Goal: Information Seeking & Learning: Learn about a topic

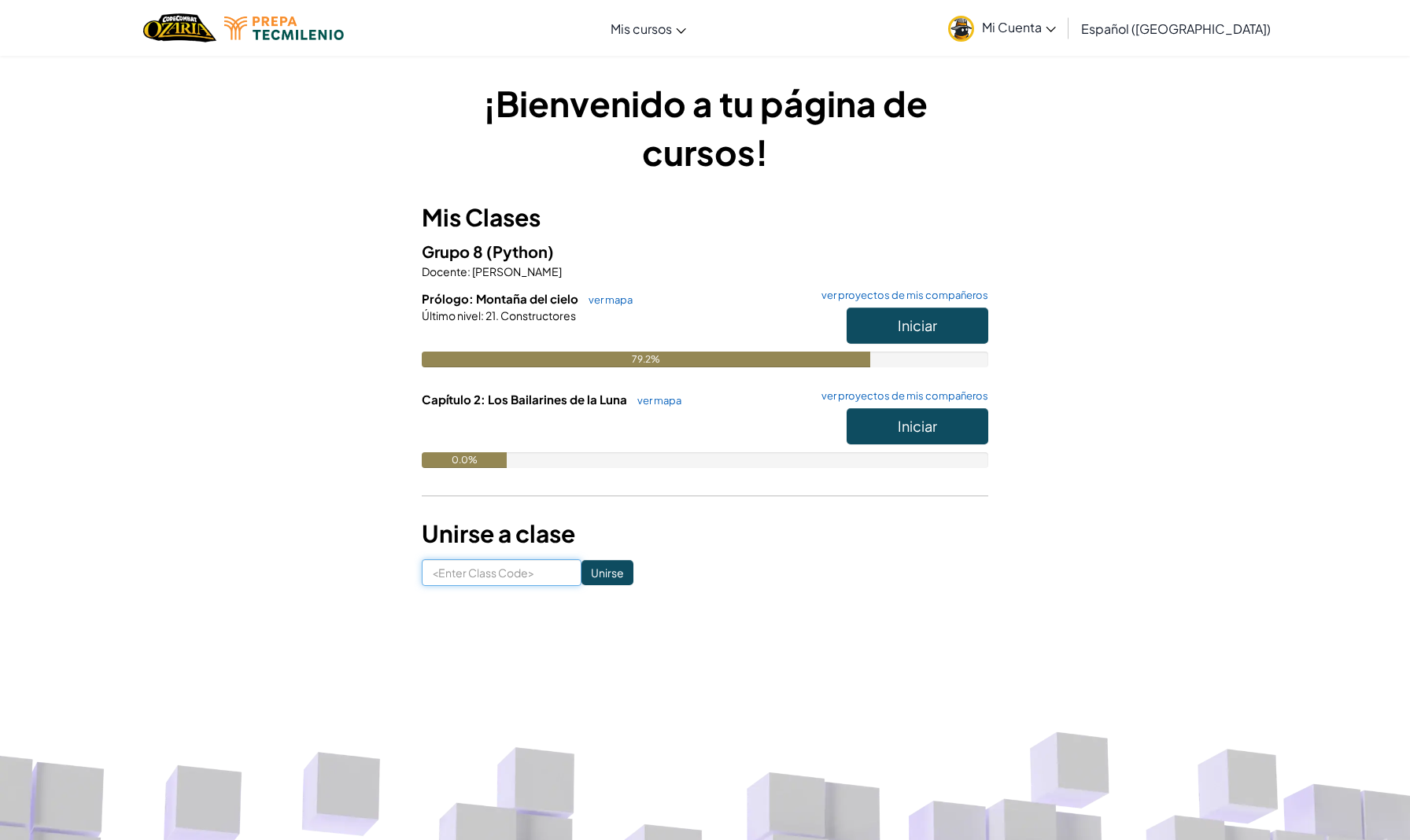
click at [550, 560] on input at bounding box center [502, 572] width 160 height 27
click at [916, 313] on button "Iniciar" at bounding box center [917, 326] width 141 height 36
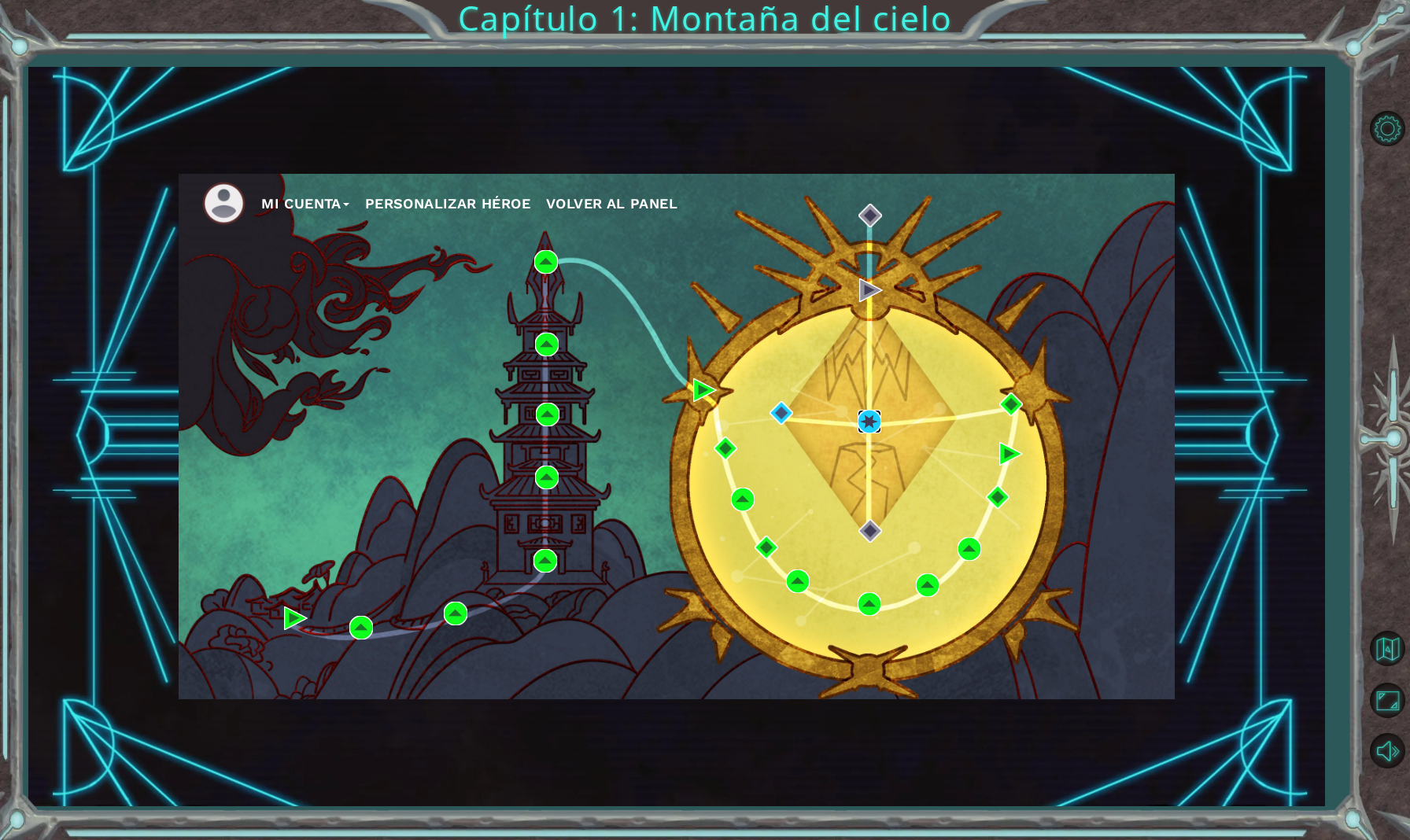
click at [867, 412] on img at bounding box center [869, 421] width 23 height 23
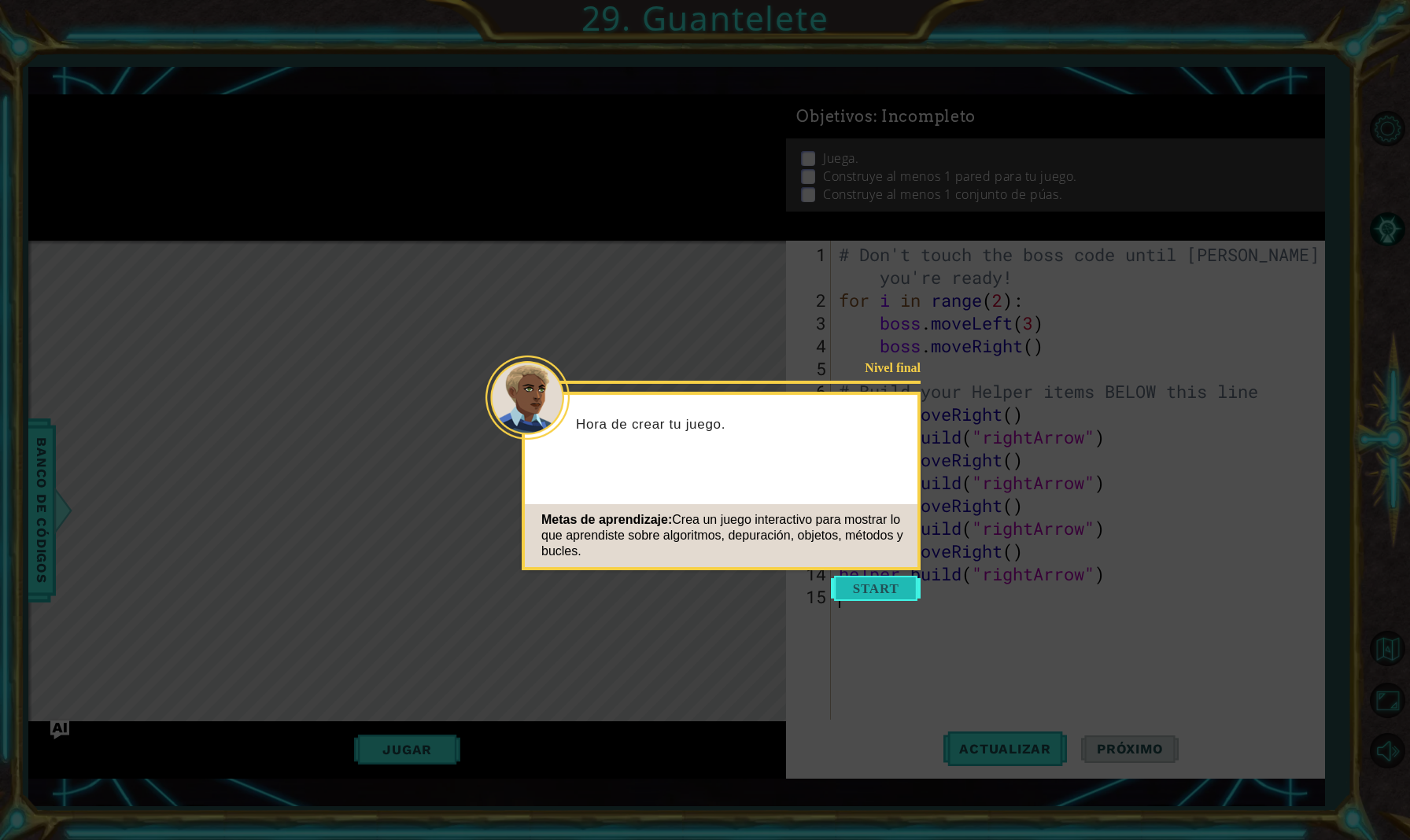
click at [918, 600] on button "Start" at bounding box center [876, 588] width 90 height 25
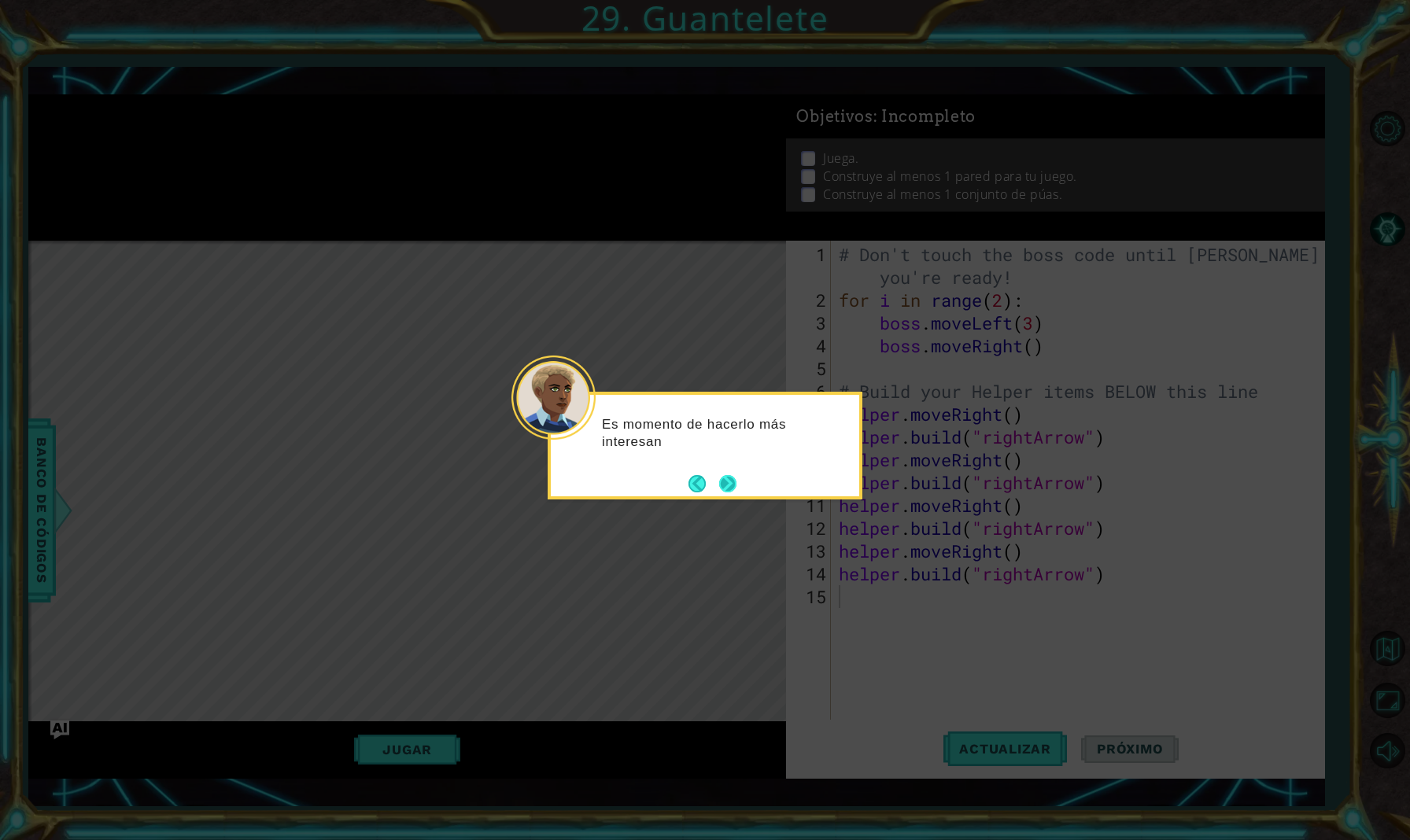
click at [724, 490] on button "Next" at bounding box center [728, 483] width 18 height 18
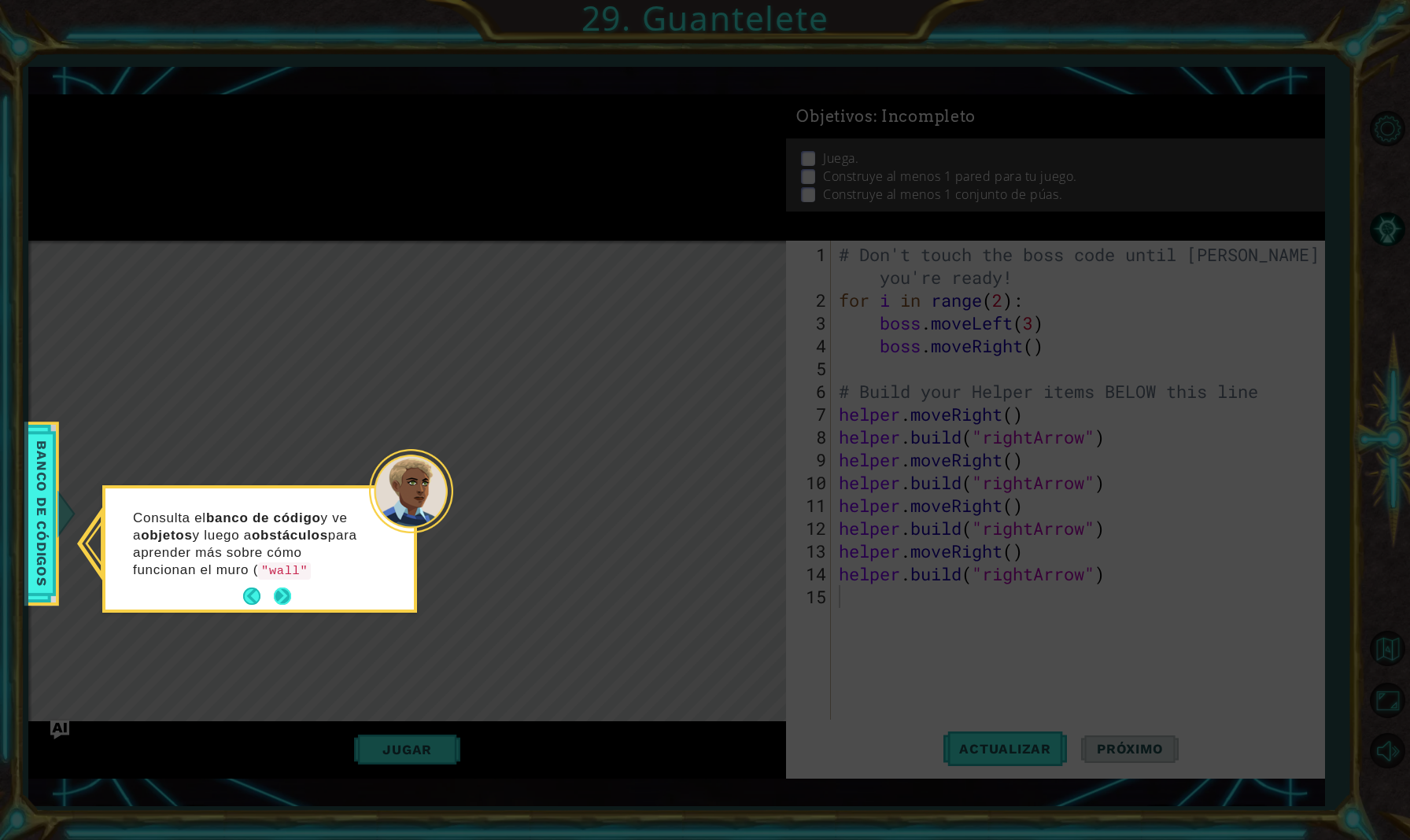
click at [279, 604] on button "Next" at bounding box center [282, 596] width 18 height 18
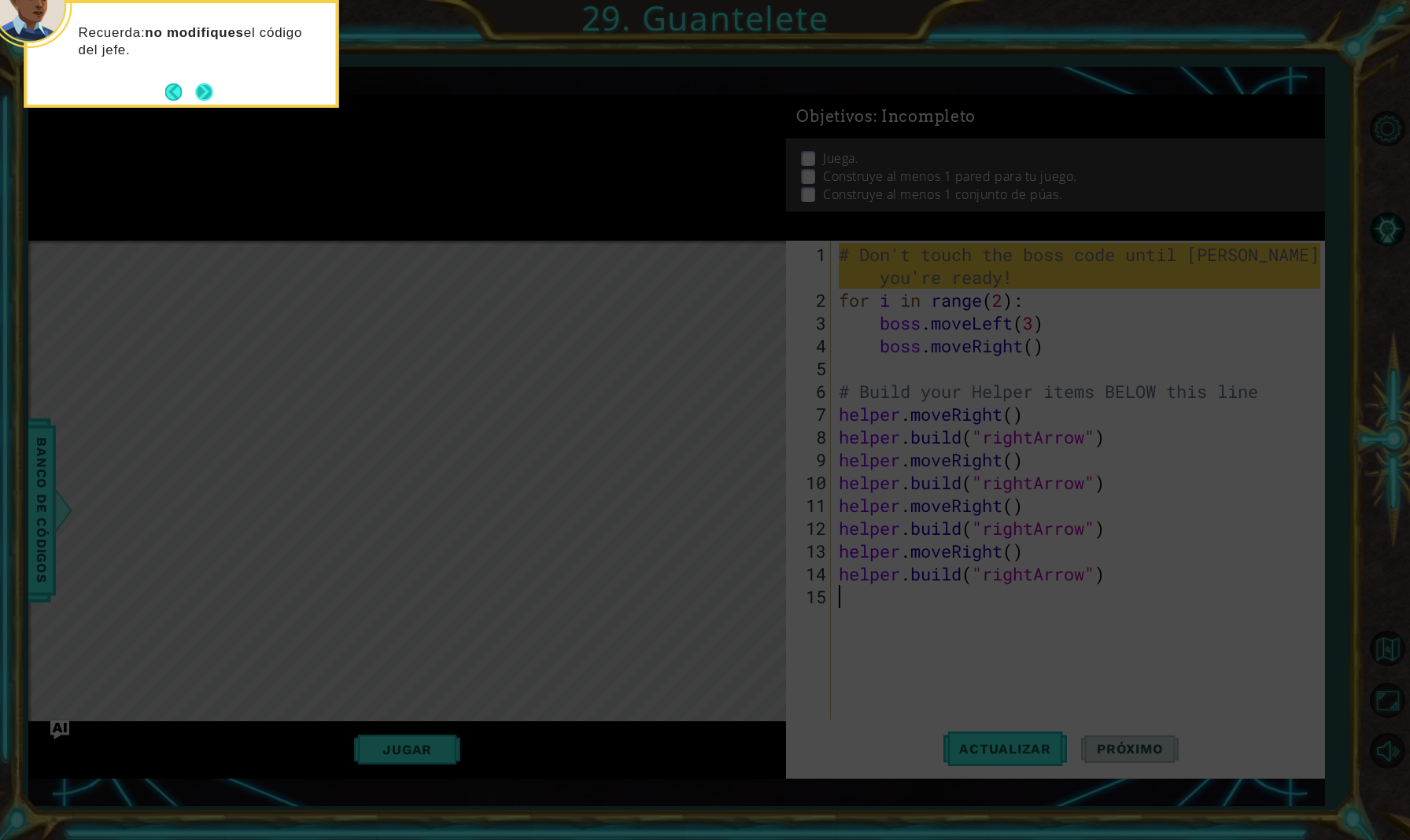
click at [203, 87] on button "Next" at bounding box center [204, 92] width 18 height 18
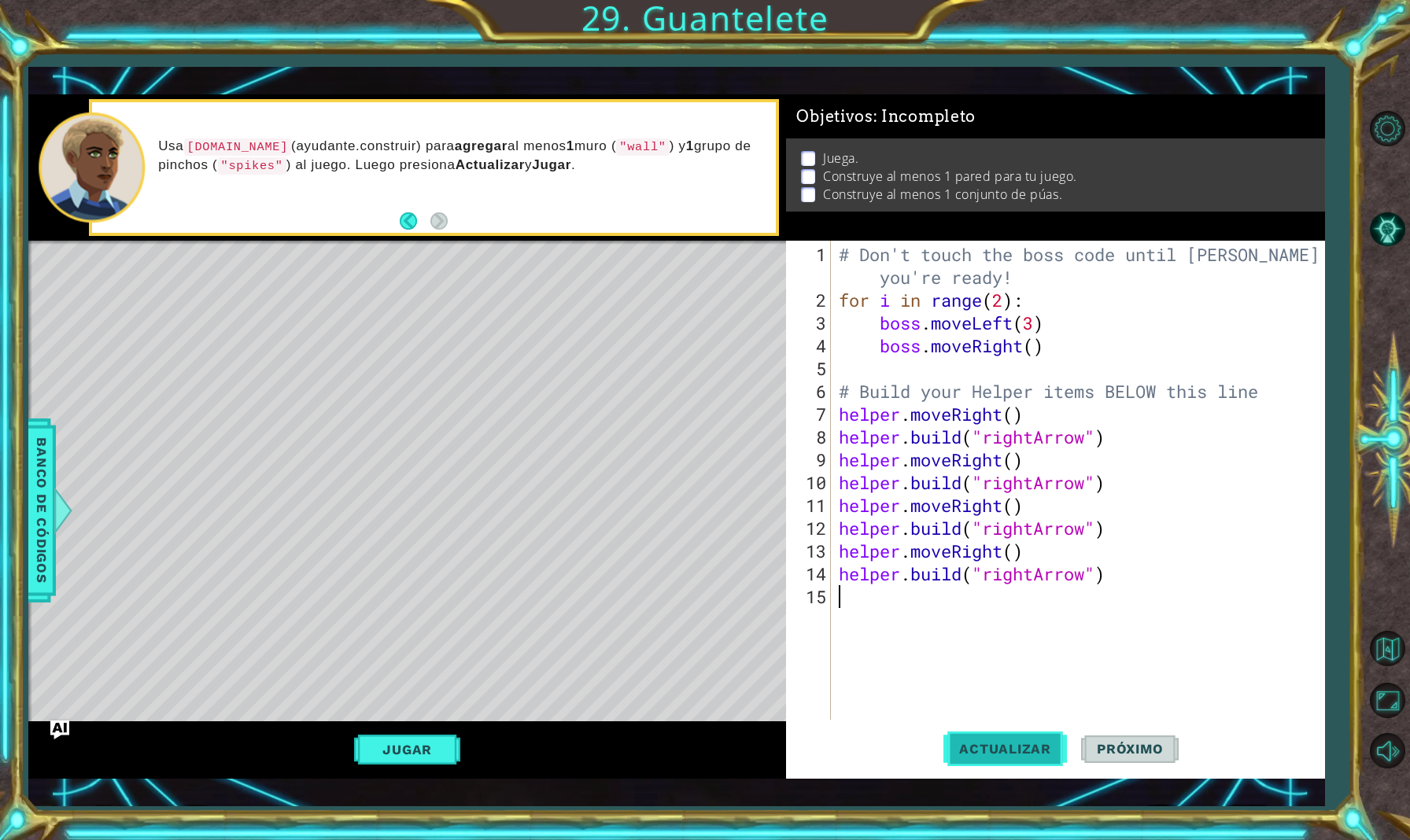
click at [991, 748] on span "Actualizar" at bounding box center [1006, 749] width 124 height 16
type textarea "h"
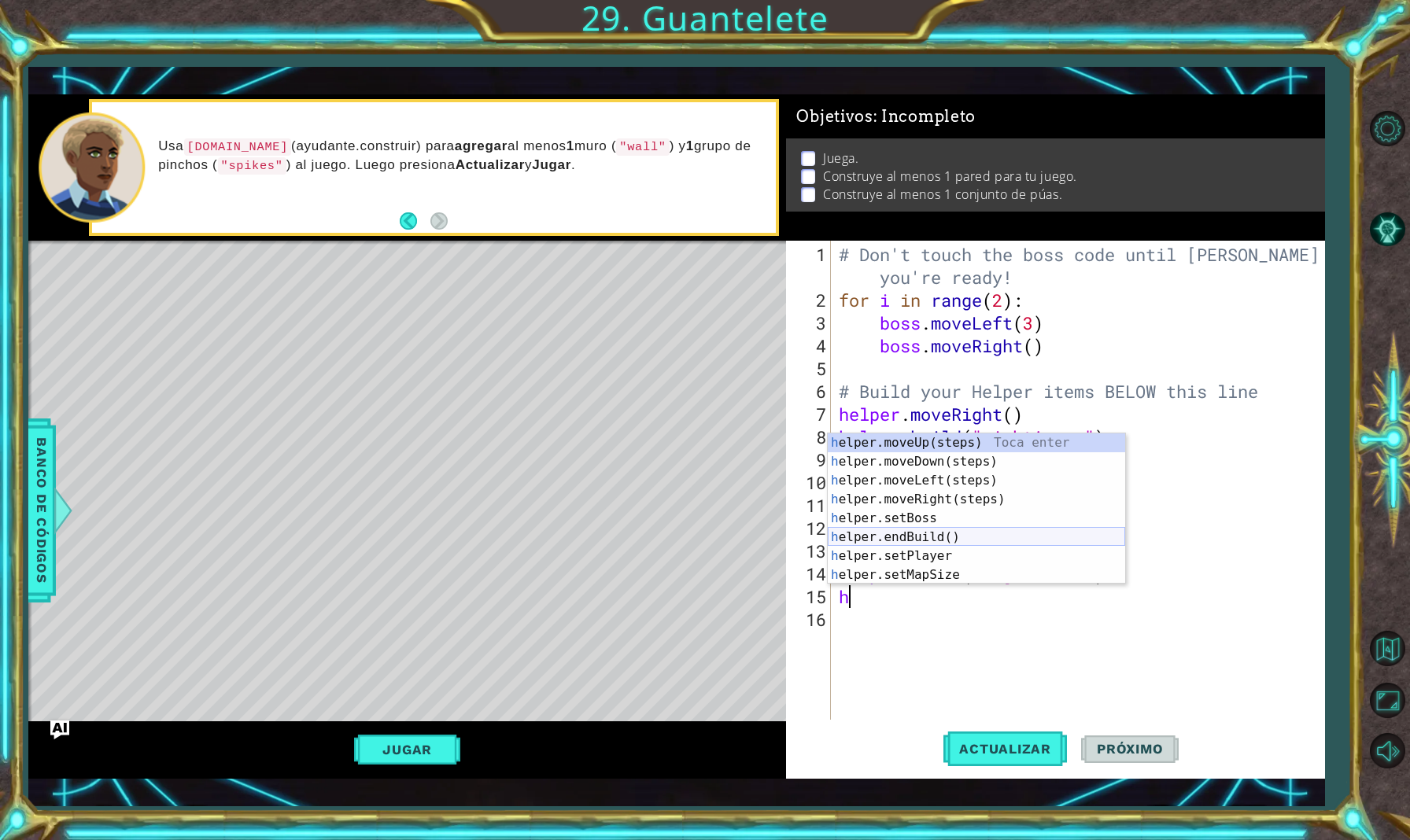
click at [932, 535] on div "h elper.moveUp(steps) Toca enter h elper.moveDown(steps) Toca enter h elper.mov…" at bounding box center [977, 527] width 297 height 189
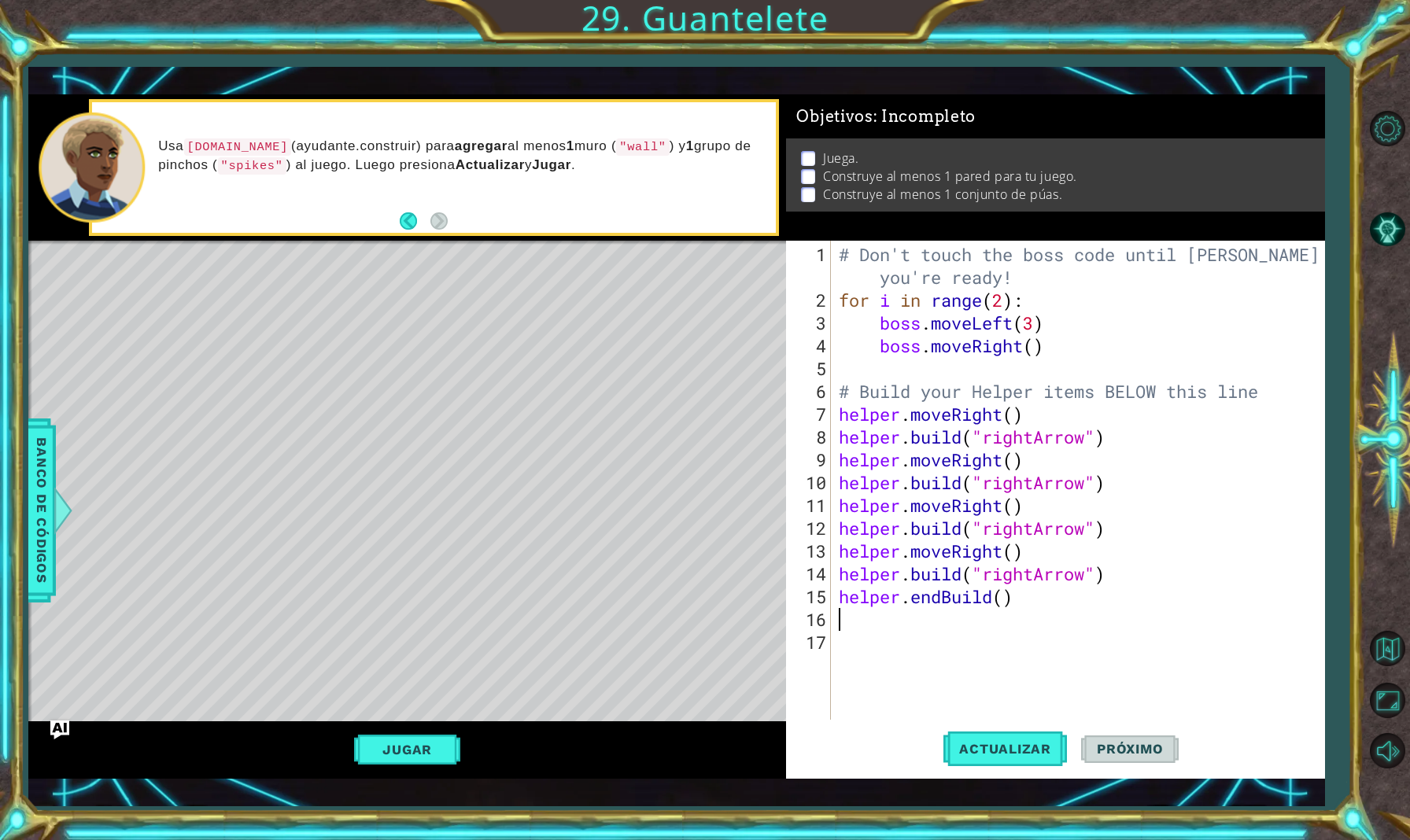
click at [1006, 602] on div "# Don't touch the boss code until [PERSON_NAME] says you're ready! for i in ran…" at bounding box center [1082, 516] width 492 height 547
click at [1005, 600] on div "# Don't touch the boss code until [PERSON_NAME] says you're ready! for i in ran…" at bounding box center [1082, 516] width 492 height 547
click at [983, 762] on button "Actualizar" at bounding box center [1006, 749] width 124 height 54
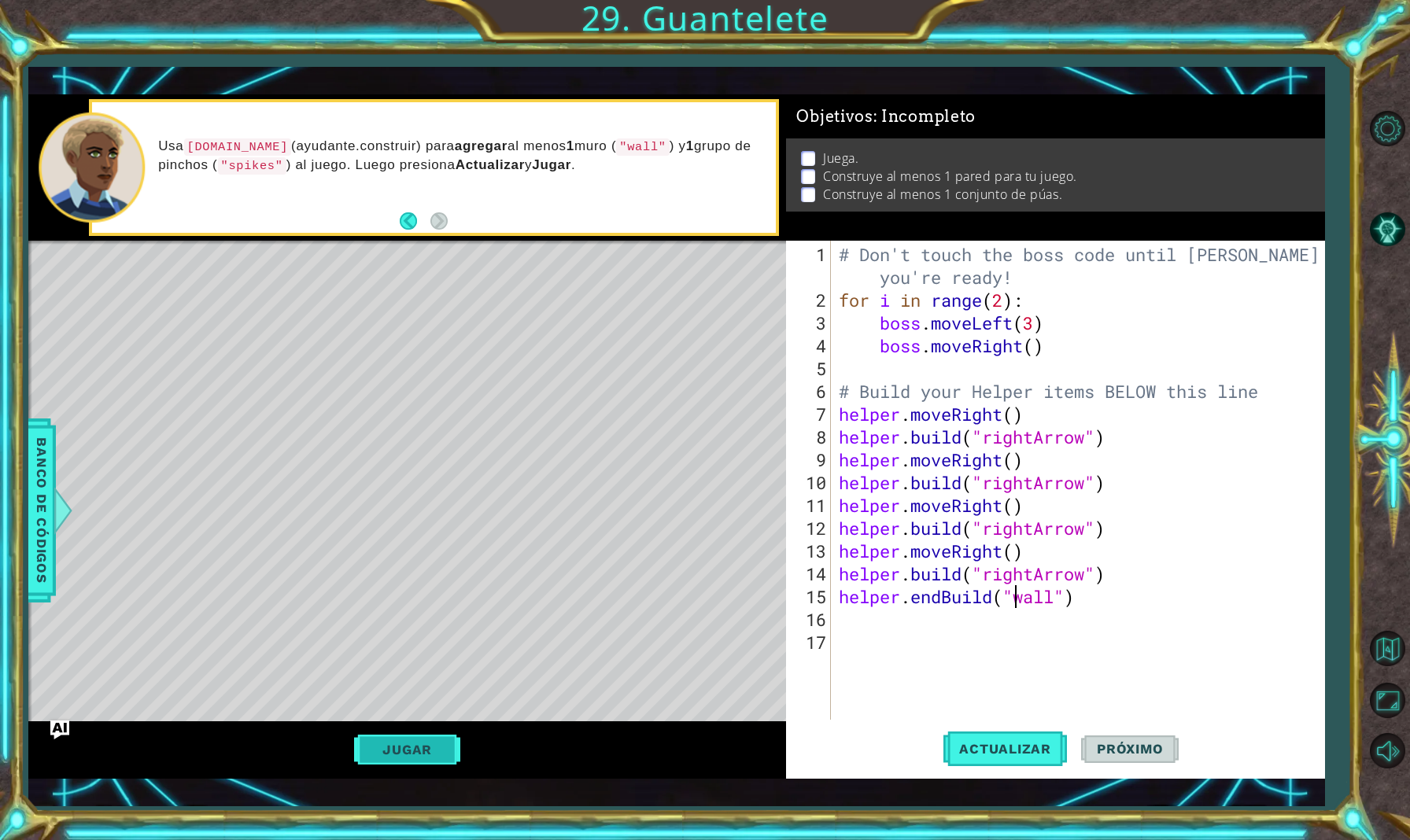
click at [422, 754] on button "Jugar" at bounding box center [407, 749] width 106 height 30
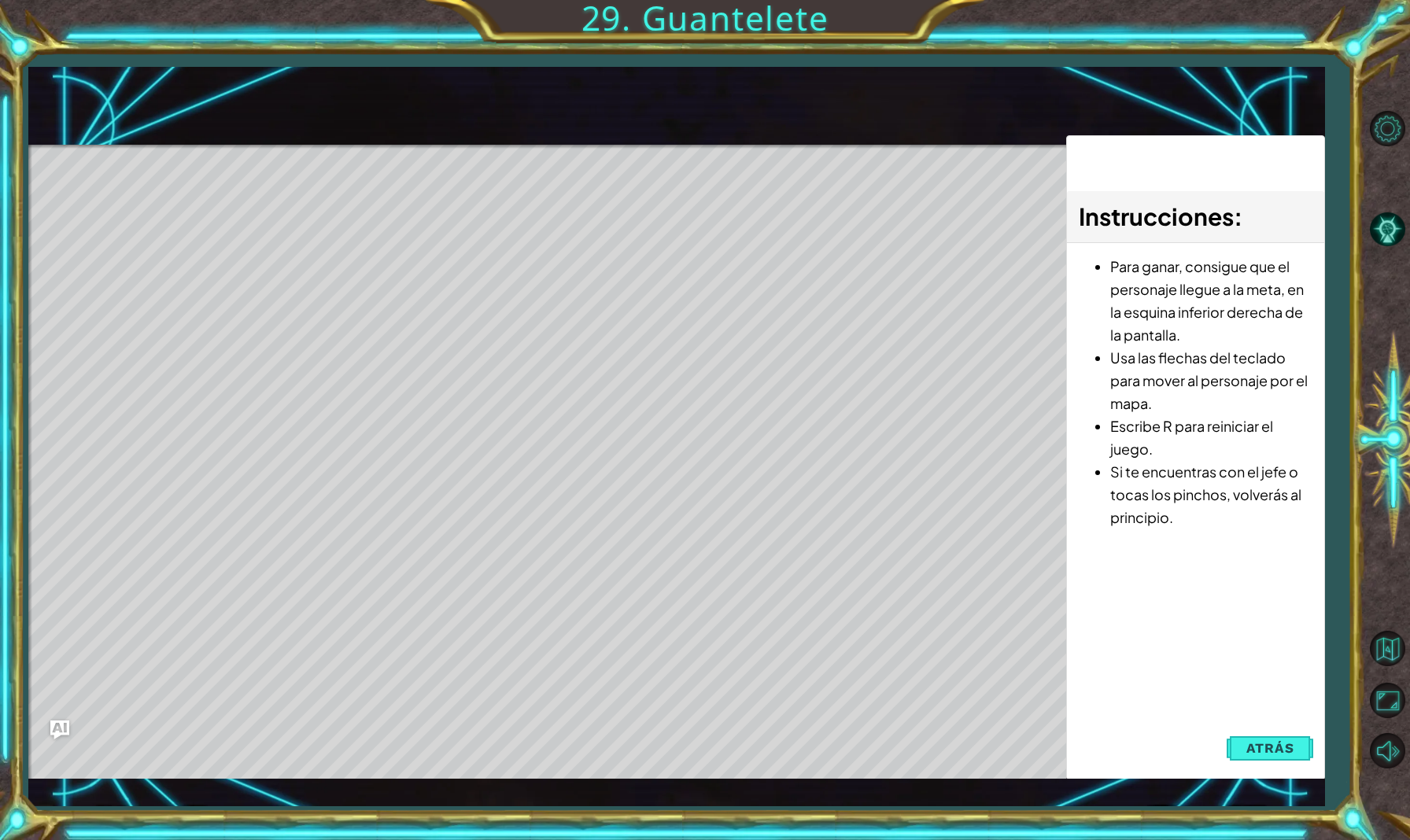
drag, startPoint x: 255, startPoint y: 303, endPoint x: 392, endPoint y: 276, distance: 139.6
click at [393, 277] on div "Level Map" at bounding box center [391, 376] width 727 height 464
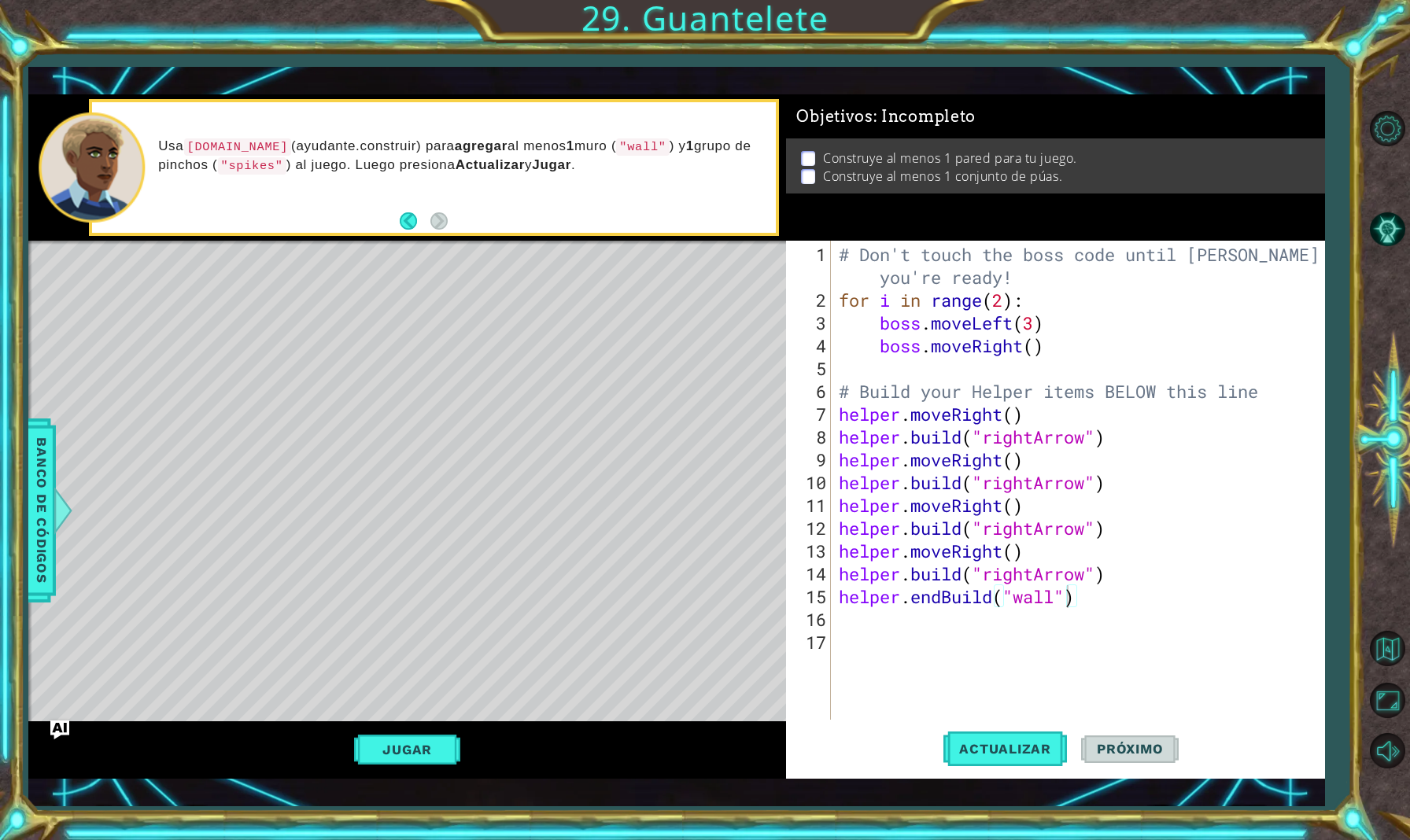
click at [1097, 601] on div "# Don't touch the boss code until [PERSON_NAME] says you're ready! for i in ran…" at bounding box center [1082, 516] width 492 height 547
click at [959, 596] on div "# Don't touch the boss code until [PERSON_NAME] says you're ready! for i in ran…" at bounding box center [1082, 516] width 492 height 547
click at [949, 598] on div "# Don't touch the boss code until [PERSON_NAME] says you're ready! for i in ran…" at bounding box center [1082, 516] width 492 height 547
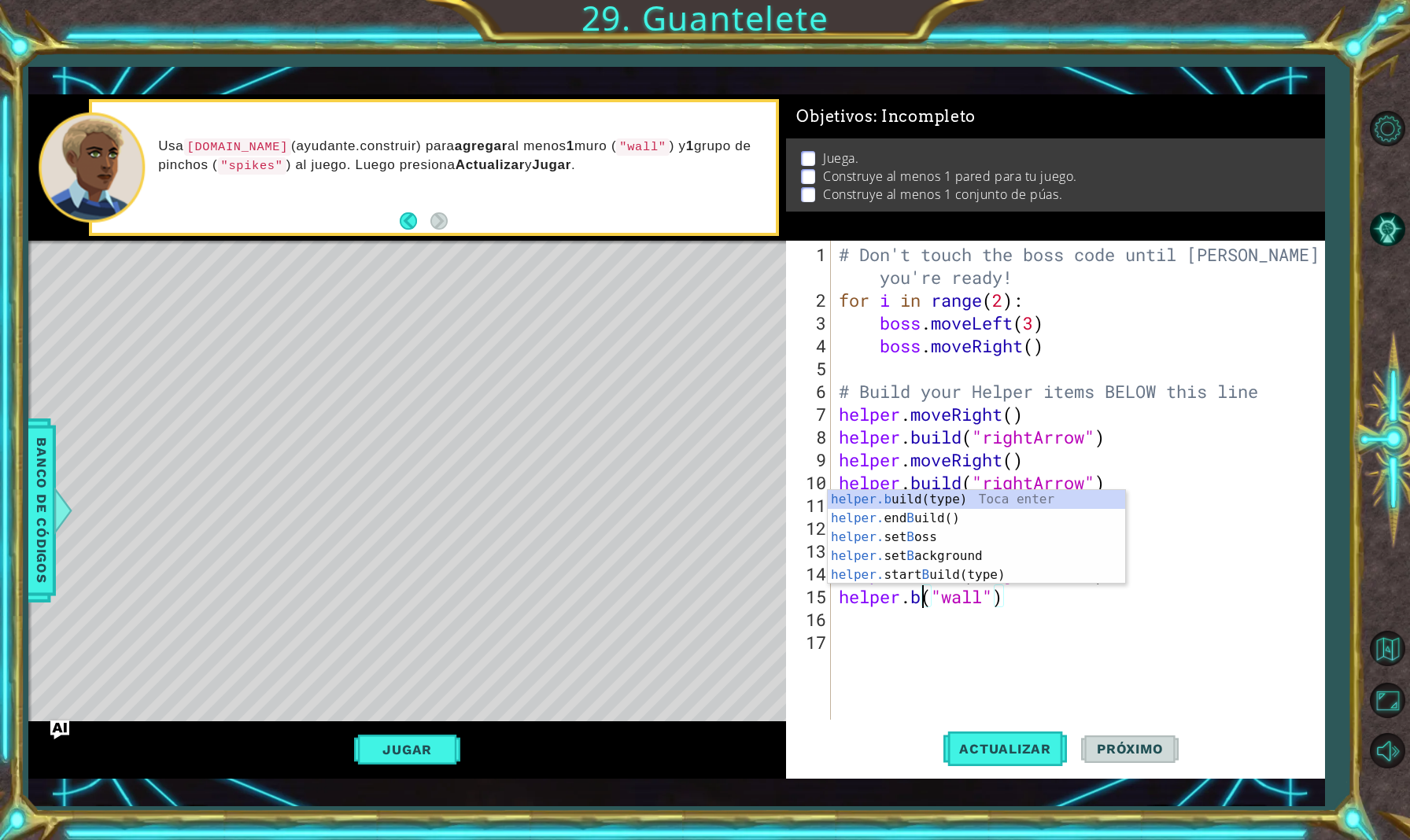
scroll to position [0, 6]
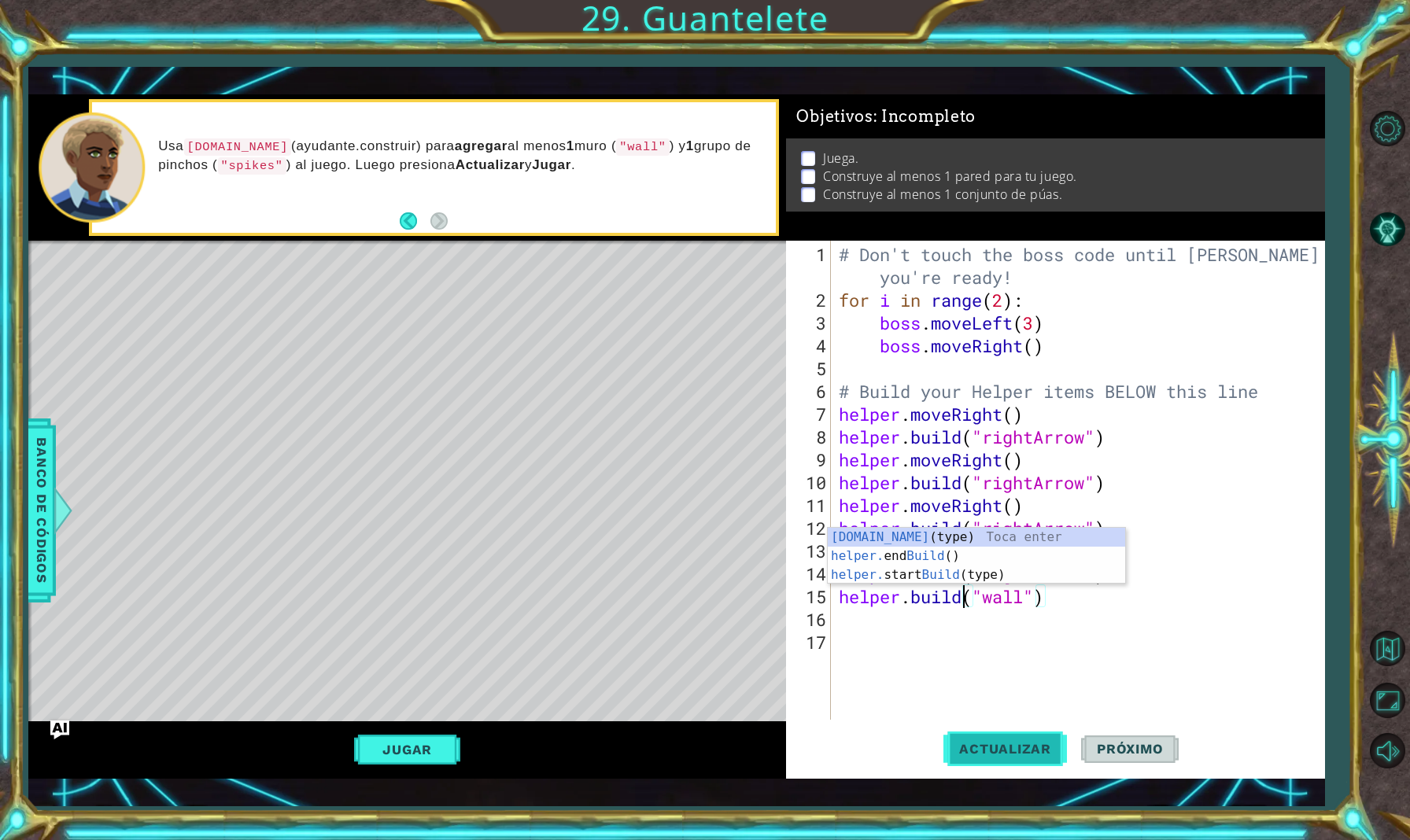
type textarea "[DOMAIN_NAME]("wall")"
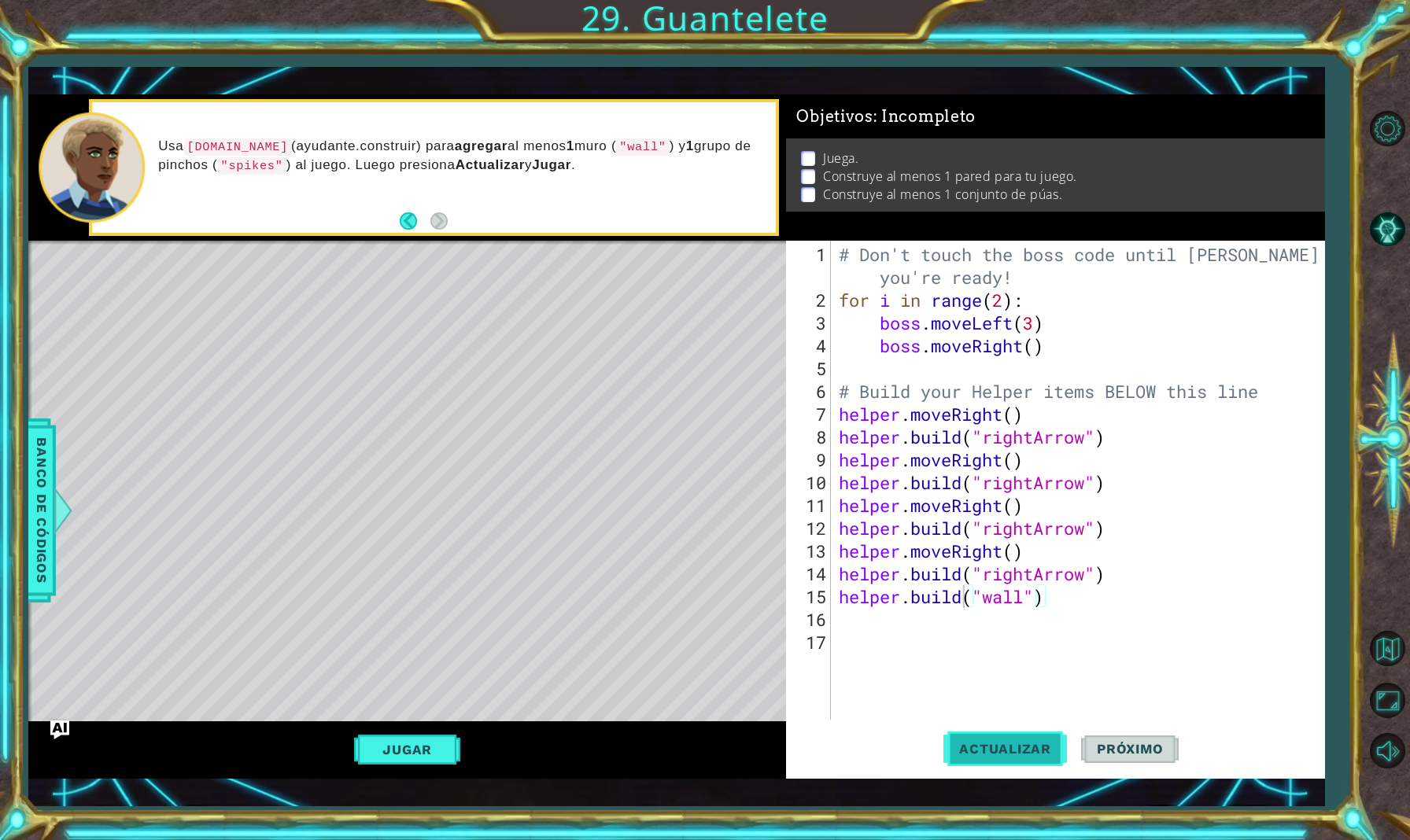
click at [1035, 752] on span "Actualizar" at bounding box center [1006, 749] width 124 height 16
click at [846, 619] on div "# Don't touch the boss code until [PERSON_NAME] says you're ready! for i in ran…" at bounding box center [1082, 516] width 492 height 547
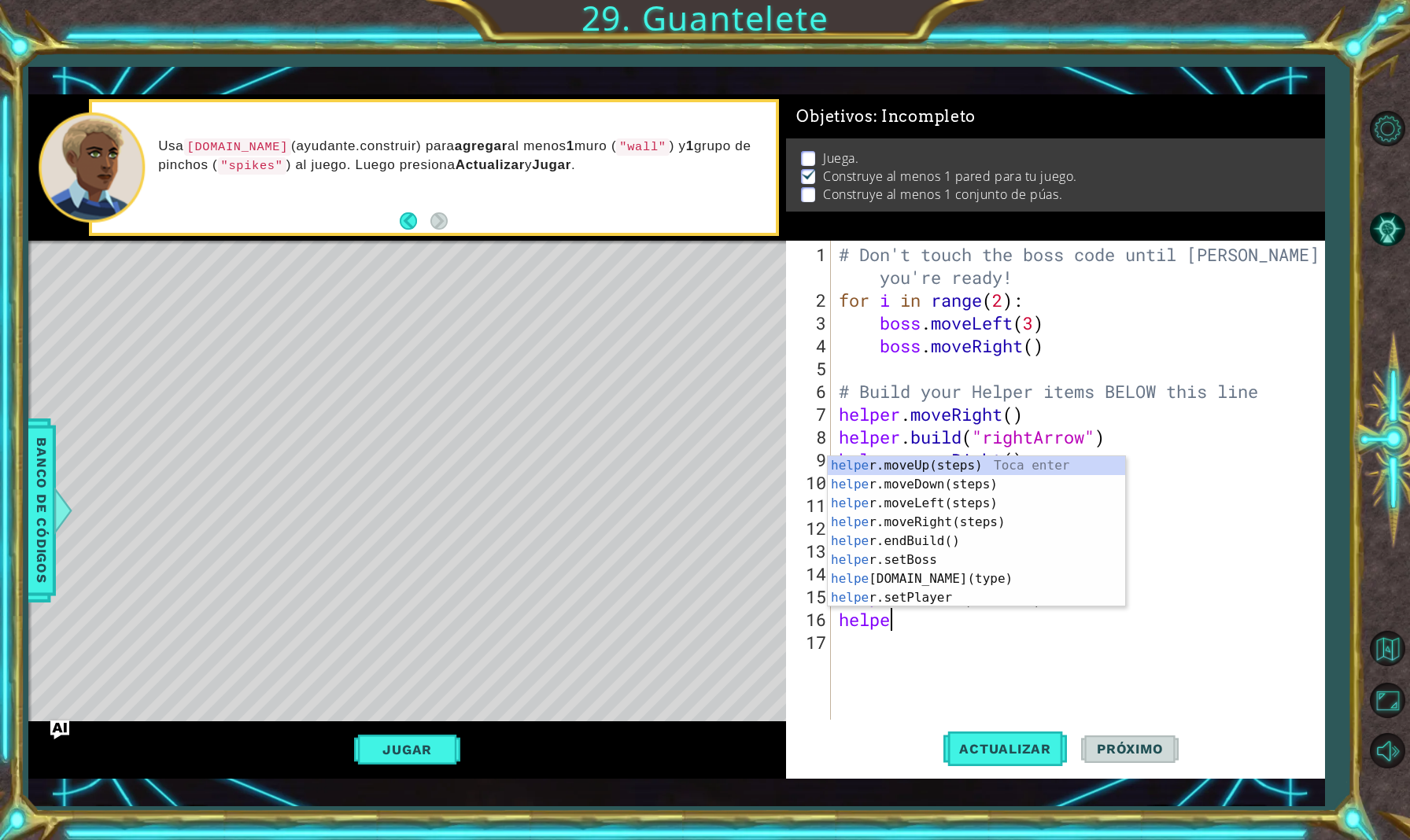
type textarea "helper"
click at [1004, 482] on div "helper .moveUp(steps) Toca enter helper .moveDown(steps) Toca enter helper .mov…" at bounding box center [977, 551] width 297 height 189
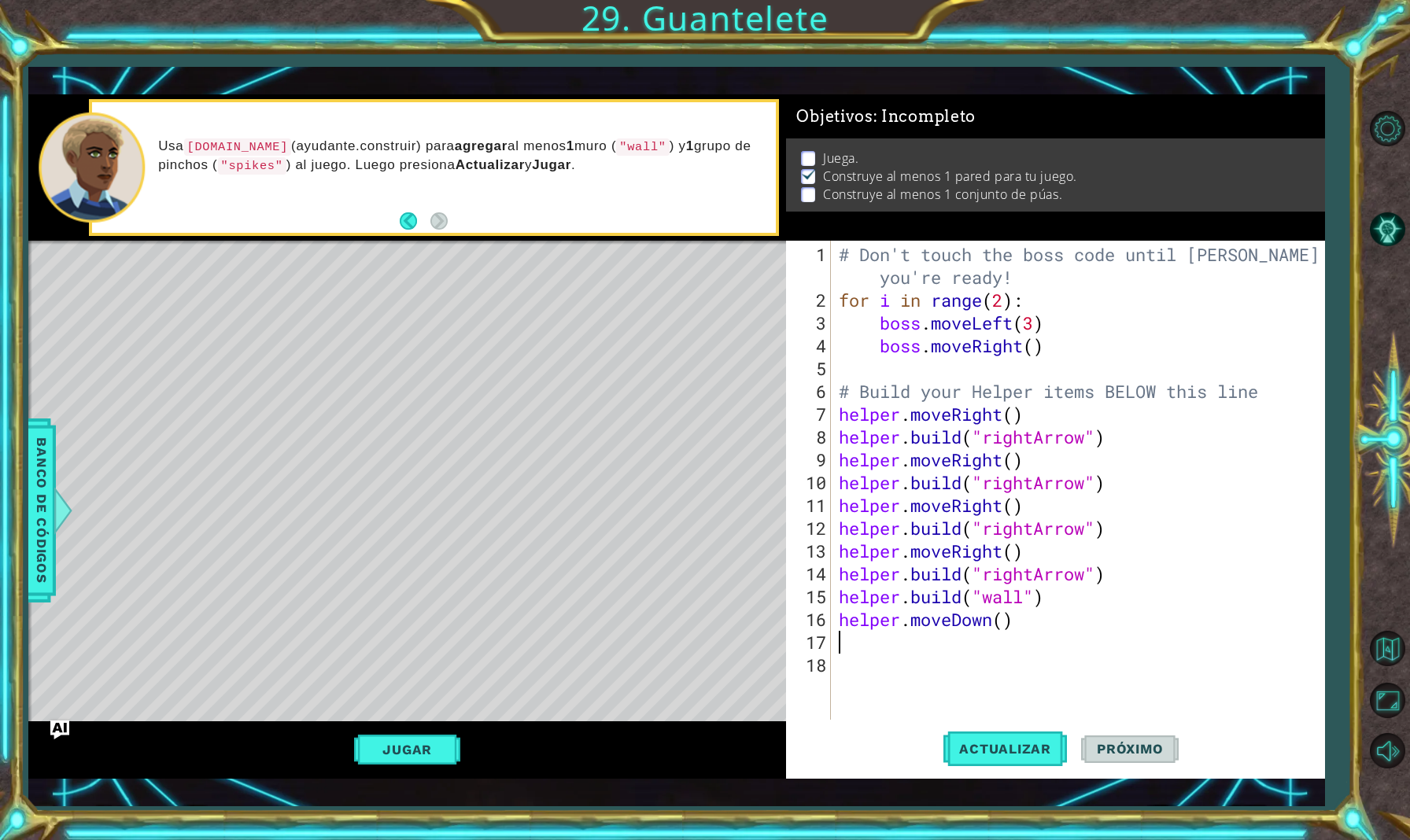
click at [1006, 625] on div "# Don't touch the boss code until [PERSON_NAME] says you're ready! for i in ran…" at bounding box center [1082, 516] width 492 height 547
type textarea "helper.moveDown(2)"
click at [1018, 759] on button "Actualizar" at bounding box center [1006, 749] width 124 height 54
click at [900, 648] on div "# Don't touch the boss code until [PERSON_NAME] says you're ready! for i in ran…" at bounding box center [1082, 516] width 492 height 547
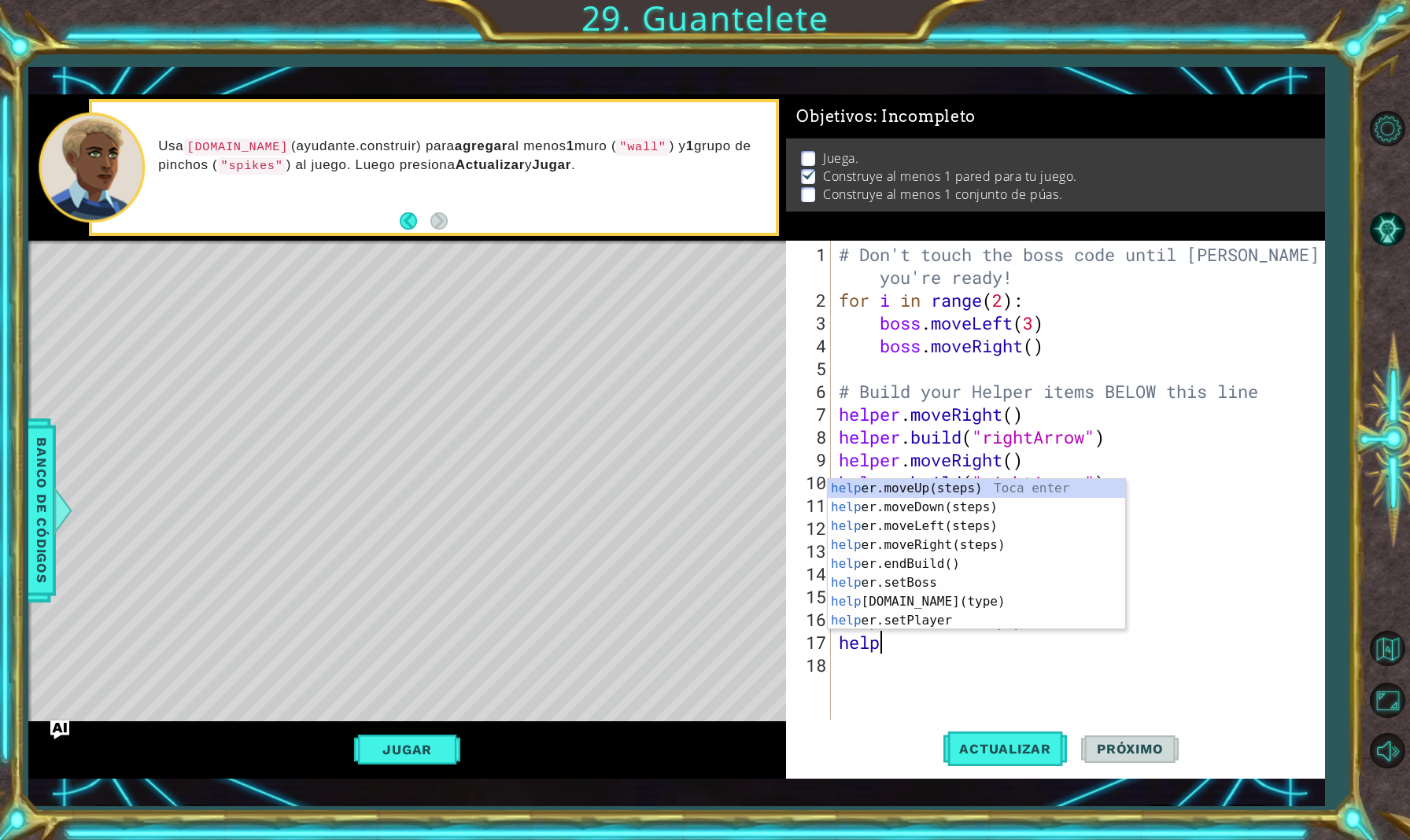
scroll to position [0, 2]
click at [939, 598] on div "helper .moveUp(steps) Toca enter helper .moveDown(steps) Toca enter helper .mov…" at bounding box center [977, 573] width 297 height 189
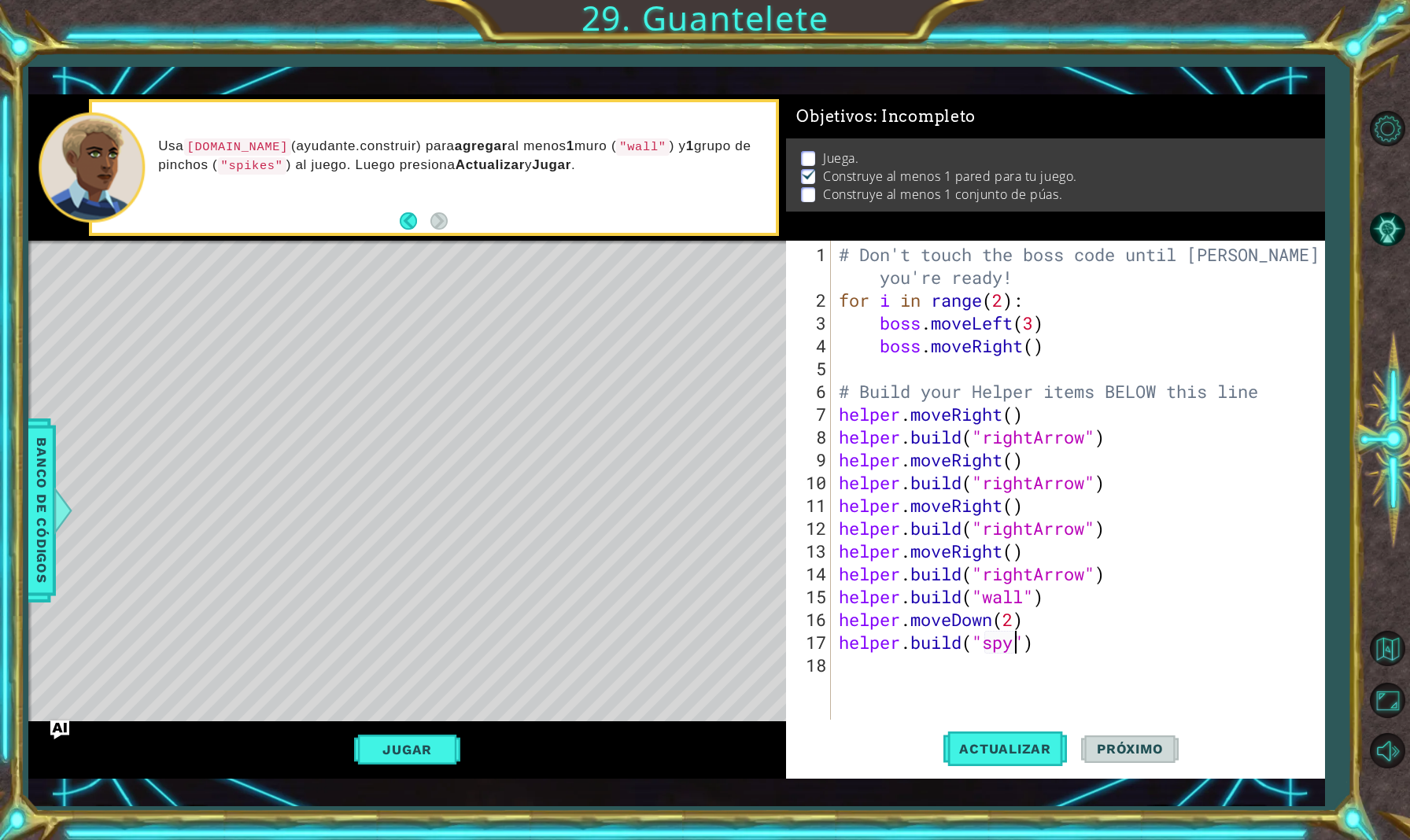
scroll to position [0, 10]
click at [1022, 748] on span "Actualizar" at bounding box center [1006, 749] width 124 height 16
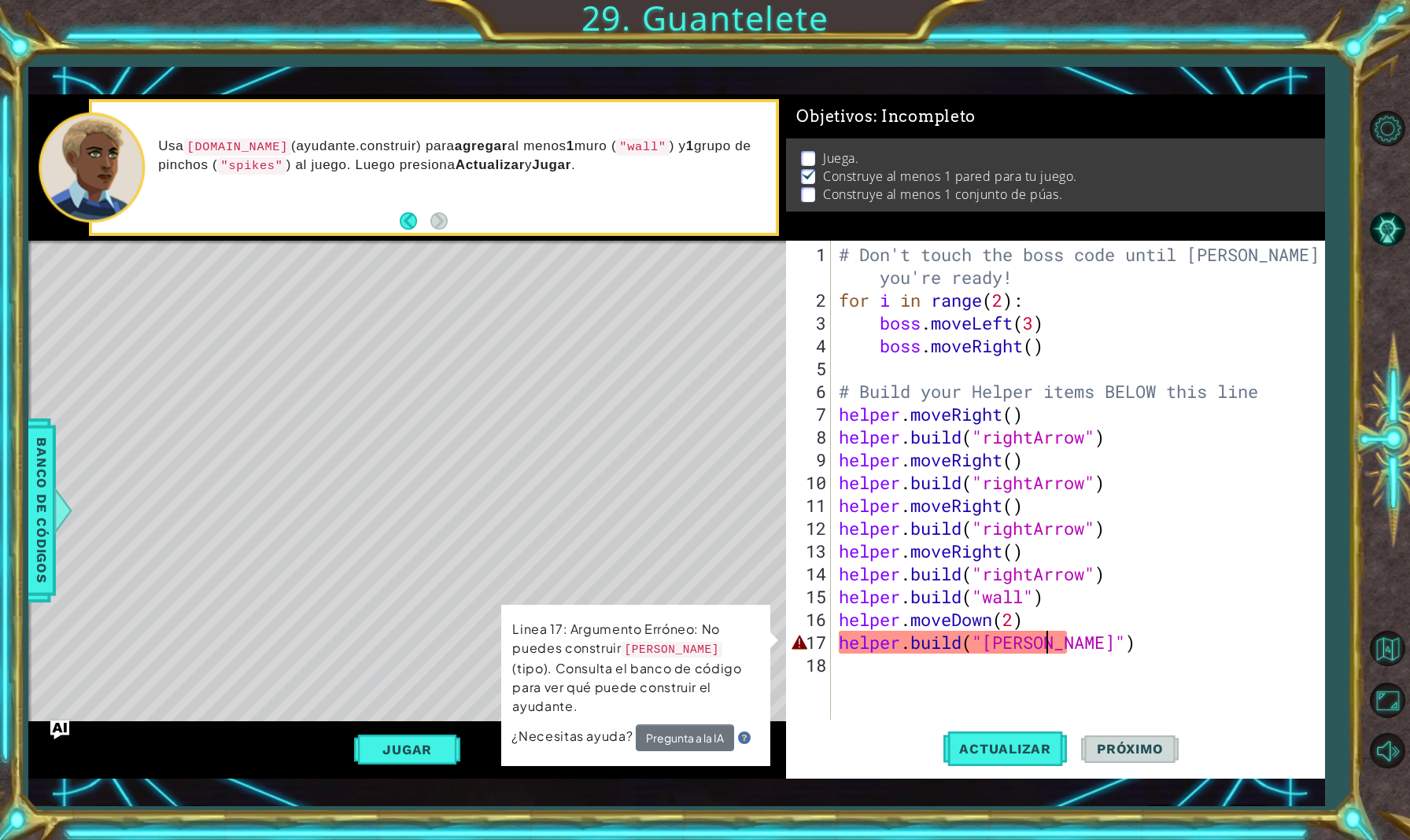
click at [1040, 639] on div "# Don't touch the boss code until [PERSON_NAME] says you're ready! for i in ran…" at bounding box center [1082, 516] width 492 height 547
click at [1048, 645] on div "# Don't touch the boss code until [PERSON_NAME] says you're ready! for i in ran…" at bounding box center [1082, 516] width 492 height 547
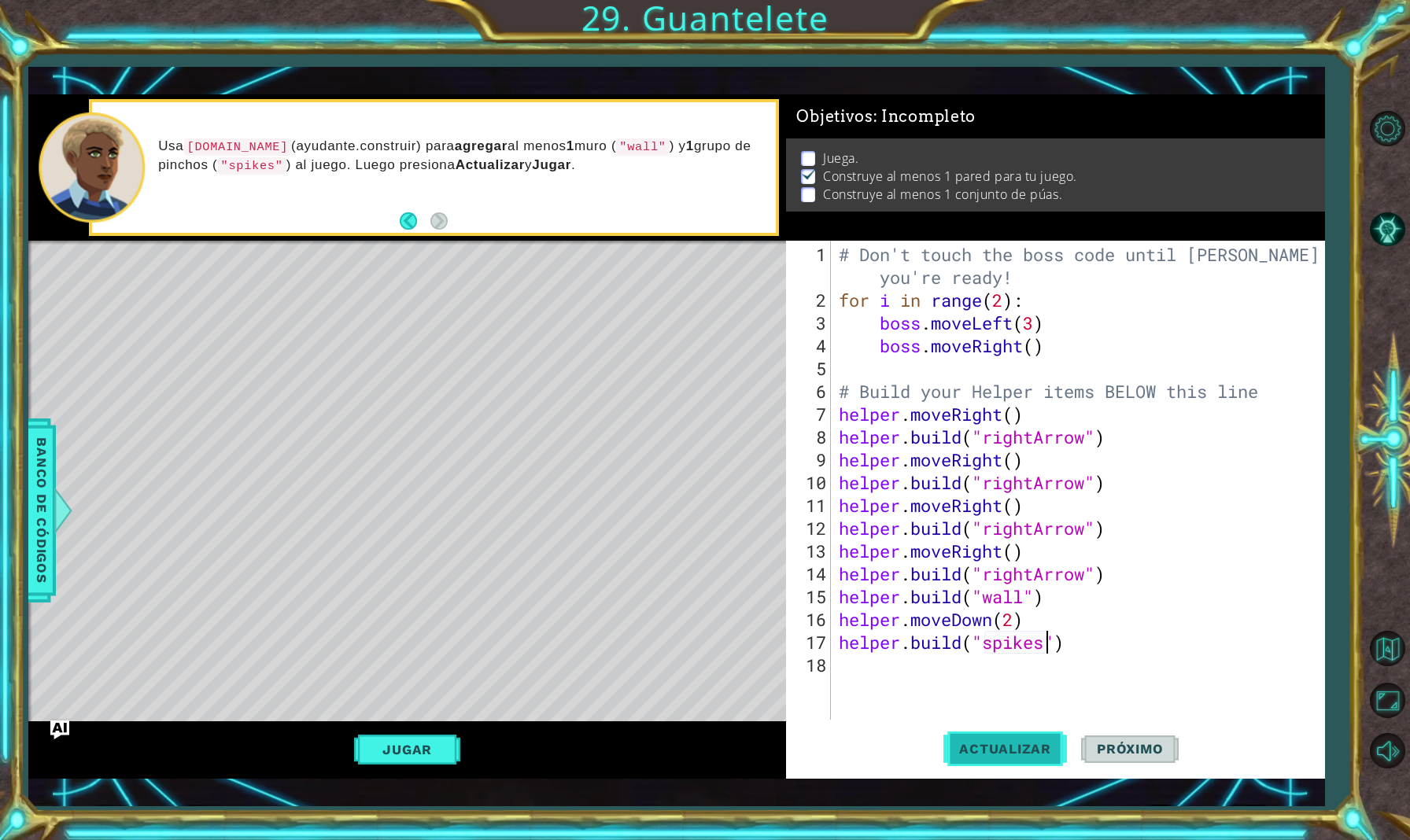
type textarea "[DOMAIN_NAME]("spikes")"
click at [1018, 742] on span "Actualizar" at bounding box center [1006, 749] width 124 height 16
click at [1077, 642] on div "# Don't touch the boss code until [PERSON_NAME] says you're ready! for i in ran…" at bounding box center [1082, 516] width 492 height 547
drag, startPoint x: 1078, startPoint y: 642, endPoint x: 839, endPoint y: 649, distance: 239.1
click at [839, 649] on div "# Don't touch the boss code until [PERSON_NAME] says you're ready! for i in ran…" at bounding box center [1082, 516] width 492 height 547
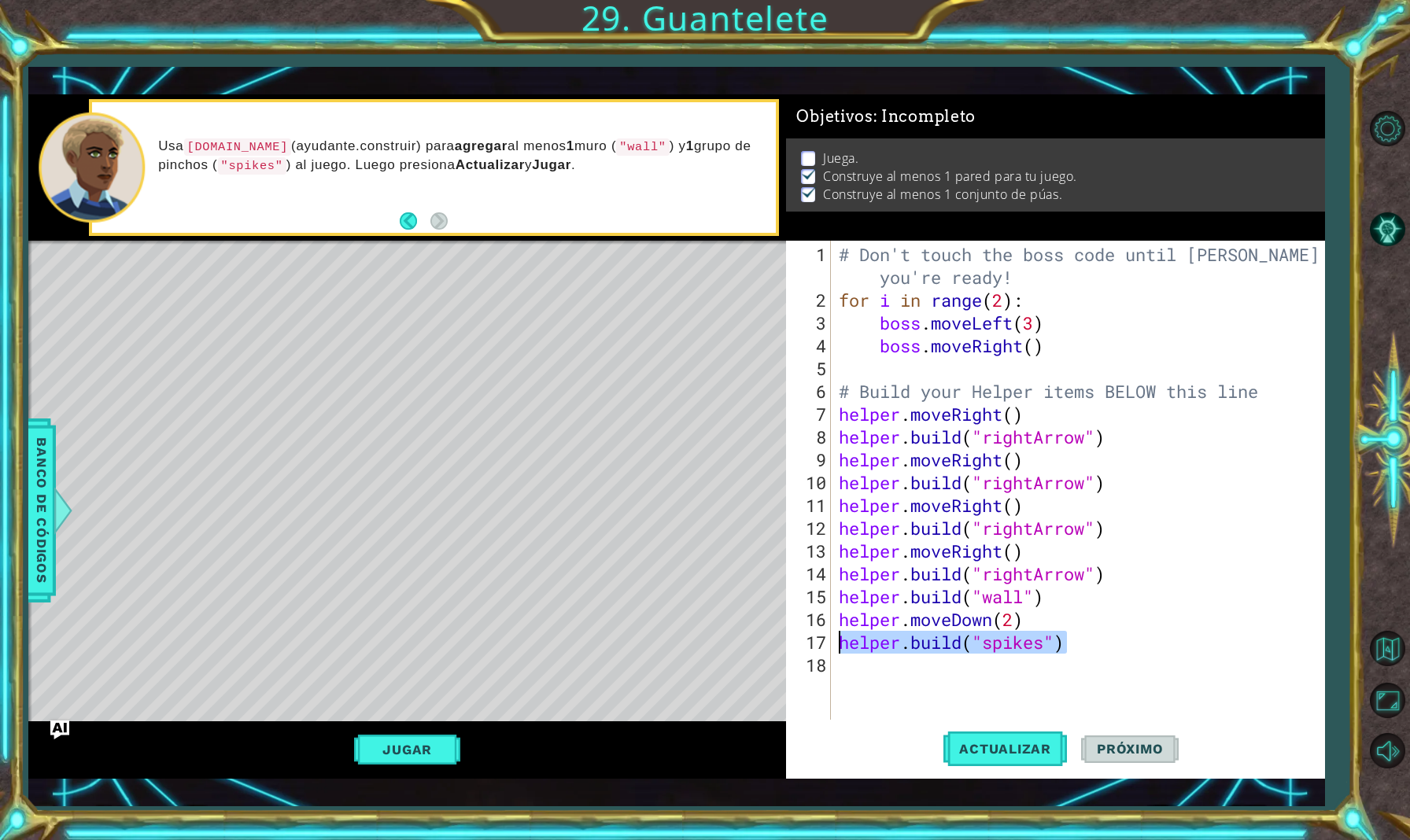
click at [846, 671] on div "# Don't touch the boss code until [PERSON_NAME] says you're ready! for i in ran…" at bounding box center [1082, 516] width 492 height 547
paste textarea "[DOMAIN_NAME]("spikes")"
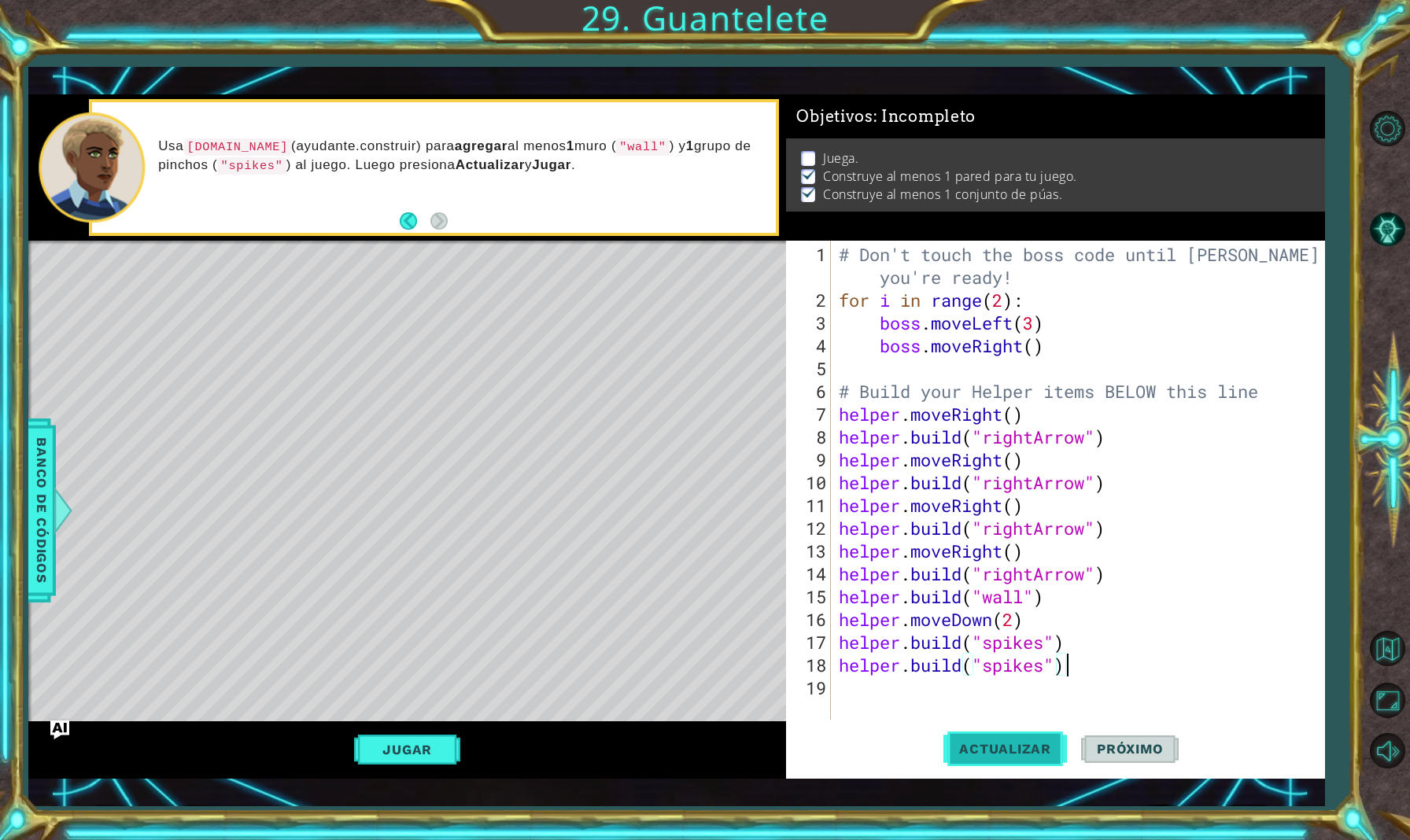
click at [967, 749] on span "Actualizar" at bounding box center [1006, 749] width 124 height 16
click at [978, 752] on span "Actualizar" at bounding box center [1006, 749] width 124 height 16
click at [384, 756] on button "Jugar" at bounding box center [407, 749] width 106 height 30
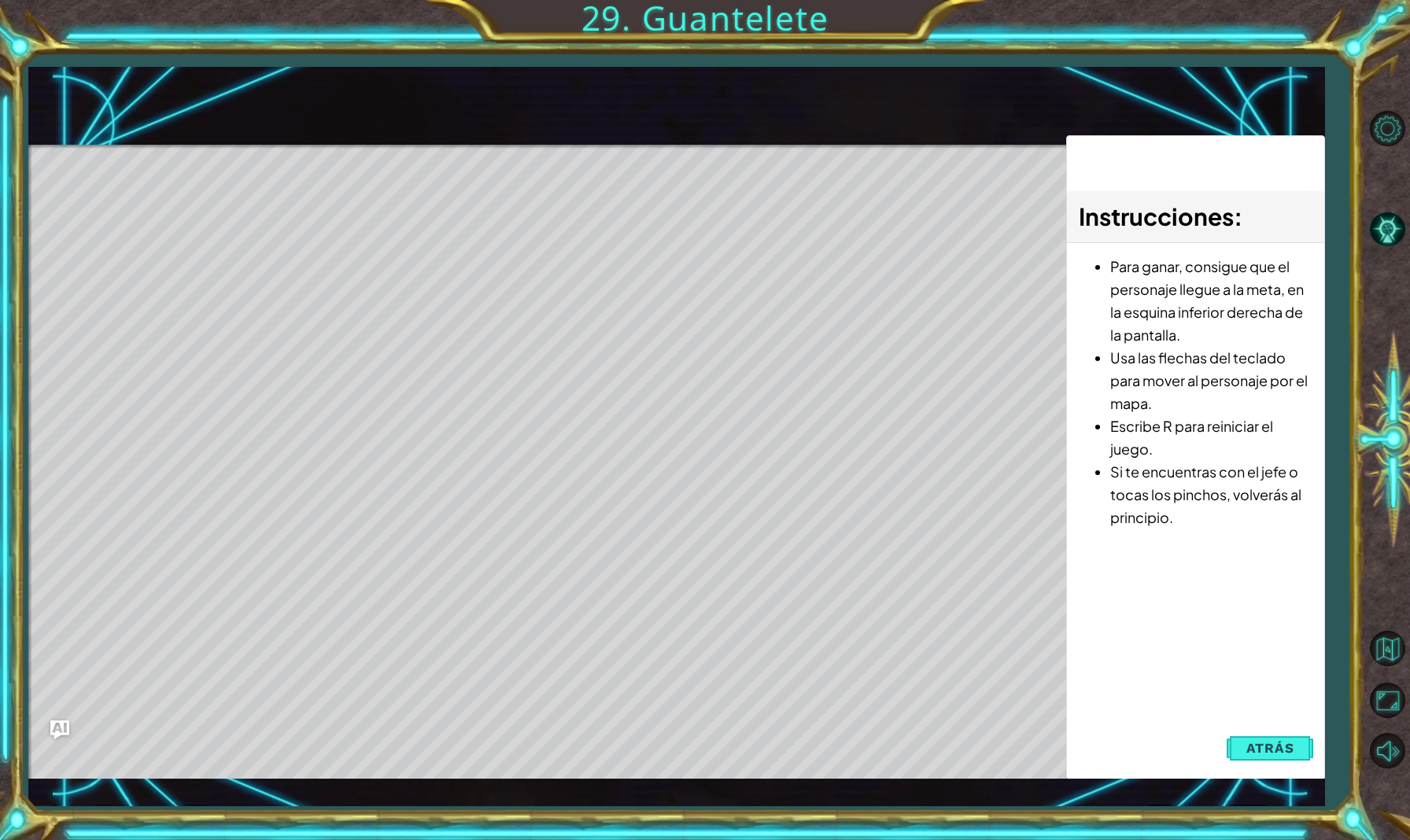
click at [362, 486] on div "Level Map" at bounding box center [391, 376] width 727 height 464
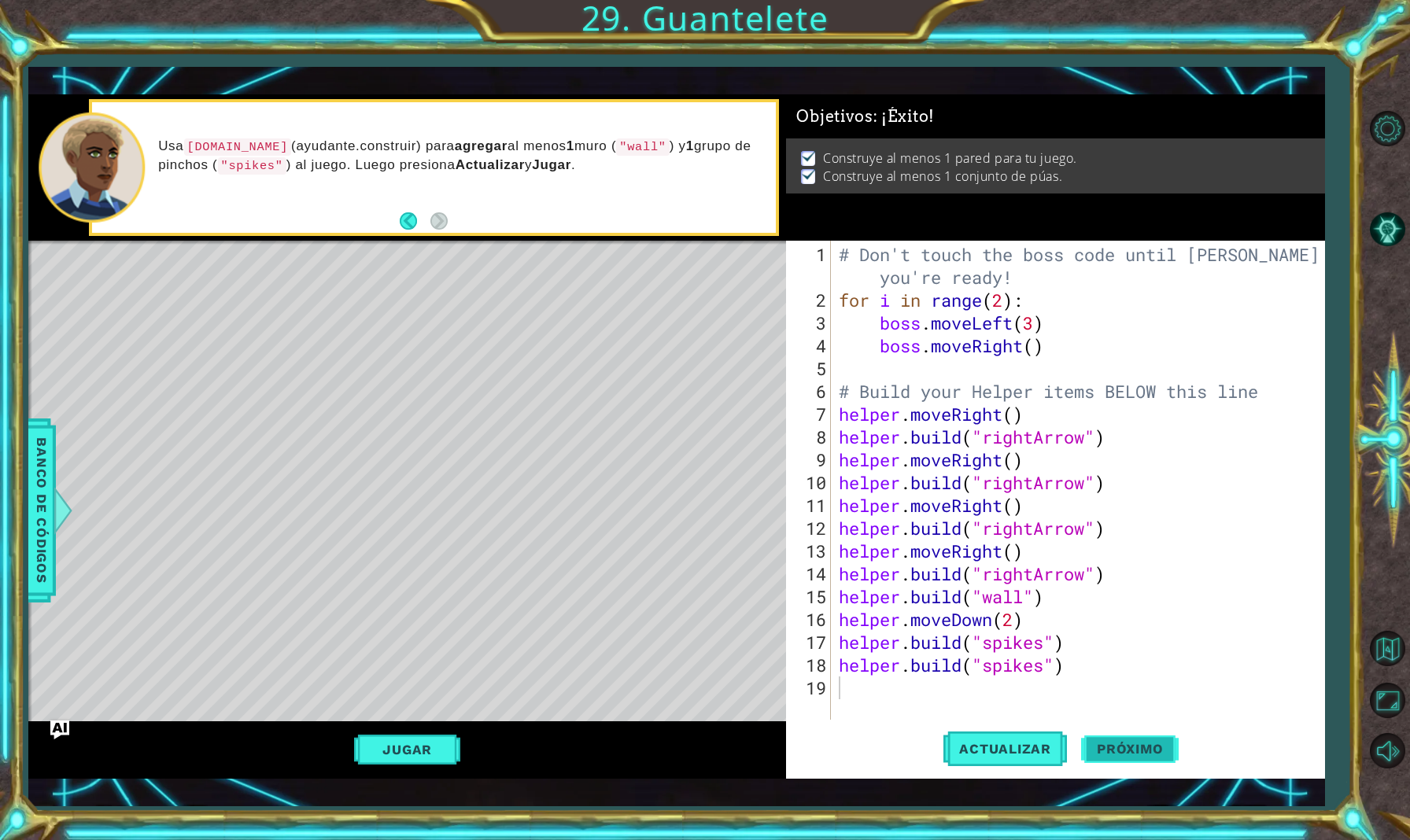
click at [1125, 747] on span "Próximo" at bounding box center [1129, 752] width 97 height 16
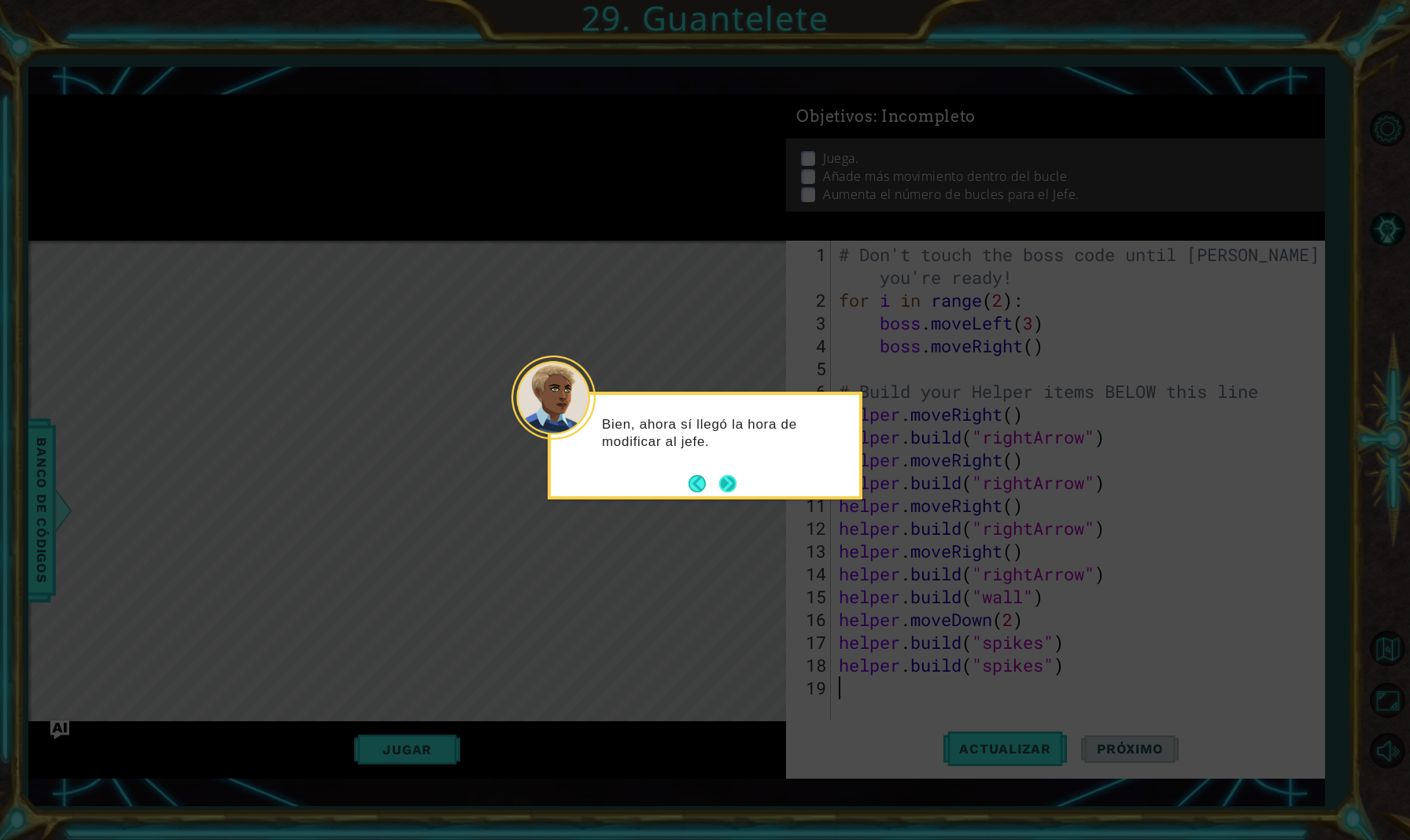
click at [732, 486] on button "Next" at bounding box center [728, 483] width 23 height 23
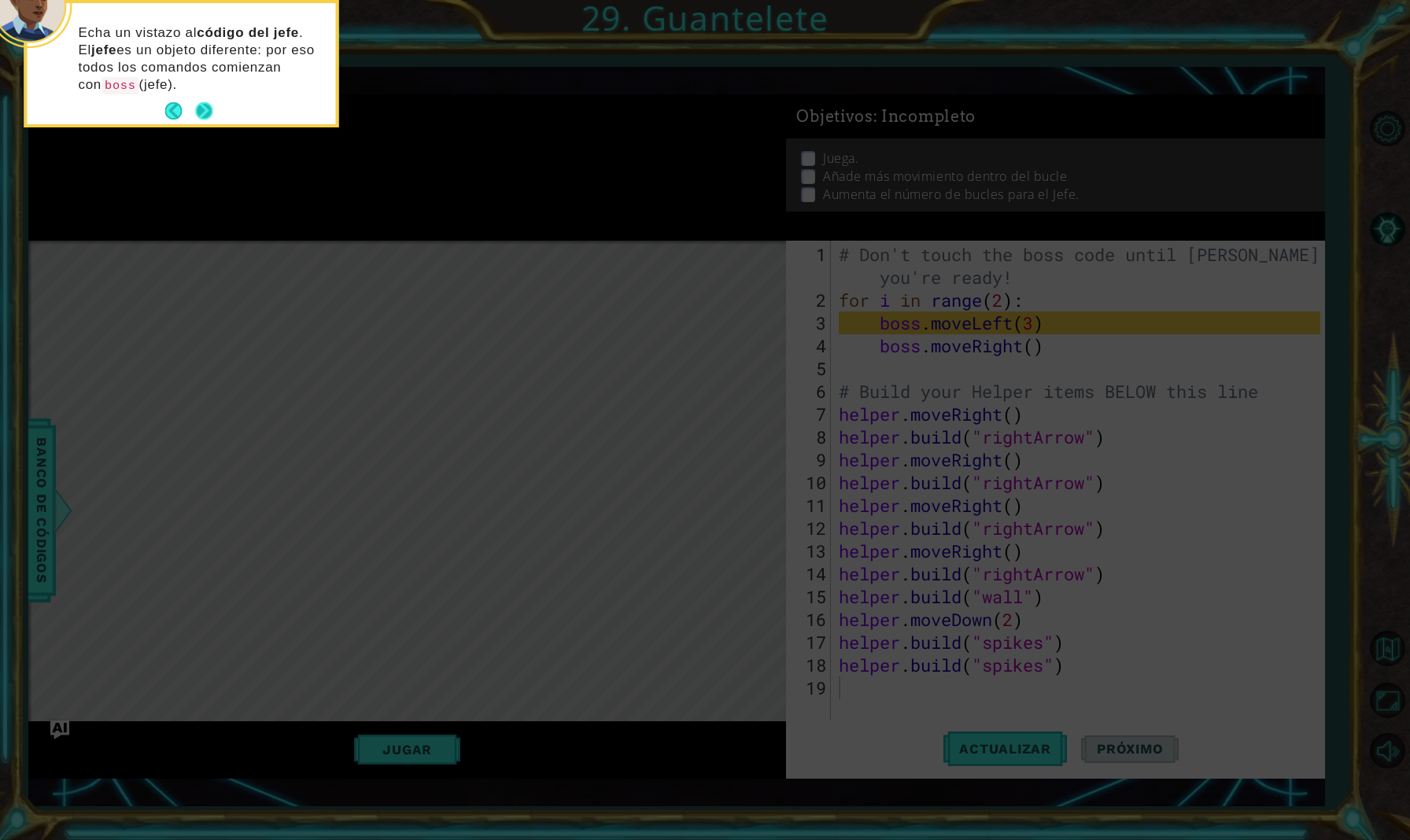
click at [206, 117] on button "Next" at bounding box center [204, 111] width 18 height 18
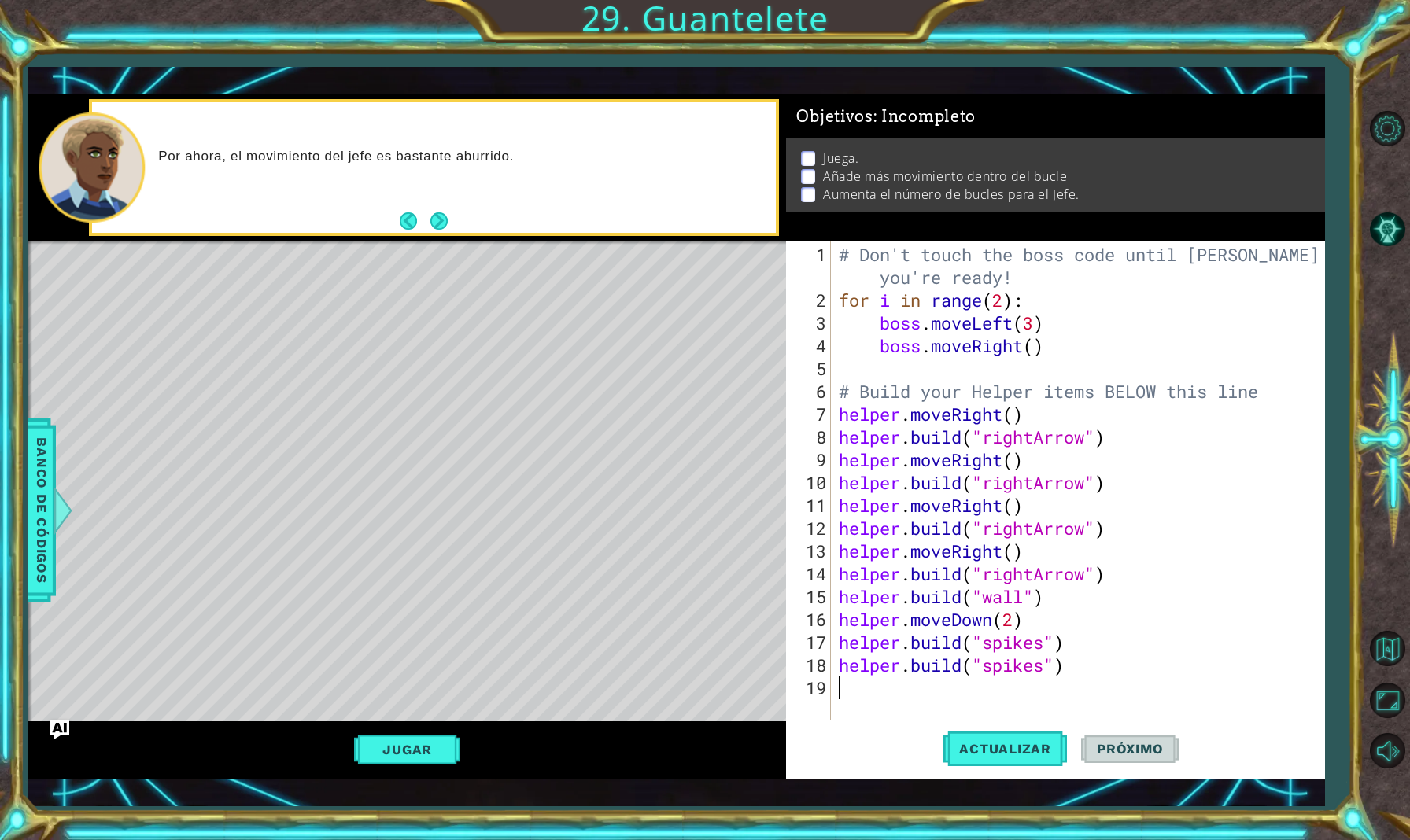
click at [1048, 349] on div "# Don't touch the boss code until [PERSON_NAME] says you're ready! for i in ran…" at bounding box center [1082, 516] width 492 height 547
type textarea "boss.moveRight()"
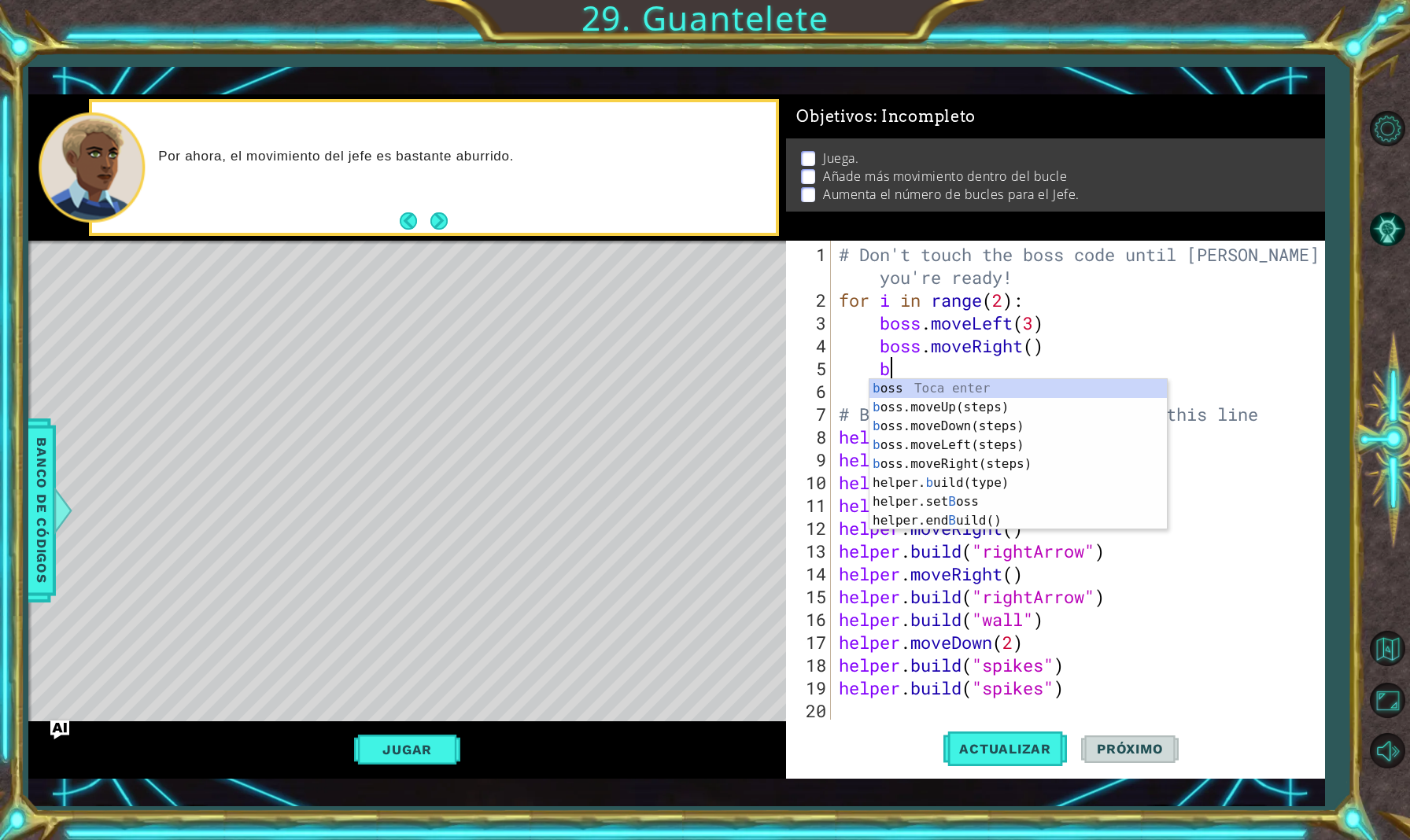
type textarea "boss"
click at [1015, 402] on div "boss Toca enter boss .moveUp(steps) Toca enter boss .moveDown(steps) Toca enter…" at bounding box center [1019, 455] width 297 height 151
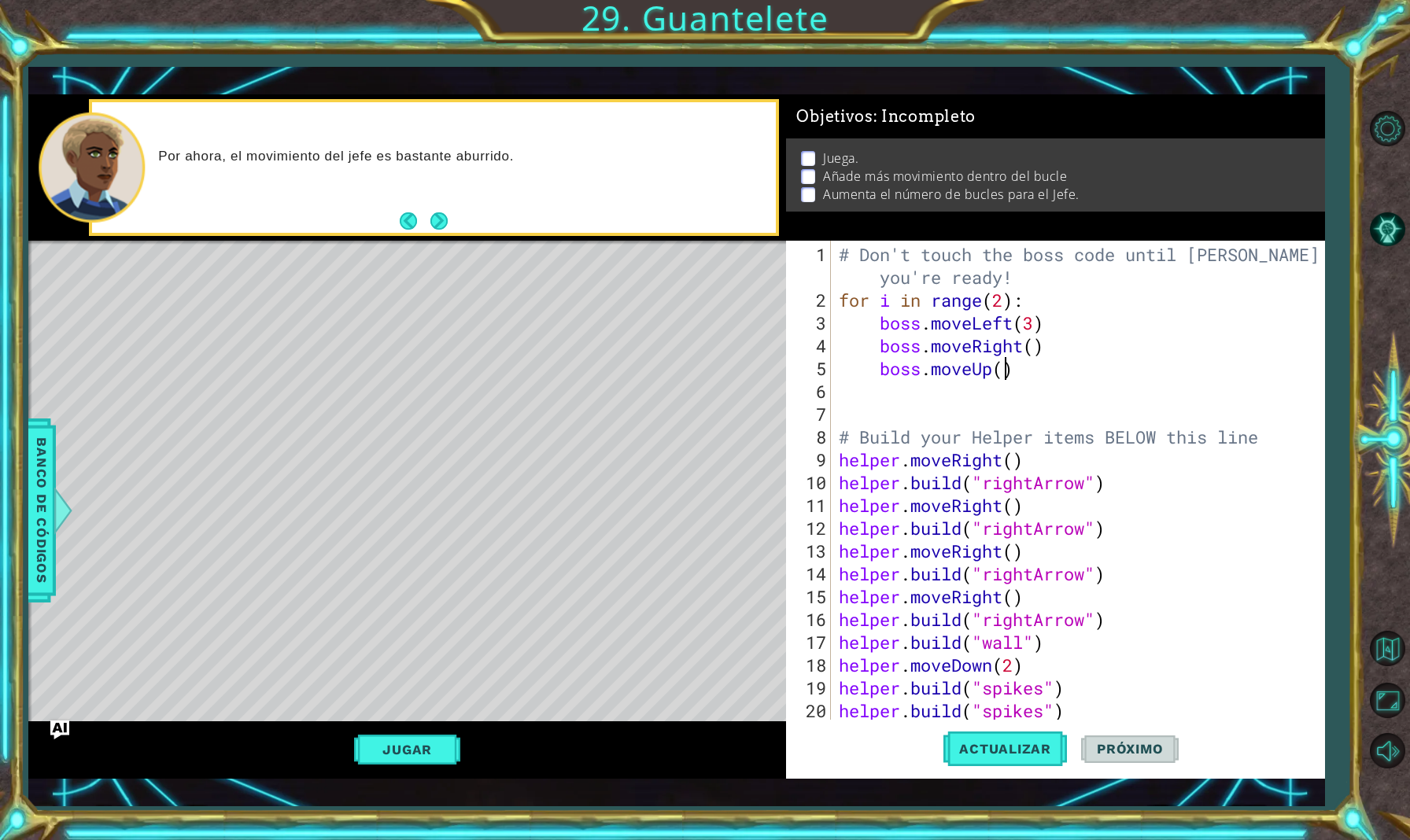
click at [1006, 368] on div "# Don't touch the boss code until [PERSON_NAME] says you're ready! for i in ran…" at bounding box center [1082, 516] width 492 height 547
type textarea "boss.moveUp(2)"
click at [1032, 379] on div "# Don't touch the boss code until [PERSON_NAME] says you're ready! for i in ran…" at bounding box center [1082, 516] width 492 height 547
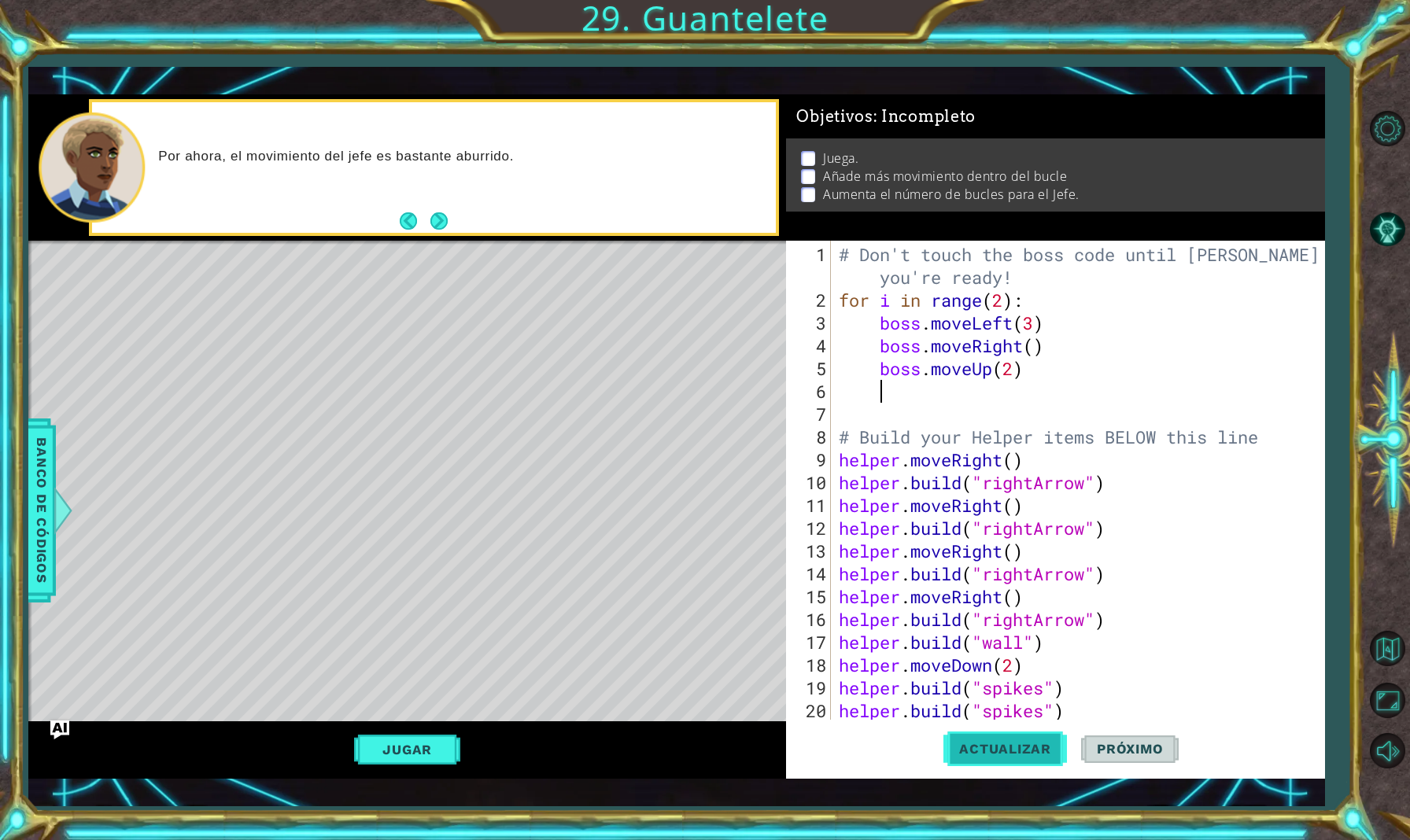
click at [987, 748] on span "Actualizar" at bounding box center [1006, 749] width 124 height 16
click at [1037, 351] on div "# Don't touch the boss code until [PERSON_NAME] says you're ready! for i in ran…" at bounding box center [1082, 516] width 492 height 547
click at [992, 302] on div "# Don't touch the boss code until [PERSON_NAME] says you're ready! for i in ran…" at bounding box center [1082, 516] width 492 height 547
click at [1002, 302] on div "# Don't touch the boss code until [PERSON_NAME] says you're ready! for i in ran…" at bounding box center [1082, 516] width 492 height 547
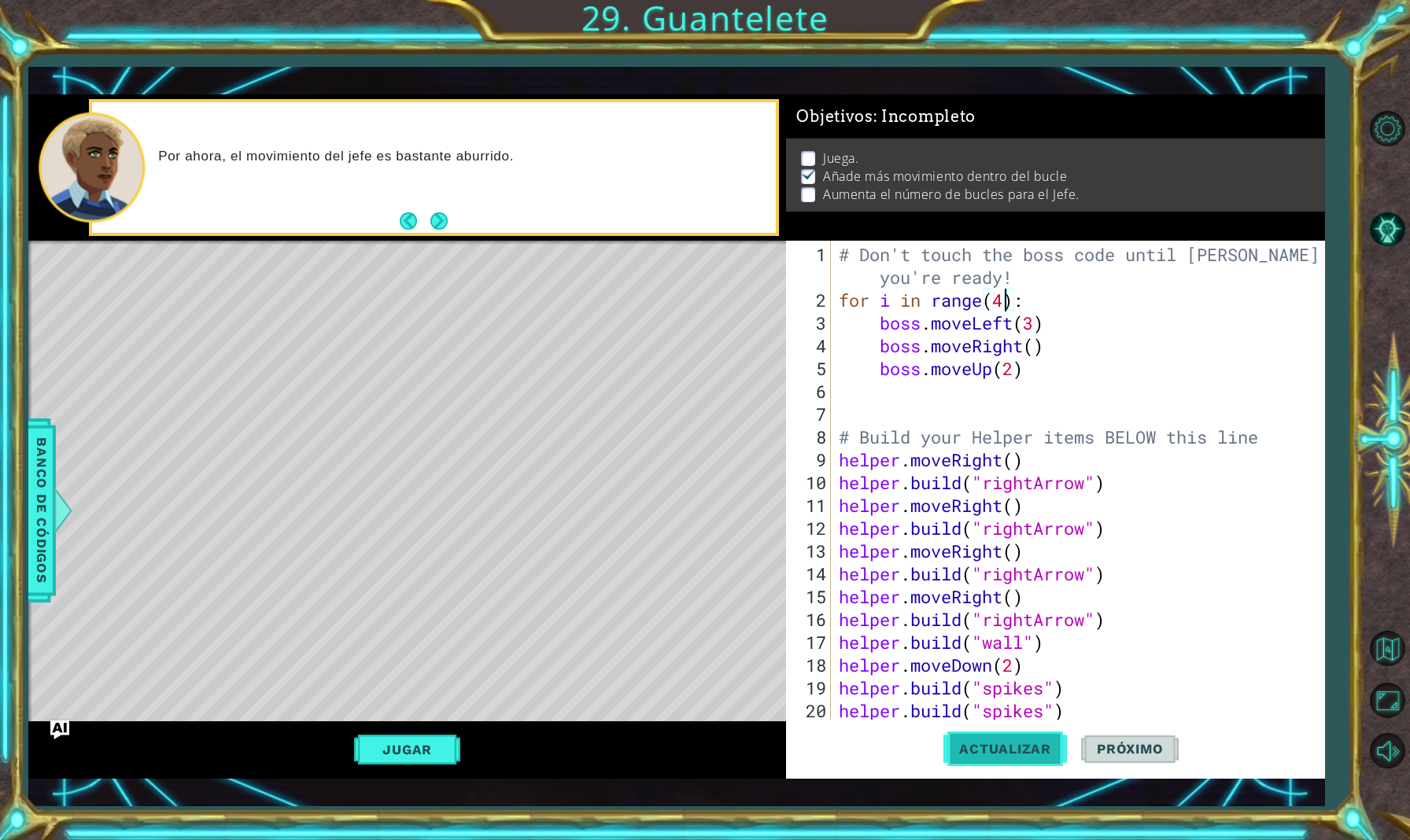
type textarea "for i in range(4):"
click at [1018, 760] on button "Actualizar" at bounding box center [1006, 749] width 124 height 54
click at [414, 748] on button "Jugar" at bounding box center [407, 749] width 106 height 30
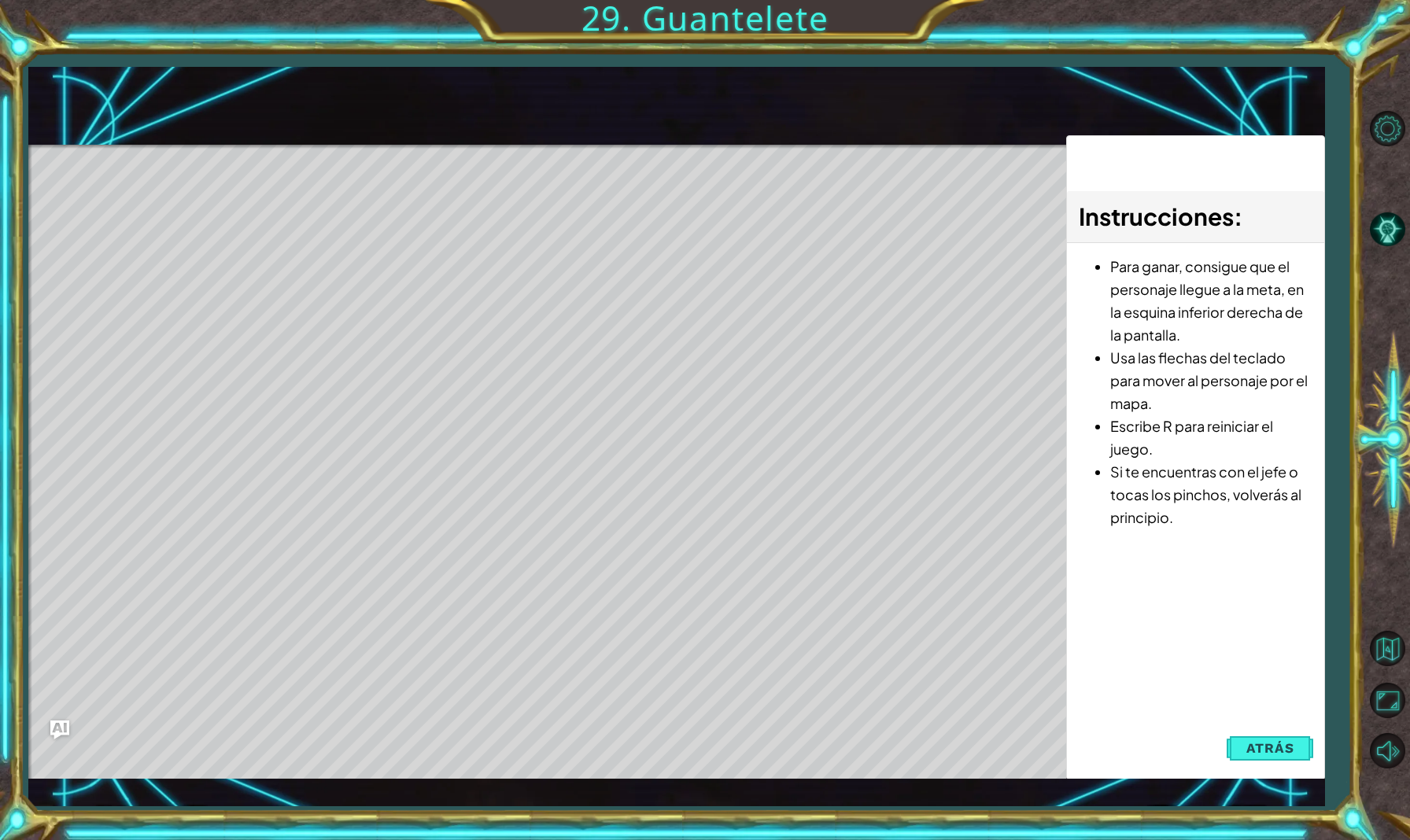
click at [141, 263] on div "Level Map" at bounding box center [391, 376] width 727 height 464
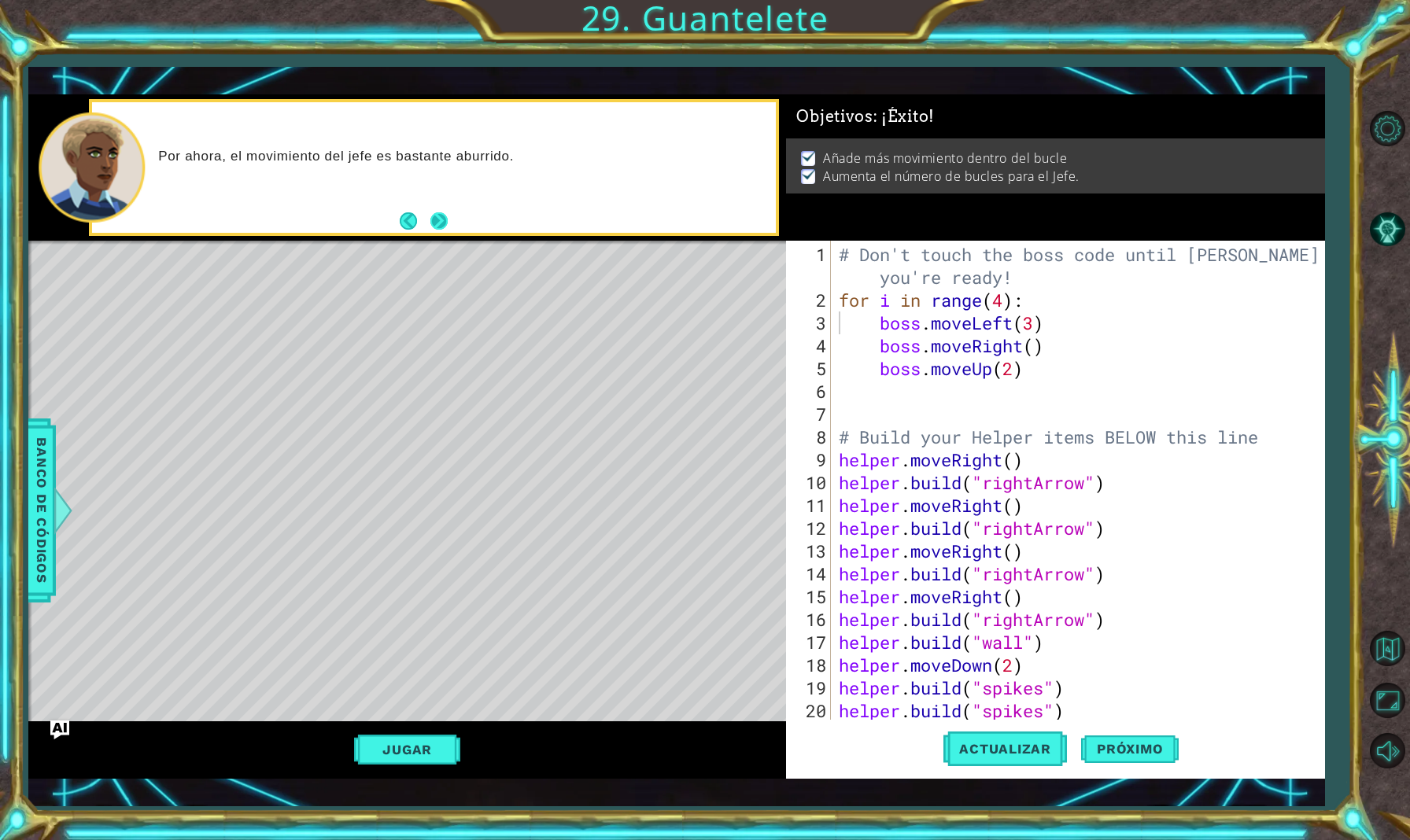
click at [445, 222] on button "Next" at bounding box center [438, 221] width 18 height 18
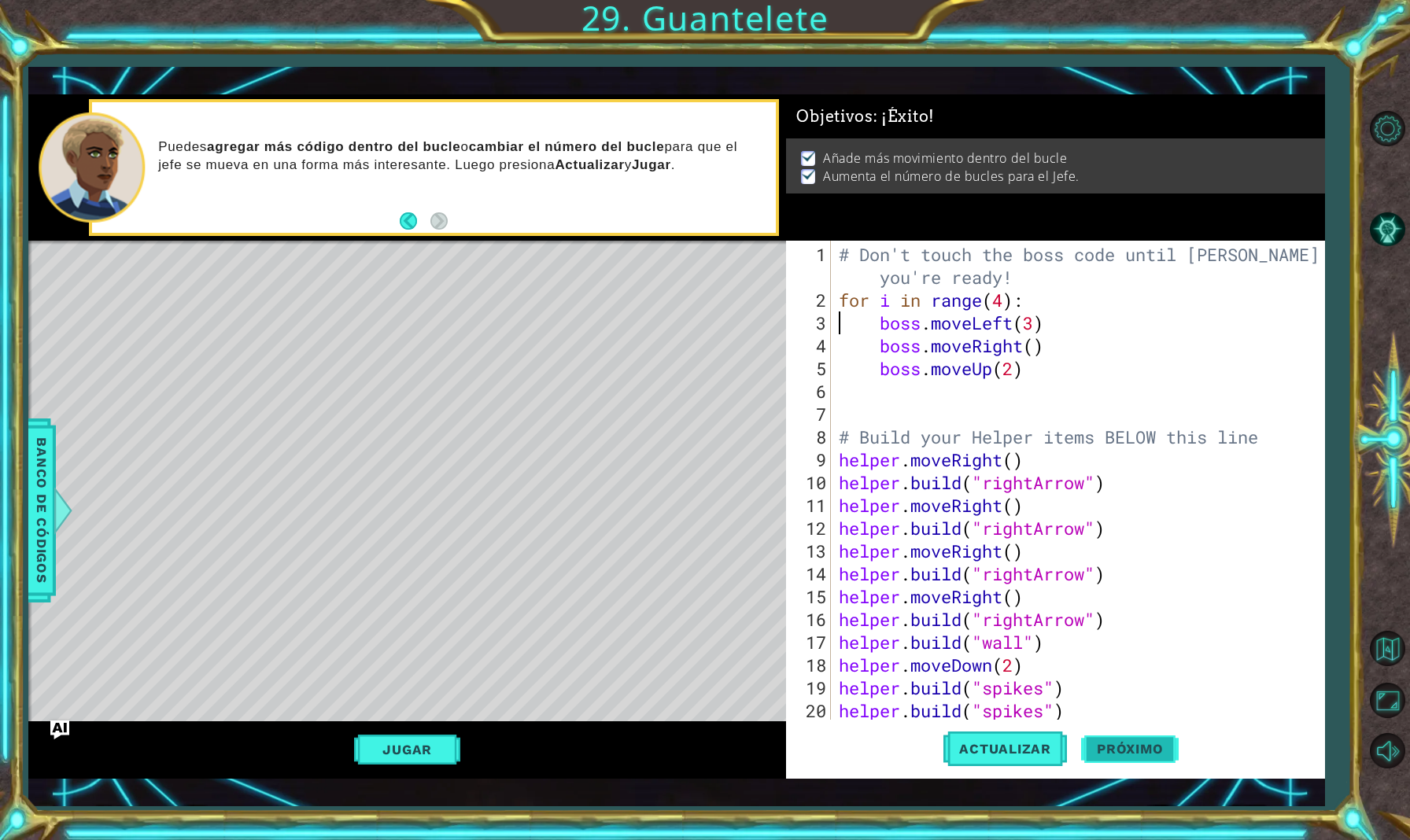
click at [1129, 744] on span "Próximo" at bounding box center [1129, 746] width 97 height 16
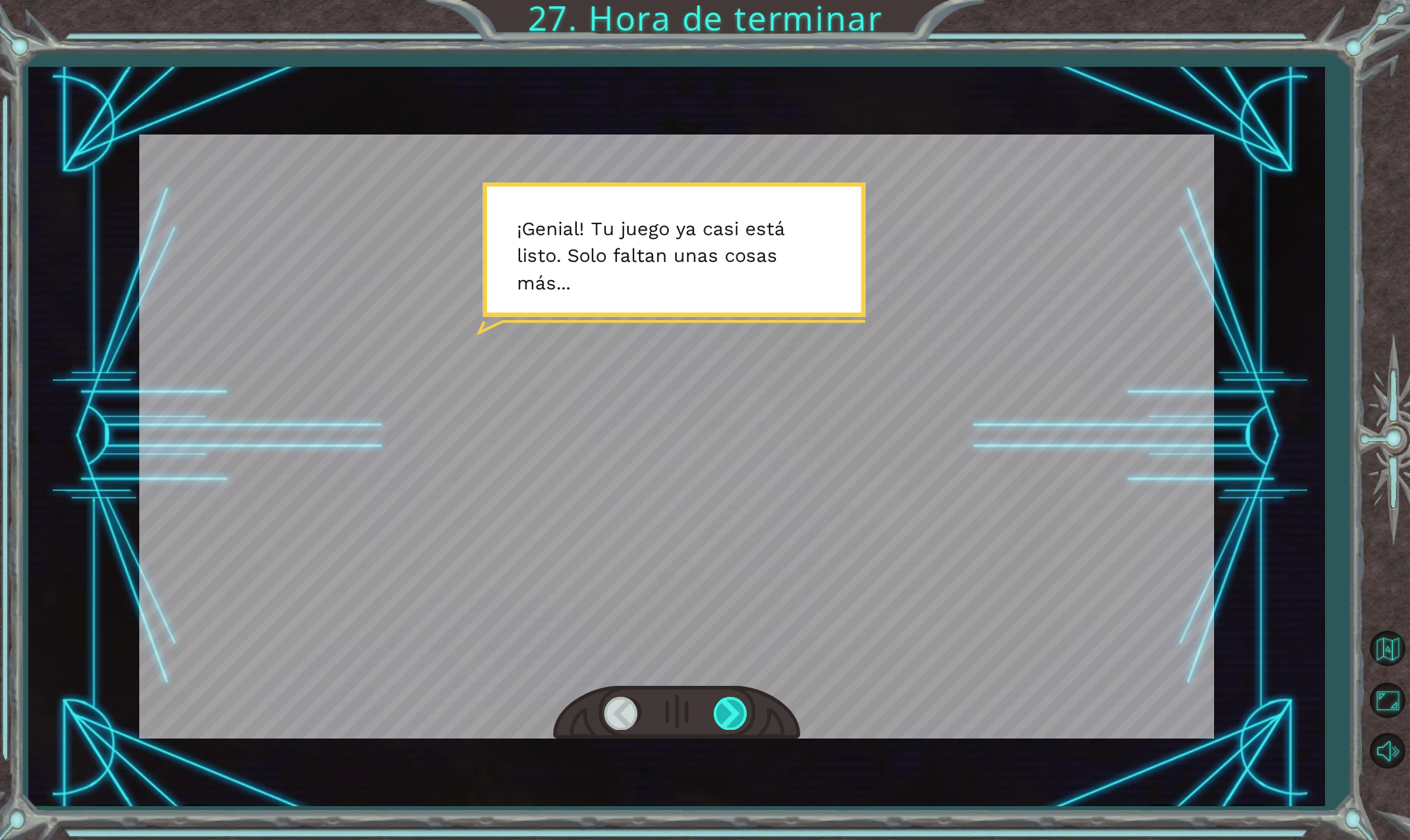
click at [731, 708] on div at bounding box center [732, 713] width 35 height 32
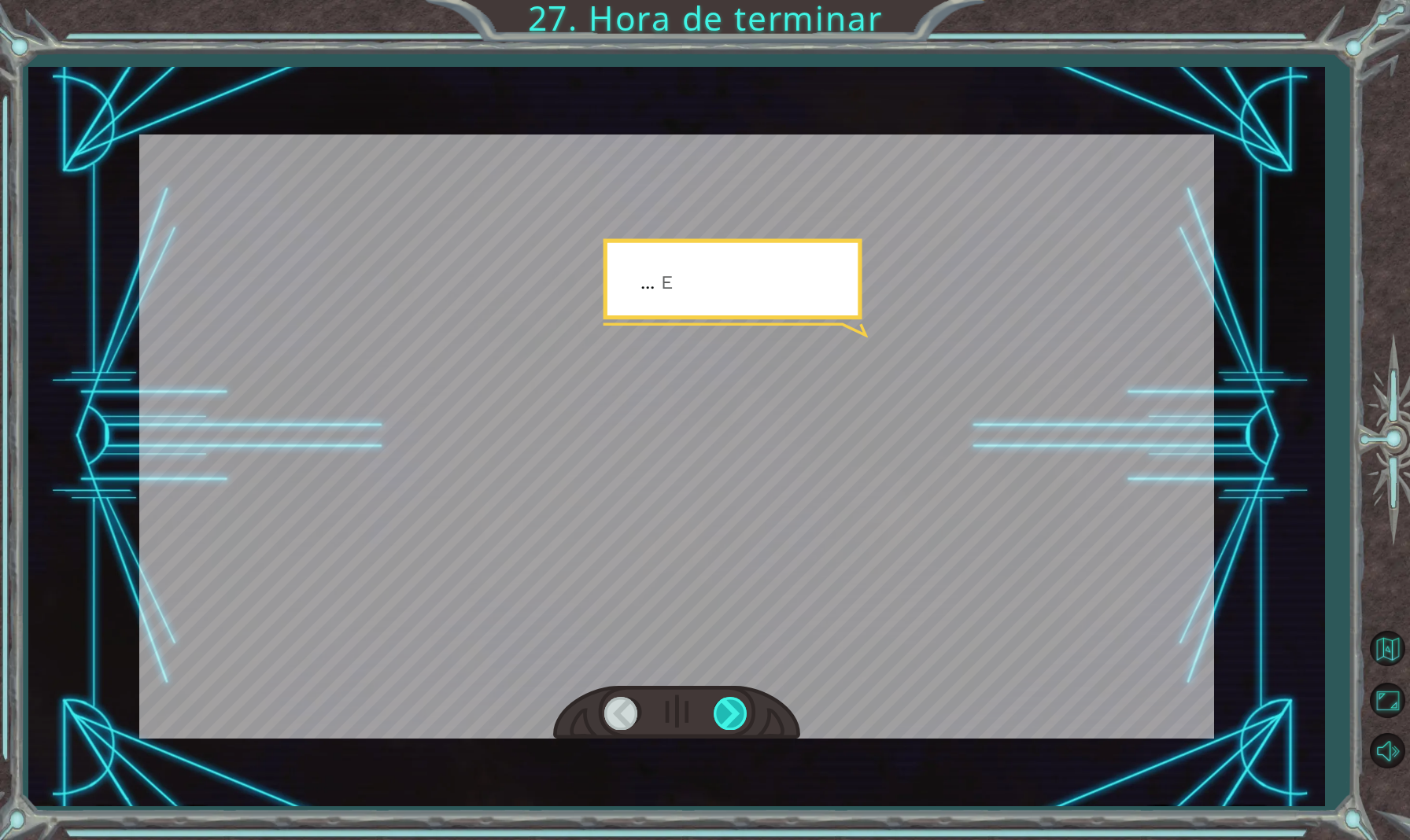
click at [731, 709] on div at bounding box center [732, 713] width 35 height 32
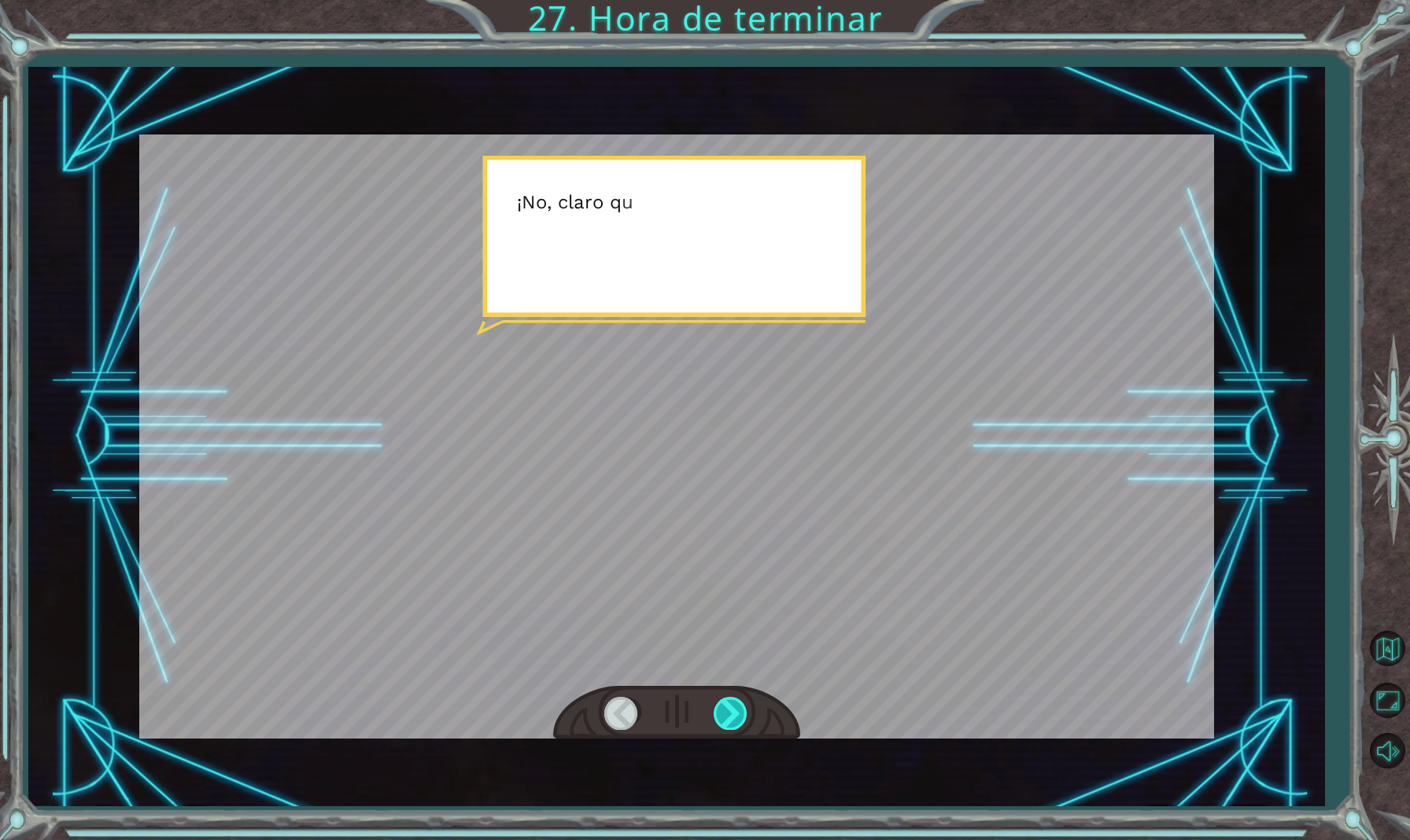
click at [736, 712] on div at bounding box center [732, 713] width 35 height 32
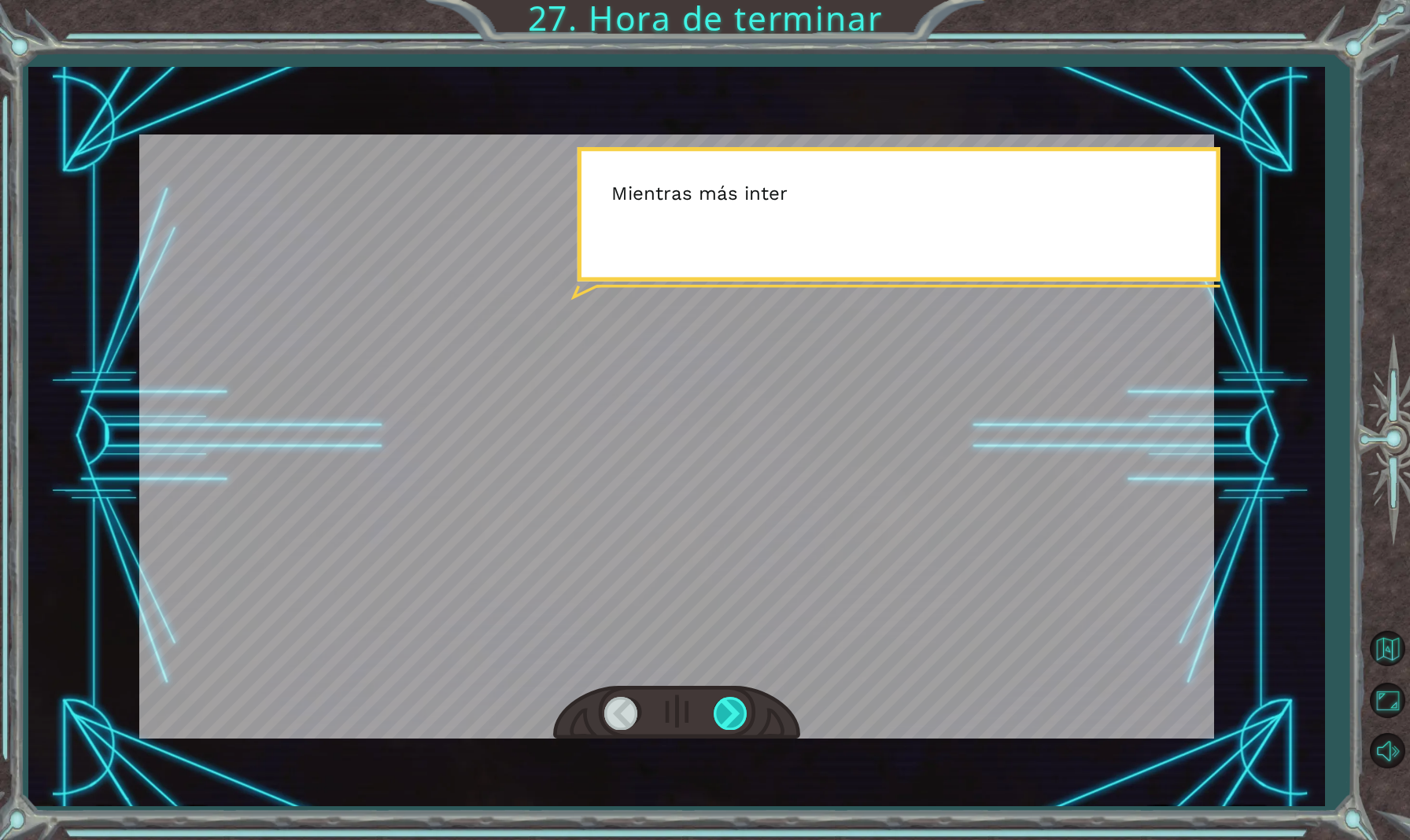
click at [733, 710] on div at bounding box center [732, 713] width 35 height 32
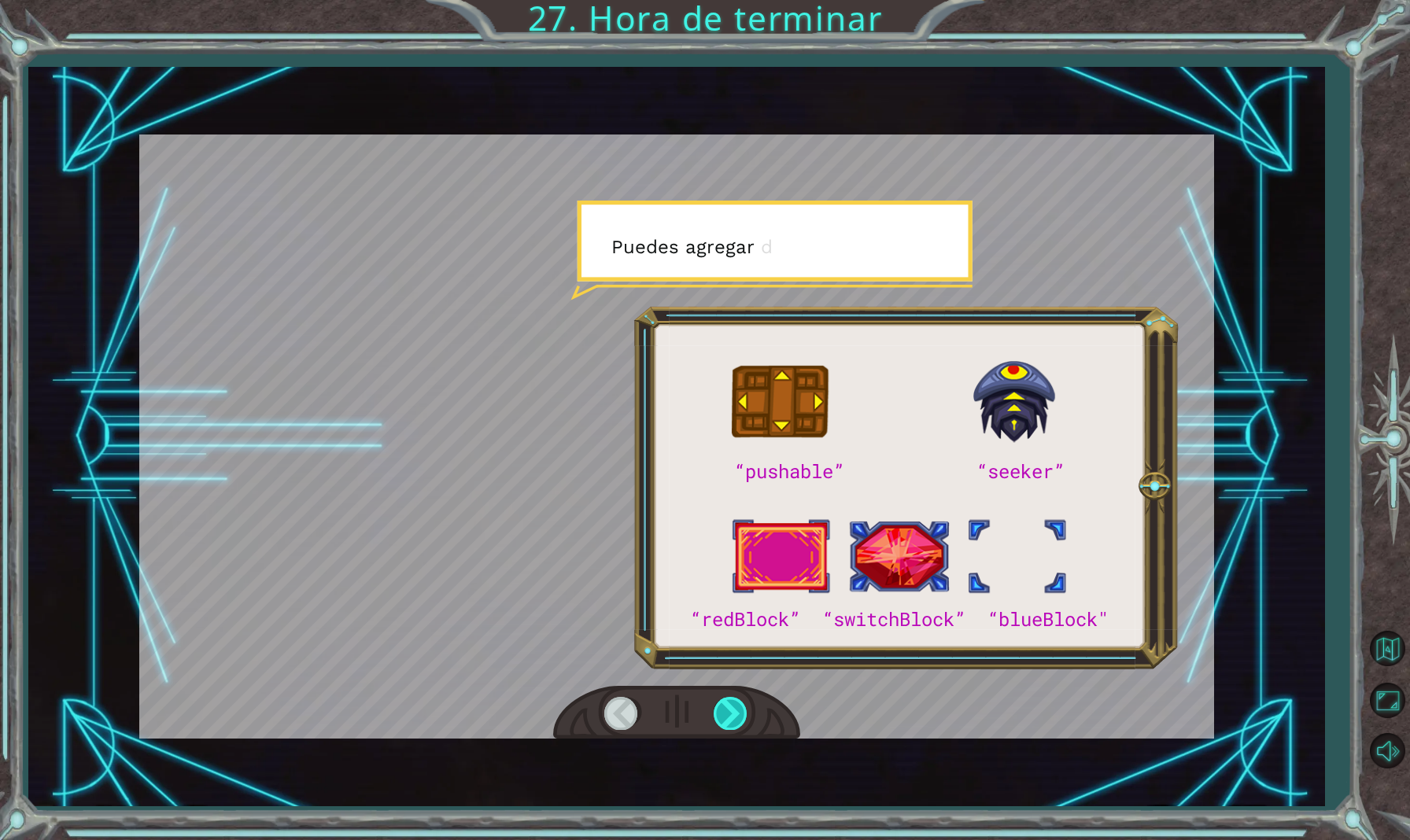
click at [733, 711] on div at bounding box center [732, 713] width 35 height 32
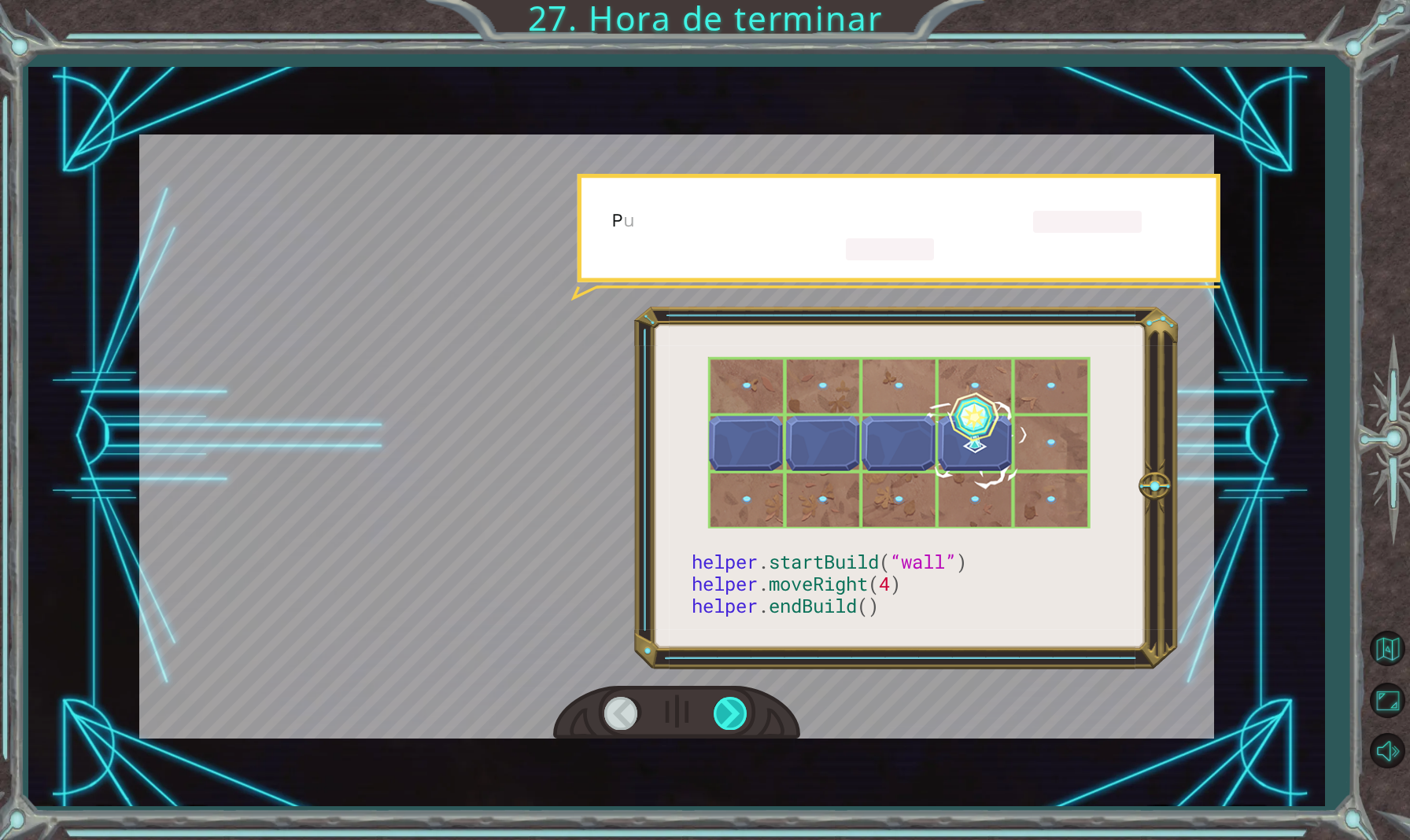
click at [733, 711] on div at bounding box center [732, 713] width 35 height 32
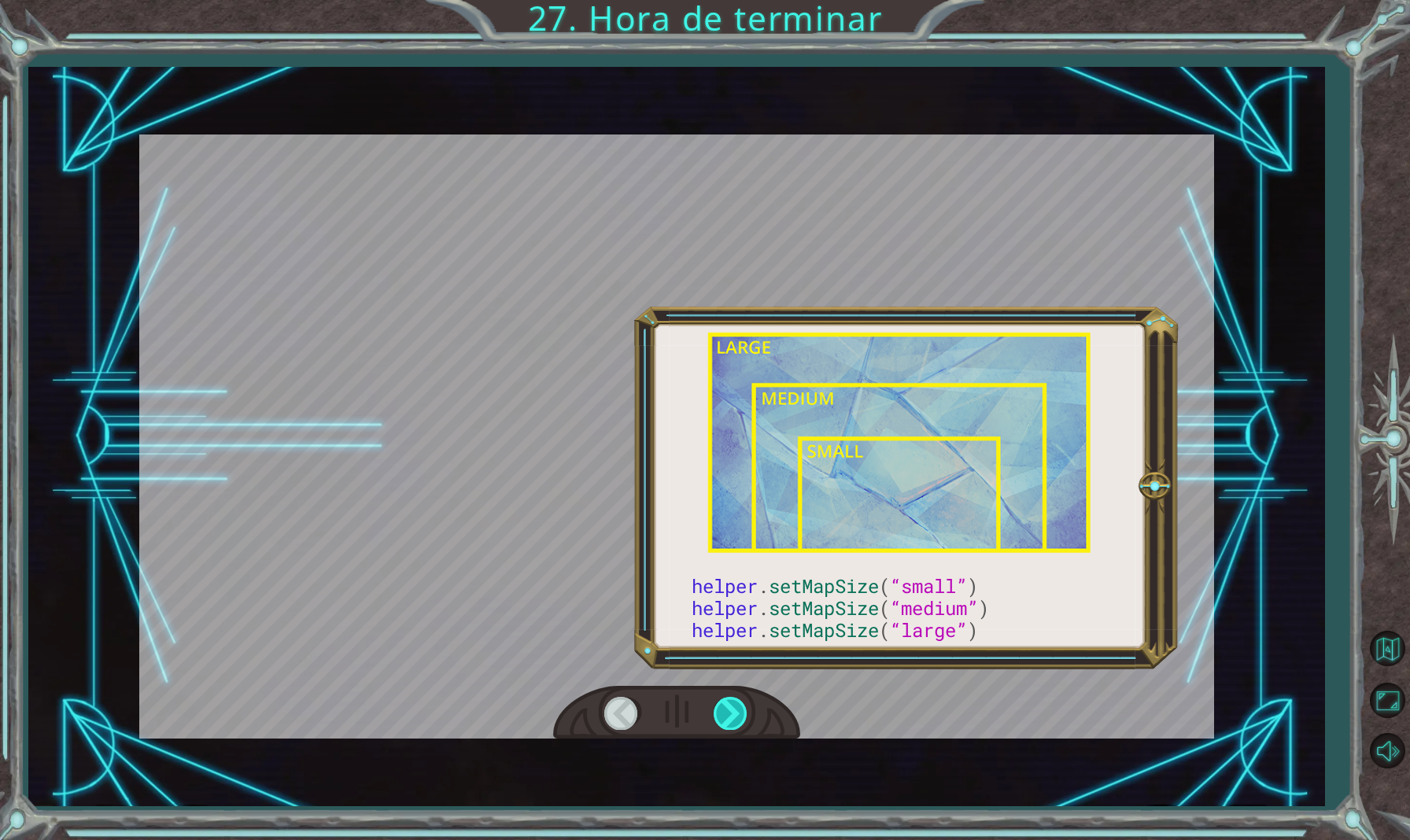
click at [733, 711] on div at bounding box center [732, 713] width 35 height 32
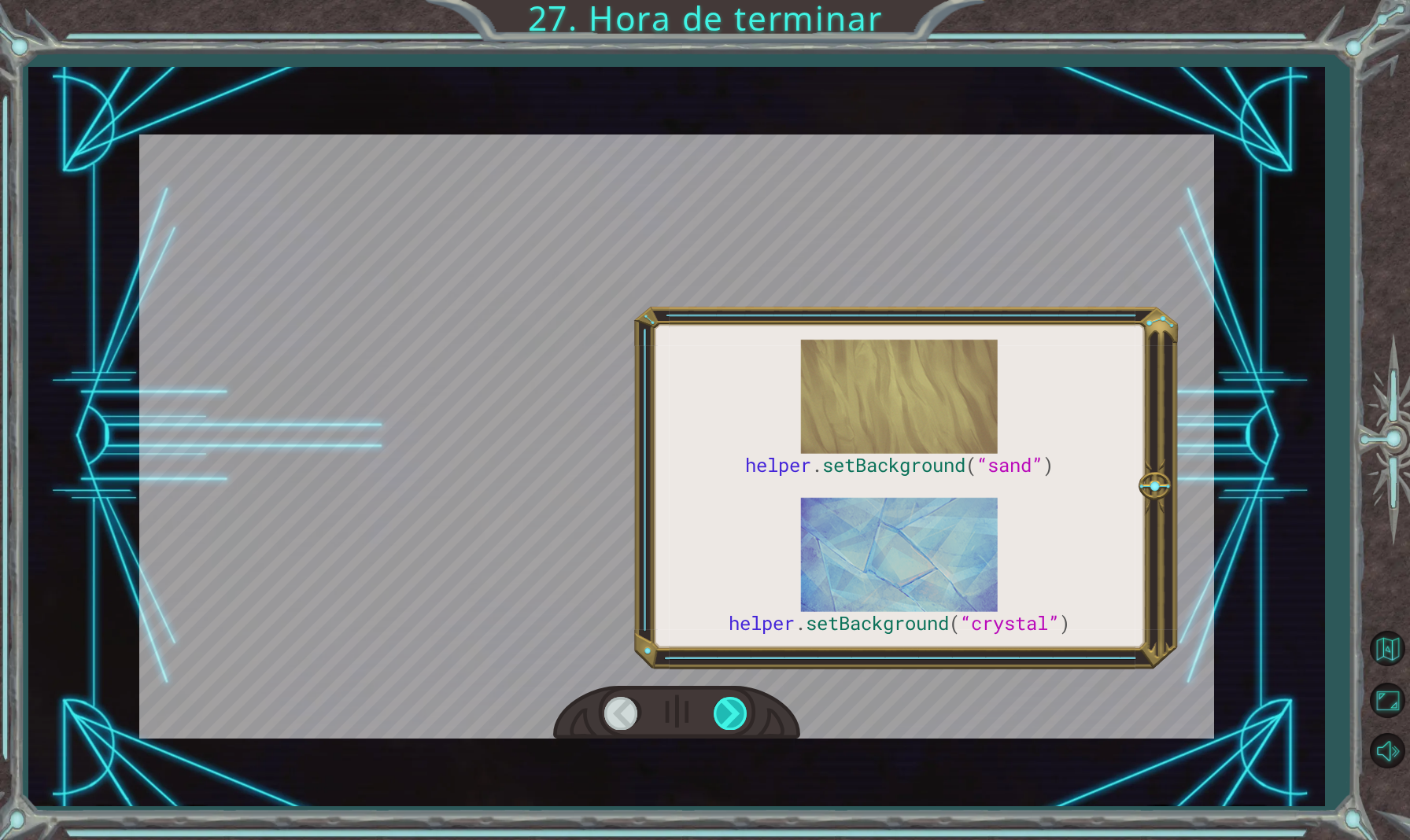
click at [733, 711] on div at bounding box center [732, 713] width 35 height 32
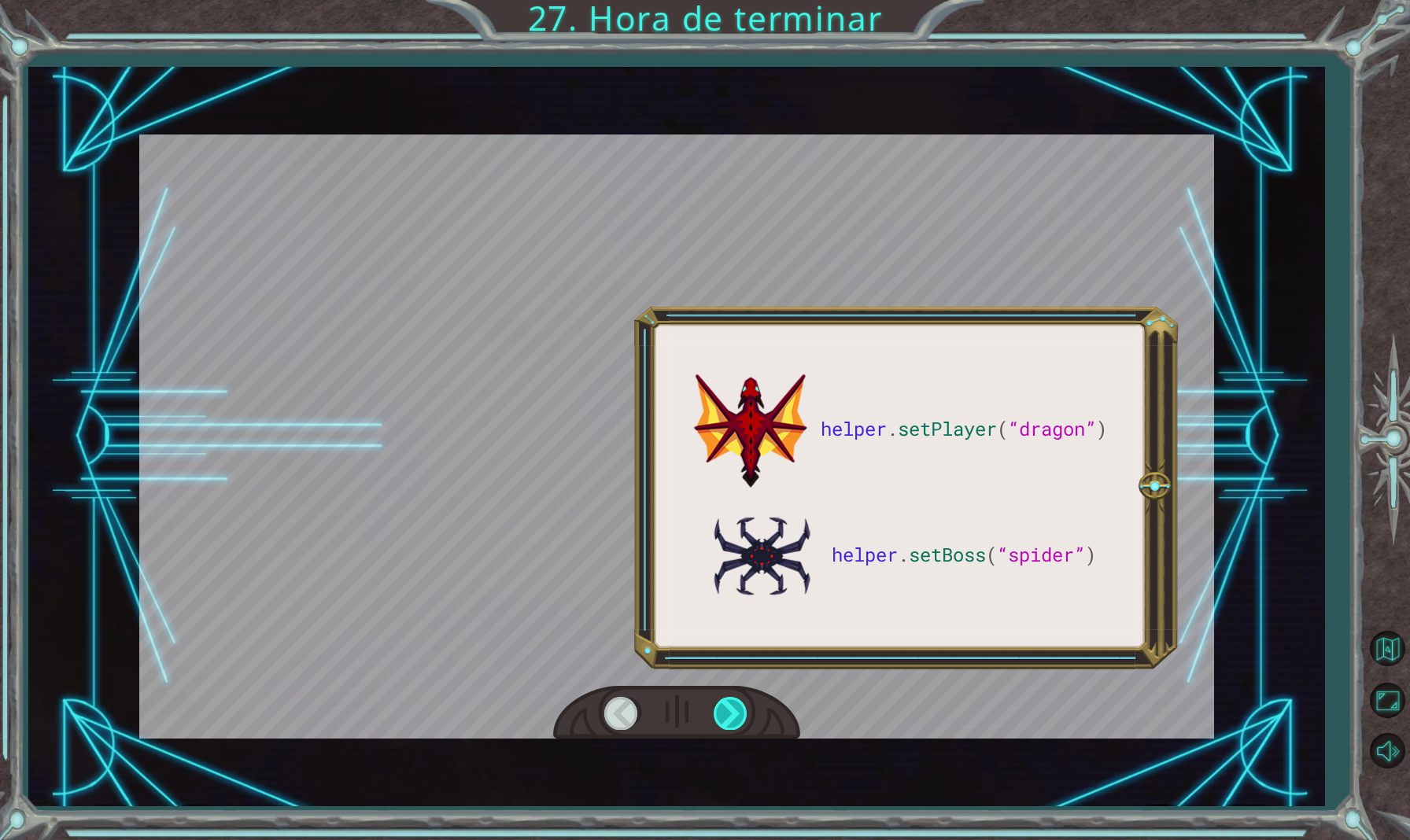
click at [733, 711] on div at bounding box center [732, 713] width 35 height 32
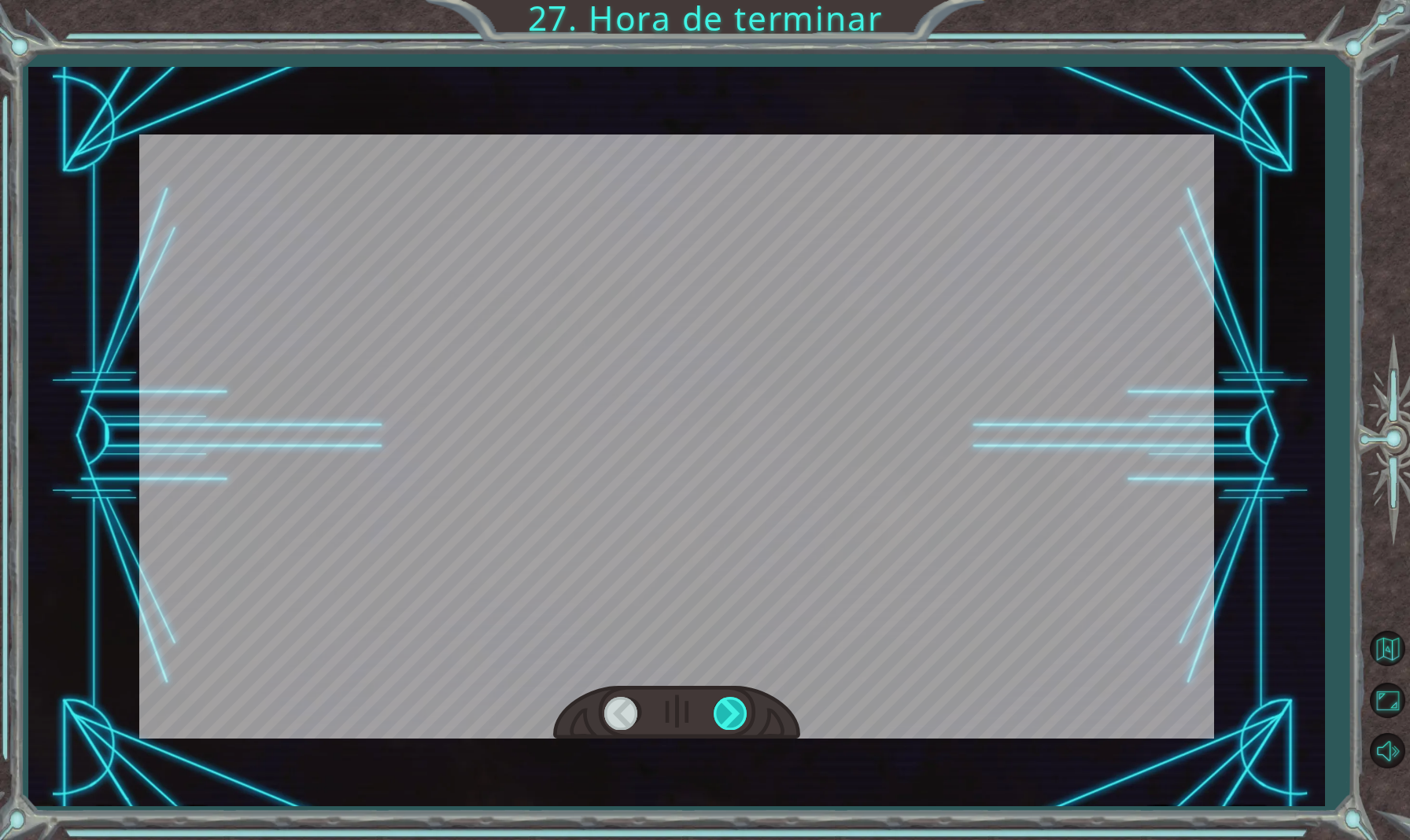
click at [733, 711] on div at bounding box center [732, 713] width 35 height 32
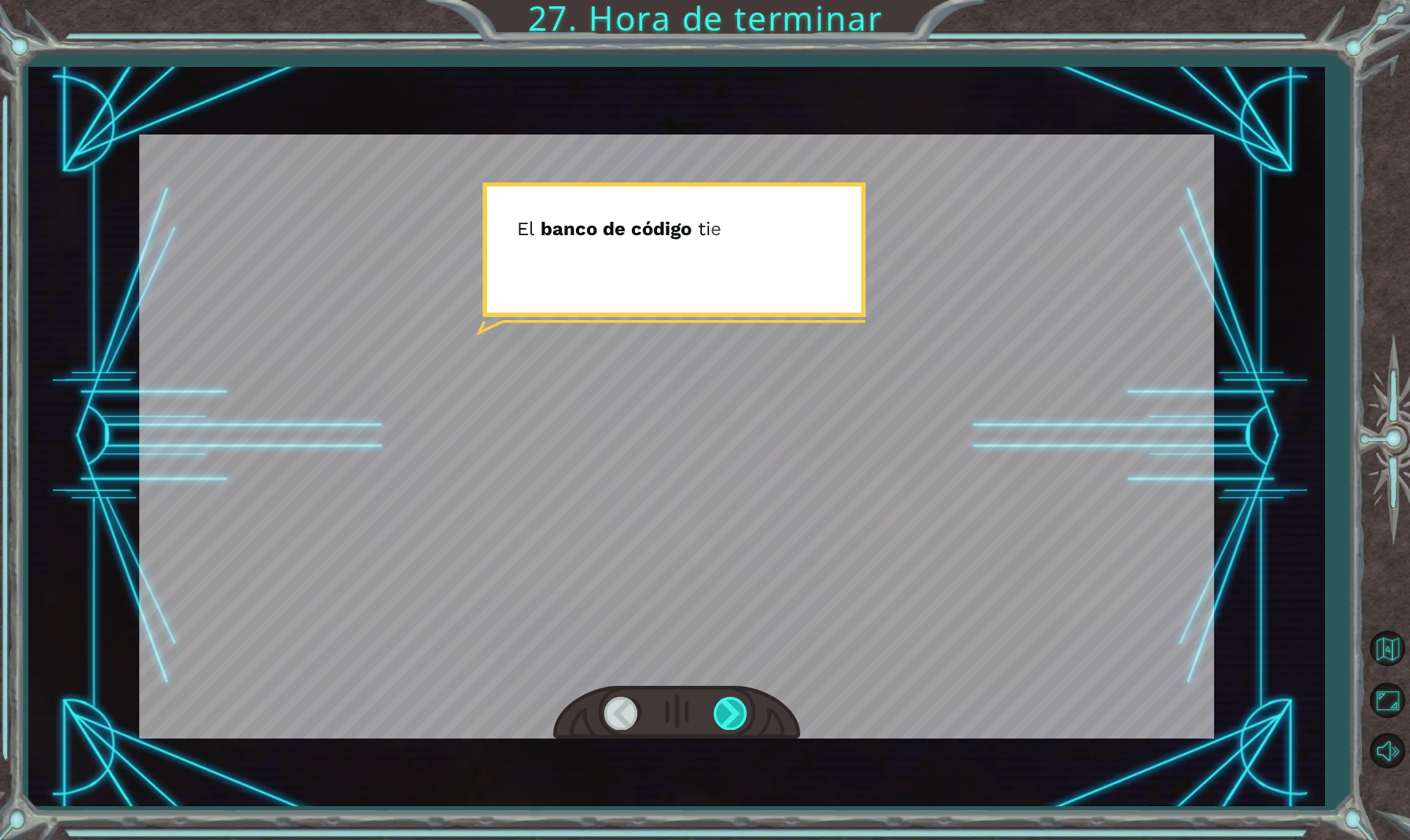
click at [733, 712] on div at bounding box center [732, 713] width 35 height 32
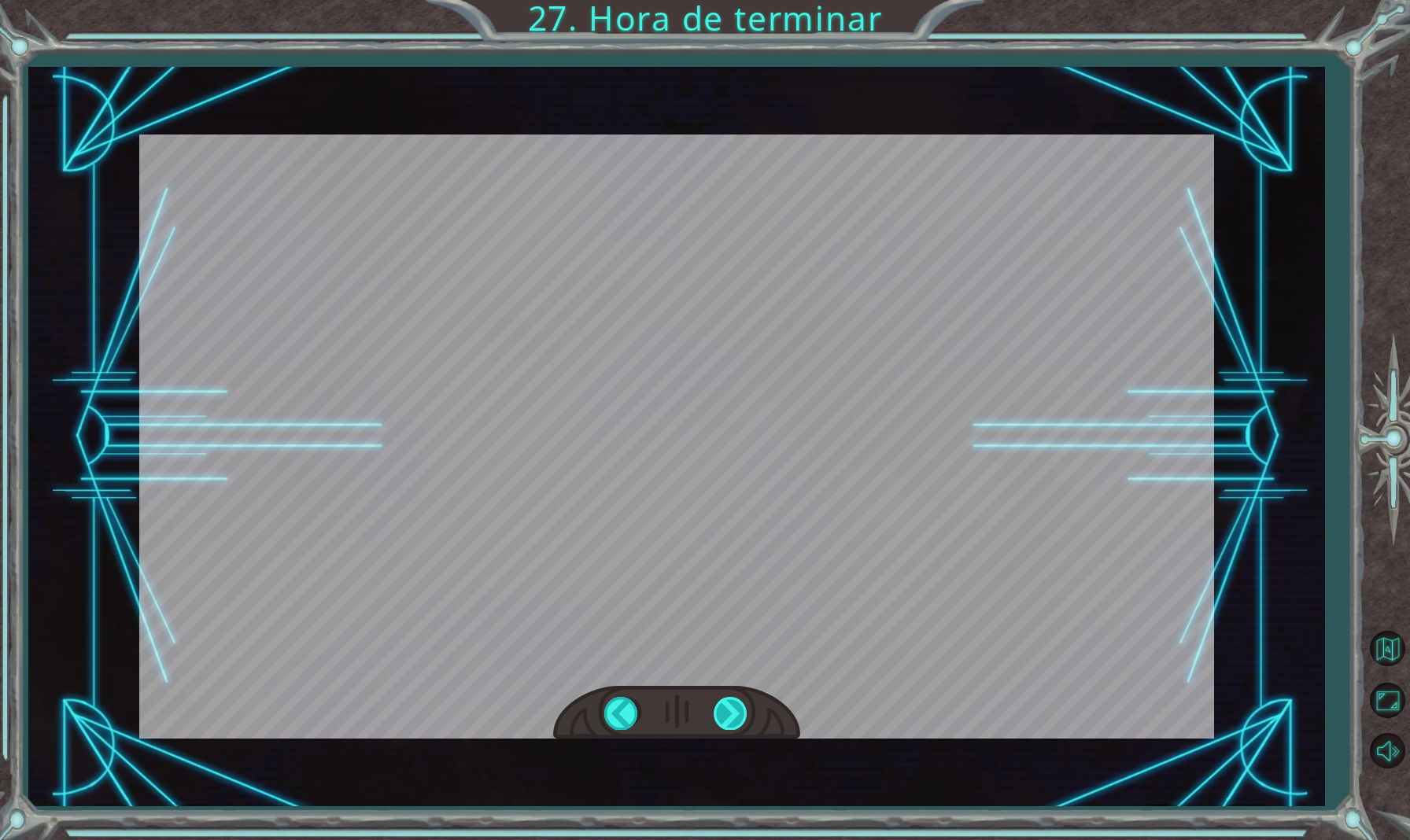
click at [733, 712] on div at bounding box center [732, 713] width 35 height 32
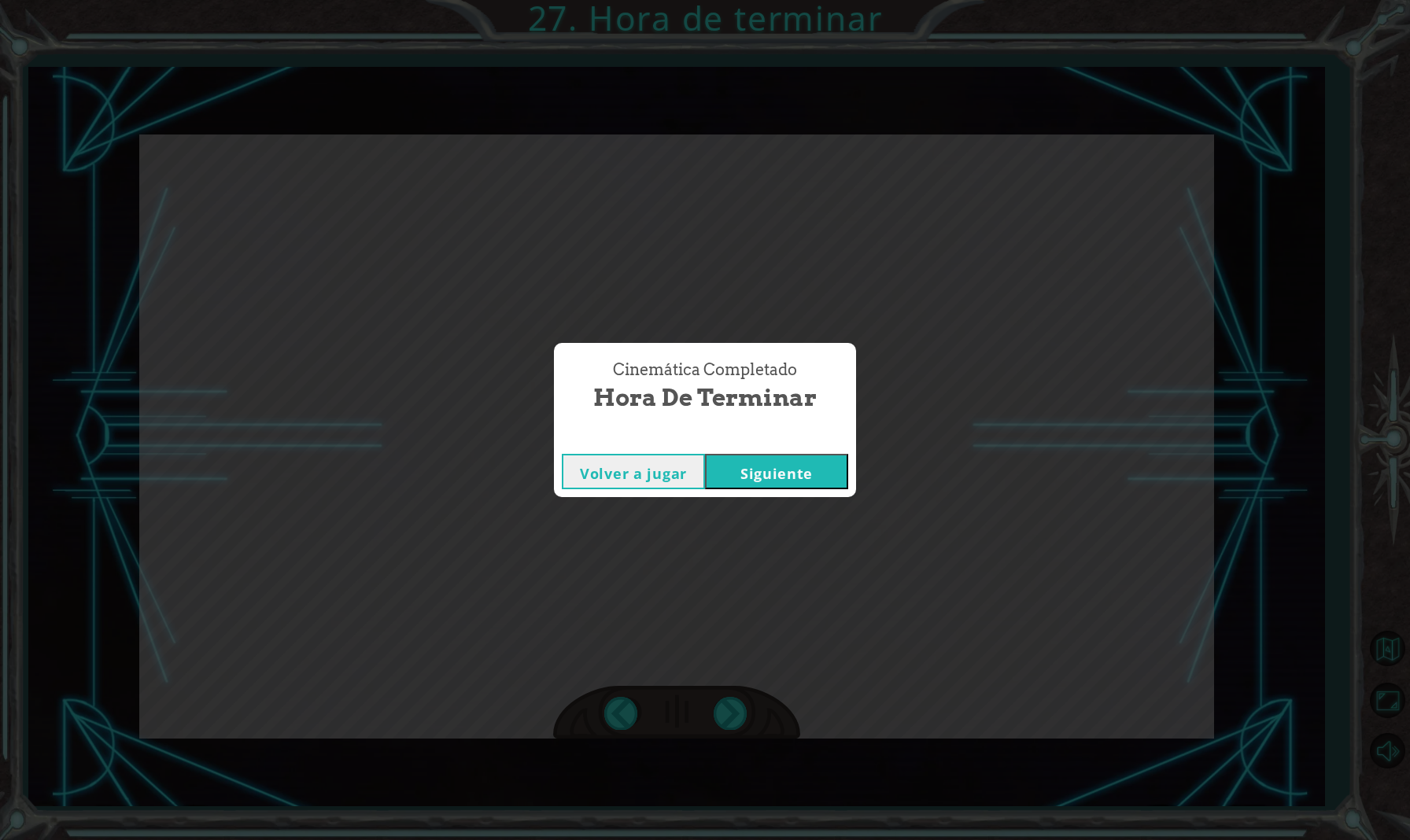
click at [822, 477] on button "Siguiente" at bounding box center [777, 472] width 143 height 35
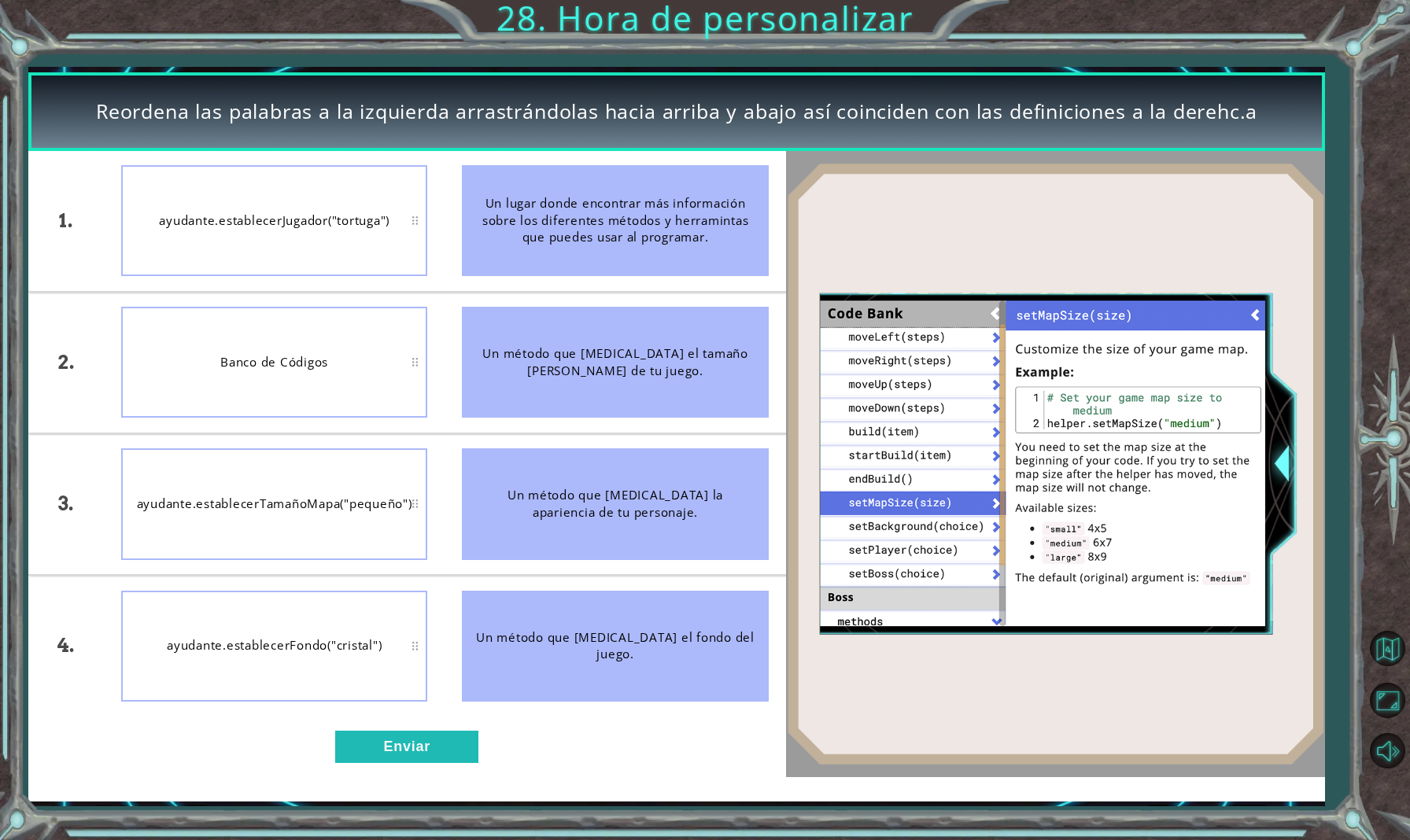
drag, startPoint x: 655, startPoint y: 201, endPoint x: 650, endPoint y: 306, distance: 105.1
click at [650, 309] on ul "Un lugar donde encontrar más información sobre los diferentes métodos y herrami…" at bounding box center [615, 433] width 341 height 565
click at [374, 248] on div "ayudante.establecerJugador("tortuga")" at bounding box center [274, 221] width 306 height 111
click at [428, 740] on button "Enviar" at bounding box center [407, 747] width 143 height 32
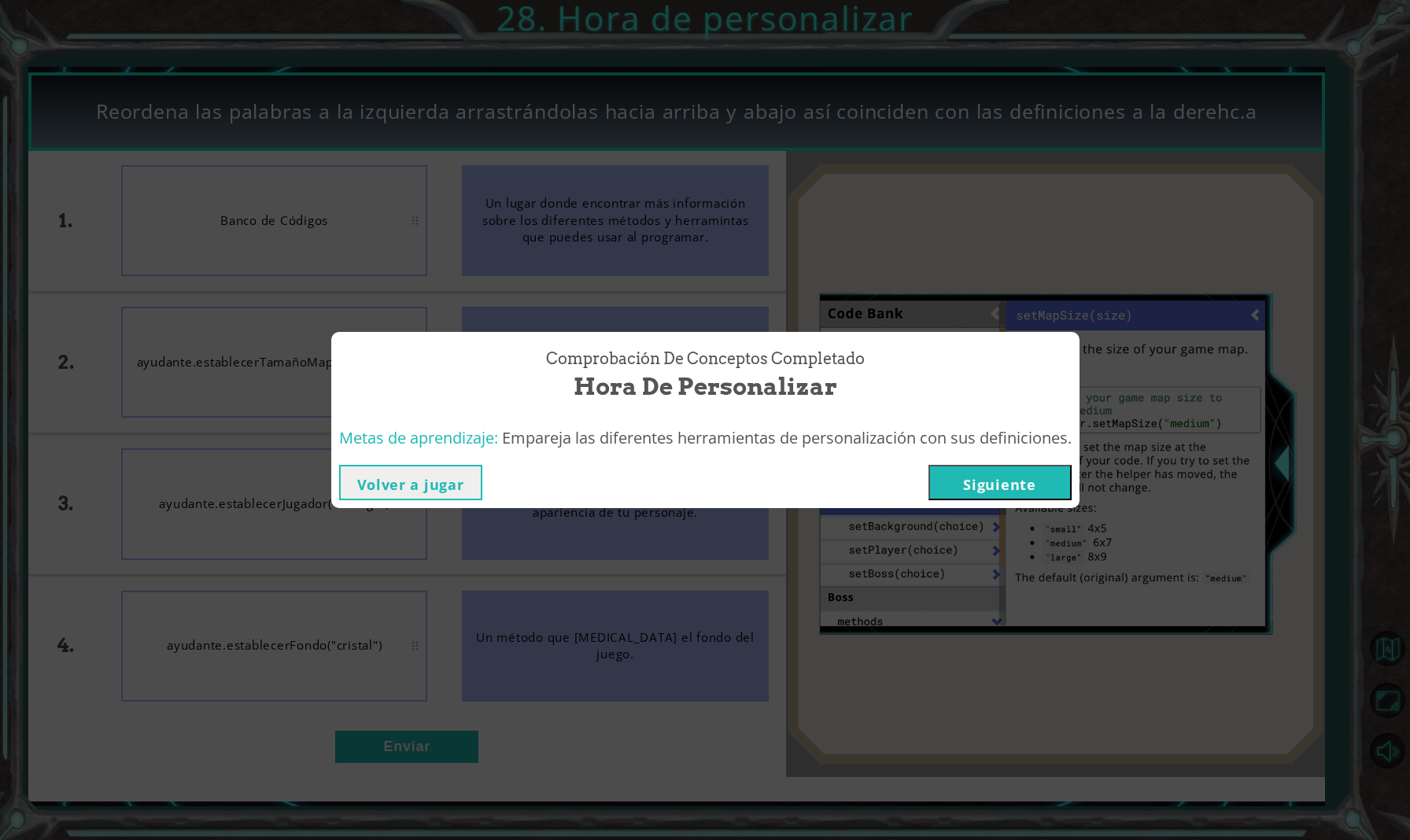
click at [1064, 479] on button "Siguiente" at bounding box center [1000, 482] width 143 height 35
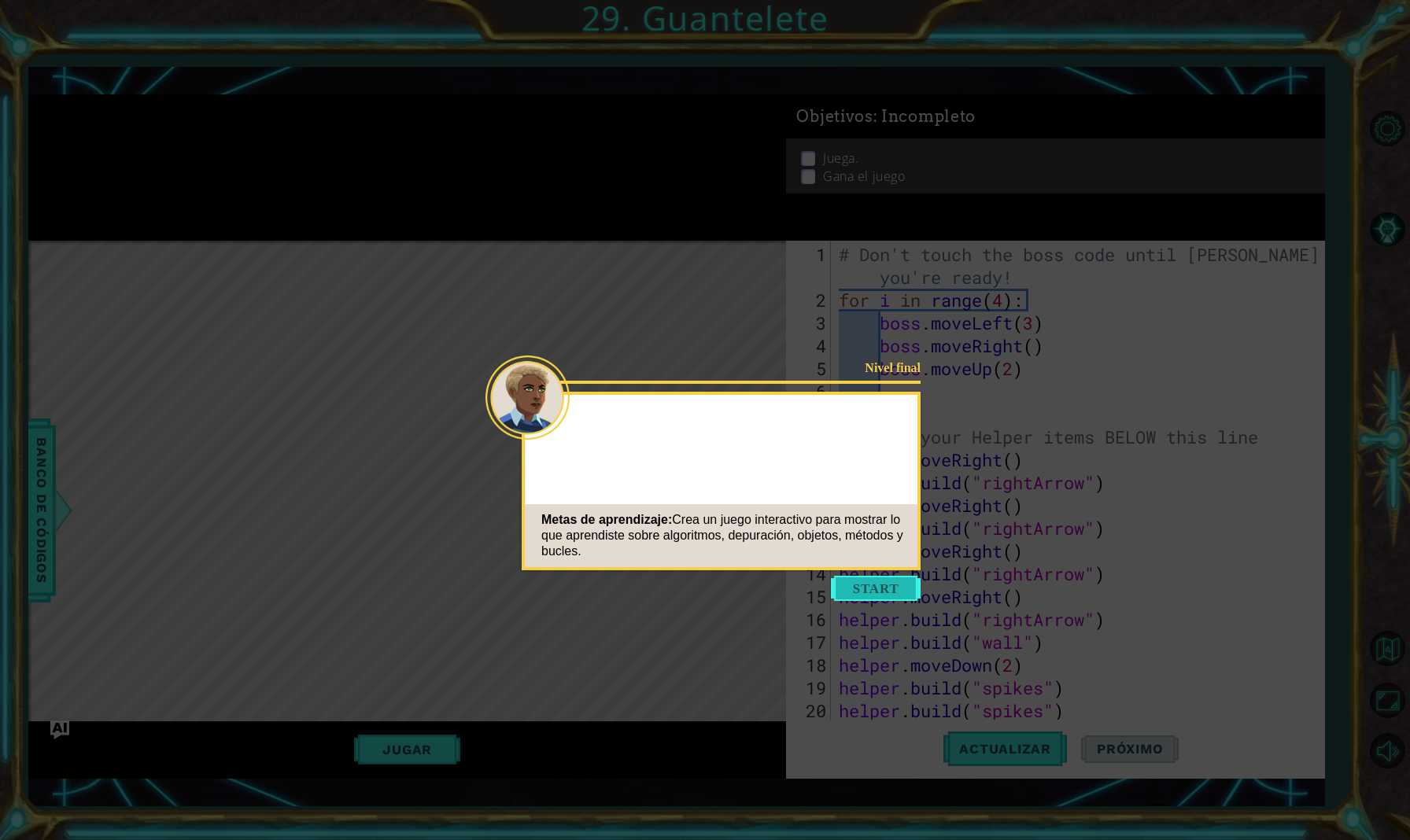
click at [878, 580] on button "Start" at bounding box center [876, 588] width 90 height 25
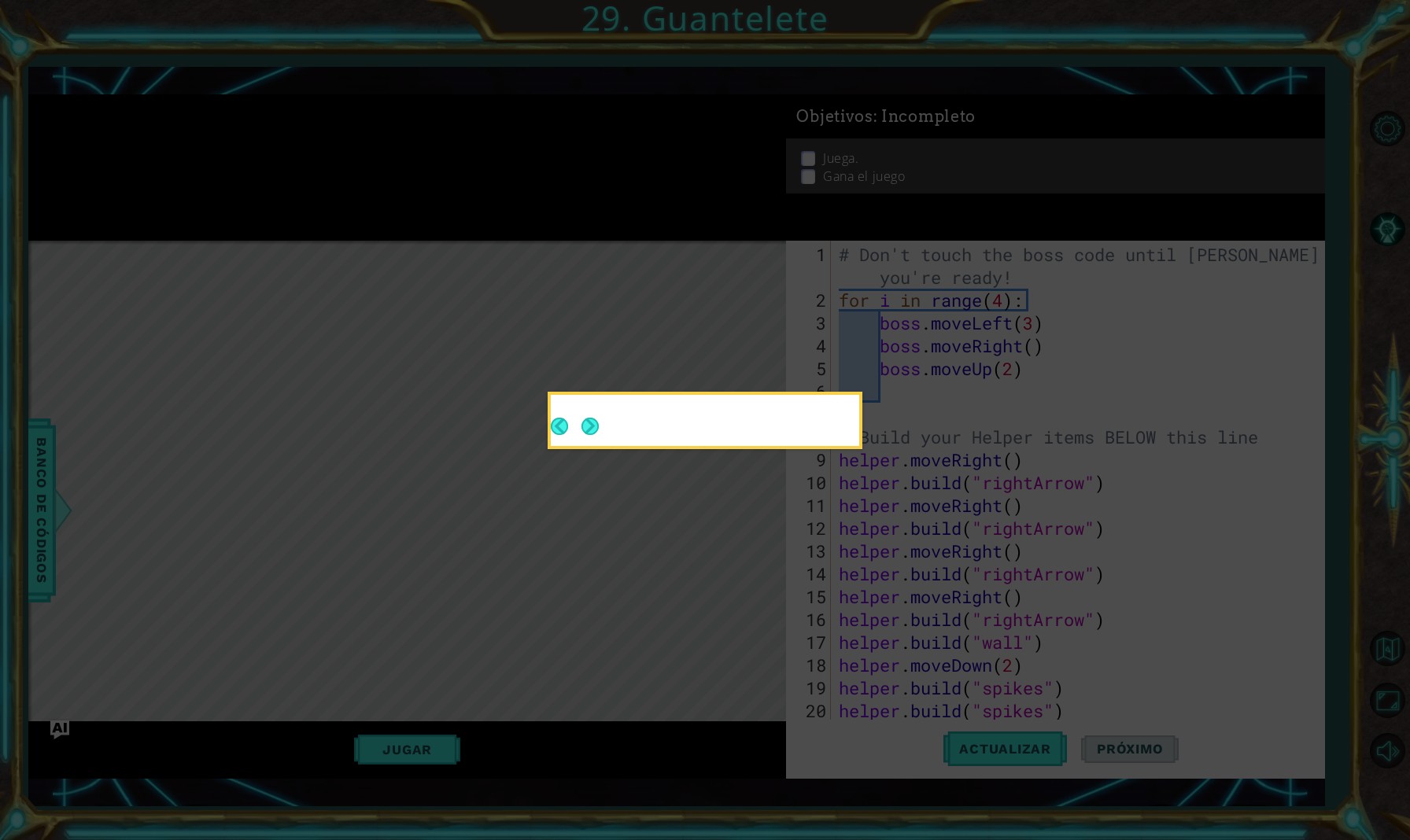
scroll to position [23, 0]
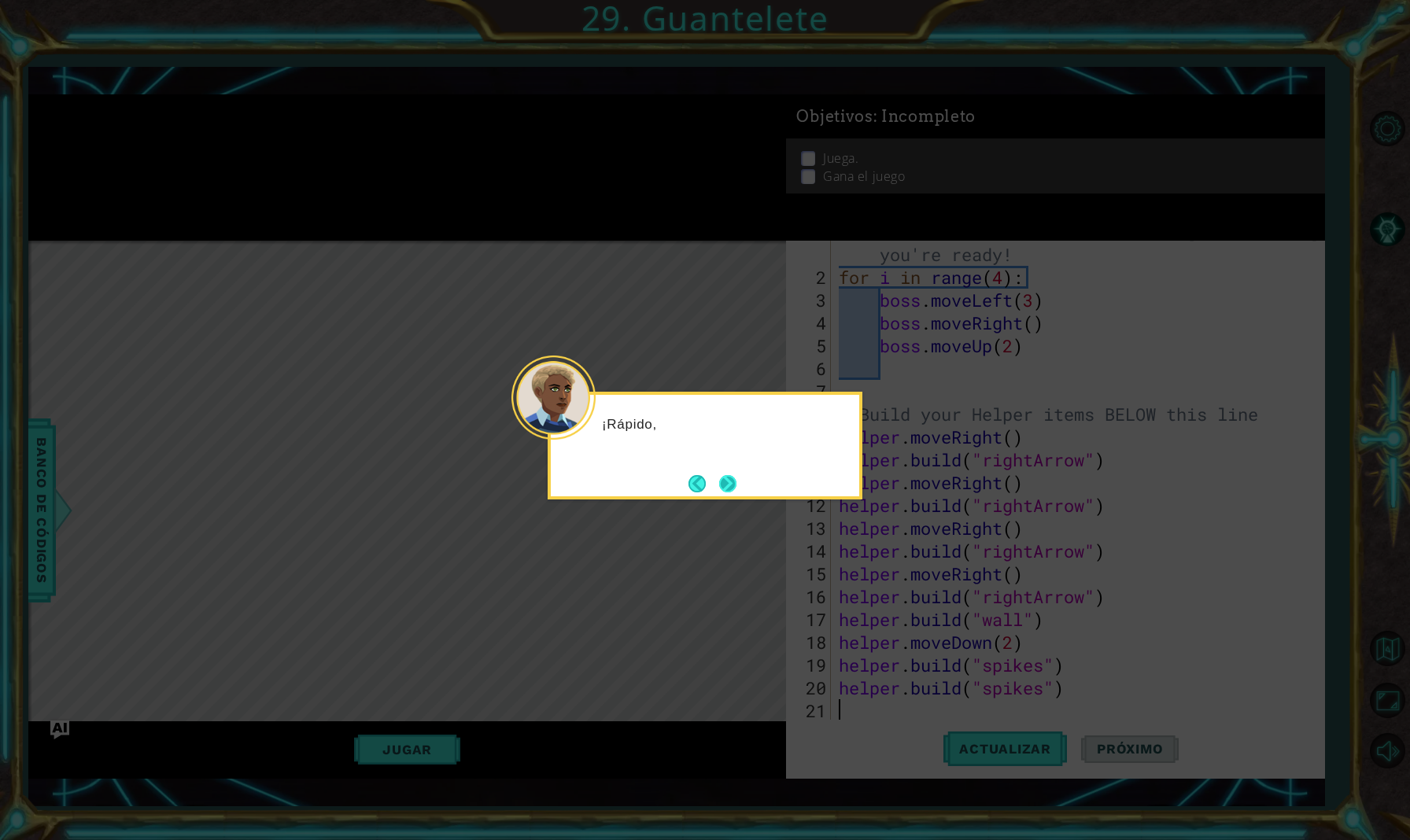
click at [732, 486] on button "Next" at bounding box center [728, 483] width 18 height 18
click at [732, 485] on button "Next" at bounding box center [728, 483] width 18 height 18
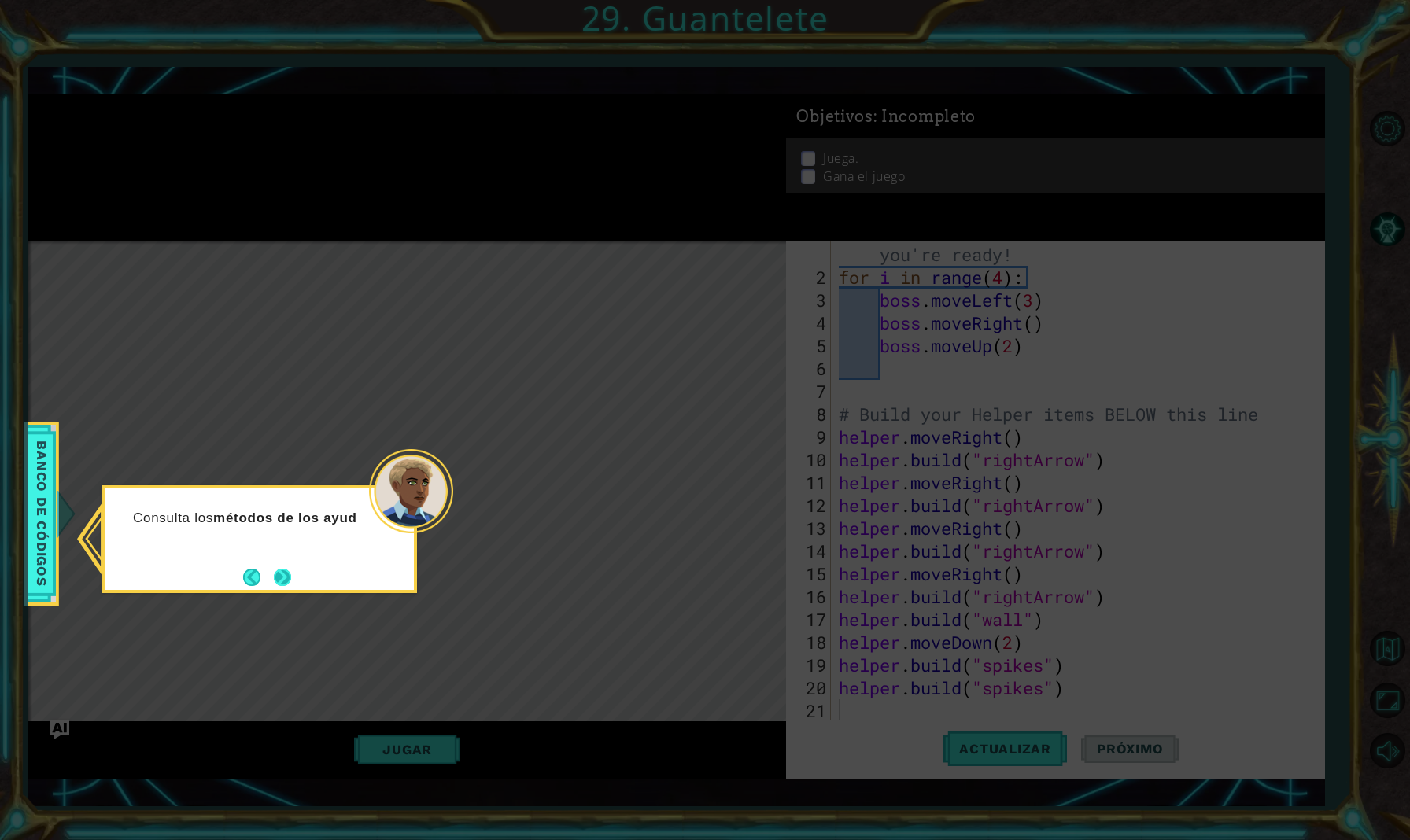
click at [281, 586] on button "Next" at bounding box center [283, 577] width 18 height 18
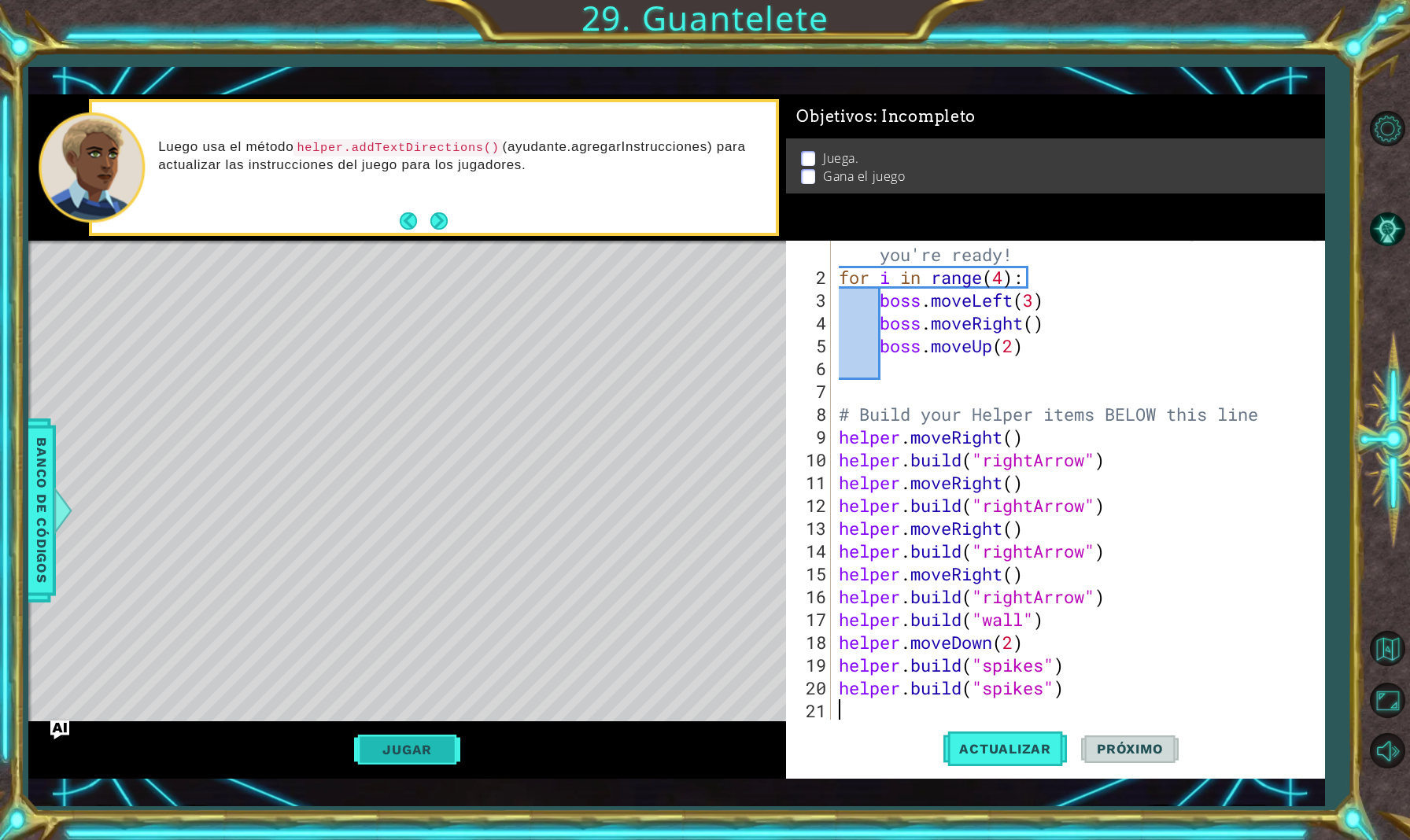
click at [417, 741] on button "Jugar" at bounding box center [407, 749] width 106 height 30
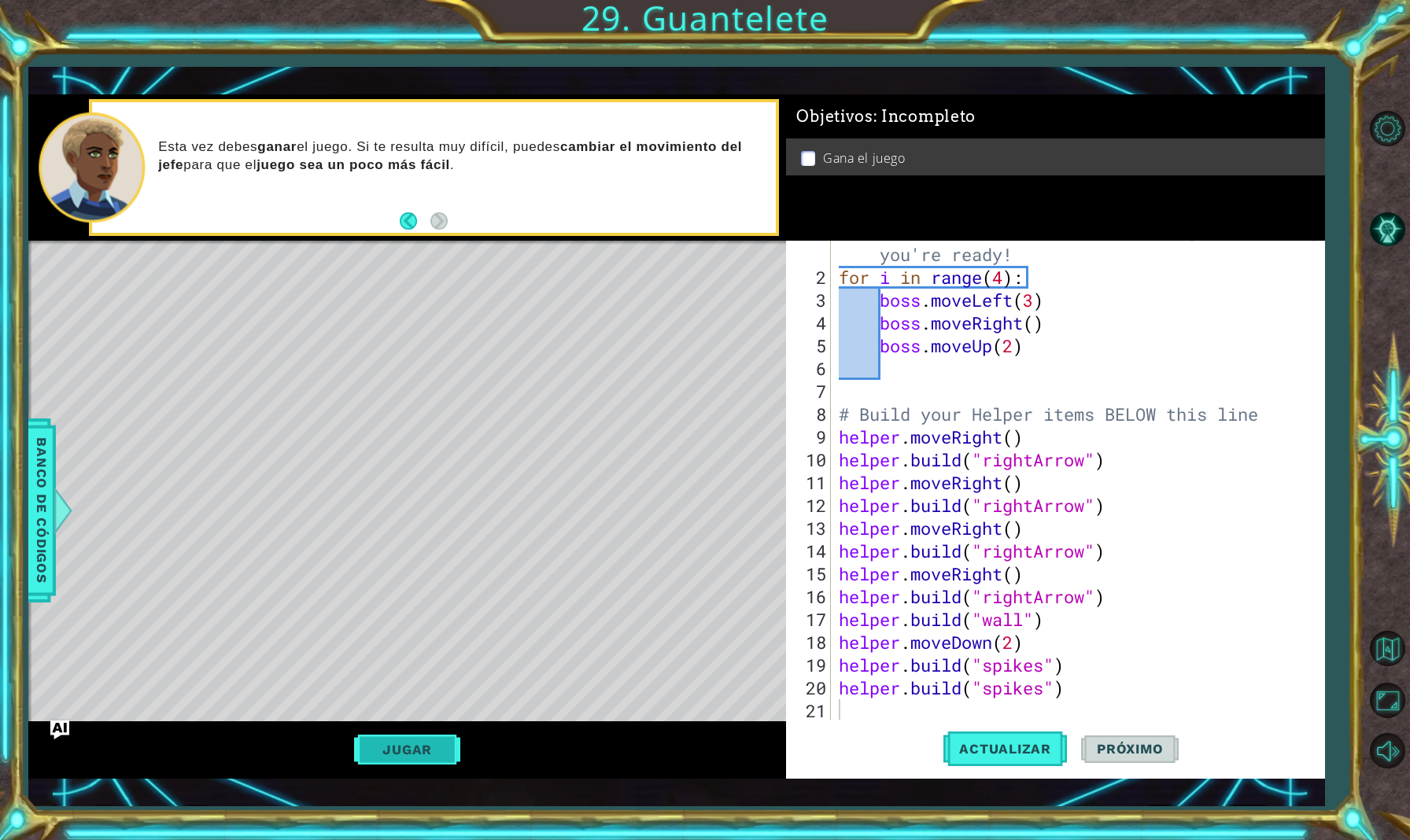
click at [398, 744] on button "Jugar" at bounding box center [407, 749] width 106 height 30
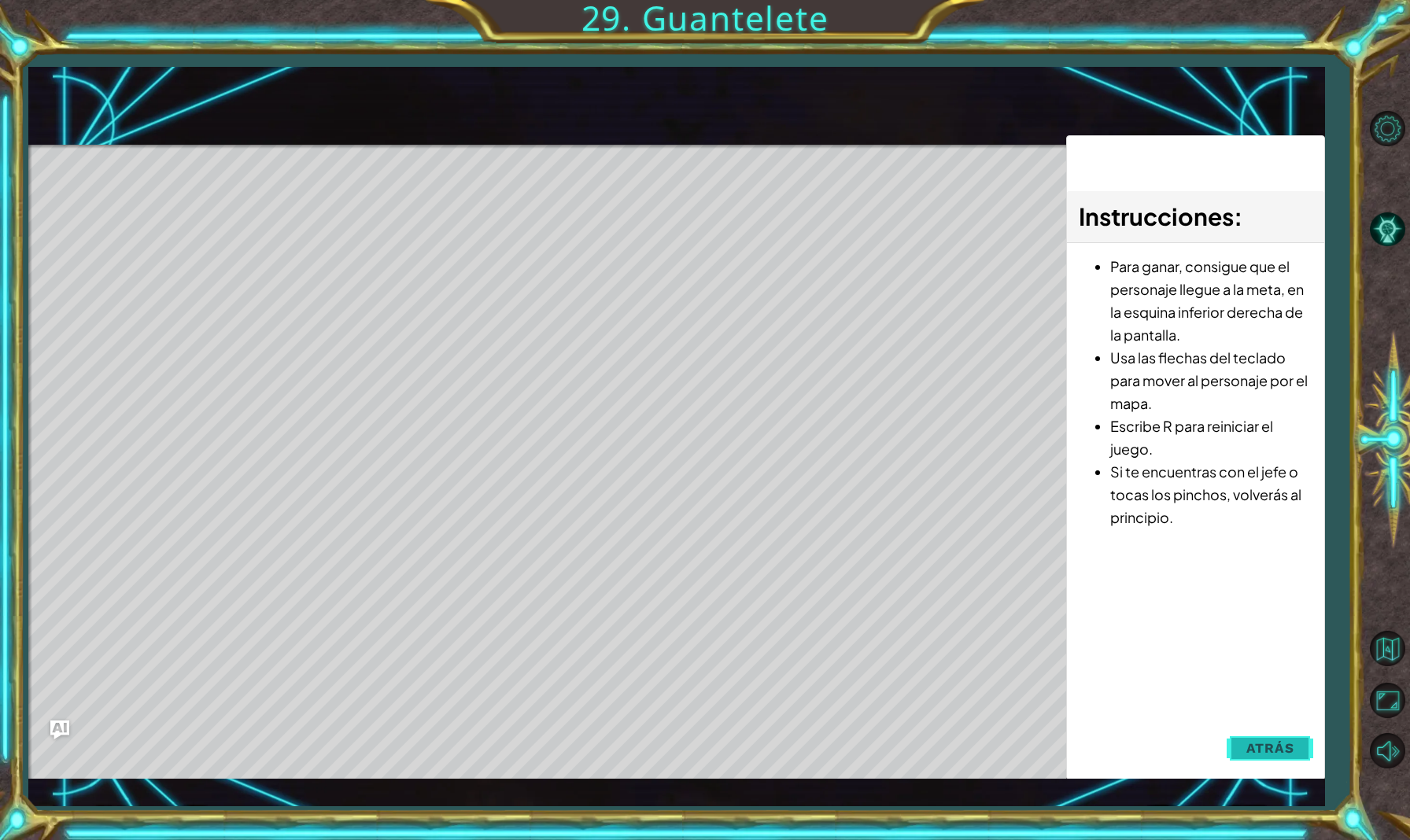
click at [1287, 746] on span "Atrás" at bounding box center [1270, 748] width 48 height 16
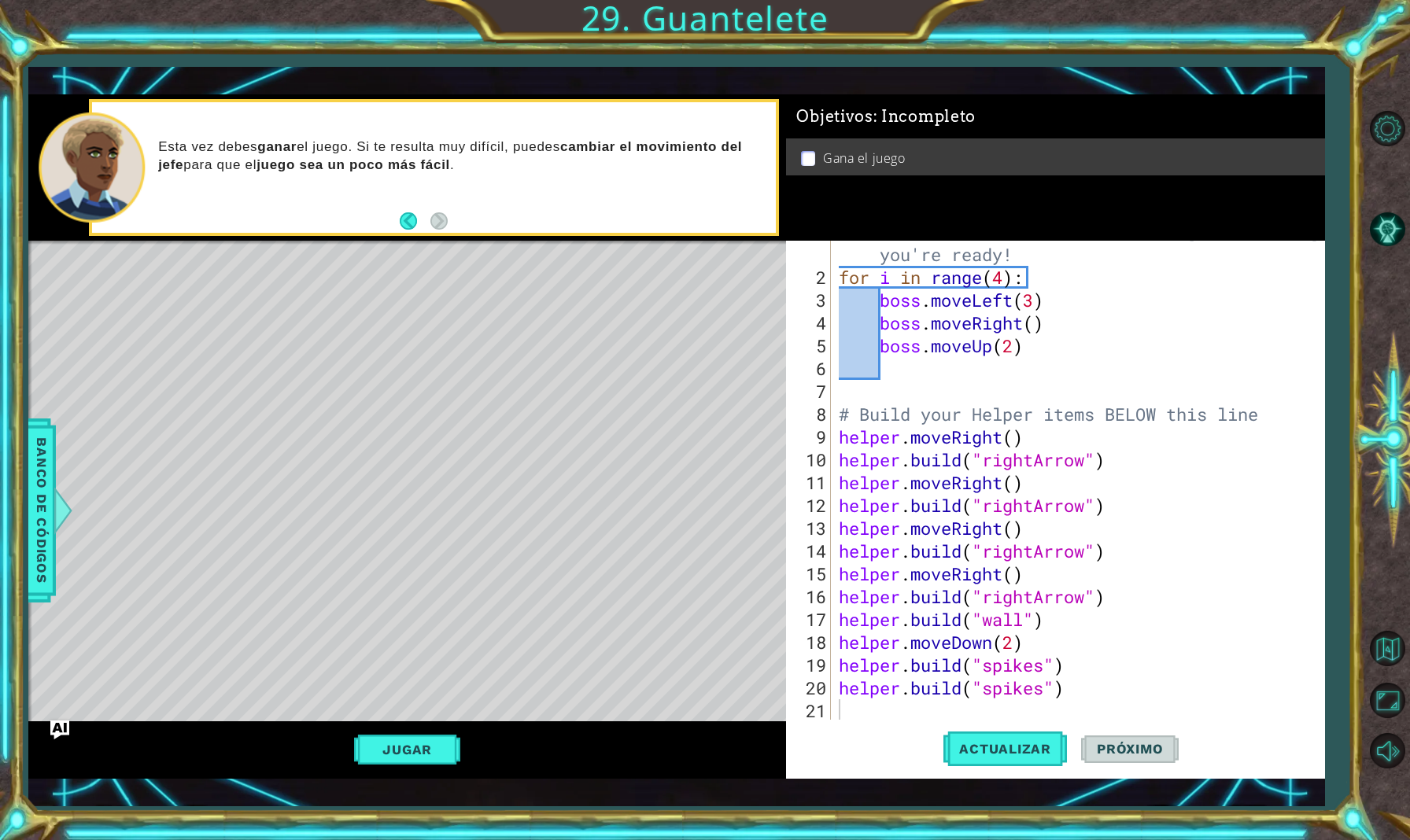
click at [799, 155] on ul "Gana el juego" at bounding box center [1056, 158] width 518 height 18
click at [799, 156] on ul "Gana el juego" at bounding box center [1056, 158] width 518 height 18
click at [397, 748] on button "Jugar" at bounding box center [407, 749] width 106 height 30
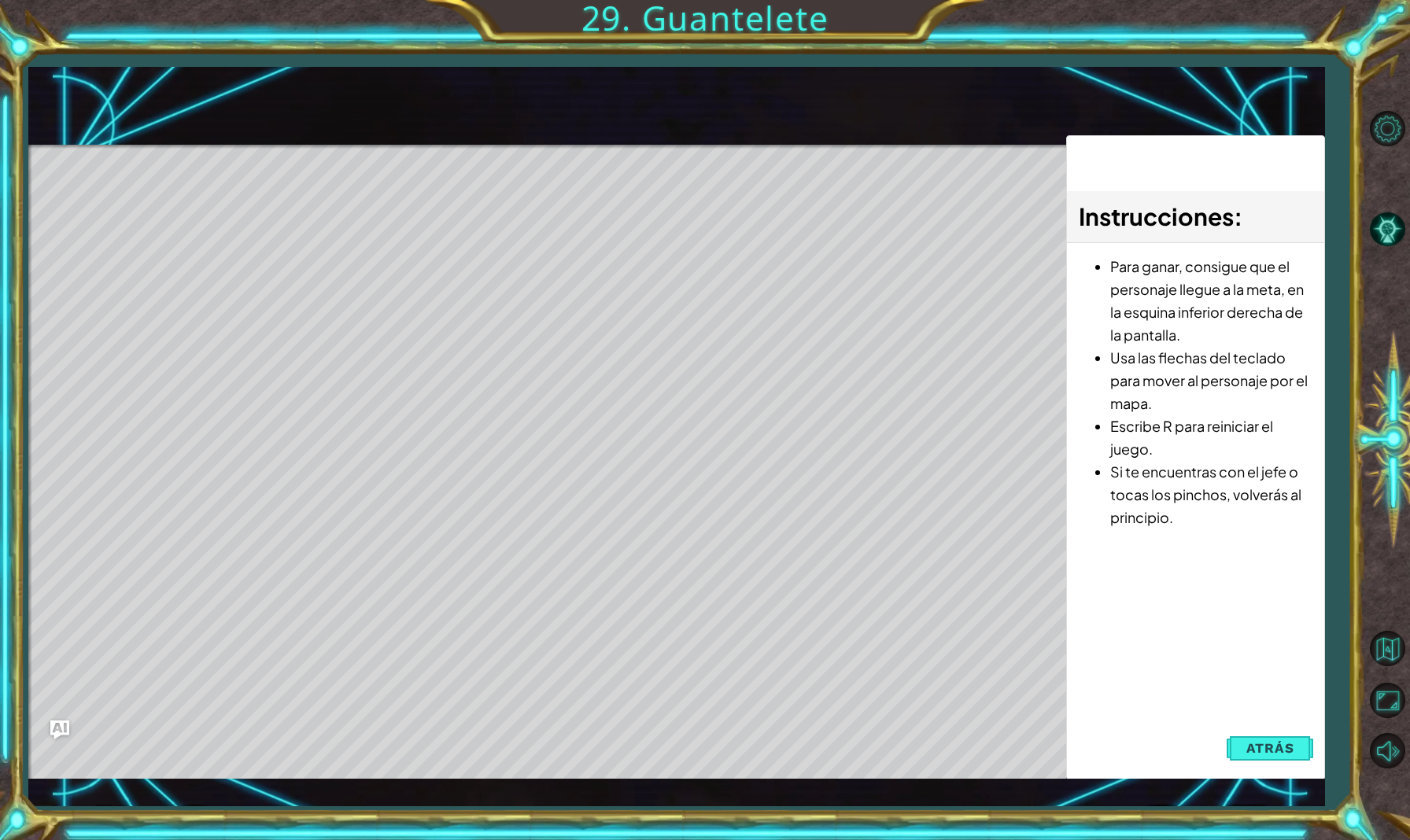
type textarea "[DOMAIN_NAME]("spikes")"
click at [1283, 737] on button "Atrás" at bounding box center [1270, 748] width 88 height 31
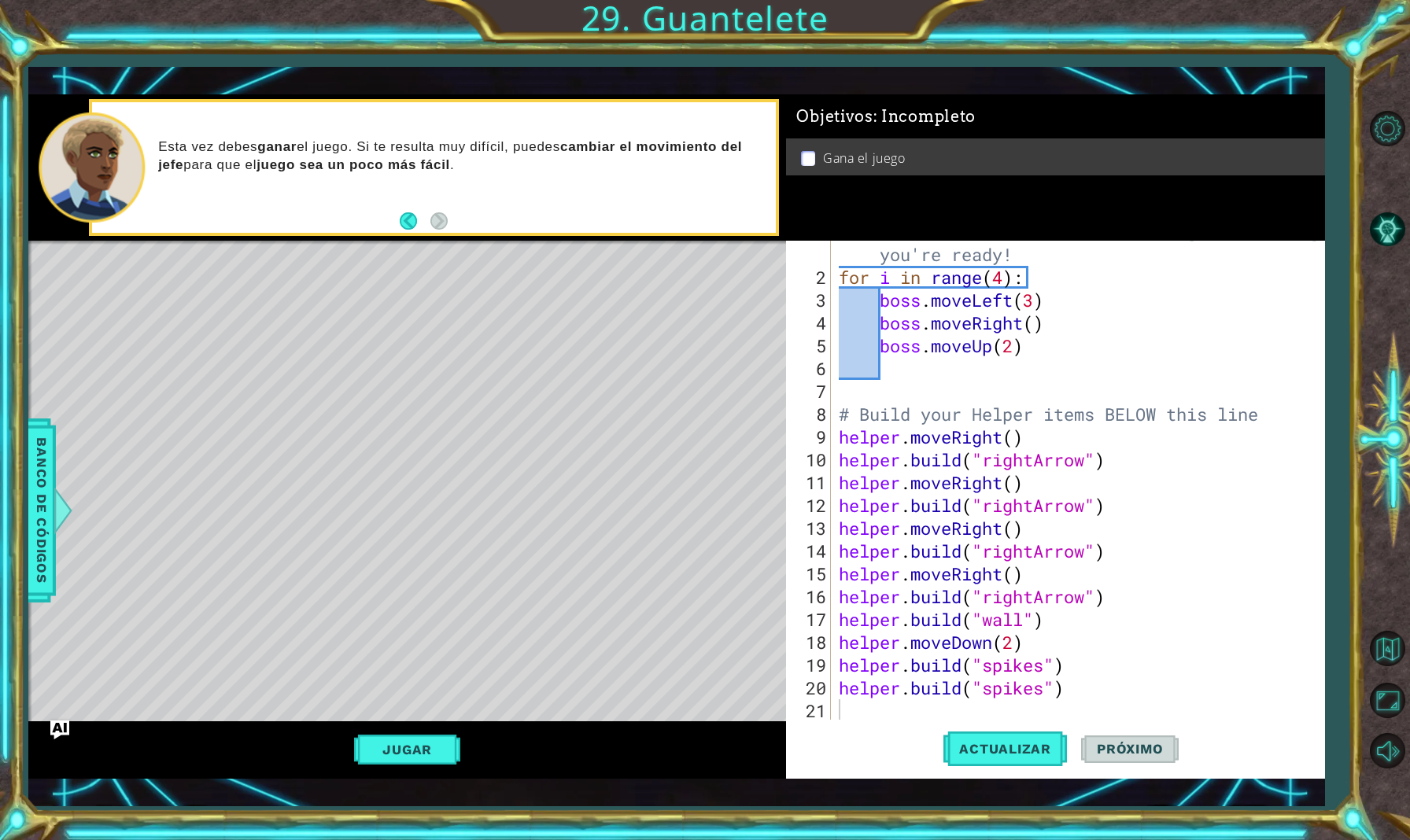
click at [870, 330] on div "# Don't touch the boss code until [PERSON_NAME] says you're ready! for i in ran…" at bounding box center [1082, 494] width 492 height 547
drag, startPoint x: 891, startPoint y: 334, endPoint x: 903, endPoint y: 337, distance: 12.4
click at [903, 337] on div "# Don't touch the boss code until [PERSON_NAME] says you're ready! for i in ran…" at bounding box center [1082, 494] width 492 height 547
click at [1006, 278] on div "# Don't touch the boss code until [PERSON_NAME] says you're ready! for i in ran…" at bounding box center [1082, 494] width 492 height 547
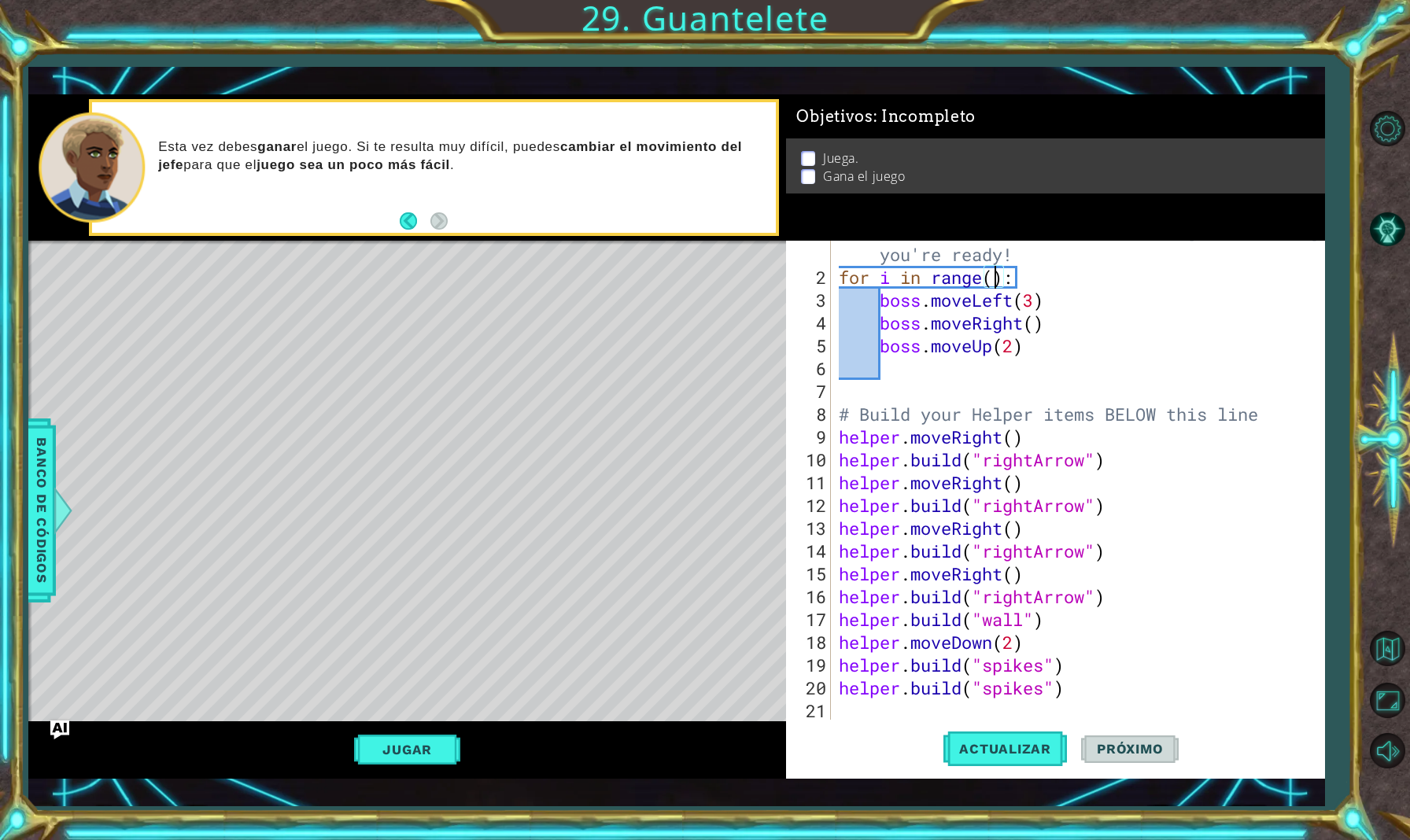
scroll to position [0, 8]
click at [1037, 761] on button "Actualizar" at bounding box center [1006, 749] width 124 height 54
click at [412, 759] on button "Jugar" at bounding box center [407, 749] width 106 height 30
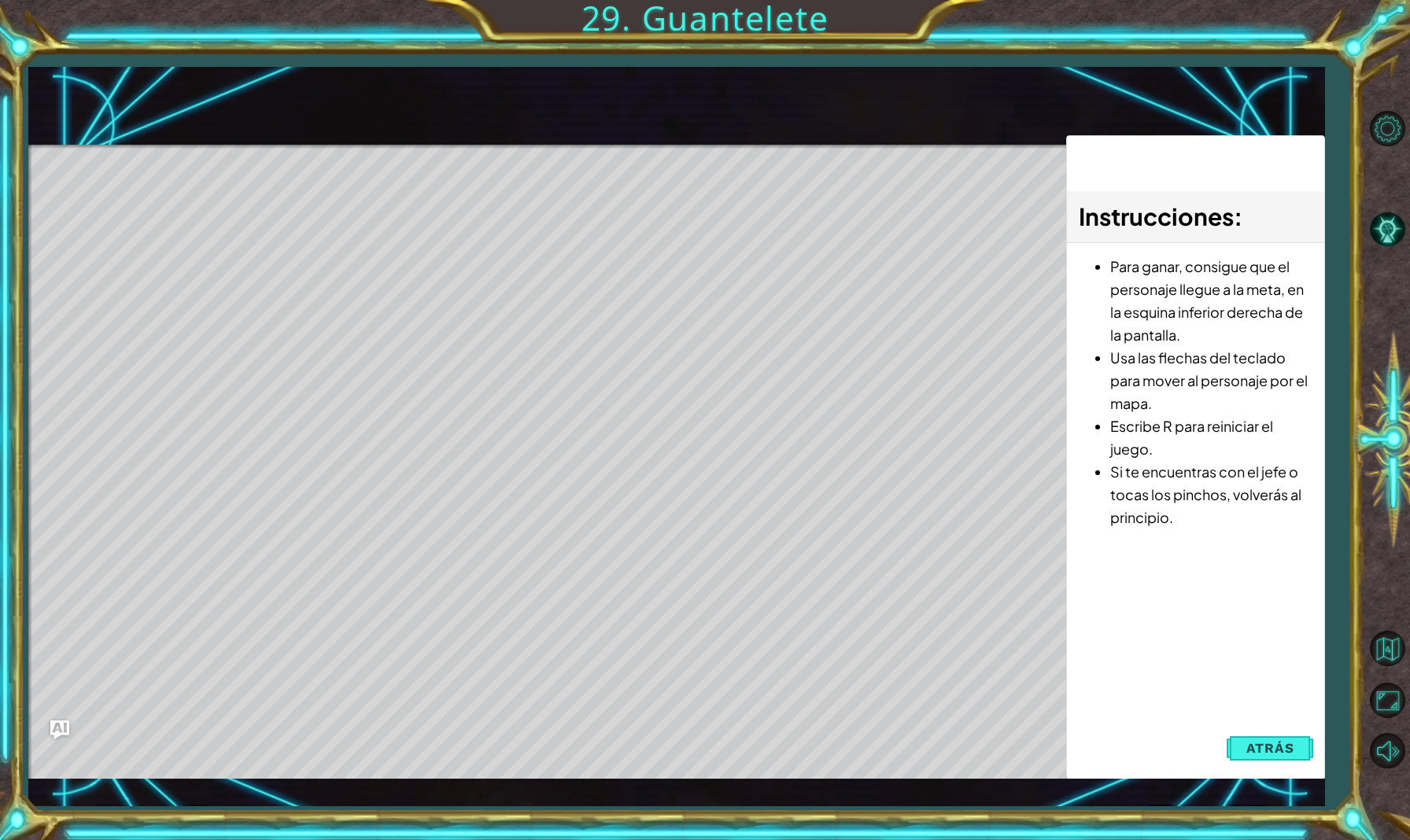
type textarea "boss.moveLeft(3)"
click at [1281, 755] on span "Atrás" at bounding box center [1270, 748] width 48 height 16
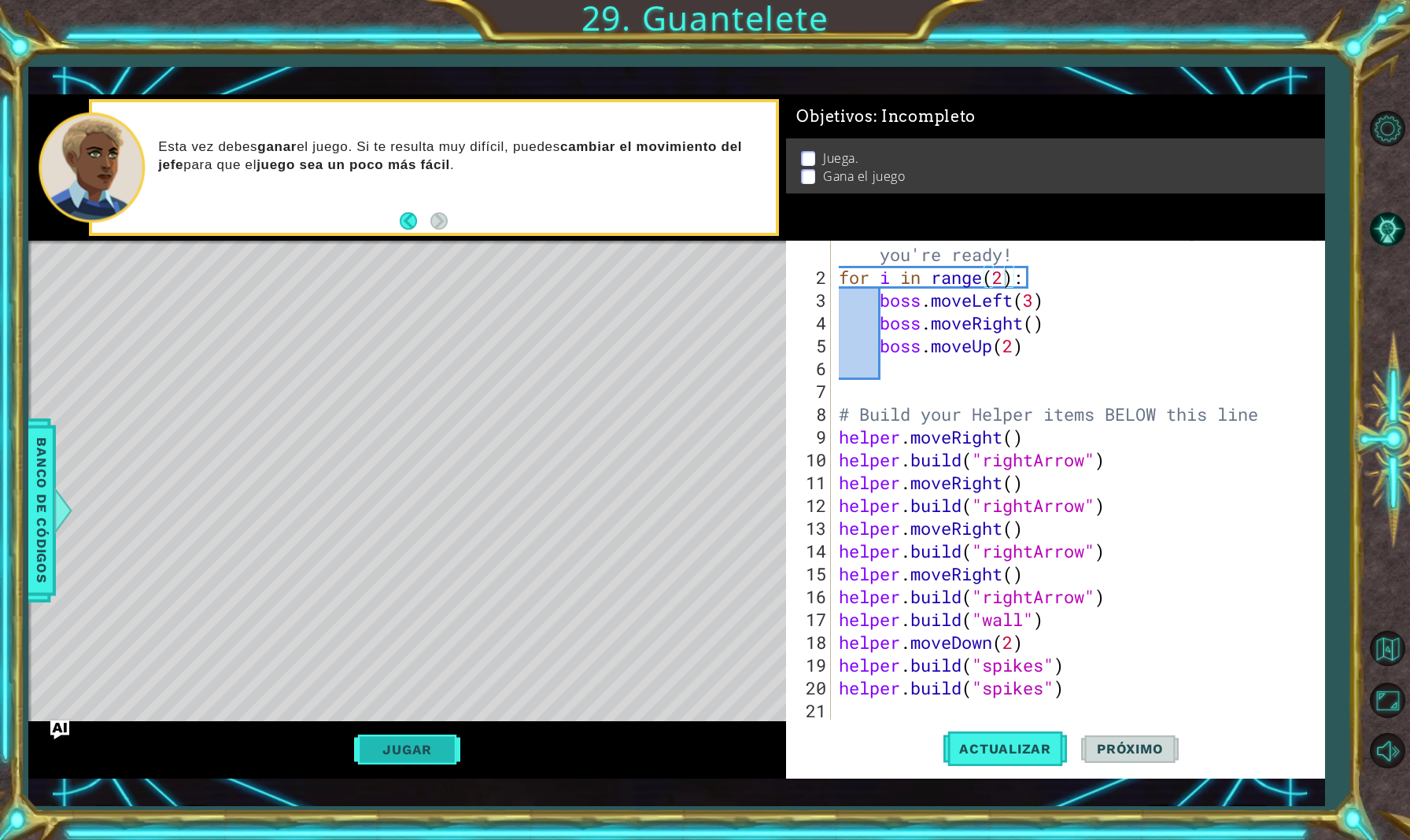
click at [414, 761] on button "Jugar" at bounding box center [407, 749] width 106 height 30
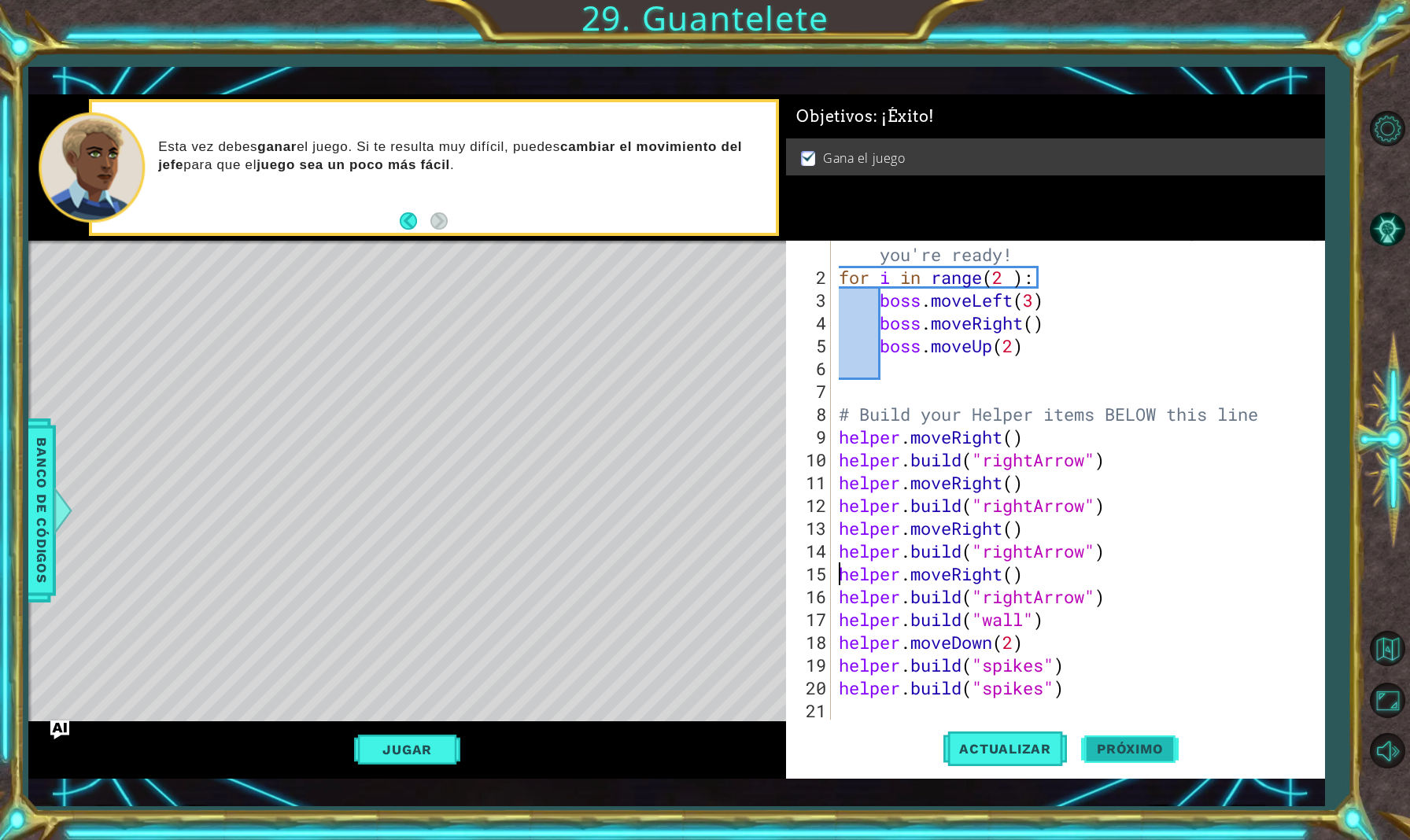
click at [1130, 744] on span "Próximo" at bounding box center [1129, 752] width 97 height 16
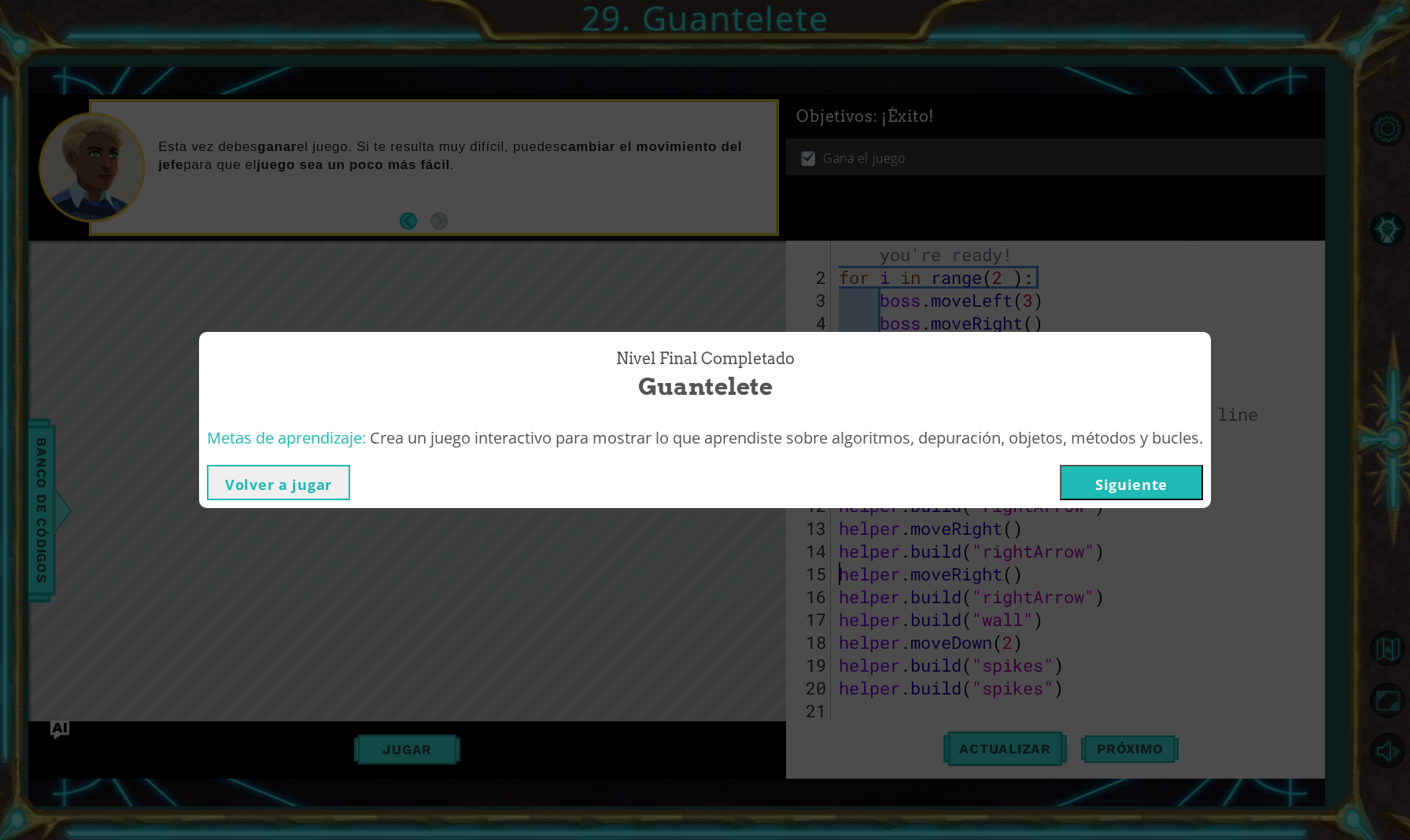
click at [1171, 486] on button "Siguiente" at bounding box center [1131, 482] width 143 height 35
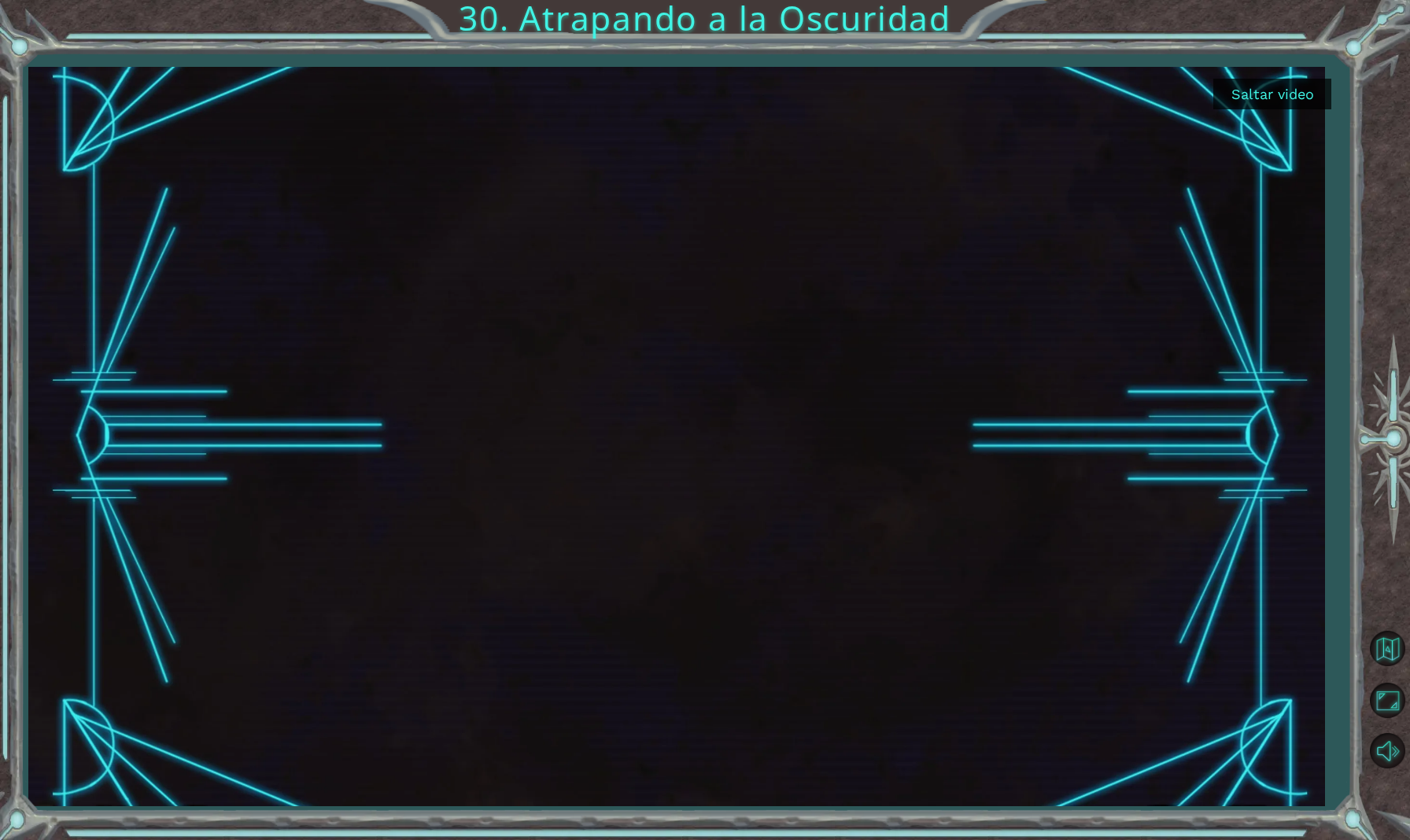
click at [1305, 86] on button "Saltar video" at bounding box center [1272, 94] width 118 height 31
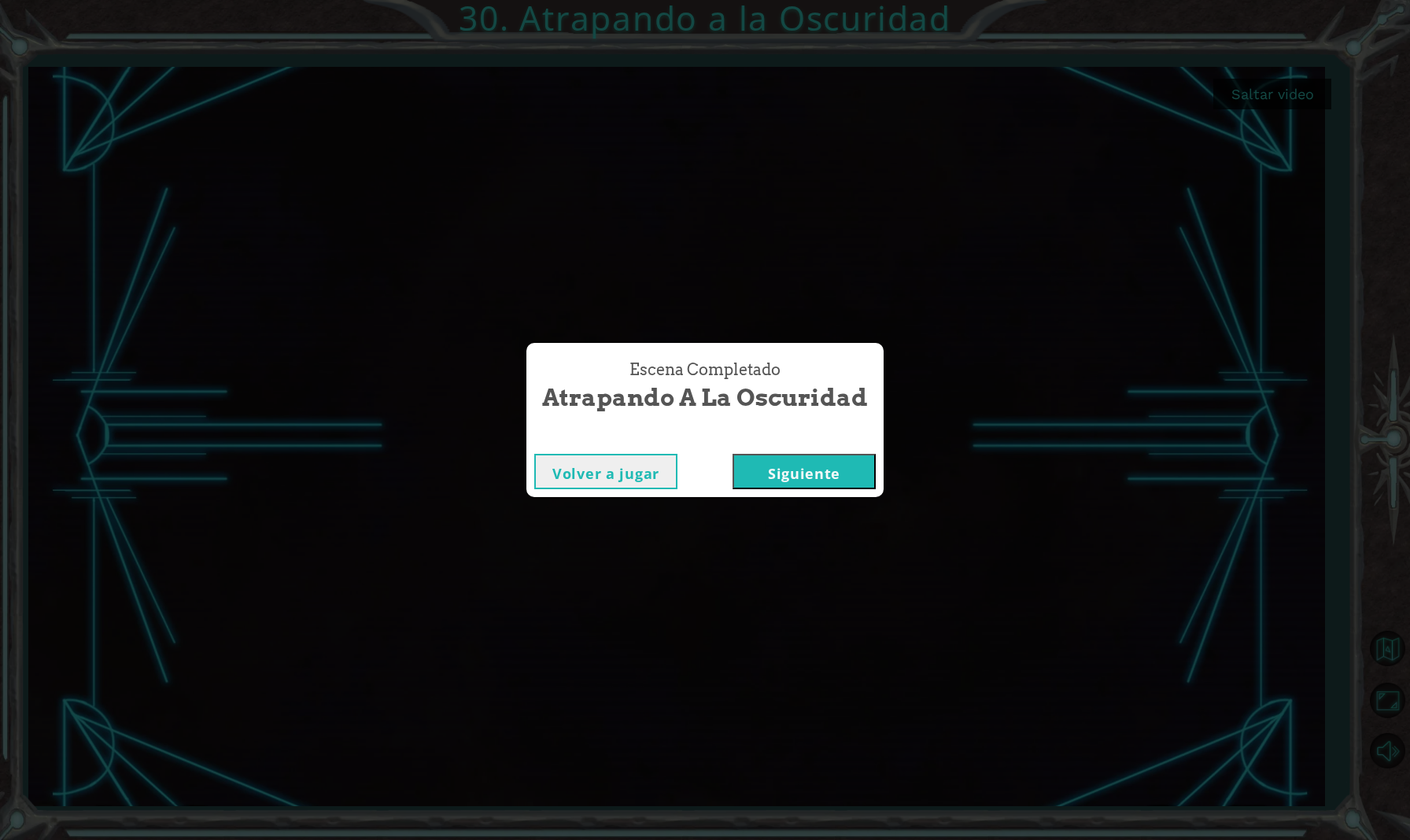
click at [817, 467] on button "Siguiente" at bounding box center [804, 472] width 143 height 35
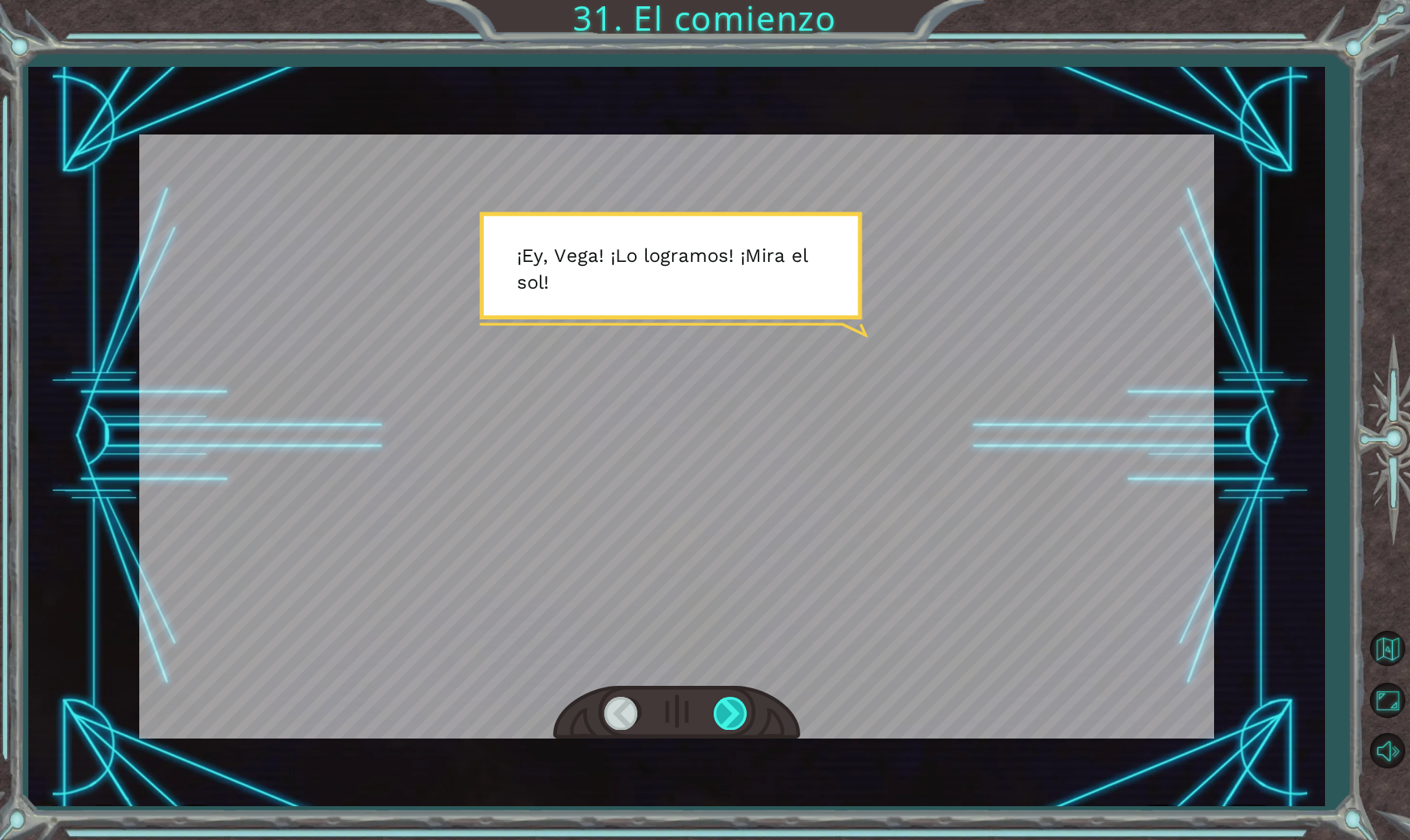
click at [732, 715] on div at bounding box center [732, 713] width 35 height 32
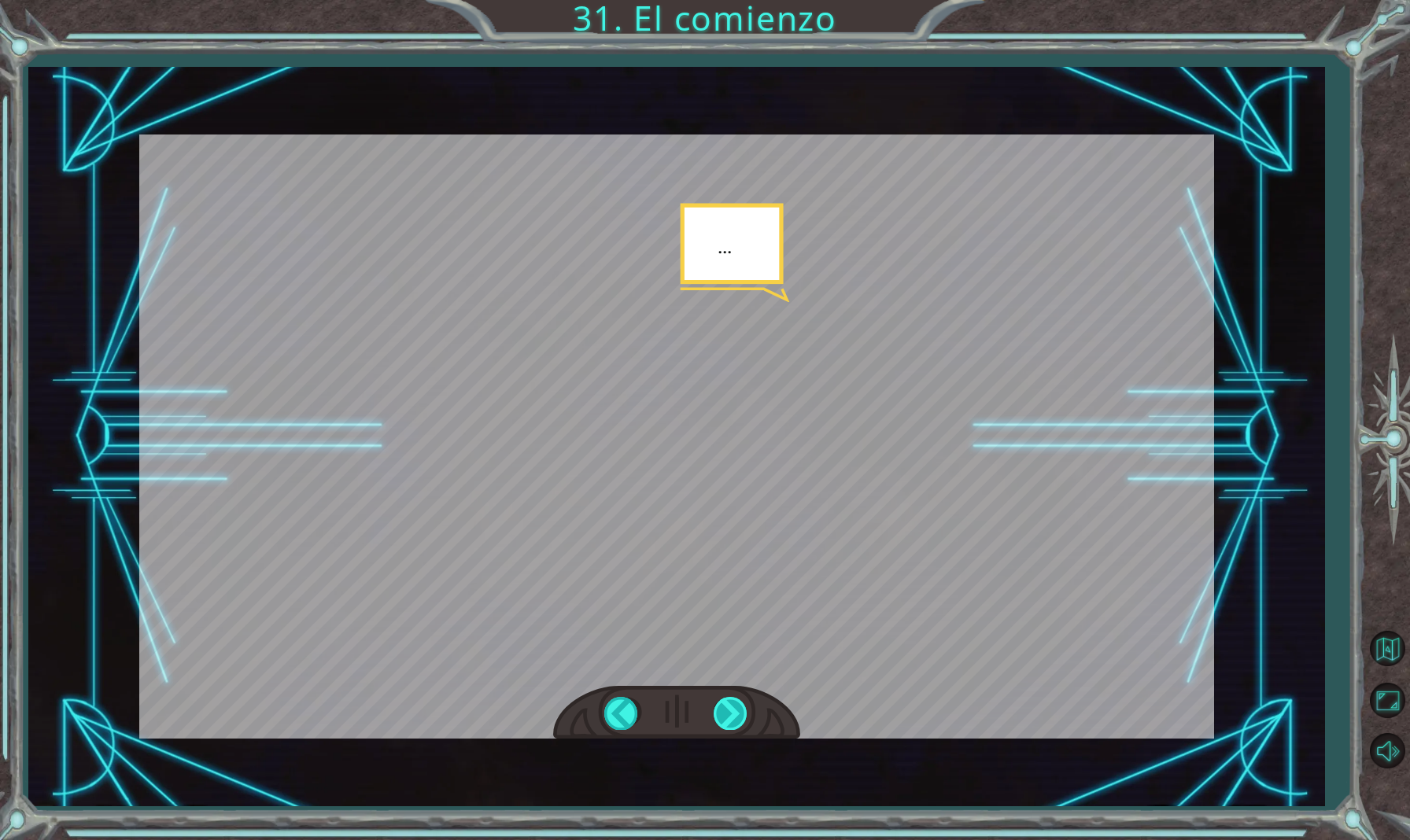
click at [732, 715] on div at bounding box center [732, 713] width 35 height 32
click at [732, 721] on div at bounding box center [732, 713] width 35 height 32
click at [731, 719] on div at bounding box center [732, 713] width 35 height 32
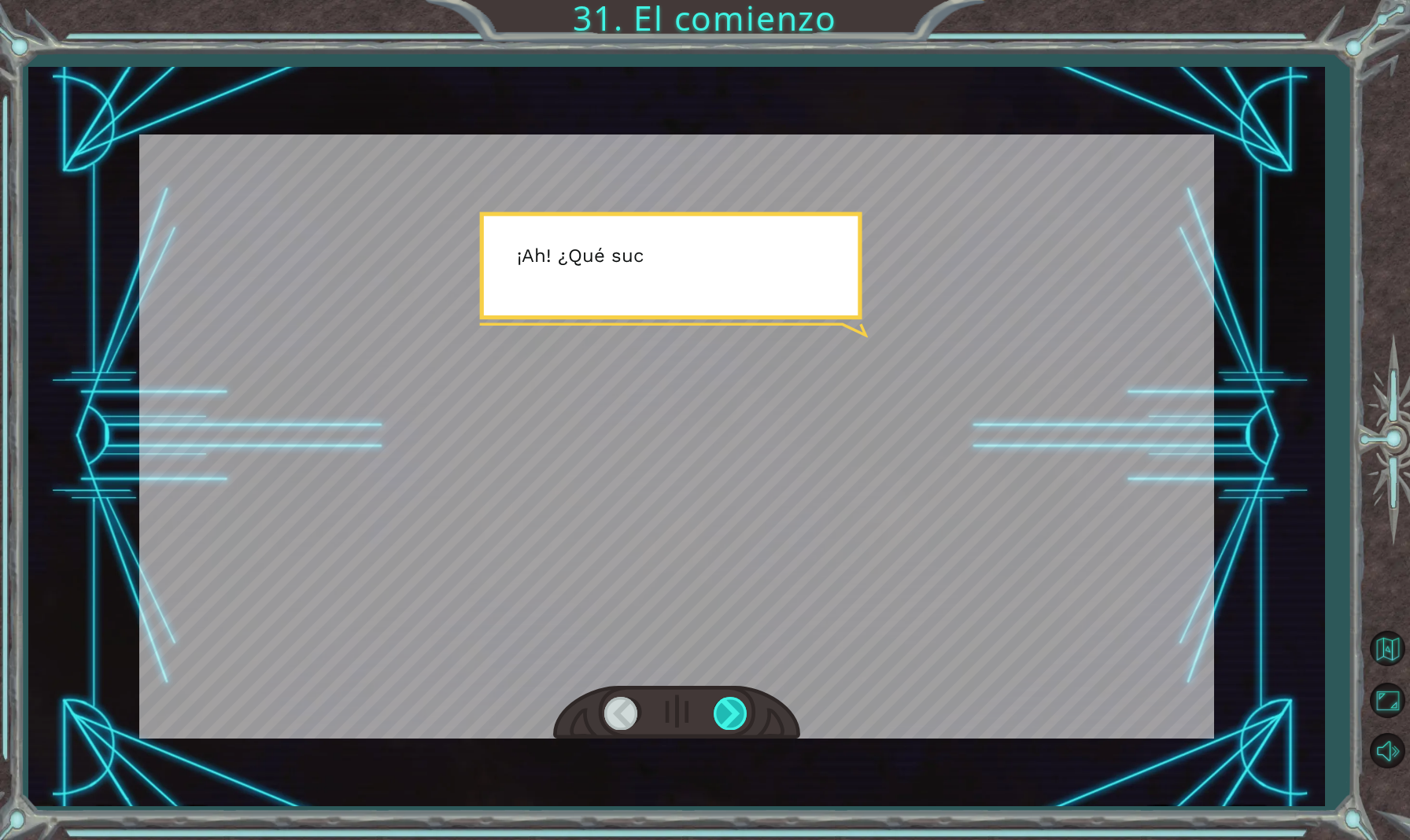
click at [731, 718] on div at bounding box center [732, 713] width 35 height 32
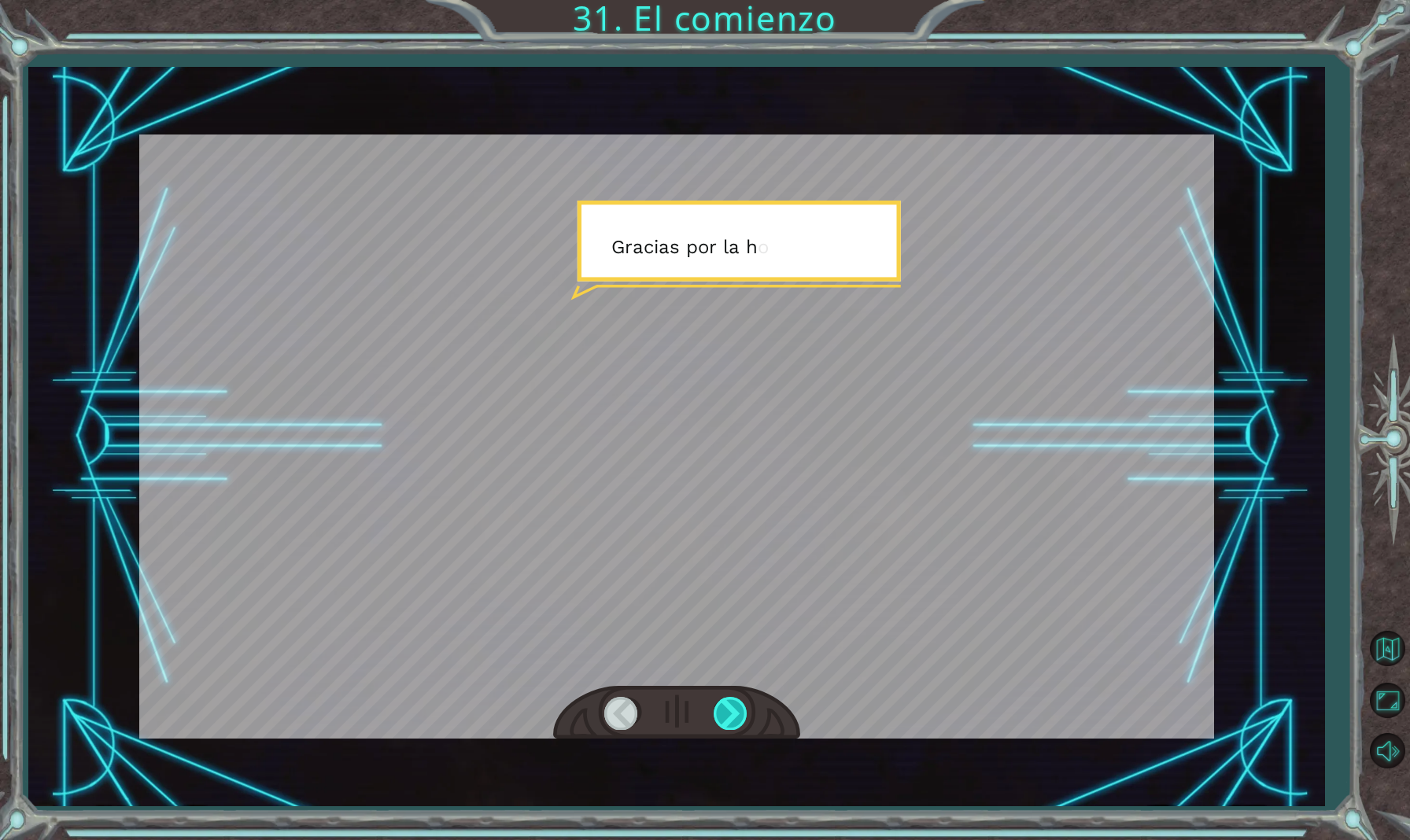
click at [730, 718] on div at bounding box center [732, 713] width 35 height 32
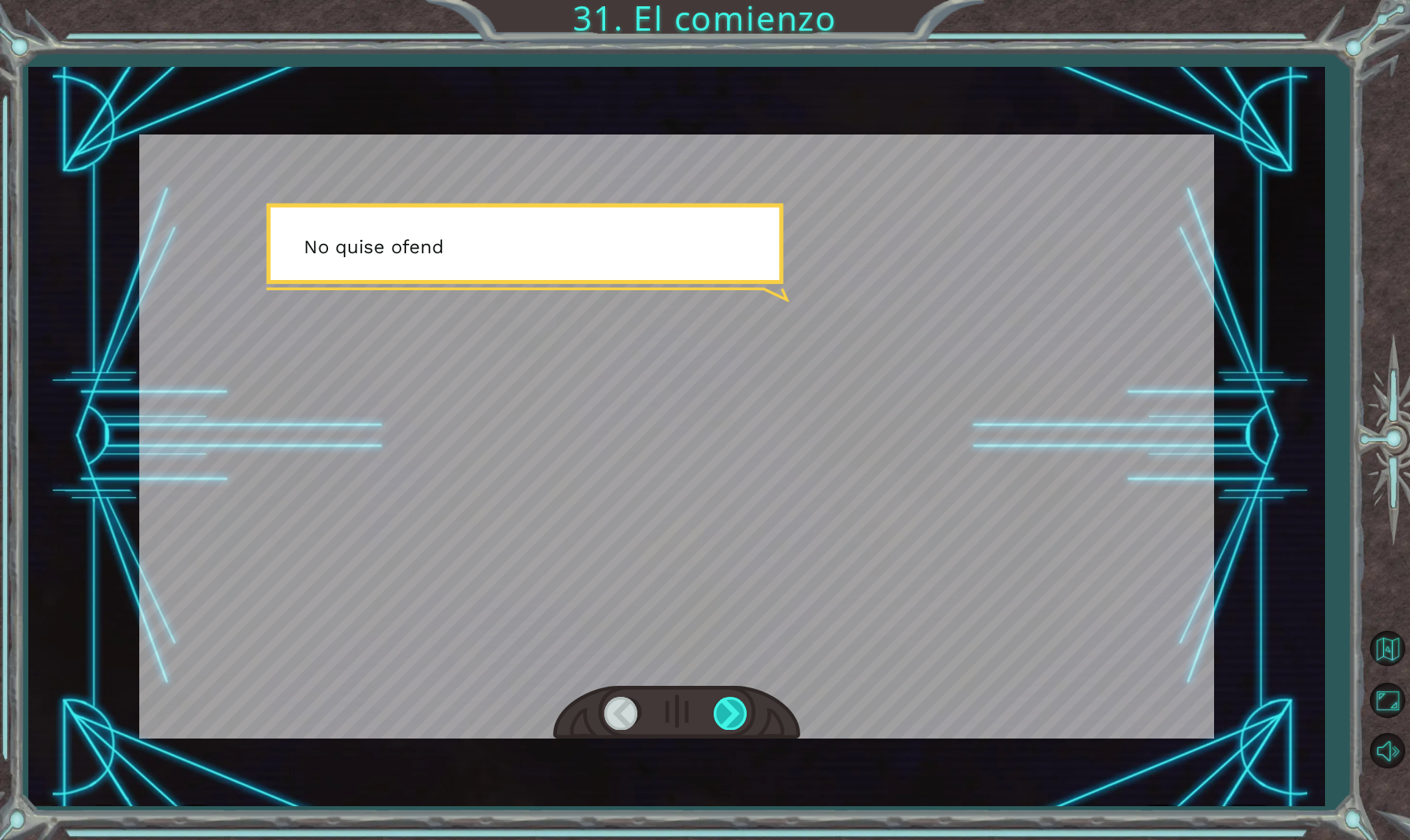
click at [730, 718] on div at bounding box center [732, 713] width 35 height 32
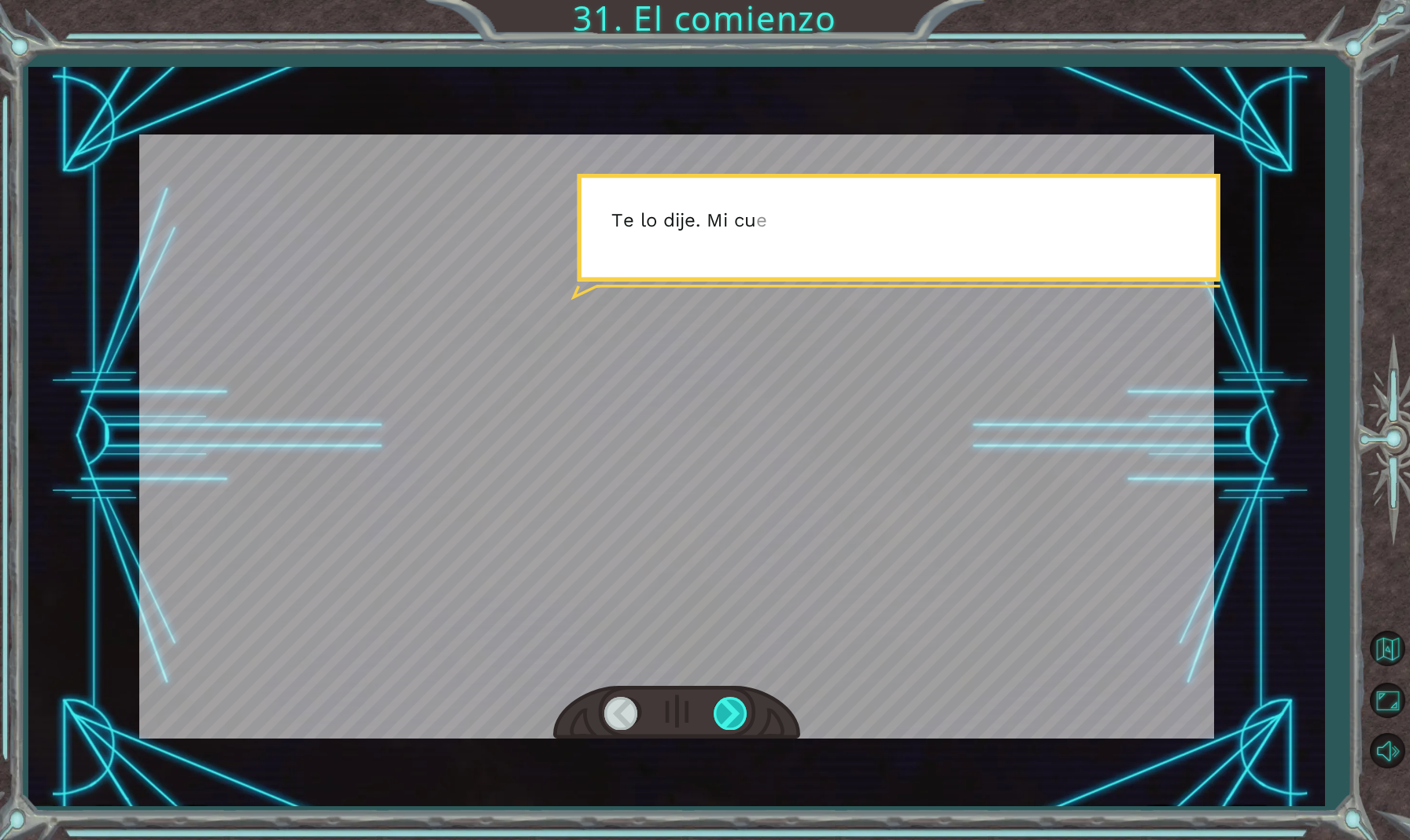
click at [730, 718] on div at bounding box center [732, 713] width 35 height 32
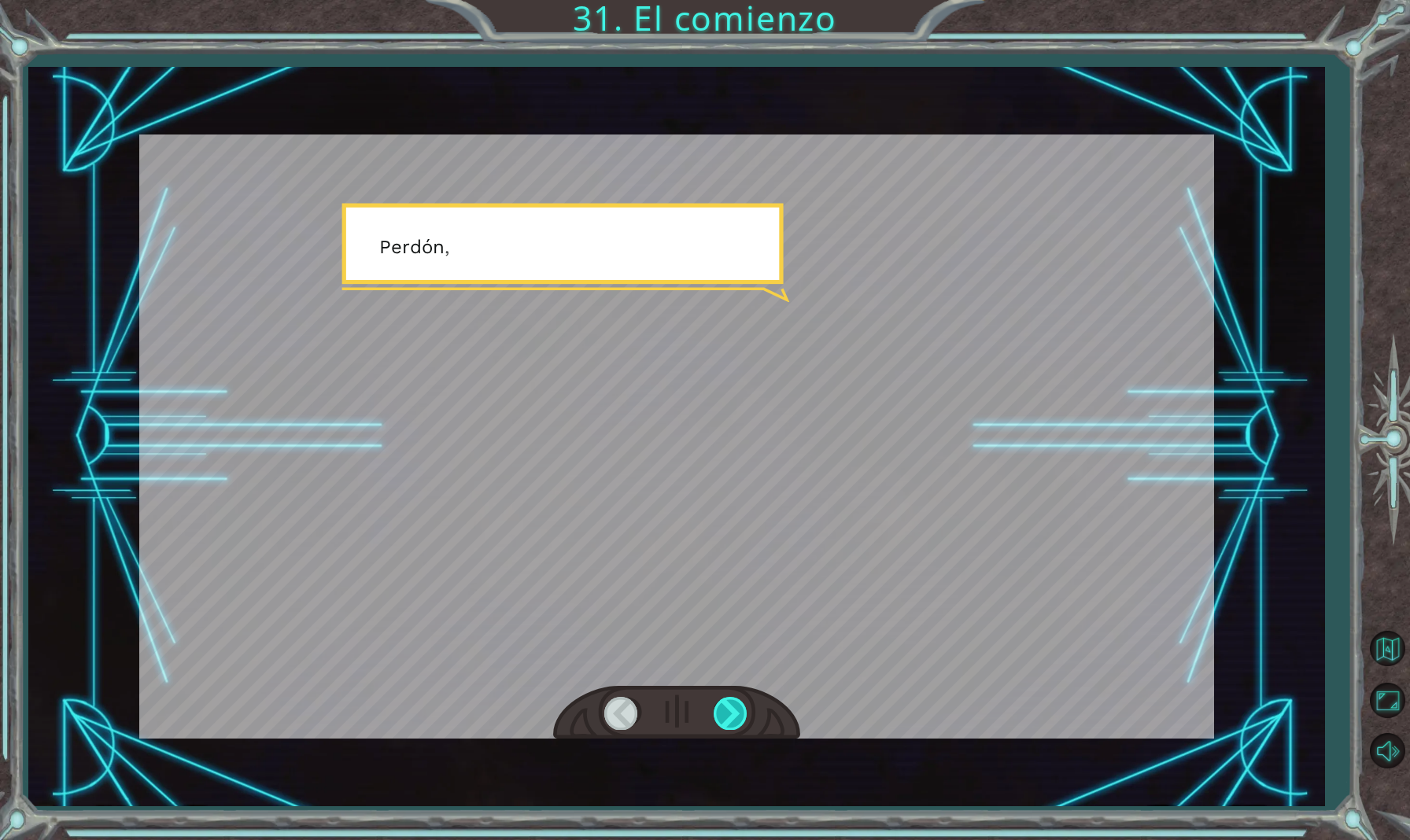
click at [730, 718] on div at bounding box center [732, 713] width 35 height 32
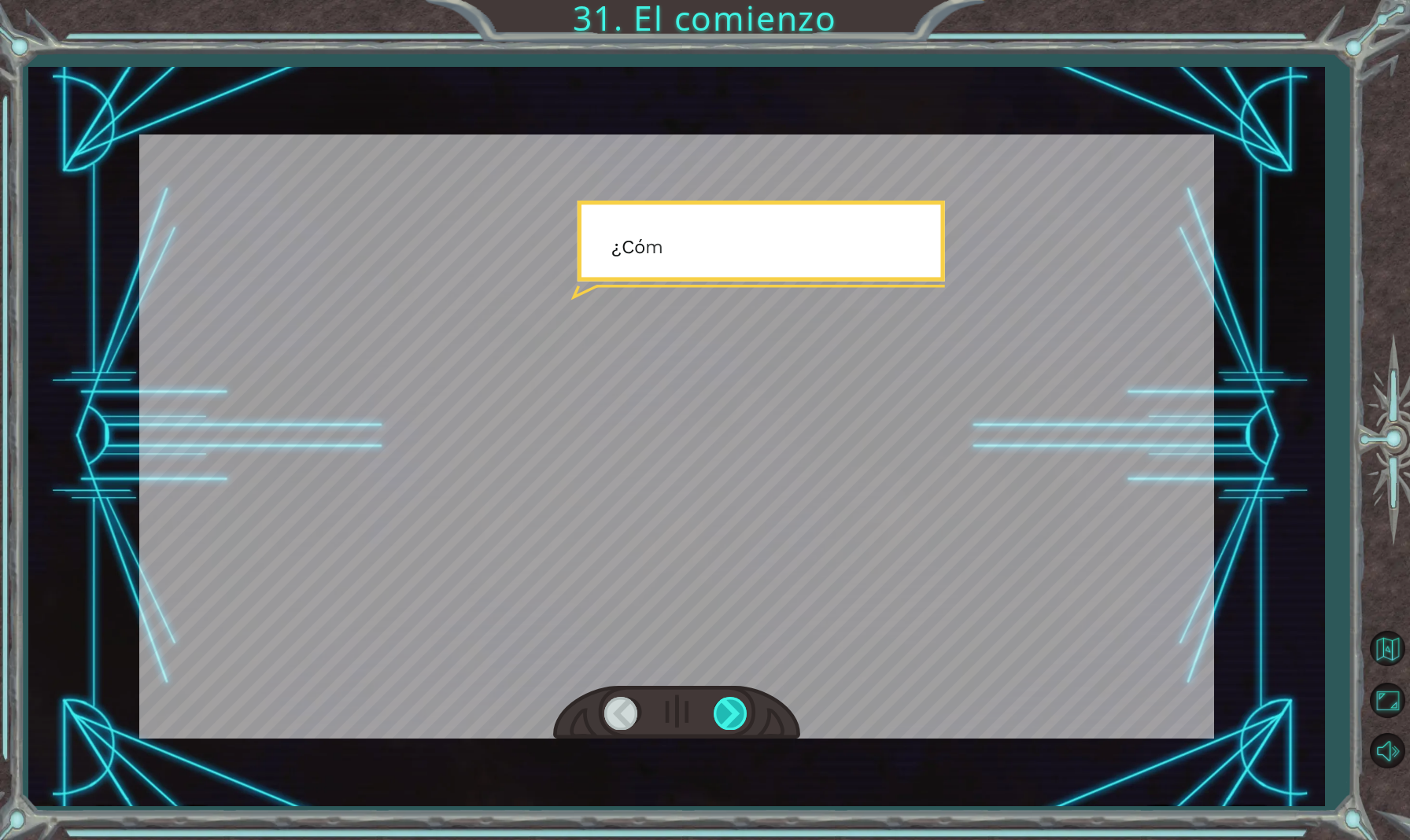
click at [730, 718] on div at bounding box center [732, 713] width 35 height 32
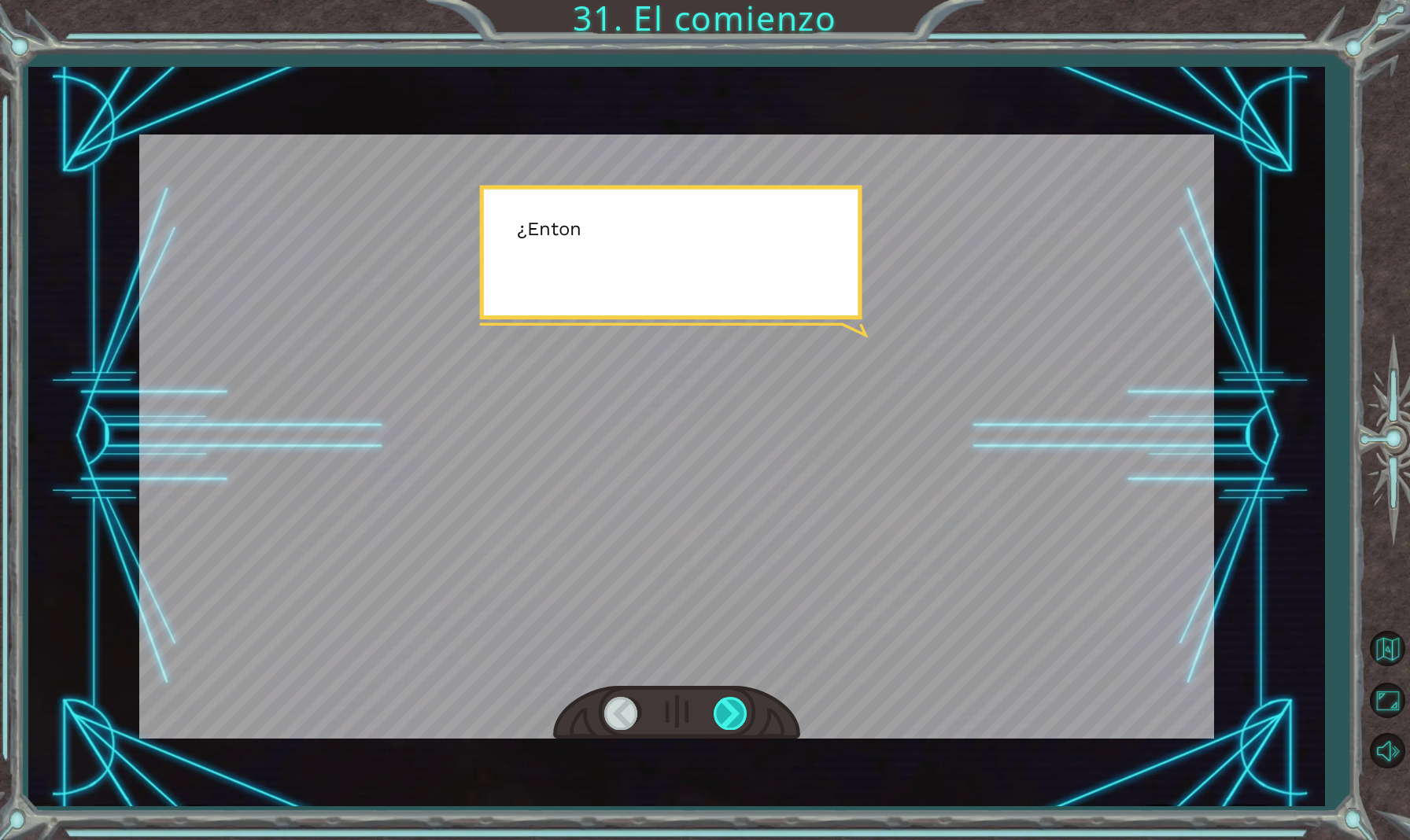
click at [730, 718] on div at bounding box center [732, 713] width 35 height 32
click at [730, 716] on div at bounding box center [732, 713] width 35 height 32
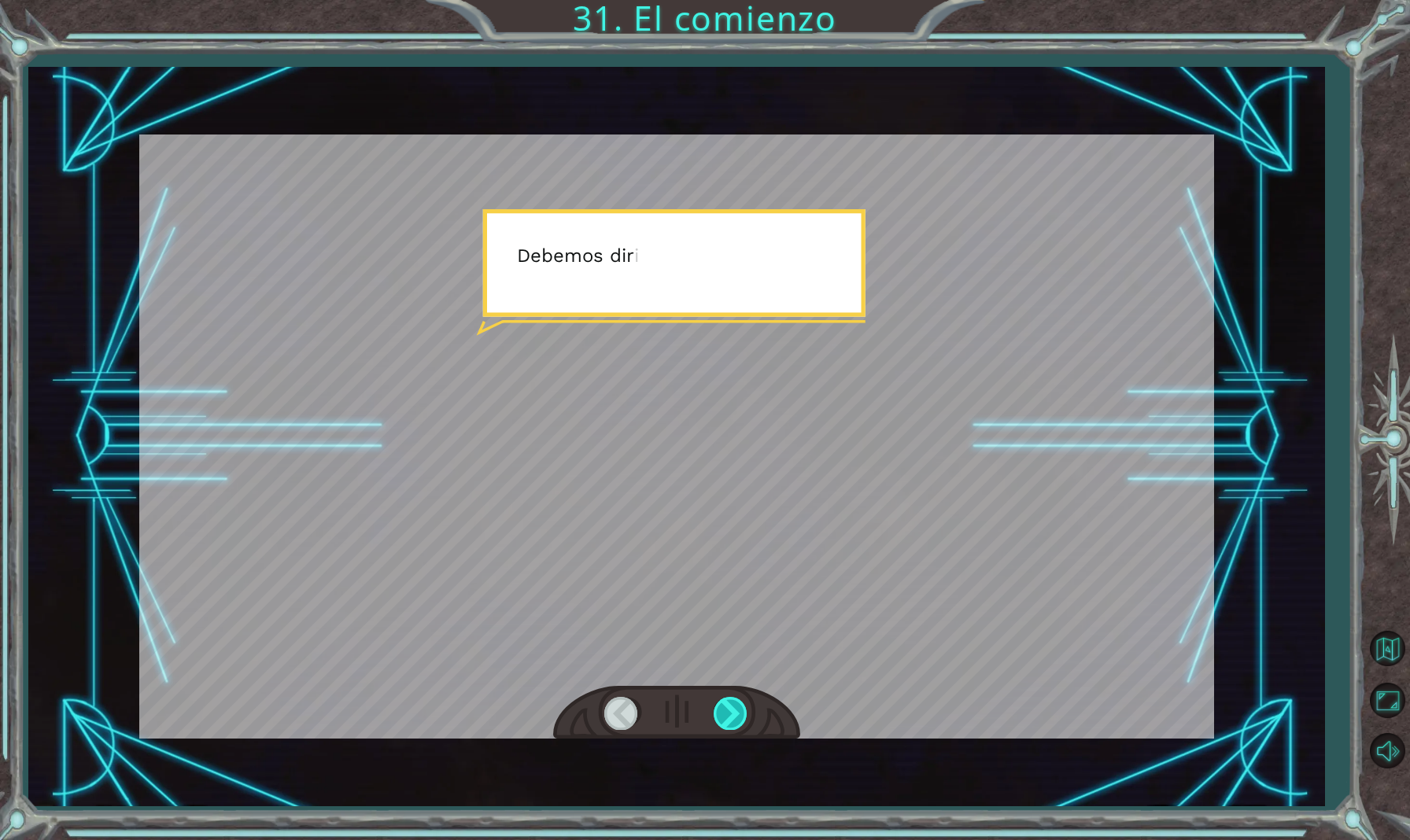
click at [730, 716] on div at bounding box center [732, 713] width 35 height 32
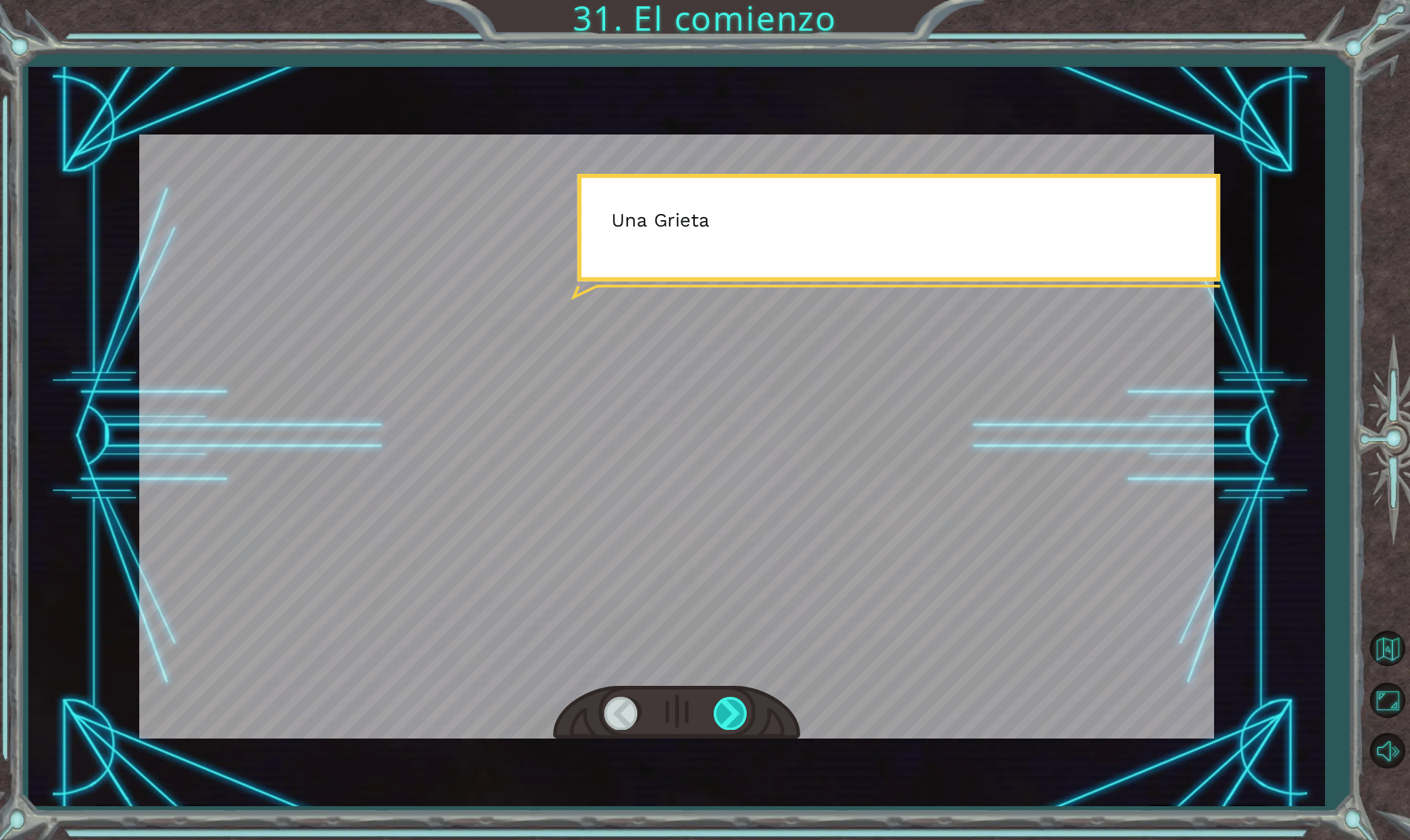
click at [730, 716] on div at bounding box center [732, 713] width 35 height 32
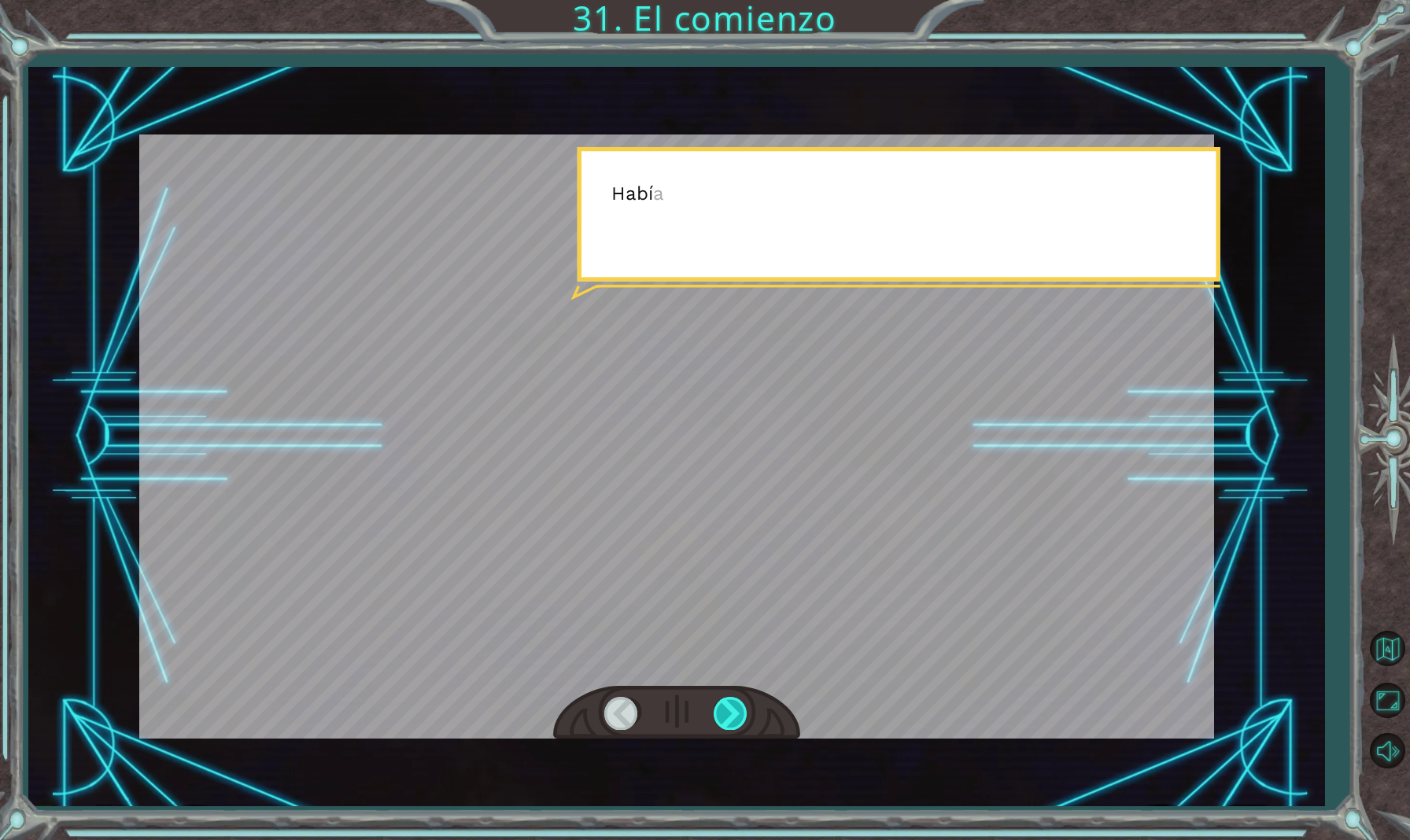
click at [730, 716] on div at bounding box center [732, 713] width 35 height 32
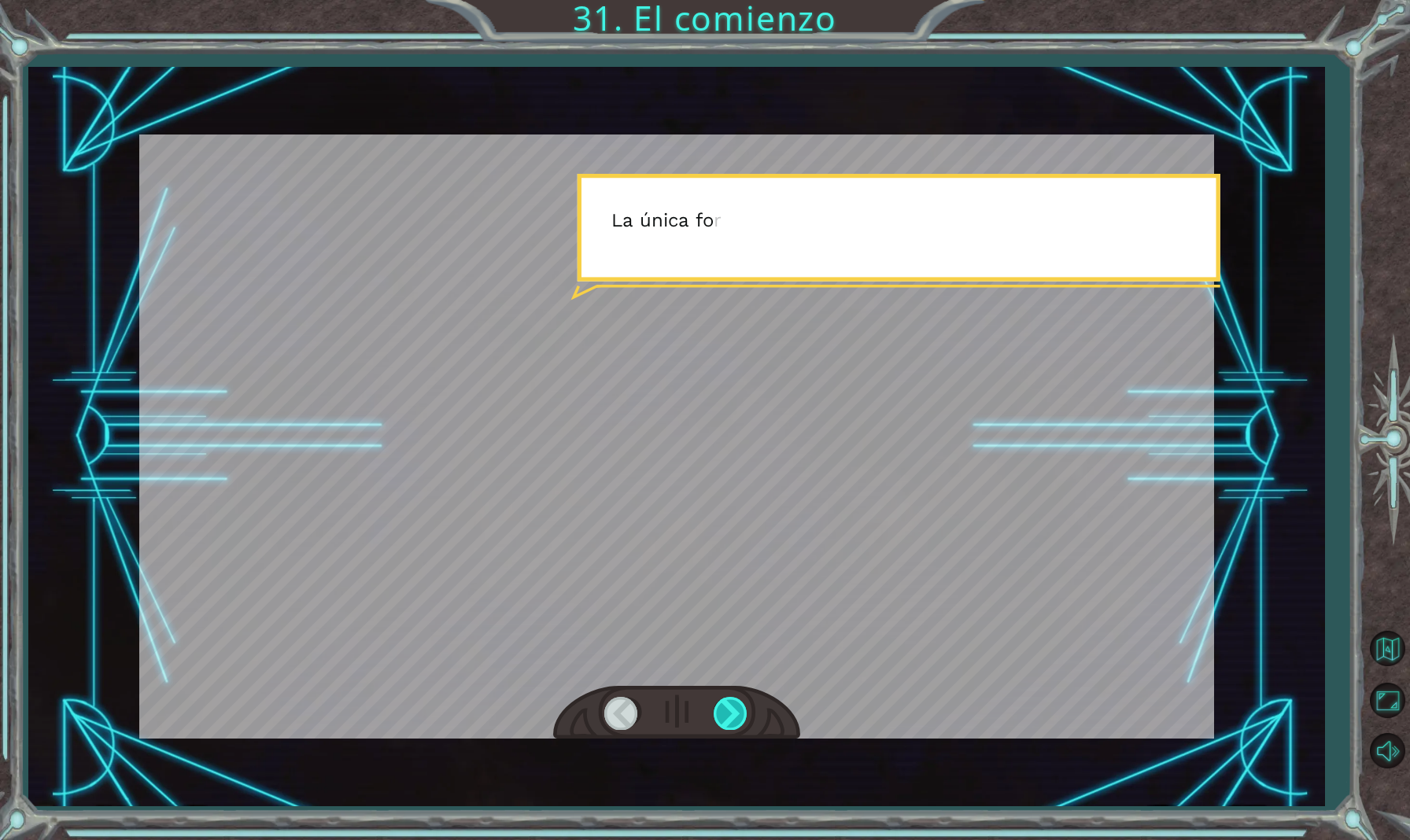
click at [730, 716] on div at bounding box center [732, 713] width 35 height 32
click at [730, 717] on div at bounding box center [732, 713] width 35 height 32
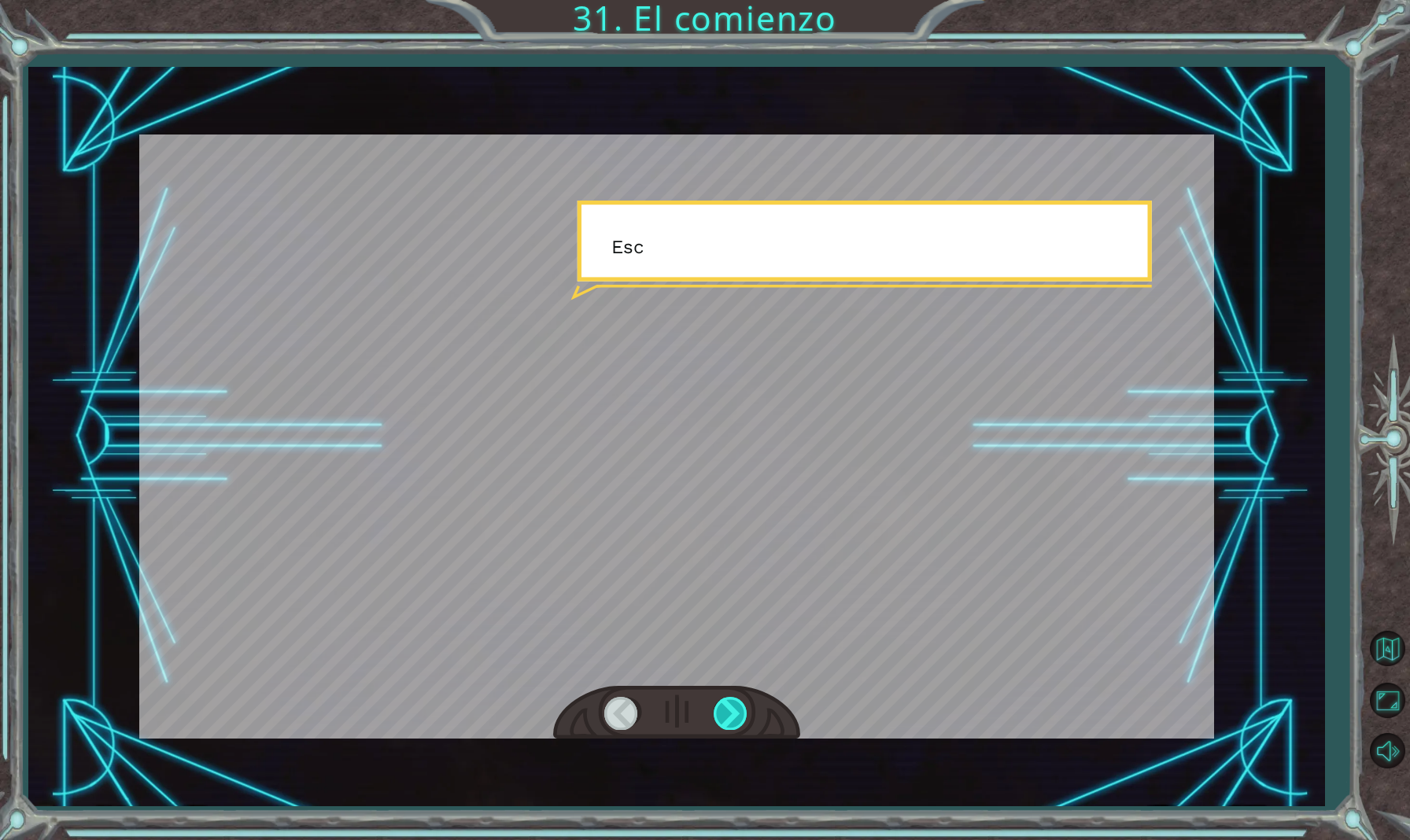
click at [730, 718] on div at bounding box center [732, 713] width 35 height 32
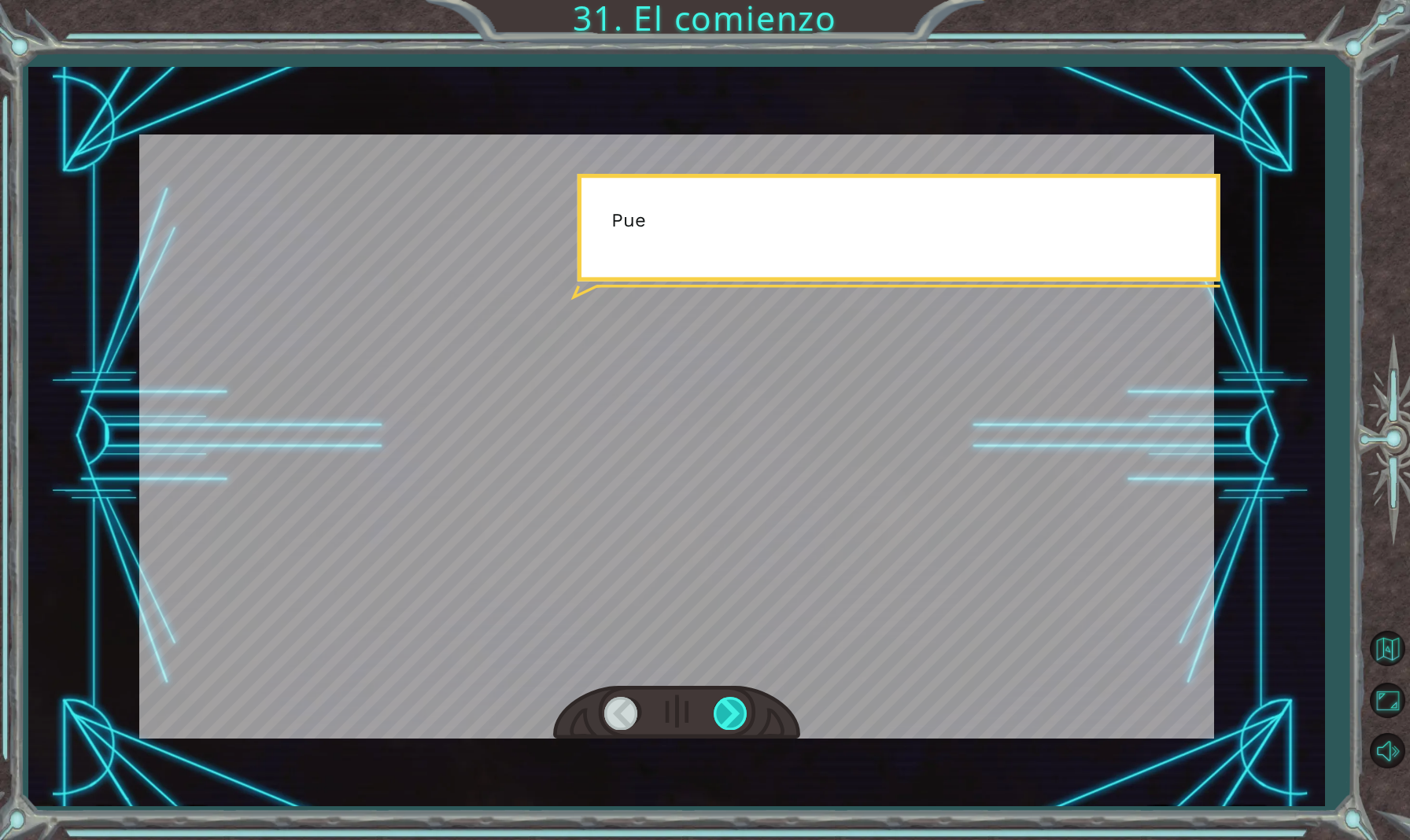
click at [734, 722] on div at bounding box center [732, 713] width 35 height 32
click at [733, 722] on div at bounding box center [732, 713] width 35 height 32
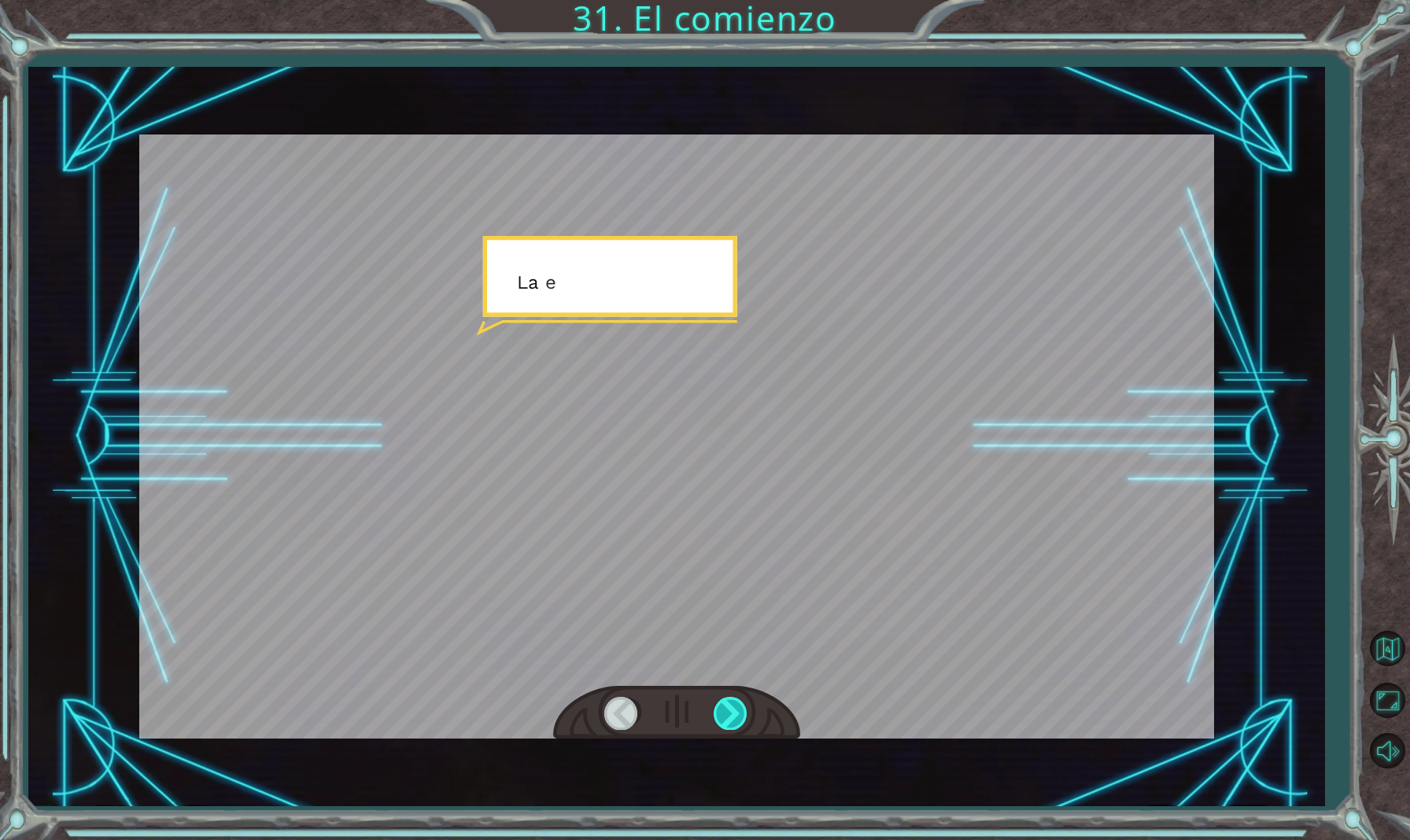
click at [732, 722] on div at bounding box center [732, 713] width 35 height 32
click at [729, 722] on div at bounding box center [732, 713] width 35 height 32
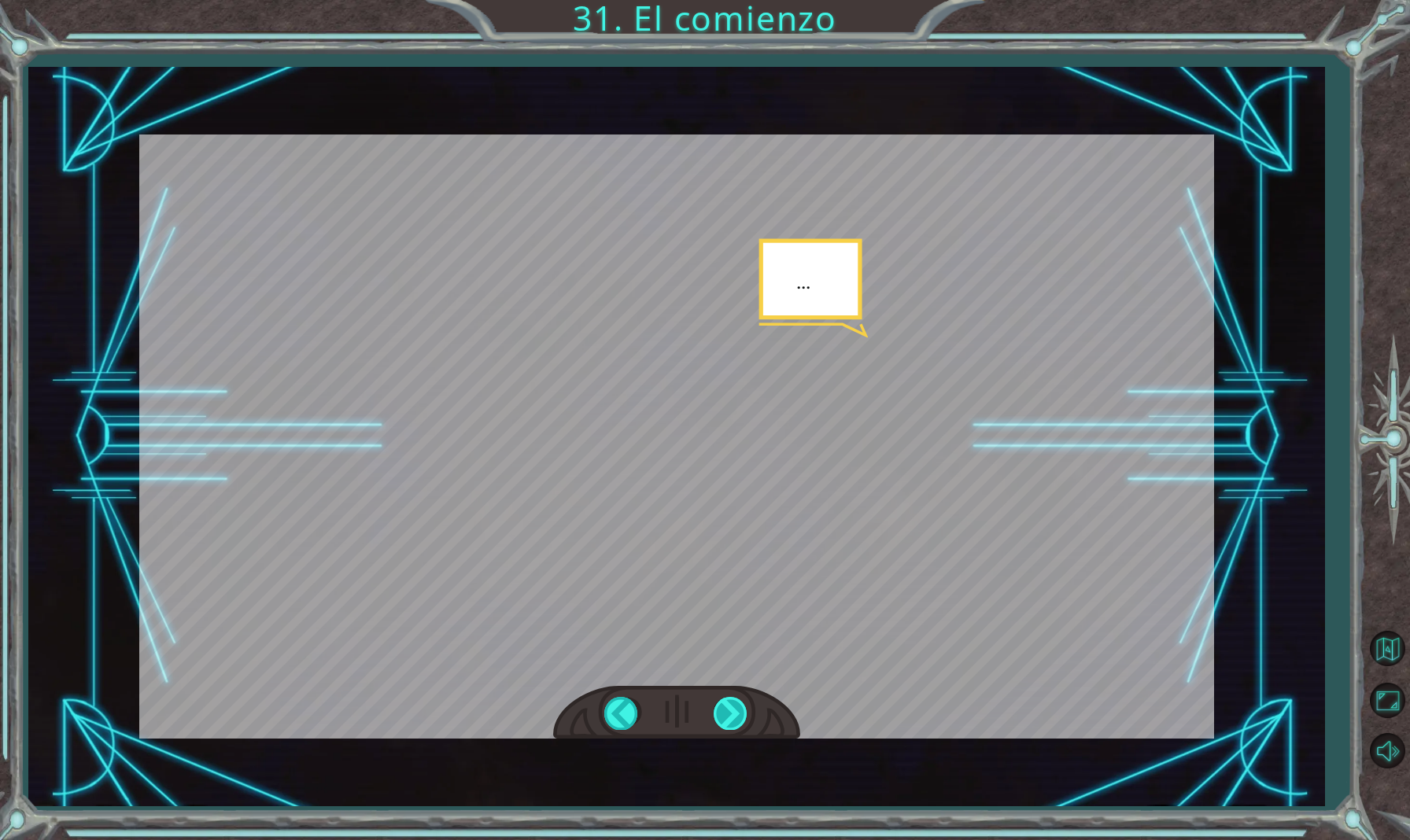
click at [729, 722] on div at bounding box center [732, 713] width 35 height 32
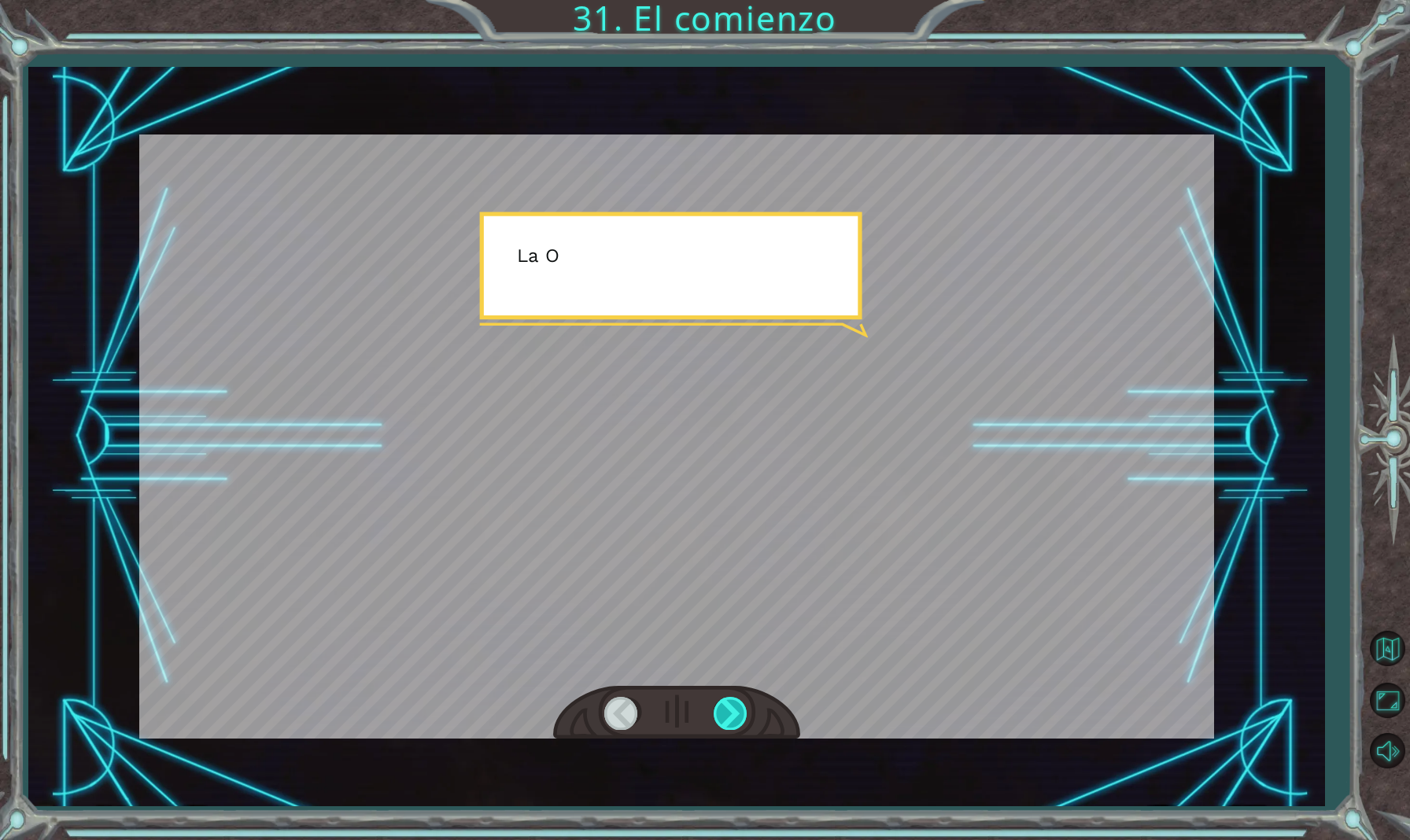
click at [729, 722] on div at bounding box center [732, 713] width 35 height 32
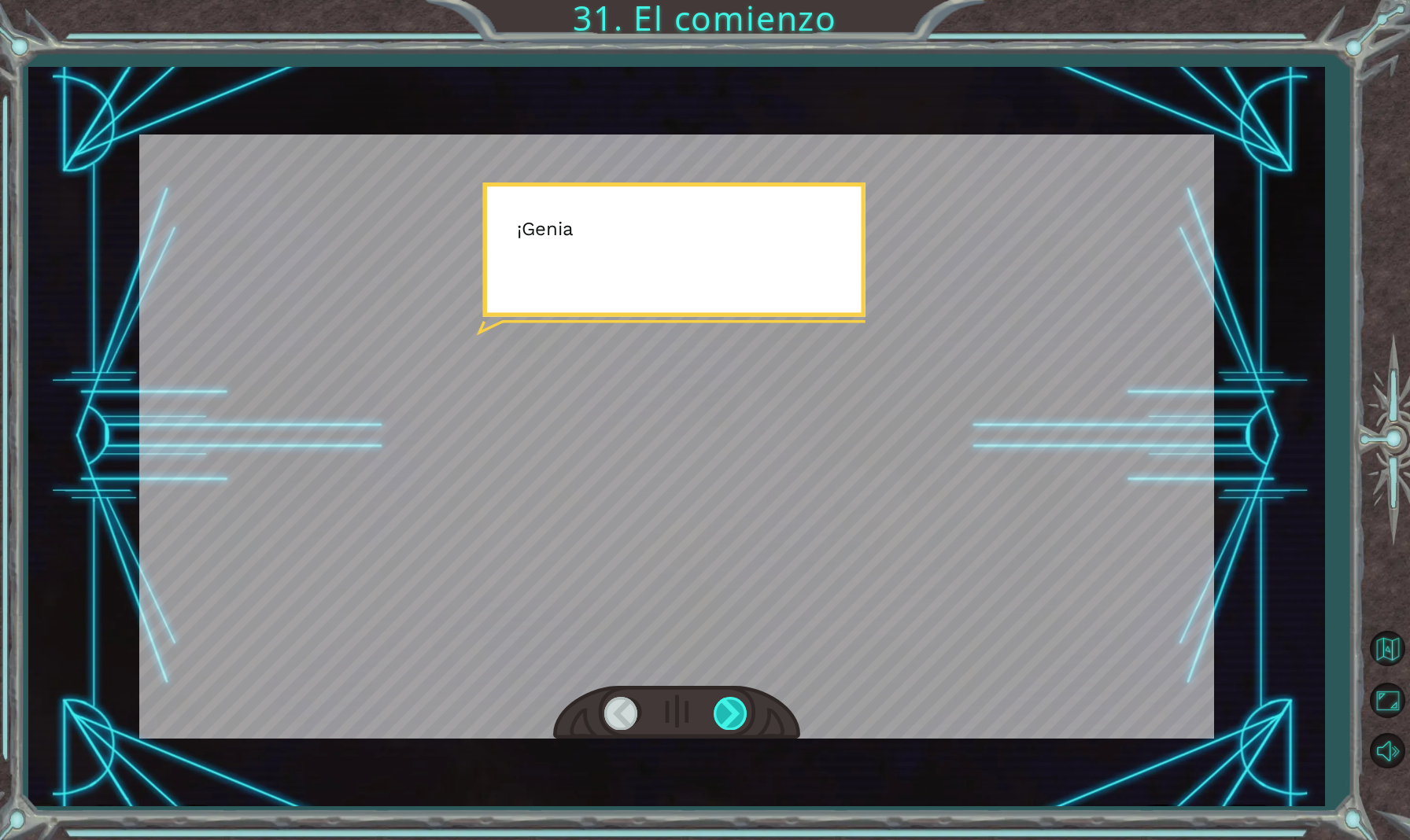
click at [729, 722] on div at bounding box center [732, 713] width 35 height 32
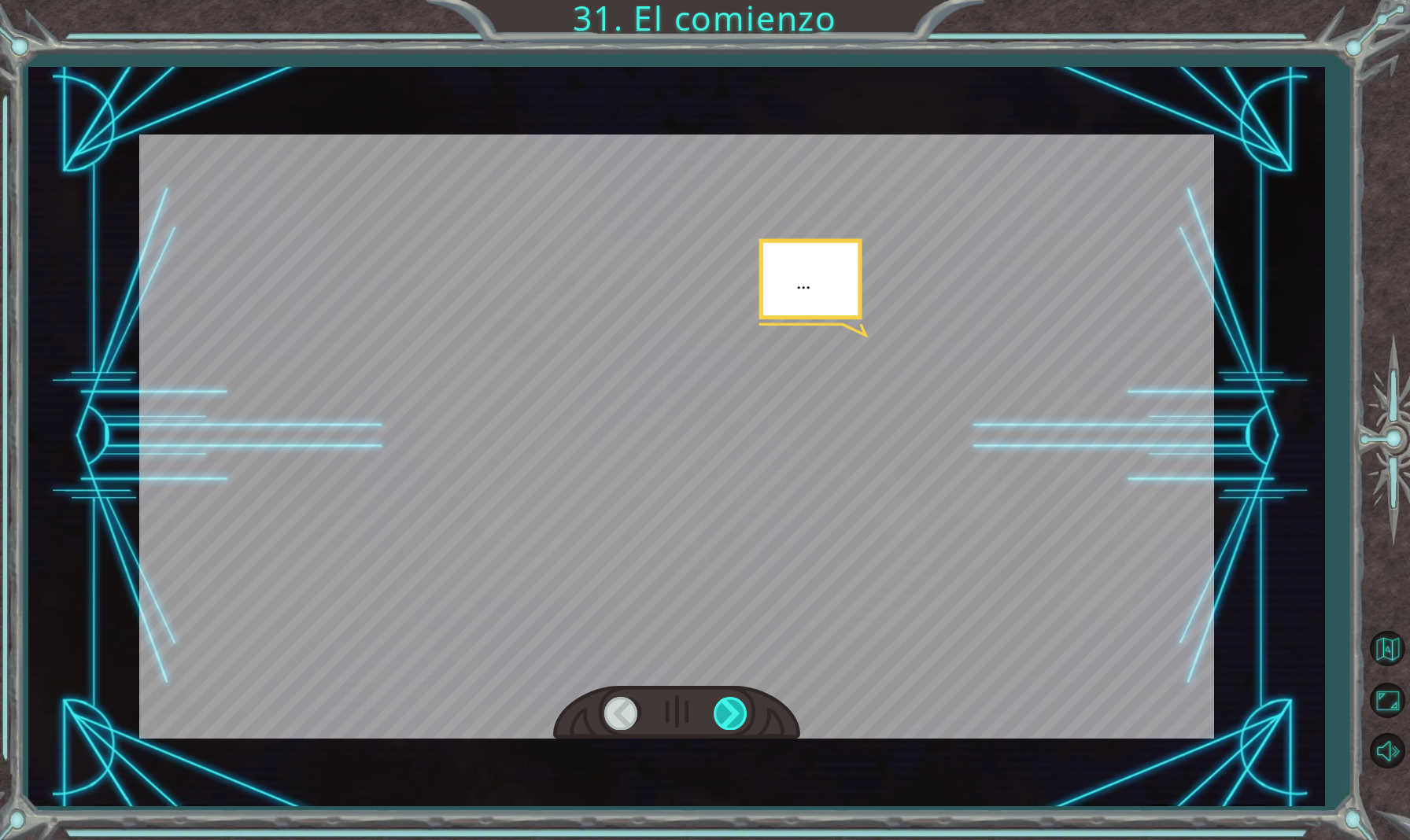
click at [729, 722] on div at bounding box center [732, 713] width 35 height 32
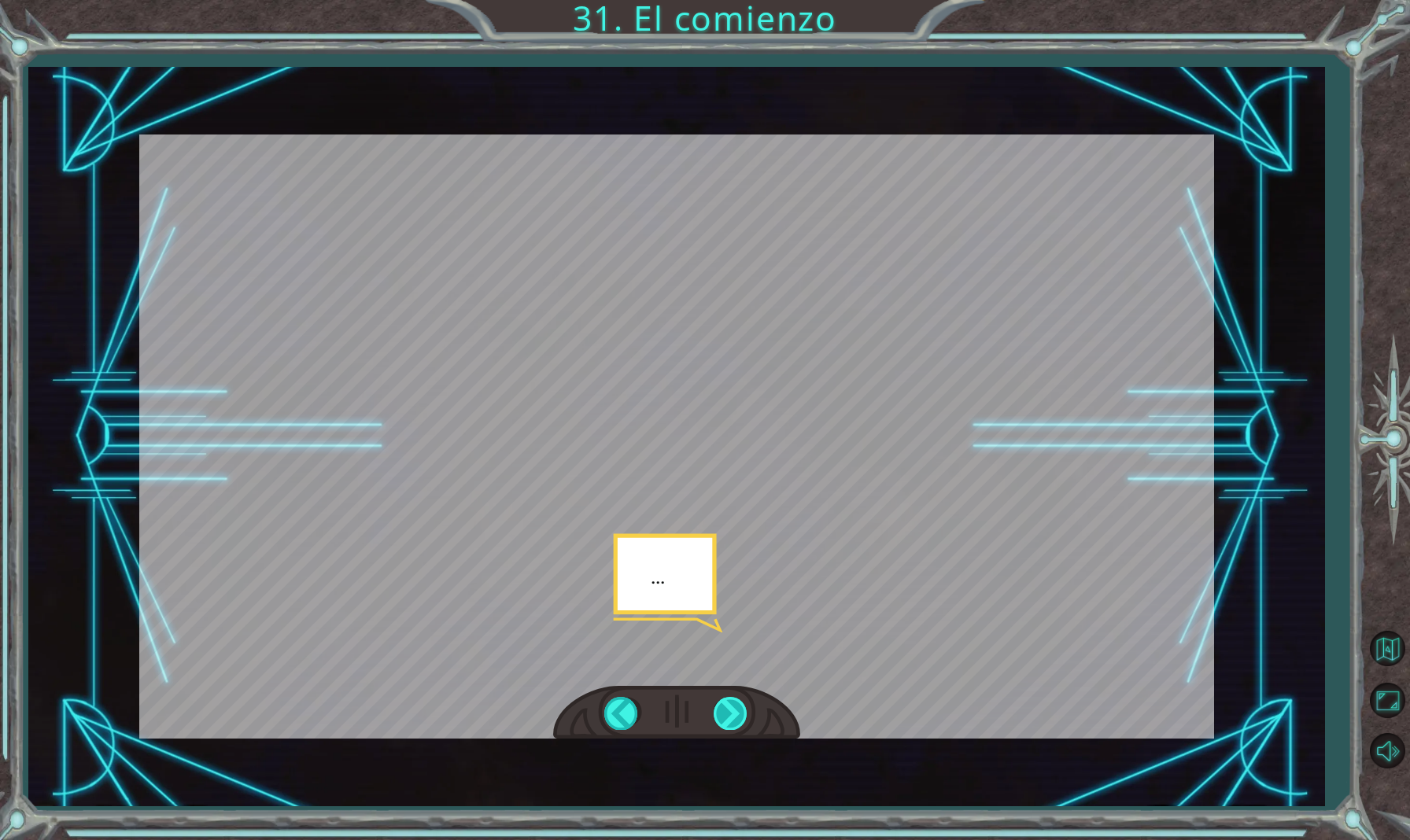
click at [733, 724] on div at bounding box center [732, 713] width 35 height 32
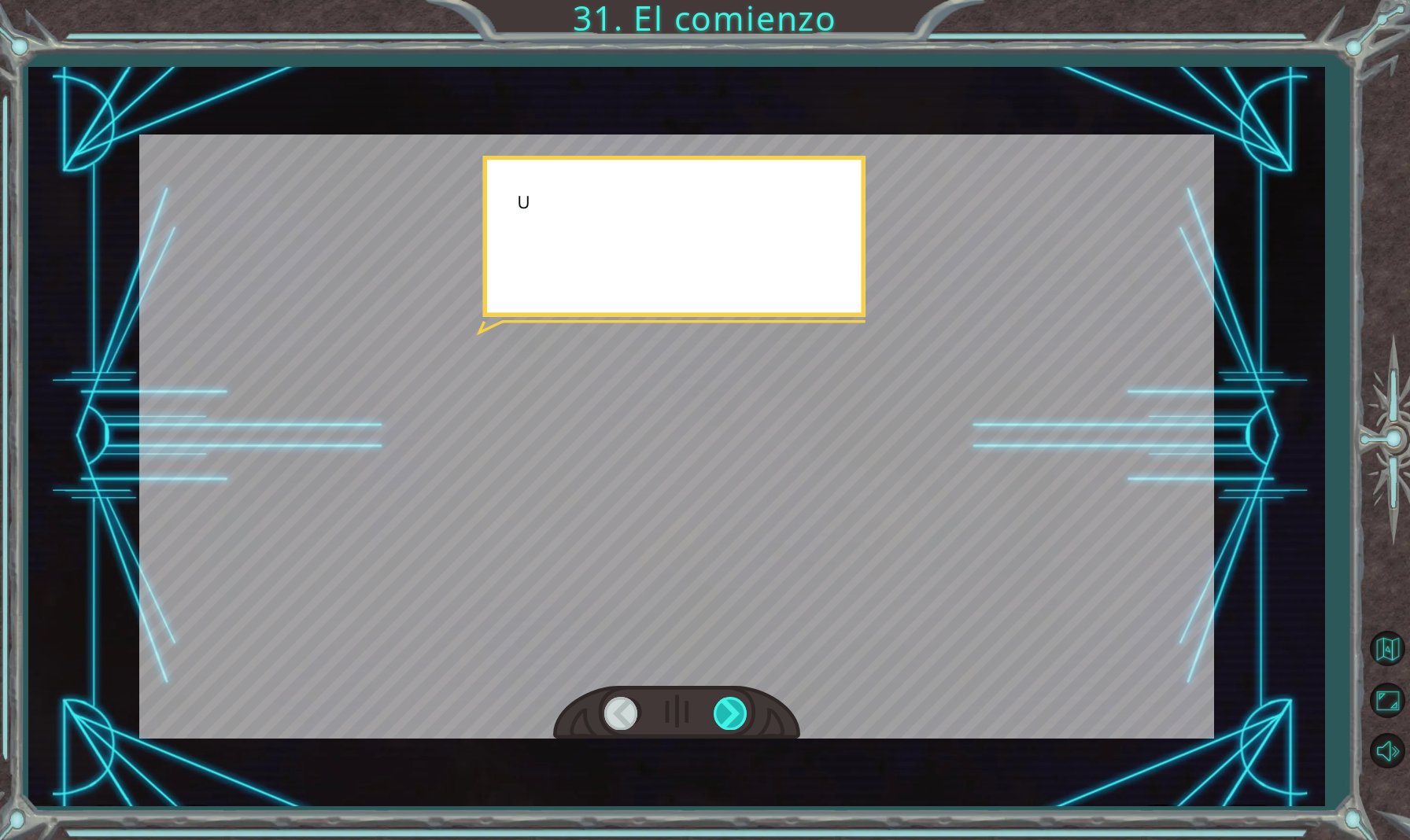
click at [733, 722] on div at bounding box center [732, 713] width 35 height 32
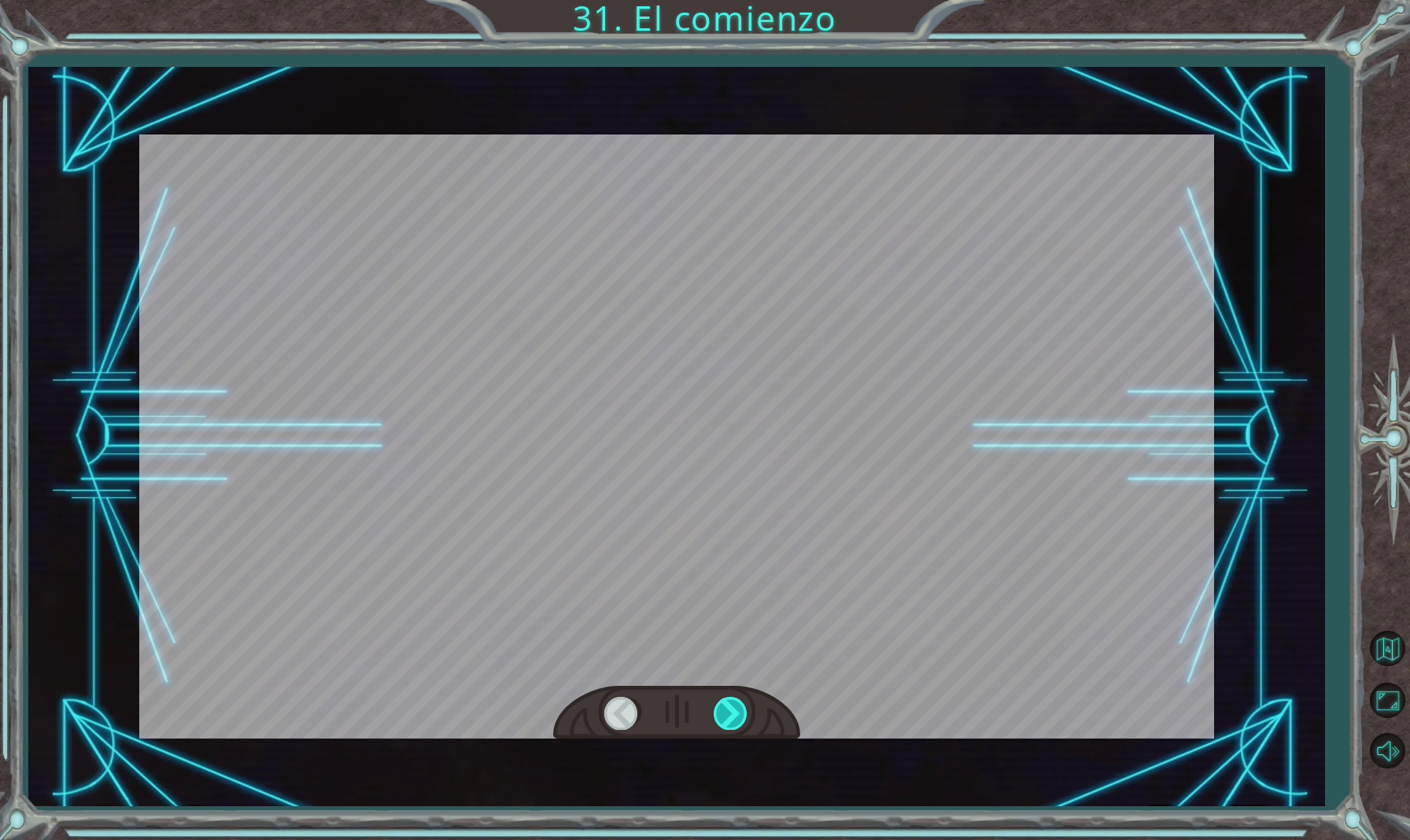
click at [735, 722] on div at bounding box center [732, 713] width 35 height 32
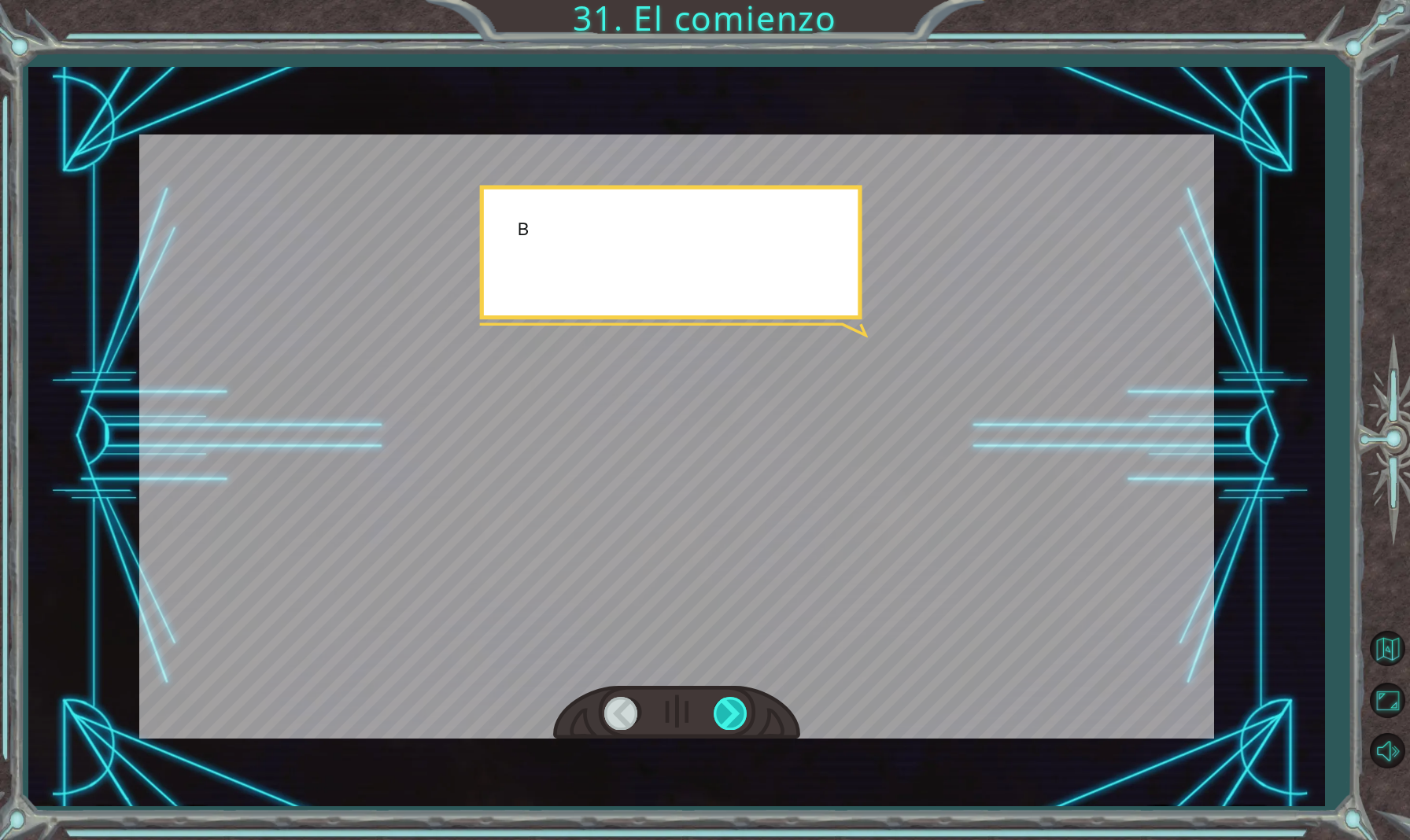
click at [735, 725] on div at bounding box center [732, 713] width 35 height 32
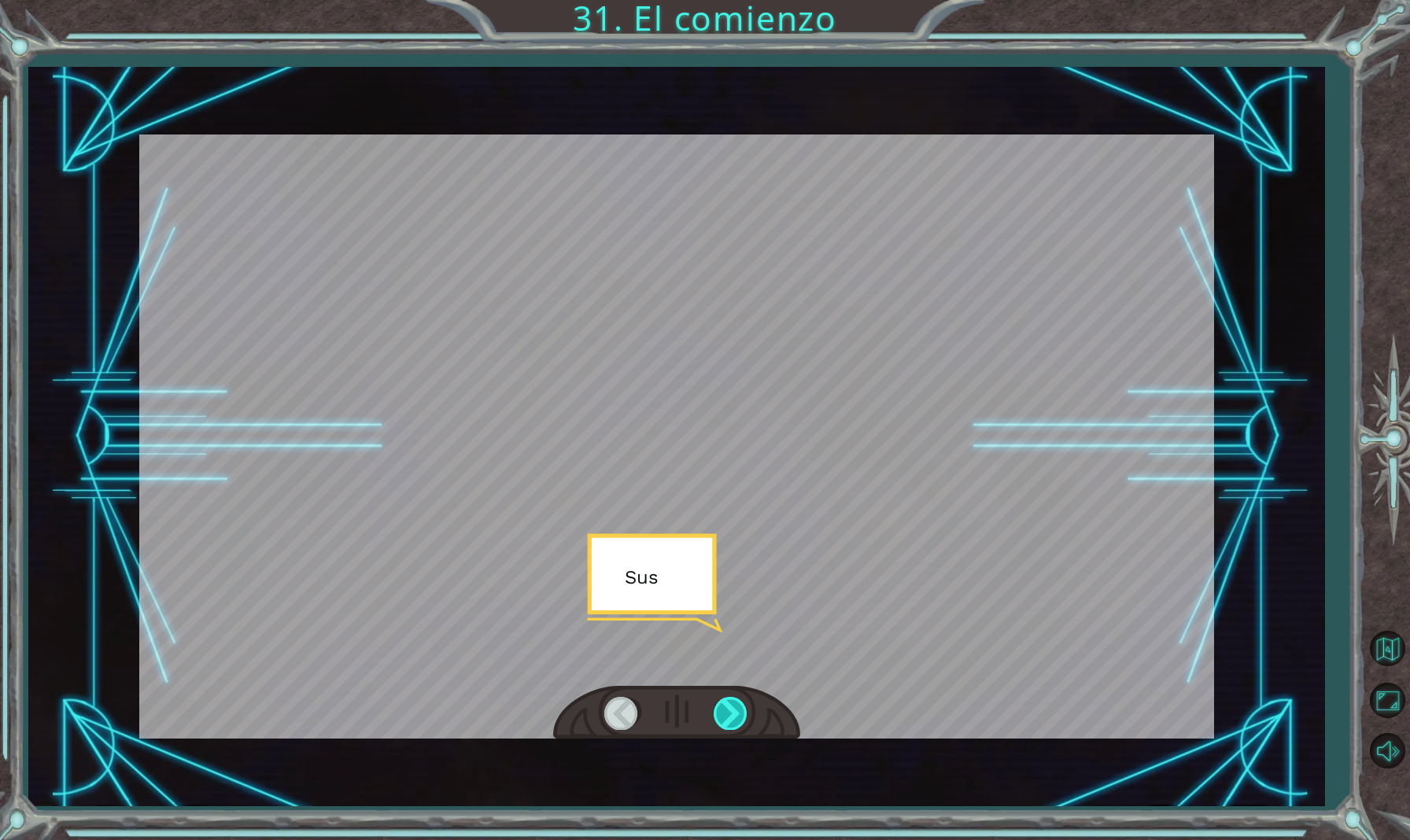
click at [735, 725] on div at bounding box center [732, 713] width 35 height 32
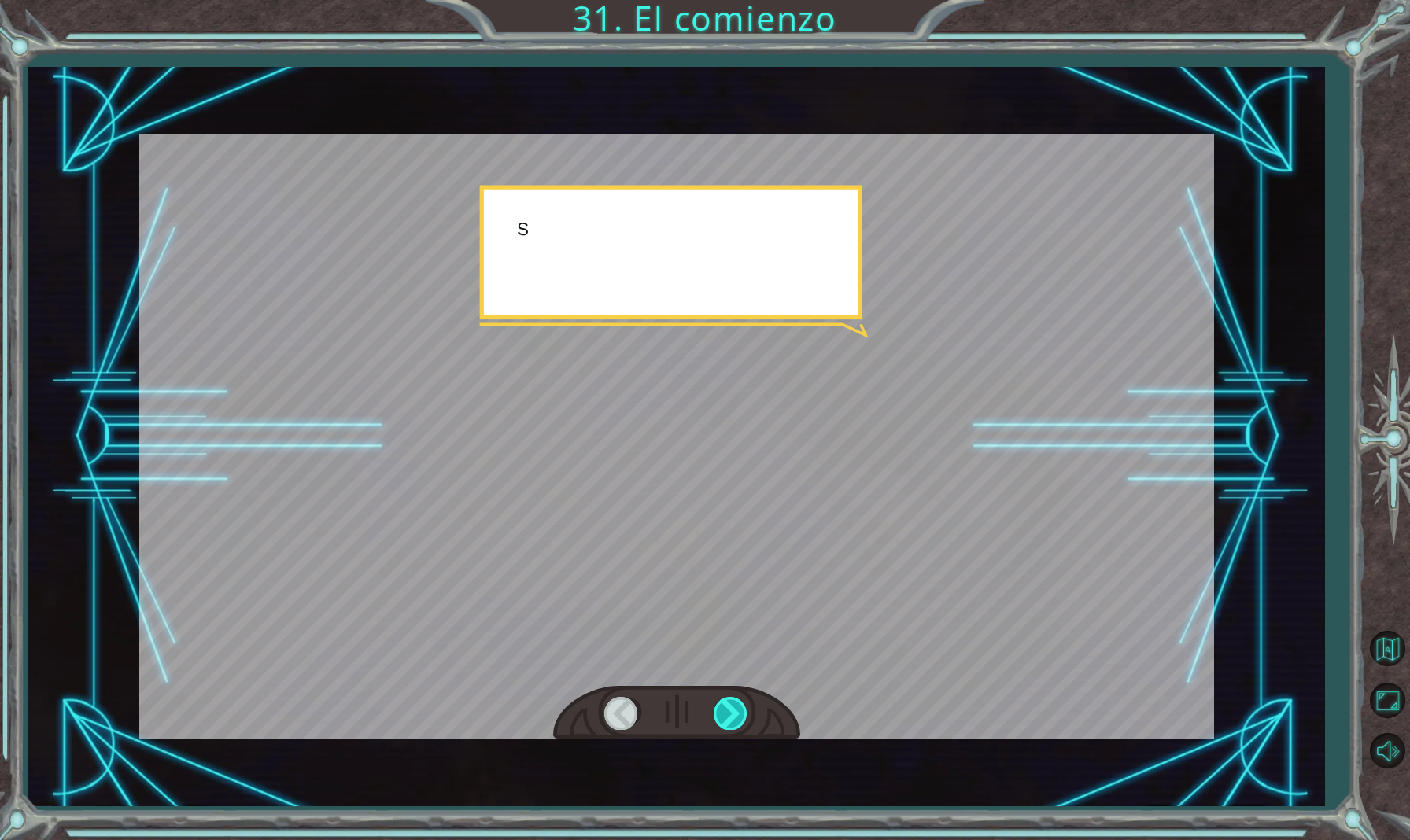
click at [734, 725] on div at bounding box center [732, 713] width 35 height 32
click at [733, 729] on div at bounding box center [732, 713] width 35 height 32
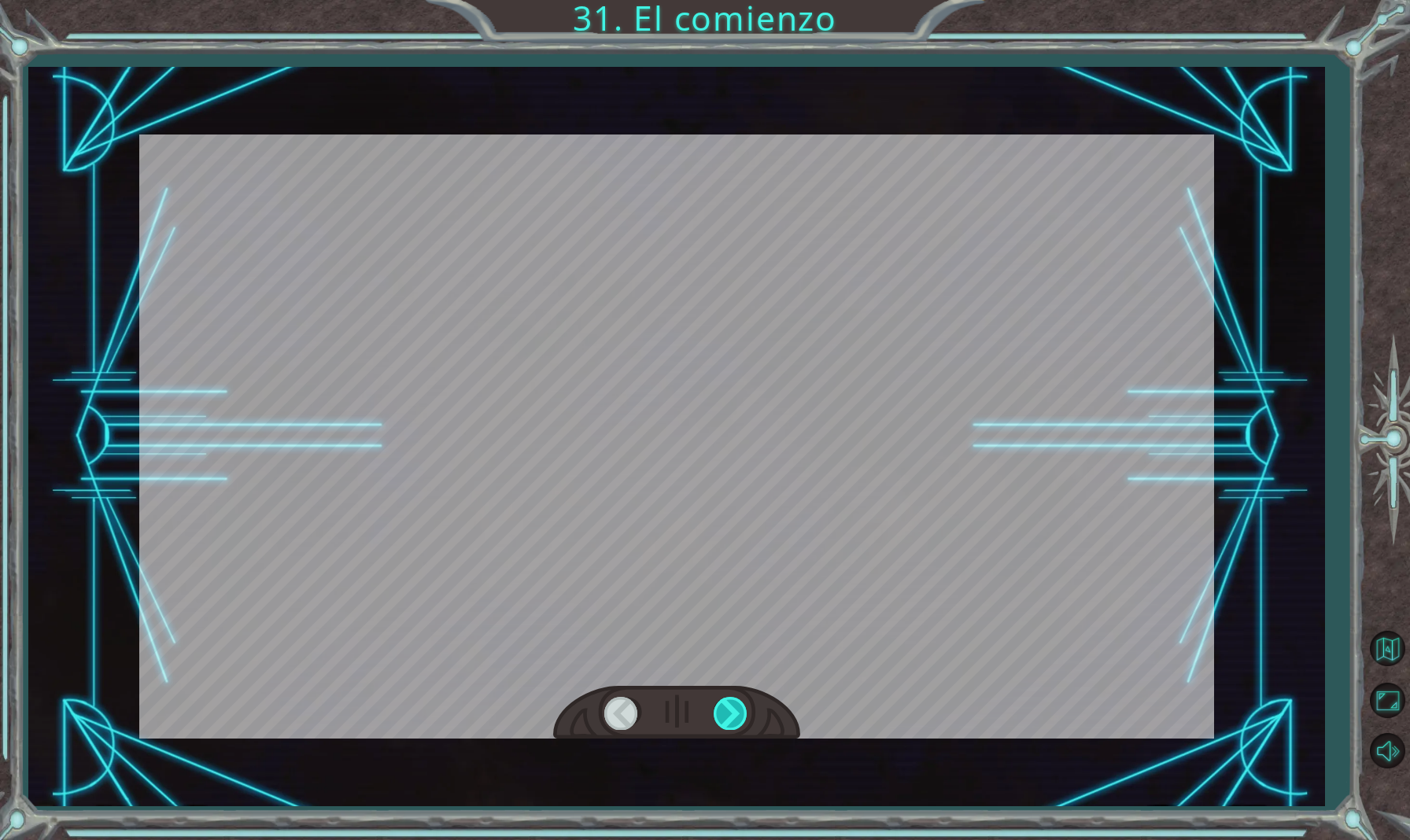
drag, startPoint x: 733, startPoint y: 729, endPoint x: 724, endPoint y: 728, distance: 9.1
click at [731, 729] on div at bounding box center [732, 713] width 35 height 32
click at [724, 728] on div at bounding box center [732, 713] width 35 height 32
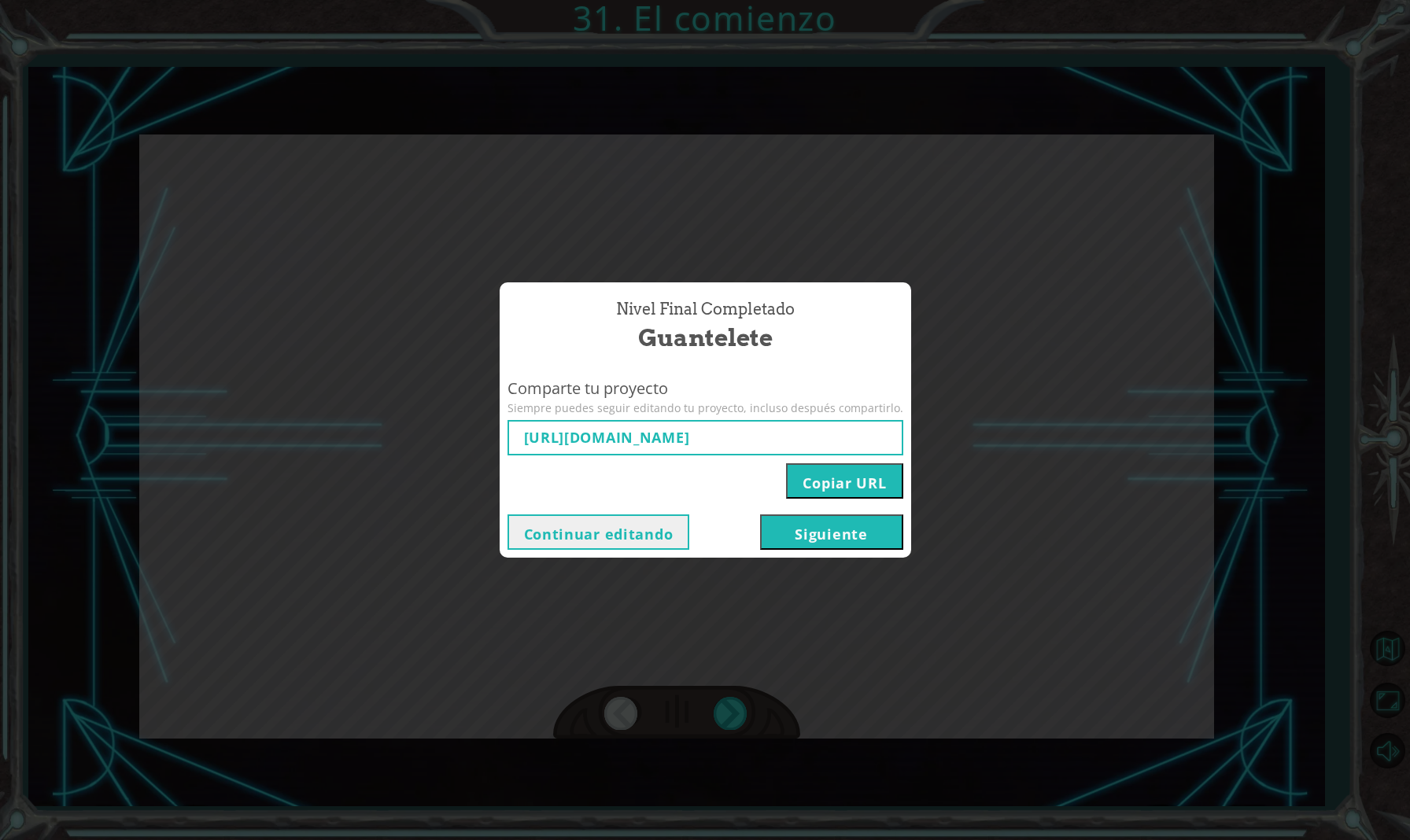
click at [819, 534] on button "Siguiente" at bounding box center [832, 532] width 143 height 35
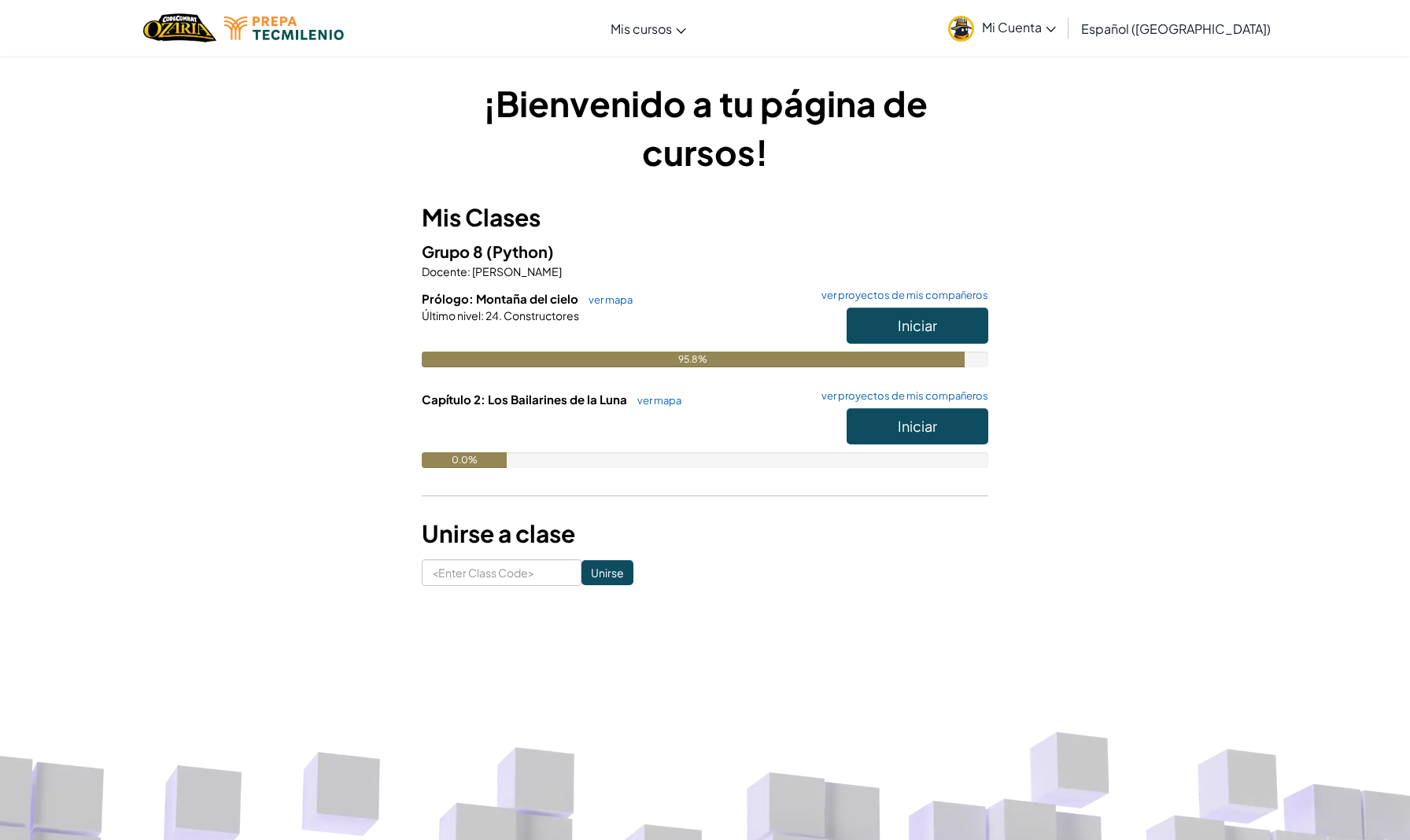
click at [910, 316] on button "Iniciar" at bounding box center [917, 326] width 141 height 36
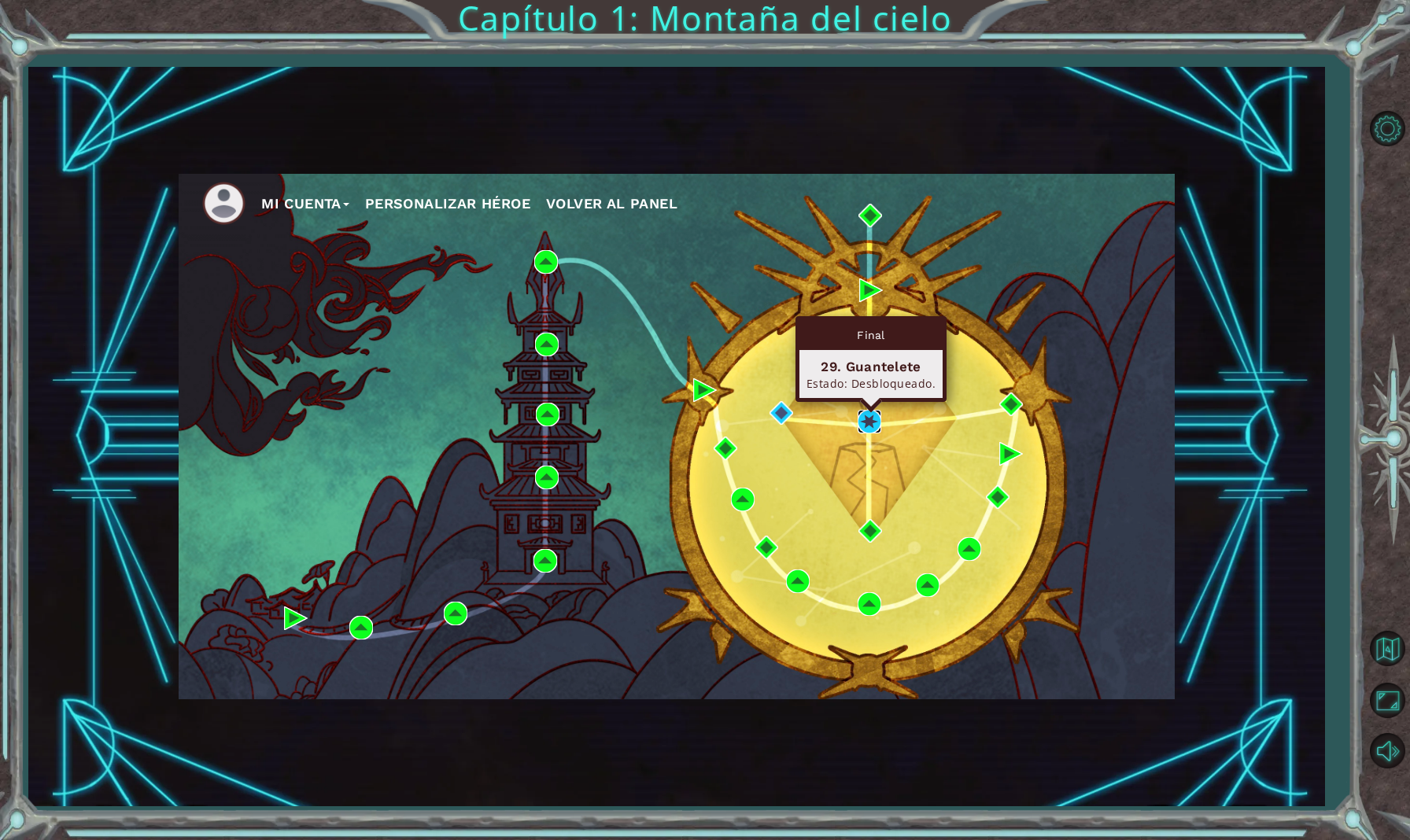
click at [872, 418] on img at bounding box center [869, 421] width 23 height 23
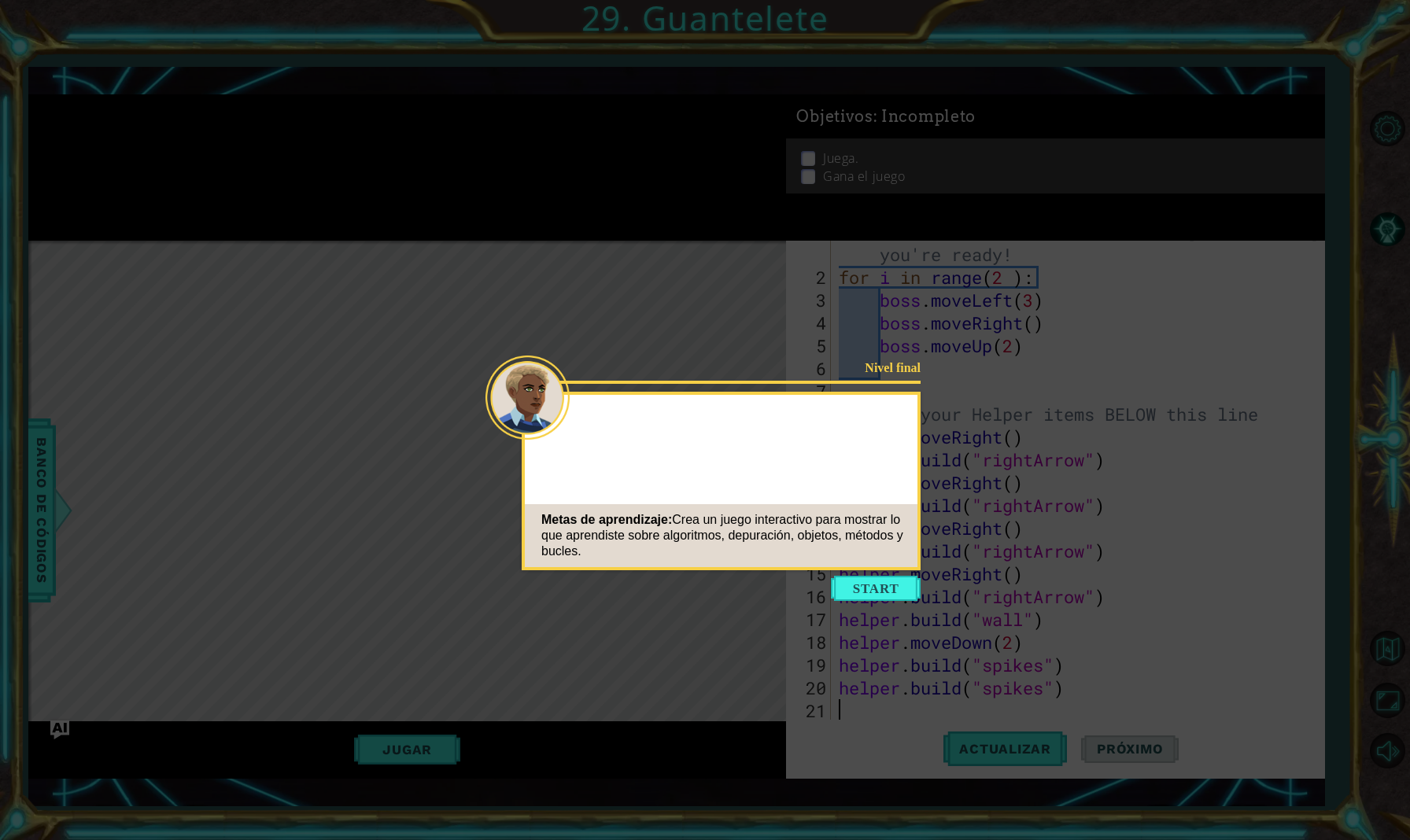
click at [870, 581] on button "Start" at bounding box center [876, 588] width 90 height 25
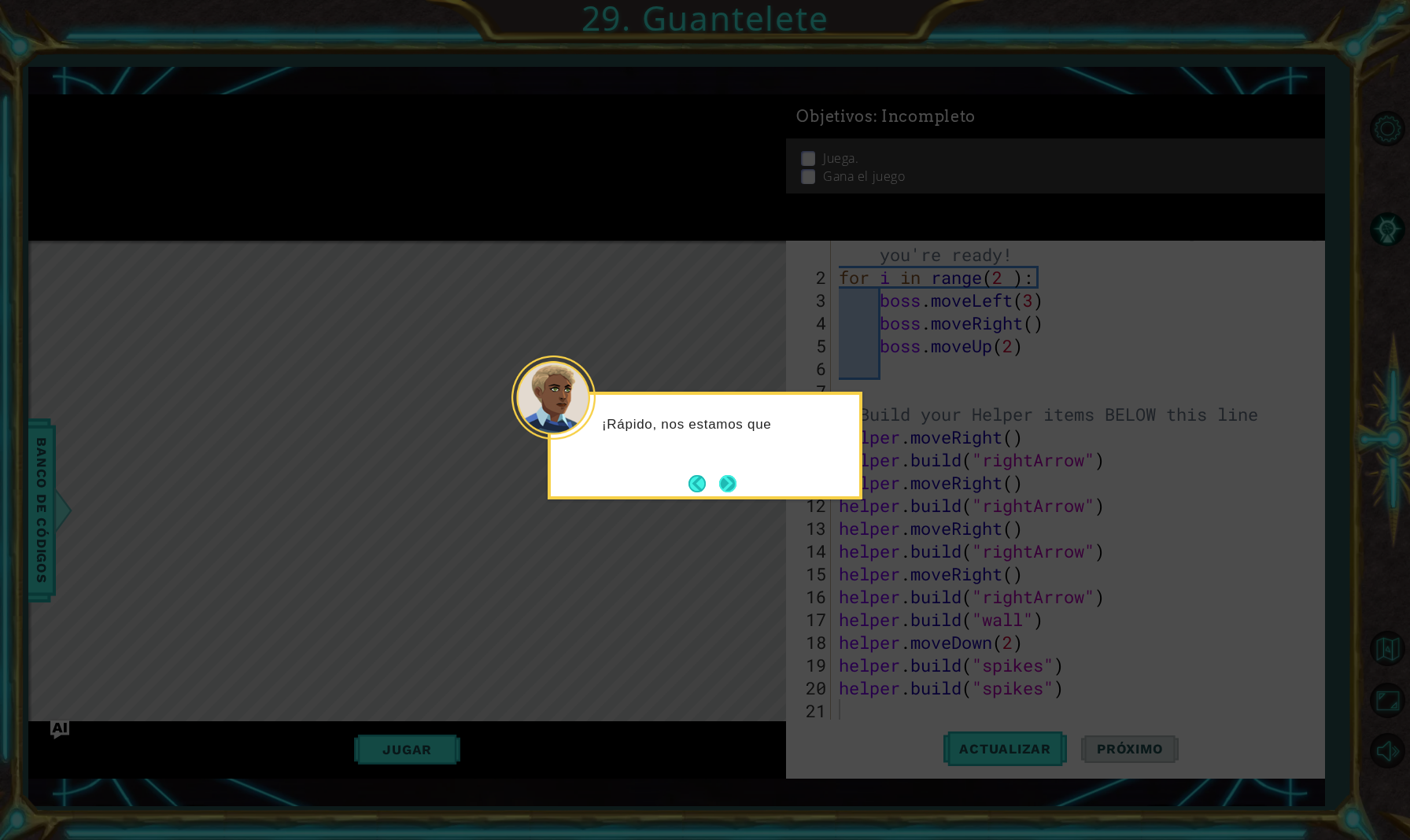
click at [719, 477] on button "Next" at bounding box center [728, 483] width 19 height 19
click at [724, 478] on button "Next" at bounding box center [728, 483] width 20 height 20
click at [724, 478] on icon at bounding box center [705, 420] width 1410 height 840
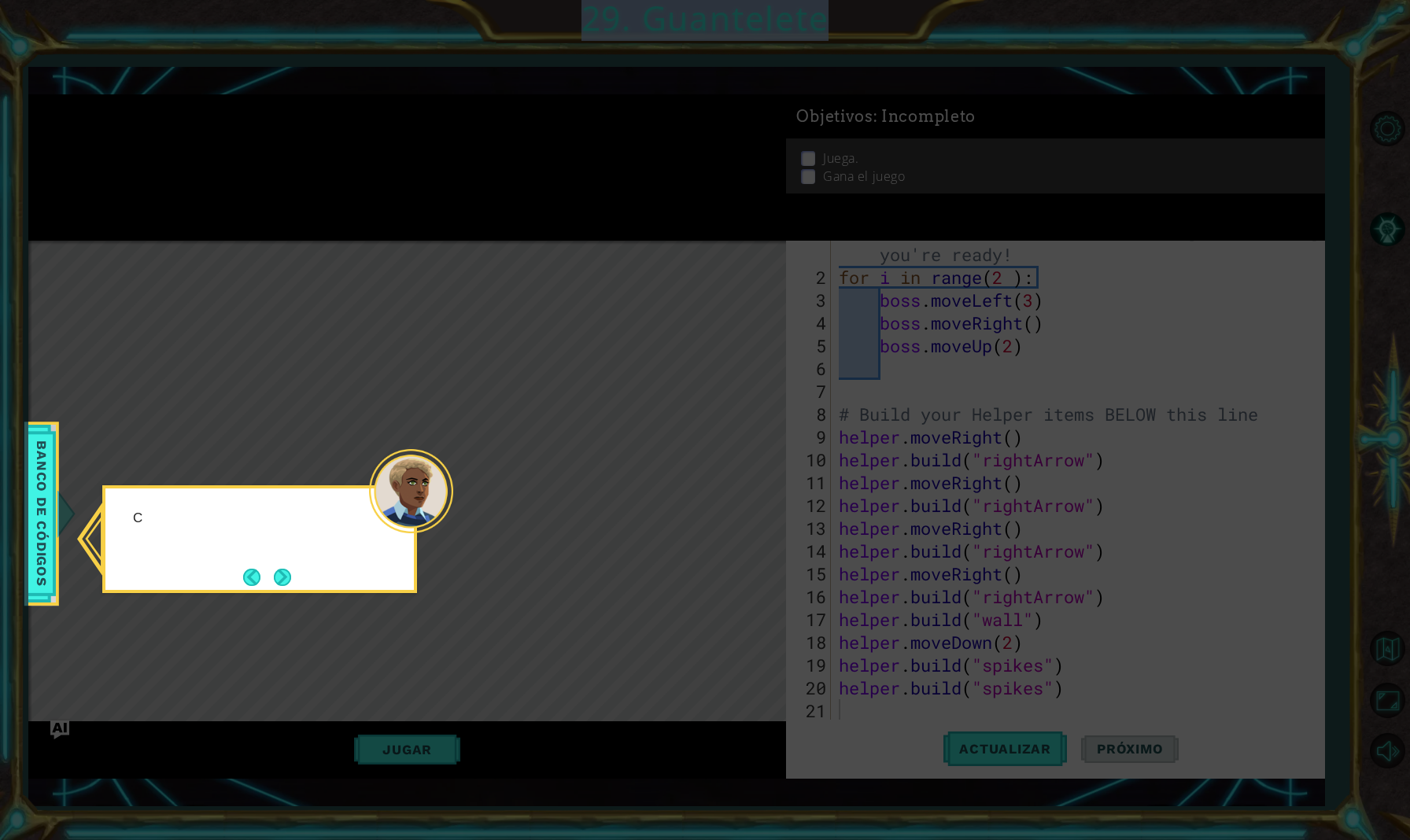
click at [724, 478] on icon at bounding box center [705, 420] width 1410 height 840
click at [281, 575] on button "Next" at bounding box center [283, 577] width 18 height 18
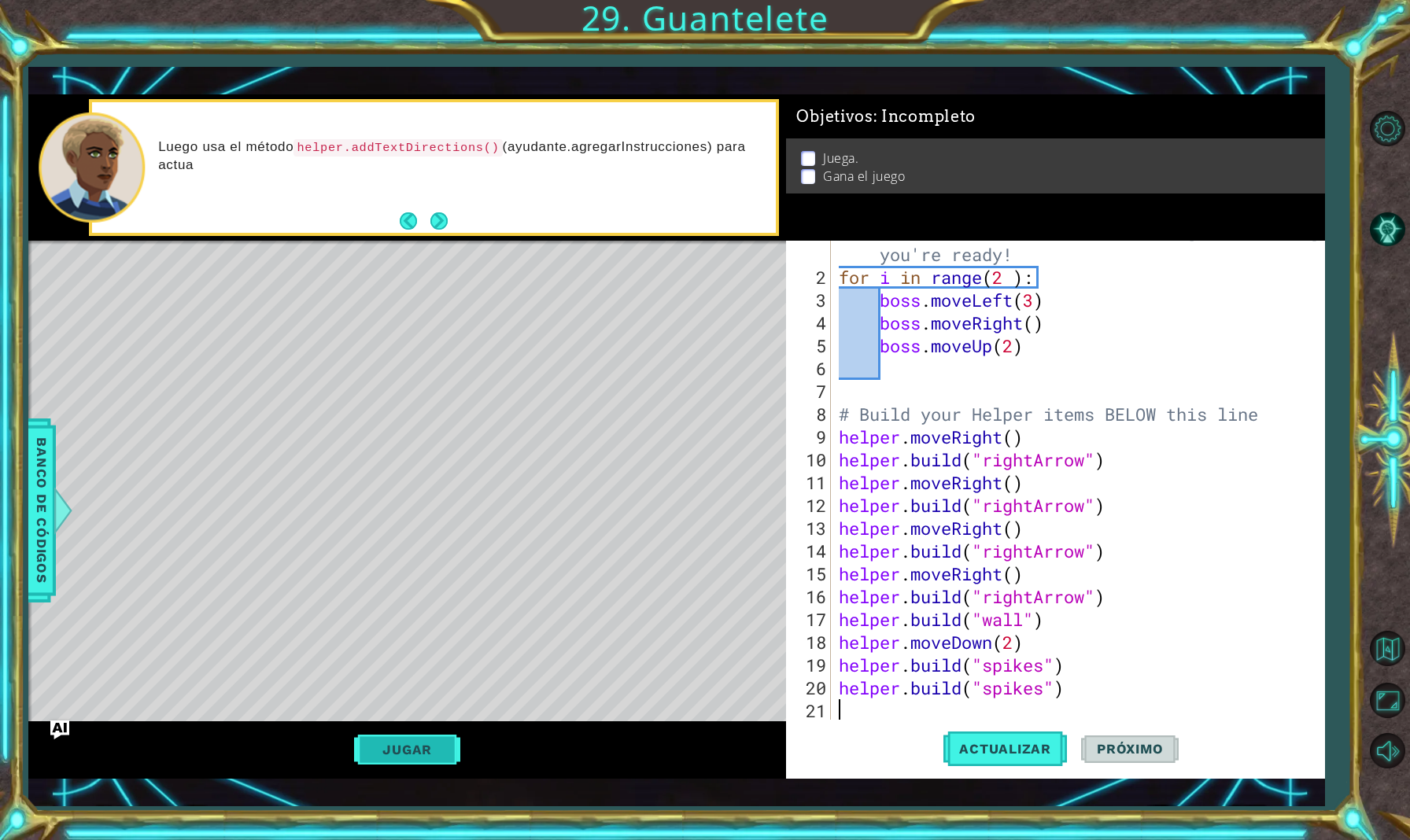
click at [424, 736] on button "Jugar" at bounding box center [407, 749] width 106 height 30
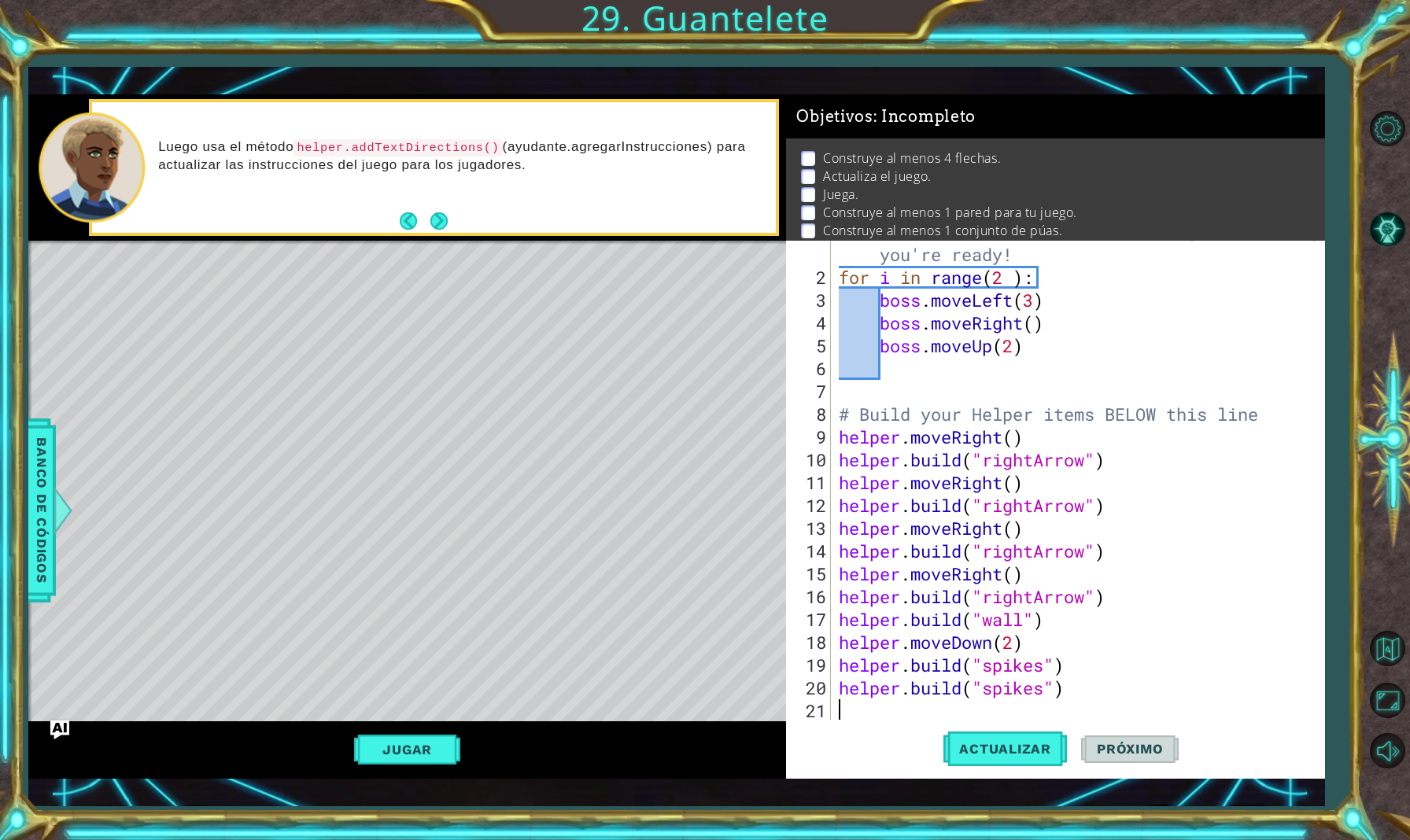
scroll to position [46, 0]
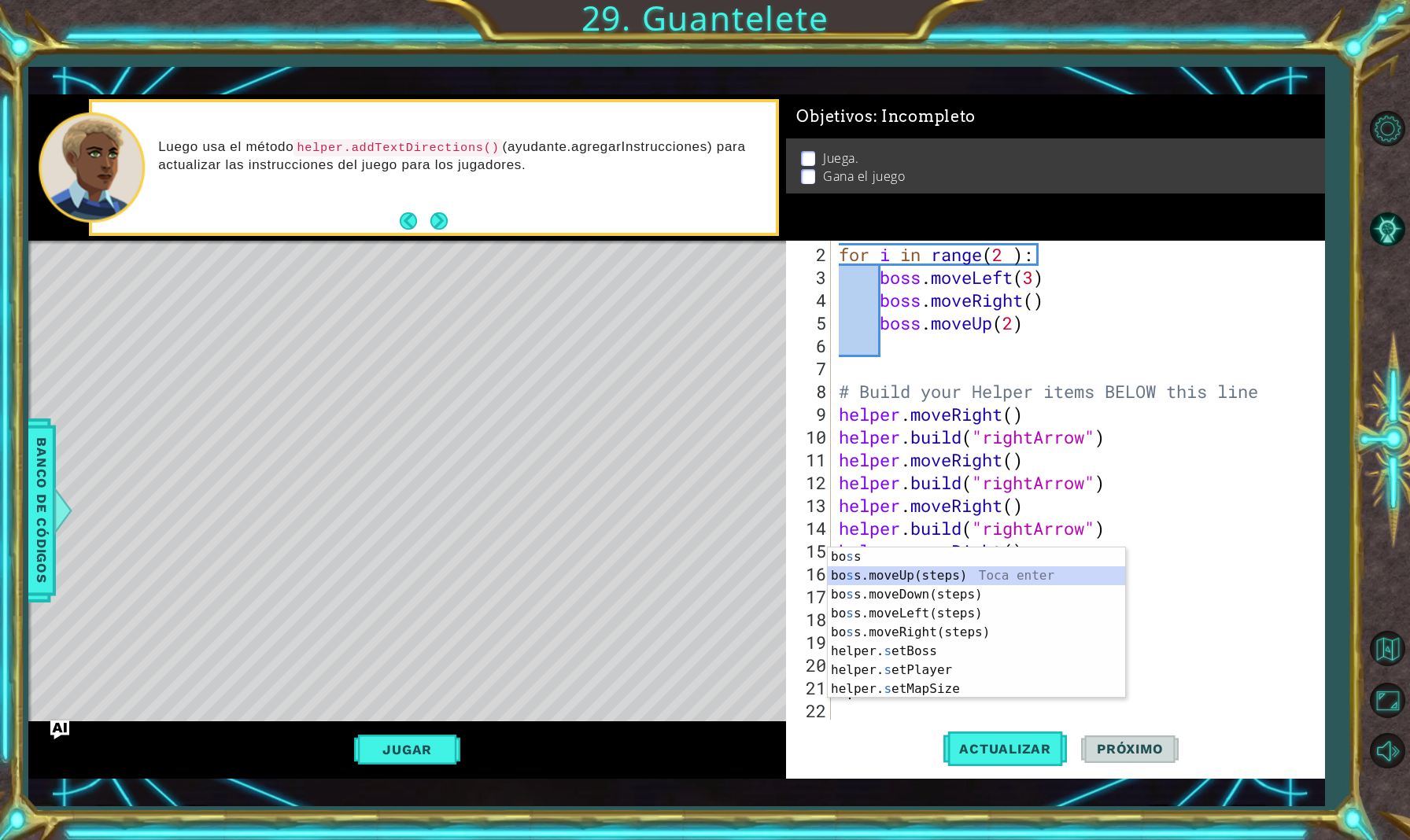
type textarea "s"
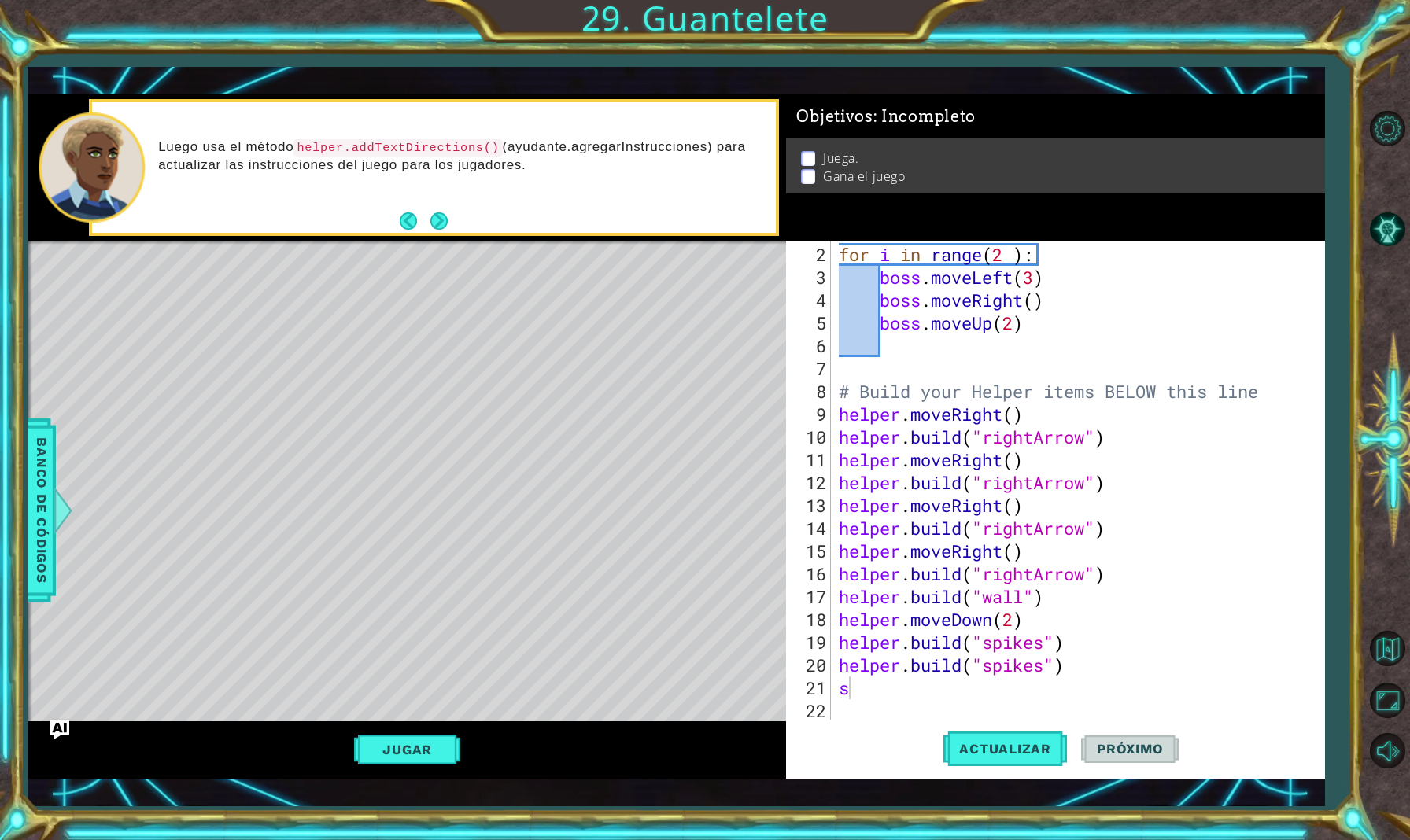
click at [263, 457] on div "Level Map" at bounding box center [391, 473] width 727 height 464
click at [431, 220] on button "Next" at bounding box center [438, 221] width 18 height 18
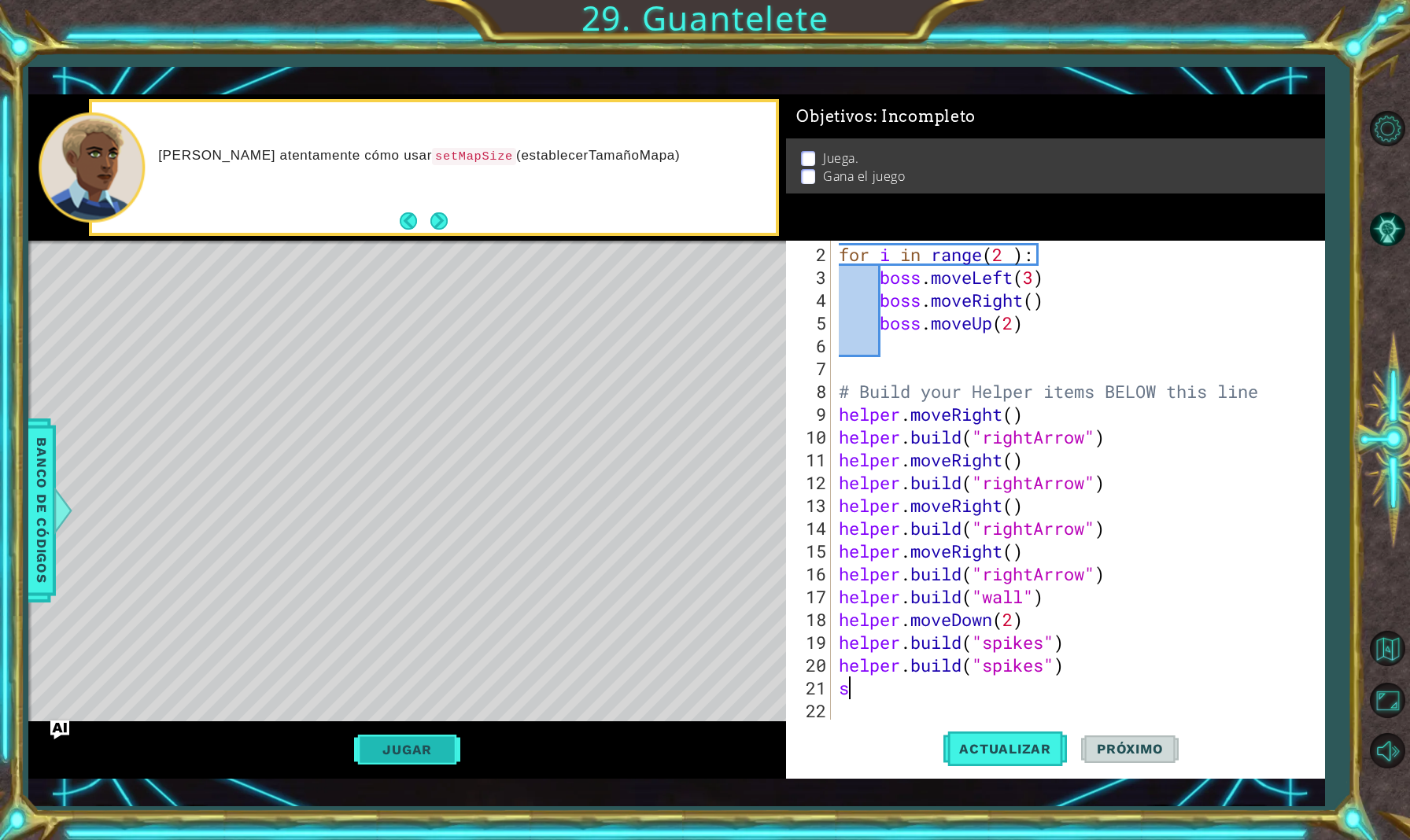
click at [407, 748] on button "Jugar" at bounding box center [407, 749] width 106 height 30
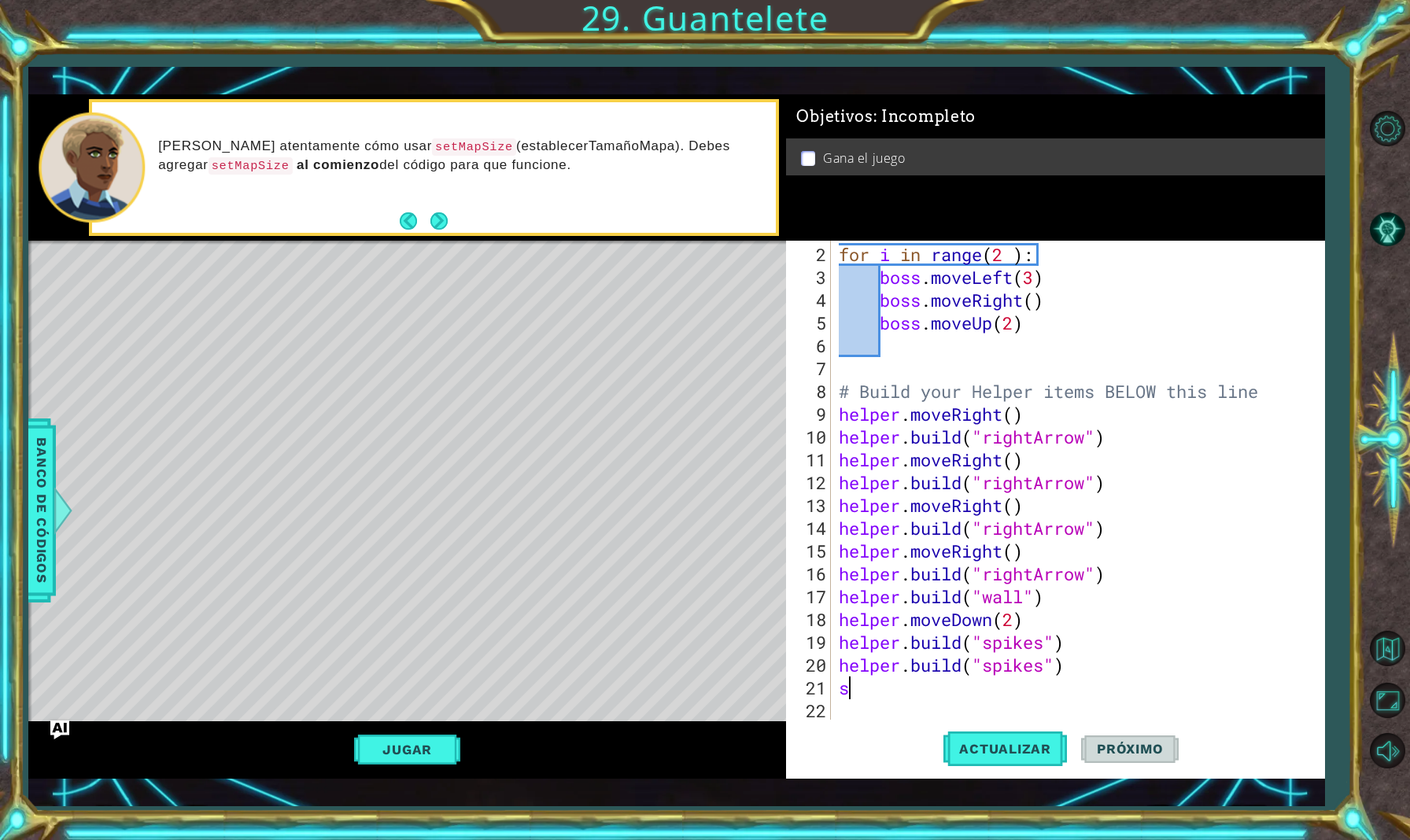
click at [427, 733] on div "Jugar" at bounding box center [408, 751] width 759 height 58
click at [417, 746] on button "Jugar" at bounding box center [407, 749] width 106 height 30
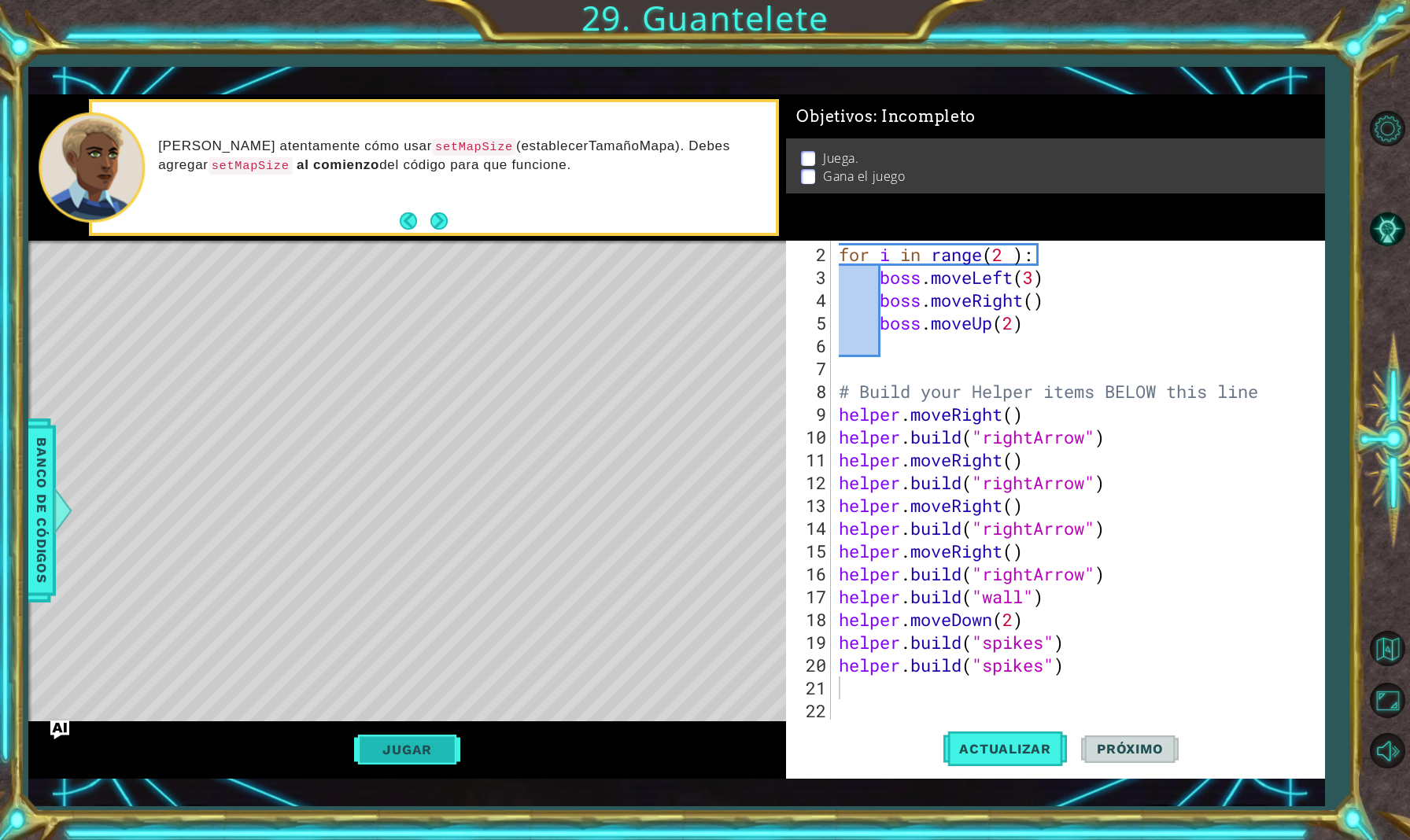
click at [391, 747] on button "Jugar" at bounding box center [407, 749] width 106 height 30
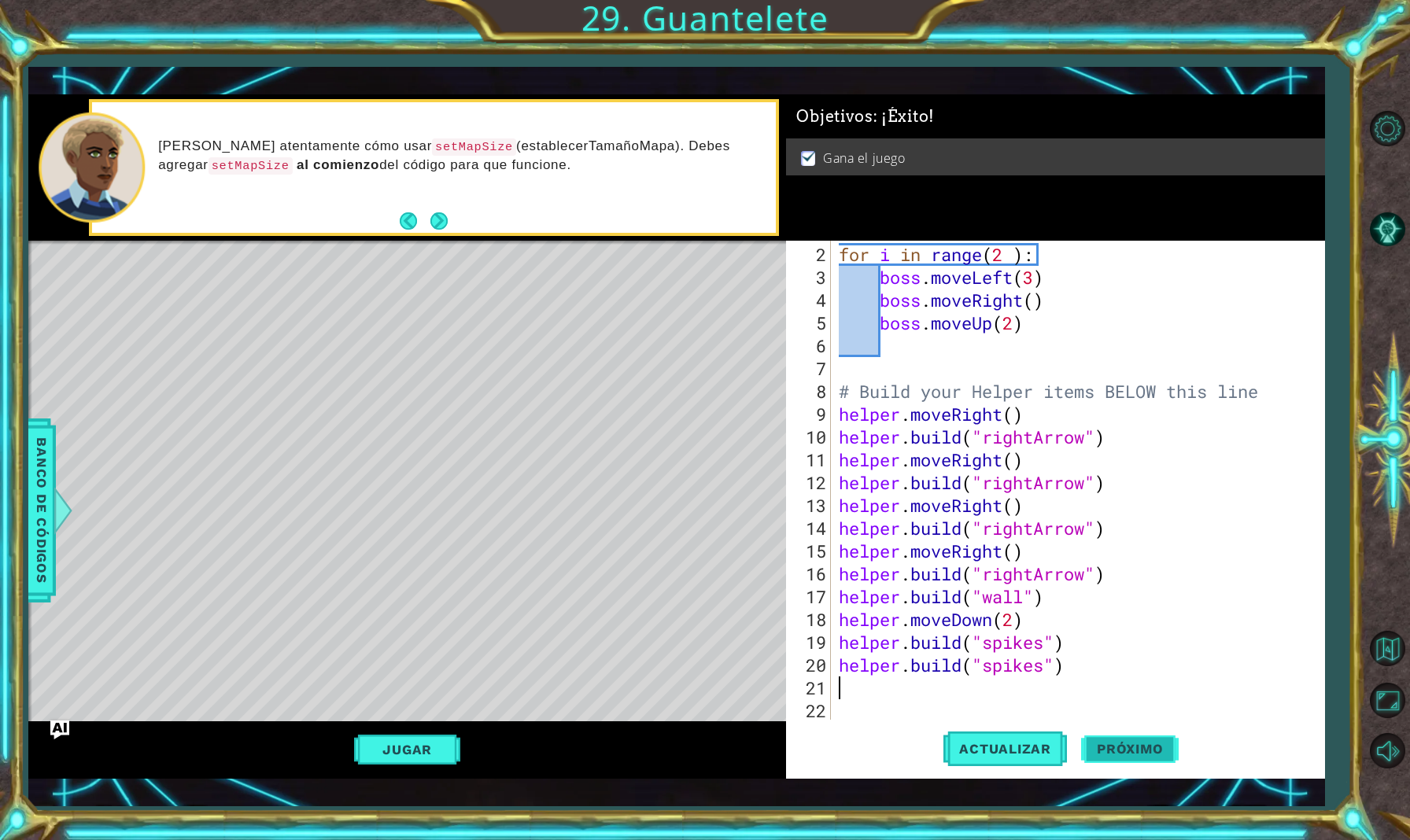
click at [1118, 747] on span "Próximo" at bounding box center [1129, 751] width 97 height 16
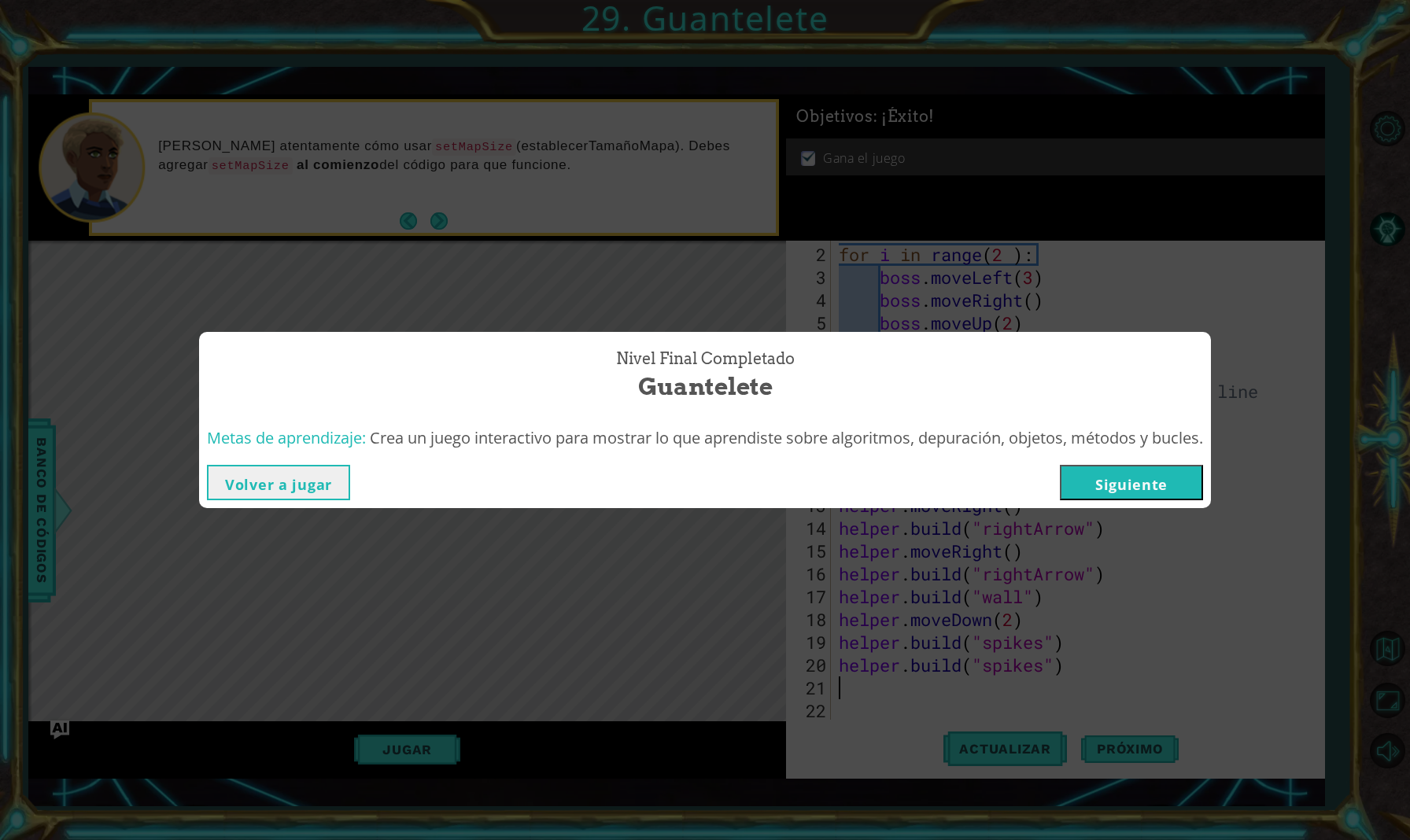
click at [1148, 489] on button "Siguiente" at bounding box center [1131, 482] width 143 height 35
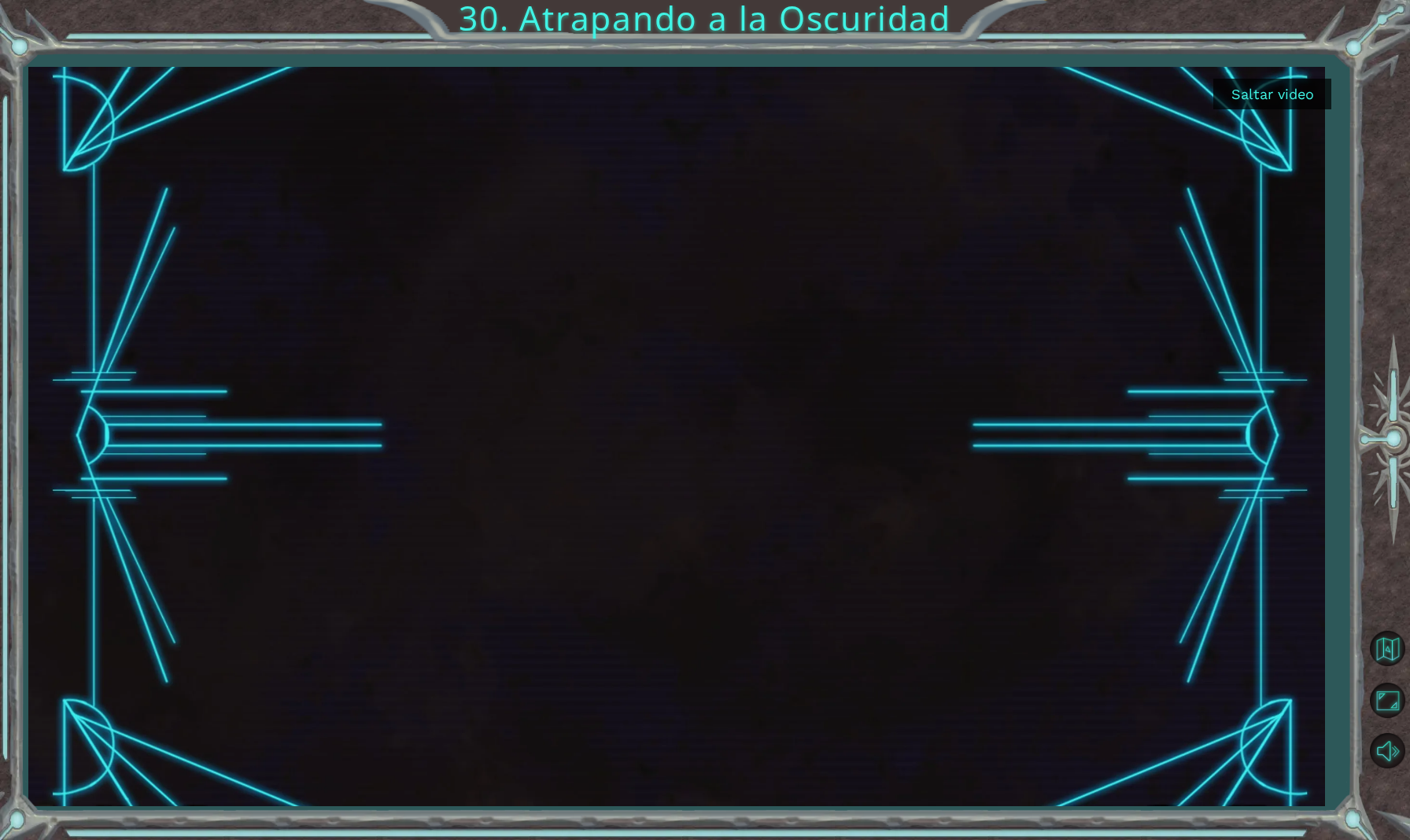
click at [1269, 94] on button "Saltar video" at bounding box center [1272, 94] width 118 height 31
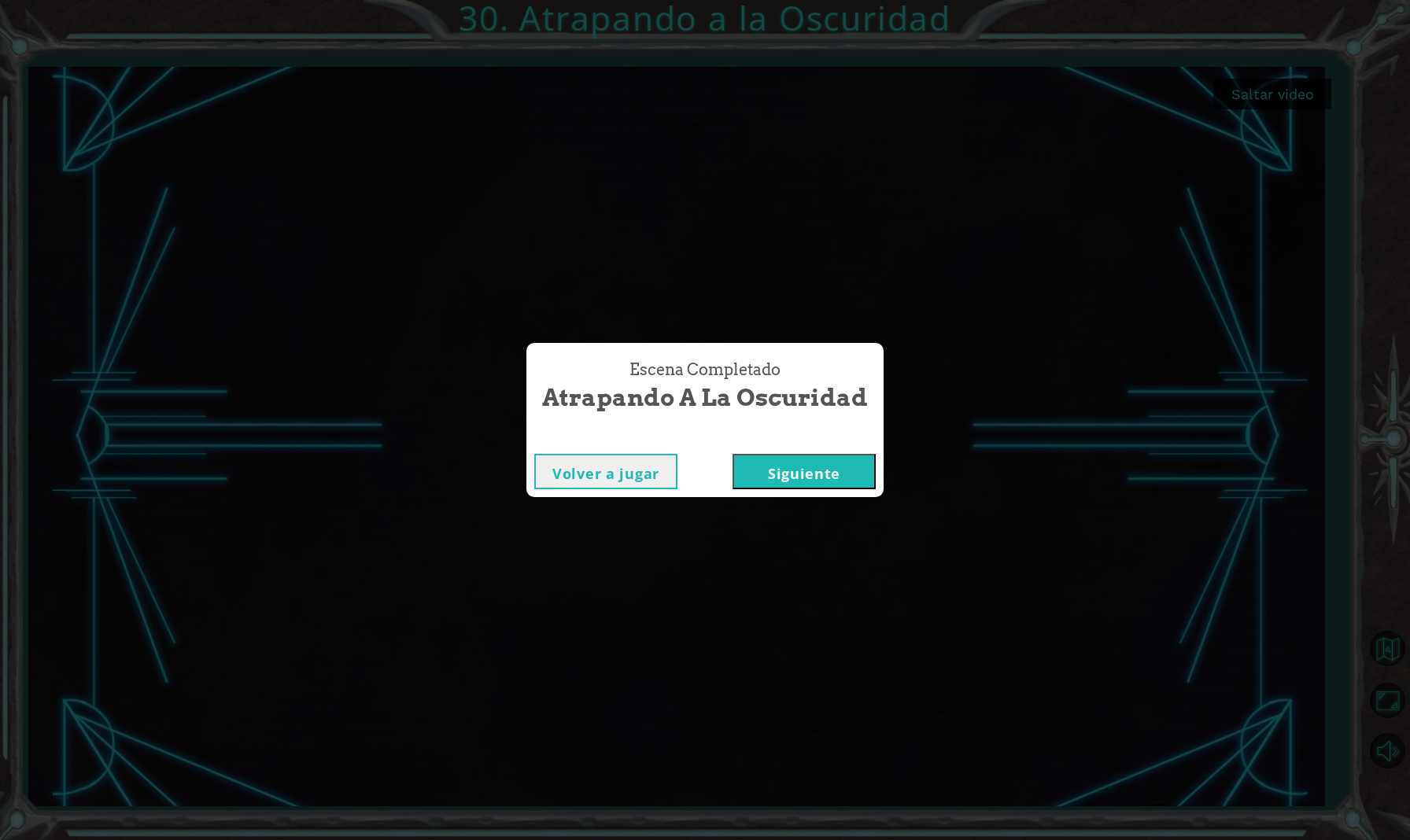
click at [835, 469] on button "Siguiente" at bounding box center [804, 472] width 143 height 35
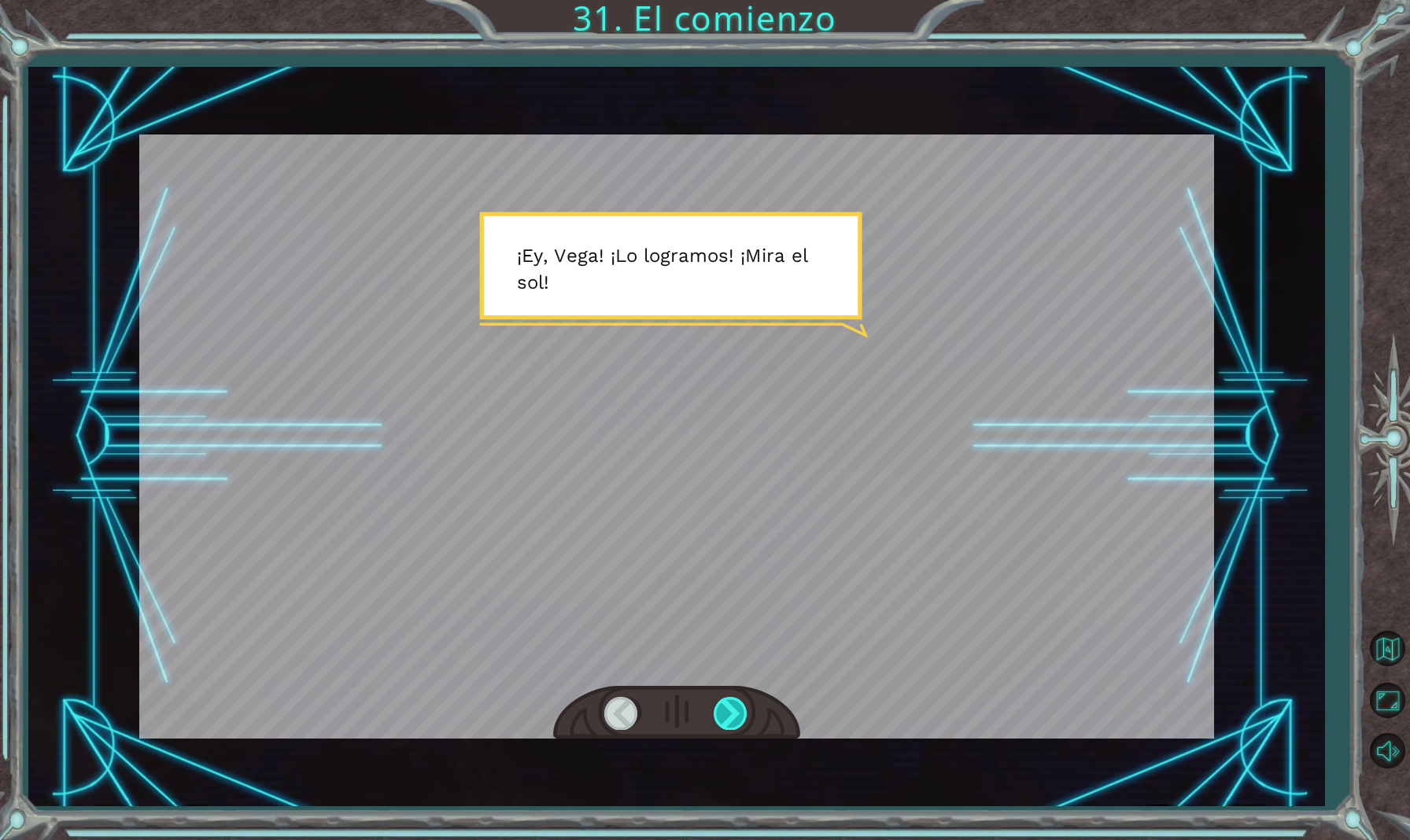
click at [737, 702] on div at bounding box center [732, 713] width 35 height 32
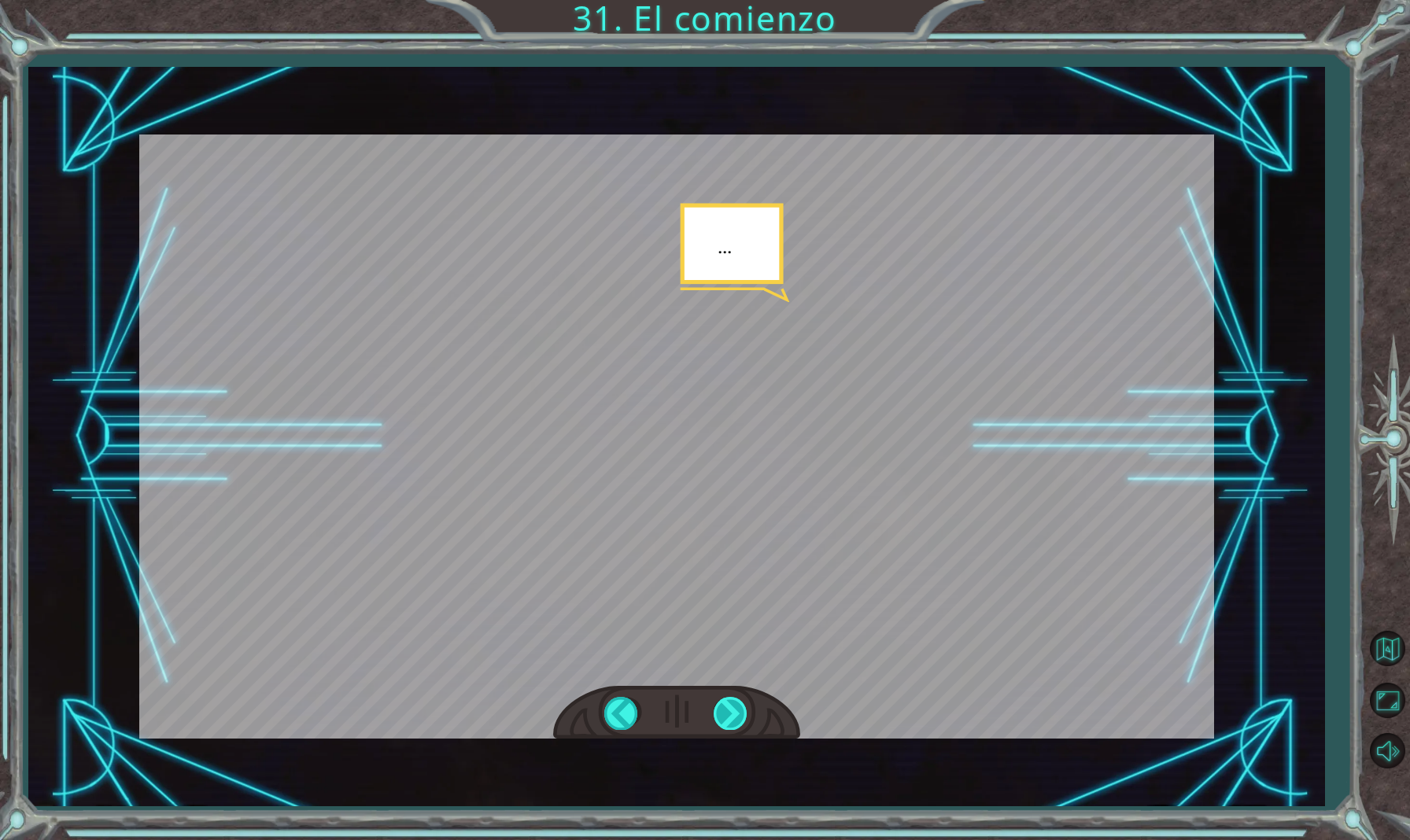
click at [736, 702] on div at bounding box center [732, 713] width 35 height 32
click at [736, 702] on div at bounding box center [732, 713] width 35 height 32
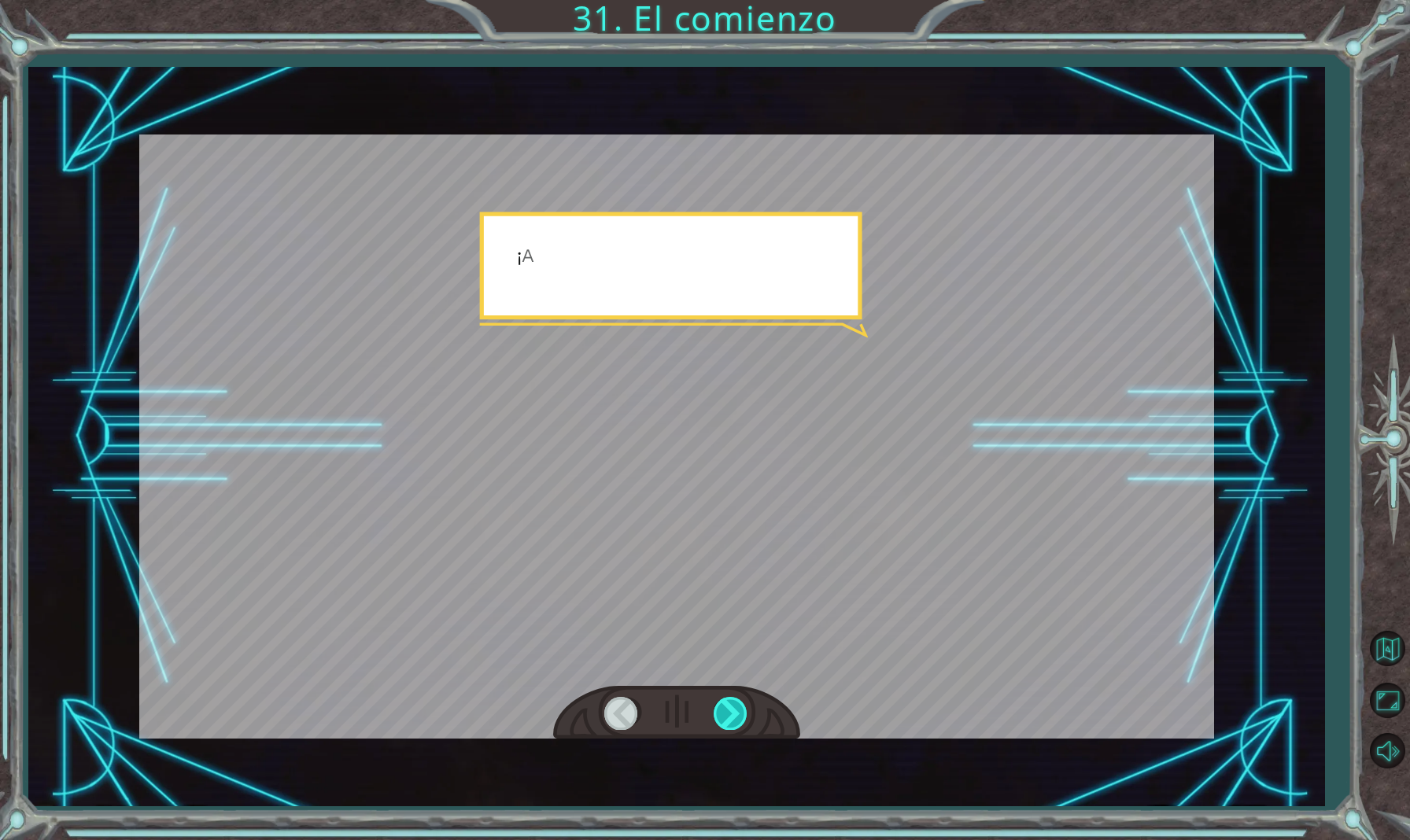
click at [736, 702] on div at bounding box center [732, 713] width 35 height 32
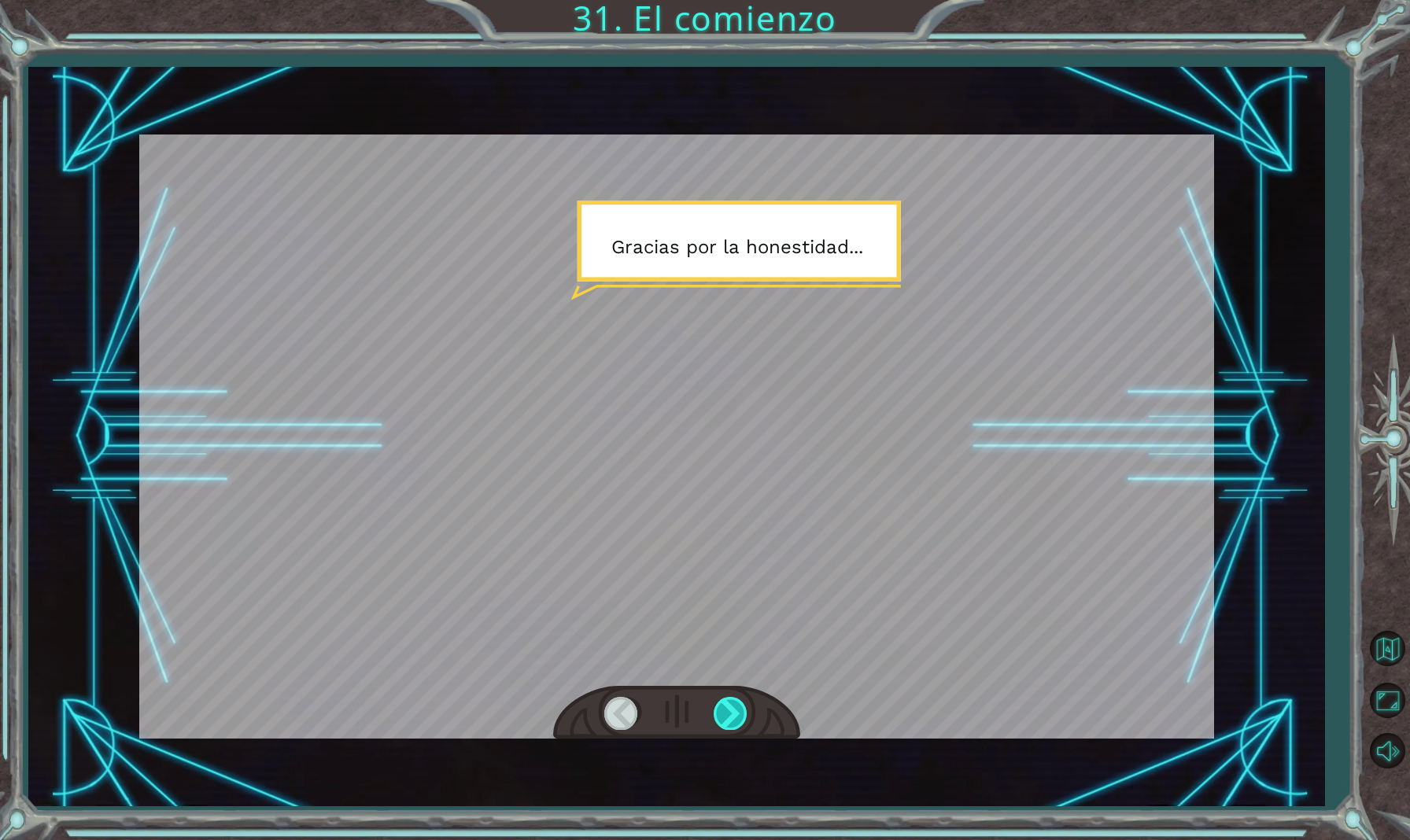
click at [736, 702] on div at bounding box center [732, 713] width 35 height 32
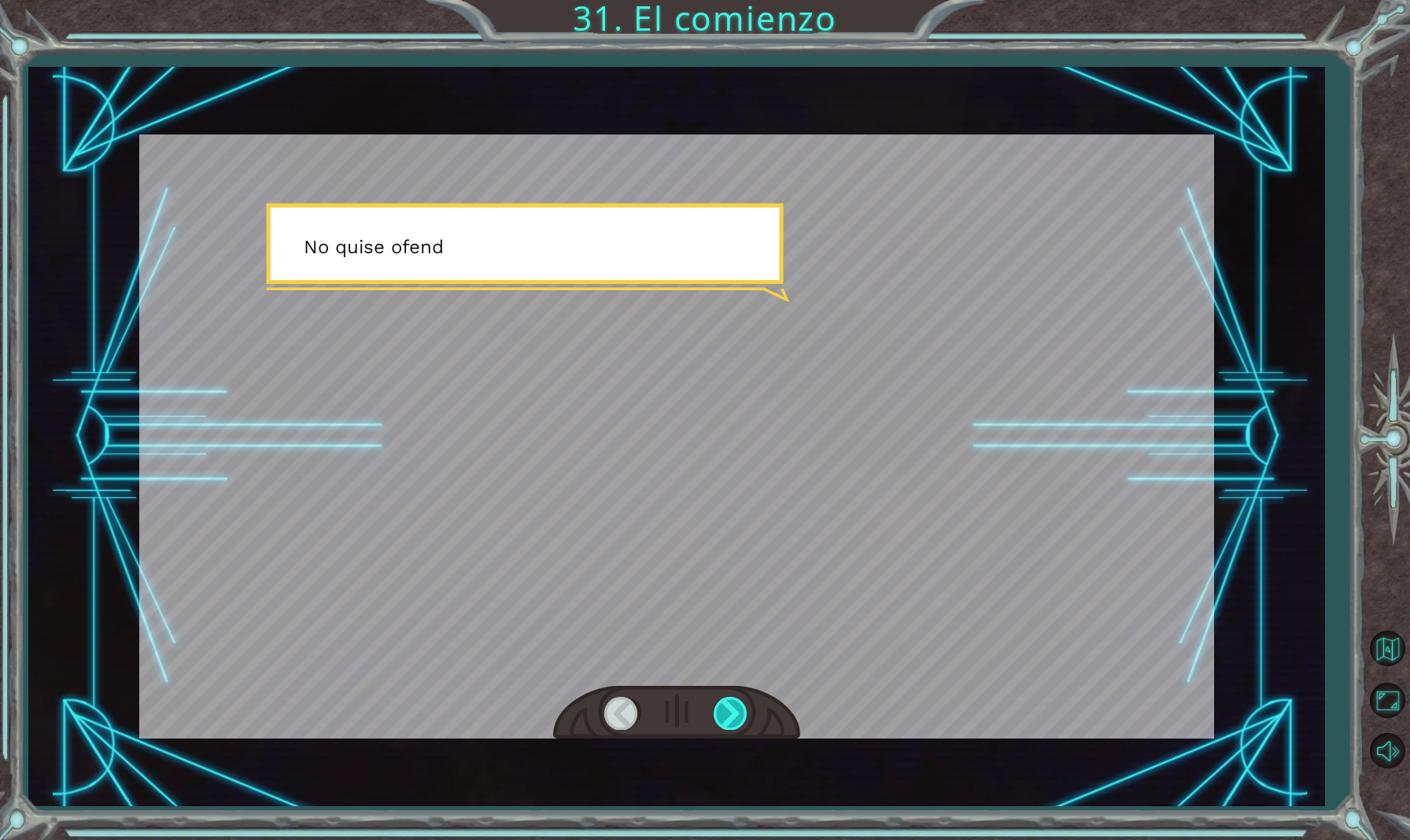
click at [736, 702] on div at bounding box center [732, 713] width 35 height 32
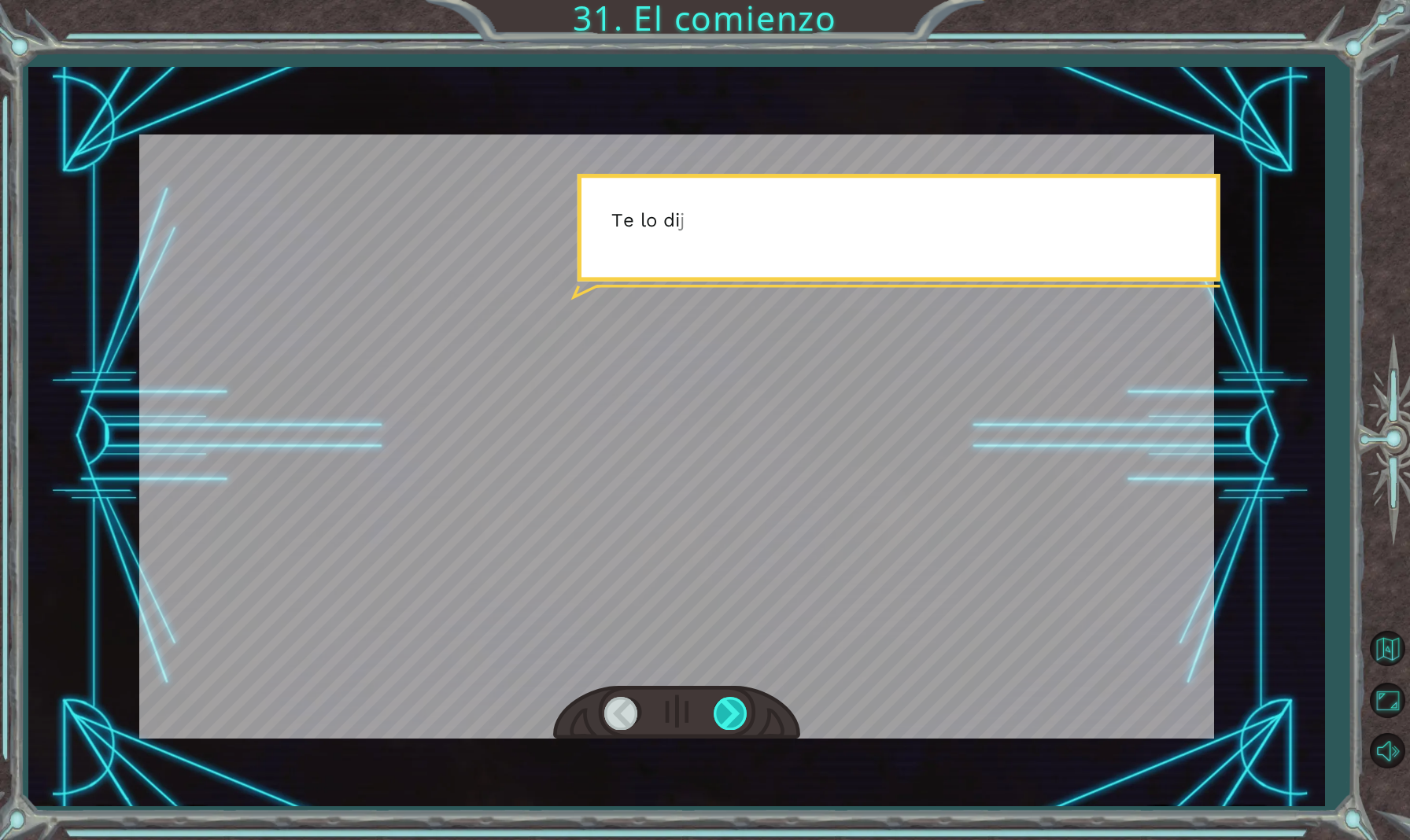
click at [736, 702] on div at bounding box center [732, 713] width 35 height 32
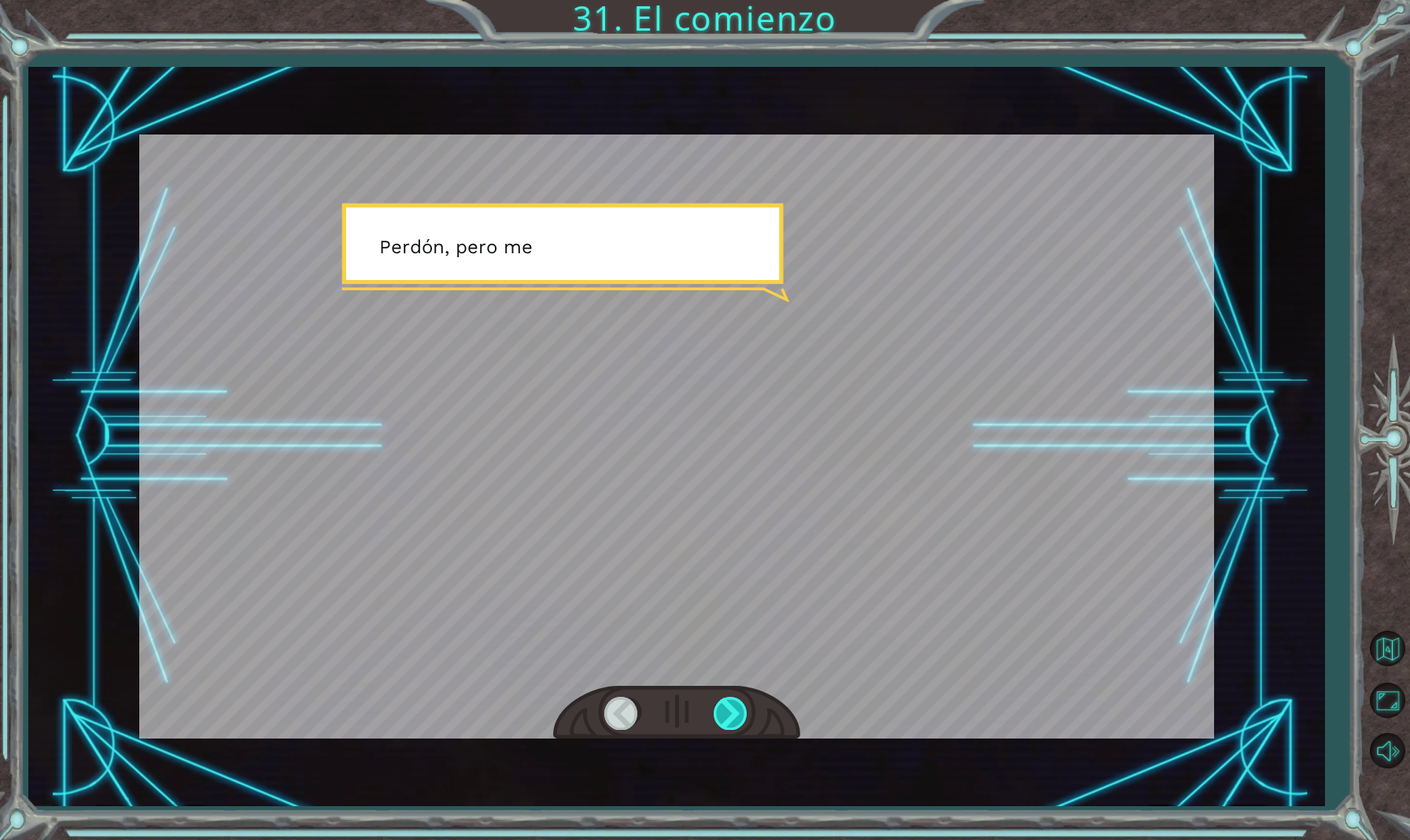
click at [736, 702] on div at bounding box center [732, 713] width 35 height 32
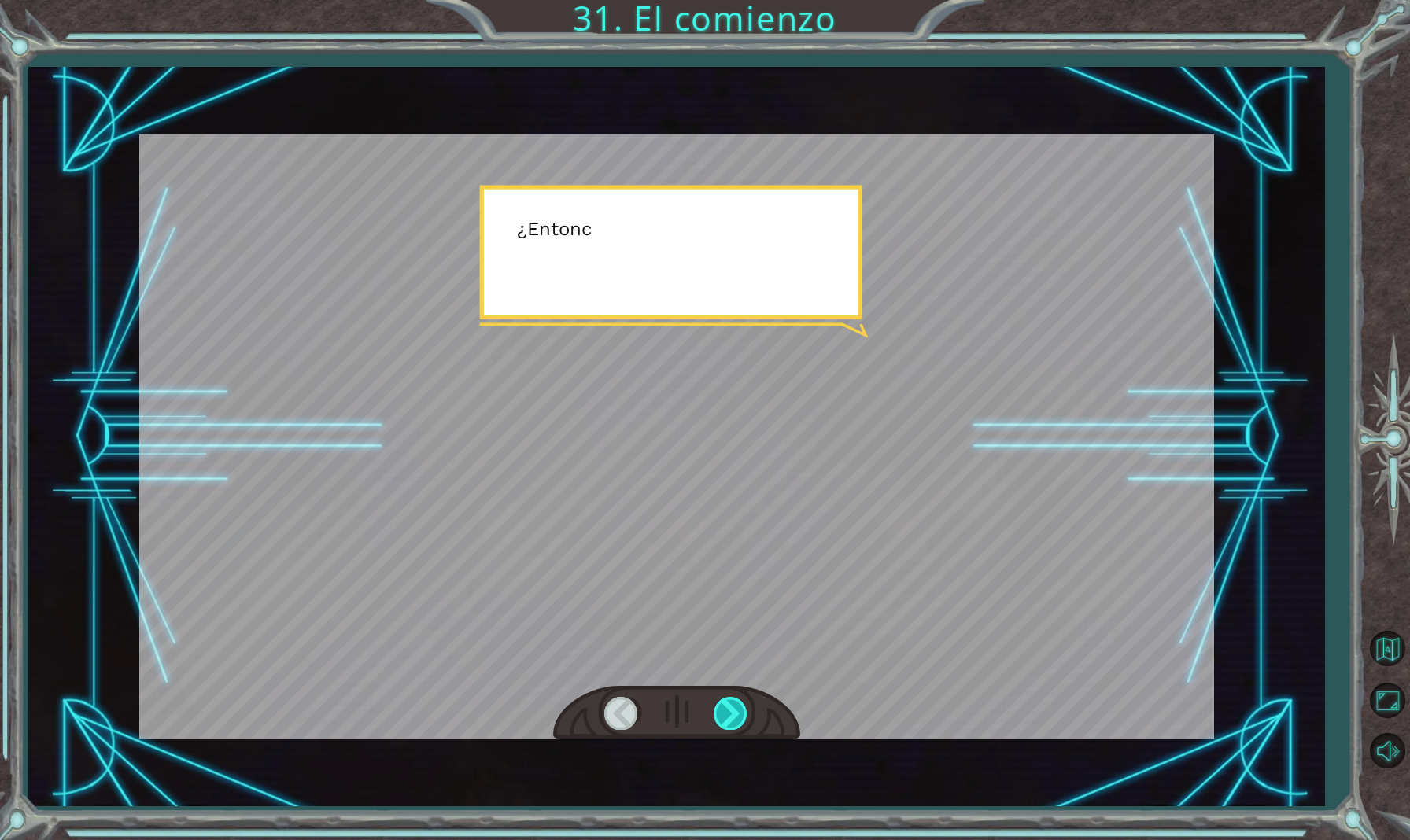
click at [736, 702] on div at bounding box center [732, 713] width 35 height 32
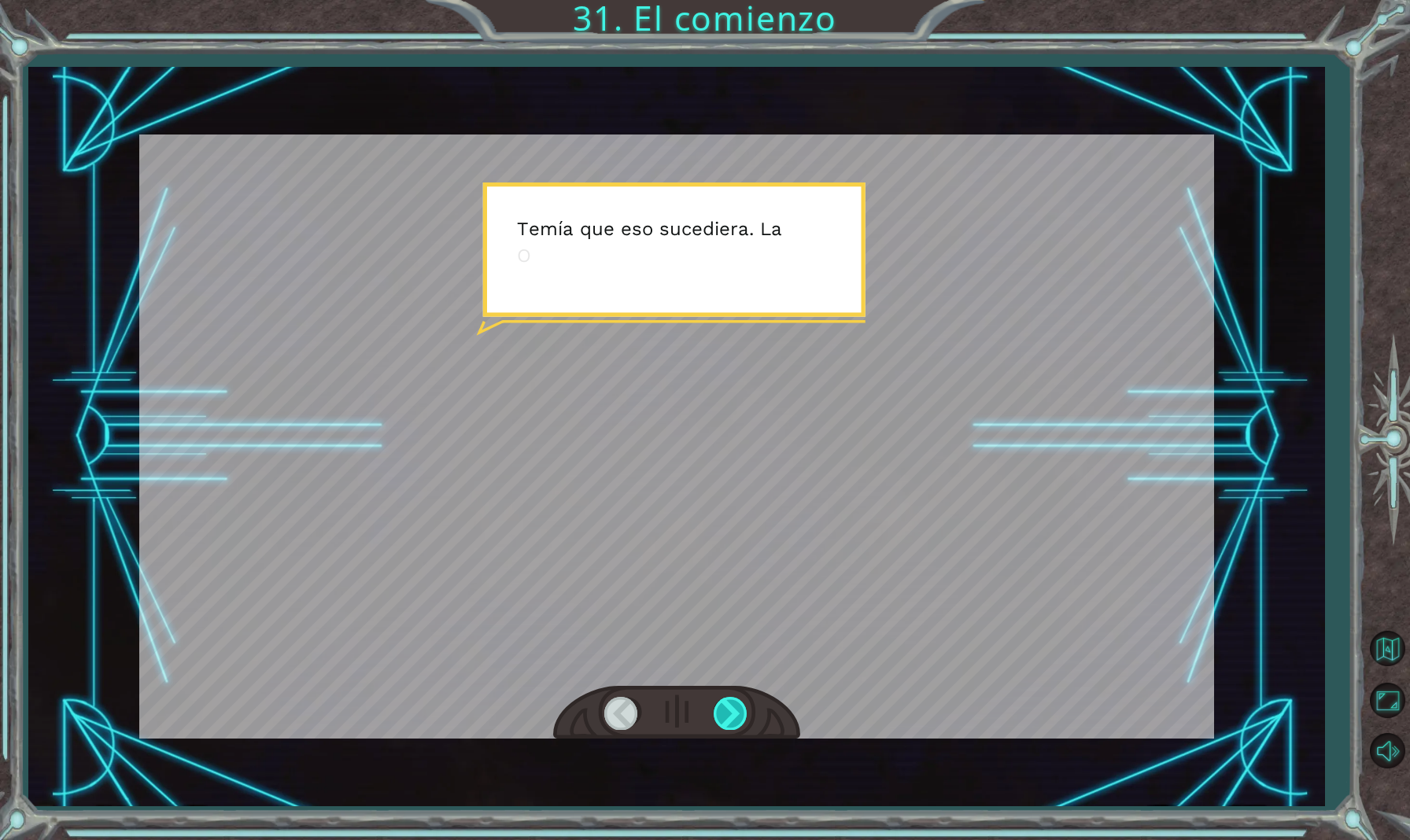
click at [734, 704] on div at bounding box center [732, 713] width 35 height 32
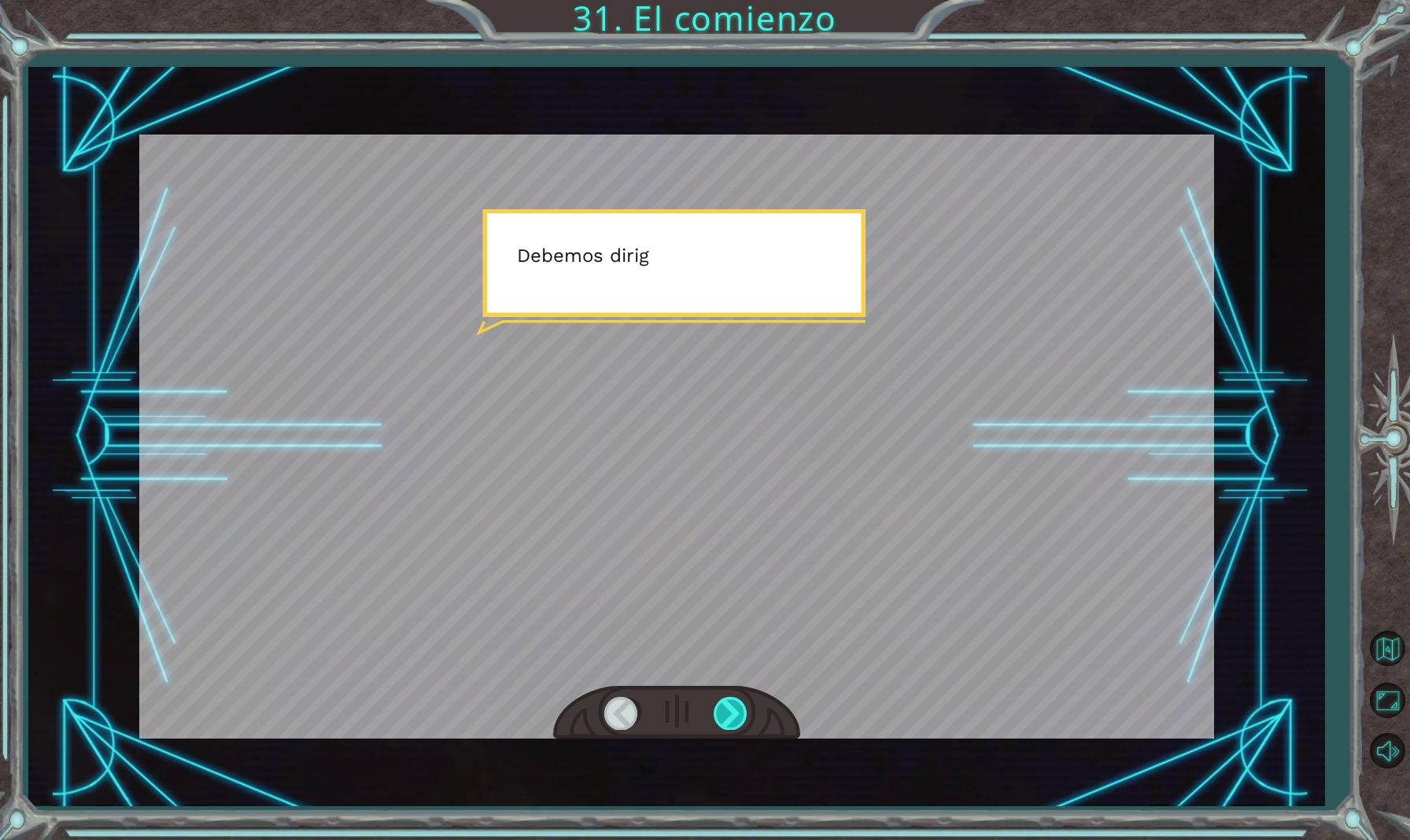
click at [734, 704] on div at bounding box center [732, 713] width 35 height 32
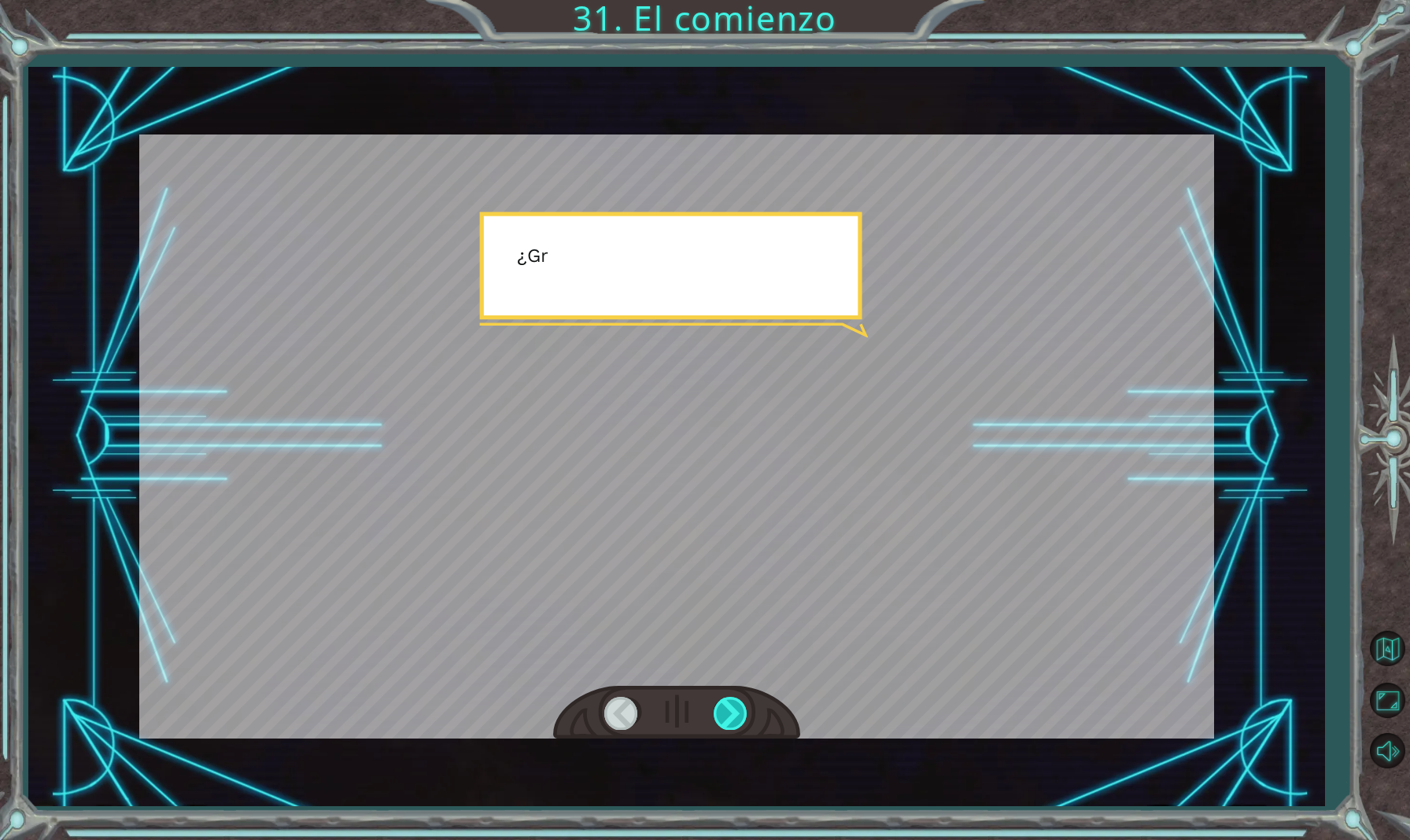
click at [734, 704] on div at bounding box center [732, 713] width 35 height 32
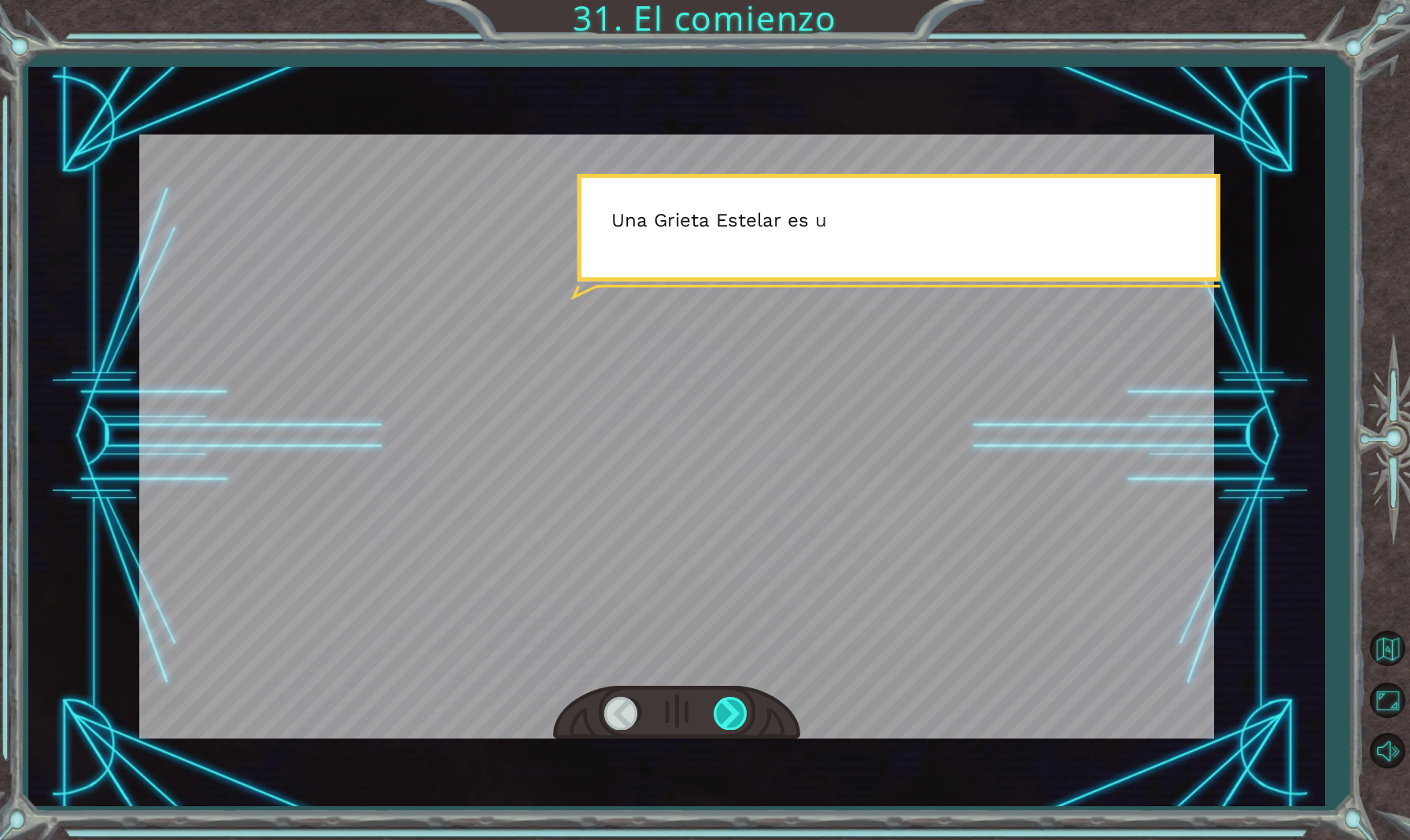
click at [734, 704] on div at bounding box center [732, 713] width 35 height 32
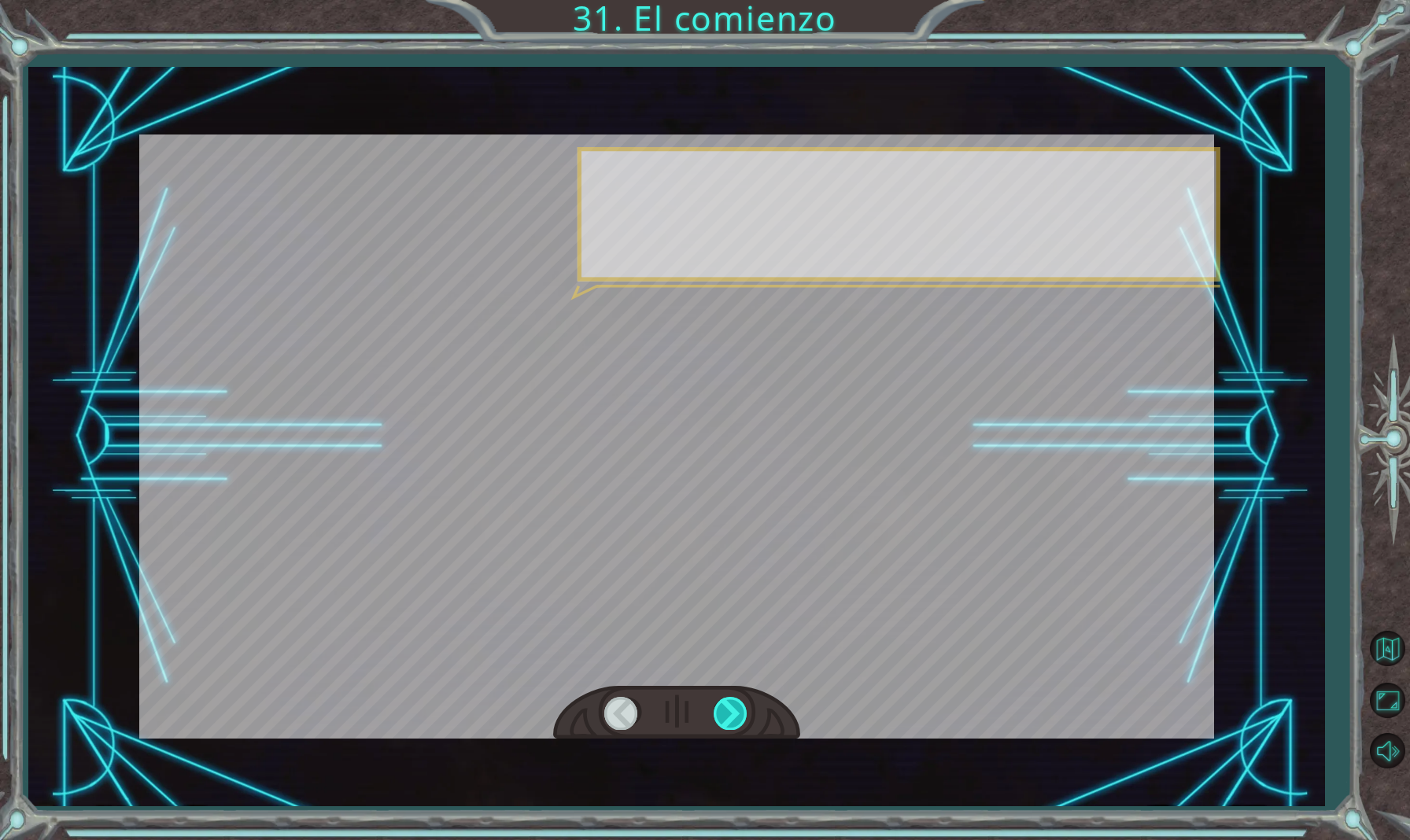
click at [734, 704] on div at bounding box center [732, 713] width 35 height 32
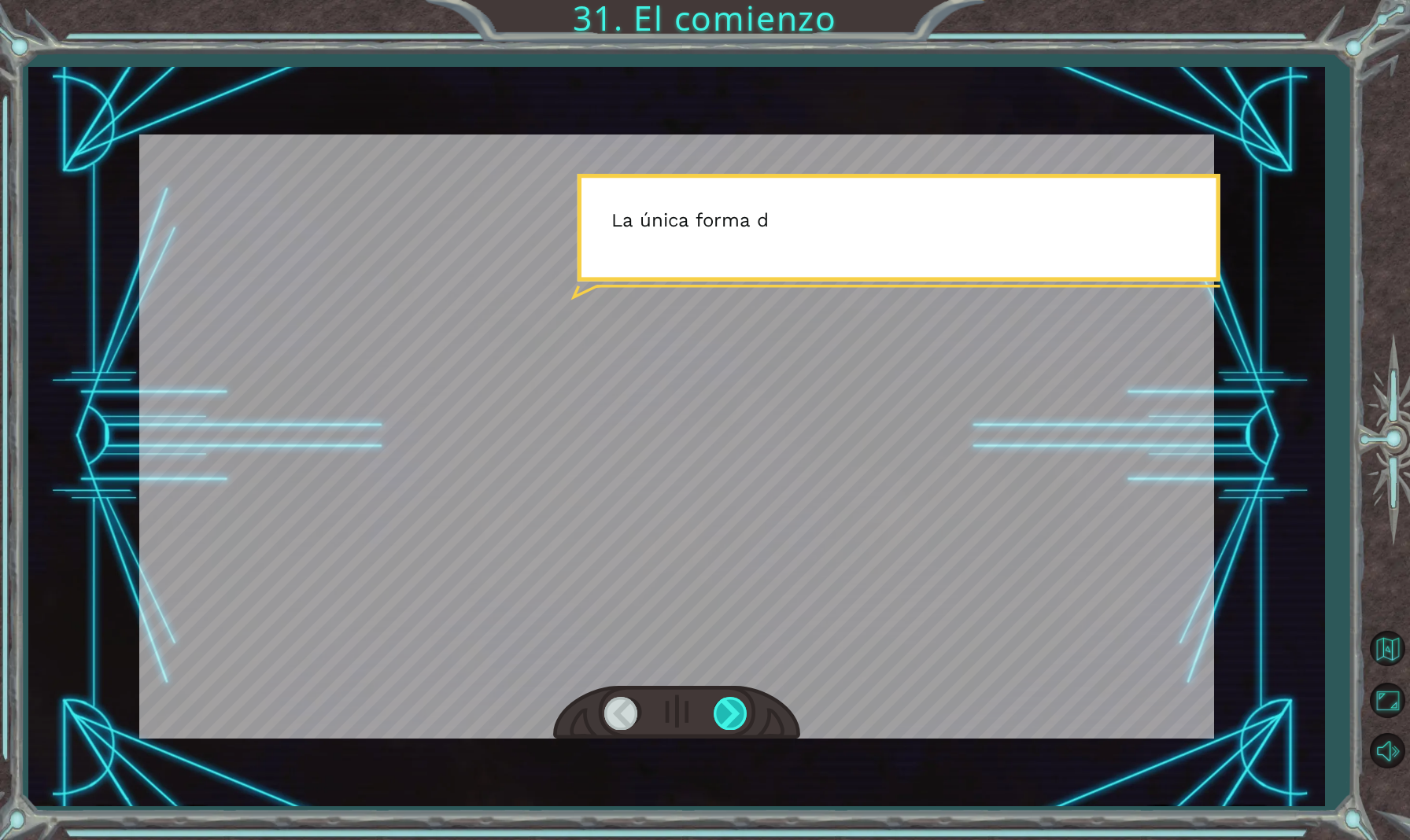
click at [734, 704] on div at bounding box center [732, 713] width 35 height 32
click at [734, 705] on div at bounding box center [732, 713] width 35 height 32
click at [734, 706] on div at bounding box center [732, 713] width 35 height 32
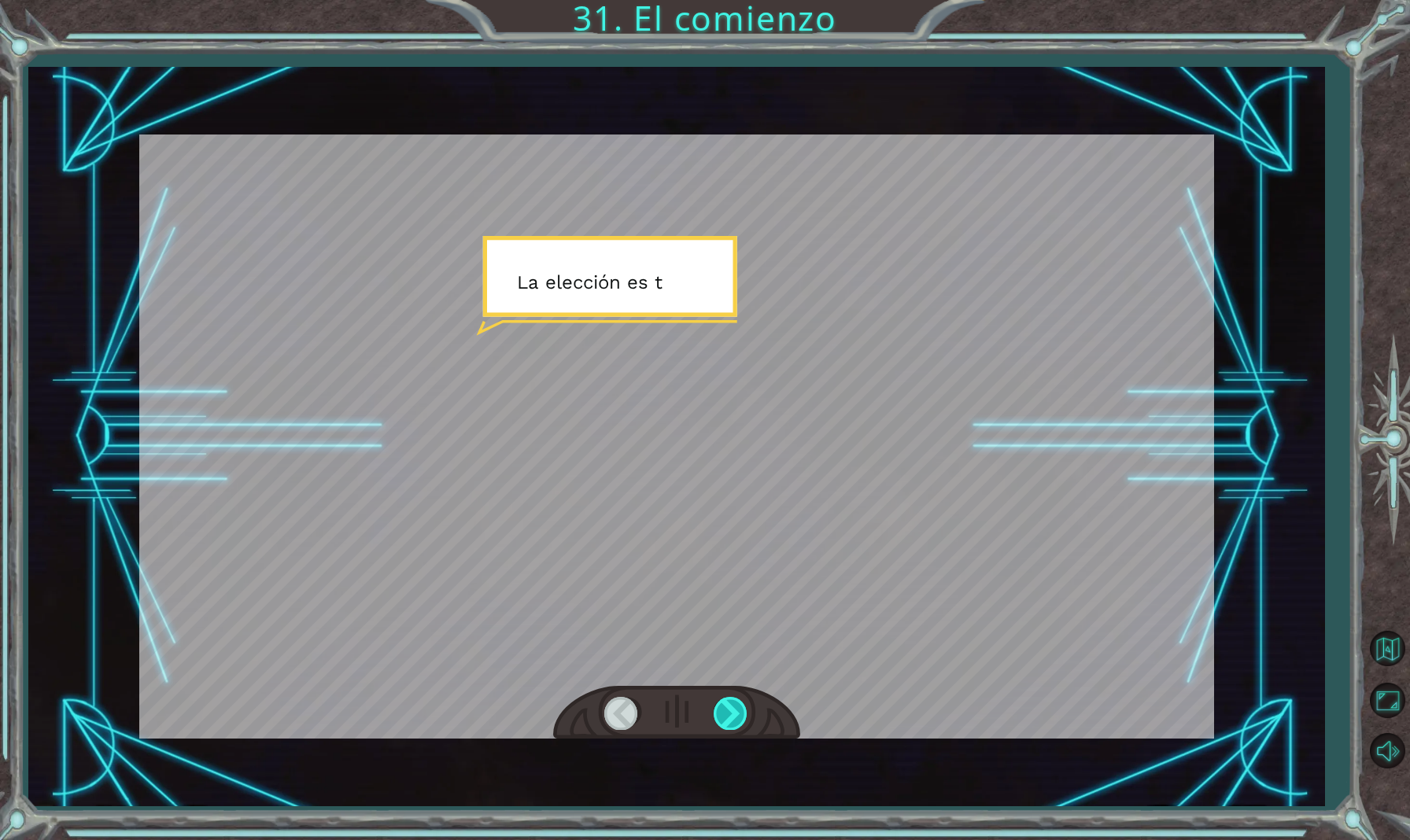
click at [734, 706] on div at bounding box center [732, 713] width 35 height 32
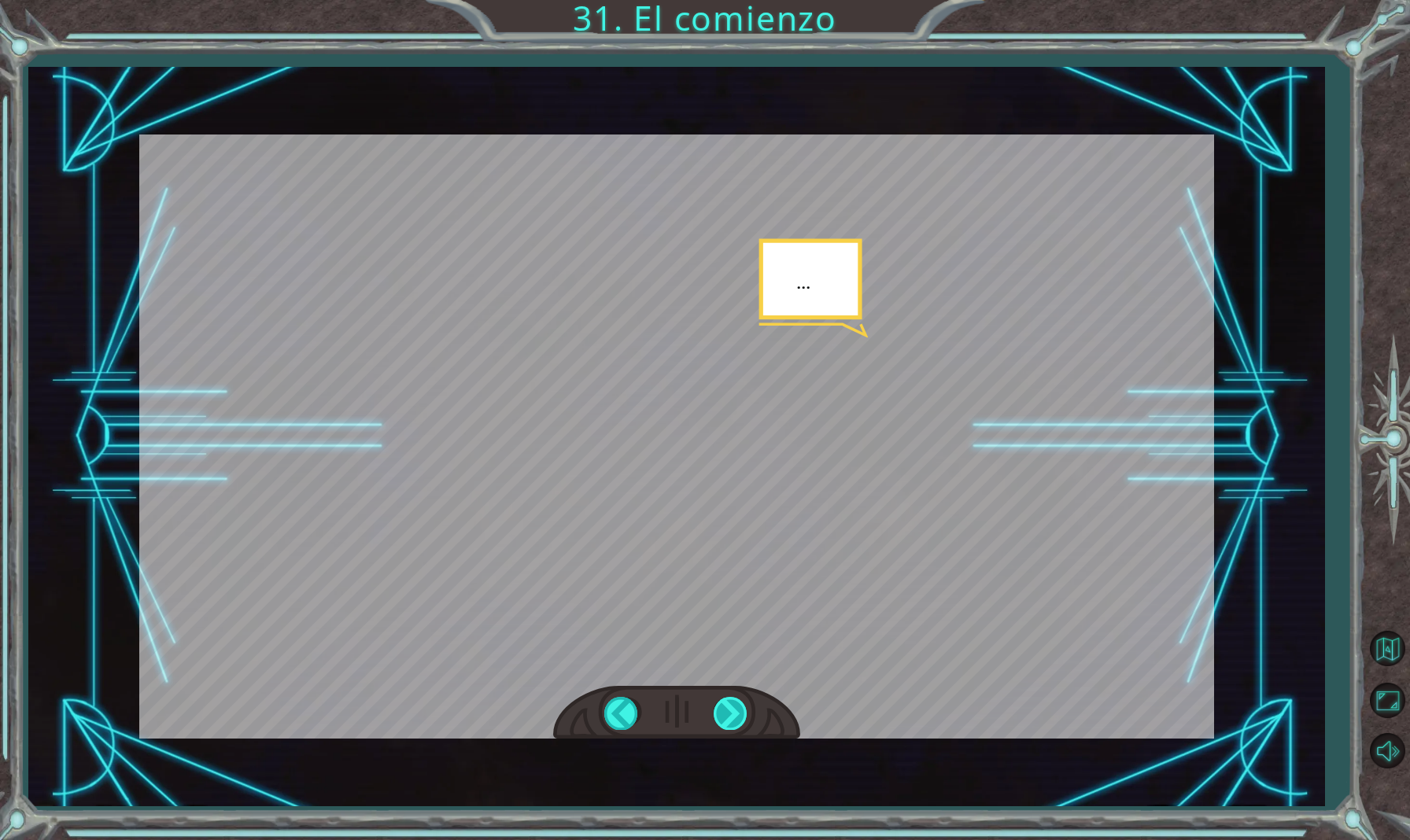
click at [733, 706] on div at bounding box center [732, 713] width 35 height 32
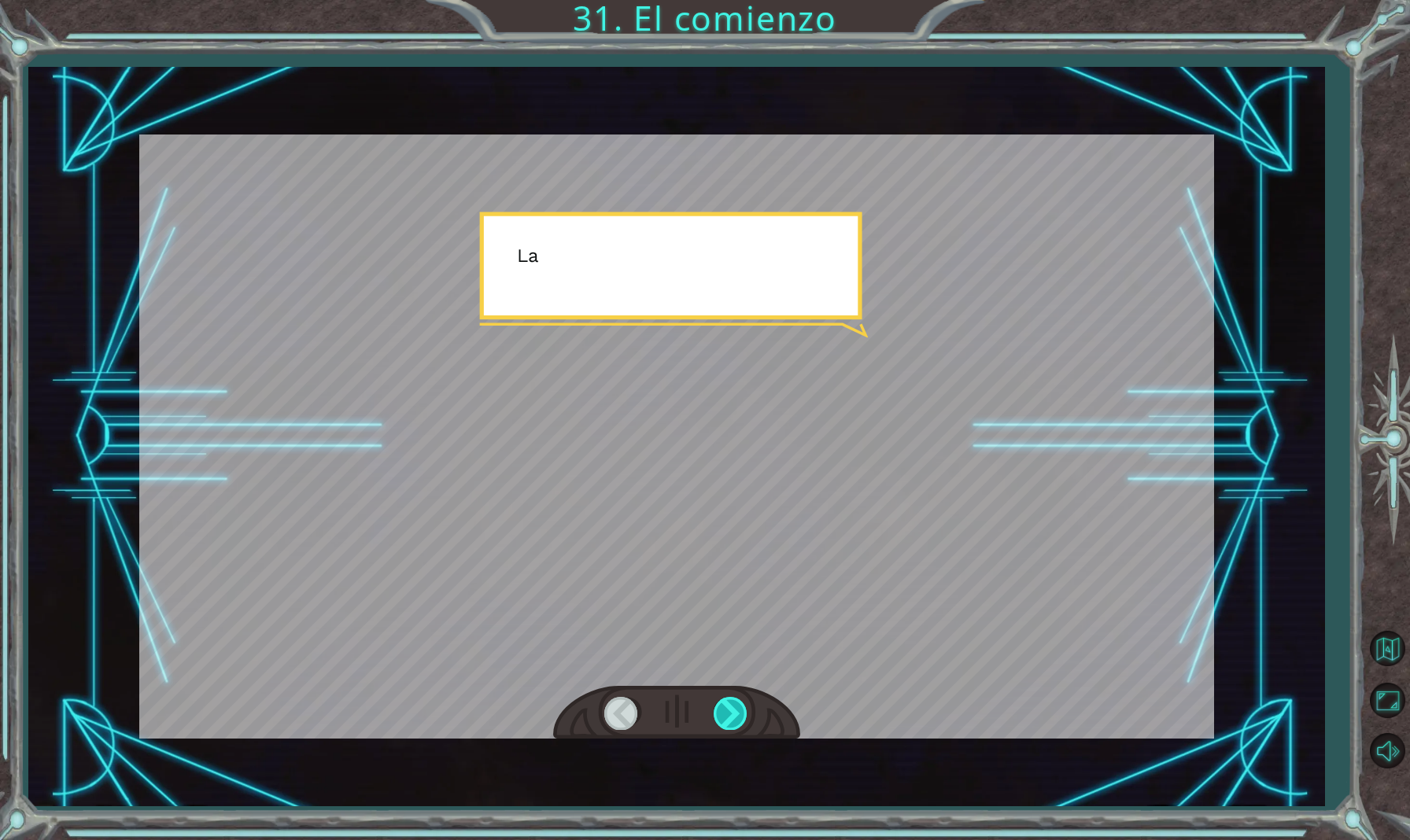
click at [733, 706] on div at bounding box center [732, 713] width 35 height 32
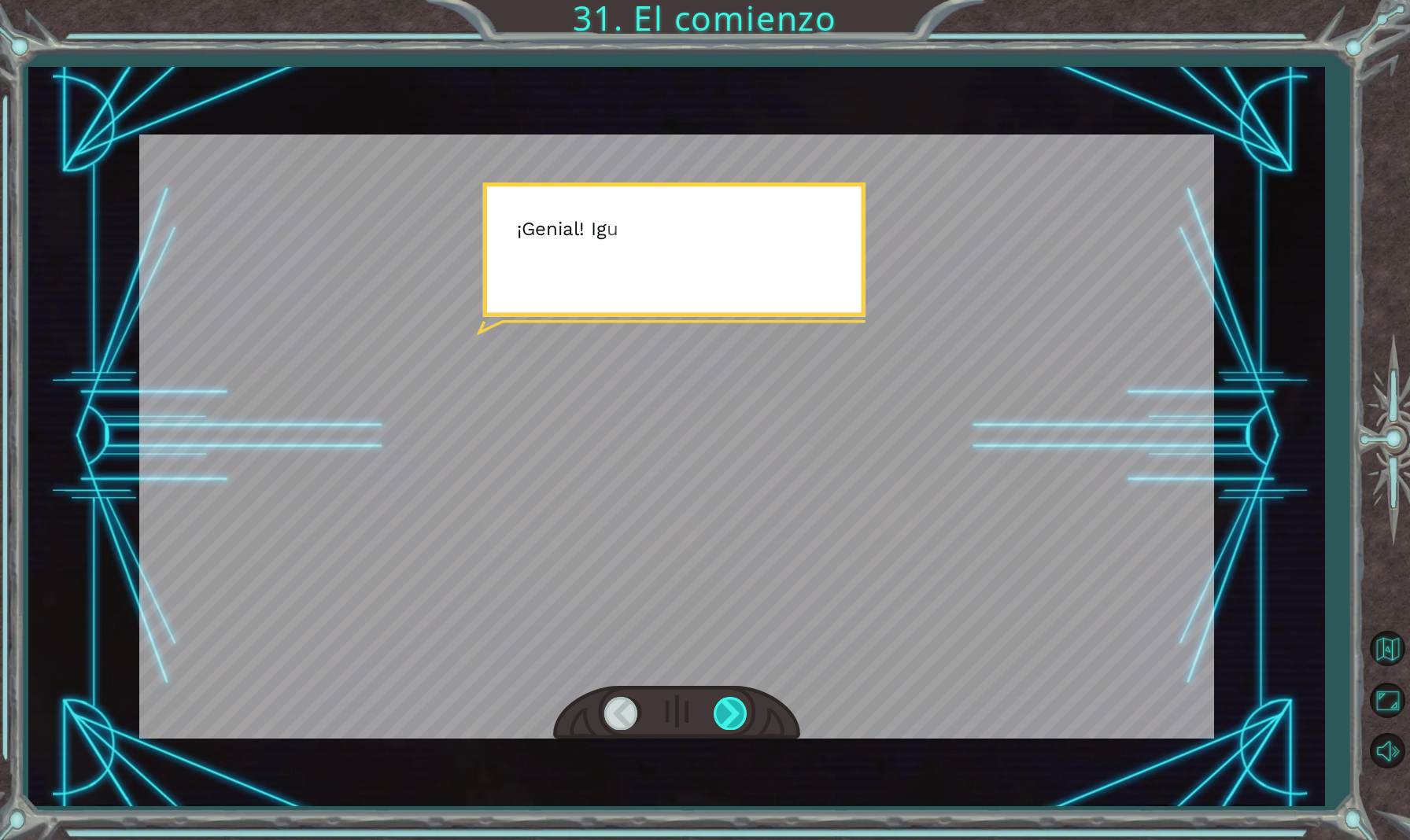
click at [733, 706] on div at bounding box center [732, 713] width 35 height 32
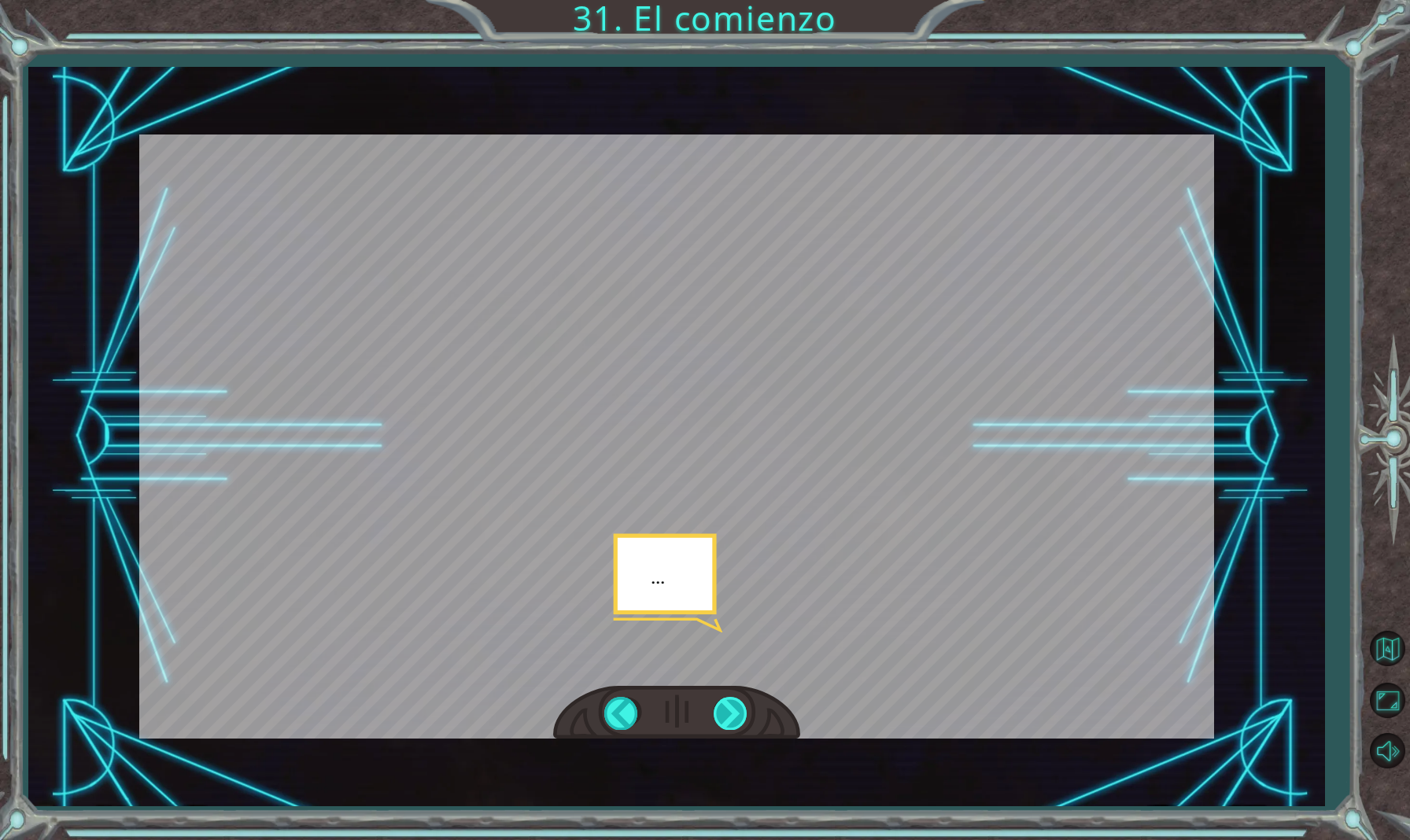
click at [733, 706] on div at bounding box center [732, 713] width 35 height 32
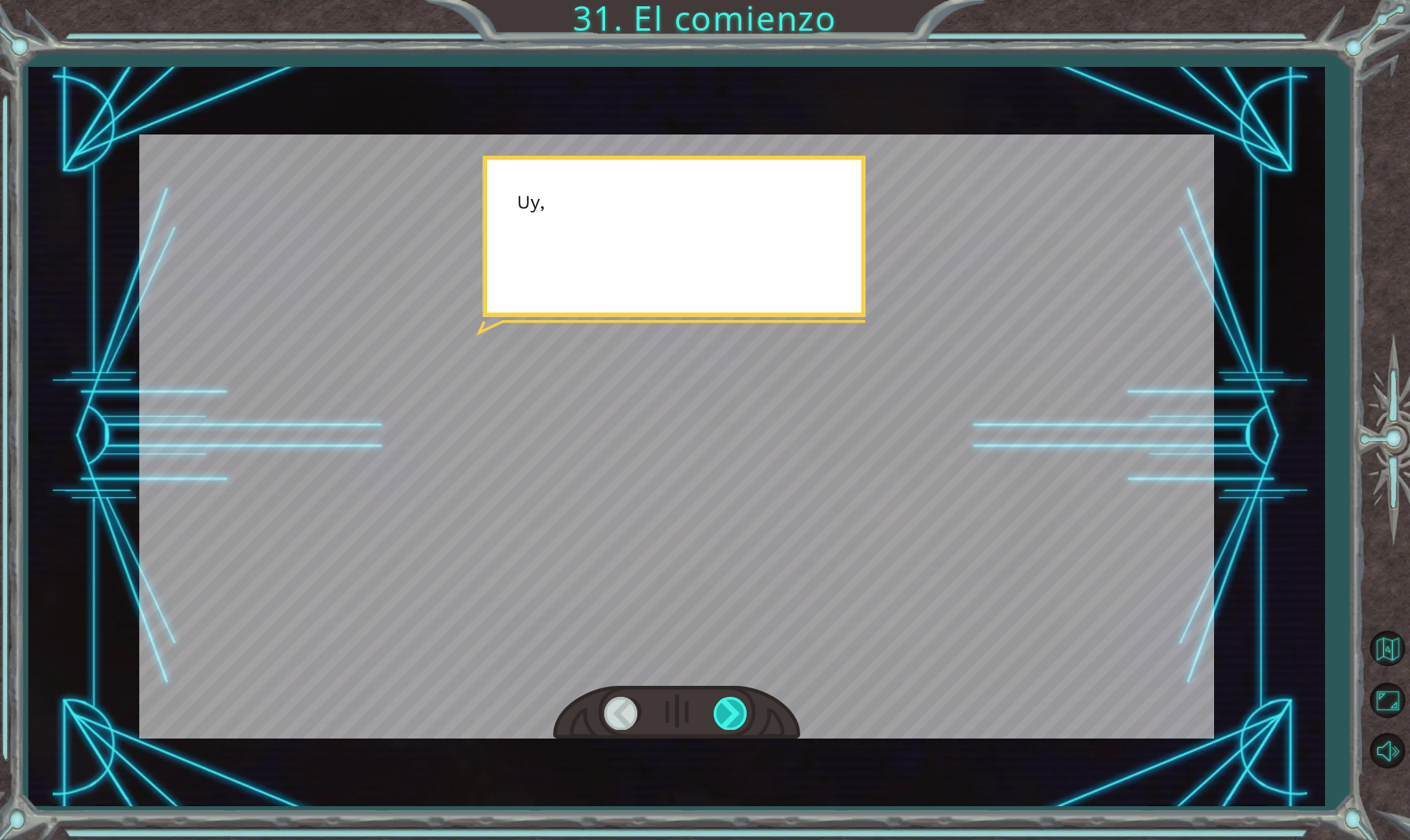
click at [732, 713] on div at bounding box center [732, 713] width 35 height 32
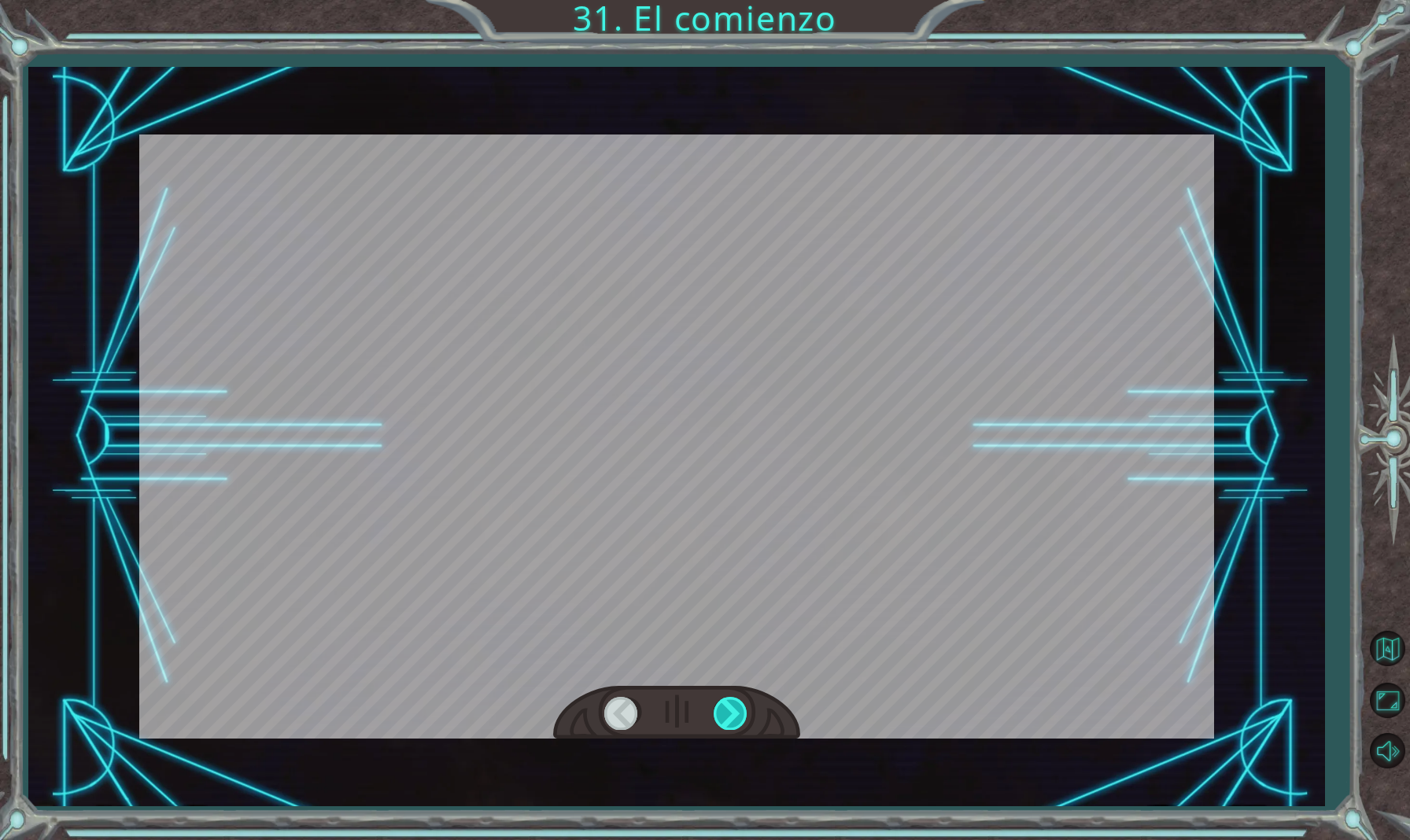
click at [732, 713] on div at bounding box center [732, 713] width 35 height 32
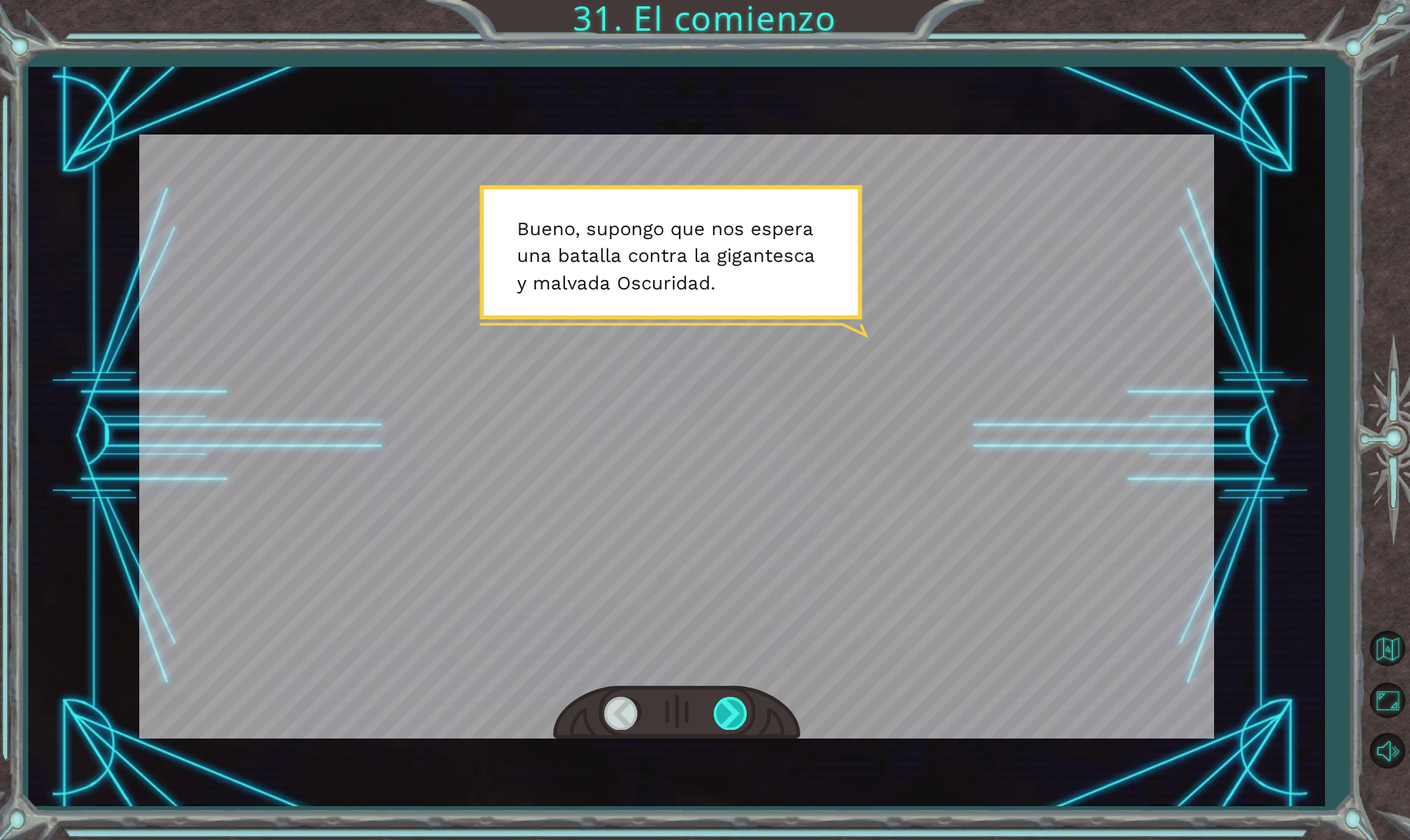
click at [732, 713] on div at bounding box center [732, 713] width 35 height 32
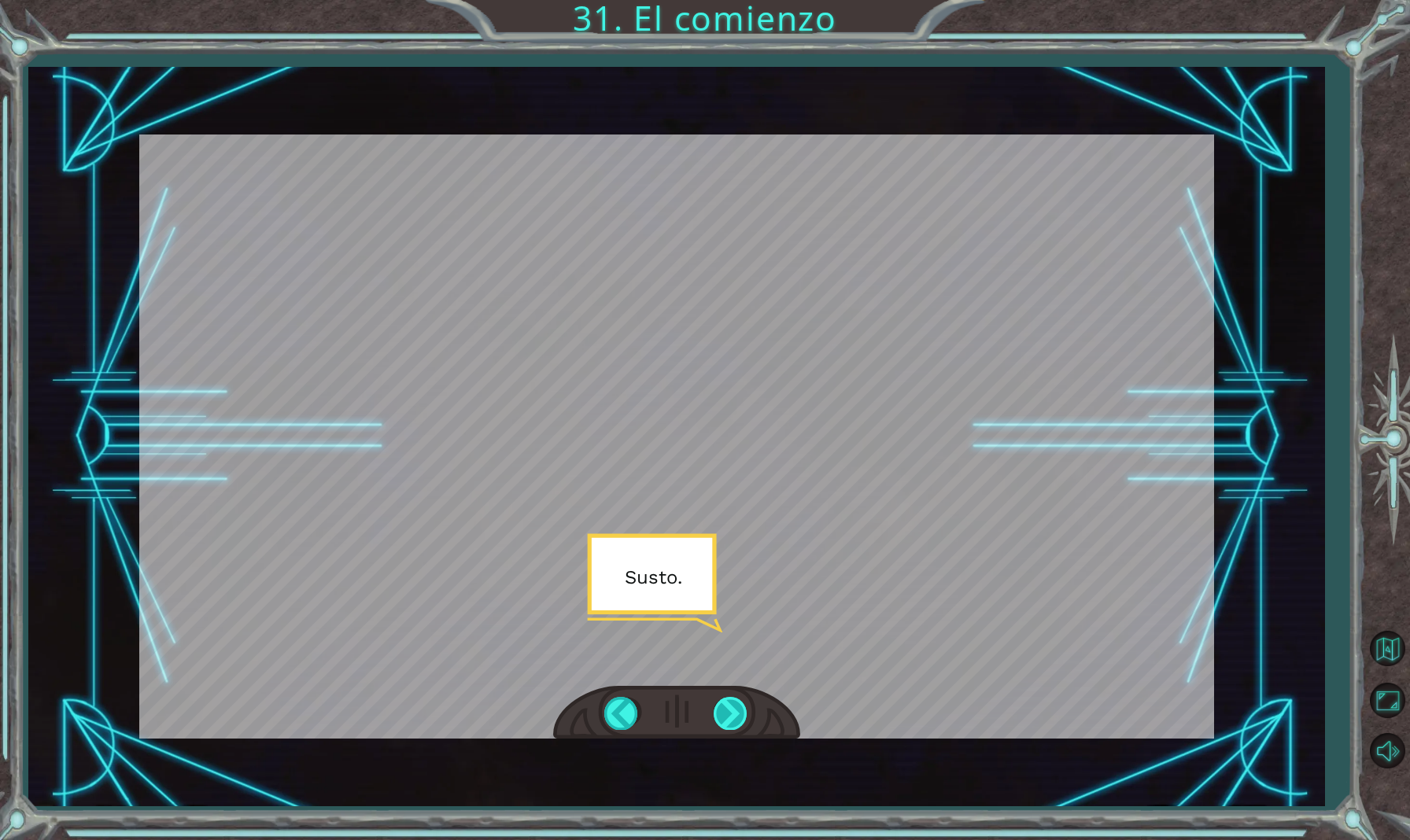
click at [735, 713] on div at bounding box center [732, 713] width 35 height 32
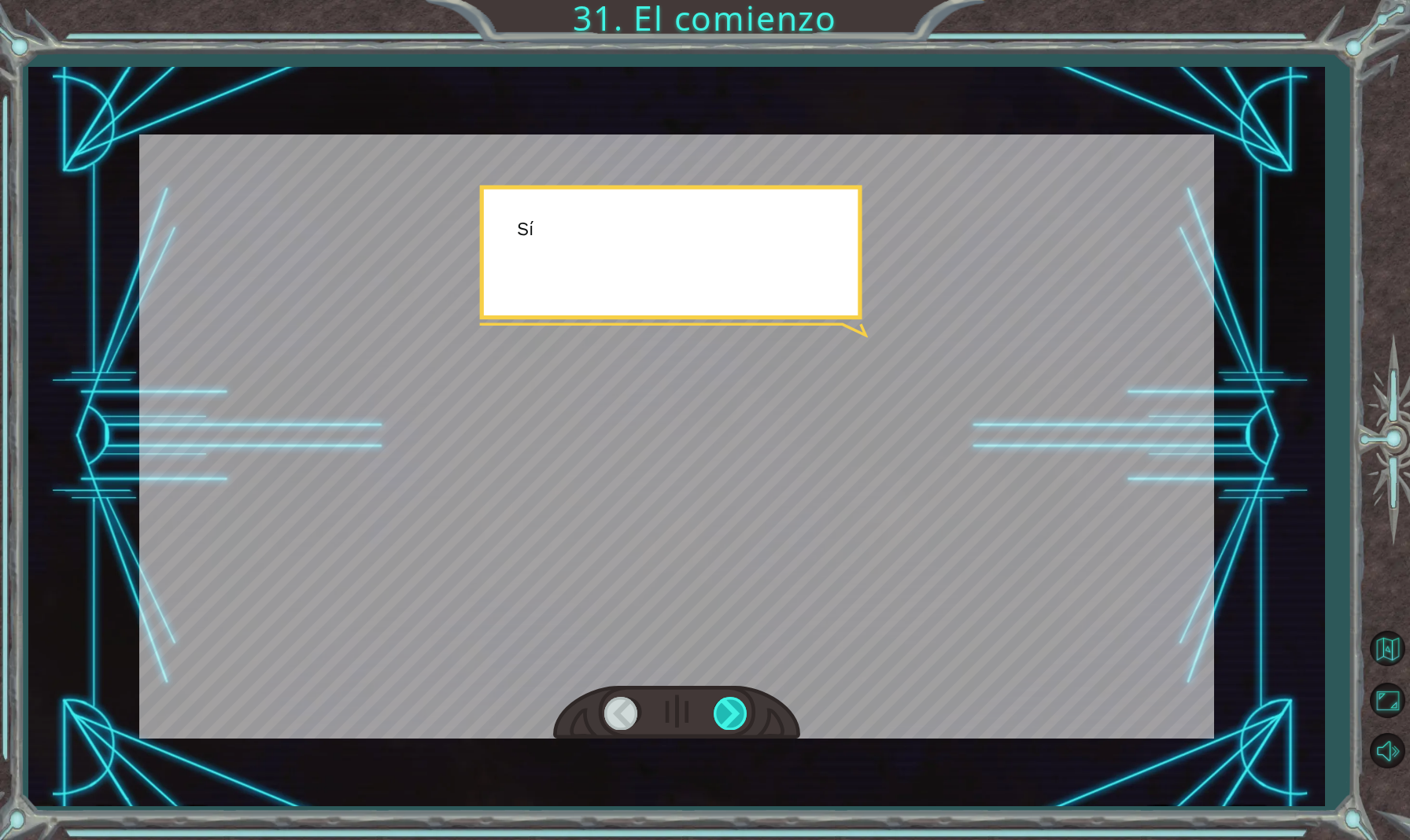
click at [735, 713] on div at bounding box center [732, 713] width 35 height 32
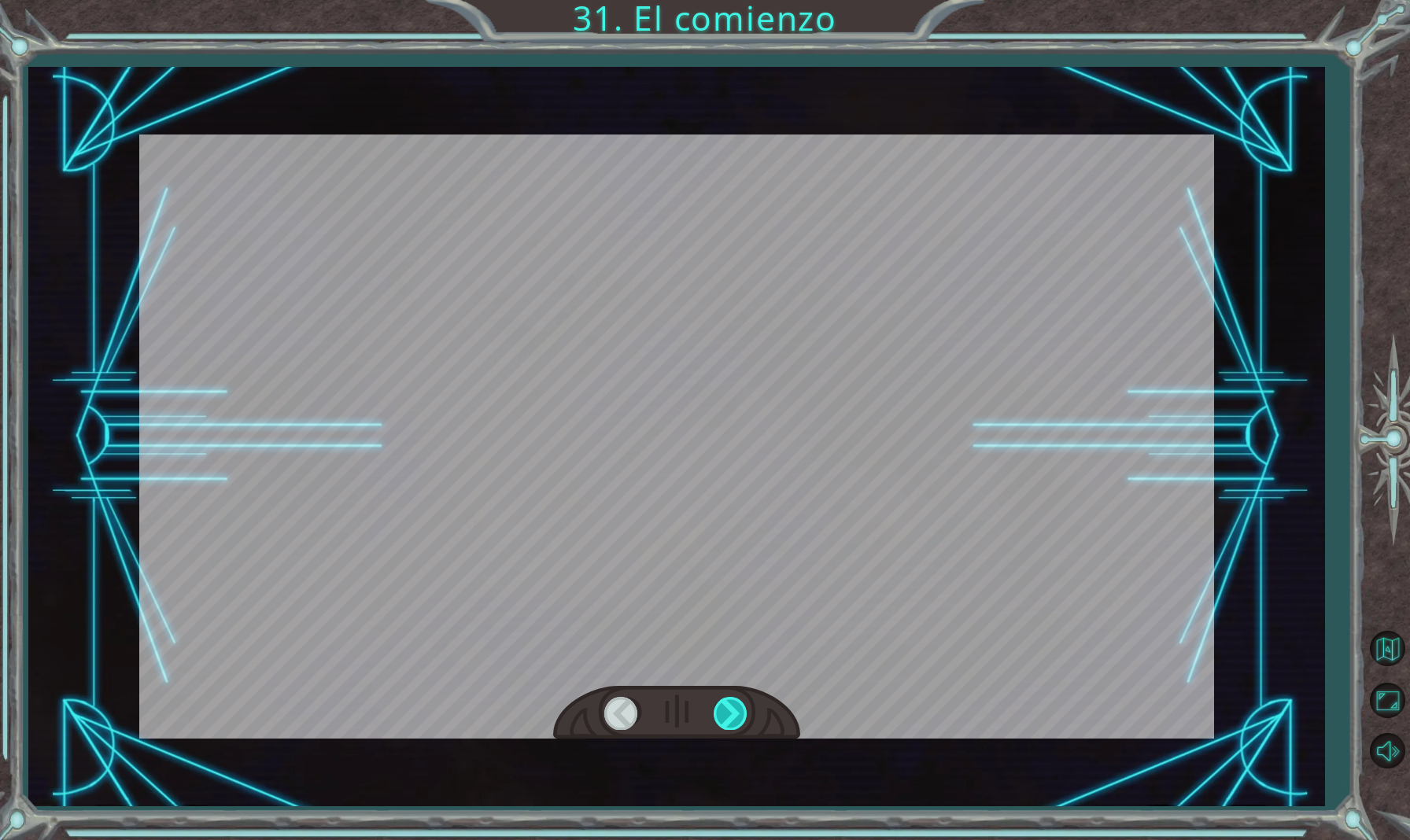
click at [736, 712] on div at bounding box center [732, 713] width 35 height 32
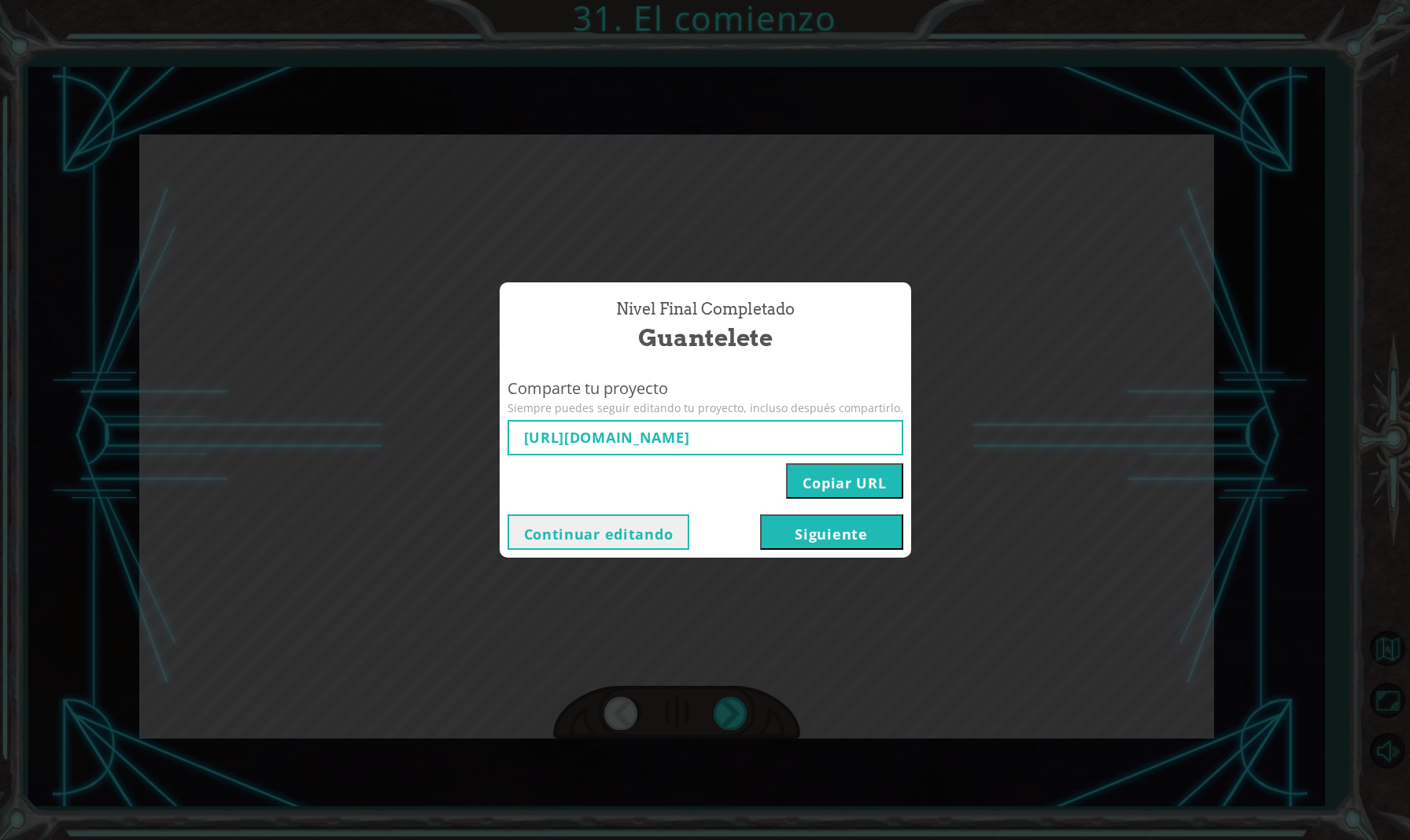
click at [666, 536] on button "Continuar editando" at bounding box center [598, 532] width 182 height 35
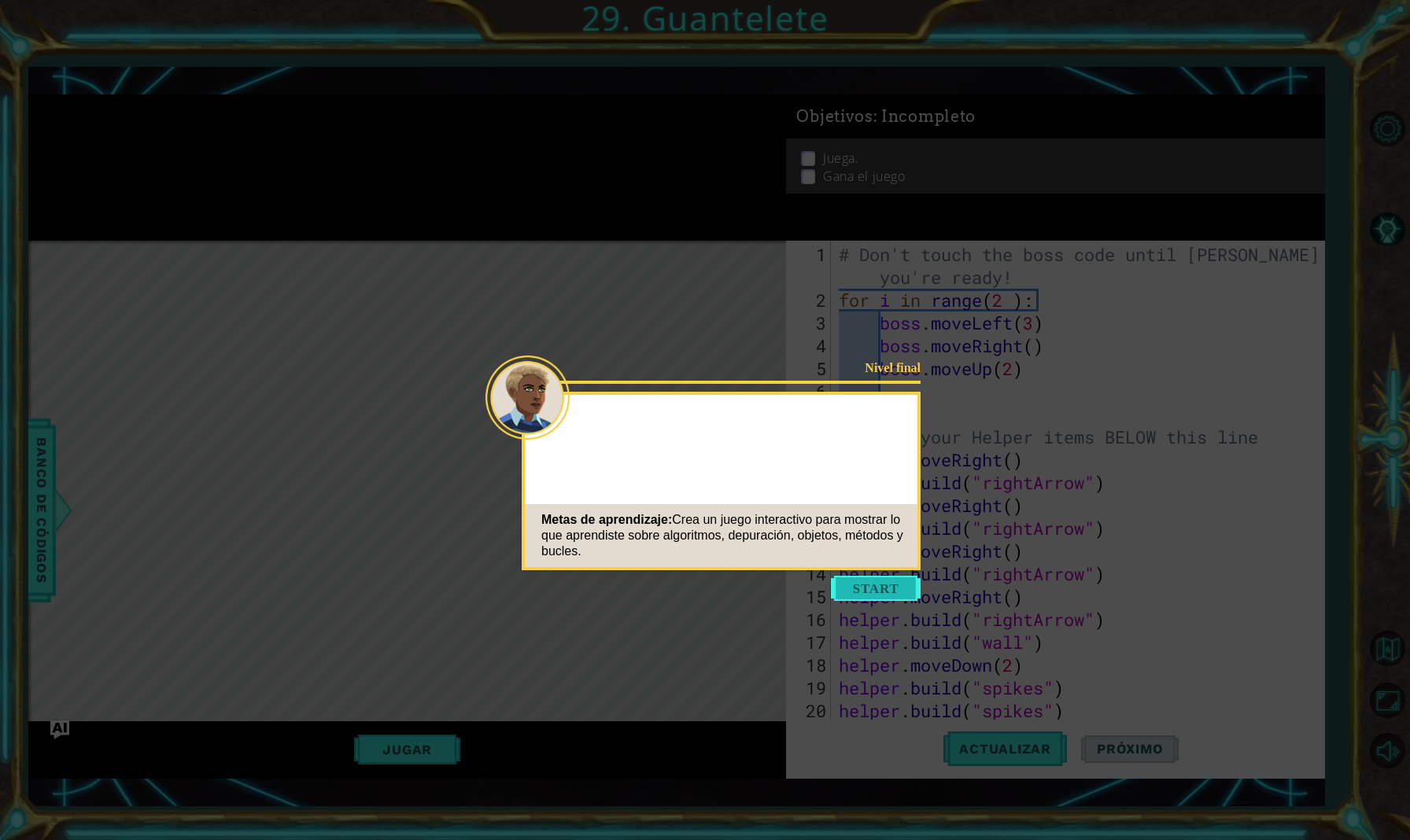
click at [872, 588] on button "Start" at bounding box center [876, 588] width 90 height 25
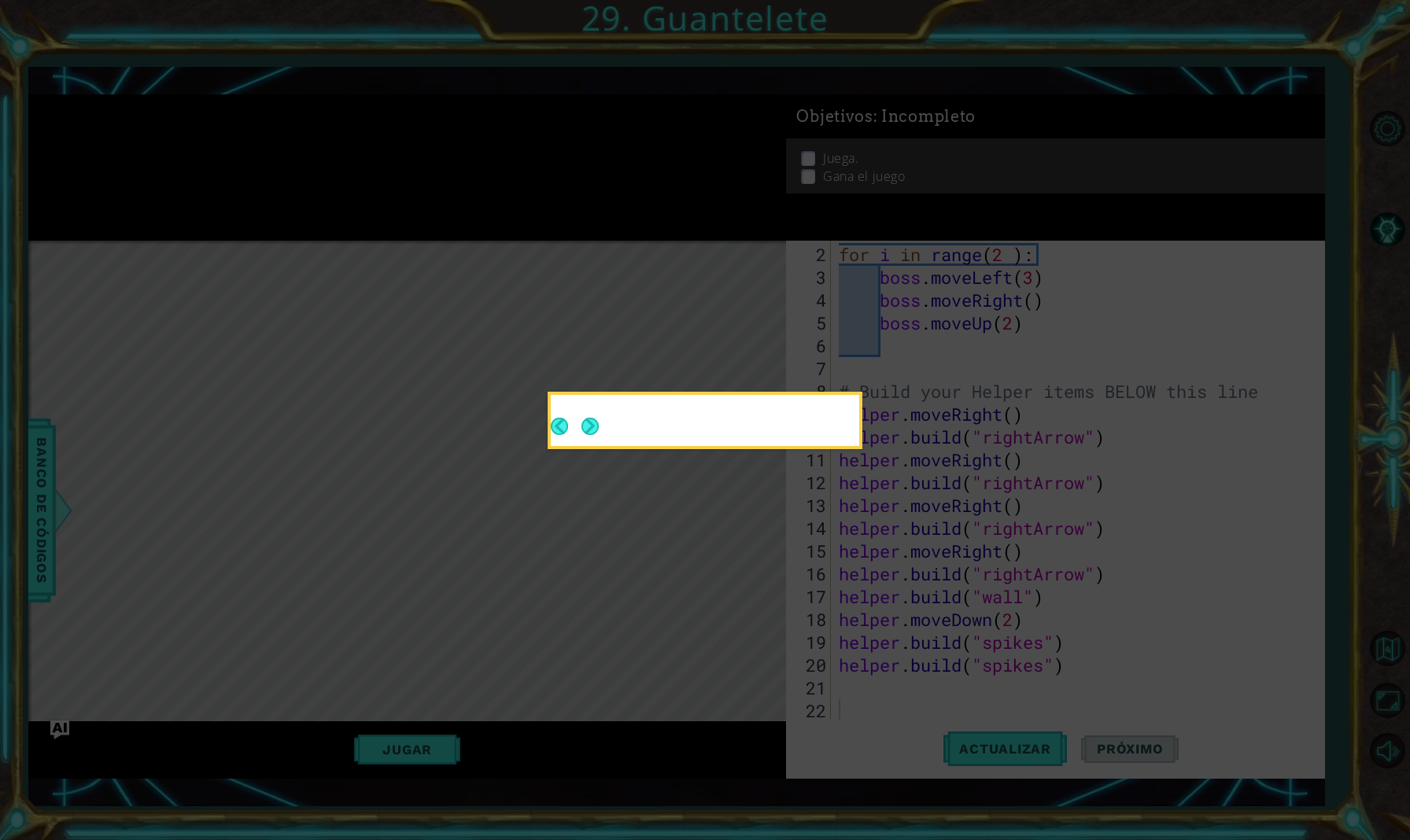
scroll to position [46, 0]
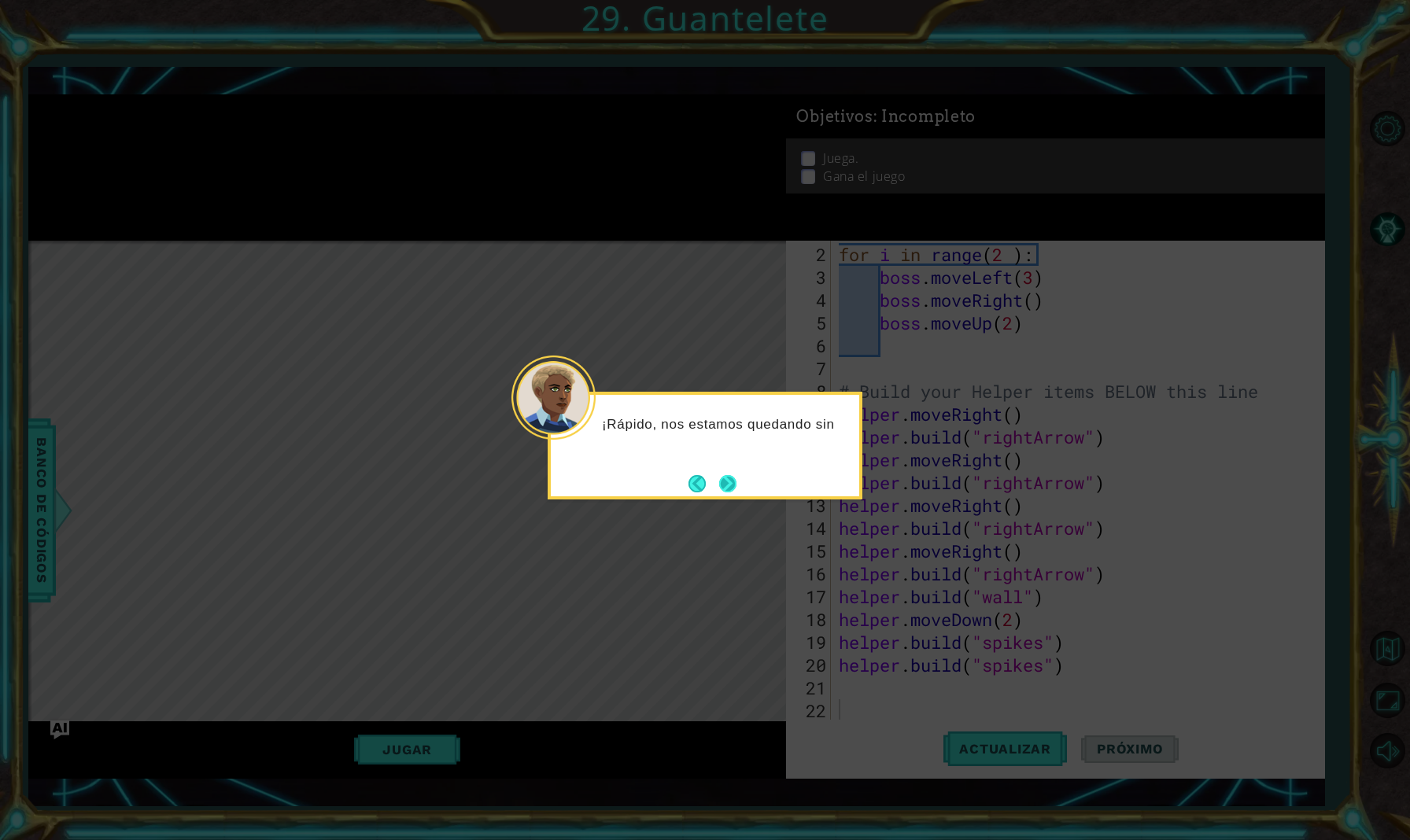
click at [724, 482] on button "Next" at bounding box center [728, 483] width 21 height 21
click at [724, 482] on button "Next" at bounding box center [728, 484] width 18 height 18
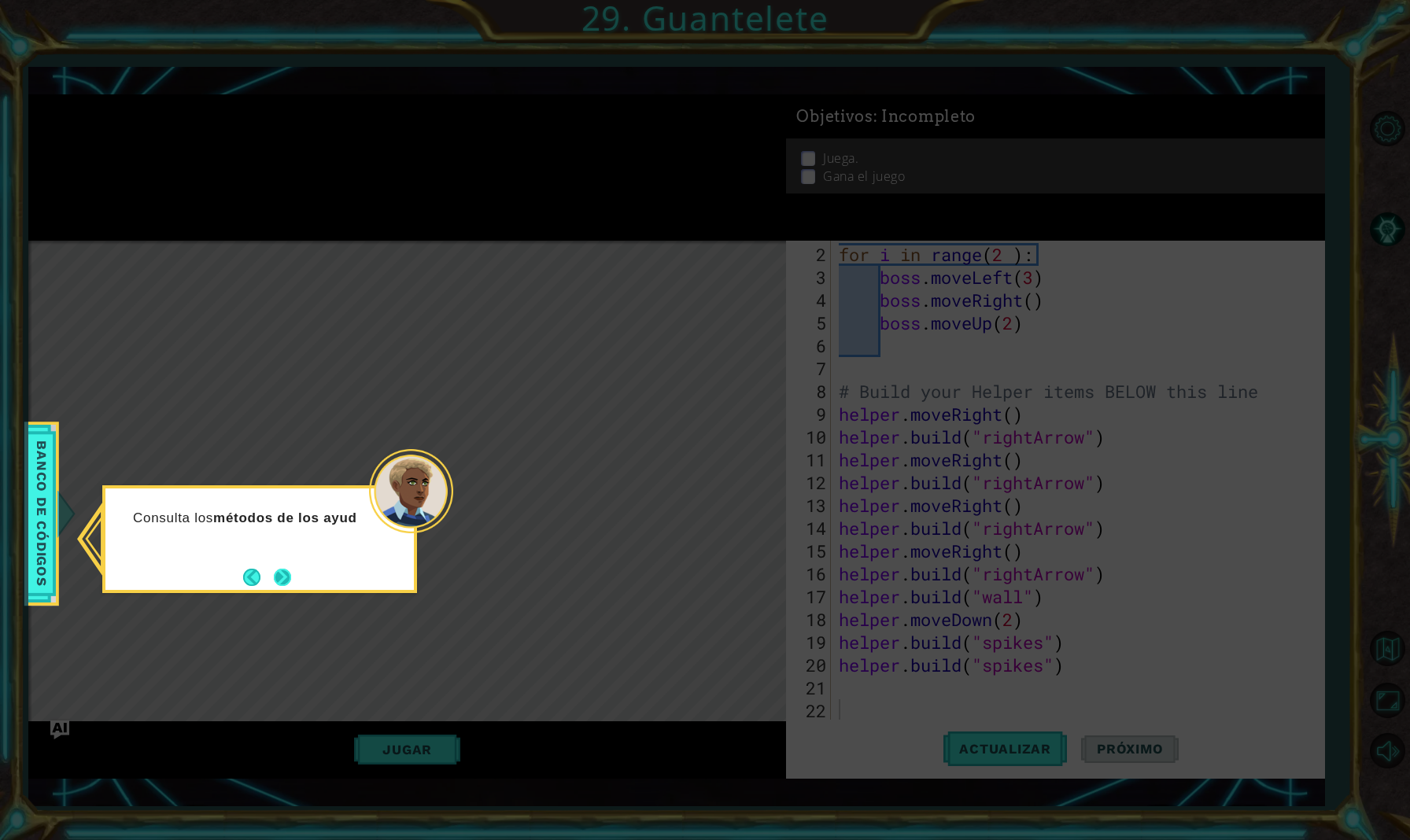
click at [276, 575] on button "Next" at bounding box center [283, 578] width 18 height 18
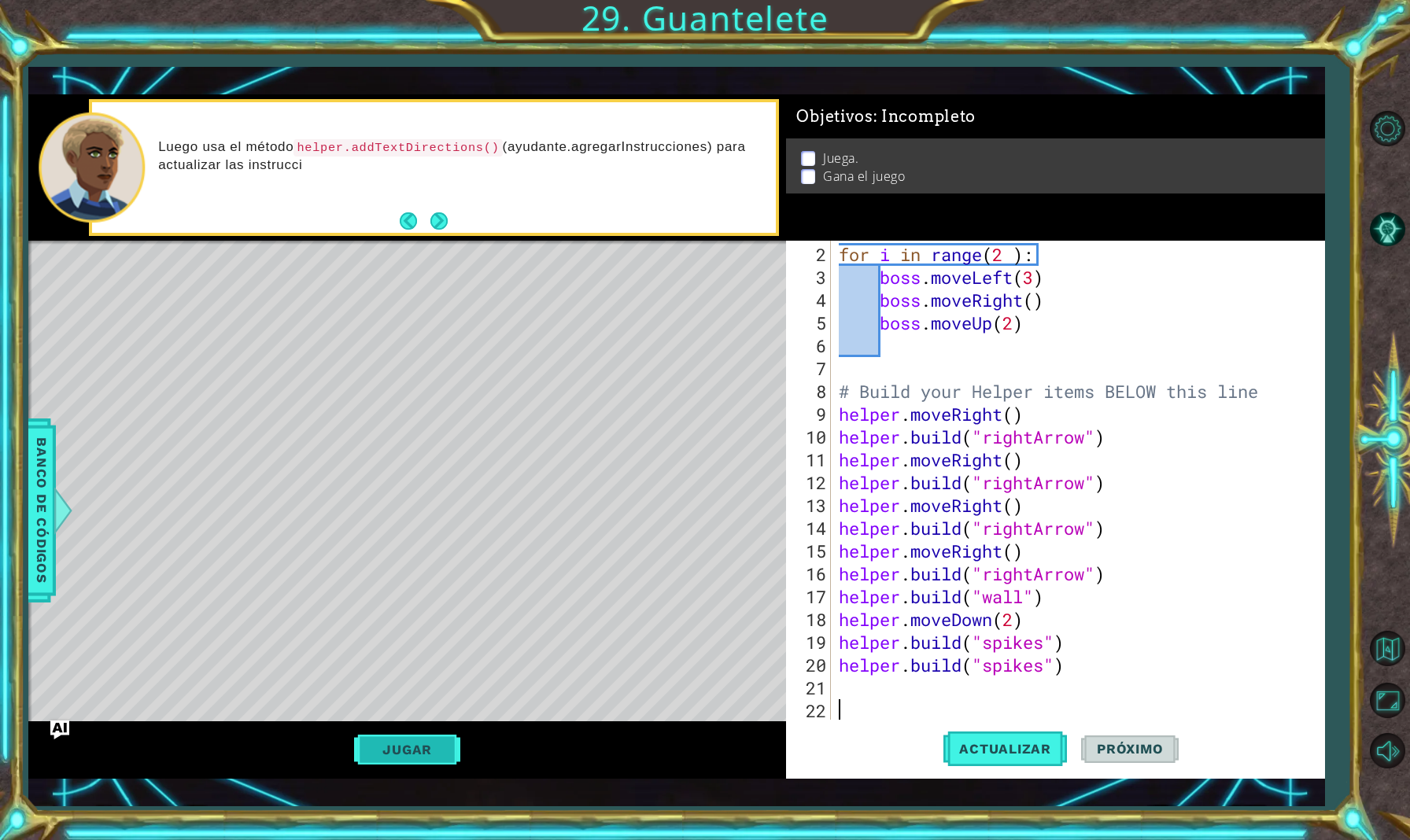
click at [423, 743] on button "Jugar" at bounding box center [407, 749] width 106 height 30
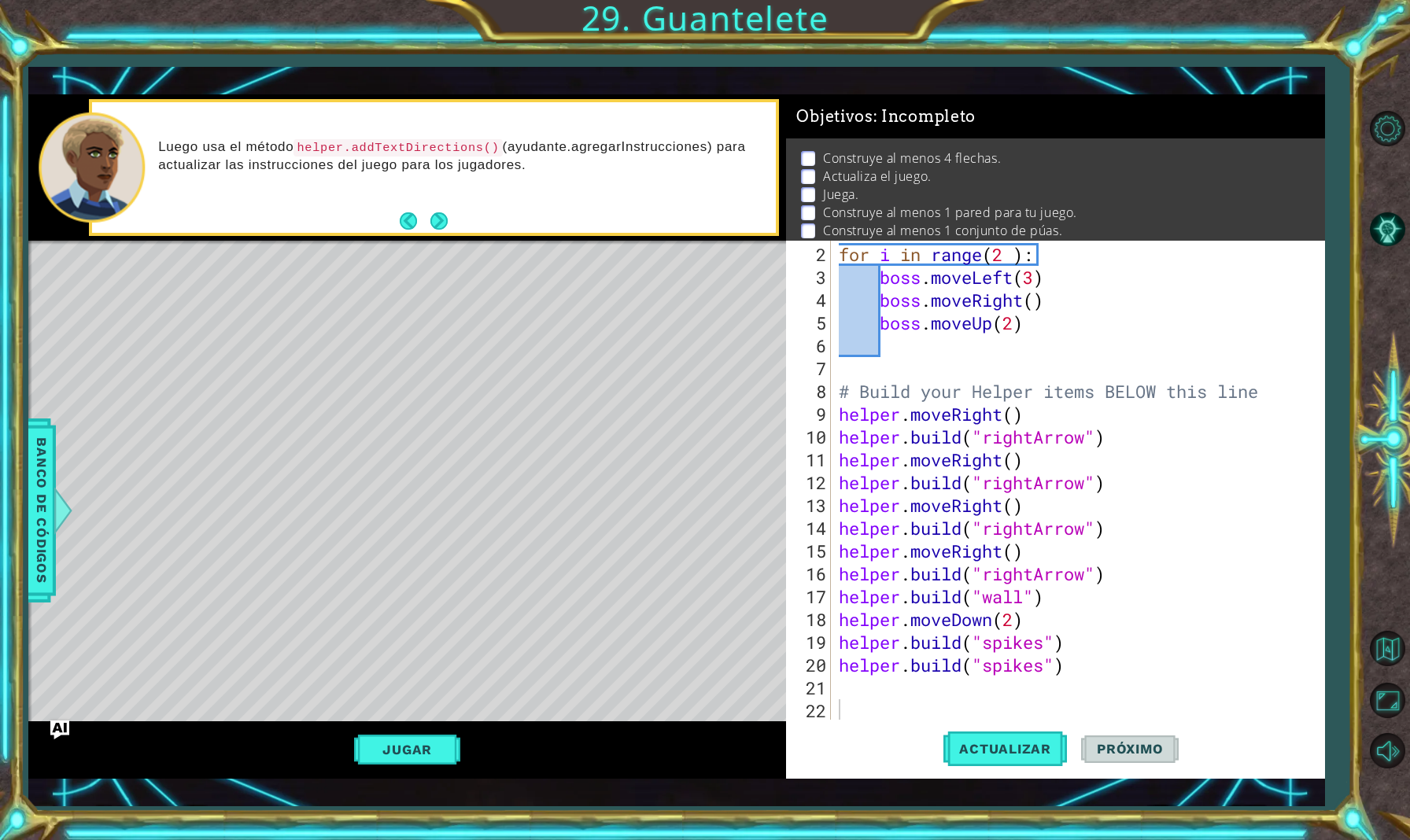
click at [422, 731] on div "Jugar" at bounding box center [408, 751] width 759 height 58
click at [422, 740] on button "Jugar" at bounding box center [407, 749] width 106 height 30
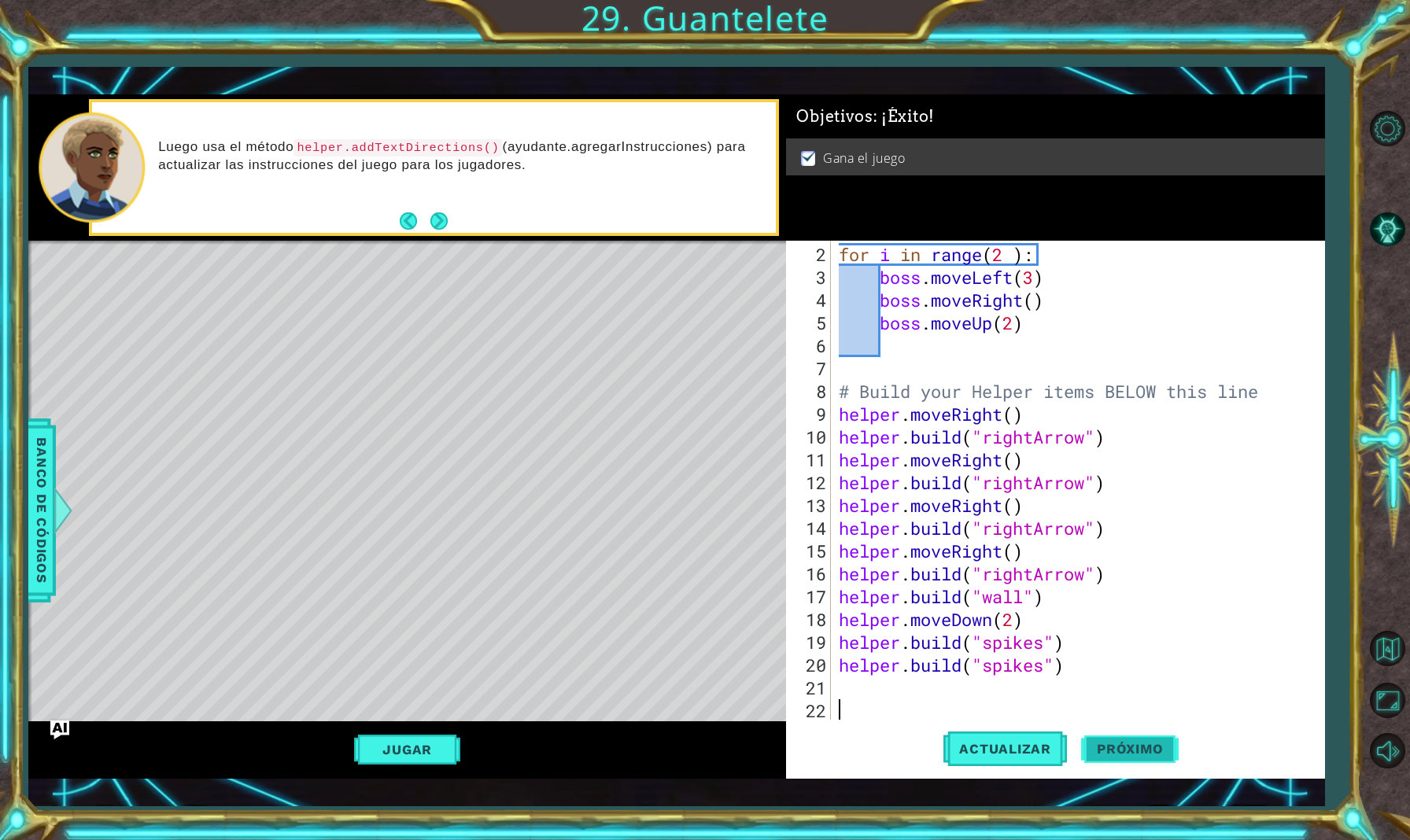
click at [1141, 754] on span "Próximo" at bounding box center [1129, 748] width 97 height 16
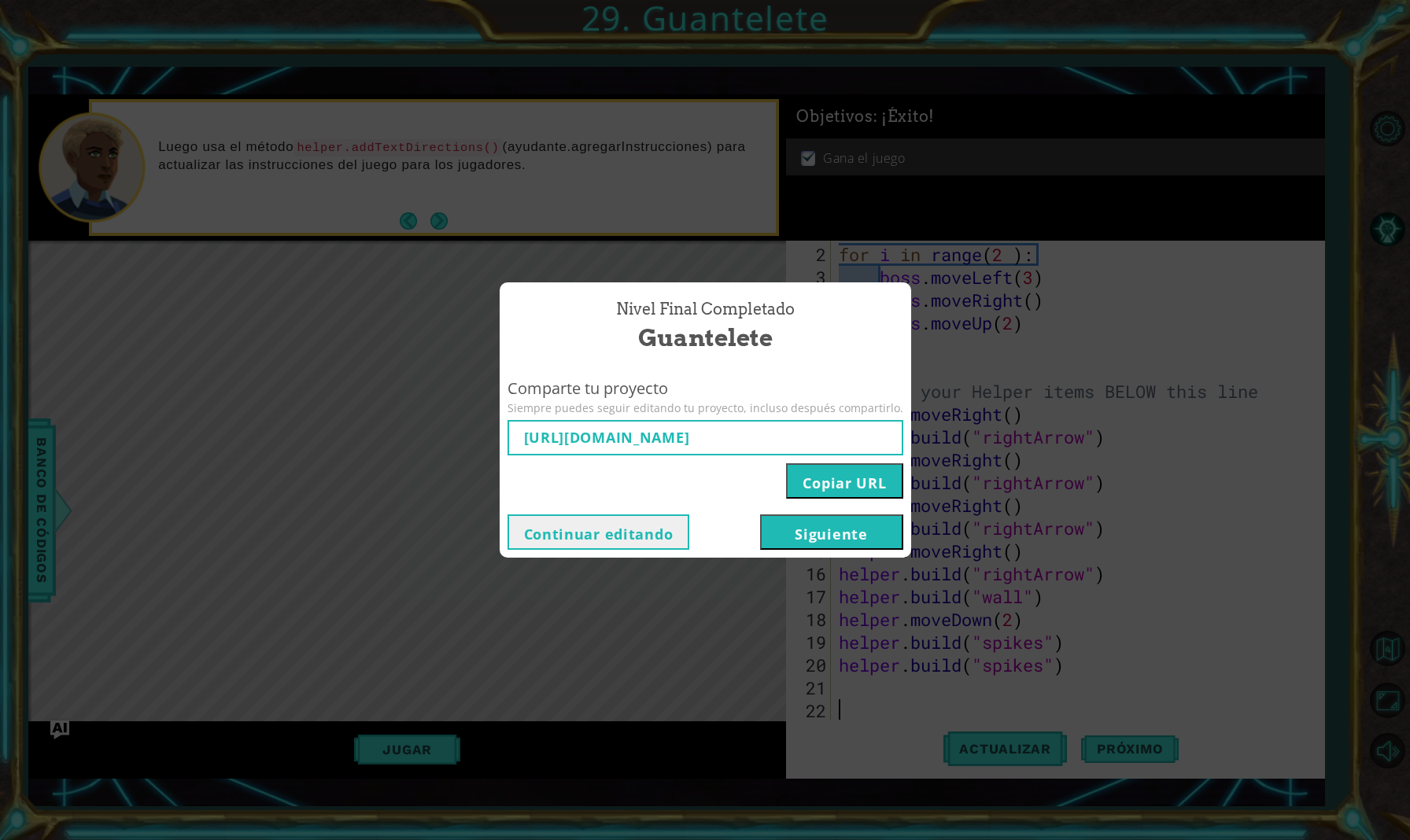
type input "[URL][DOMAIN_NAME]"
click at [831, 539] on button "Siguiente" at bounding box center [832, 532] width 143 height 35
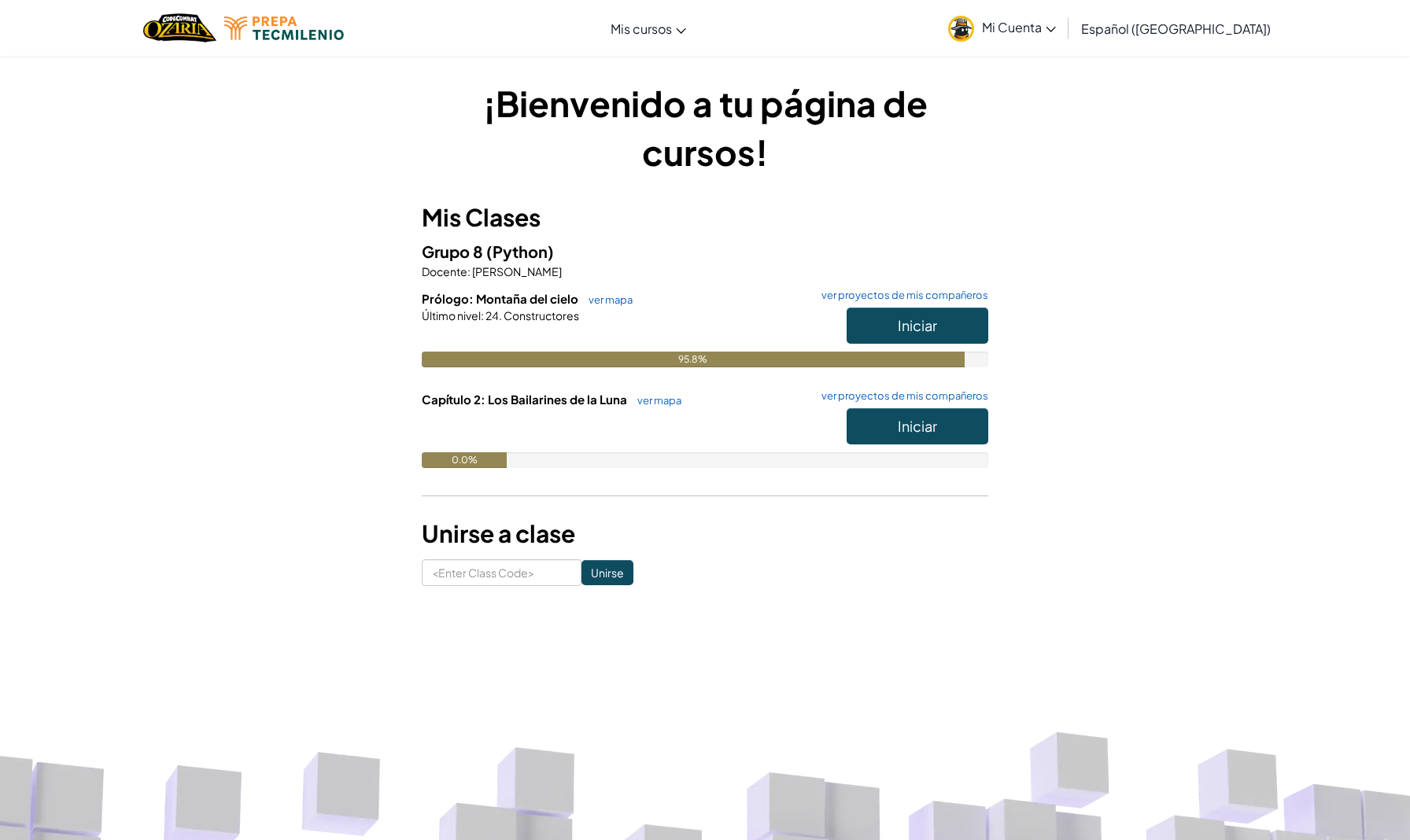
click at [976, 329] on button "Iniciar" at bounding box center [917, 326] width 141 height 36
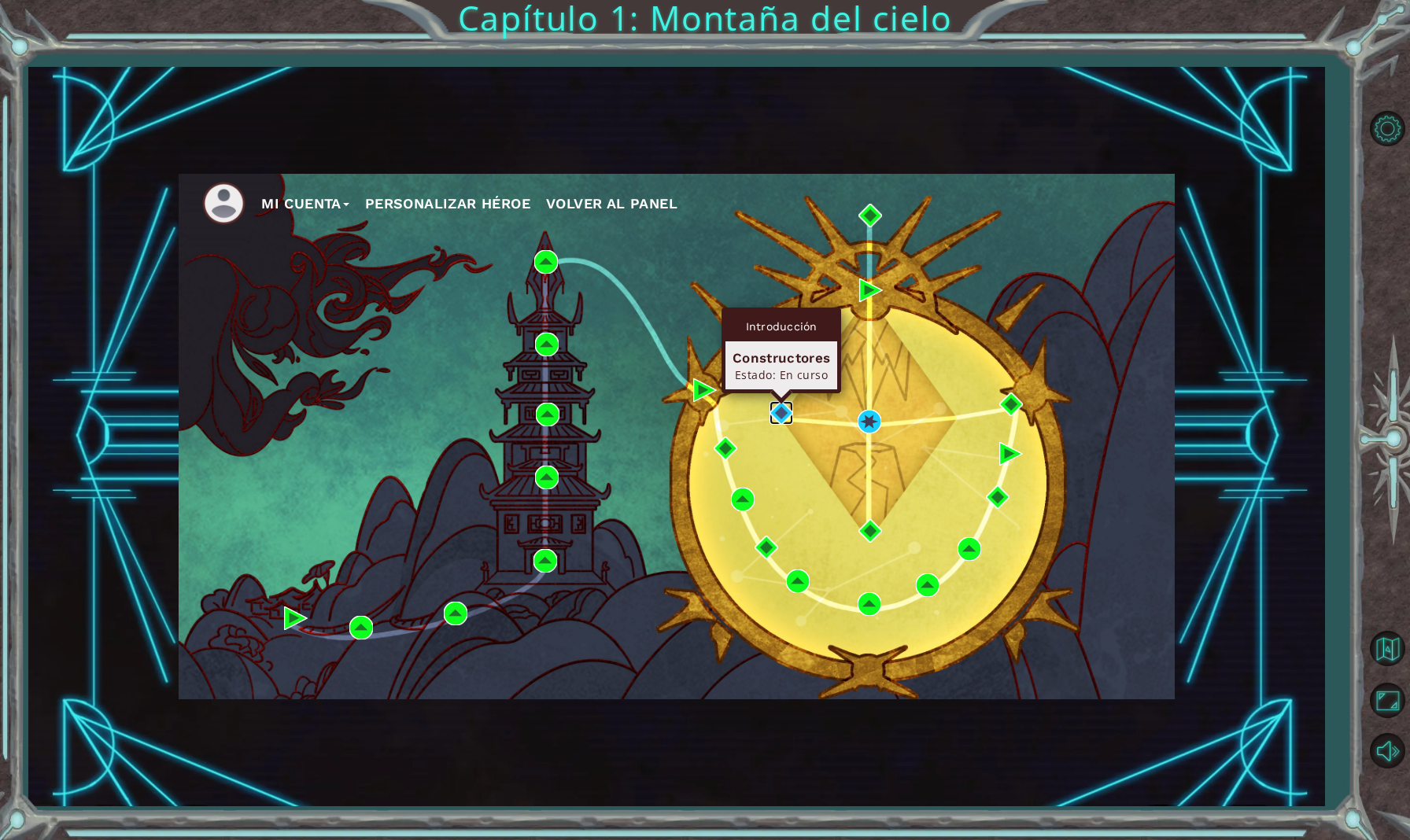
click at [782, 408] on img at bounding box center [781, 412] width 23 height 23
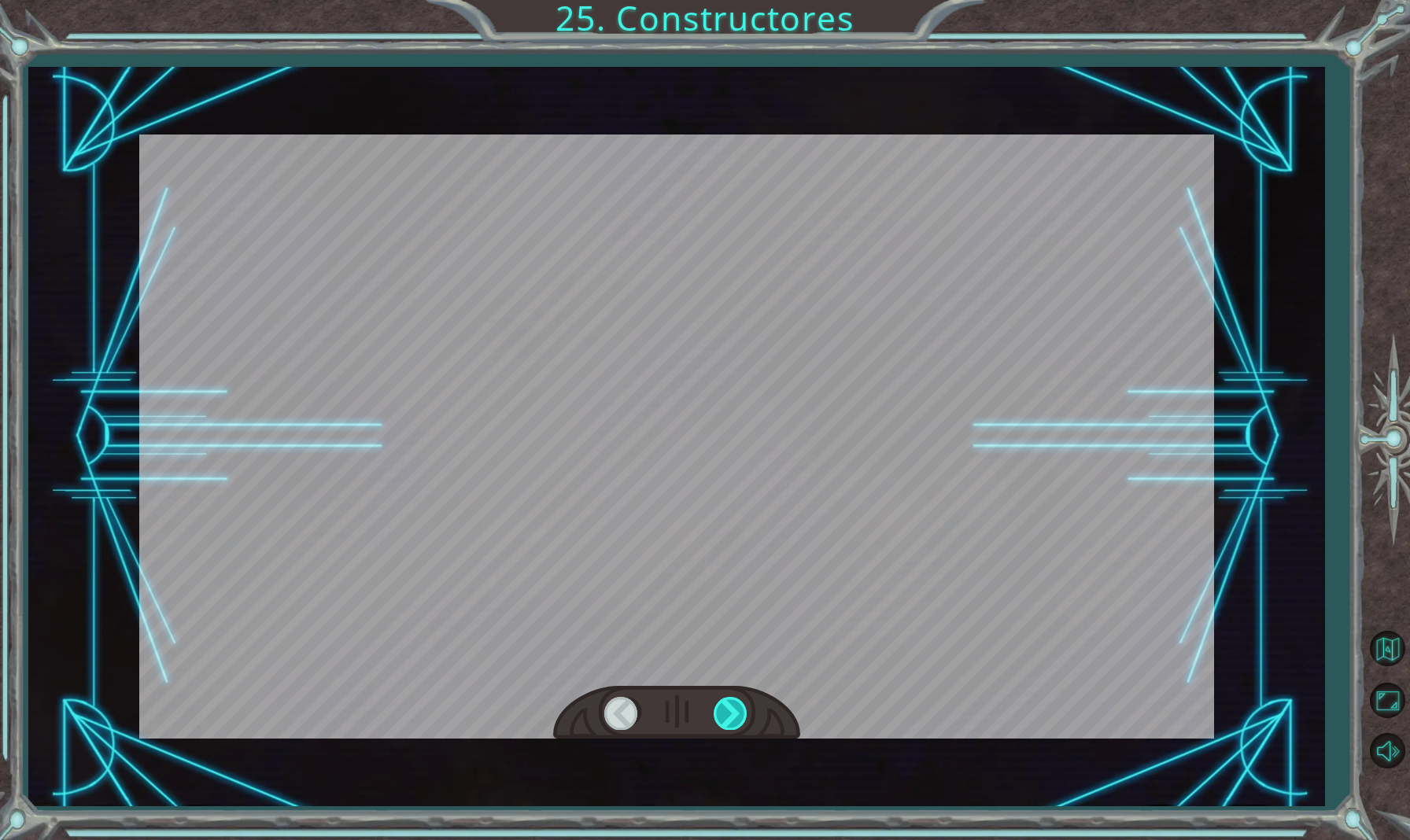
click at [731, 712] on div at bounding box center [732, 713] width 35 height 32
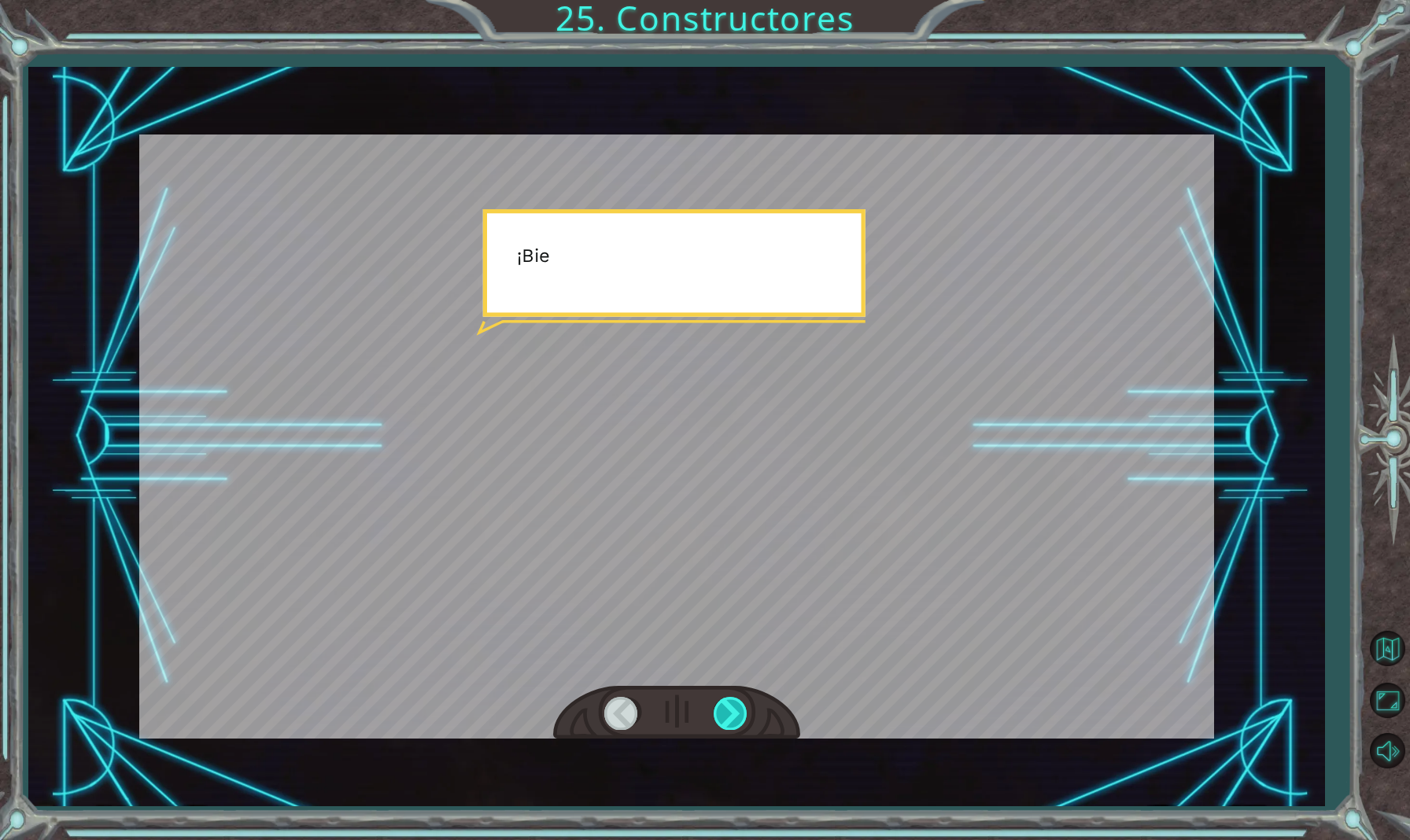
click at [731, 712] on div at bounding box center [732, 713] width 35 height 32
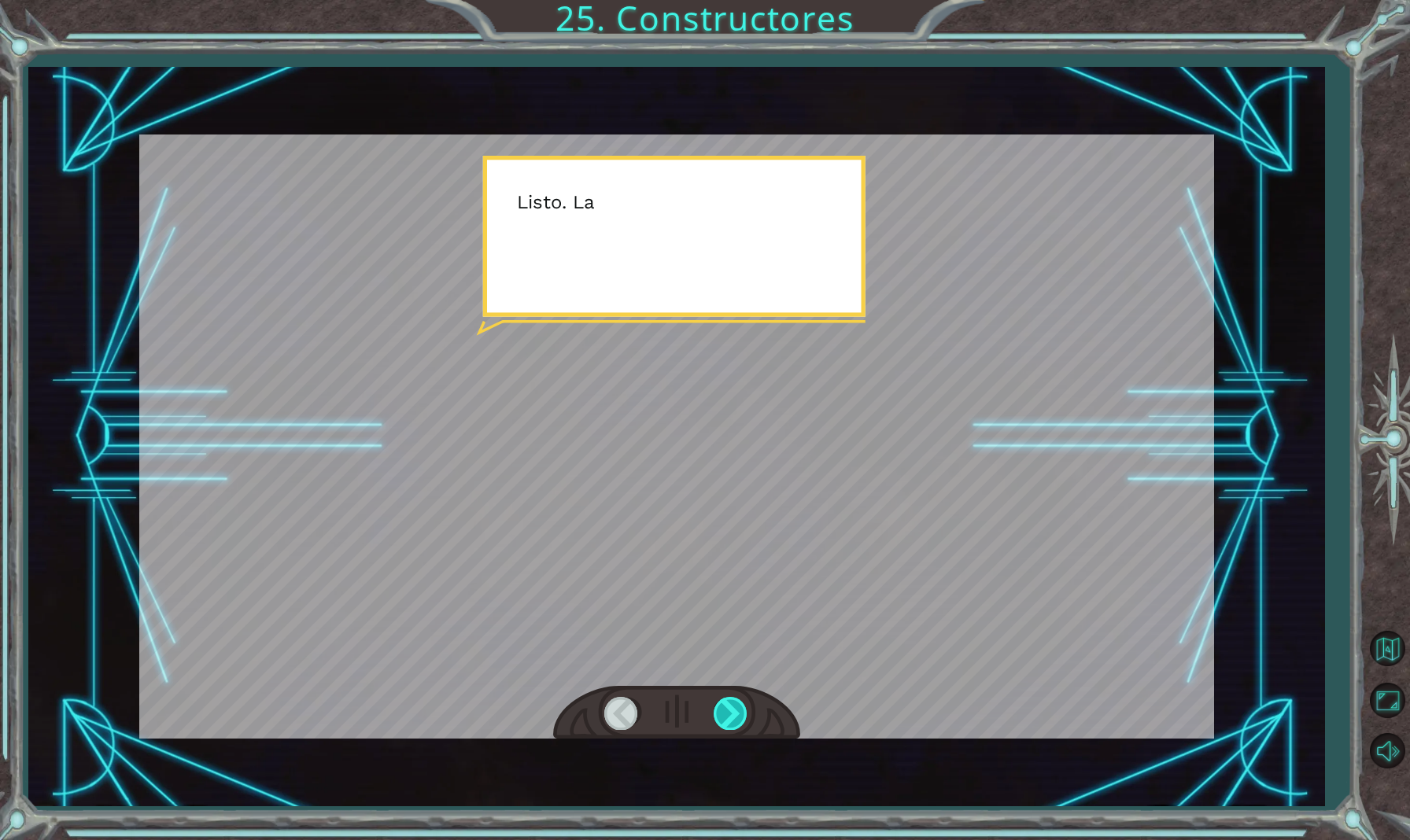
click at [731, 712] on div at bounding box center [732, 713] width 35 height 32
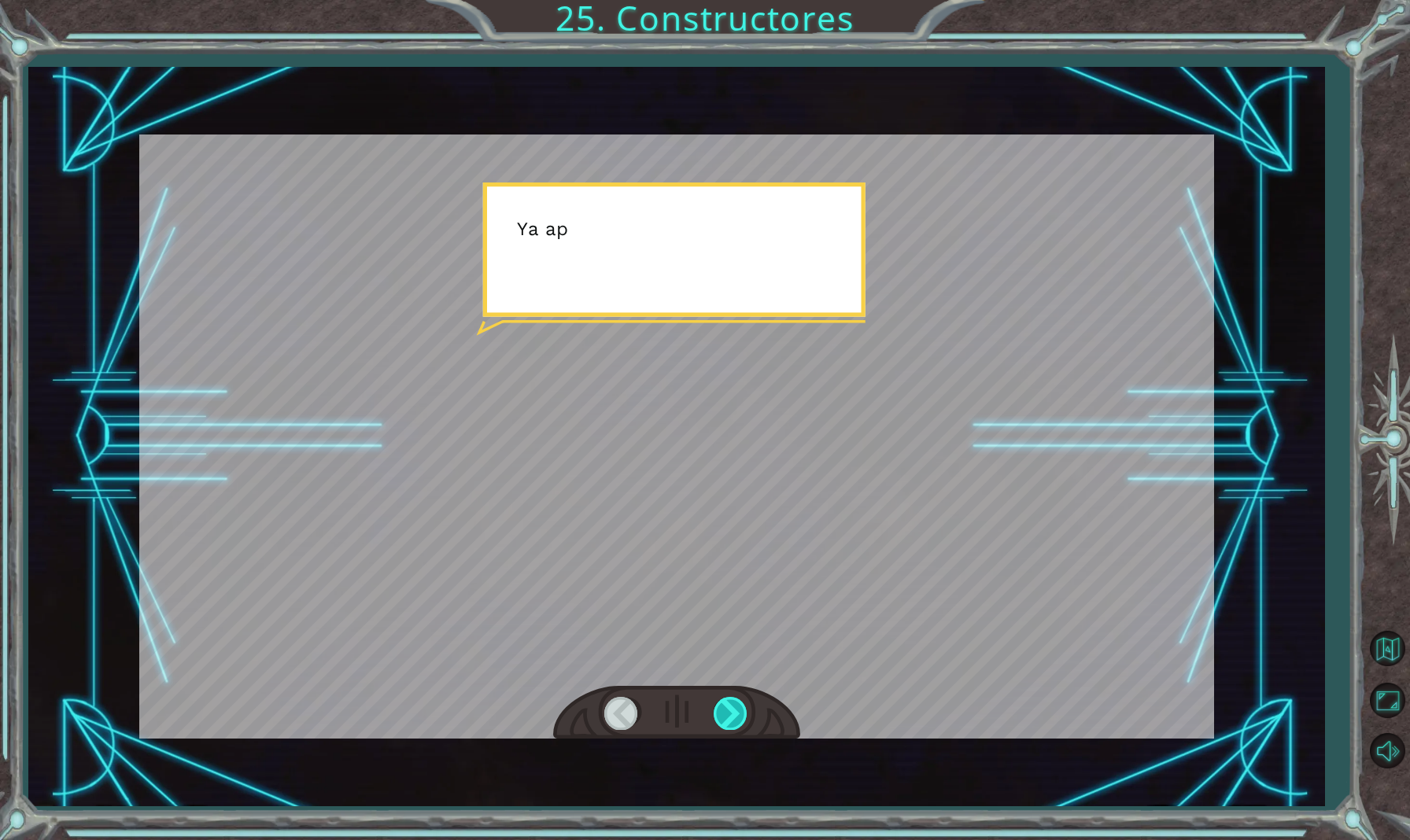
click at [731, 712] on div at bounding box center [732, 713] width 35 height 32
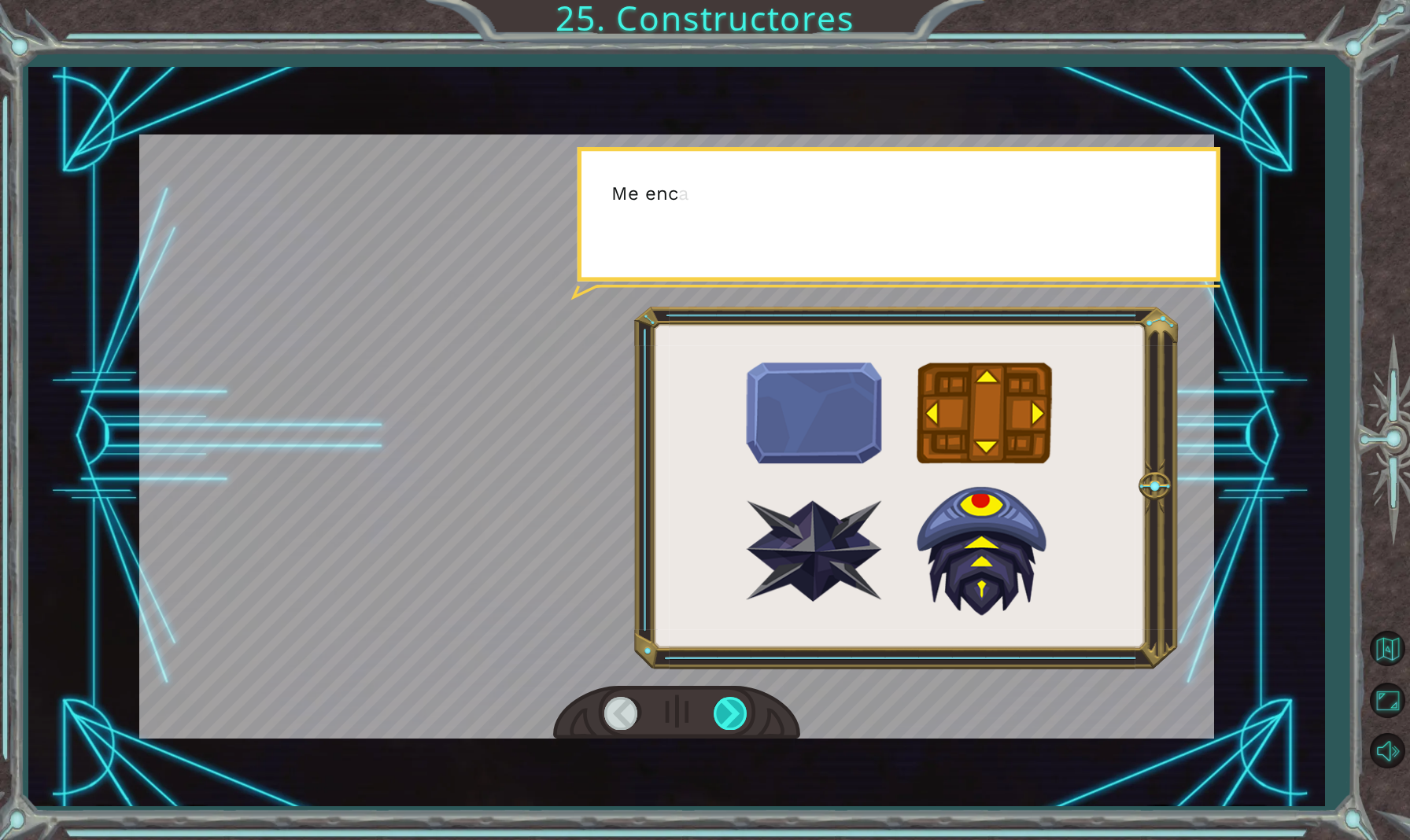
click at [731, 712] on div at bounding box center [732, 713] width 35 height 32
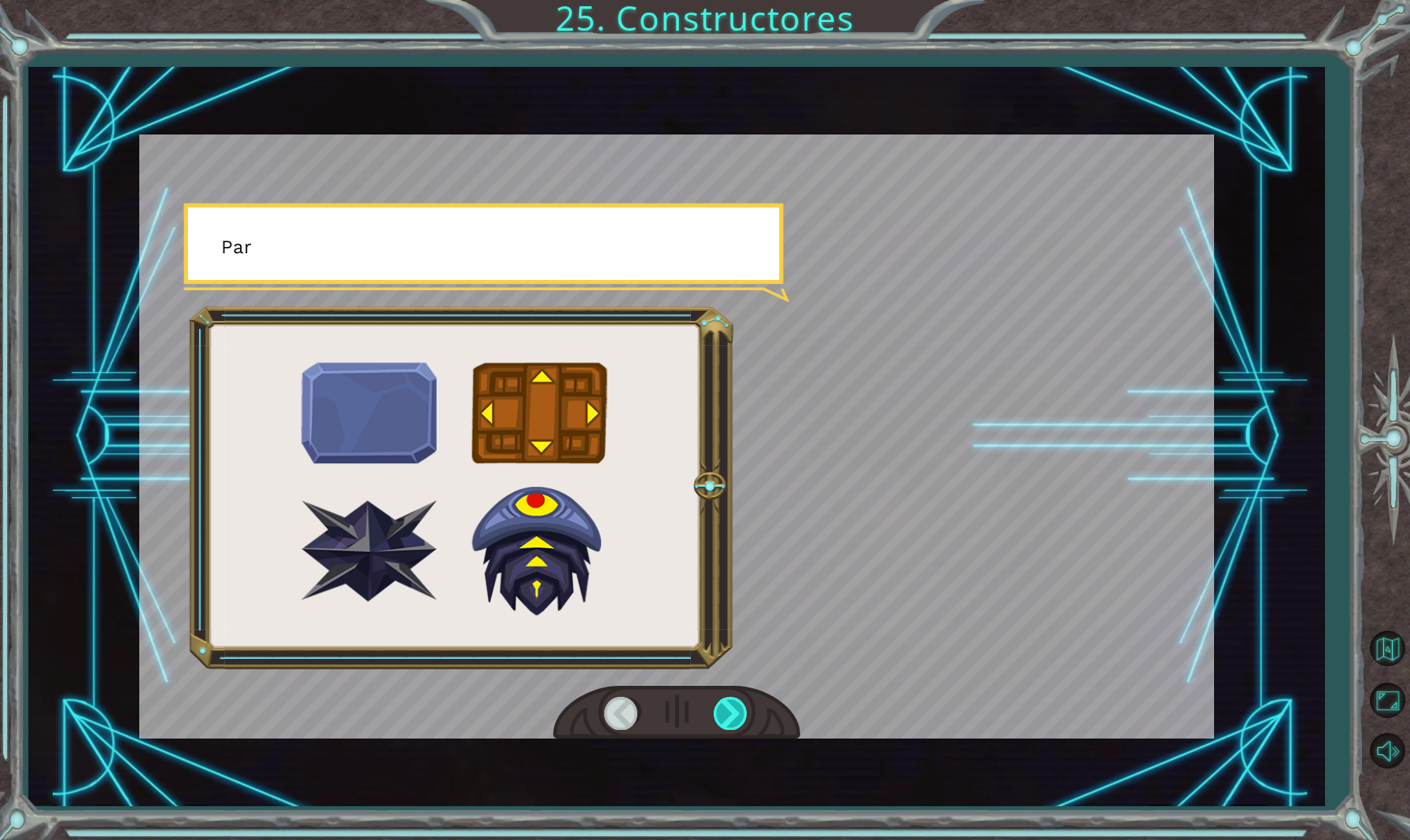
click at [731, 712] on div at bounding box center [732, 713] width 35 height 32
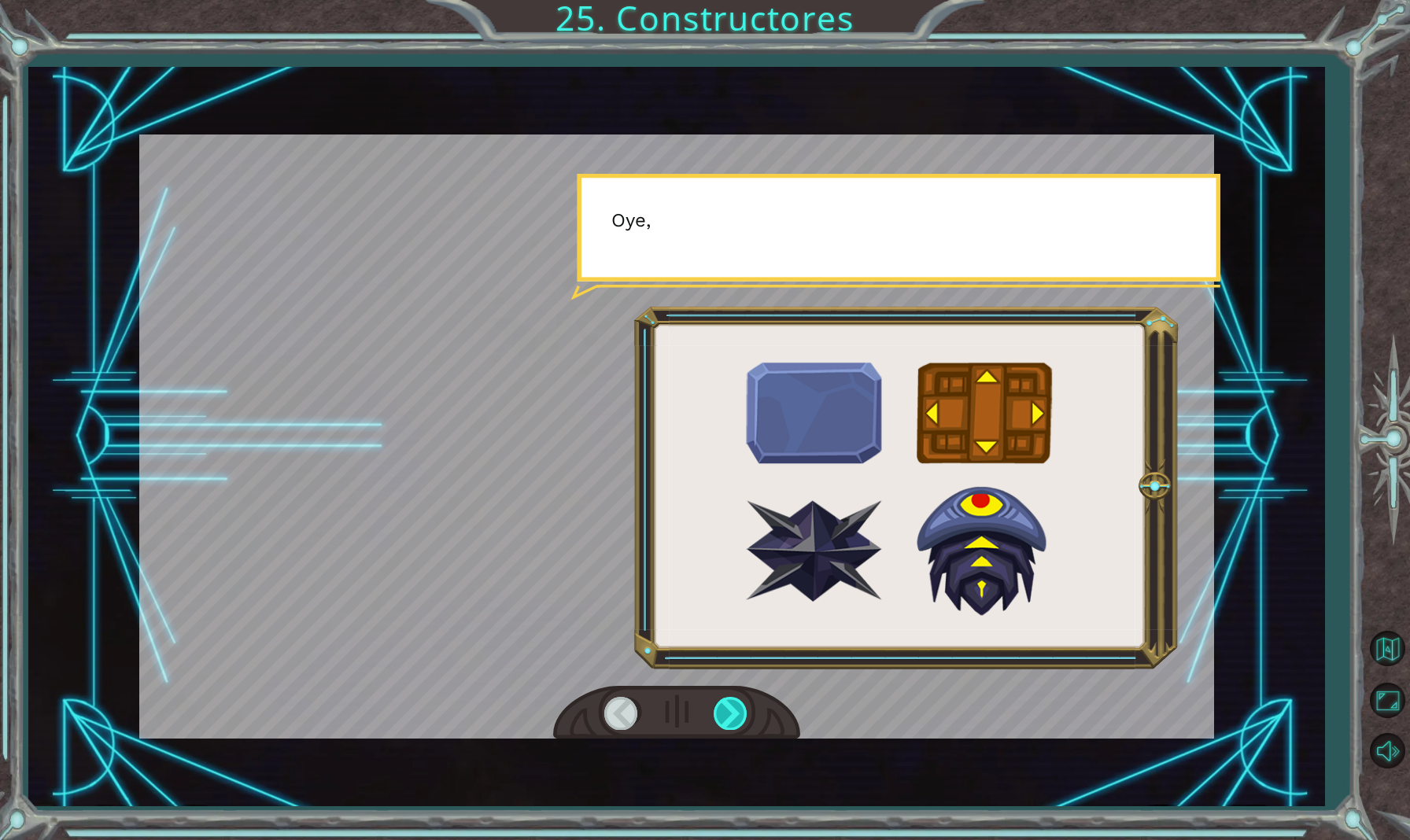
click at [731, 712] on div at bounding box center [732, 713] width 35 height 32
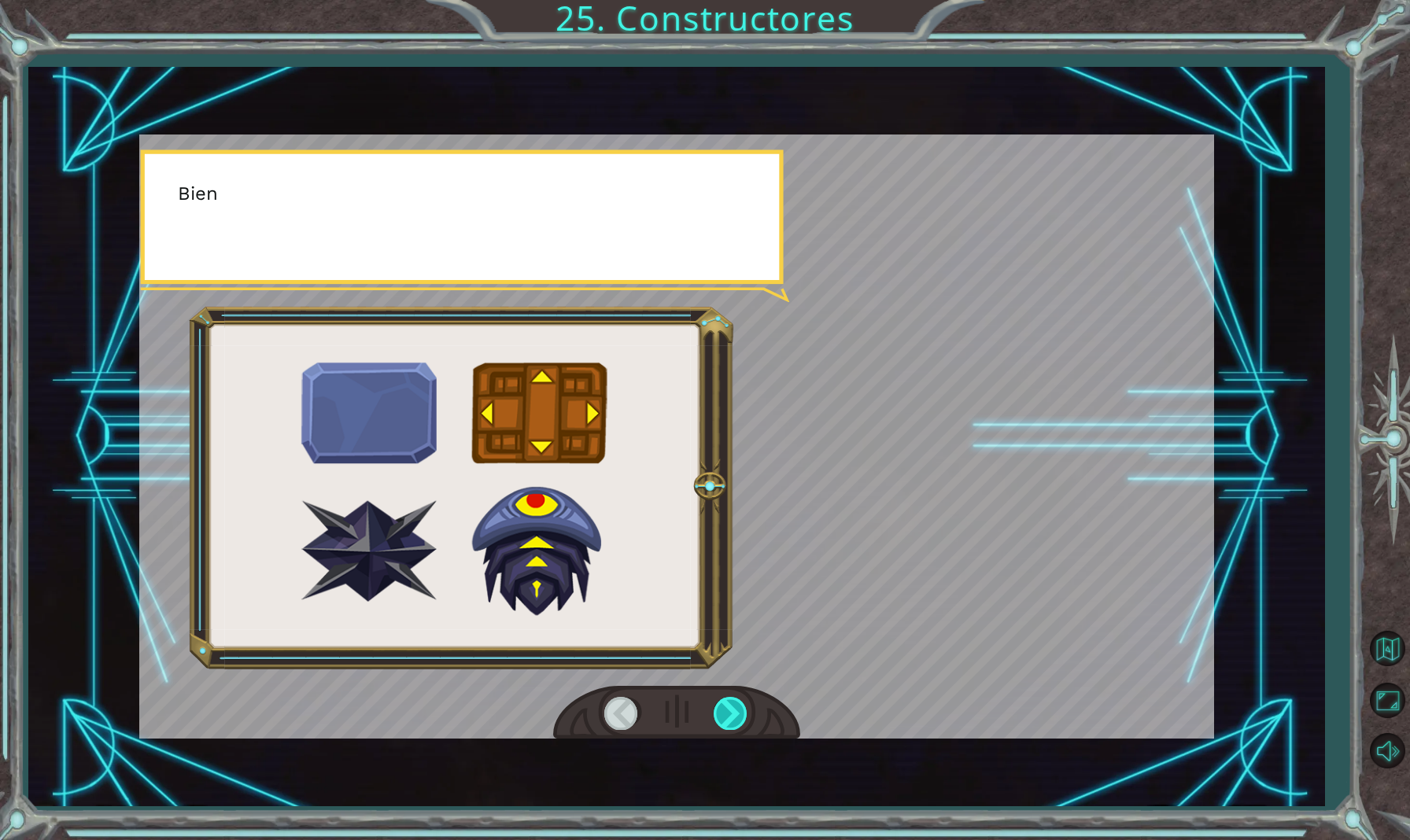
click at [731, 712] on div at bounding box center [732, 713] width 35 height 32
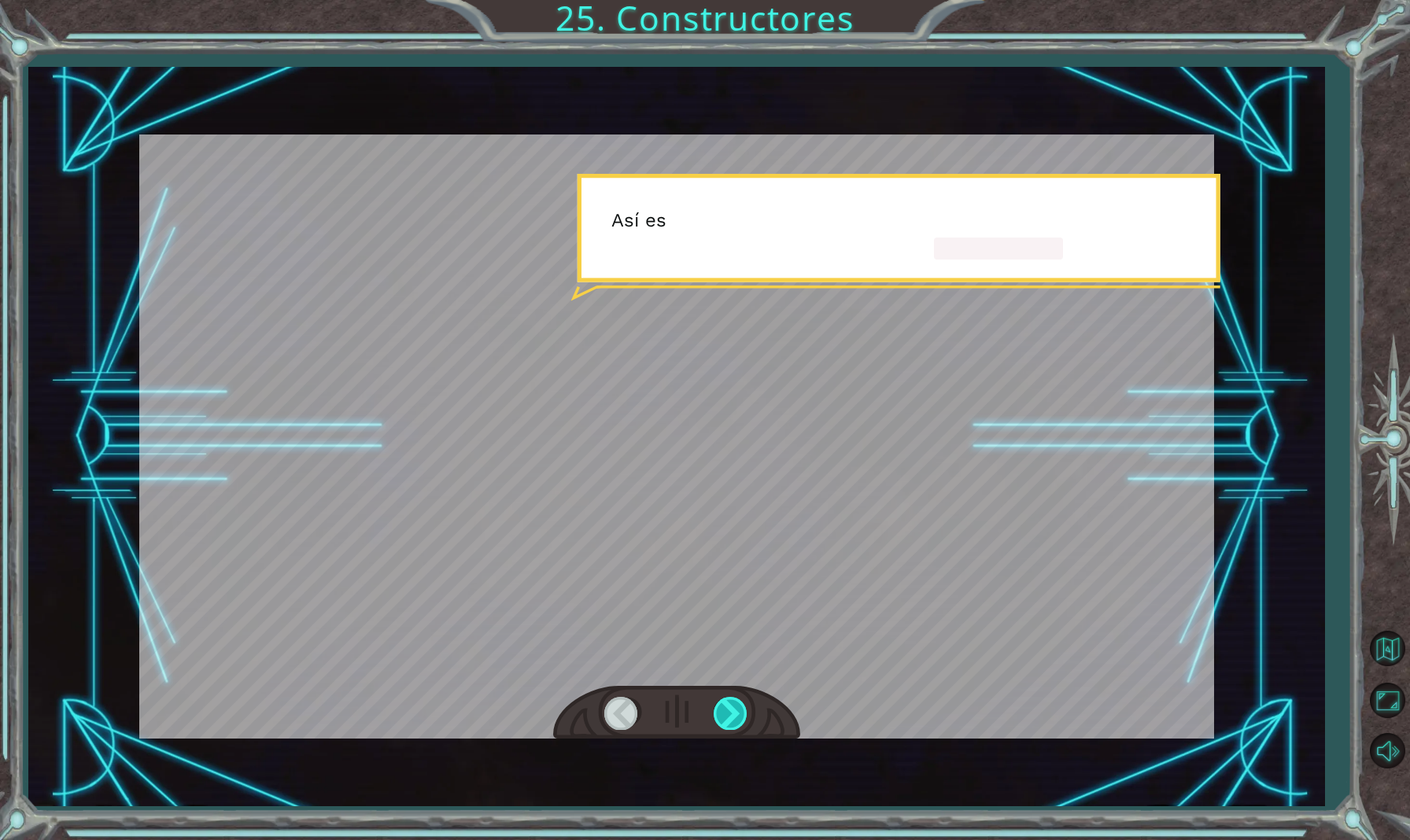
click at [731, 712] on div at bounding box center [732, 713] width 35 height 32
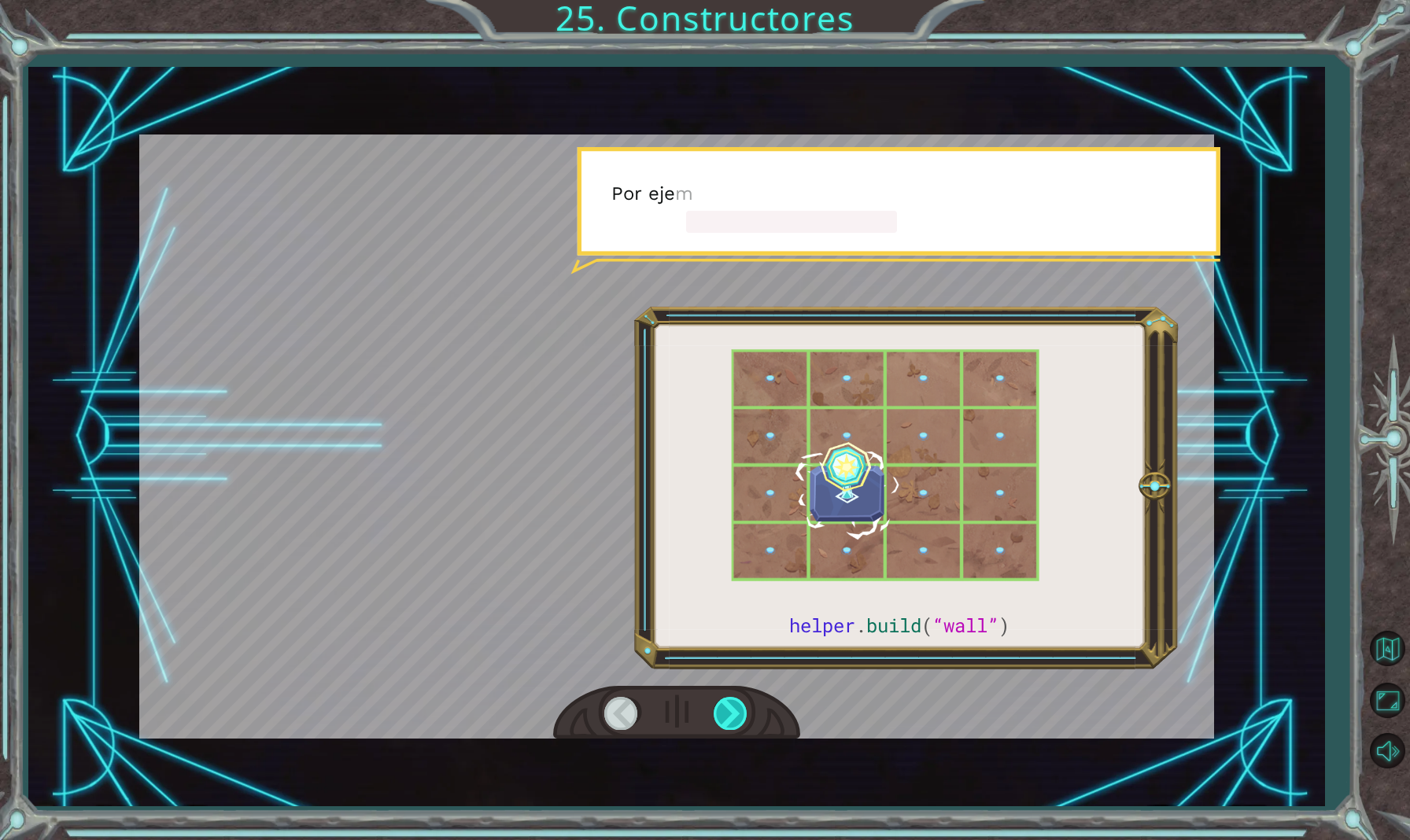
click at [731, 712] on div at bounding box center [732, 713] width 35 height 32
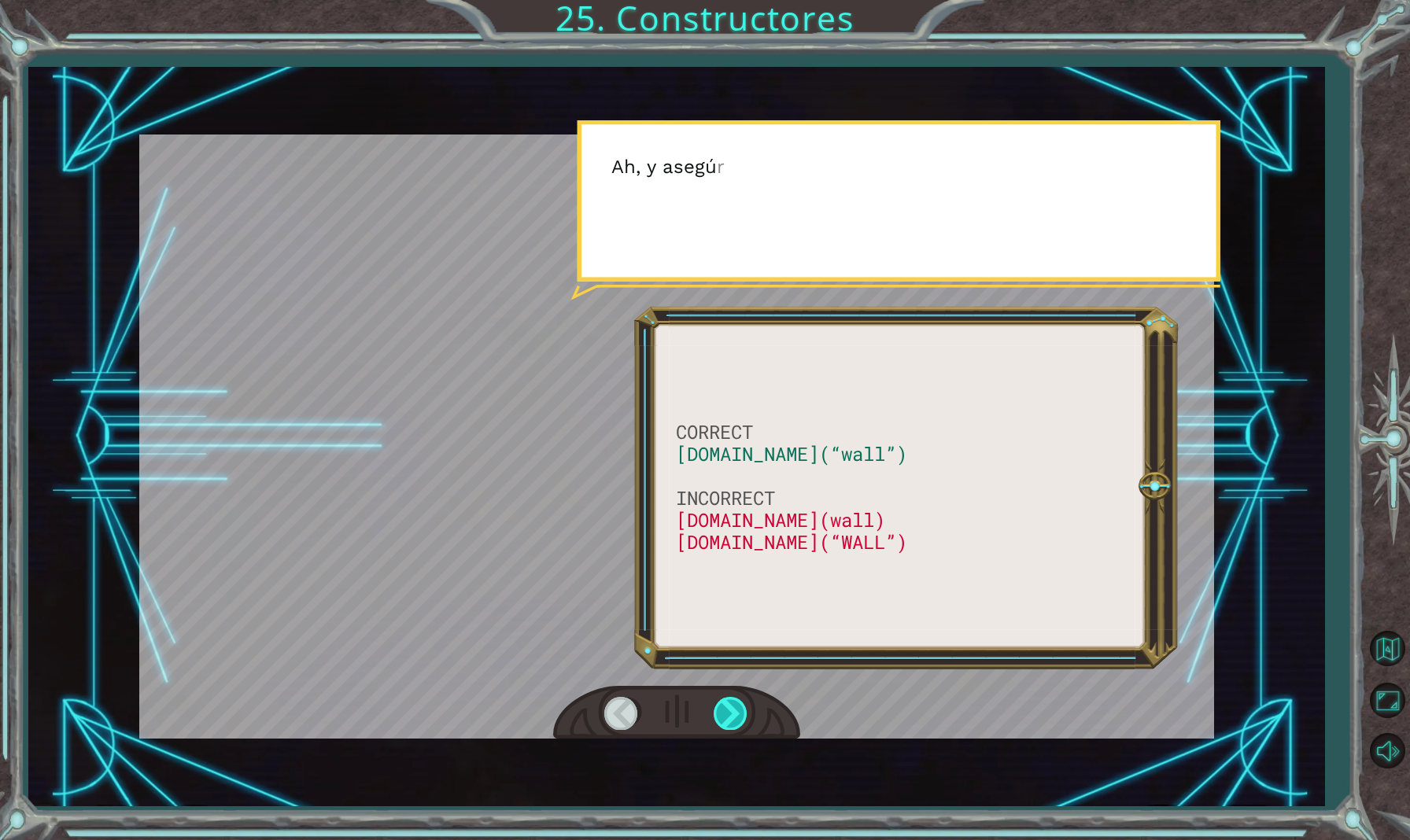
click at [731, 712] on div at bounding box center [732, 713] width 35 height 32
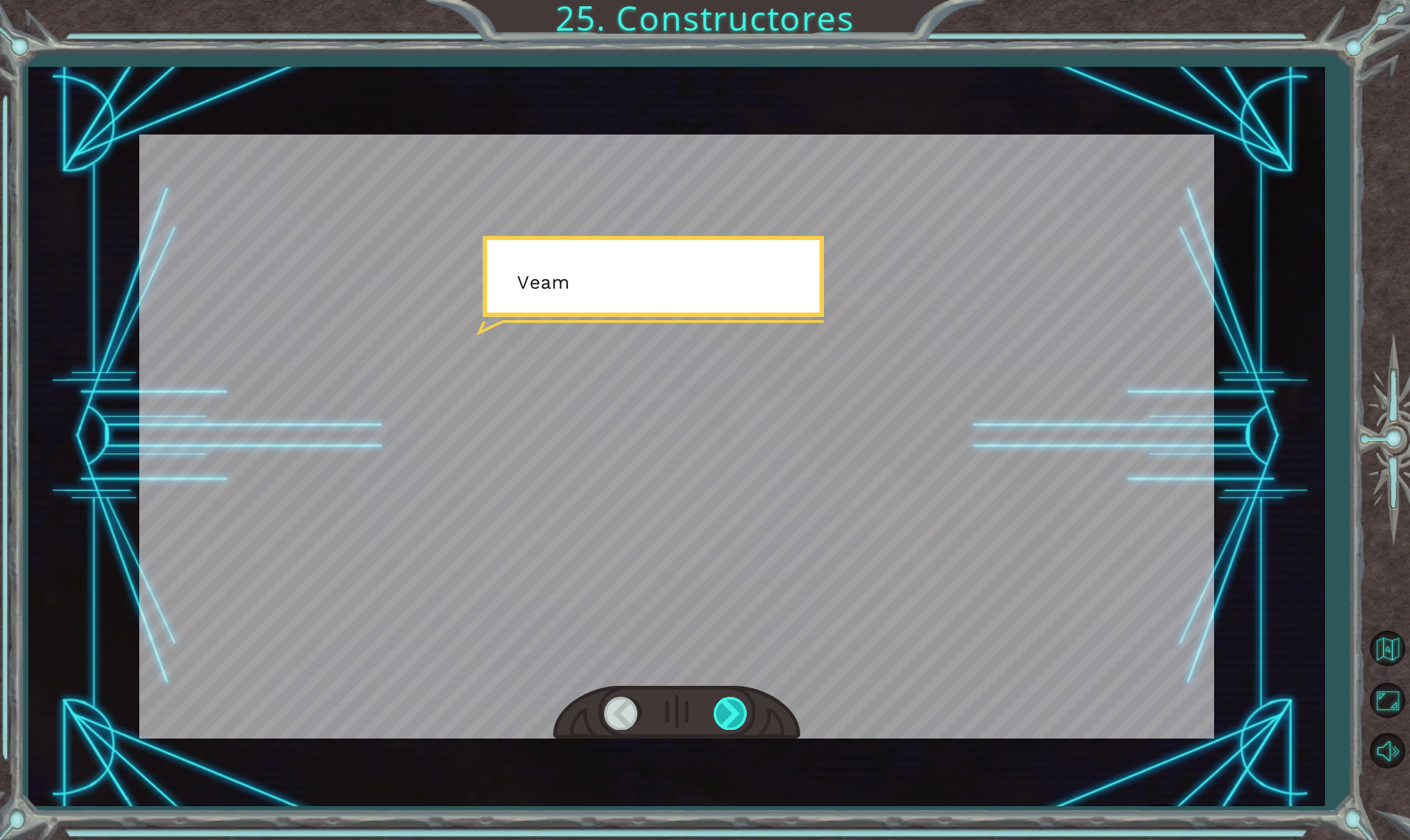
click at [731, 712] on div at bounding box center [732, 713] width 35 height 32
click at [731, 0] on div "CORRECT [DOMAIN_NAME](“wall”) INCORRECT [DOMAIN_NAME](wall) [DOMAIN_NAME](“WALL…" at bounding box center [705, 0] width 1410 height 0
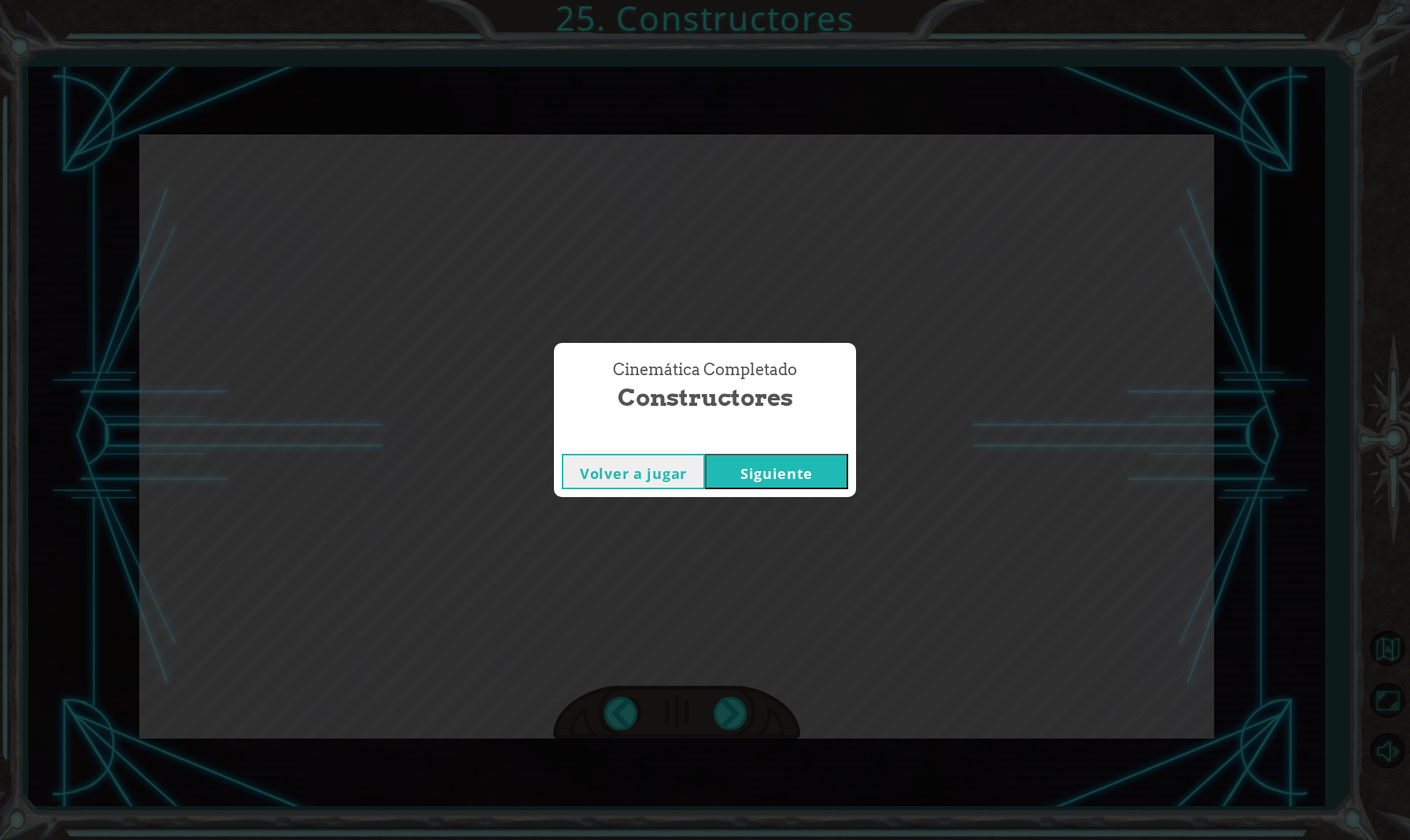
click at [814, 473] on button "Siguiente" at bounding box center [777, 472] width 143 height 35
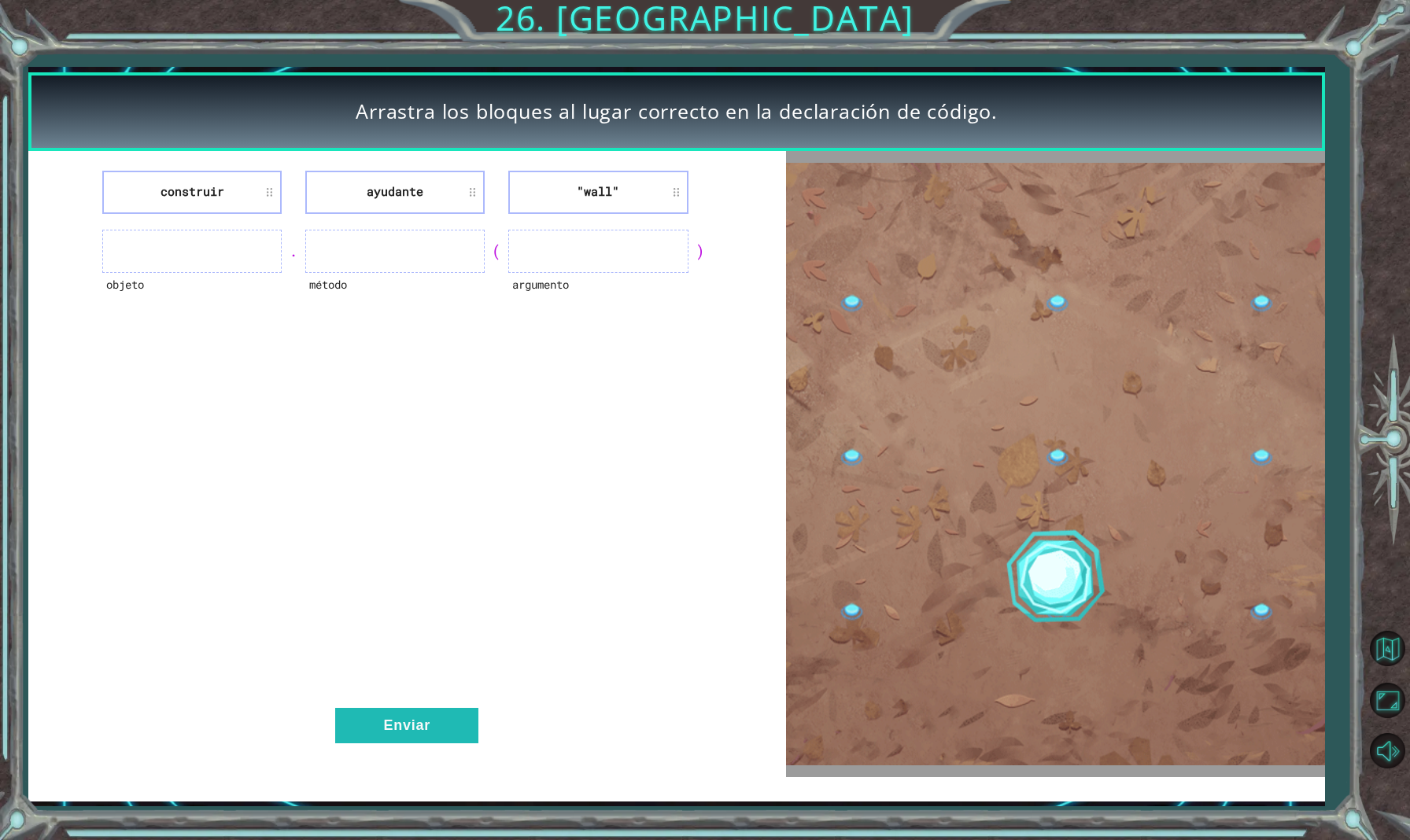
click at [208, 242] on ul at bounding box center [191, 252] width 179 height 43
drag, startPoint x: 376, startPoint y: 184, endPoint x: 383, endPoint y: 207, distance: 24.0
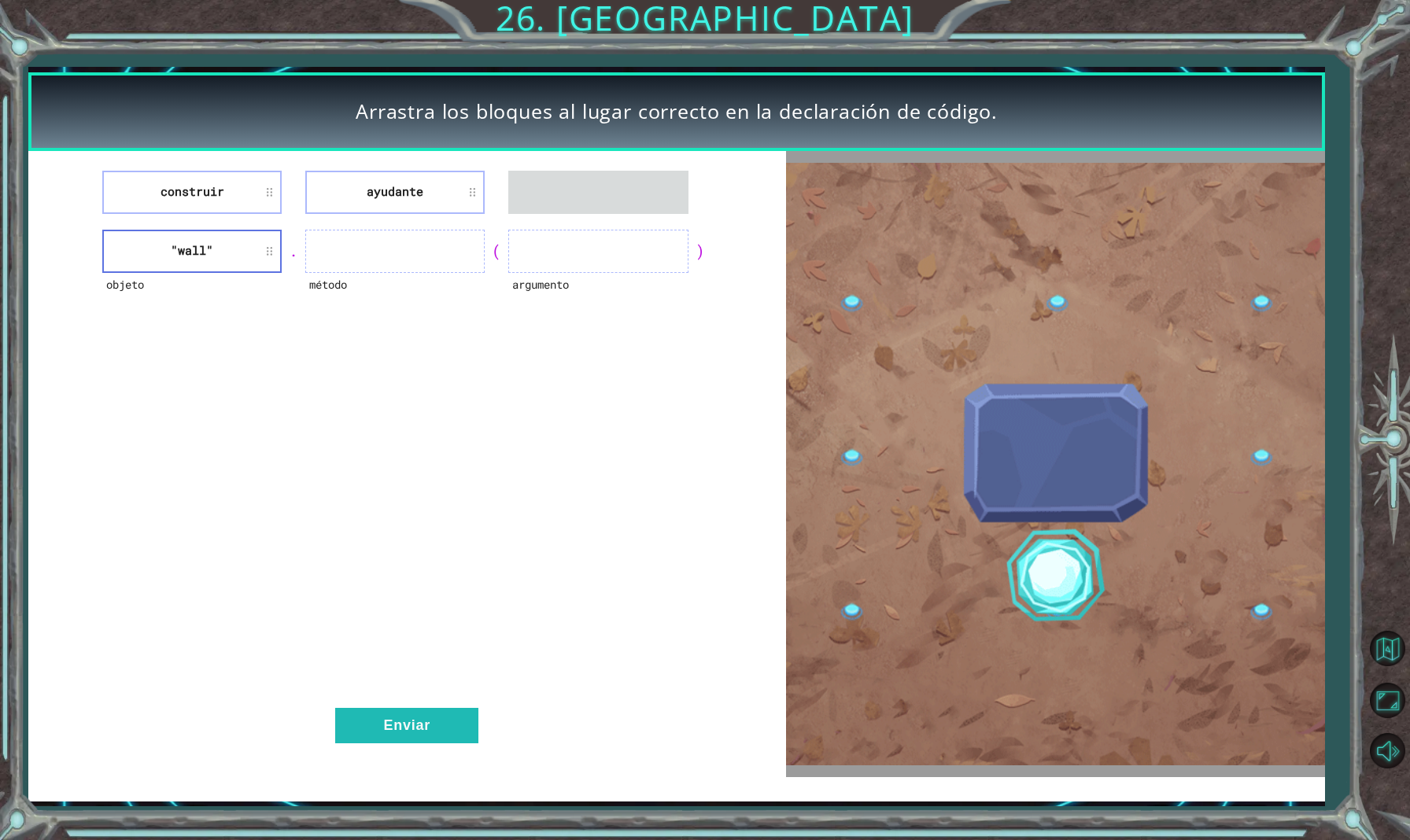
click at [383, 211] on li "ayudante" at bounding box center [395, 192] width 179 height 43
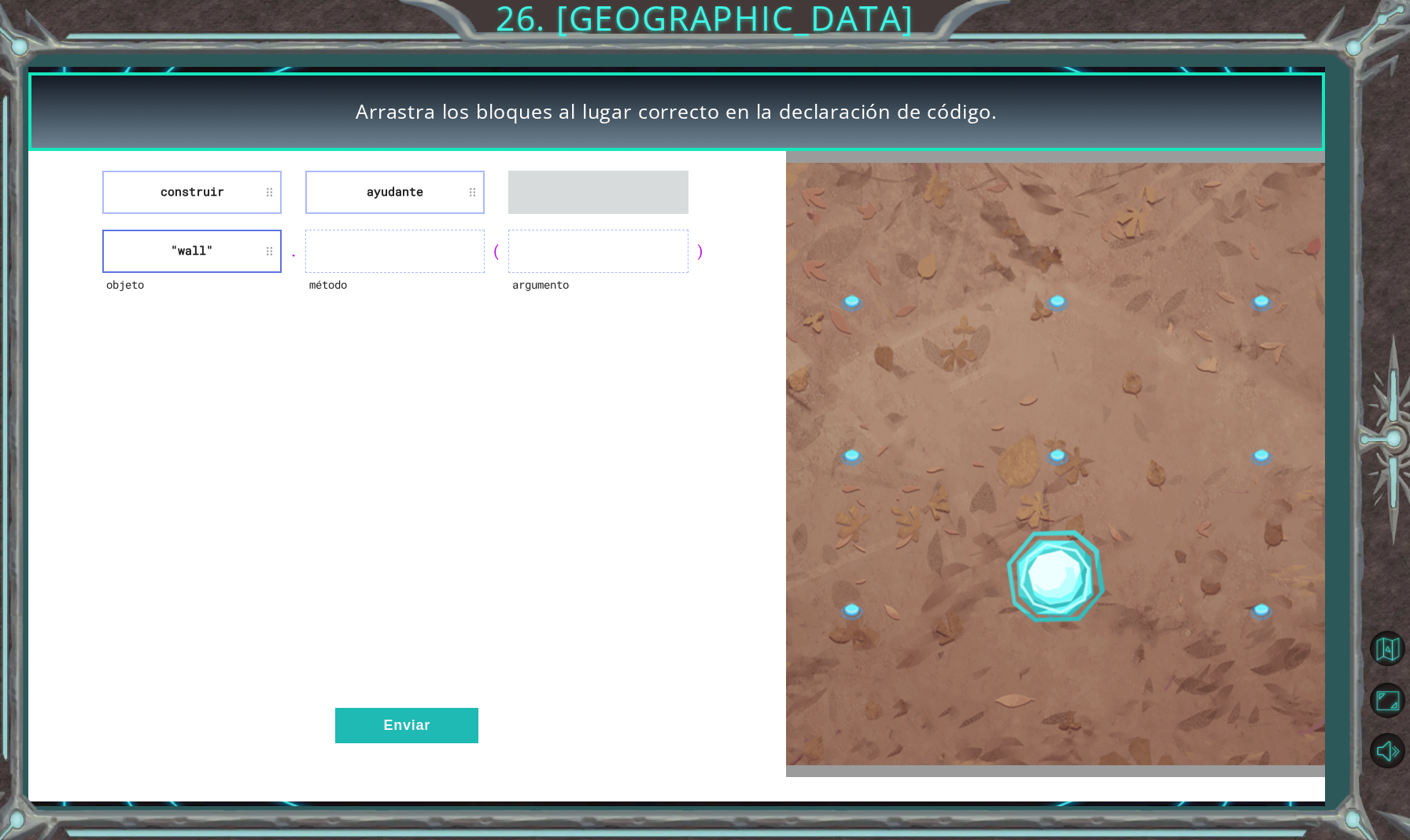
drag, startPoint x: 200, startPoint y: 248, endPoint x: 568, endPoint y: 211, distance: 369.9
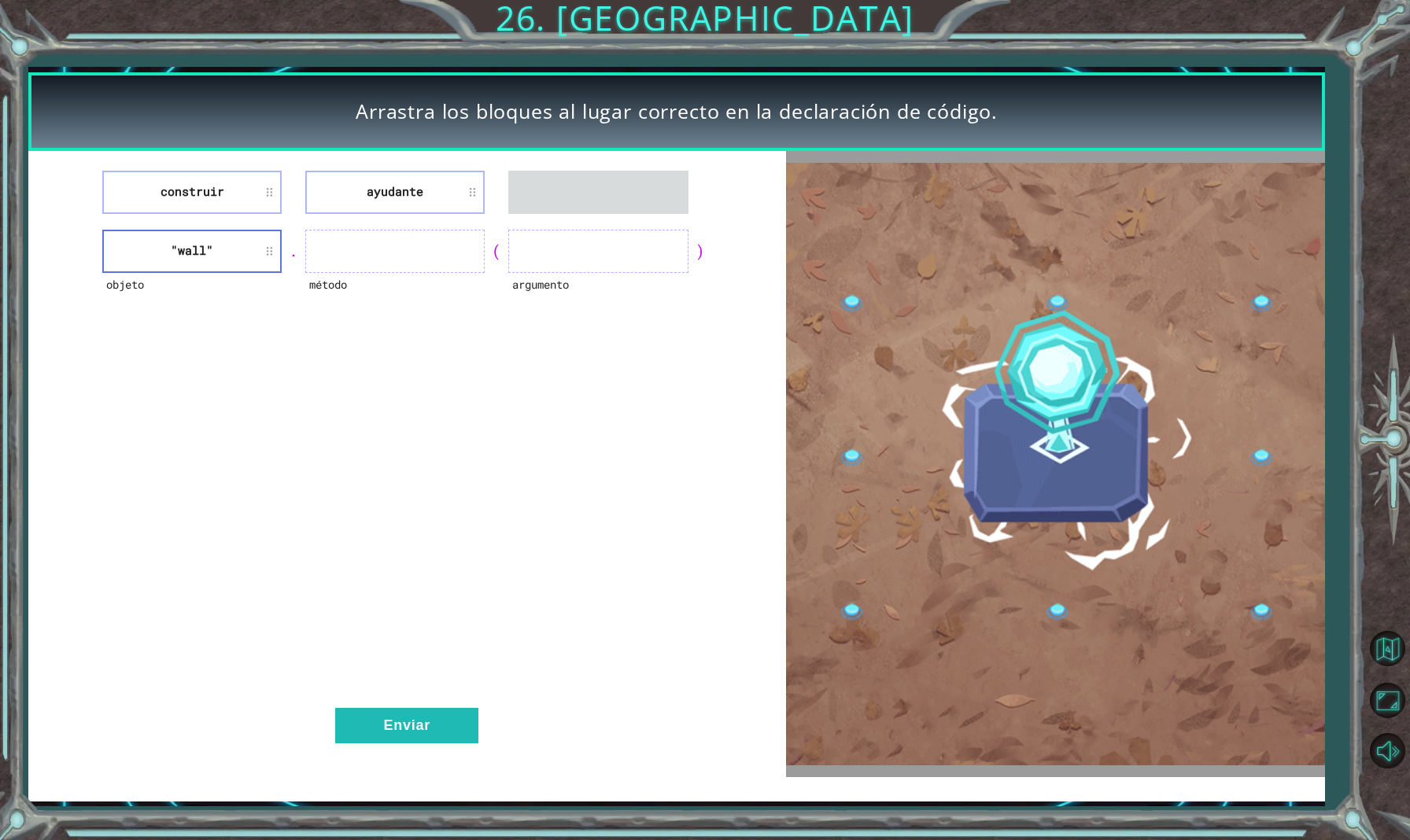
click at [574, 217] on div "construir ayudante objeto "wall" . método ( argumento ) Enviar" at bounding box center [407, 465] width 758 height 627
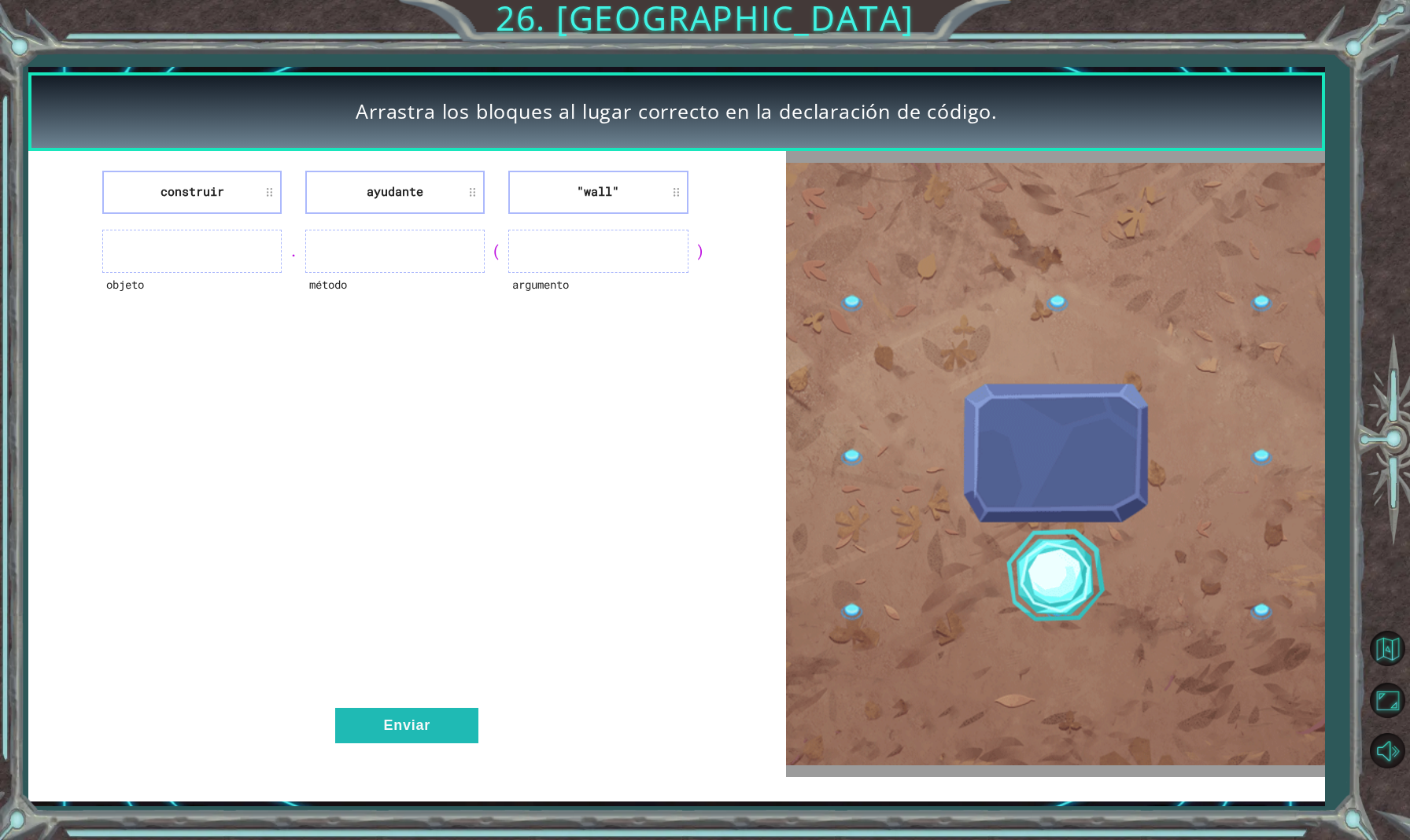
drag, startPoint x: 367, startPoint y: 203, endPoint x: 276, endPoint y: 241, distance: 98.6
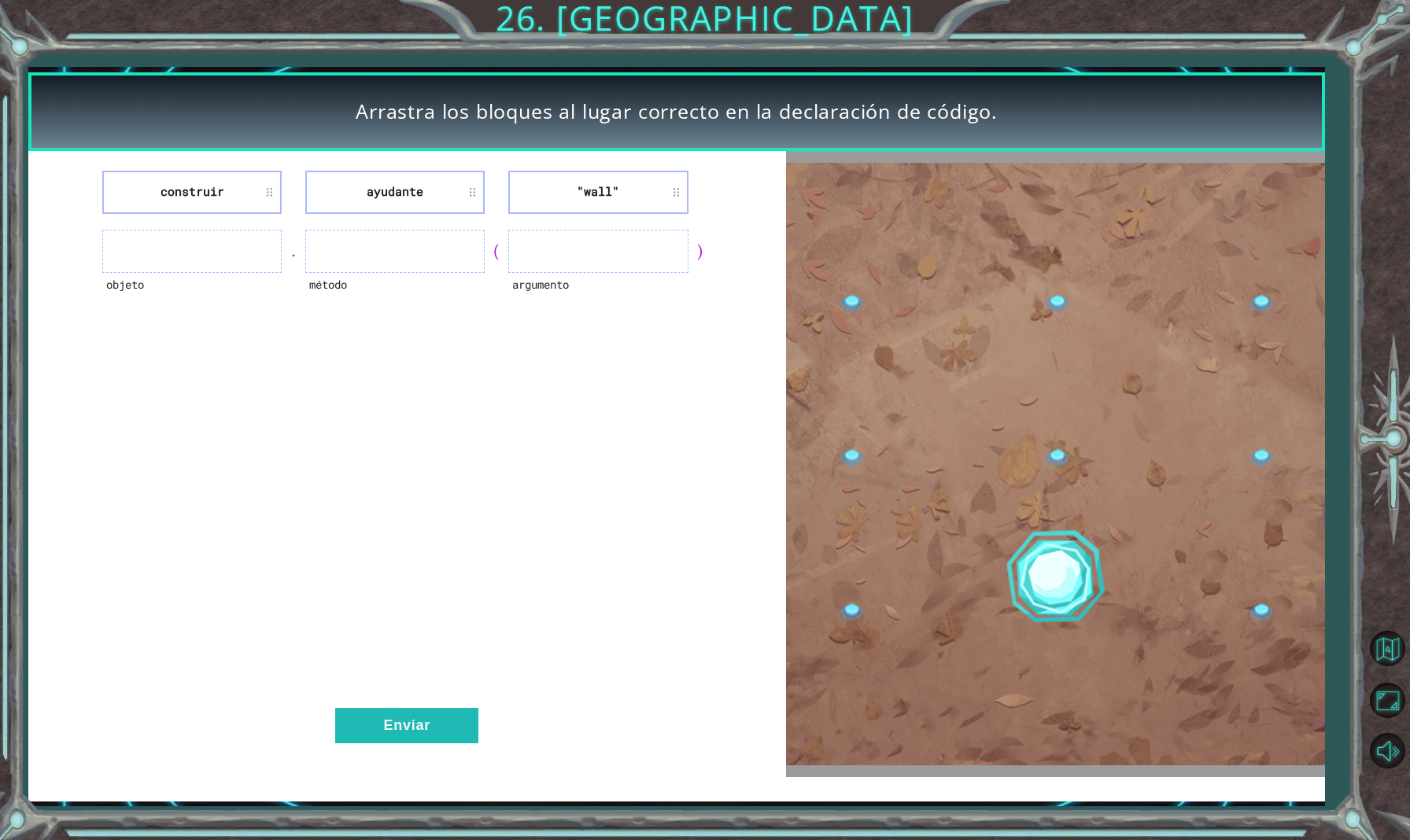
click at [271, 244] on div "construir ayudante "wall" objeto . método ( argumento ) Enviar" at bounding box center [407, 465] width 758 height 627
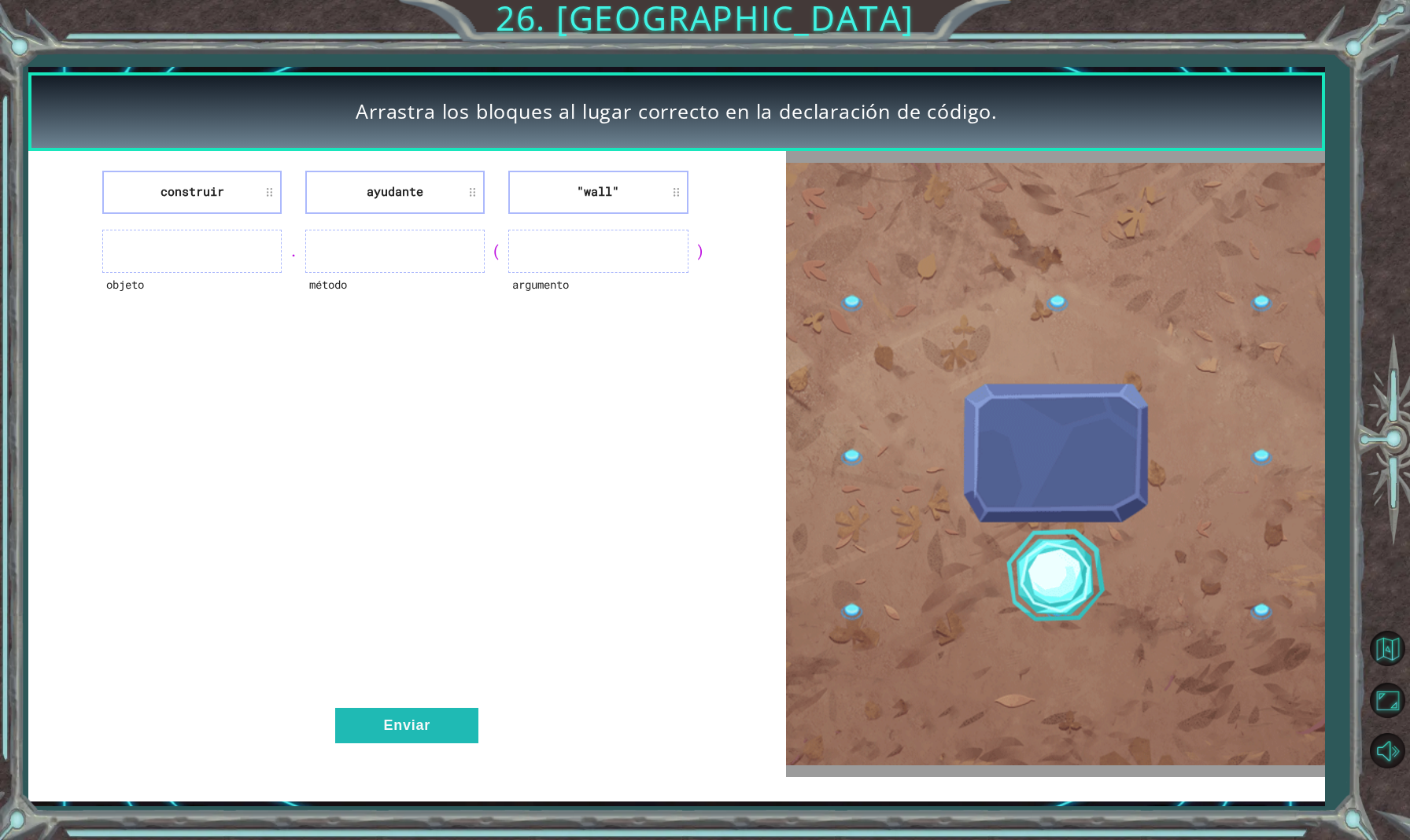
click at [293, 330] on div "construir ayudante "wall" objeto . método ( argumento ) Enviar" at bounding box center [407, 465] width 758 height 627
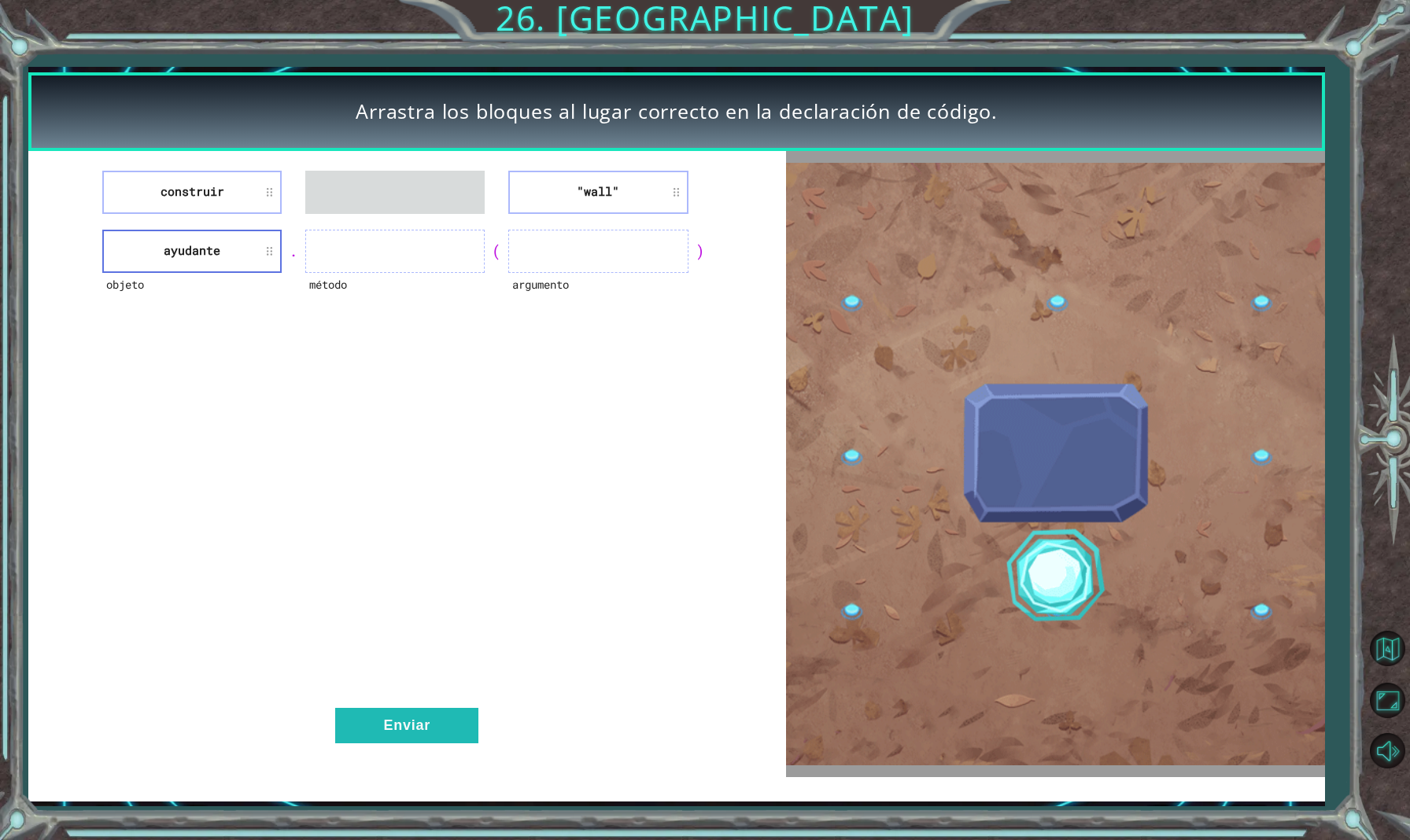
drag, startPoint x: 205, startPoint y: 188, endPoint x: 377, endPoint y: 215, distance: 174.1
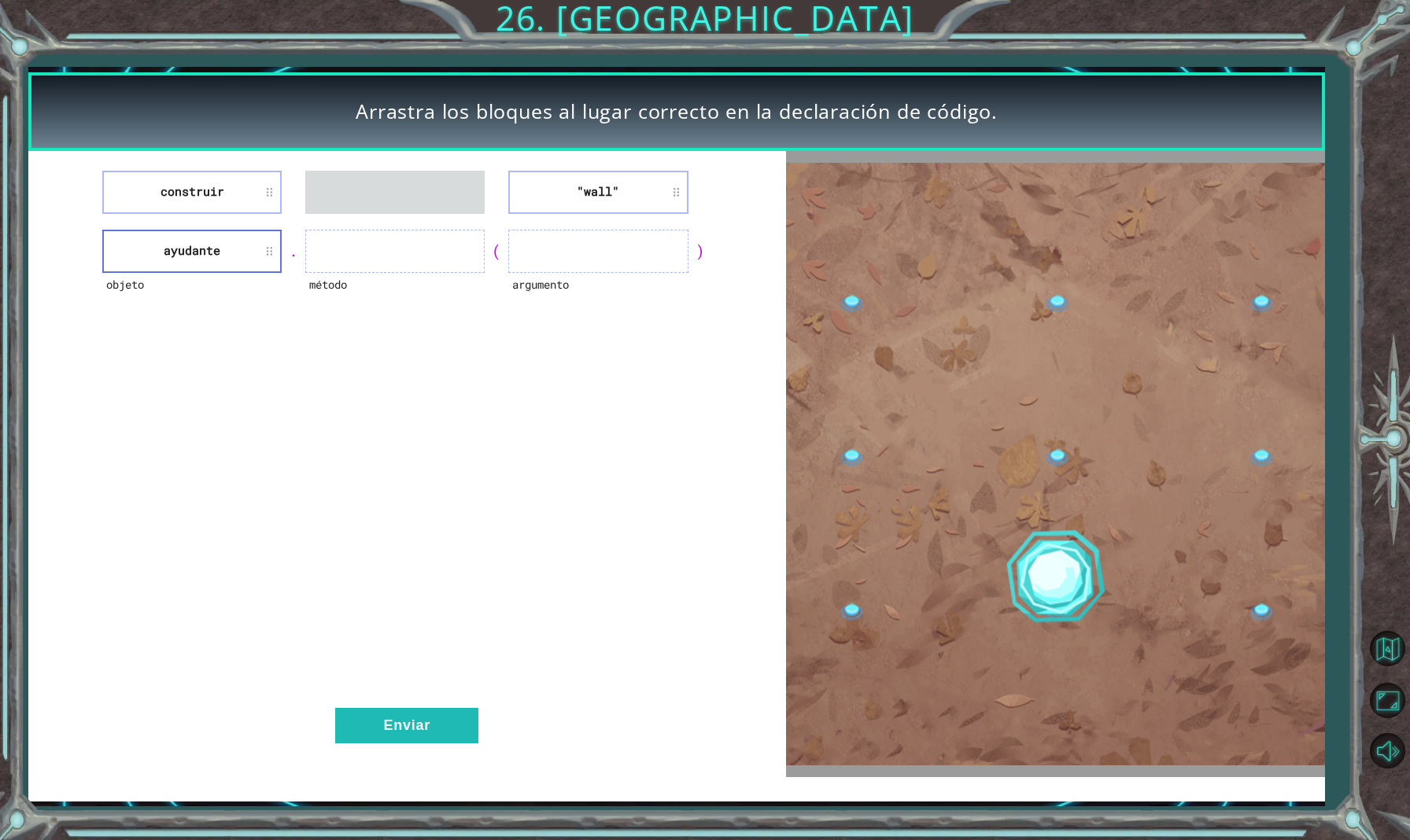
click at [379, 215] on div "construir "wall" objeto ayudante . método ( argumento ) Enviar" at bounding box center [407, 465] width 758 height 627
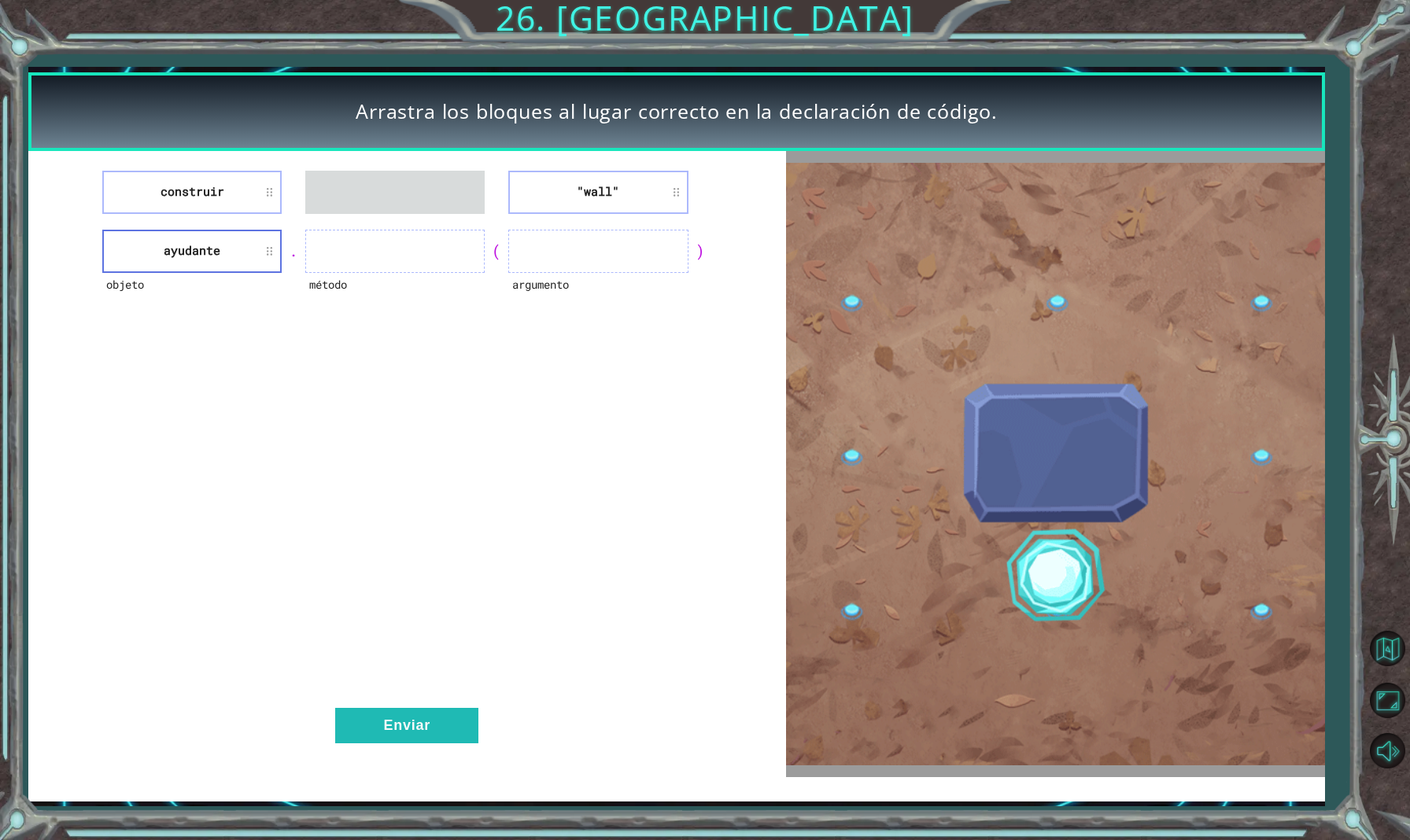
click at [331, 207] on ul at bounding box center [395, 192] width 179 height 43
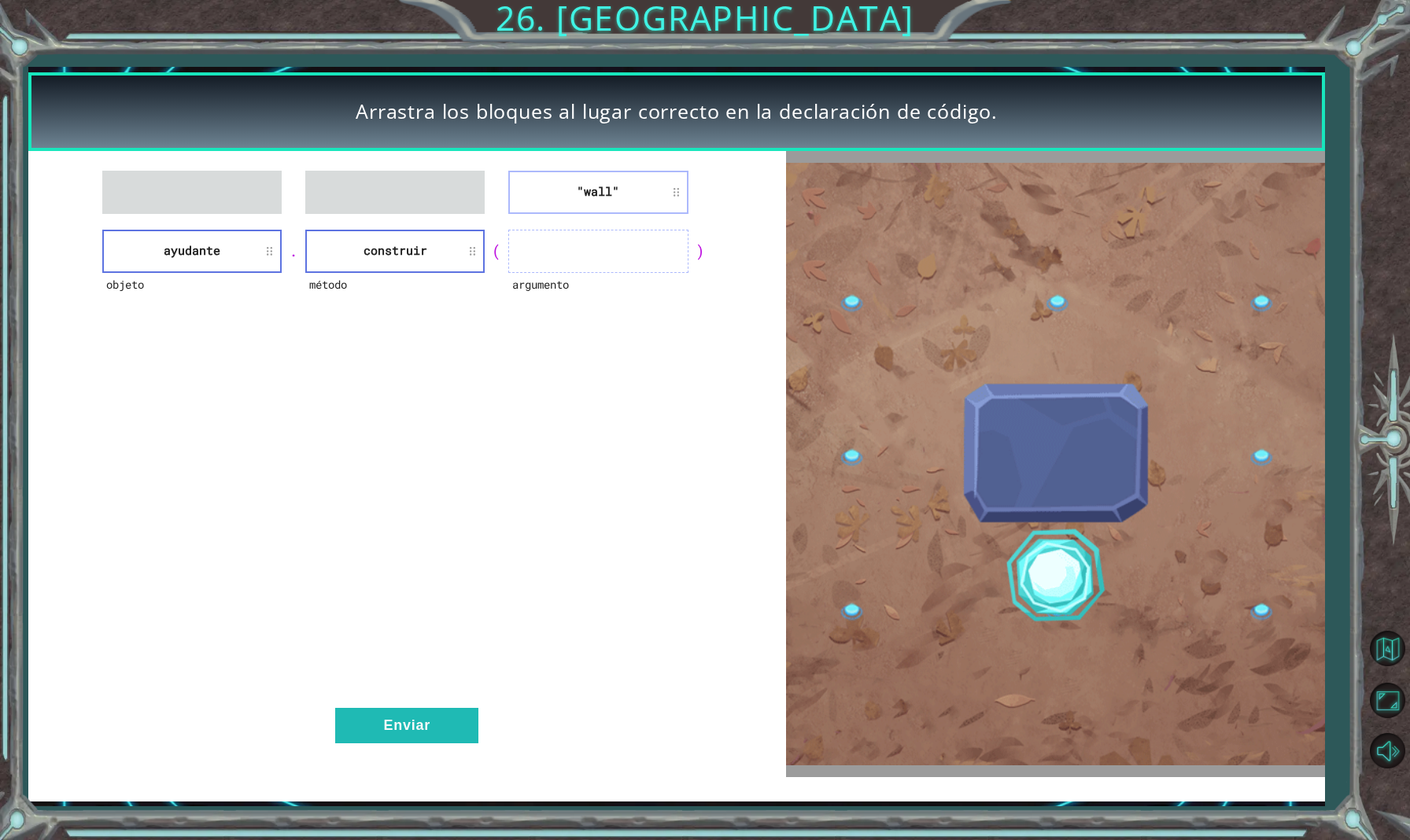
drag, startPoint x: 604, startPoint y: 186, endPoint x: 602, endPoint y: 233, distance: 47.0
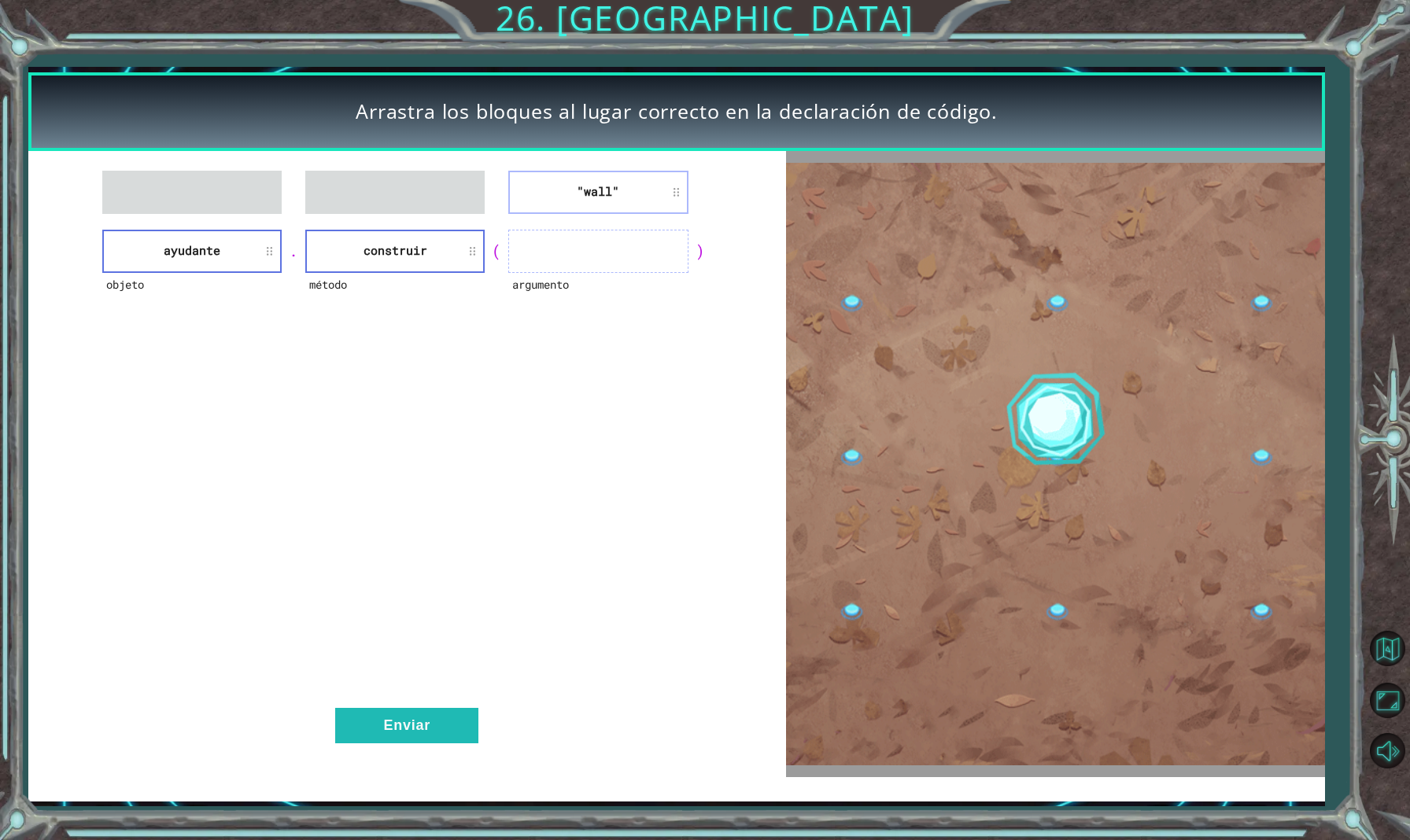
click at [607, 245] on div ""wall" objeto ayudante . método construir ( argumento ) Enviar" at bounding box center [407, 465] width 758 height 627
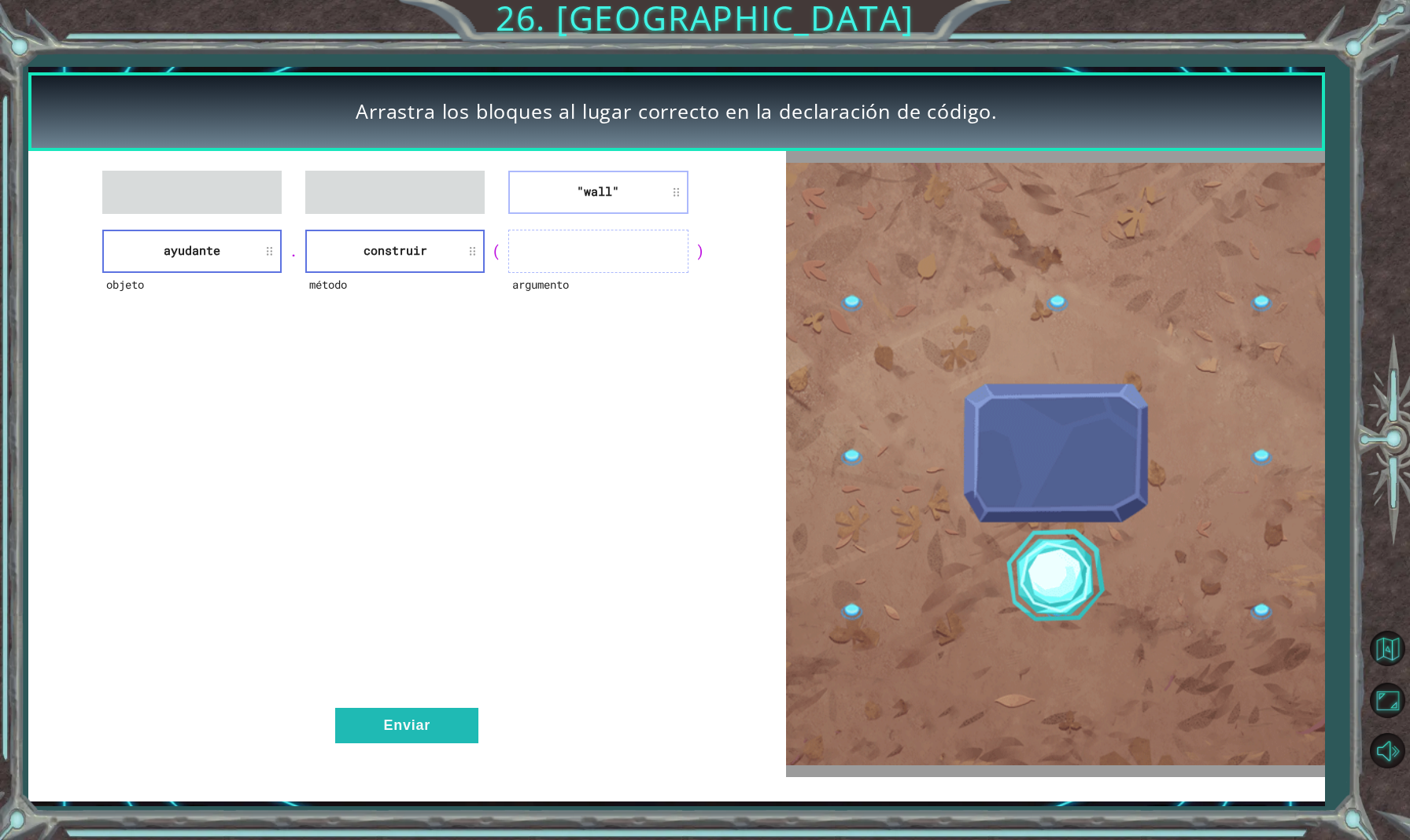
click at [629, 375] on div ""wall" objeto ayudante . método construir ( argumento ) Enviar" at bounding box center [407, 465] width 758 height 627
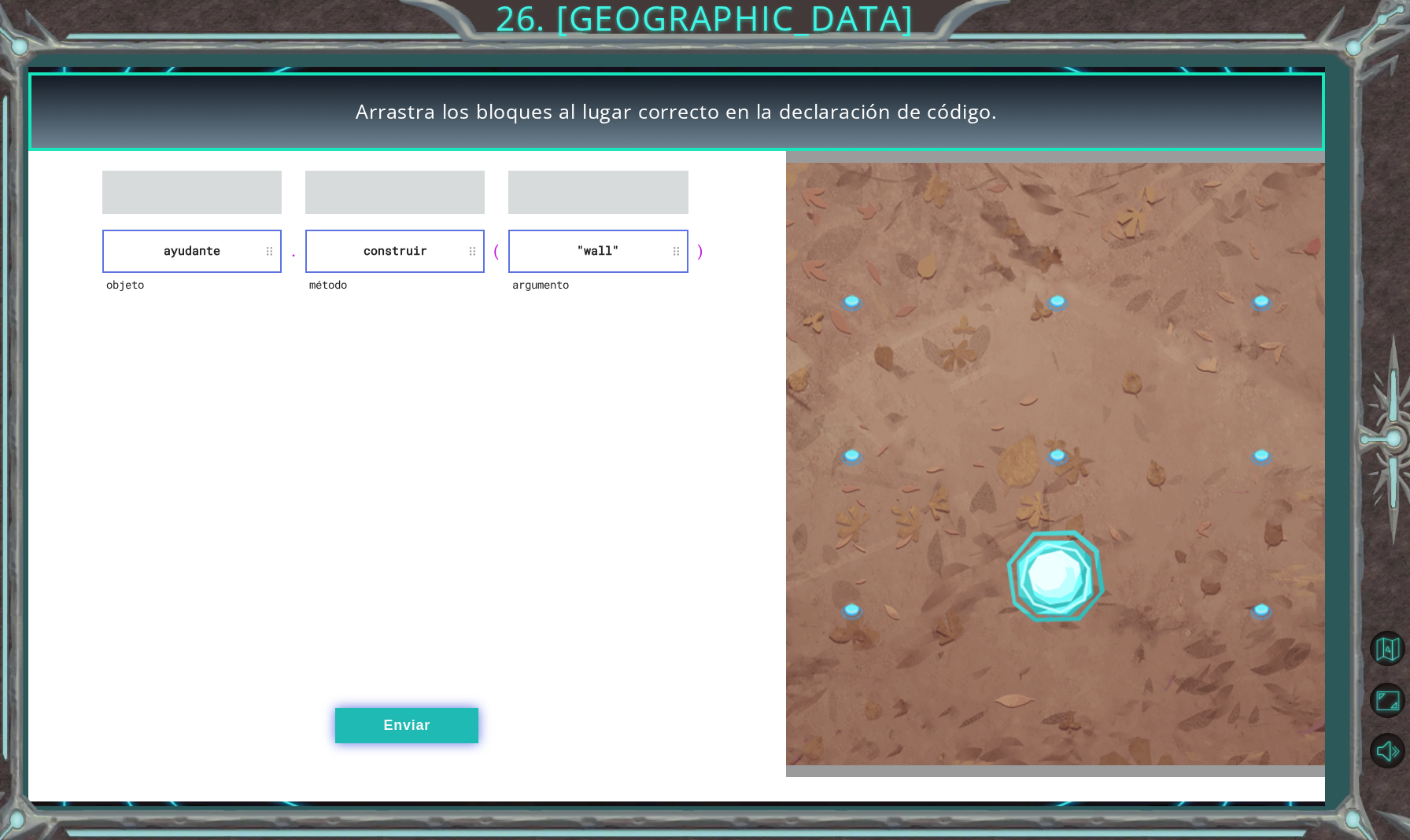
click at [432, 720] on button "Enviar" at bounding box center [407, 726] width 143 height 35
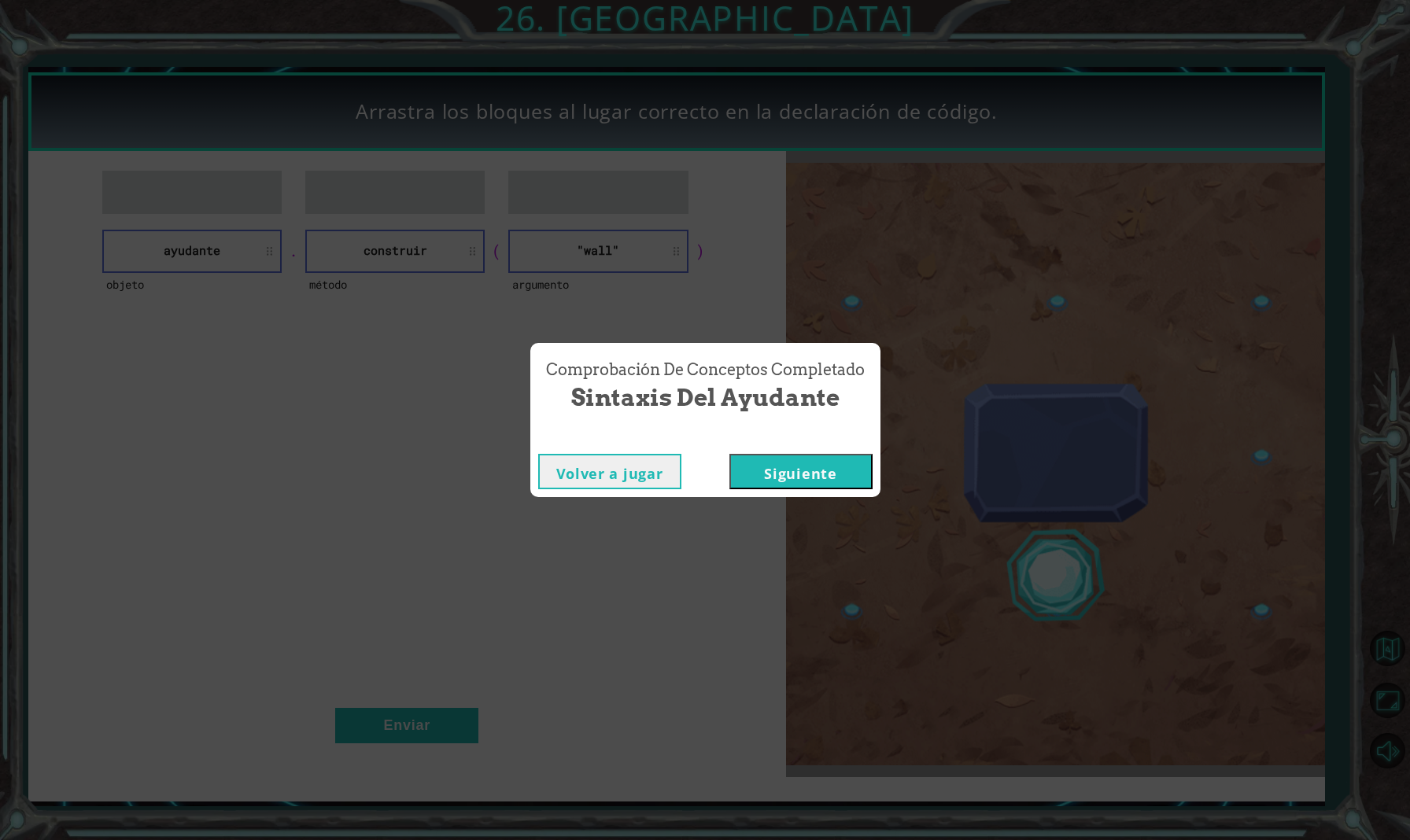
click at [823, 481] on button "Siguiente" at bounding box center [801, 472] width 143 height 35
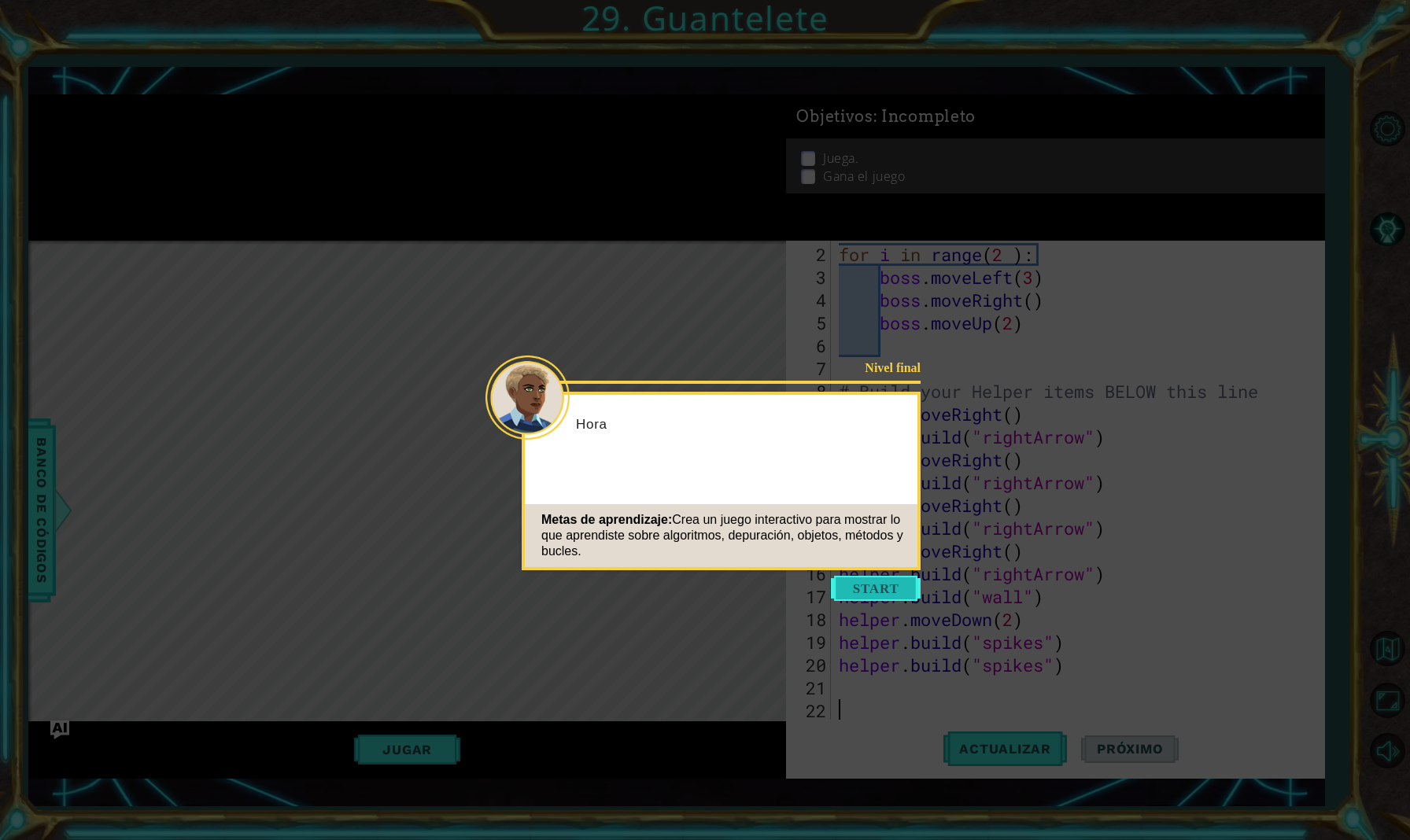
scroll to position [46, 0]
click at [884, 589] on button "Start" at bounding box center [876, 588] width 90 height 25
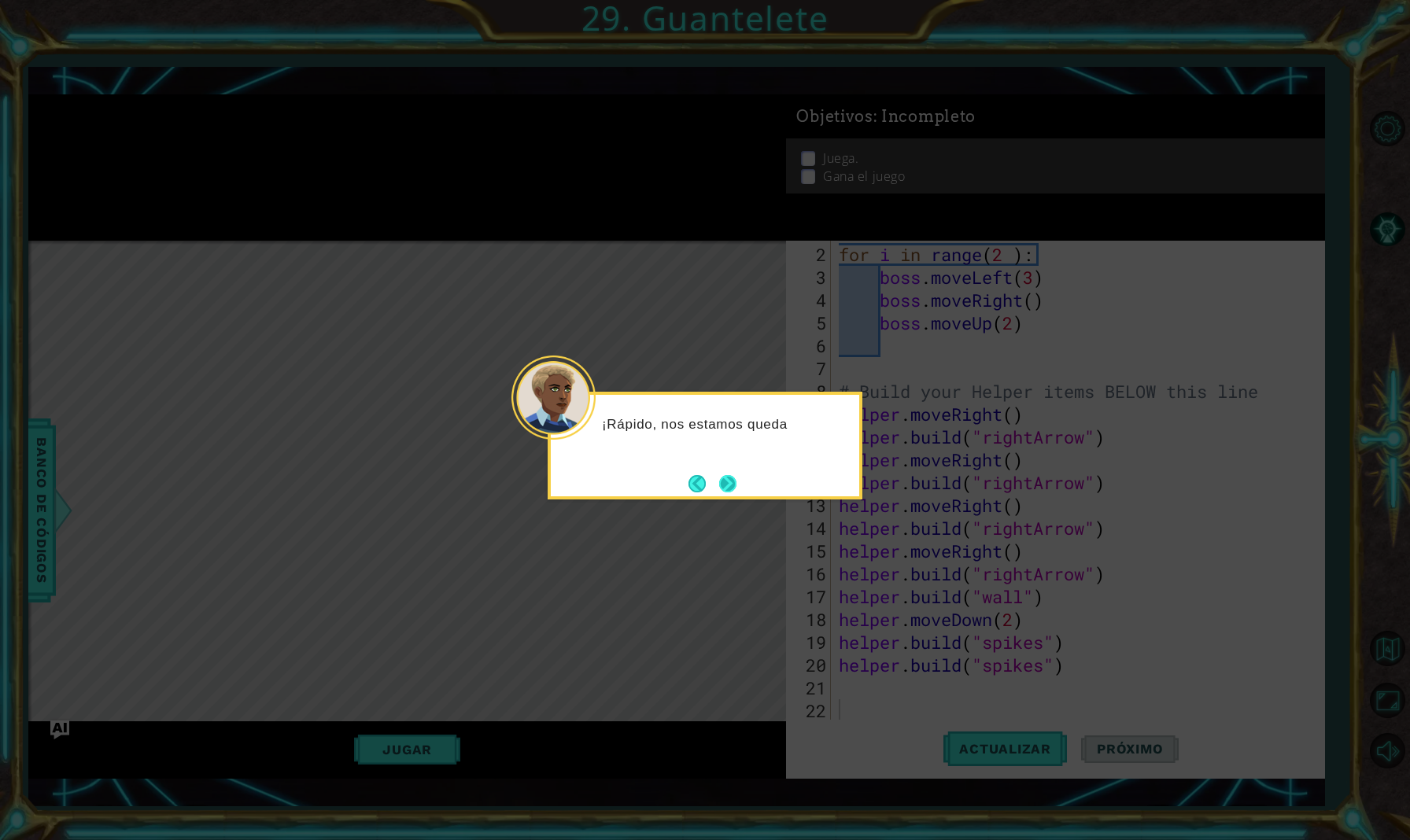
click at [731, 490] on button "Next" at bounding box center [728, 484] width 18 height 18
click at [731, 490] on icon at bounding box center [705, 420] width 1410 height 840
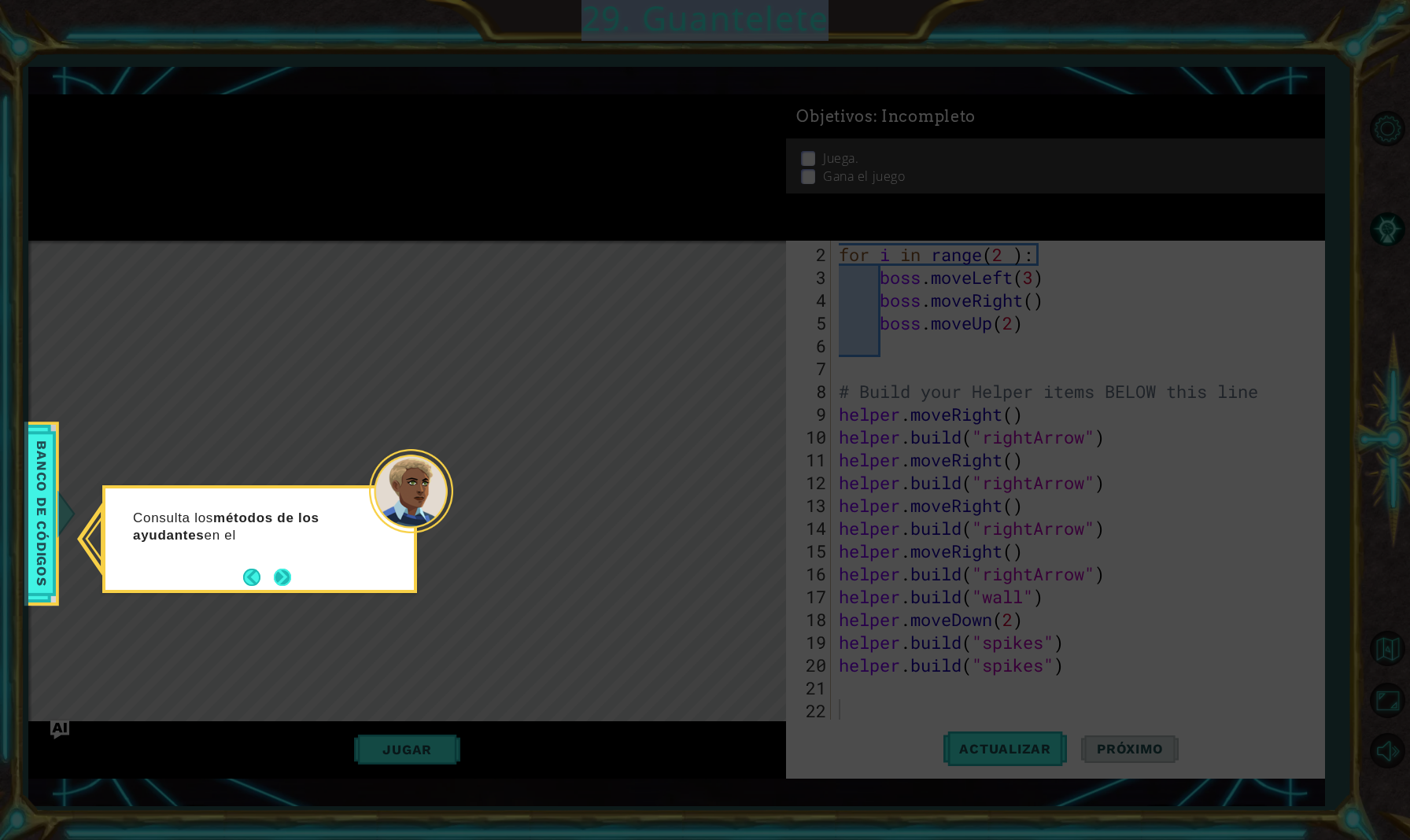
click at [287, 568] on button "Next" at bounding box center [283, 577] width 18 height 18
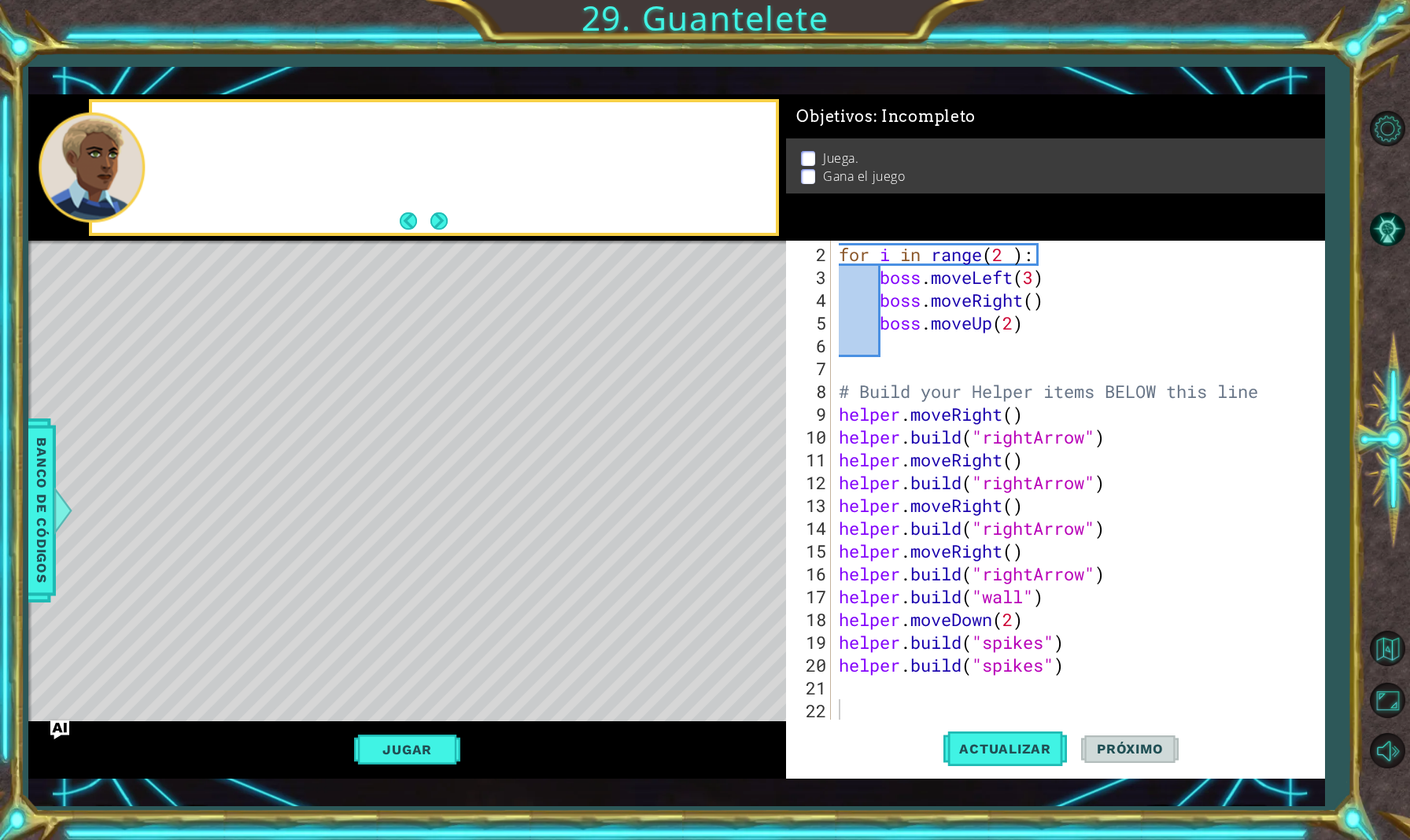
click at [287, 568] on div "Level Map" at bounding box center [391, 473] width 727 height 464
click at [1382, 645] on button "Volver al mapa" at bounding box center [1387, 648] width 46 height 46
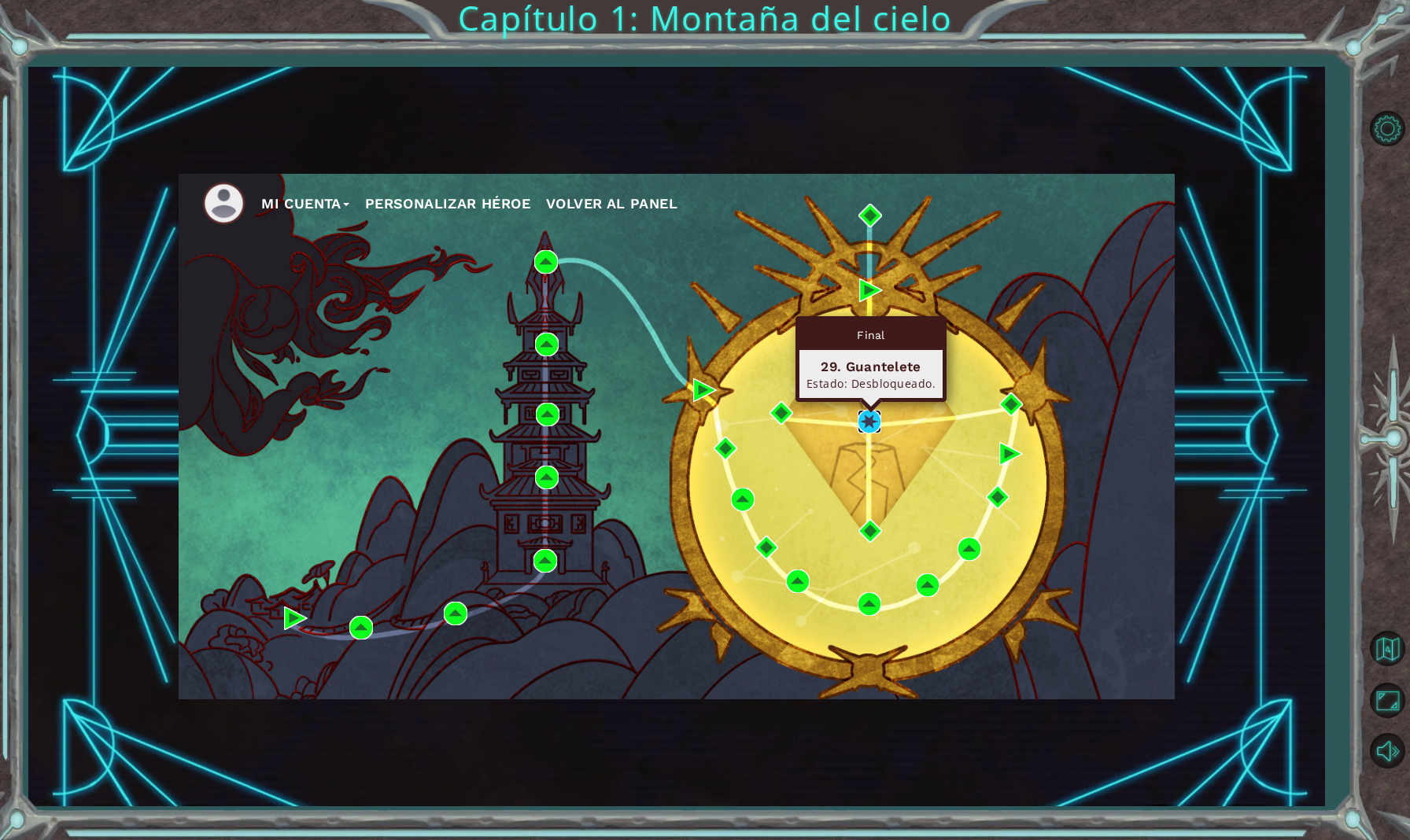
click at [871, 423] on img at bounding box center [869, 421] width 23 height 23
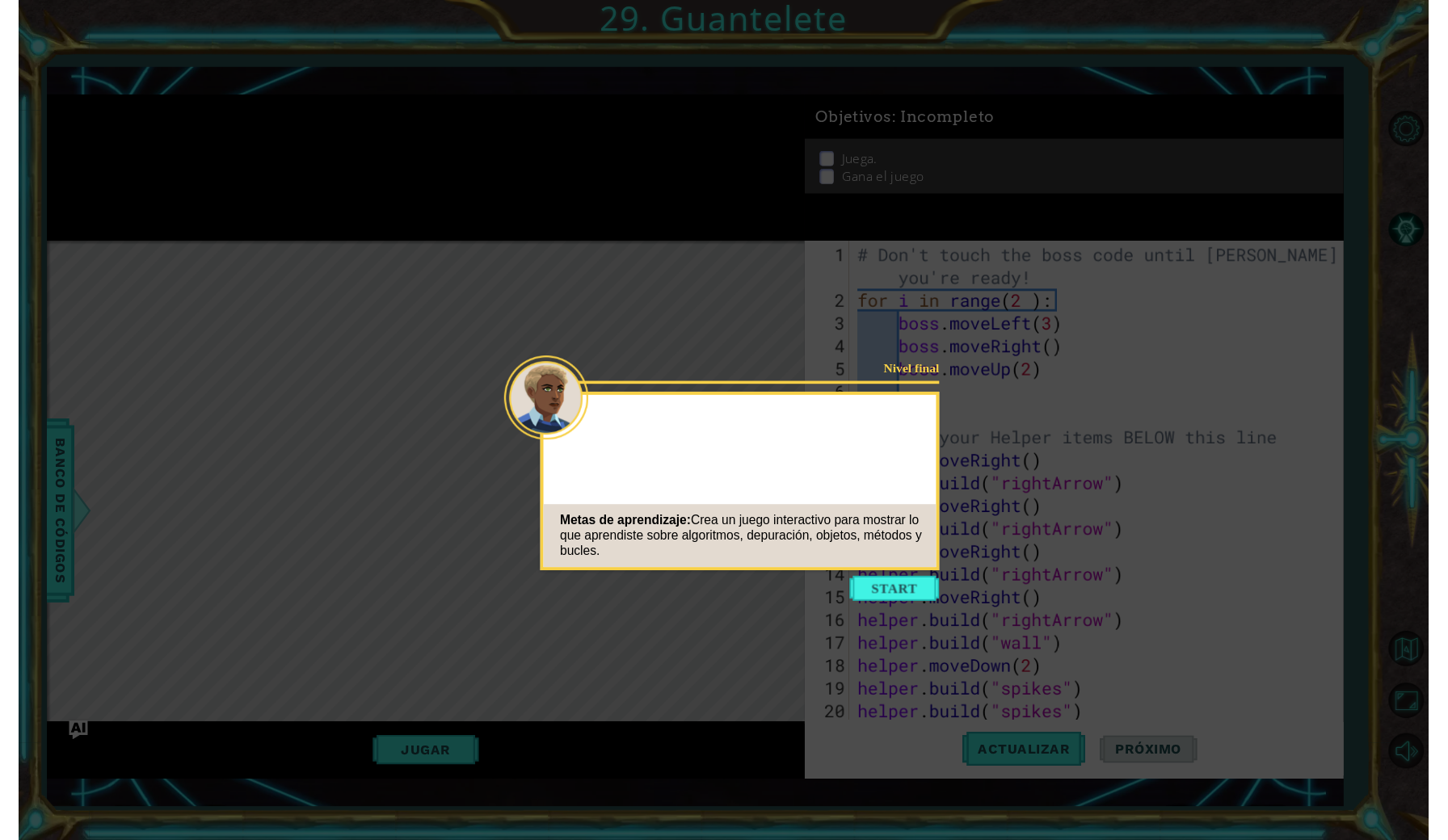
scroll to position [47, 0]
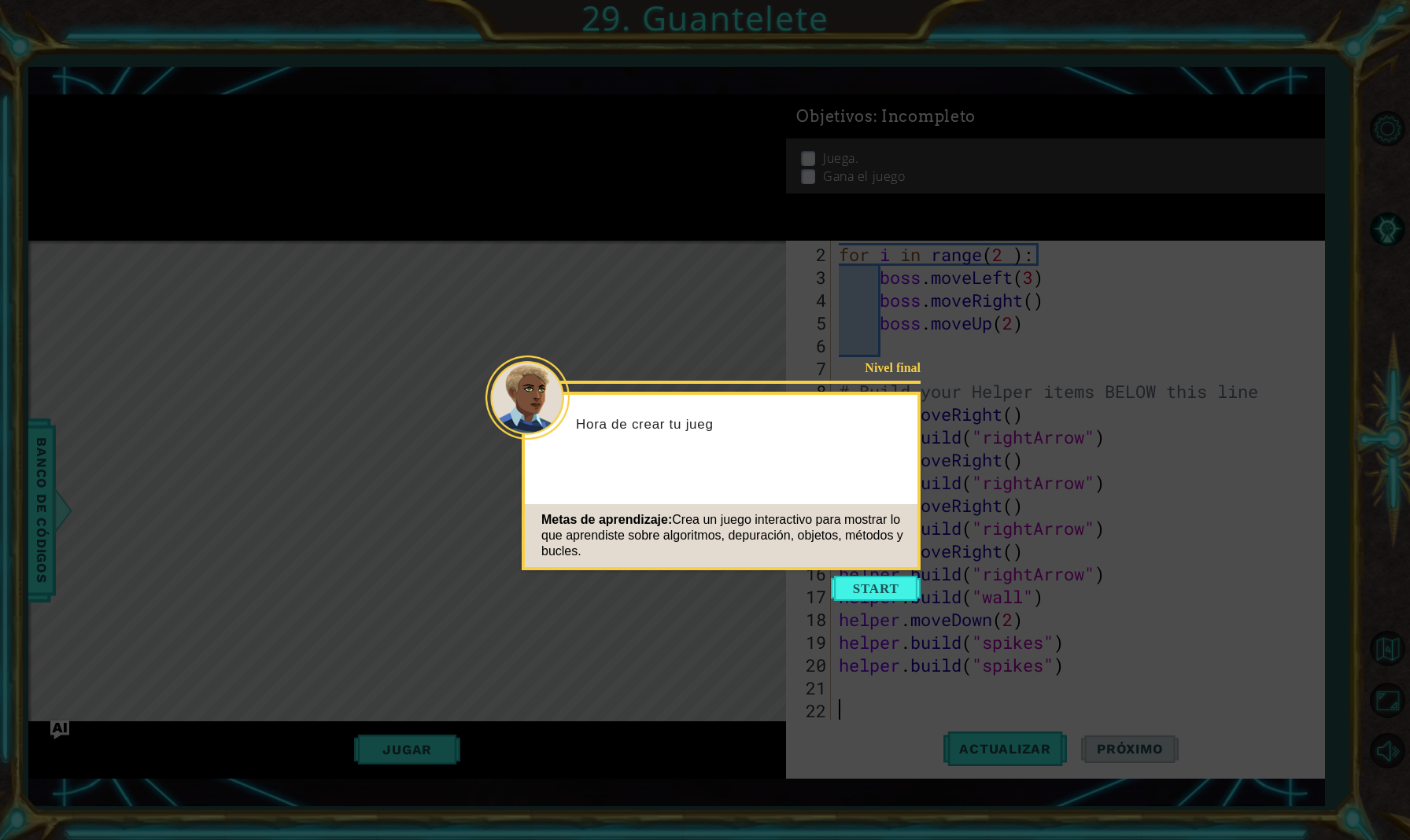
click at [859, 585] on button "Start" at bounding box center [876, 588] width 90 height 25
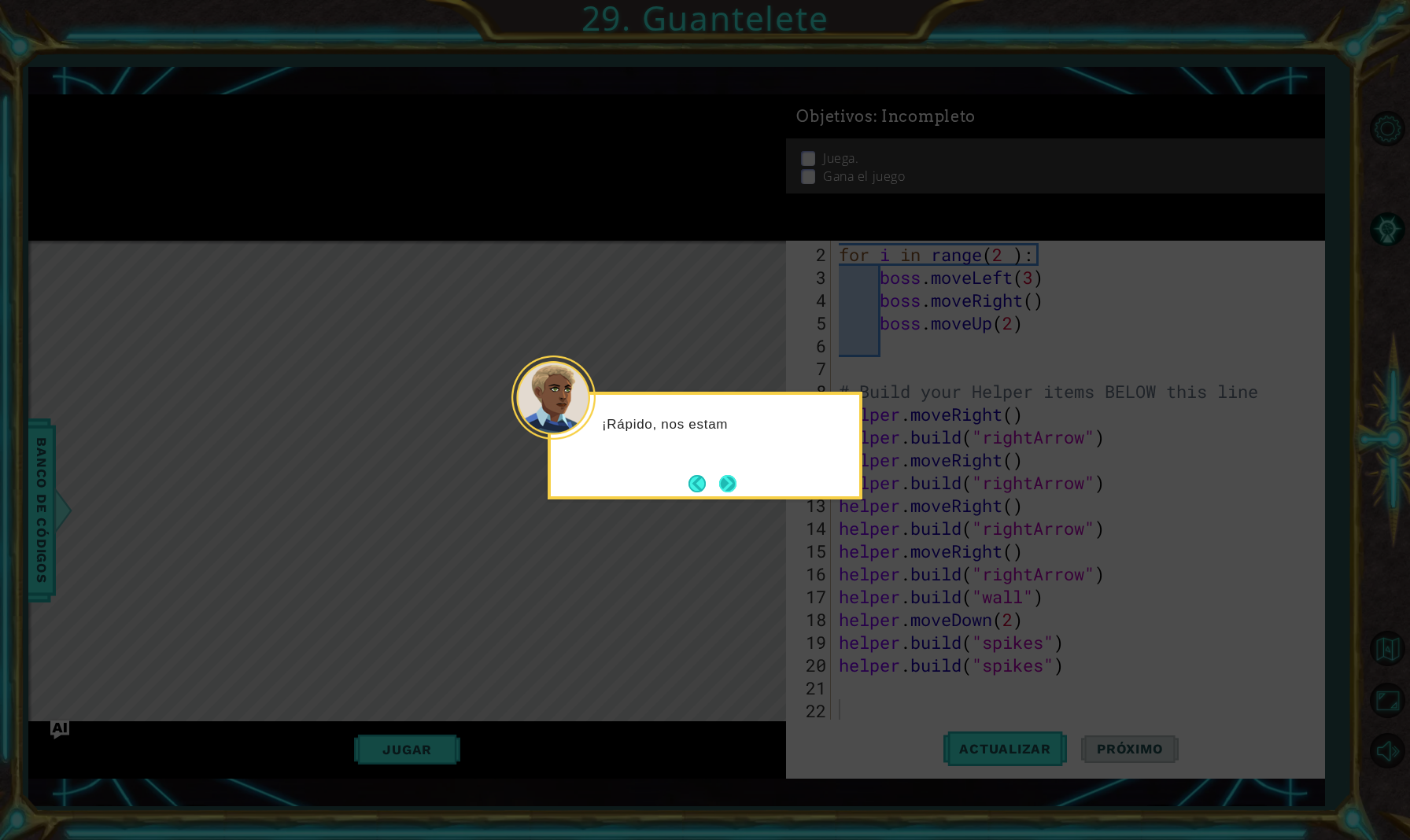
click at [731, 475] on button "Next" at bounding box center [728, 484] width 18 height 18
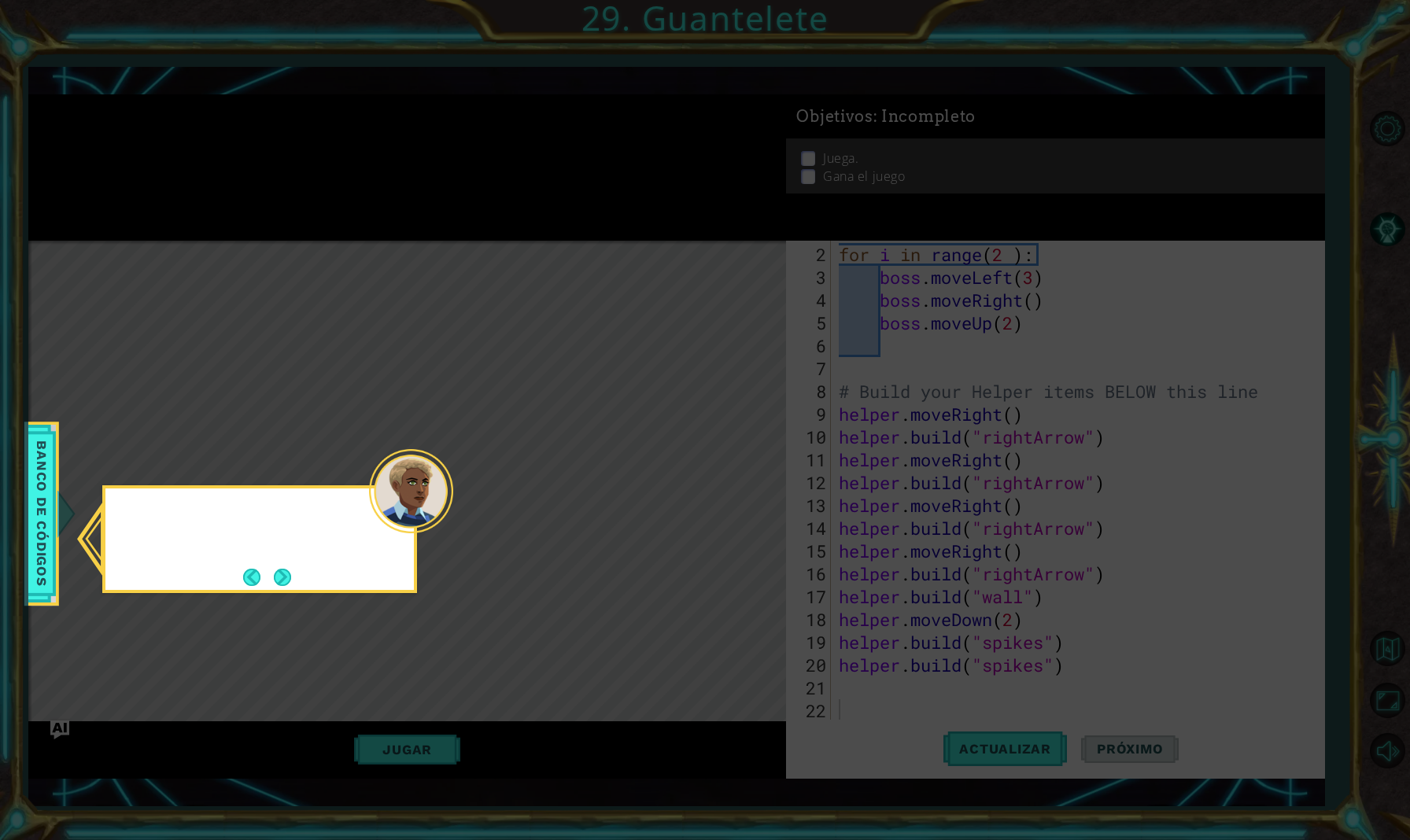
click at [731, 474] on icon at bounding box center [705, 420] width 1410 height 840
click at [274, 586] on button "Next" at bounding box center [283, 577] width 18 height 18
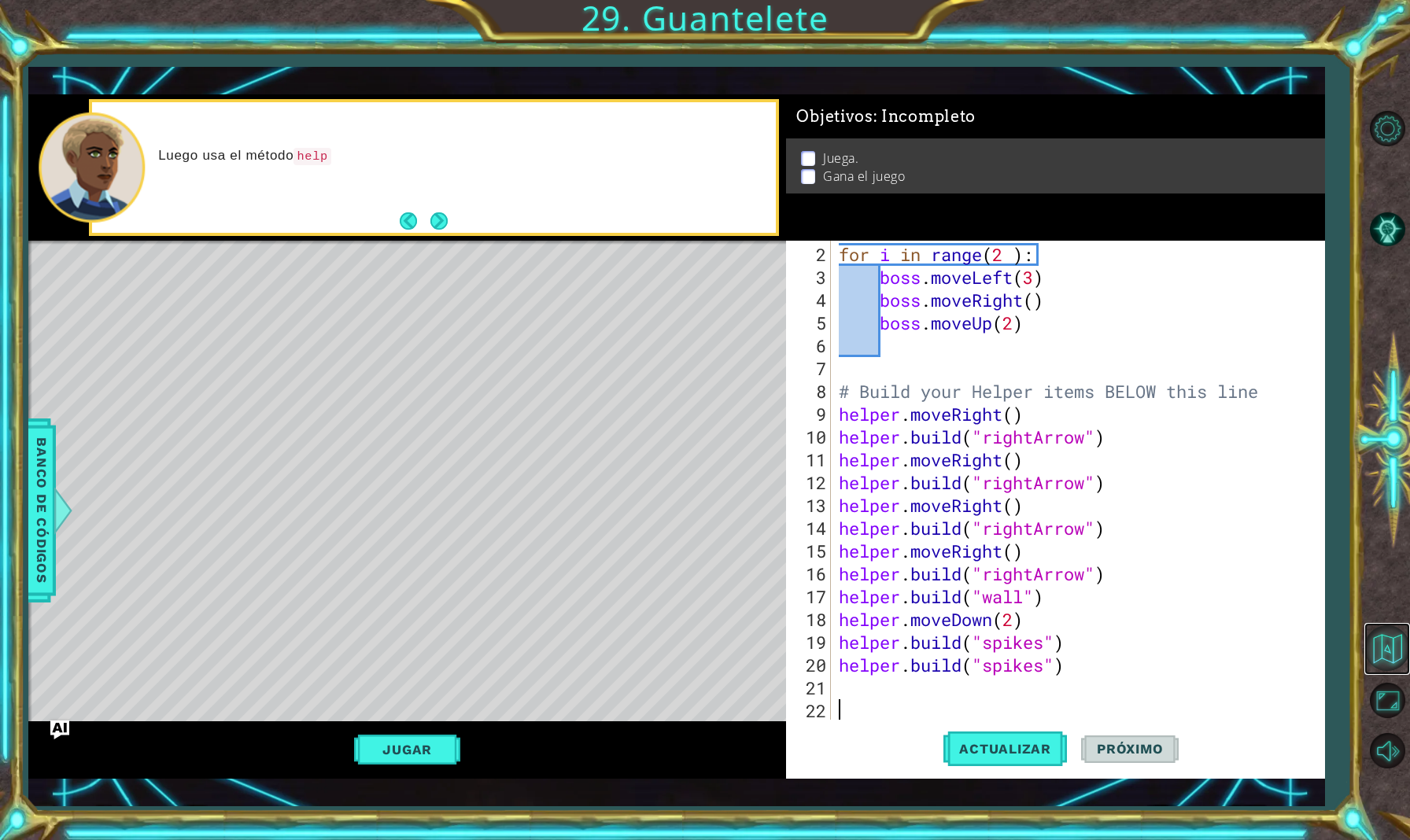
click at [1387, 653] on button "Volver al mapa" at bounding box center [1387, 648] width 46 height 46
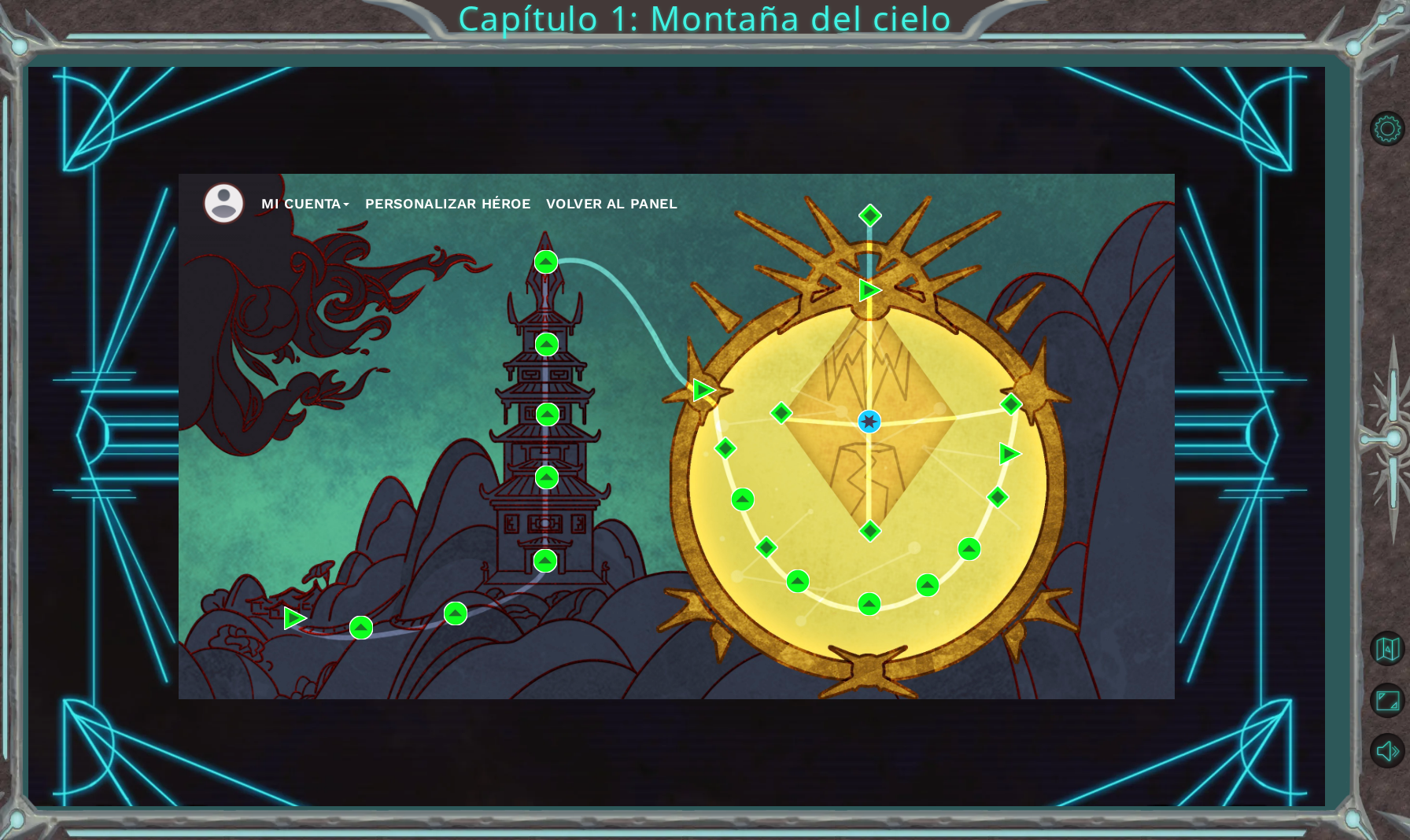
click at [619, 192] on button "Volver al panel" at bounding box center [611, 203] width 131 height 23
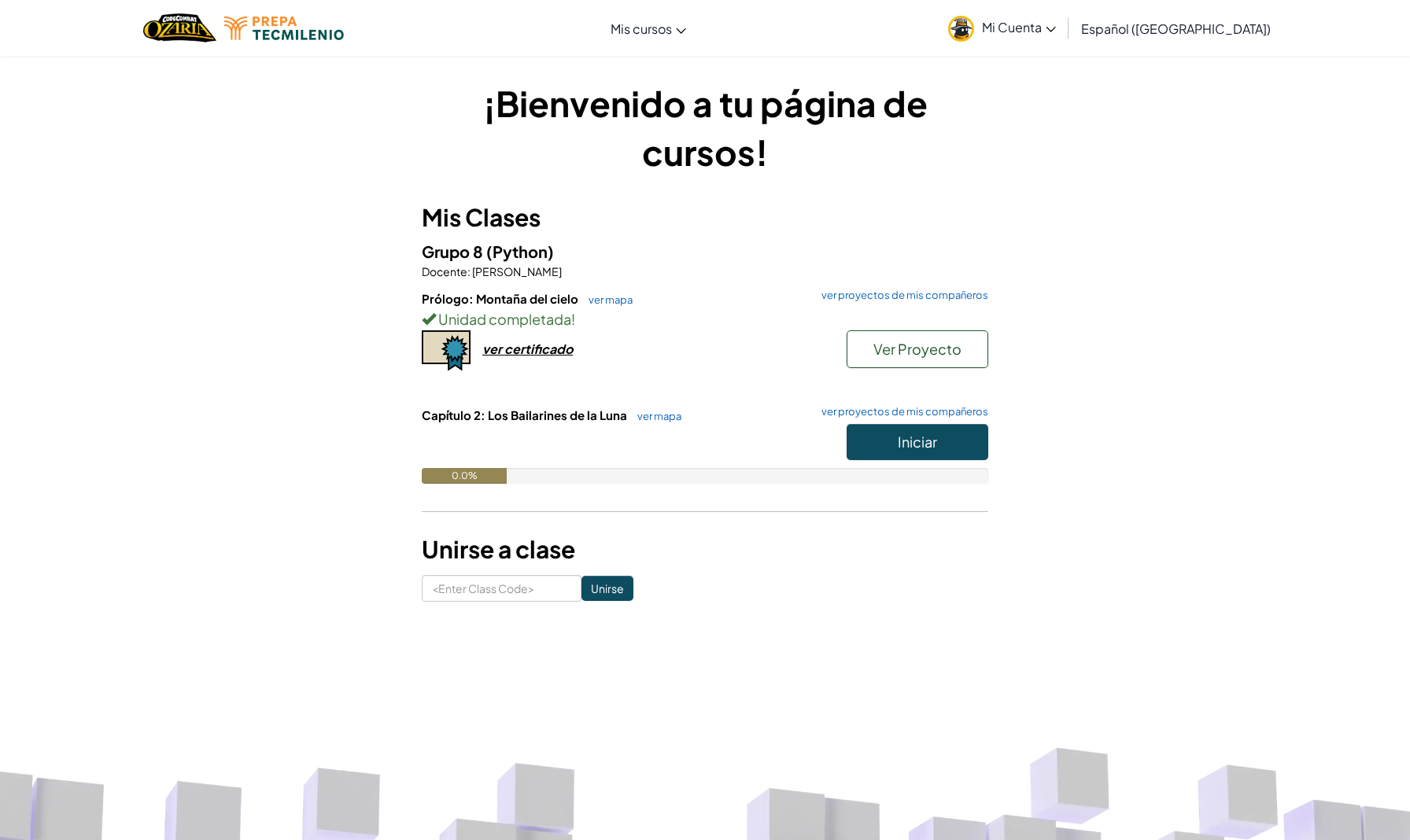
click at [951, 438] on button "Iniciar" at bounding box center [917, 442] width 141 height 36
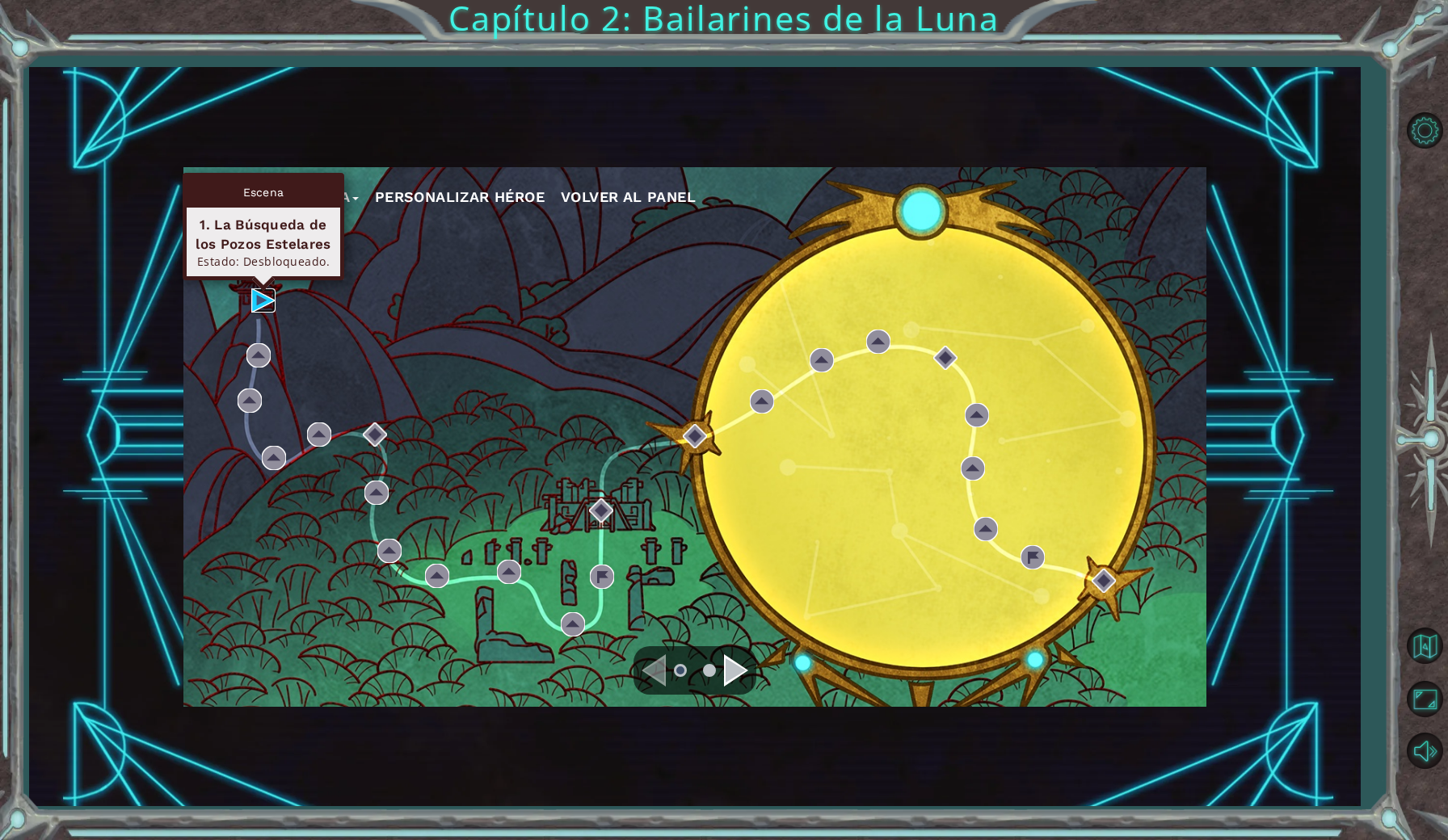
click at [263, 300] on img at bounding box center [263, 300] width 24 height 24
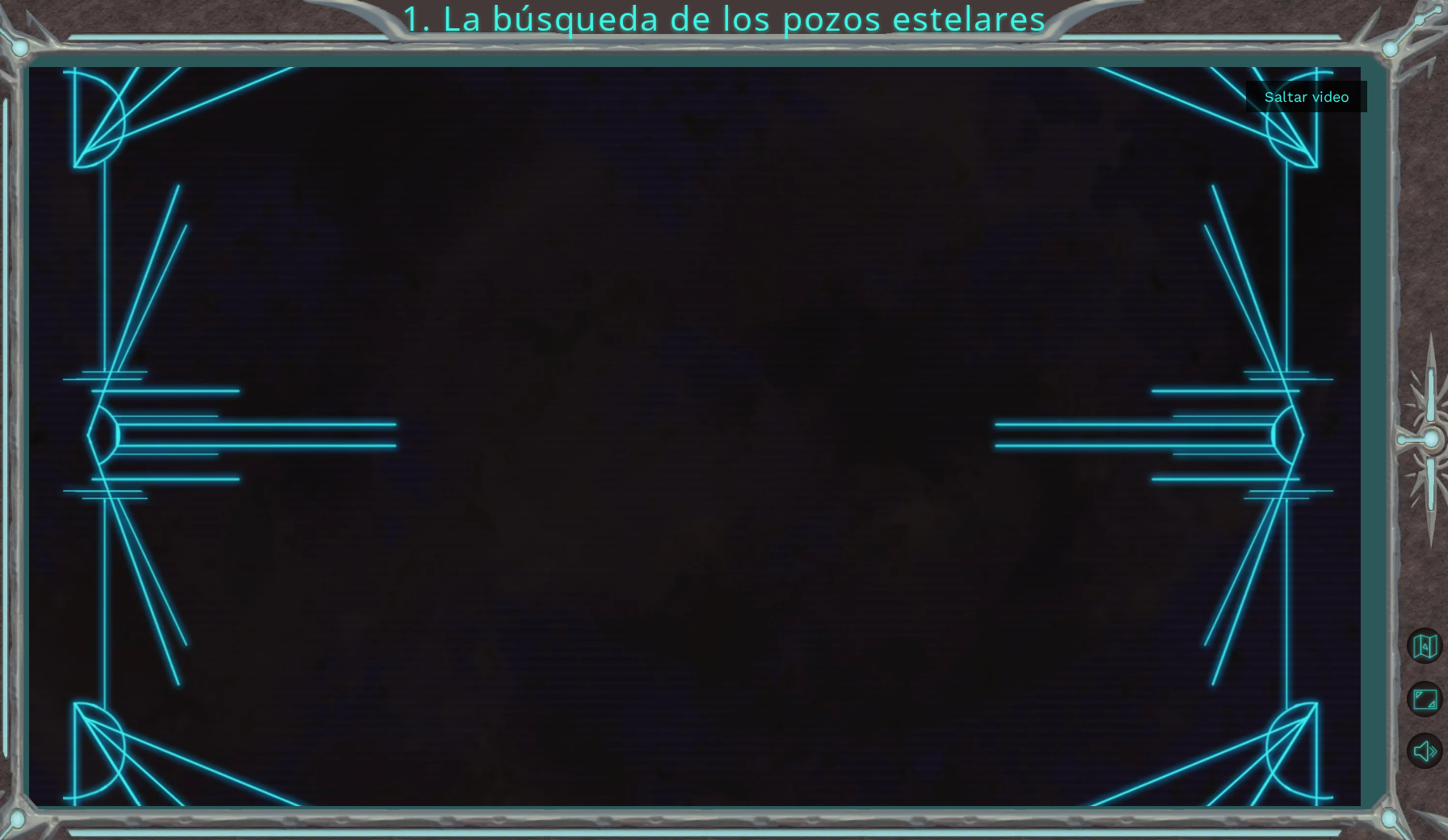
click at [1331, 97] on button "Saltar video" at bounding box center [1306, 97] width 121 height 31
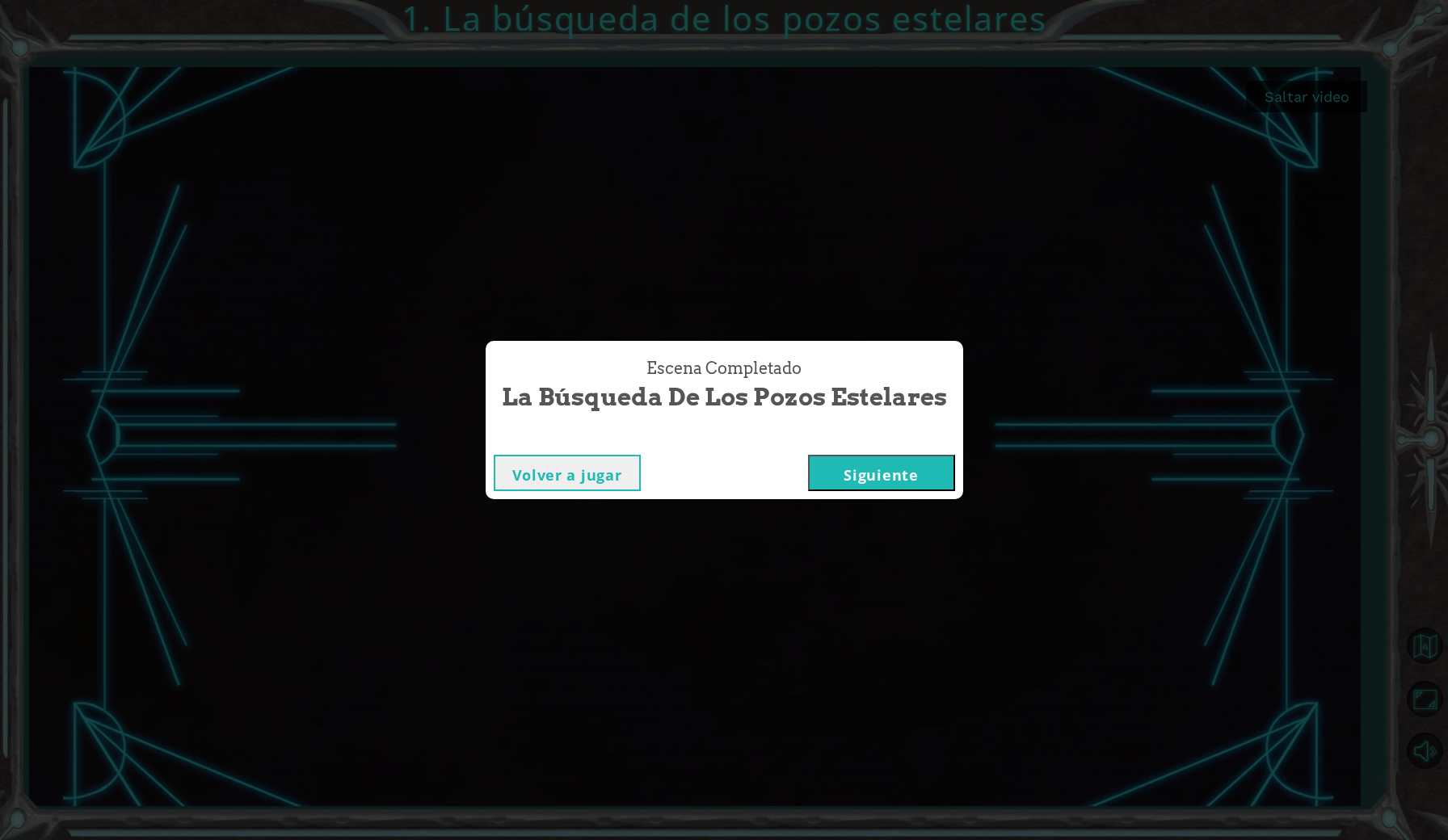
click at [945, 466] on button "Siguiente" at bounding box center [882, 473] width 147 height 36
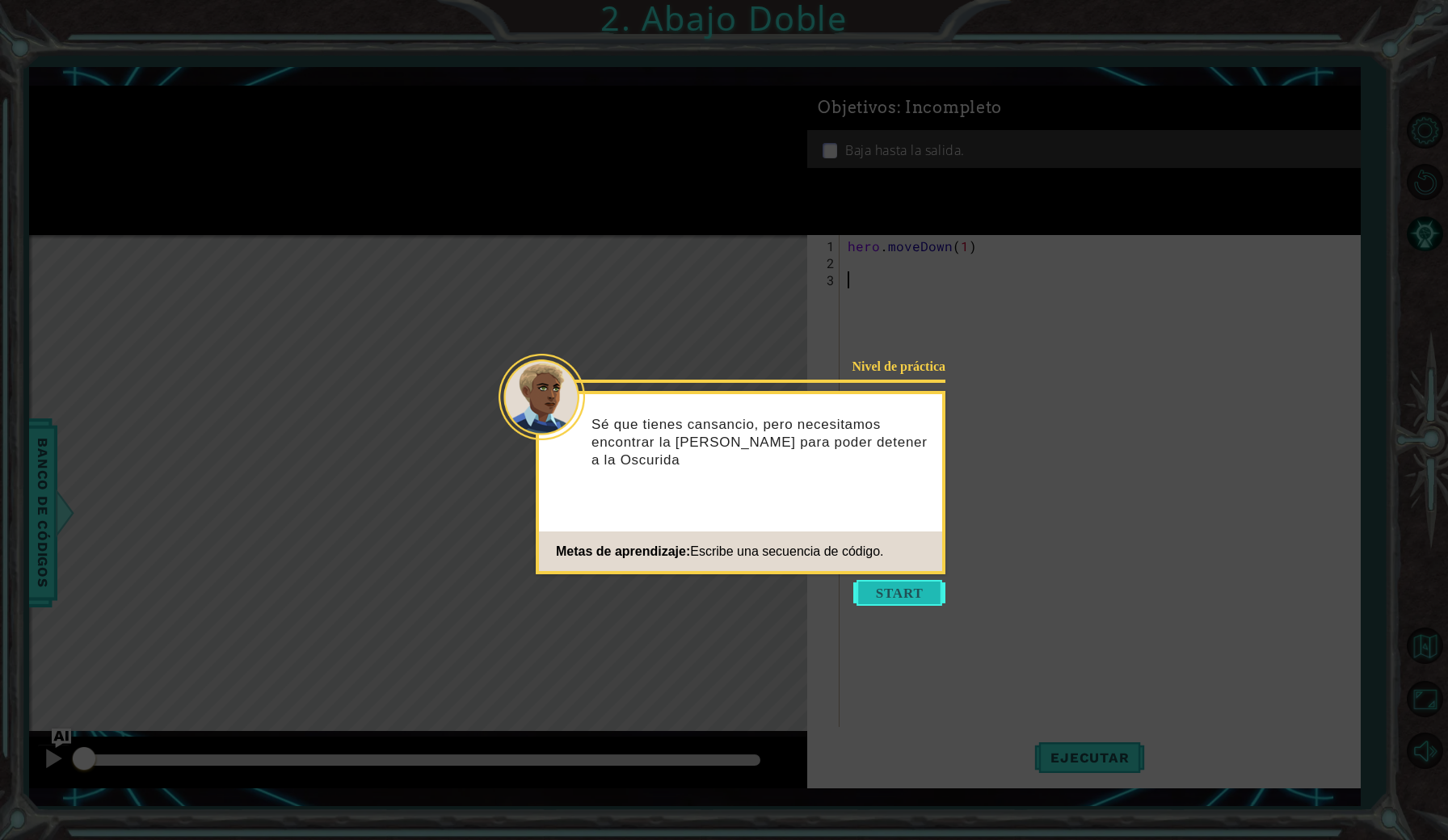
click at [916, 596] on button "Start" at bounding box center [900, 592] width 92 height 26
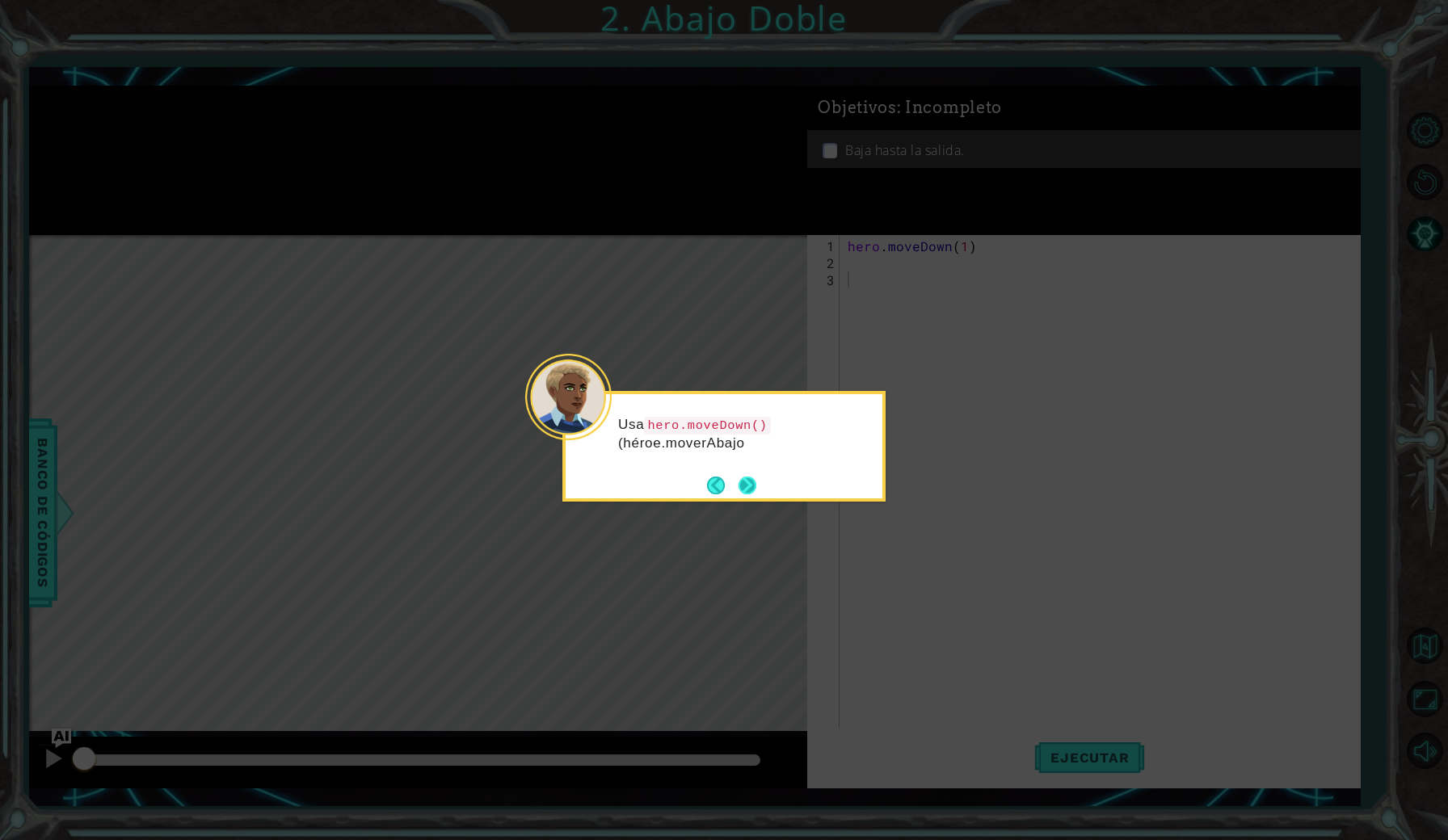
click at [750, 494] on button "Next" at bounding box center [748, 486] width 18 height 18
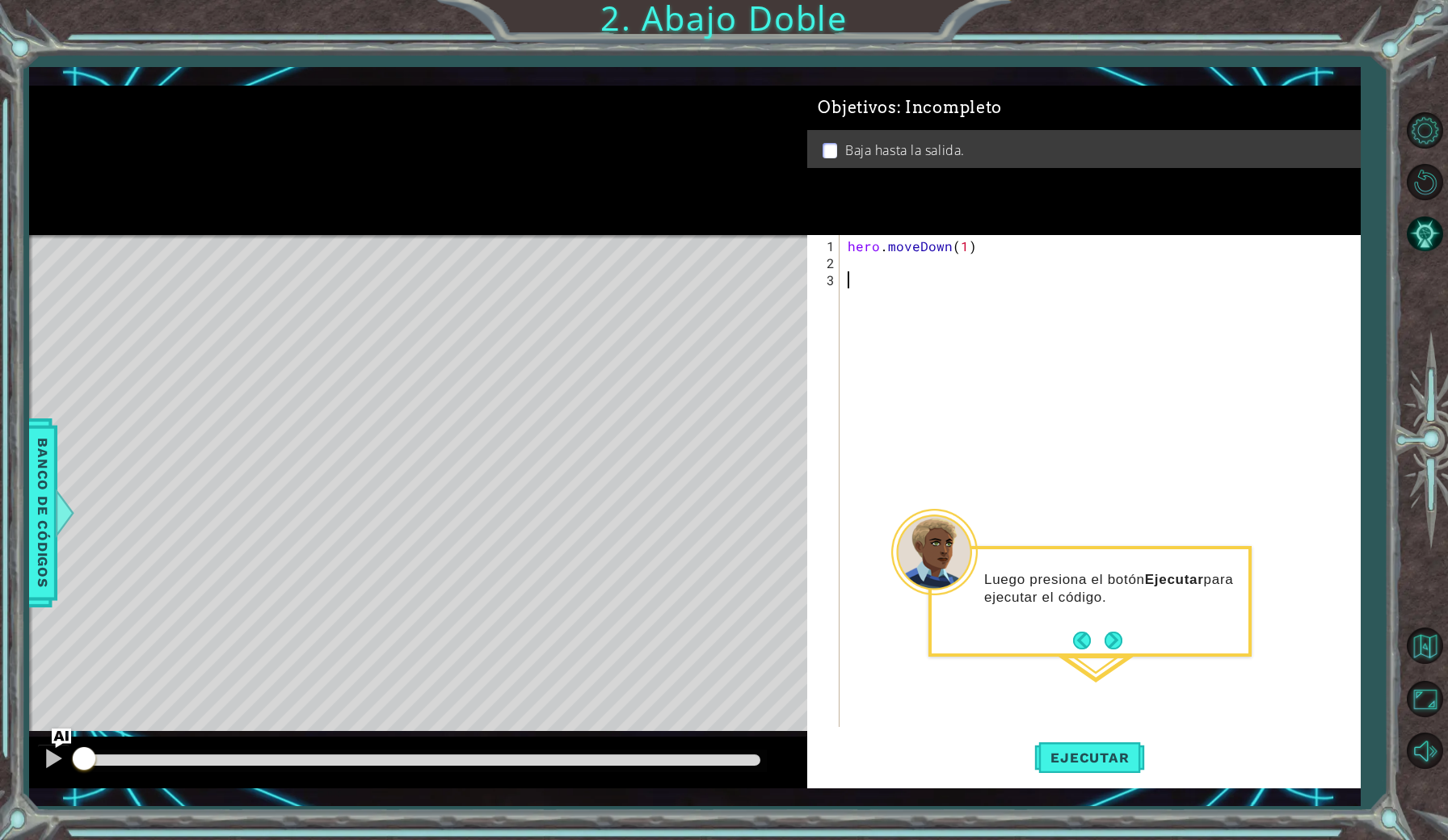
type textarea "h"
click at [968, 249] on div "hero . moveDown ( 1 )" at bounding box center [1104, 500] width 518 height 526
type textarea "hero.moveDown(3)"
click at [1097, 758] on span "Ejecutar" at bounding box center [1090, 757] width 111 height 17
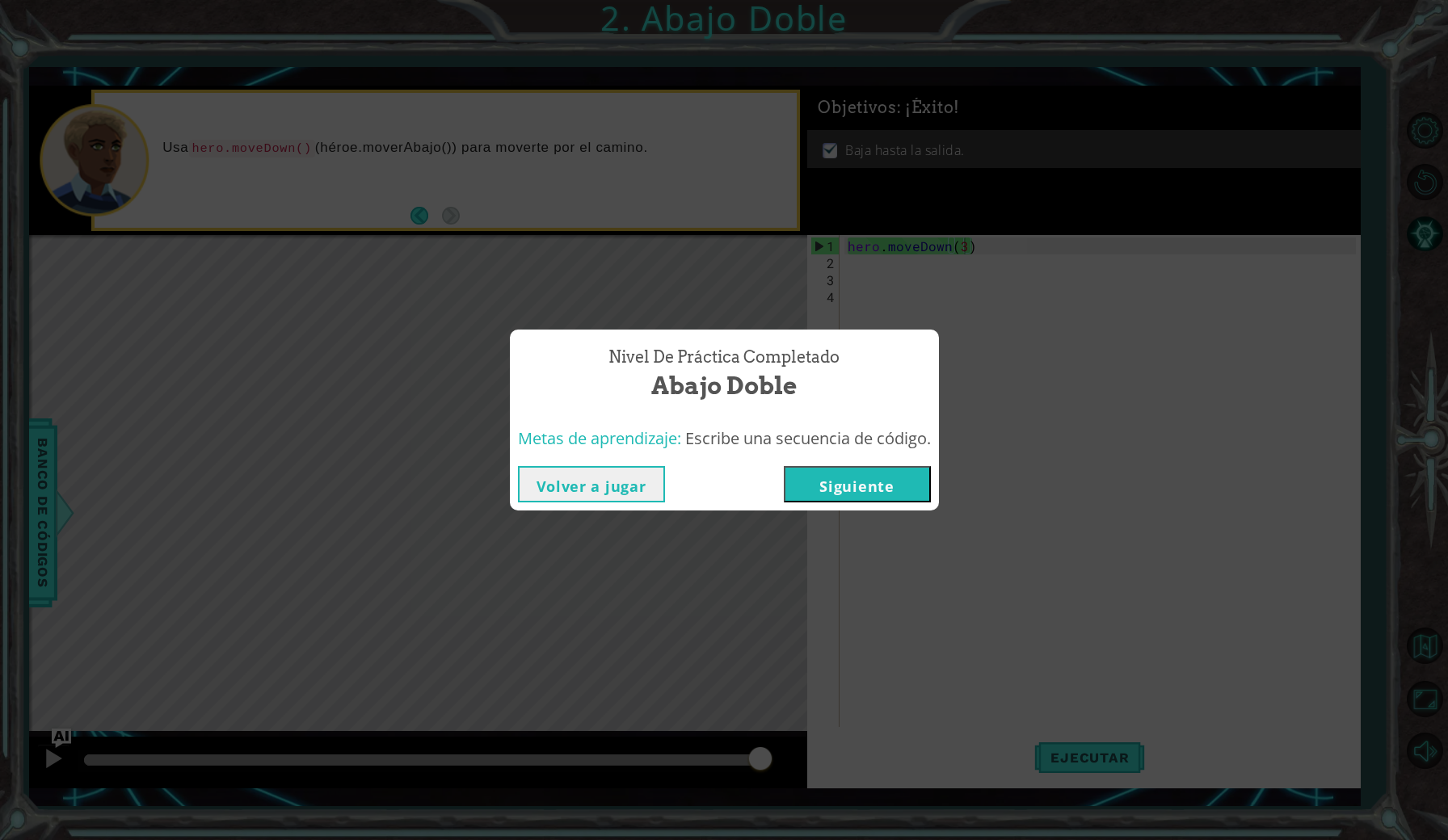
click at [883, 489] on button "Siguiente" at bounding box center [857, 484] width 147 height 36
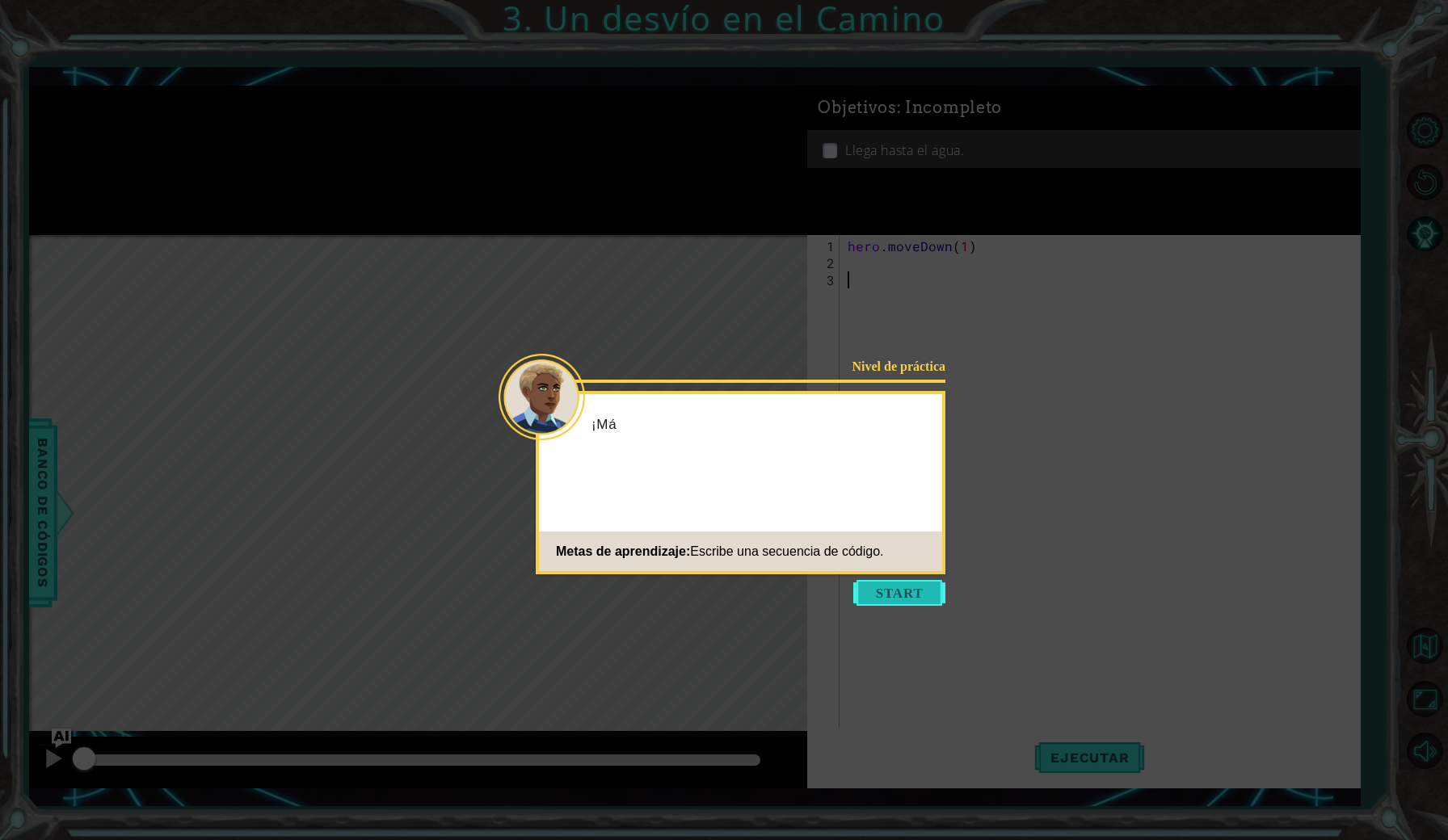
click at [901, 596] on button "Start" at bounding box center [900, 592] width 92 height 26
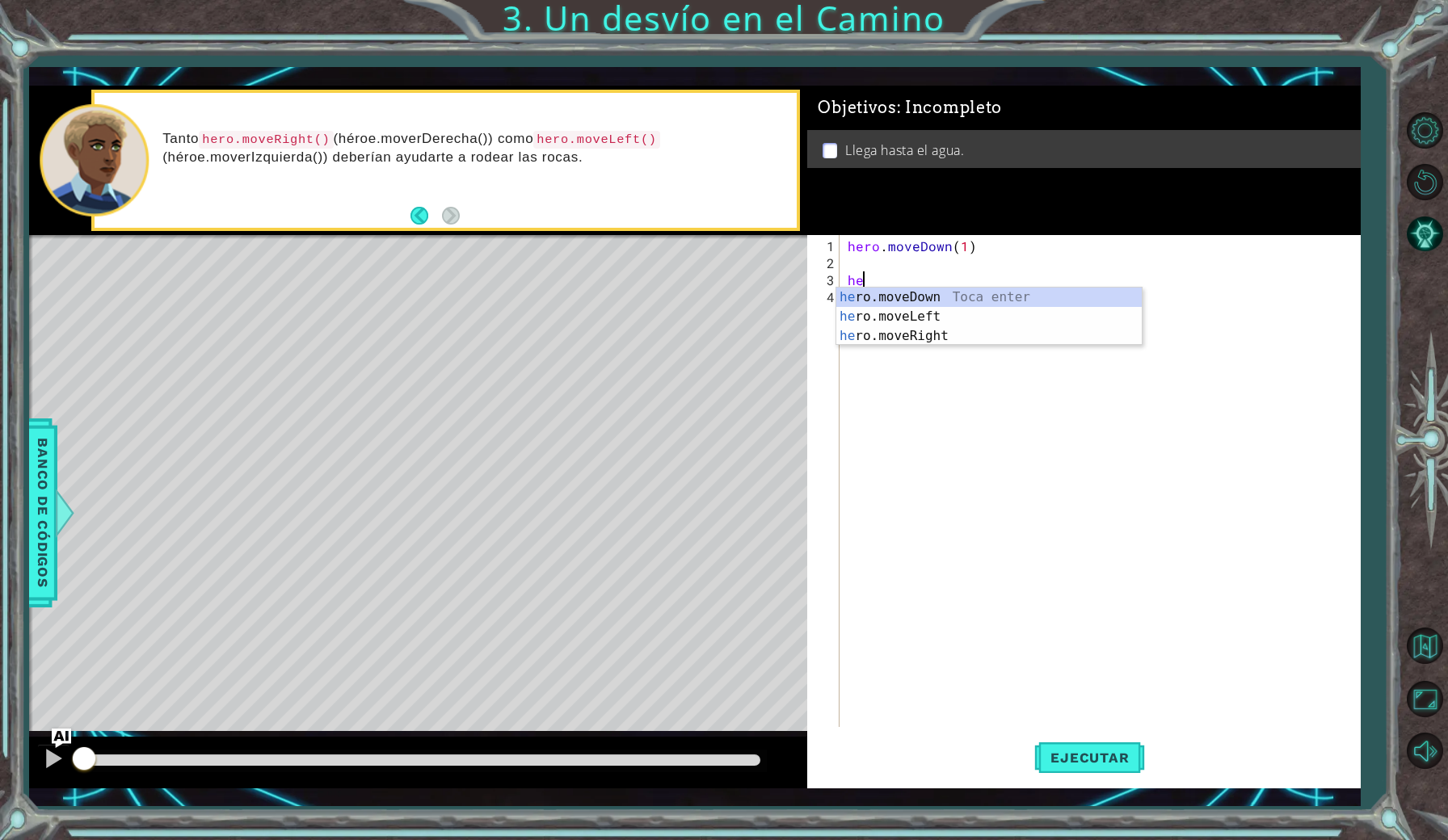
scroll to position [0, 1]
click at [906, 311] on div "her o.moveDown Toca enter her o.moveLeft [PERSON_NAME] enter her o.moveRight To…" at bounding box center [989, 335] width 305 height 97
type textarea "hero.moveLeft(1)"
click at [873, 300] on div "hero . moveDown ( 1 ) hero . moveLeft ( 1 )" at bounding box center [1104, 500] width 518 height 526
click at [895, 306] on div "her o.moveDown Toca enter her o.moveLeft [PERSON_NAME] enter her o.moveRight To…" at bounding box center [989, 352] width 305 height 97
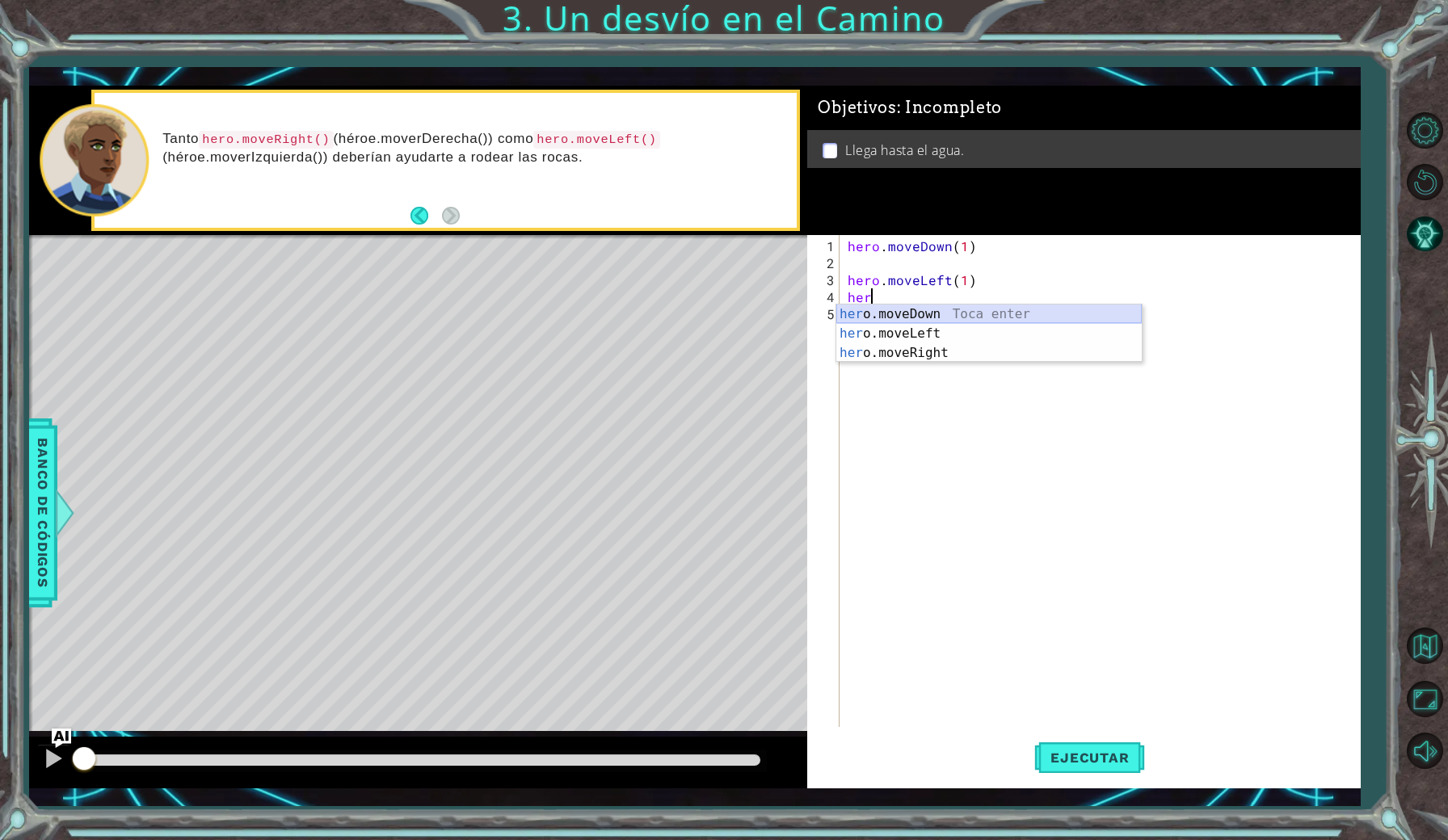
type textarea "hero.moveDown(1)"
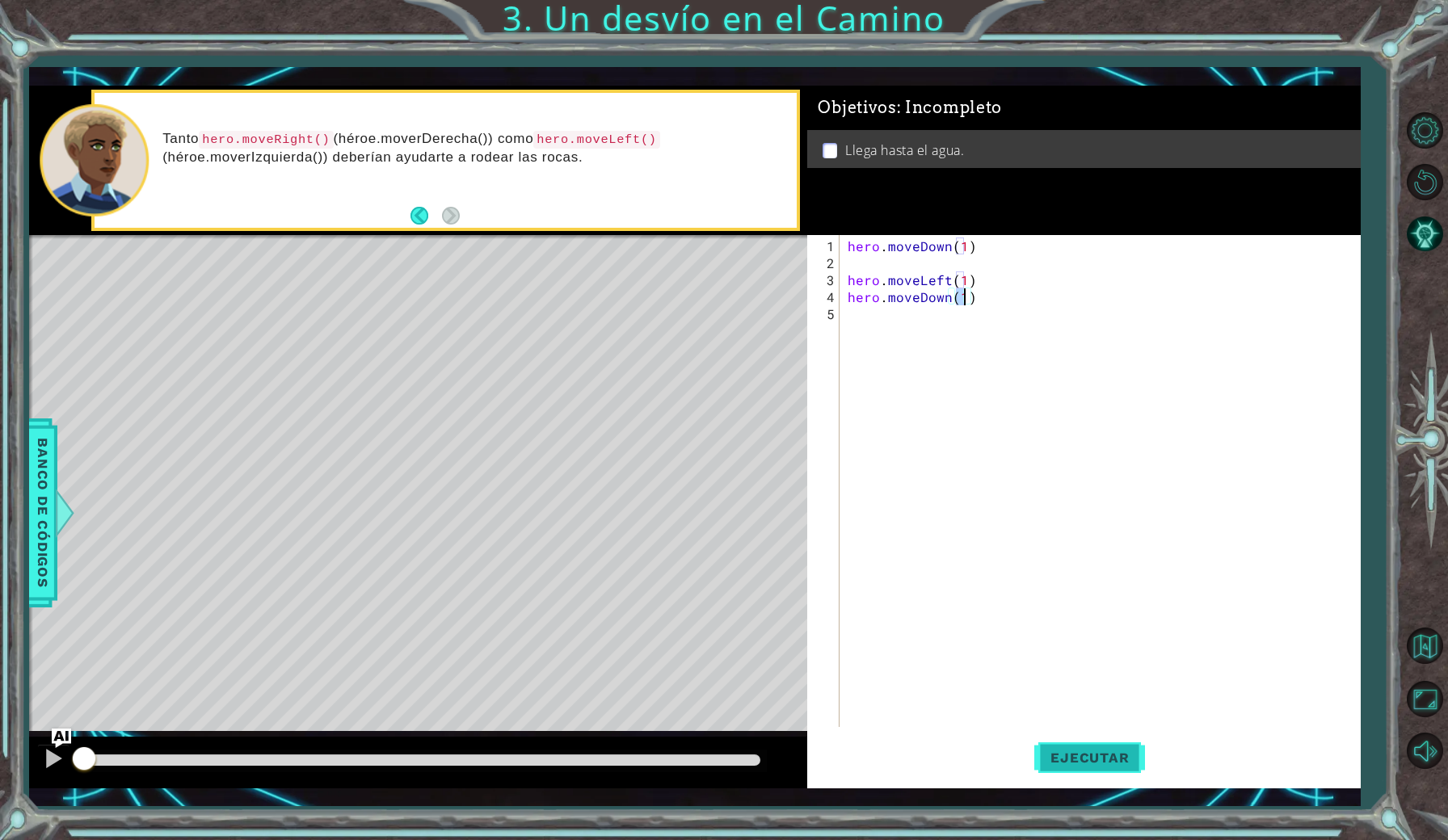
click at [1104, 754] on span "Ejecutar" at bounding box center [1090, 757] width 111 height 17
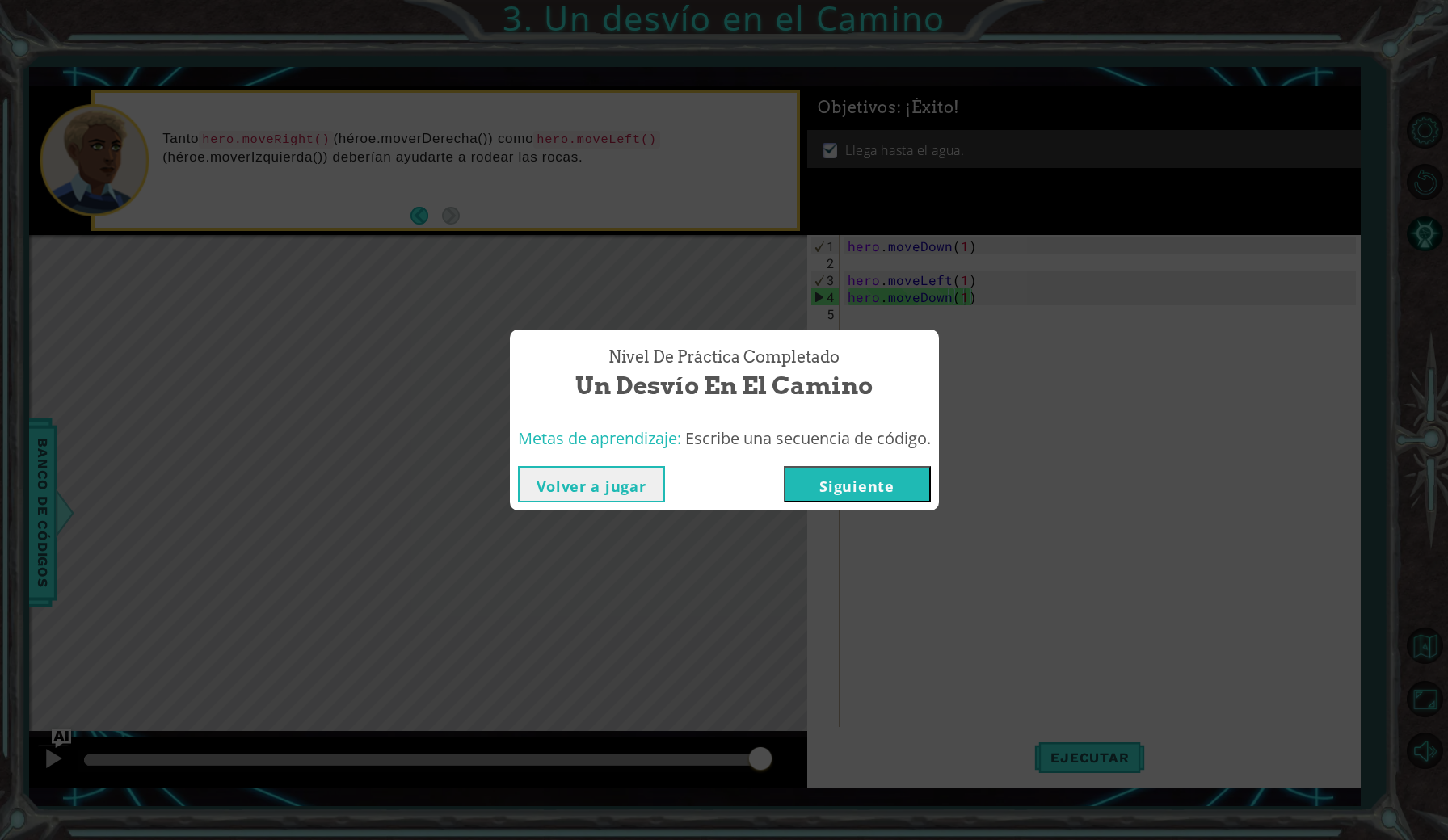
click at [899, 479] on button "Siguiente" at bounding box center [857, 484] width 147 height 36
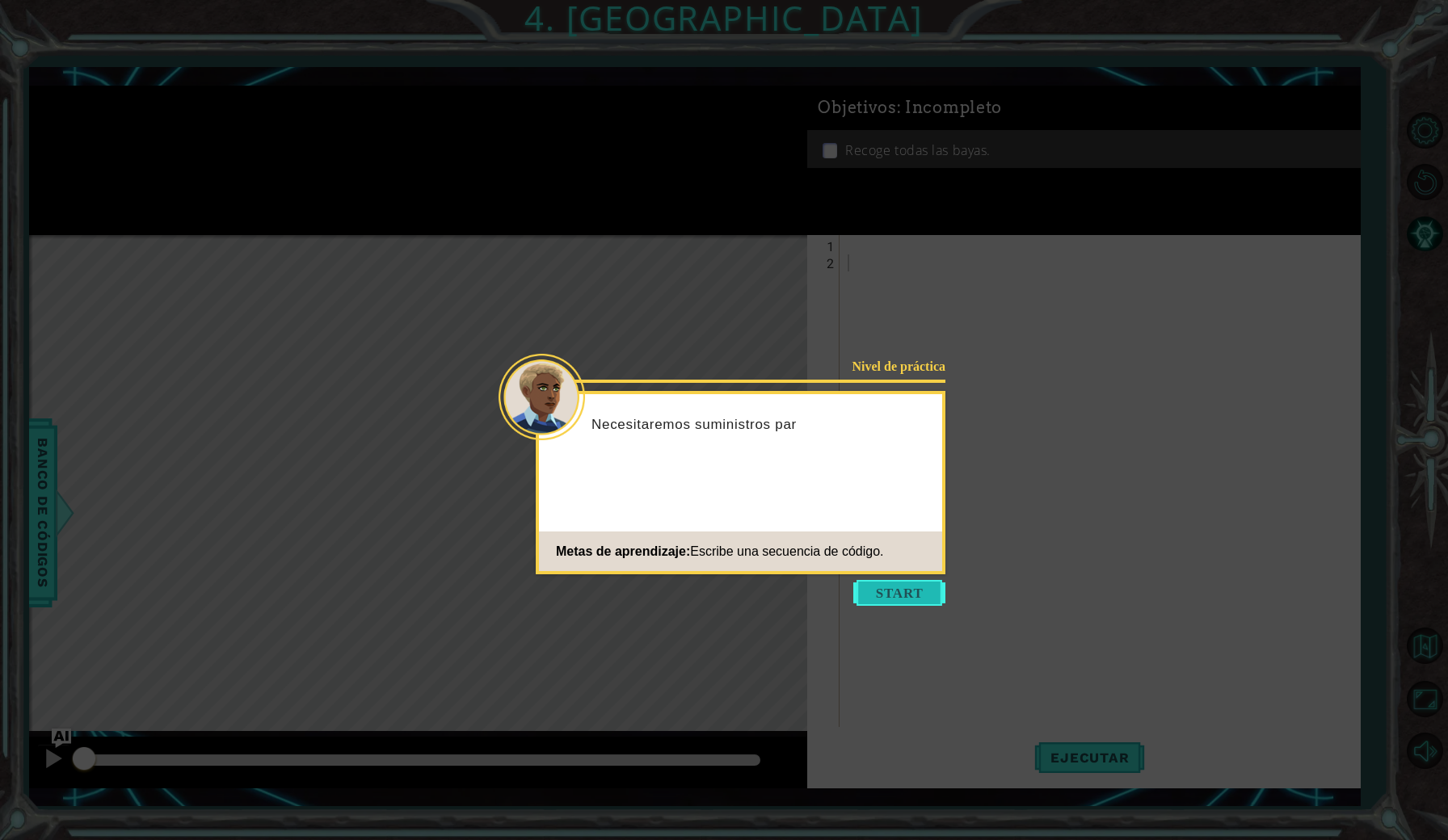
click at [918, 591] on button "Start" at bounding box center [900, 592] width 92 height 26
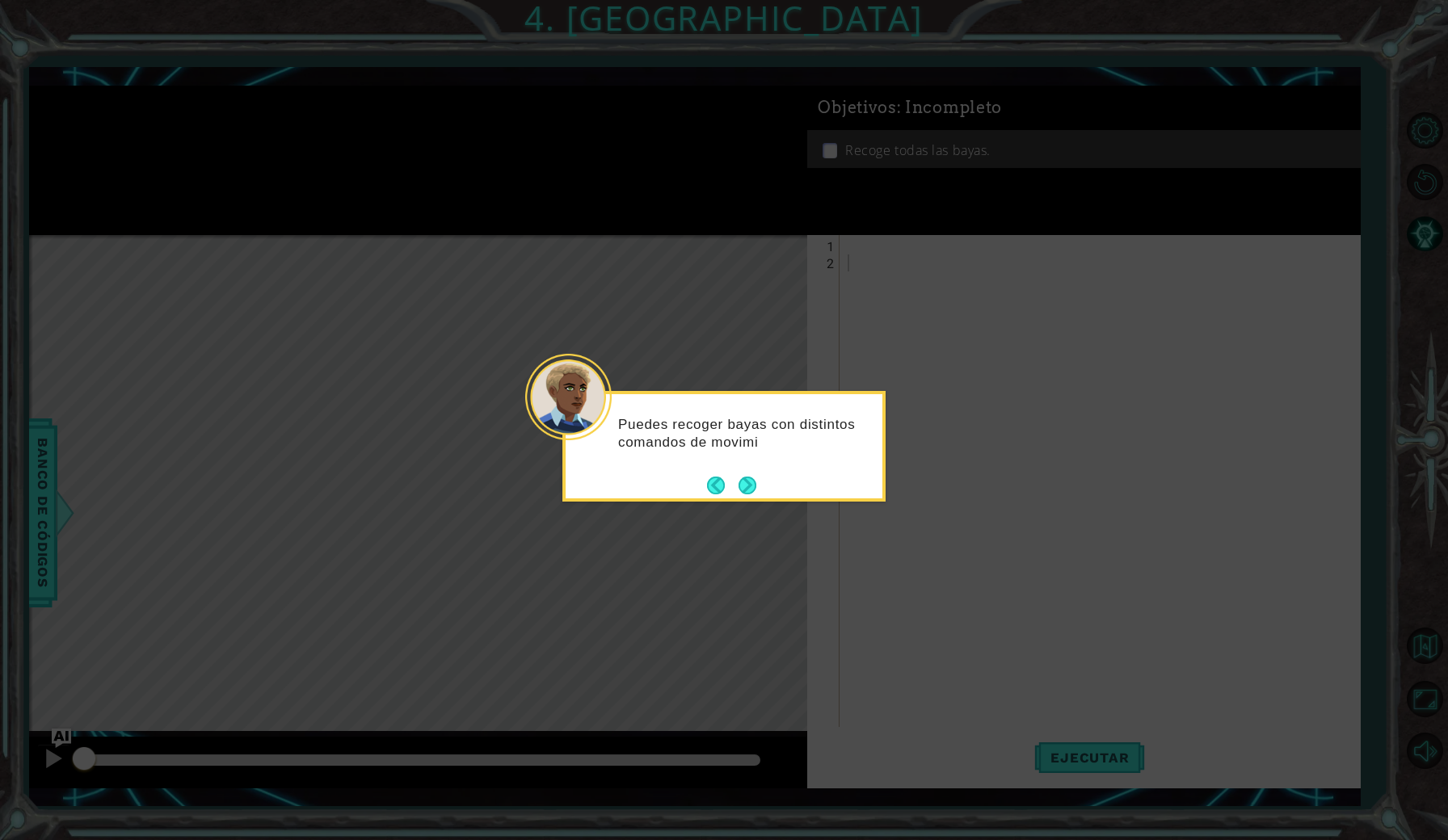
click at [759, 490] on div "Puedes recoger bayas con distintos comandos de movimi" at bounding box center [724, 446] width 324 height 111
click at [744, 486] on button "Next" at bounding box center [748, 486] width 18 height 18
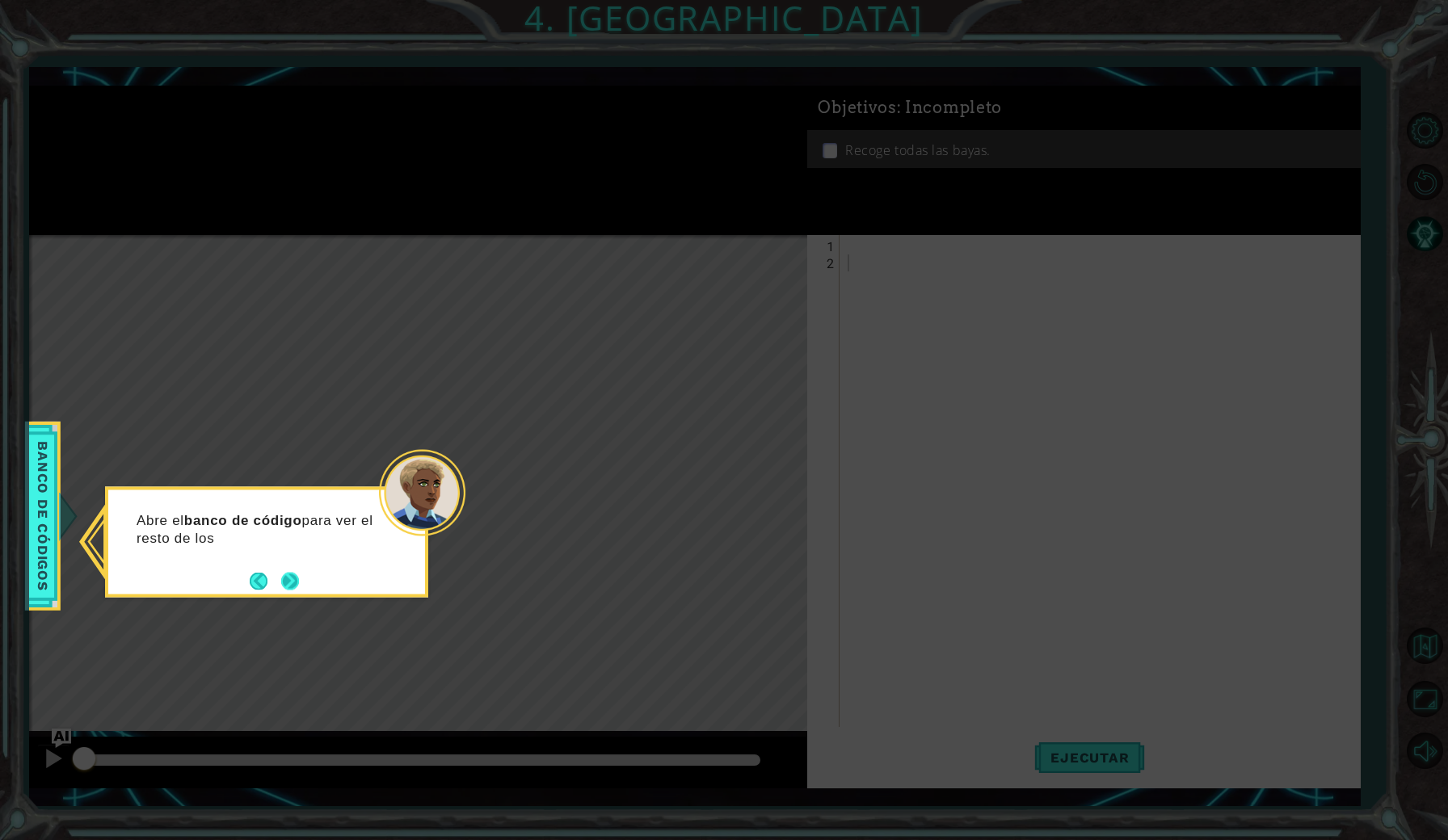
click at [292, 583] on button "Next" at bounding box center [291, 581] width 18 height 18
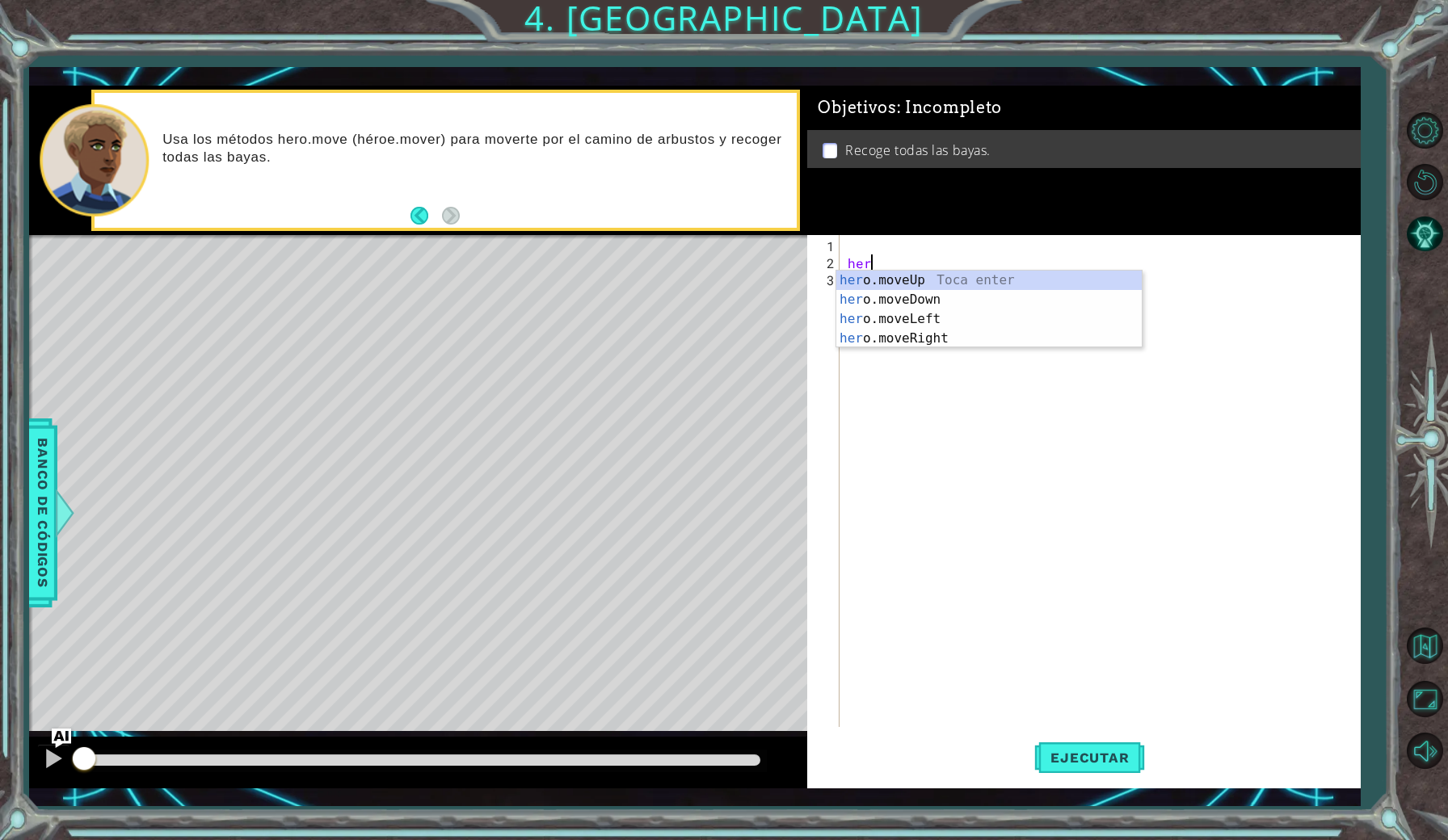
scroll to position [0, 1]
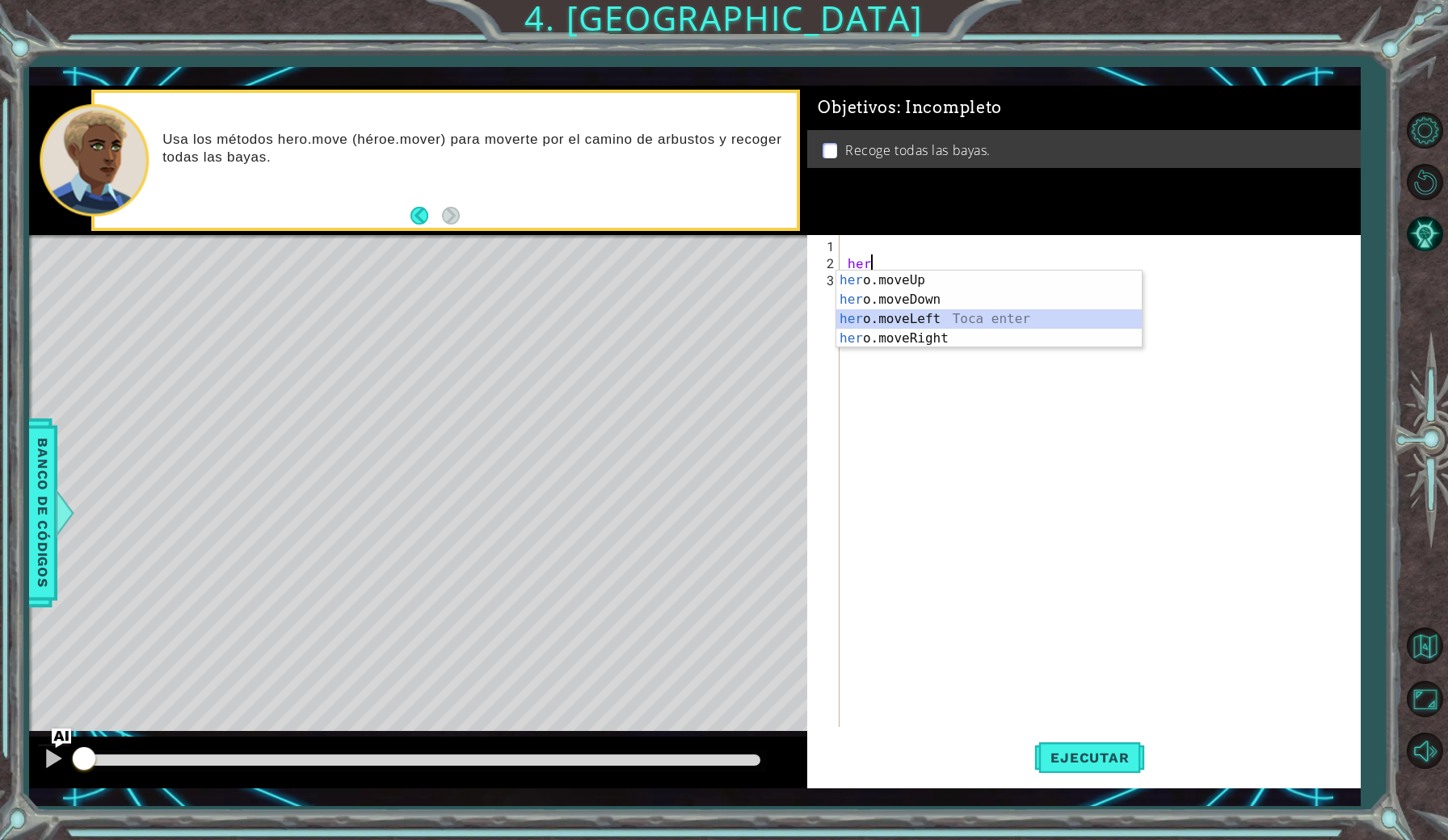
click at [916, 319] on div "her o.moveUp Toca enter her o.moveDown Toca enter her o.moveLeft [PERSON_NAME] …" at bounding box center [989, 328] width 305 height 116
type textarea "hero.moveLeft(1)"
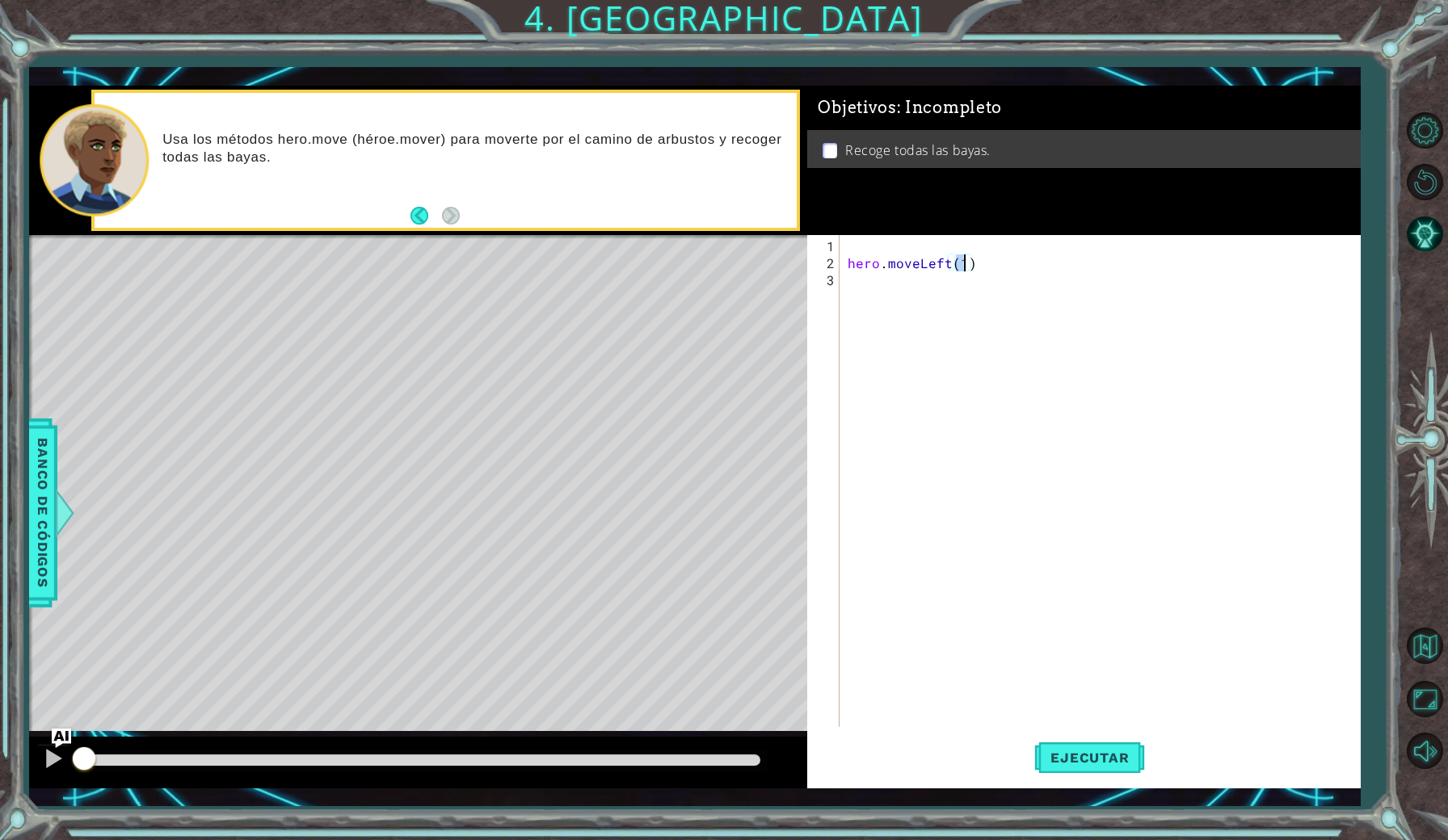
click at [879, 304] on div "hero . moveLeft ( 1 )" at bounding box center [1104, 500] width 518 height 526
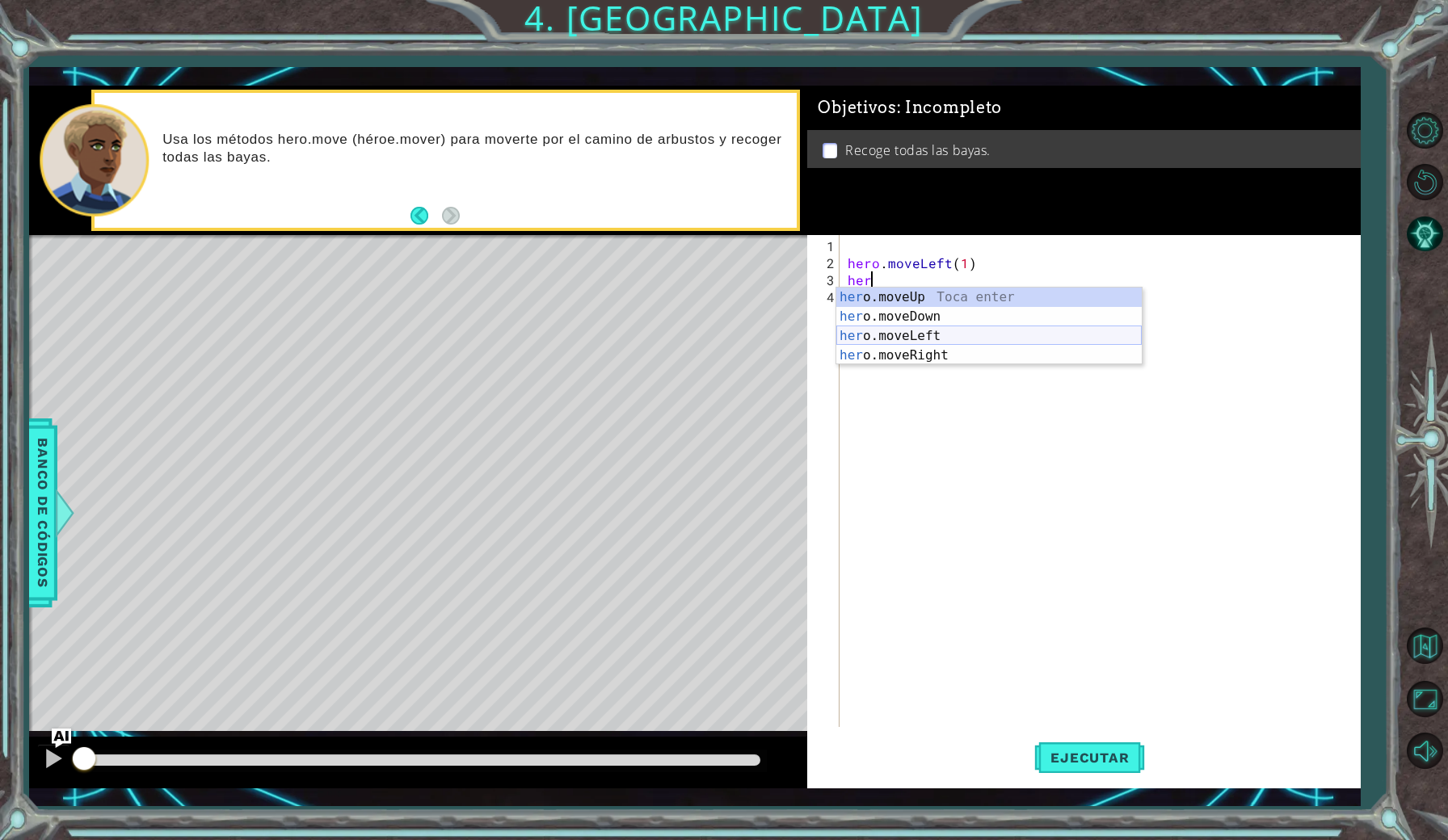
click at [876, 314] on div "her o.moveUp Toca enter her o.moveDown Toca enter her o.moveLeft [PERSON_NAME] …" at bounding box center [989, 345] width 305 height 116
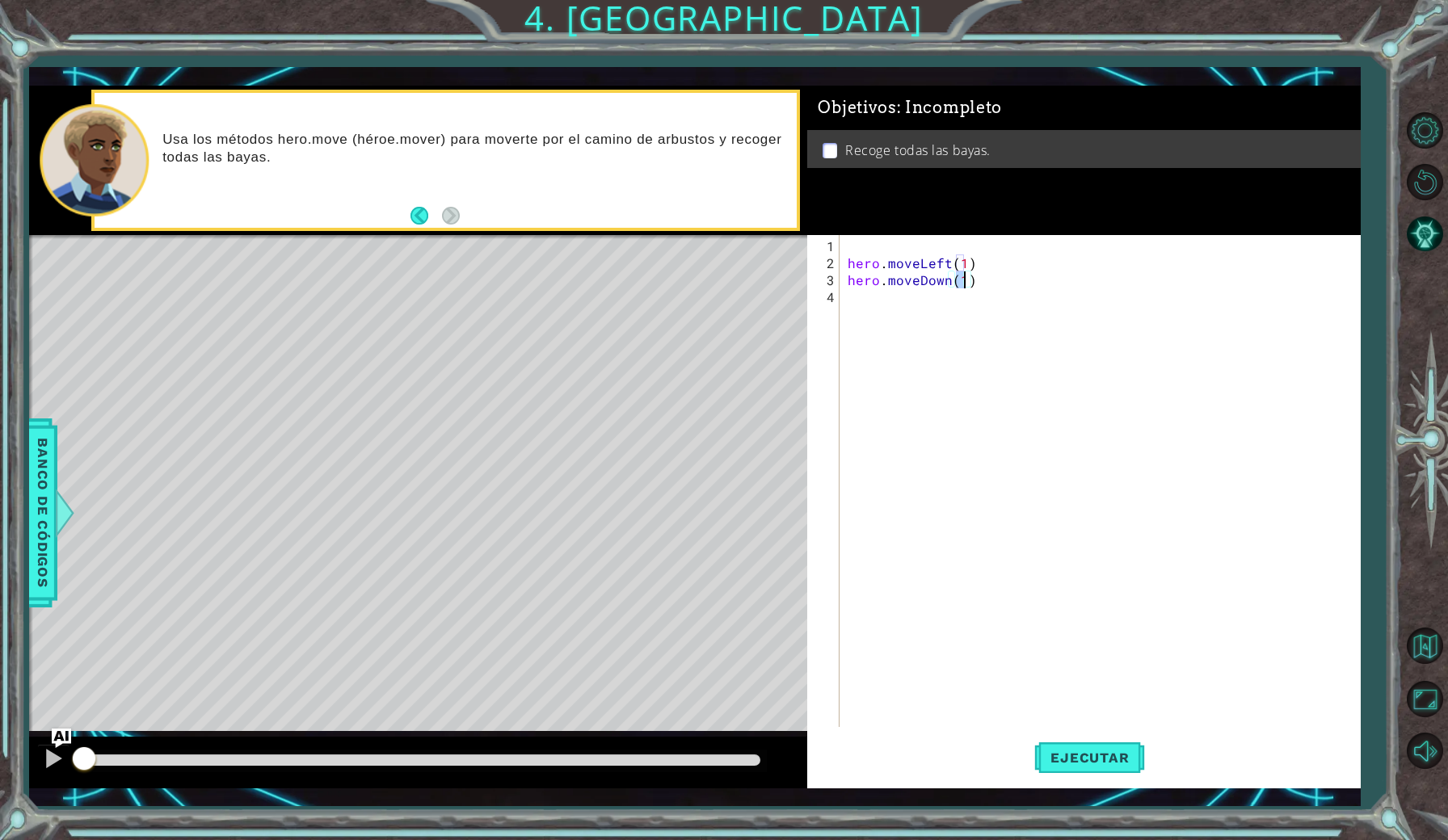
click at [855, 309] on div "hero . moveLeft ( 1 ) hero . moveDown ( 1 )" at bounding box center [1104, 500] width 518 height 526
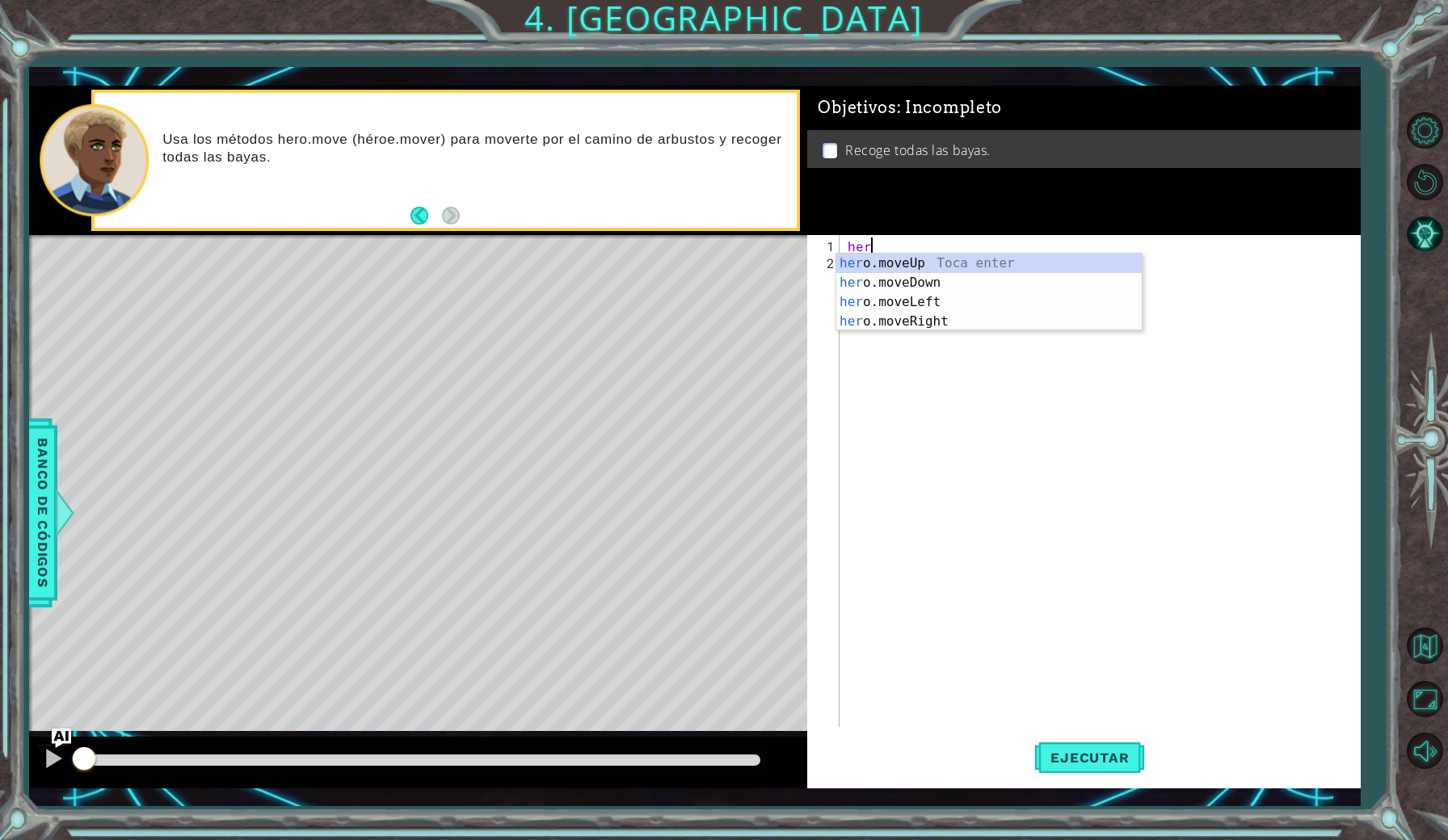
scroll to position [0, 0]
type textarea "h"
click at [948, 295] on div "her o.moveUp Toca enter her o.moveDown Toca enter her o.moveLeft [PERSON_NAME] …" at bounding box center [989, 311] width 305 height 116
type textarea "hero.moveLeft(1)"
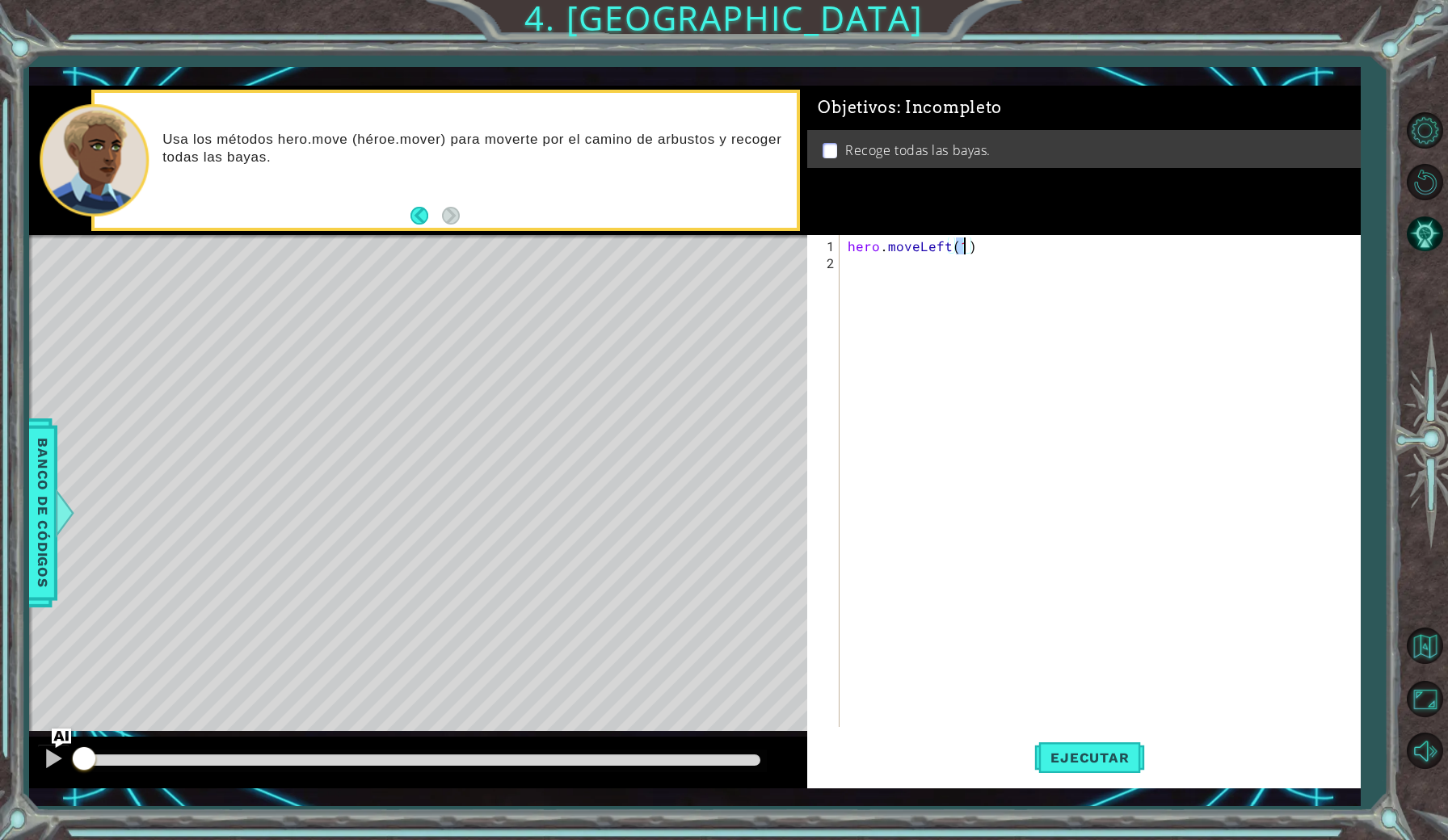
click at [892, 280] on div "hero . moveLeft ( 1 )" at bounding box center [1104, 500] width 518 height 526
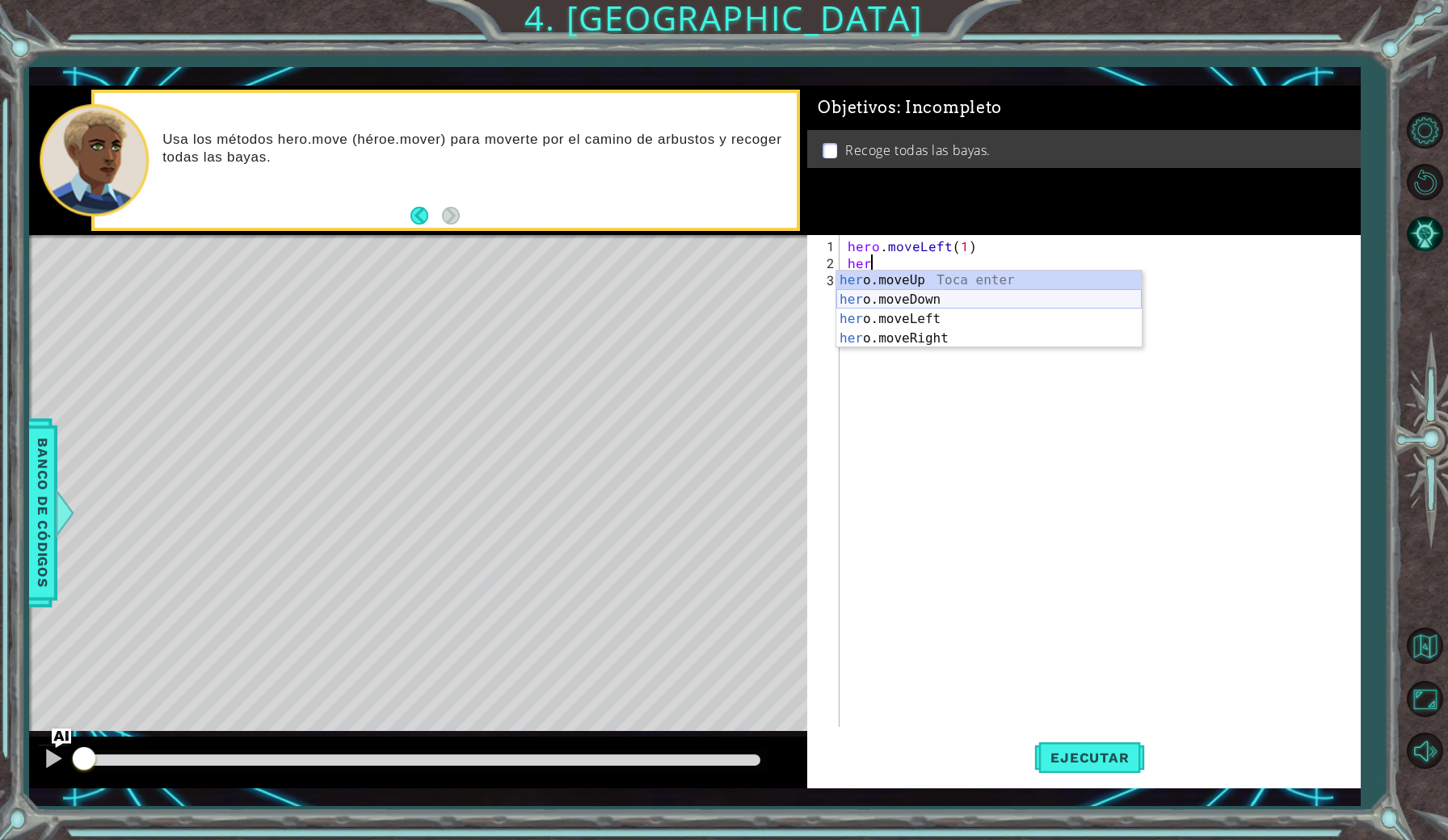
click at [906, 291] on div "her o.moveUp Toca enter her o.moveDown Toca enter her o.moveLeft [PERSON_NAME] …" at bounding box center [989, 328] width 305 height 116
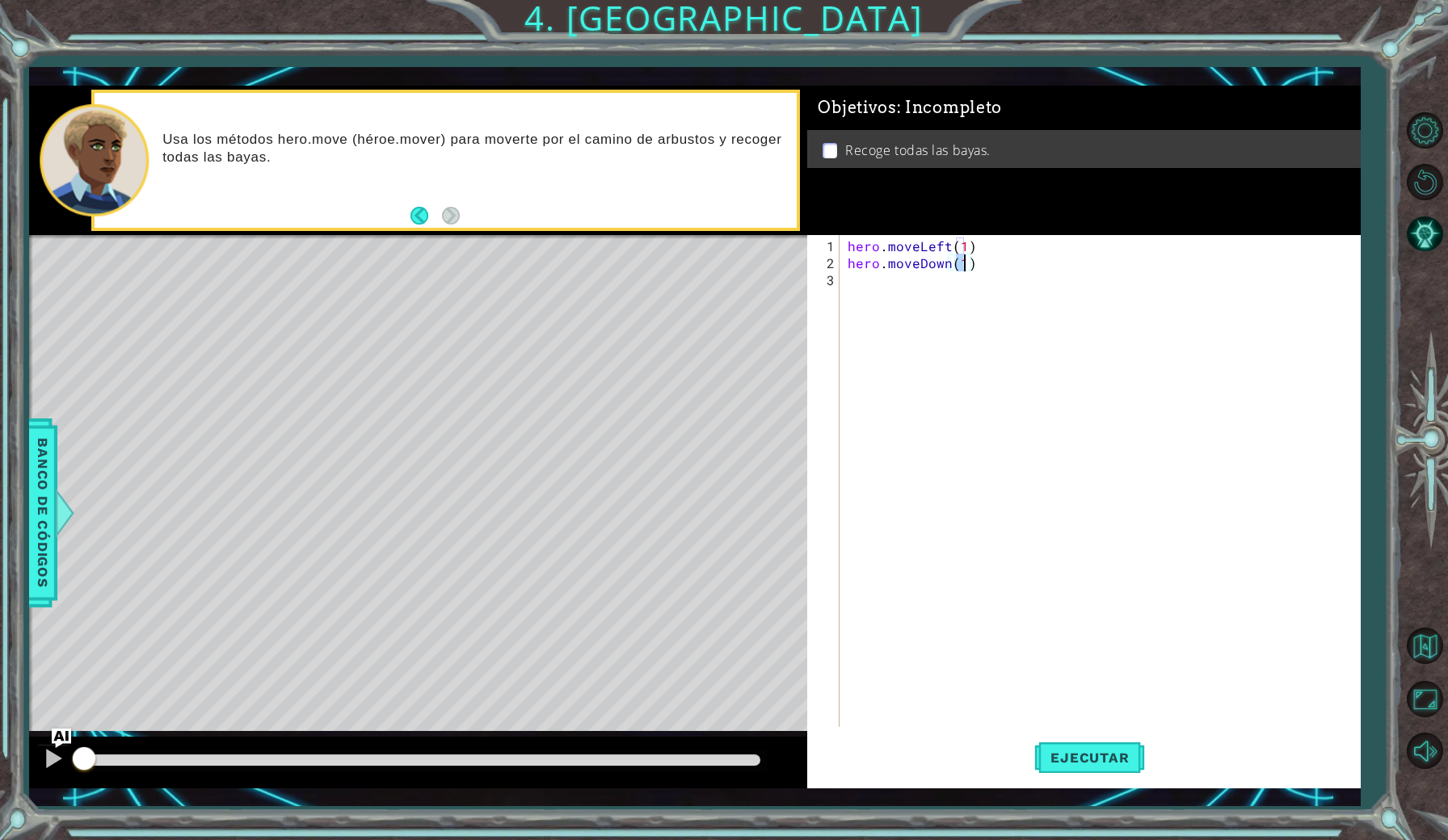
type textarea "hero.moveDown(2)"
click at [882, 286] on div "hero . moveLeft ( 1 ) hero . moveDown ( 2 )" at bounding box center [1104, 500] width 518 height 526
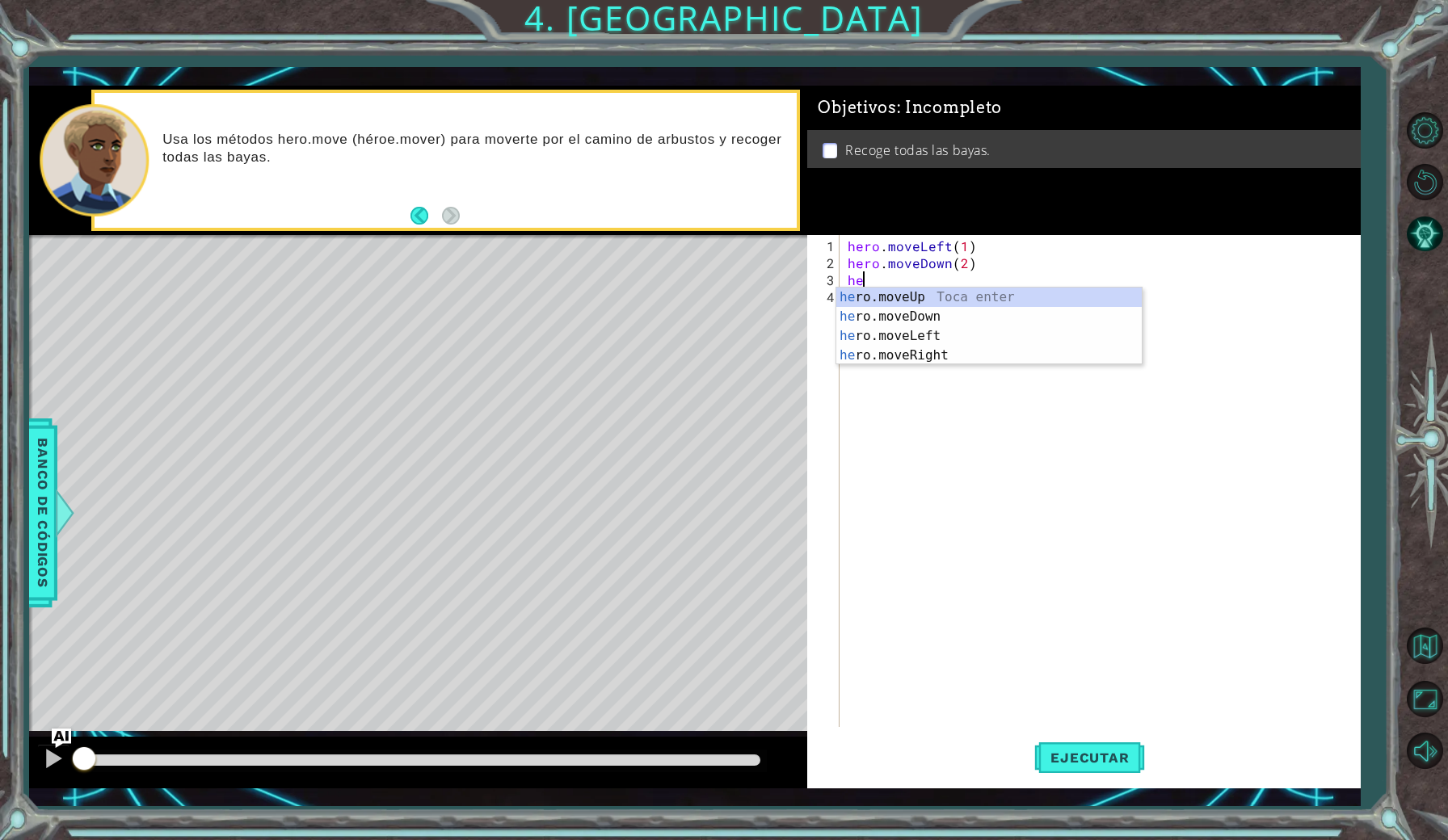
scroll to position [0, 1]
click at [909, 358] on div "hero .moveUp Toca enter hero .moveDown Toca enter hero .moveLeft Toca enter her…" at bounding box center [989, 345] width 305 height 116
type textarea "hero.moveRight(1)"
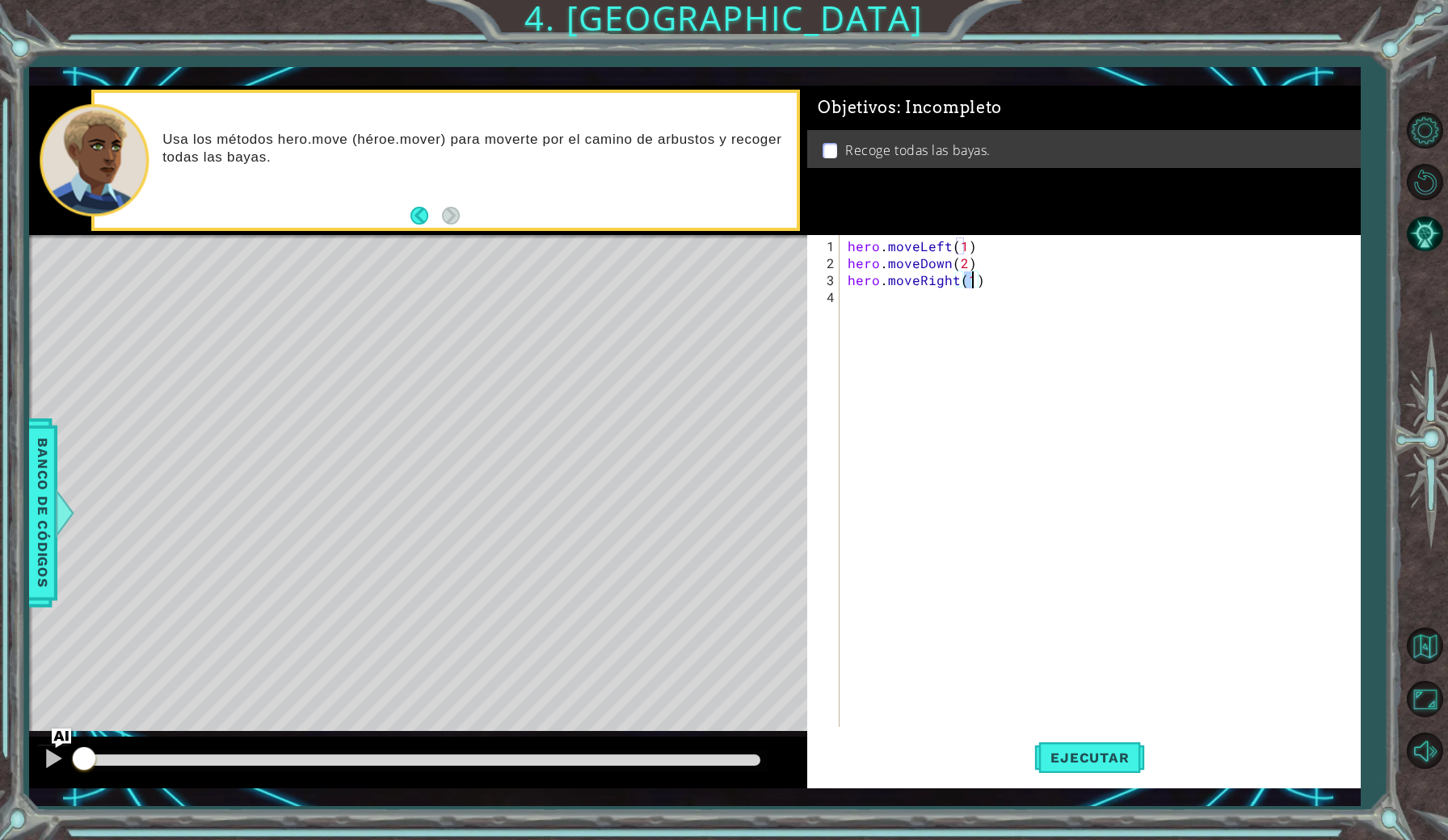
click at [879, 309] on div "hero . moveLeft ( 1 ) hero . moveDown ( 2 ) hero . moveRight ( 1 )" at bounding box center [1104, 500] width 518 height 526
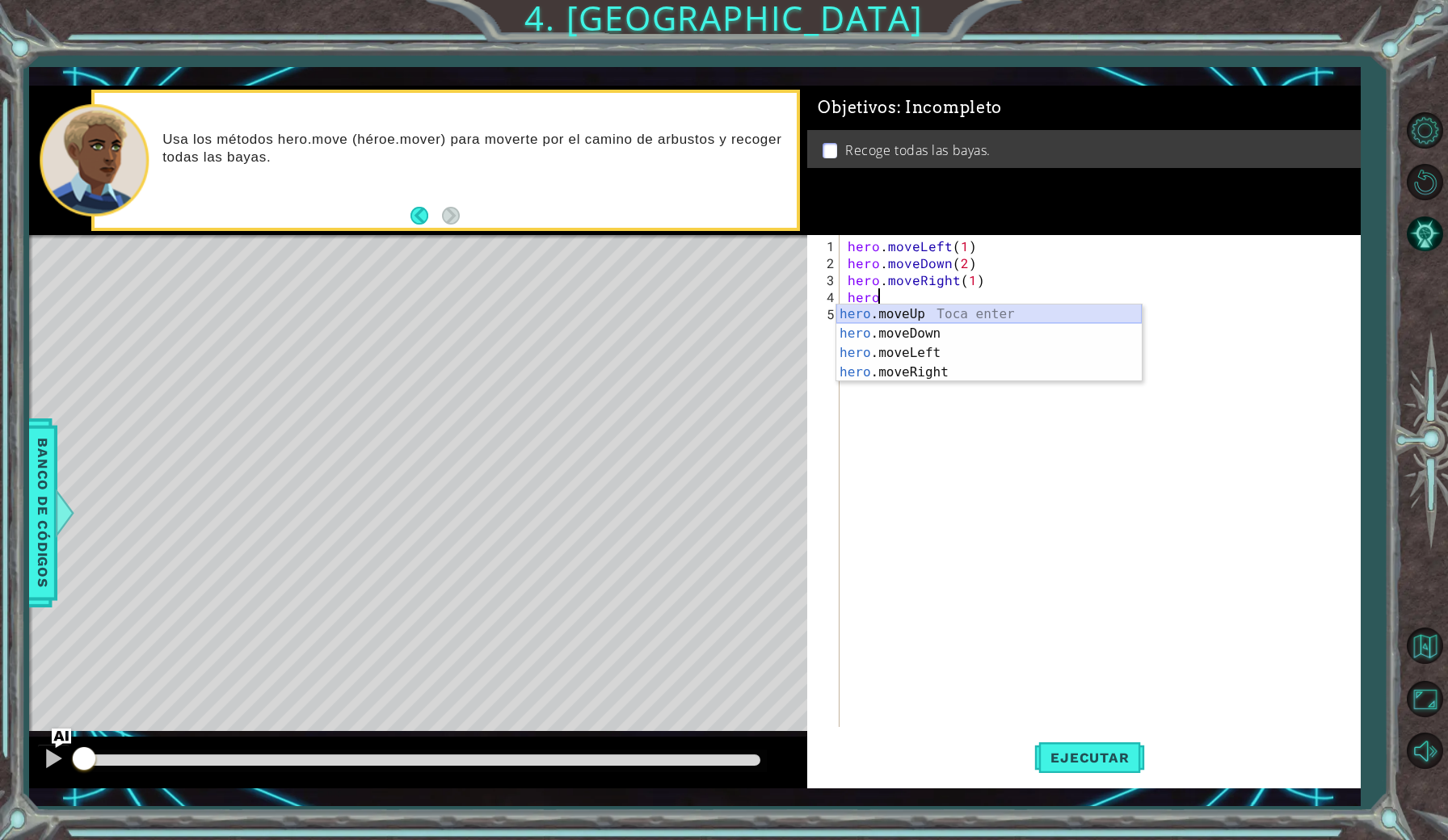
click at [912, 315] on div "hero .moveUp Toca enter hero .moveDown Toca enter hero .moveLeft Toca enter her…" at bounding box center [989, 362] width 305 height 116
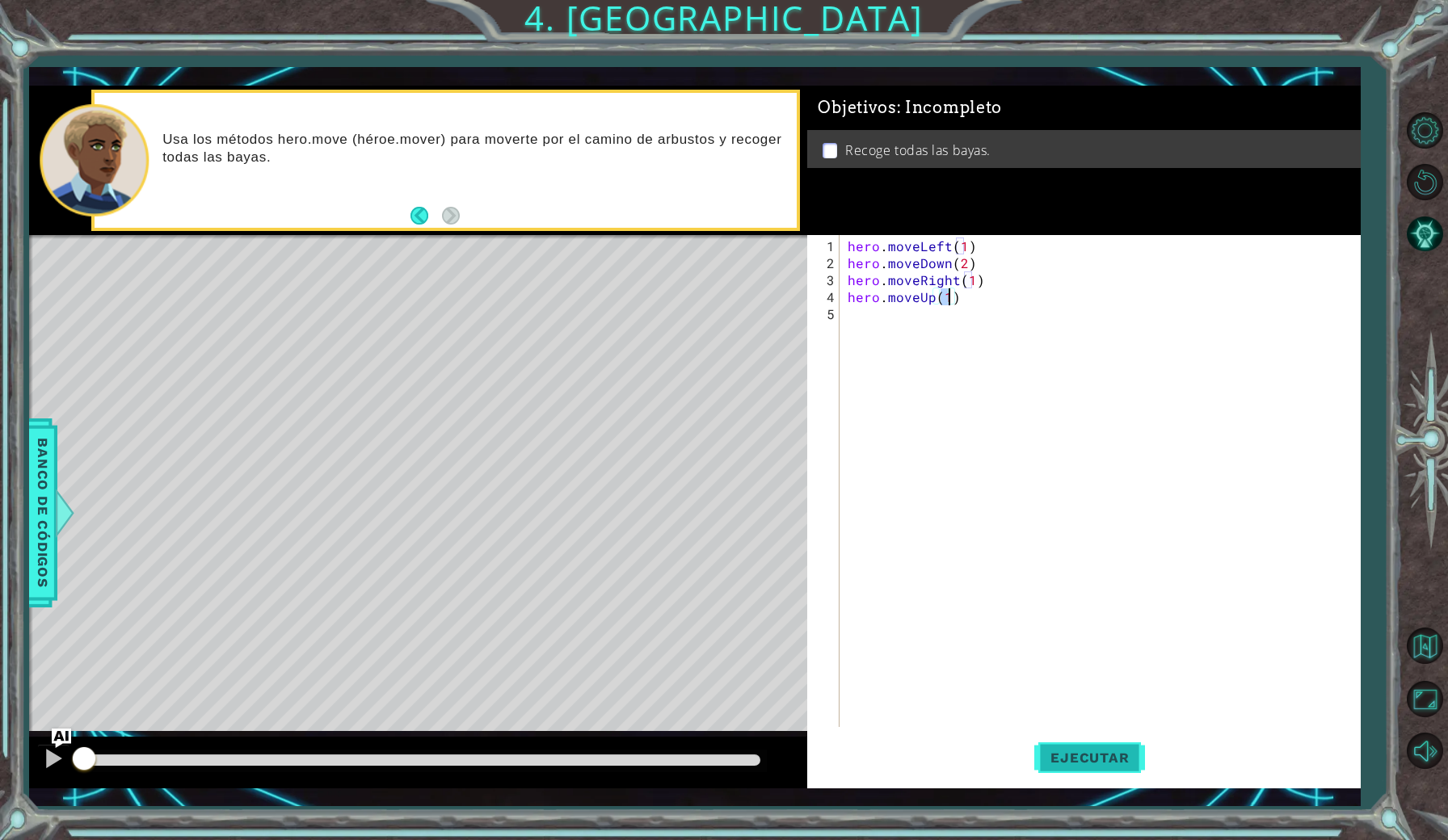
click at [1092, 759] on span "Ejecutar" at bounding box center [1090, 757] width 111 height 17
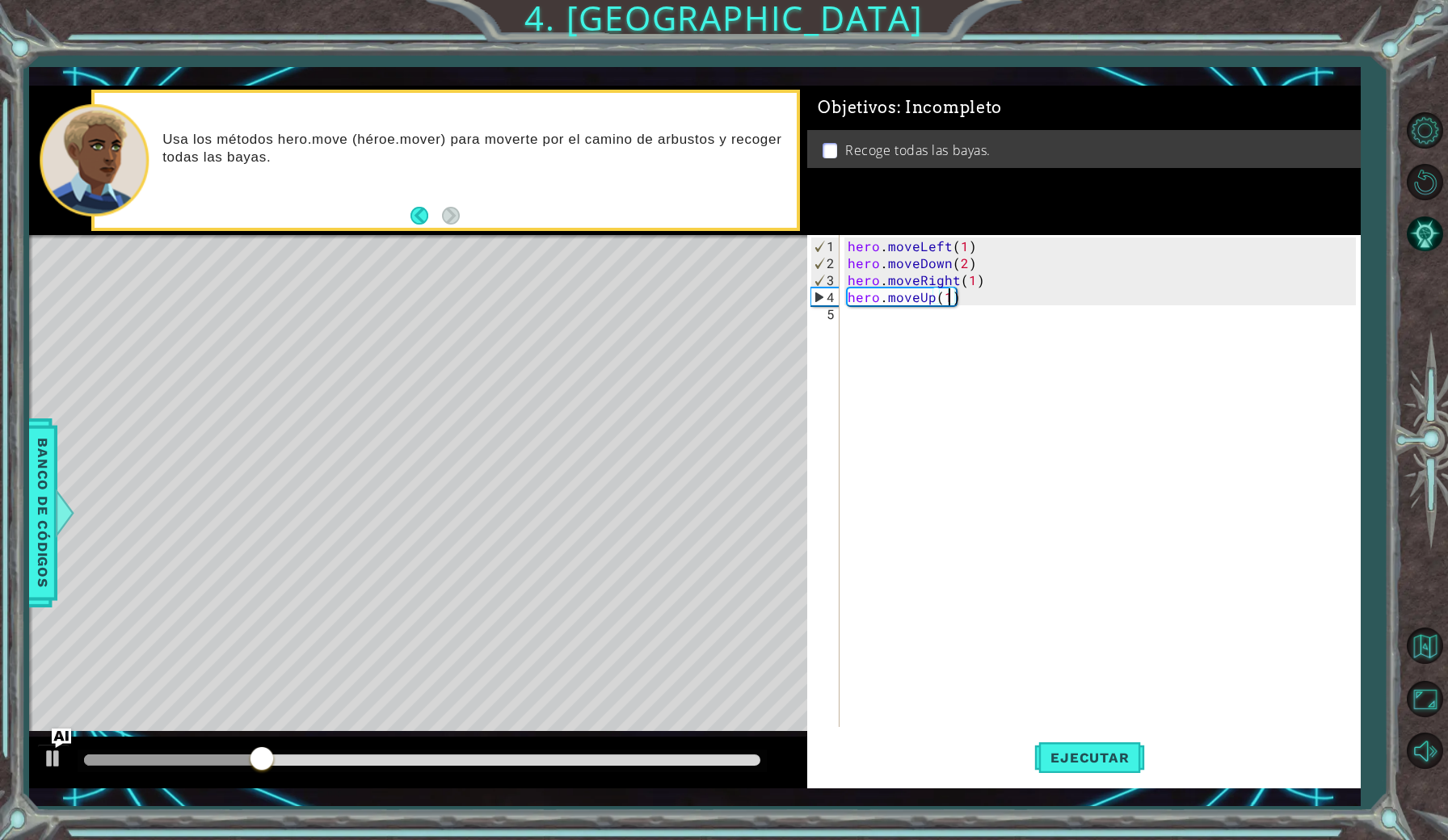
click at [982, 256] on div "hero . moveLeft ( 1 ) hero . moveDown ( 2 ) hero . moveRight ( 1 ) hero . moveU…" at bounding box center [1104, 500] width 518 height 526
click at [981, 248] on div "hero . moveLeft ( 1 ) hero . moveDown ( 2 ) hero . moveRight ( 1 ) hero . moveU…" at bounding box center [1104, 500] width 518 height 526
type textarea "hero.moveLeft(1)"
type textarea "her"
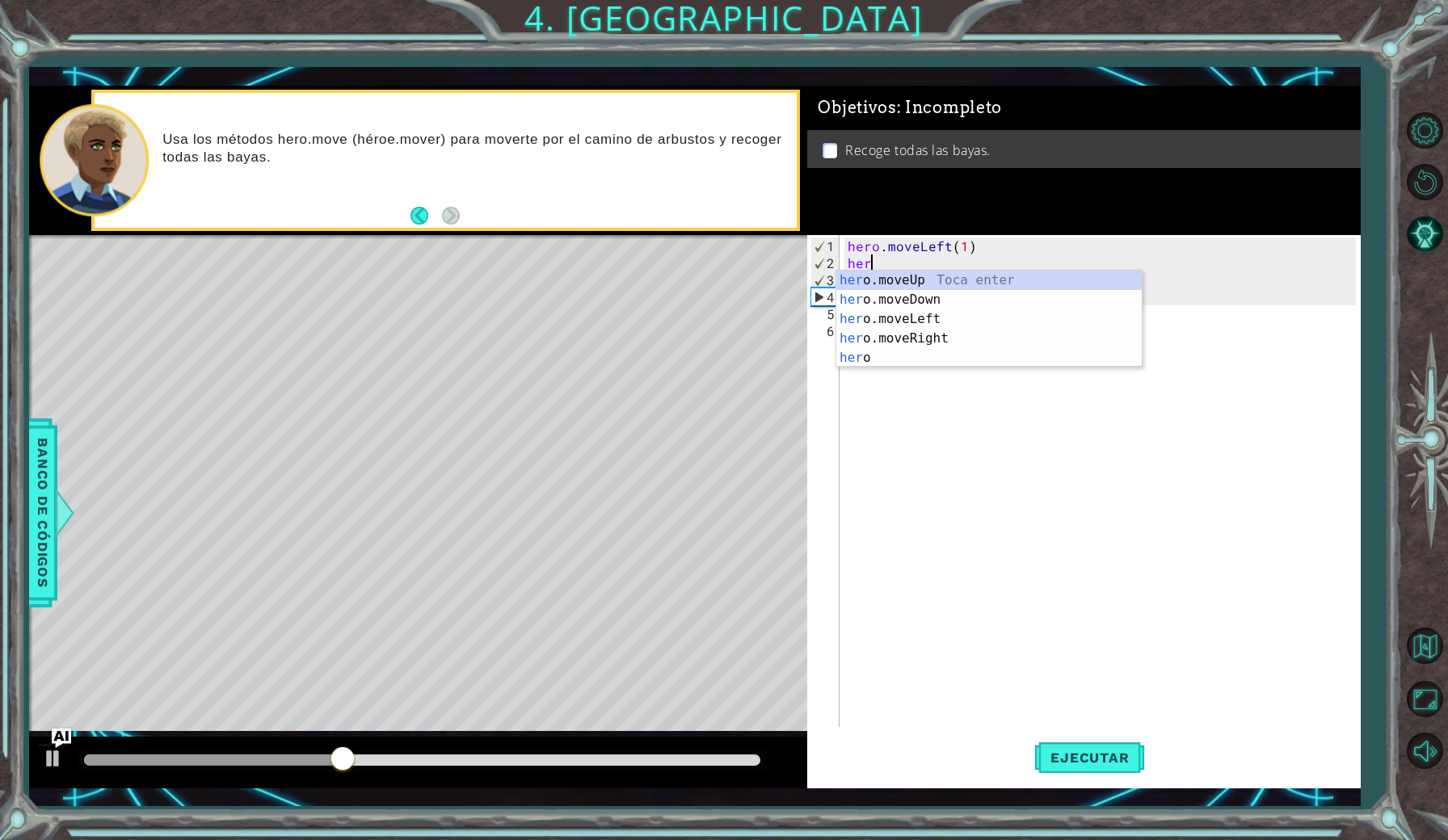
scroll to position [0, 1]
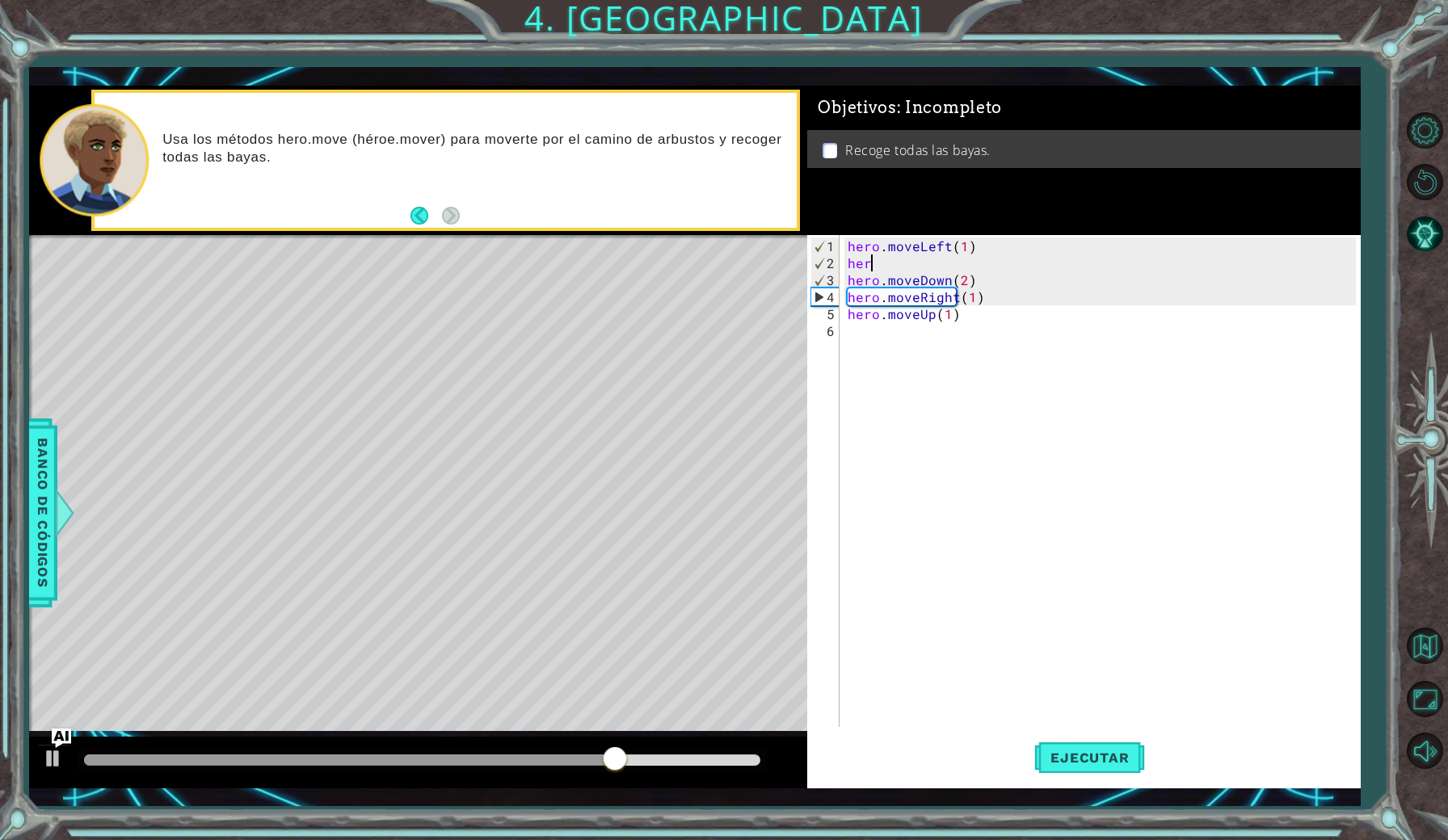
click at [984, 400] on div "hero . moveLeft ( 1 ) her hero . moveDown ( 2 ) hero . moveRight ( 1 ) hero . m…" at bounding box center [1104, 500] width 518 height 526
drag, startPoint x: 882, startPoint y: 267, endPoint x: 838, endPoint y: 270, distance: 44.1
click at [838, 268] on div "1 2 3 4 5 6 hero . moveLeft ( 1 ) her hero . moveDown ( 2 ) hero . moveRight ( …" at bounding box center [1081, 481] width 548 height 492
type textarea "her"
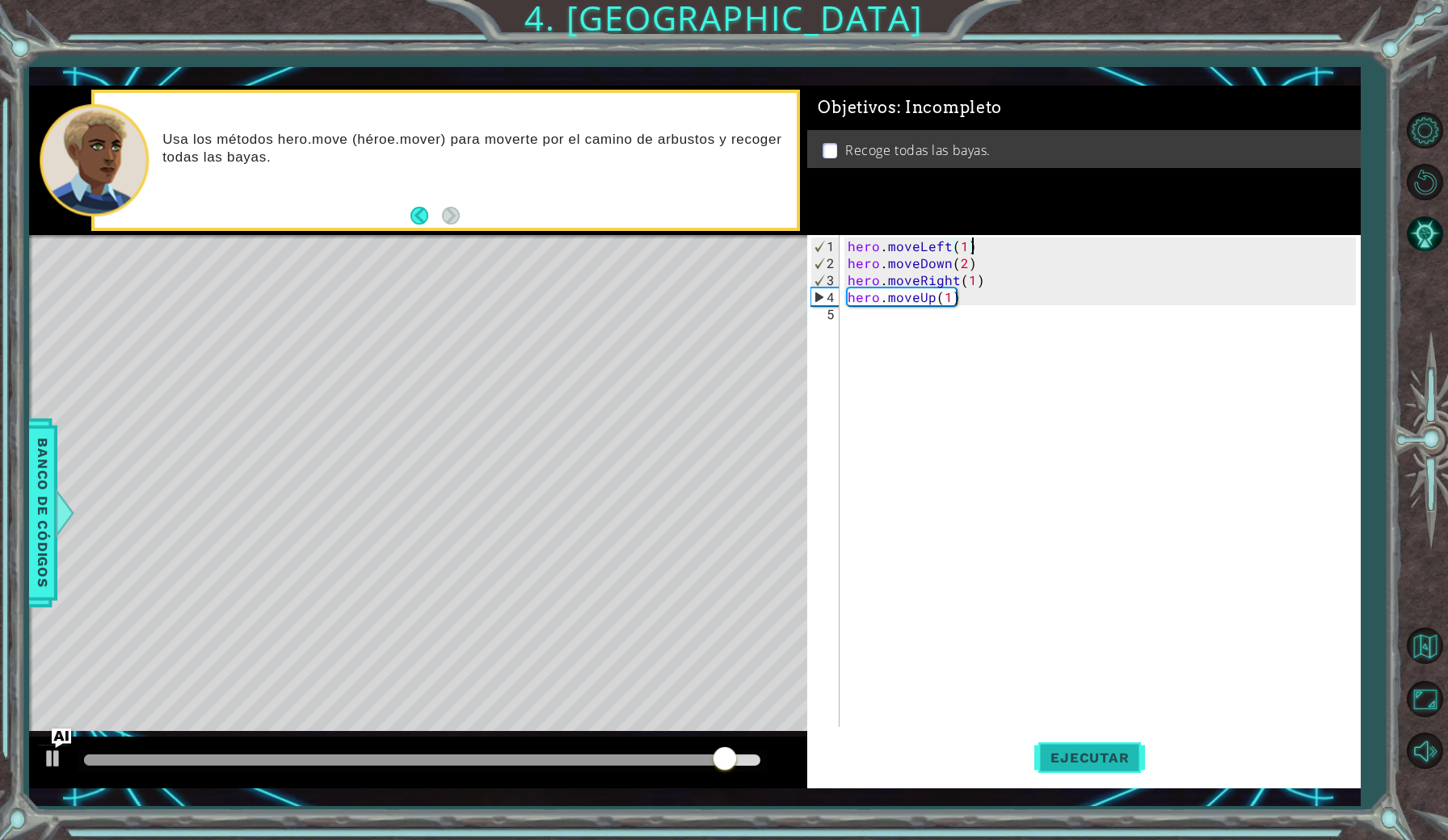
click at [1087, 752] on span "Ejecutar" at bounding box center [1090, 757] width 111 height 17
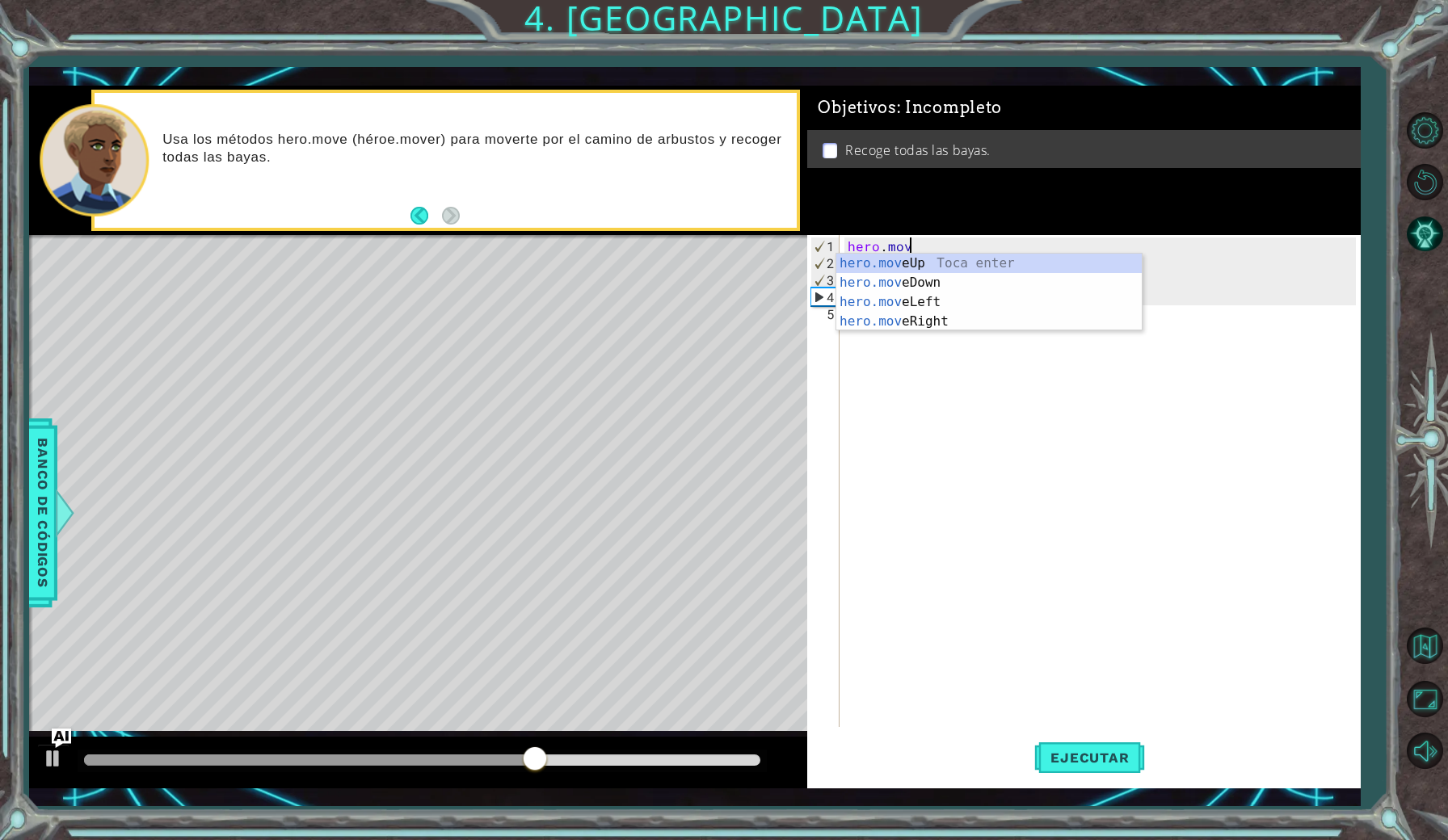
type textarea "h"
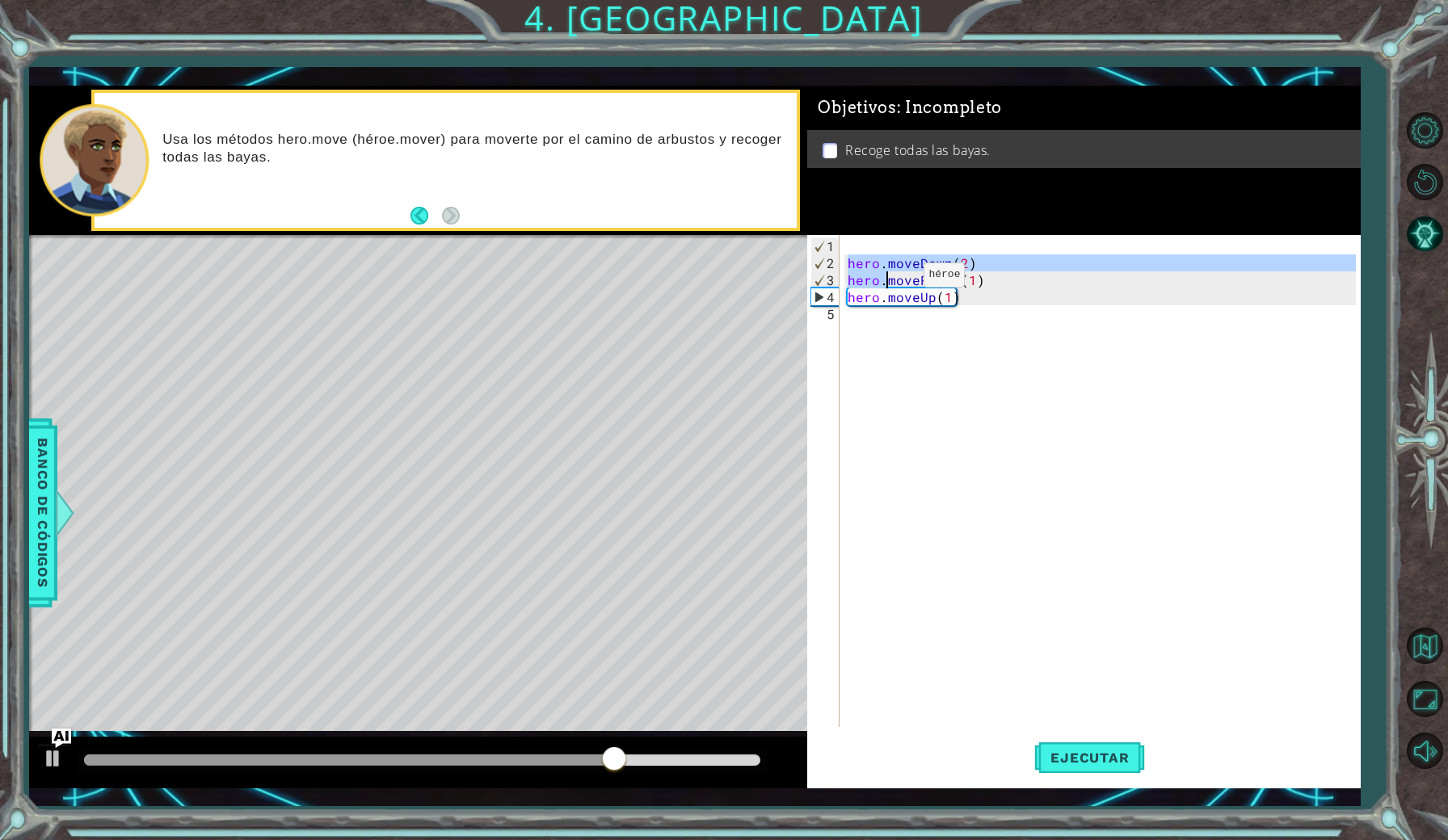
drag, startPoint x: 846, startPoint y: 259, endPoint x: 1000, endPoint y: 305, distance: 160.7
click at [1000, 305] on div "hero . moveDown ( 2 ) hero . moveRight ( 1 ) hero . moveUp ( 1 )" at bounding box center [1104, 500] width 518 height 526
type textarea "hero.moveUp(1)"
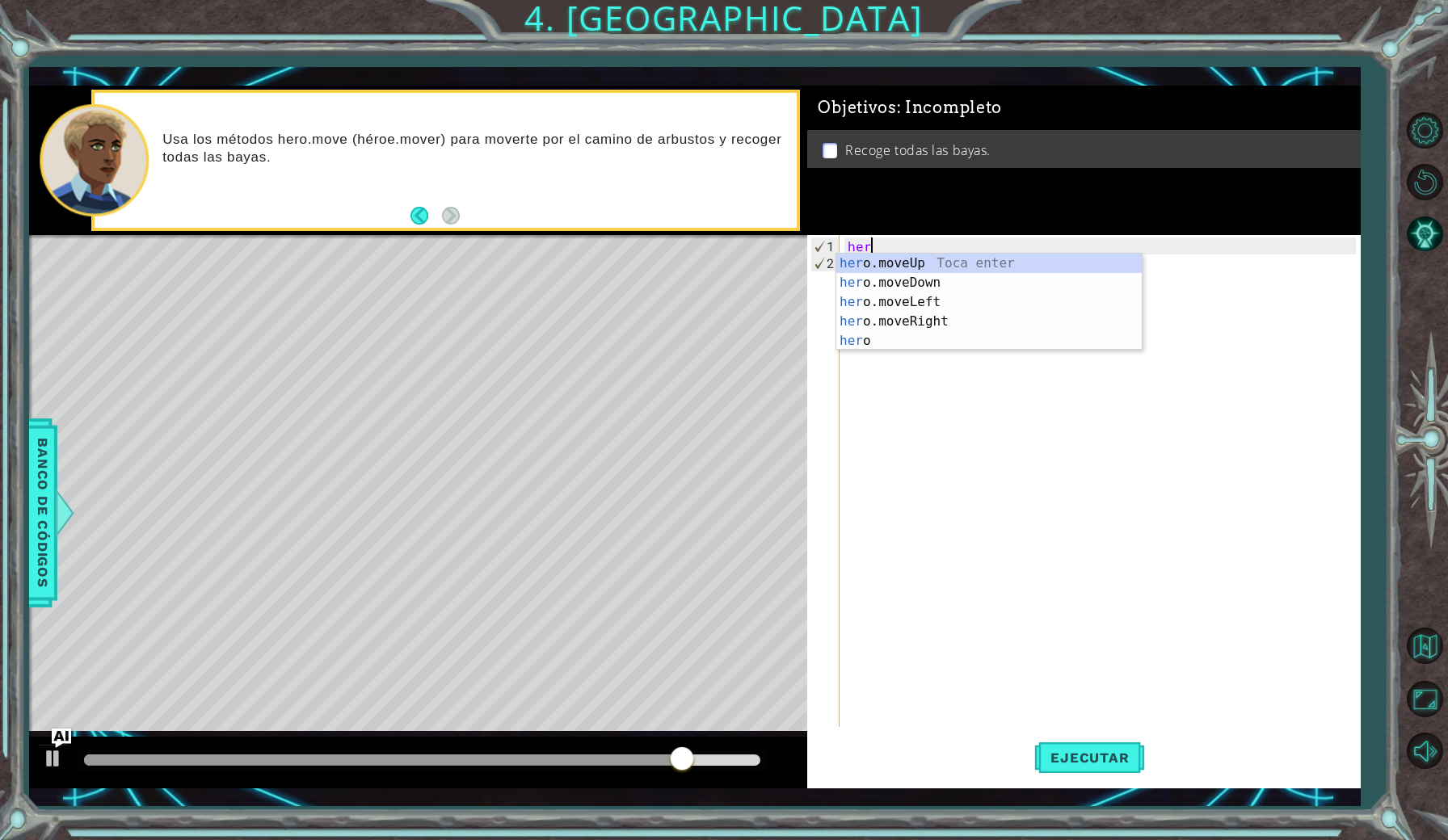
scroll to position [0, 1]
click at [985, 303] on div "hero Toca enter hero .moveUp Toca enter hero .moveDown Toca enter hero .moveLef…" at bounding box center [989, 321] width 305 height 135
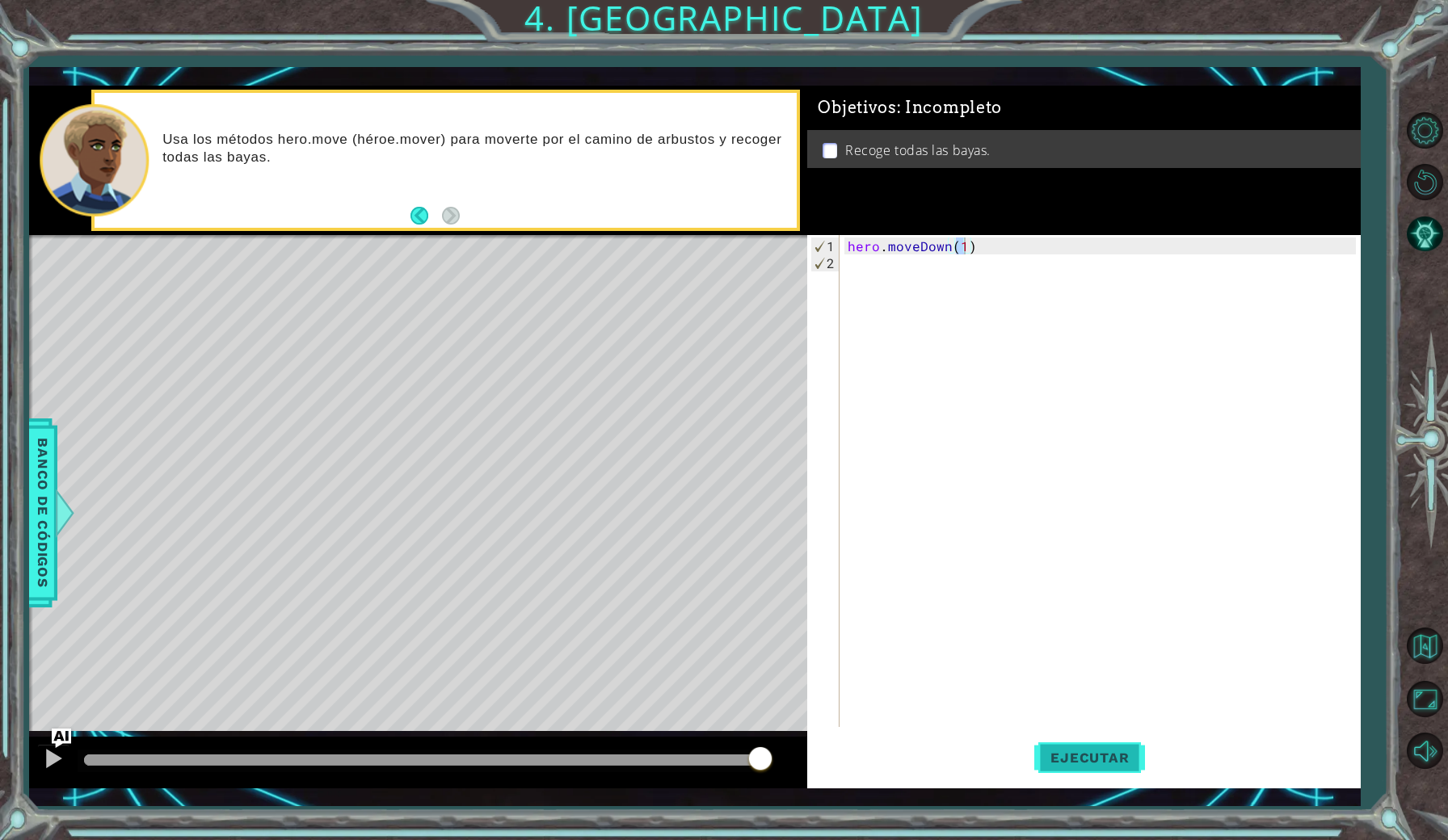
click at [1094, 751] on span "Ejecutar" at bounding box center [1090, 757] width 111 height 17
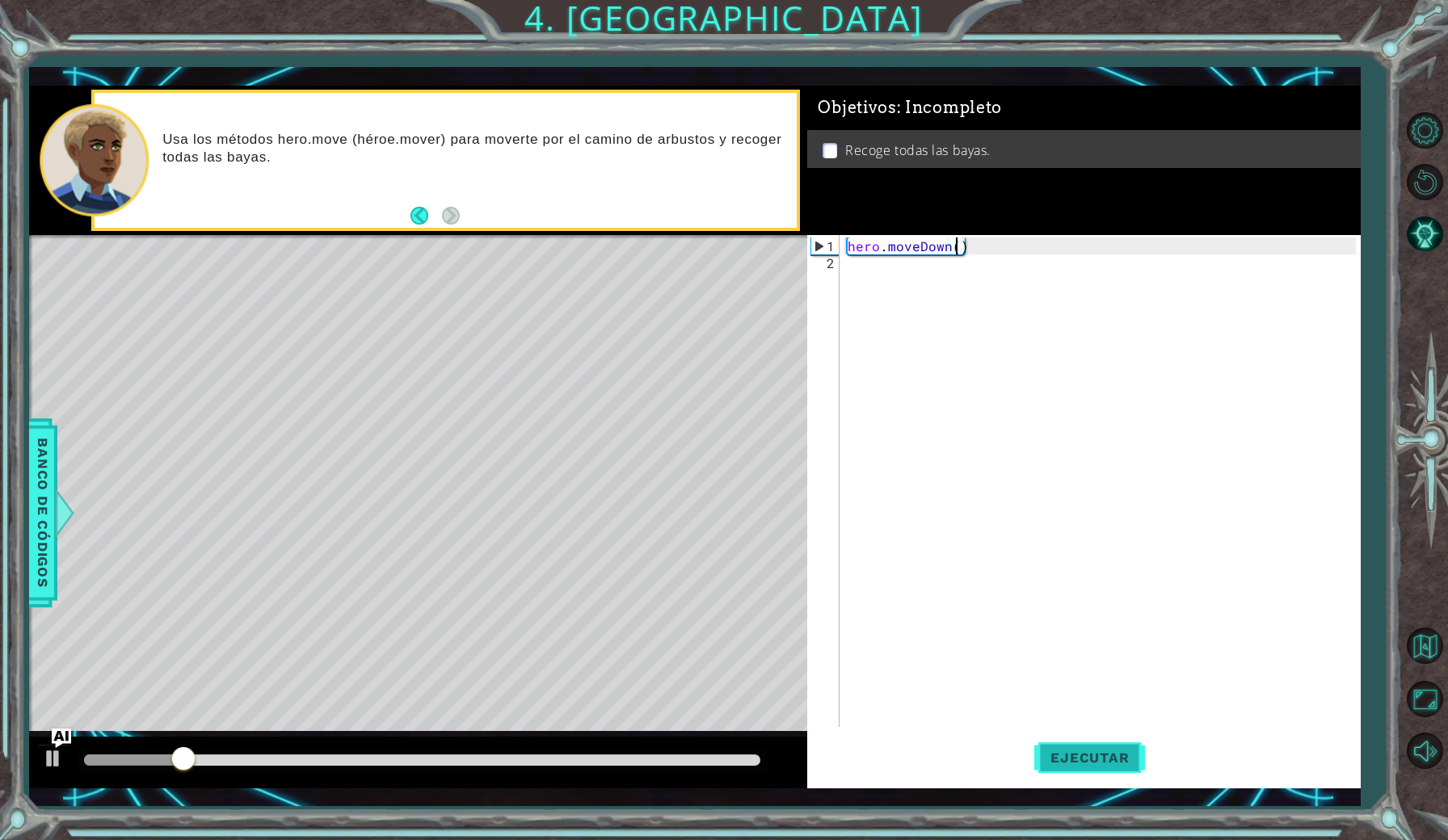
scroll to position [0, 7]
type textarea "hero.moveDown(2)"
click at [1112, 749] on span "Ejecutar" at bounding box center [1090, 757] width 111 height 17
click at [893, 301] on div "hero . moveDown ( 2 )" at bounding box center [1104, 500] width 518 height 526
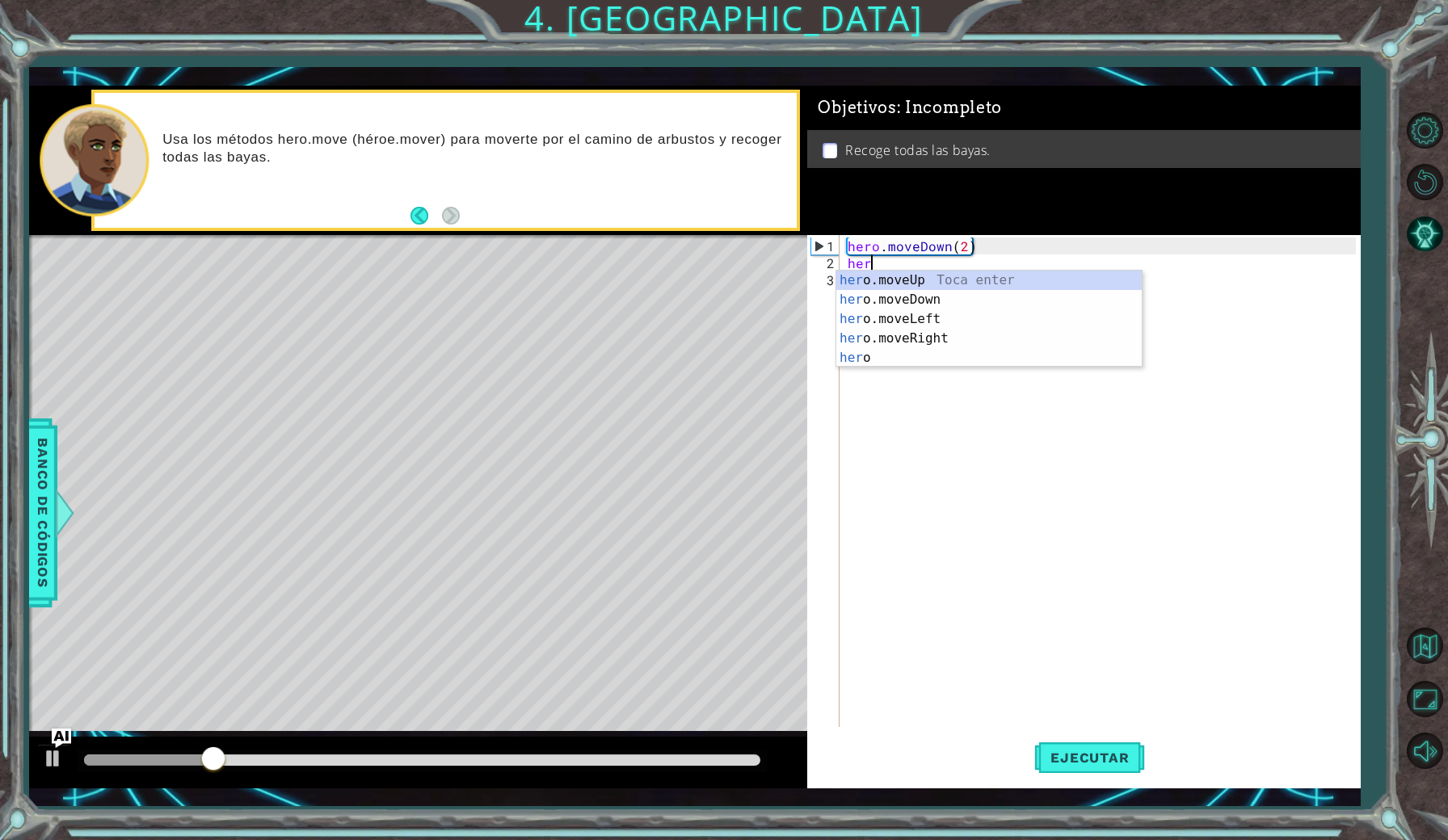
scroll to position [0, 1]
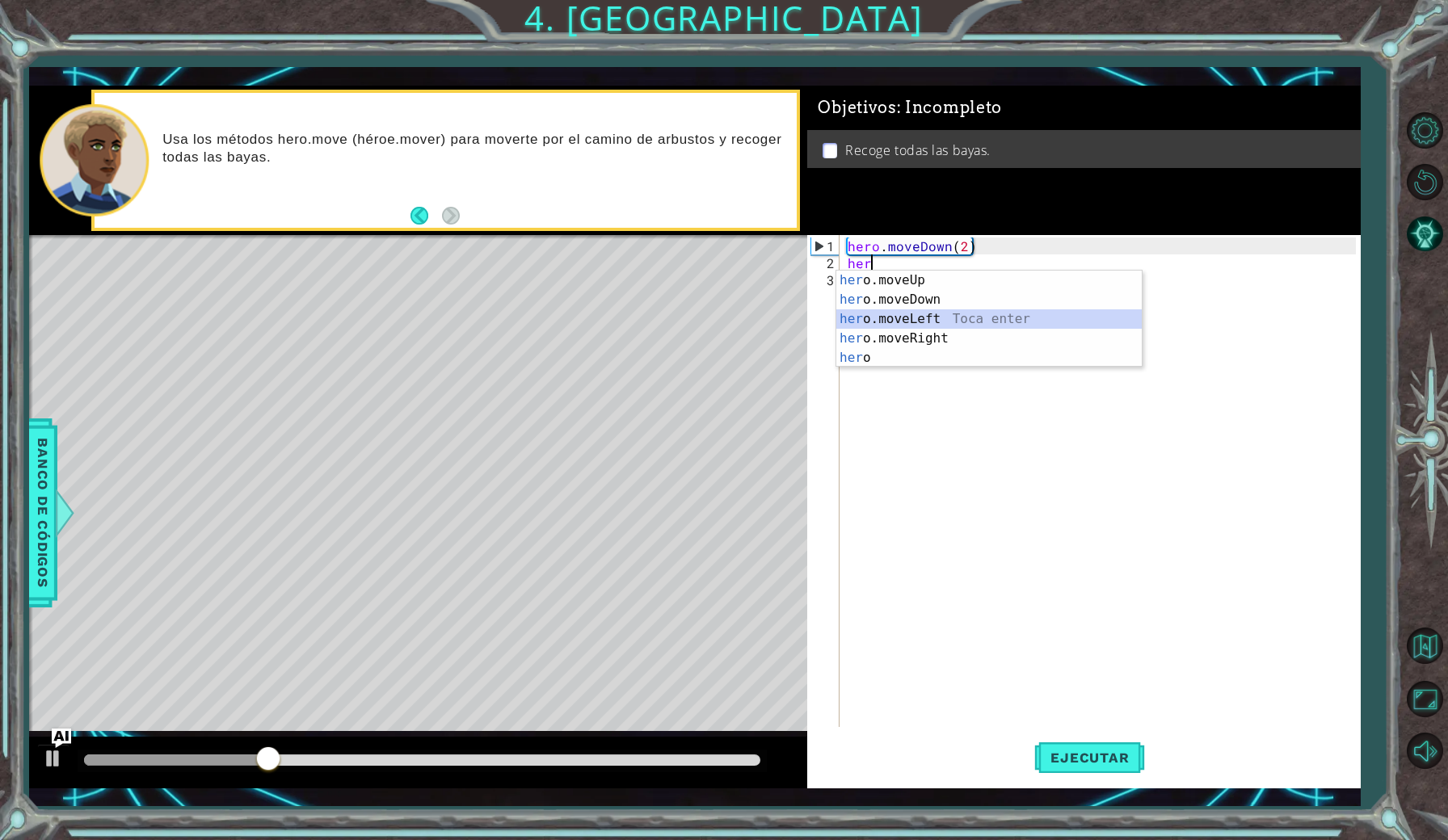
click at [964, 324] on div "her o.moveUp Toca enter her o.moveDown Toca enter her o.moveLeft [PERSON_NAME] …" at bounding box center [989, 338] width 305 height 135
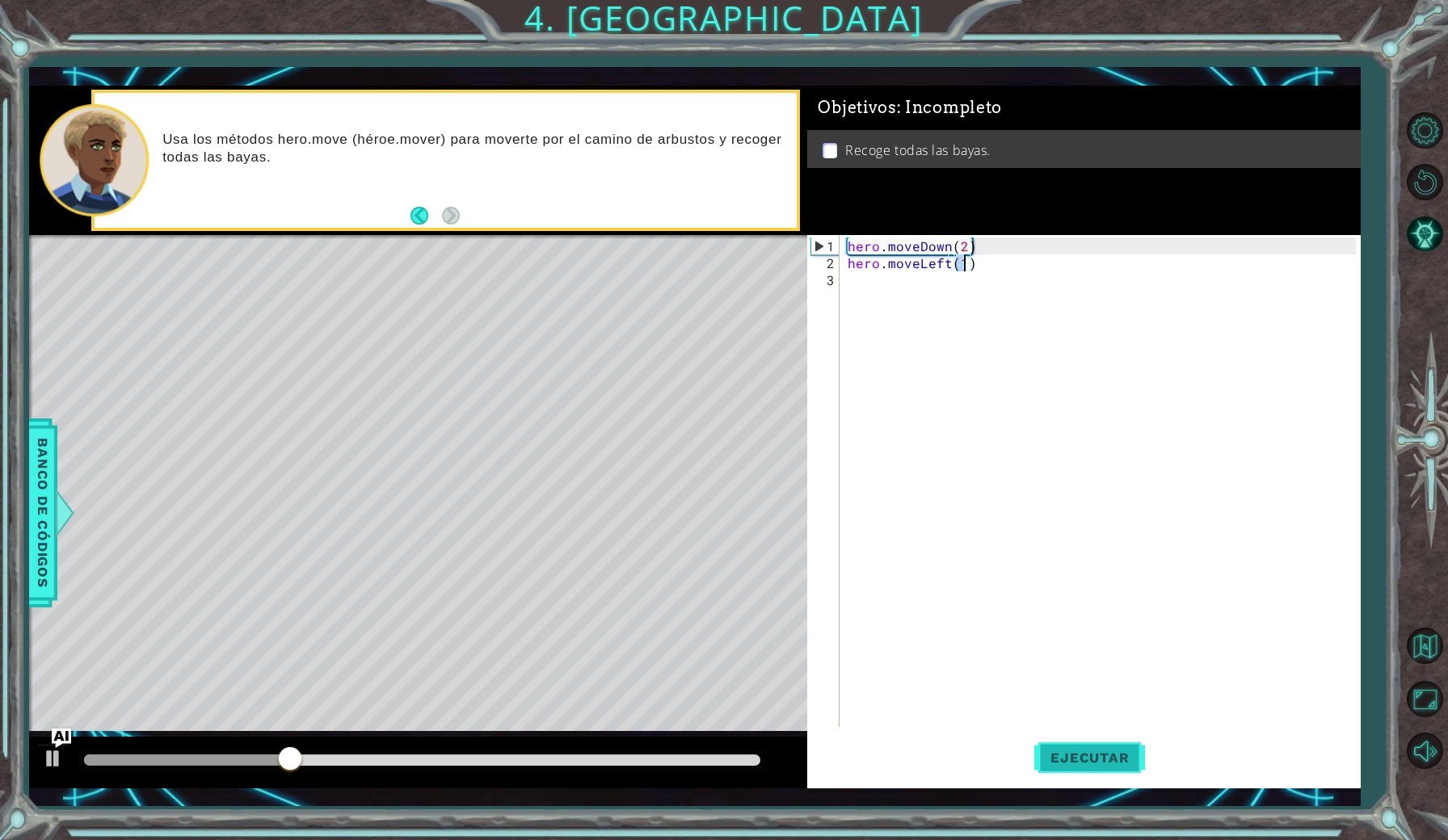
click at [1119, 752] on span "Ejecutar" at bounding box center [1090, 757] width 111 height 17
type textarea "hero.moveLeft(2)"
click at [1100, 752] on span "Ejecutar" at bounding box center [1090, 757] width 111 height 17
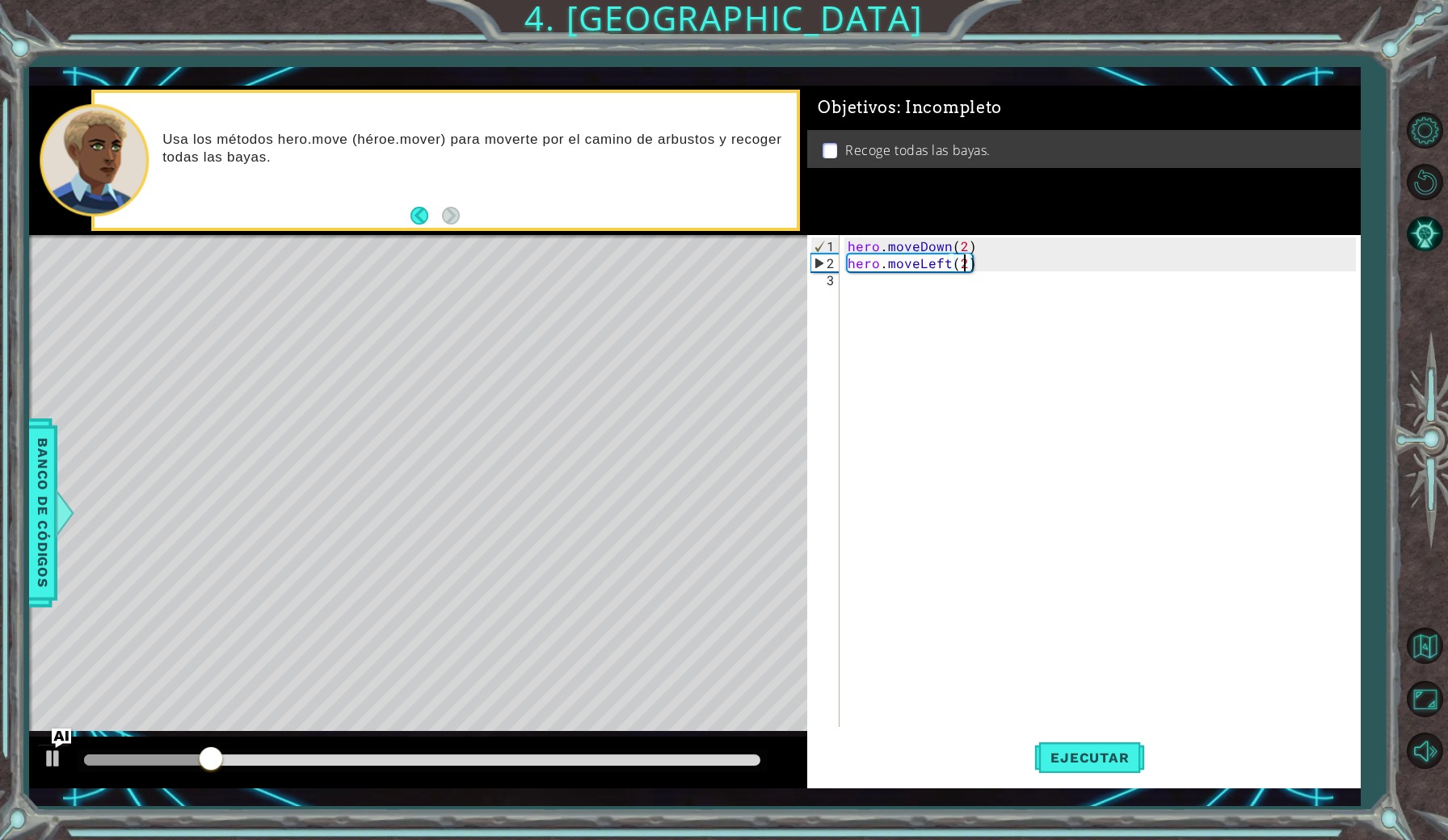
click at [928, 309] on div "hero . moveDown ( 2 ) hero . moveLeft ( 2 )" at bounding box center [1104, 500] width 518 height 526
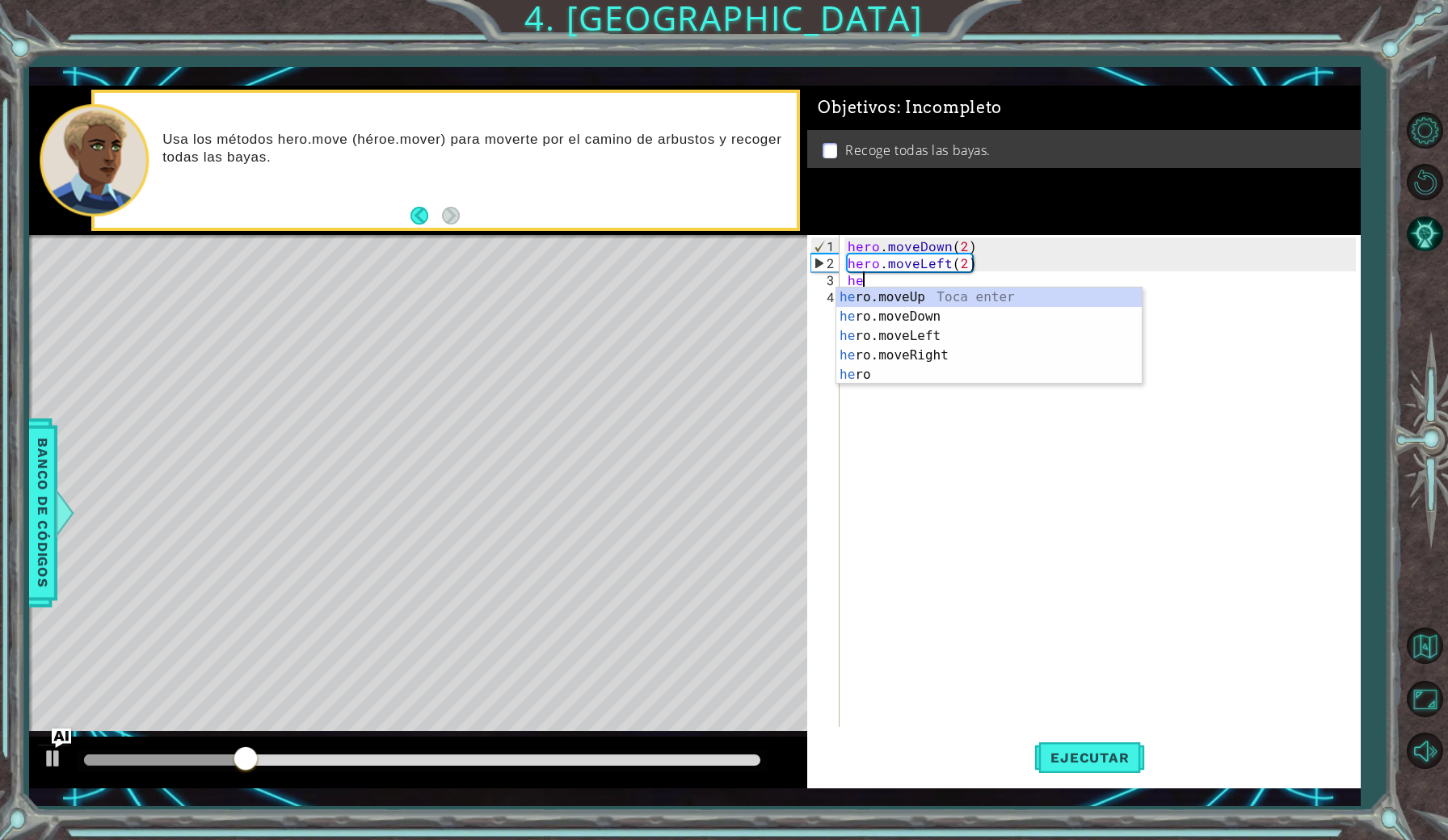
scroll to position [0, 1]
click at [900, 297] on div "her o.moveUp Toca enter her o.moveDown Toca enter her o.moveLeft [PERSON_NAME] …" at bounding box center [989, 355] width 305 height 135
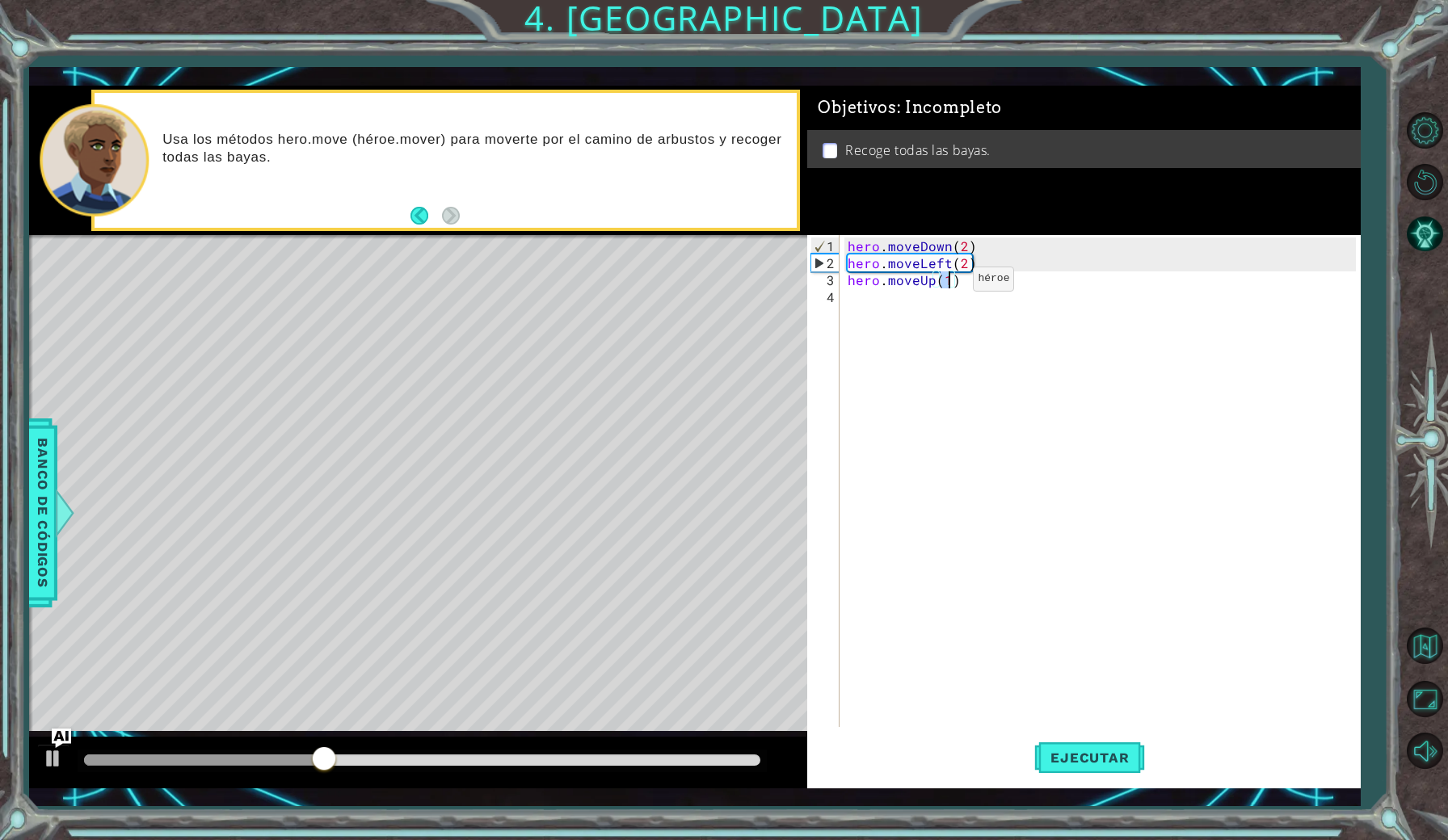
type textarea "hero.moveUp(2)"
click at [860, 300] on div "hero . moveDown ( 2 ) hero . moveLeft ( 2 ) hero . moveUp ( 2 )" at bounding box center [1104, 500] width 518 height 526
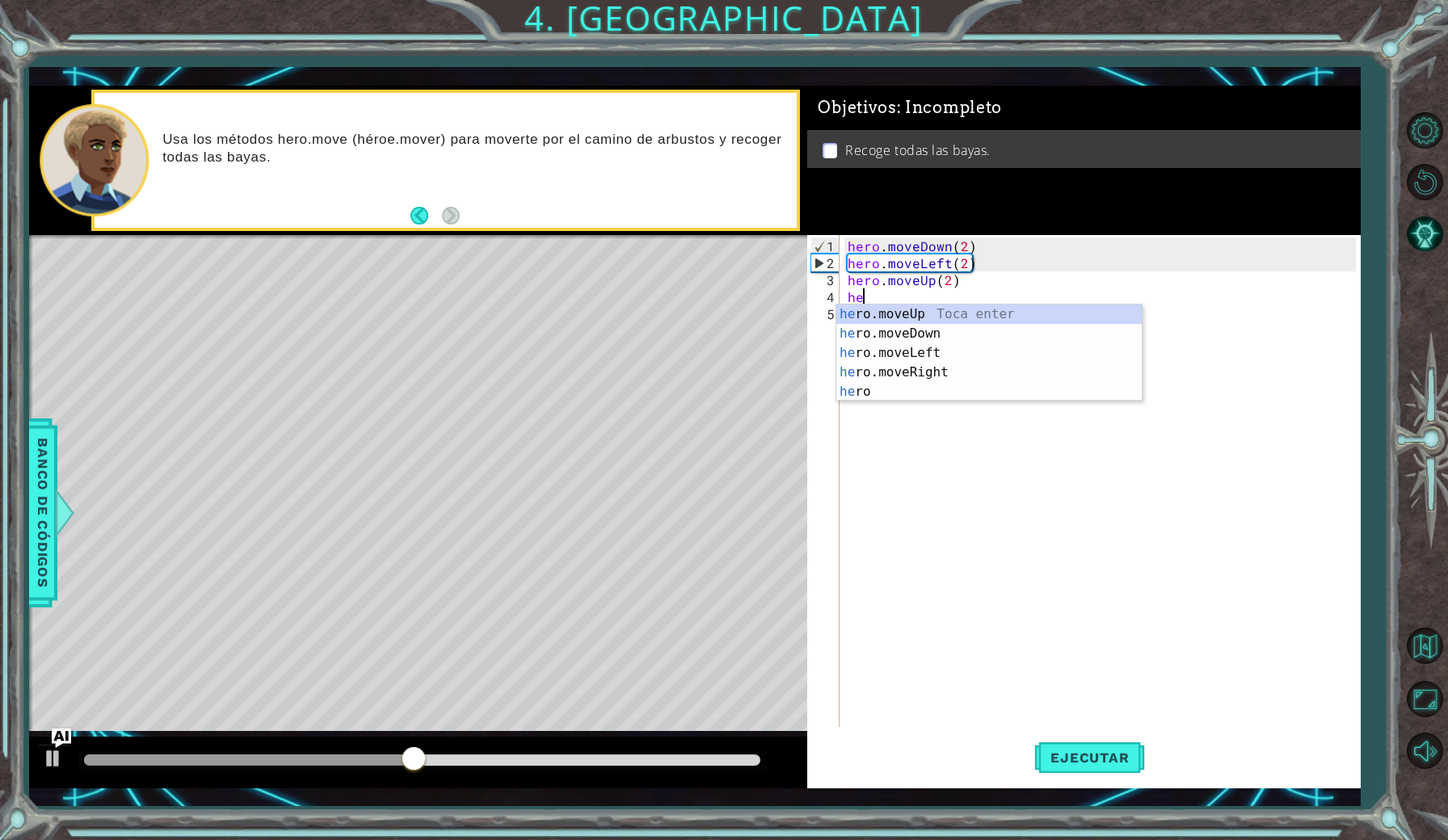
scroll to position [0, 1]
click at [897, 374] on div "her o.moveUp Toca enter her o.moveDown Toca enter her o.moveLeft [PERSON_NAME] …" at bounding box center [989, 372] width 305 height 135
type textarea "hero.moveRight(1)"
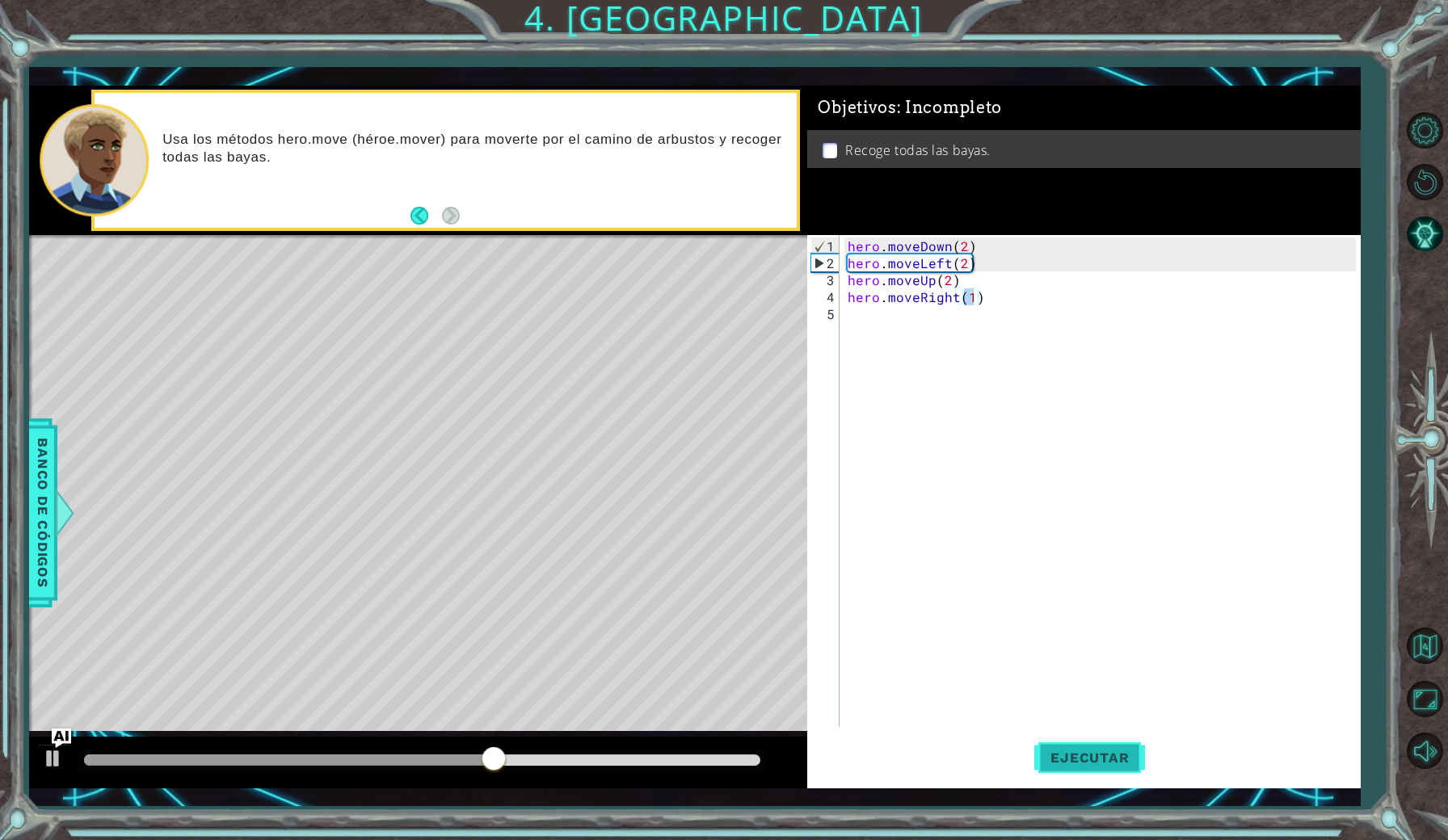
click at [1125, 758] on span "Ejecutar" at bounding box center [1090, 757] width 111 height 17
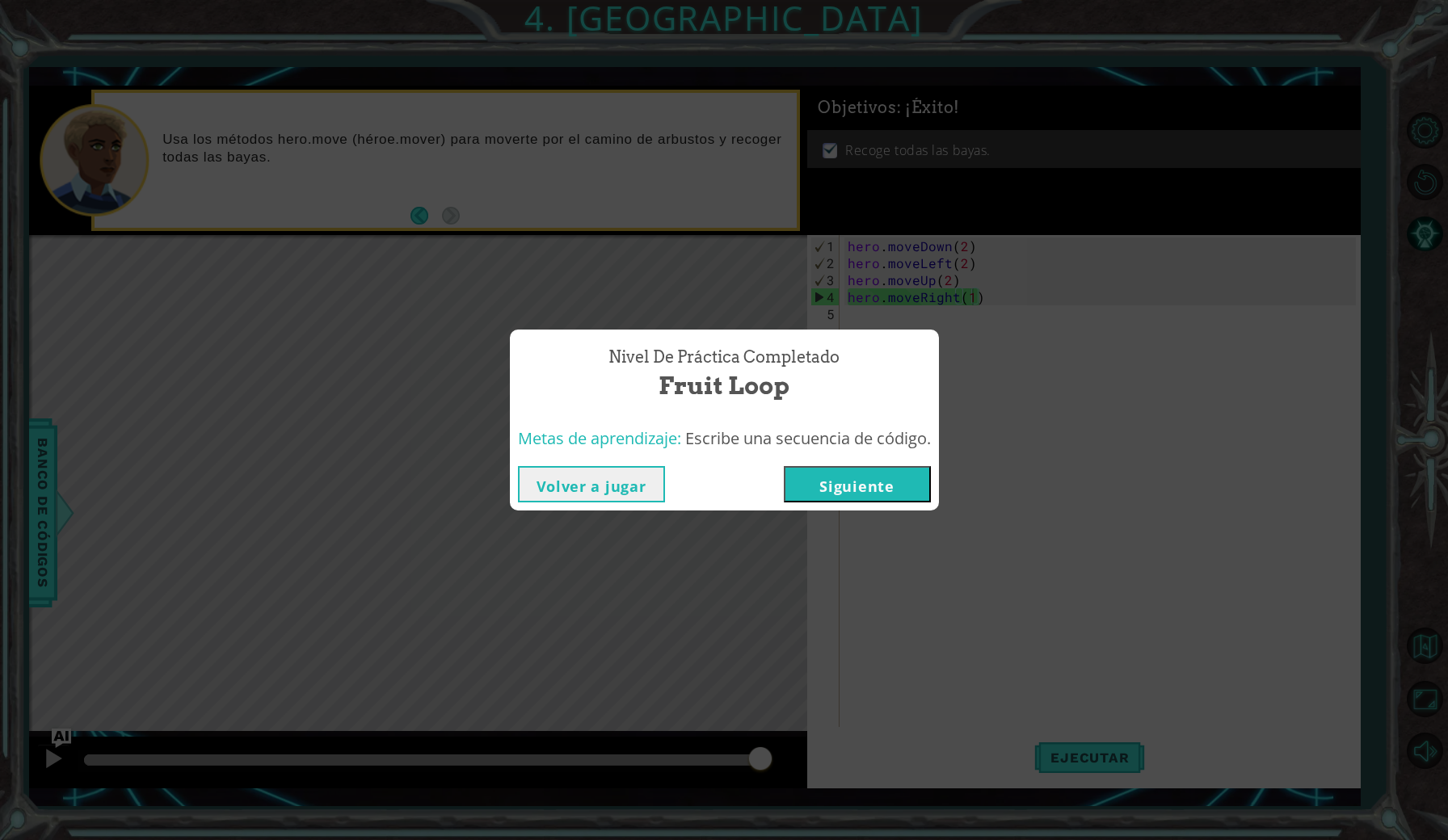
click at [912, 486] on button "Siguiente" at bounding box center [857, 484] width 147 height 36
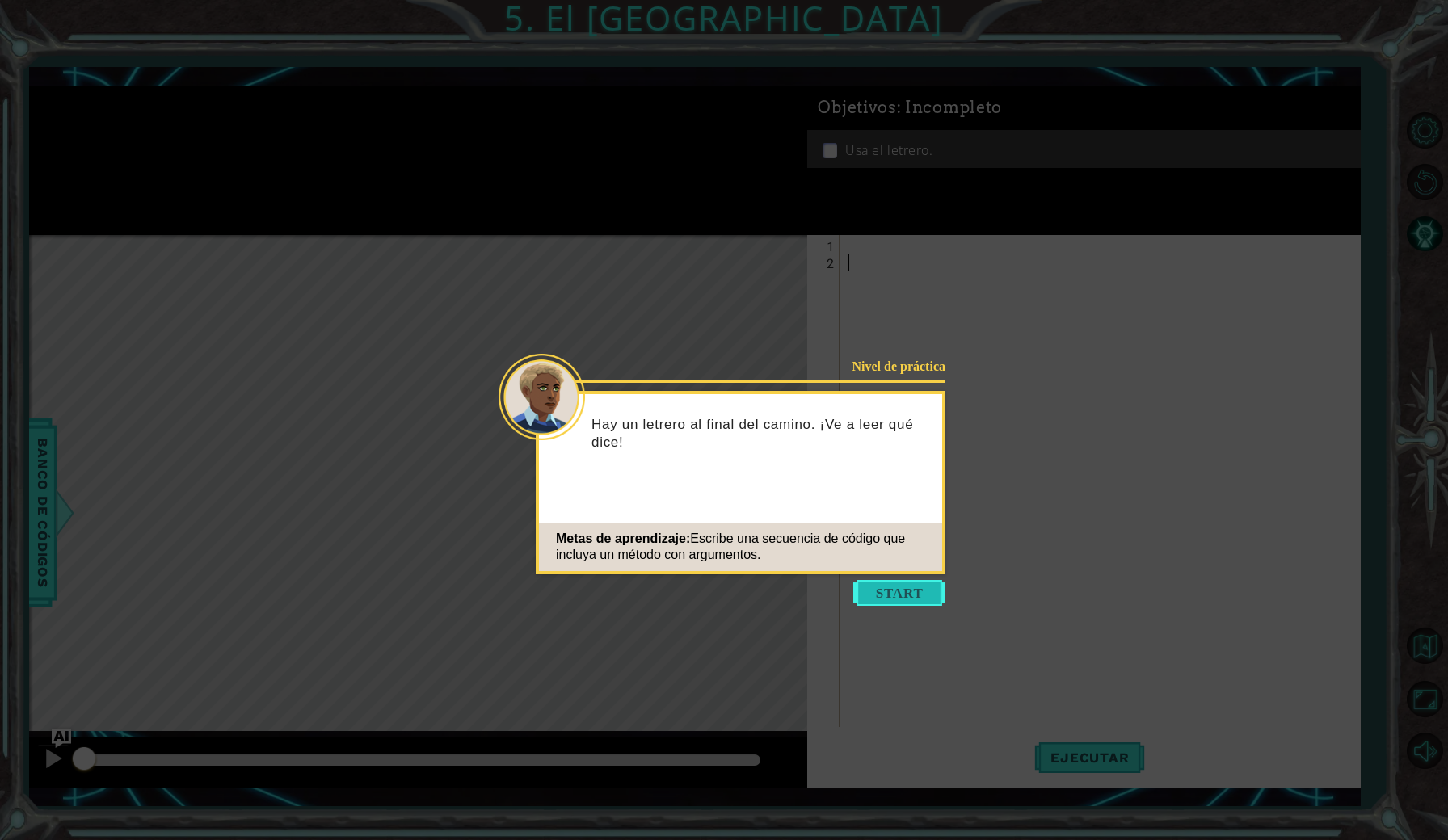
click at [905, 589] on button "Start" at bounding box center [900, 592] width 92 height 26
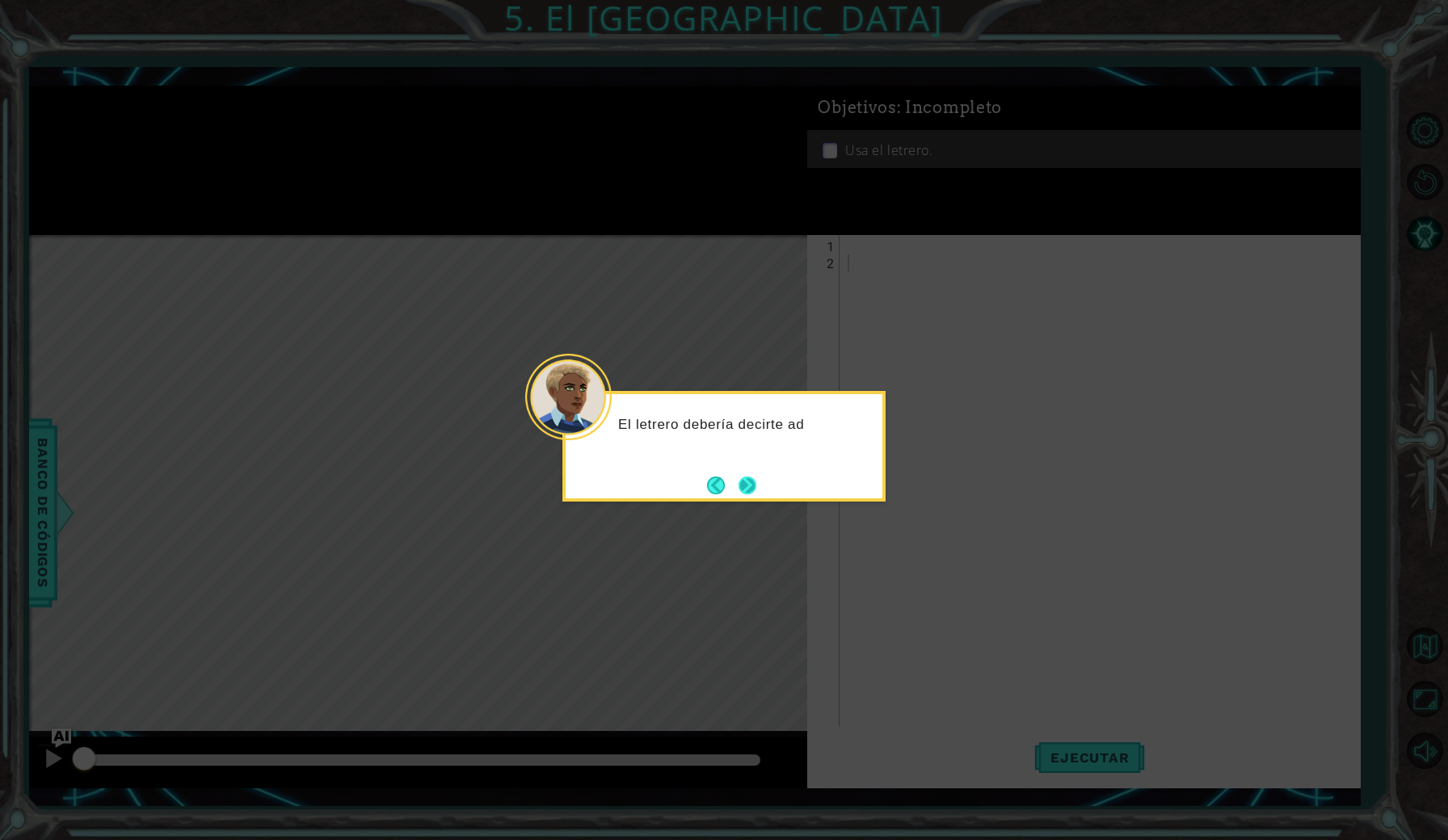
click at [747, 477] on button "Next" at bounding box center [748, 486] width 18 height 18
click at [745, 494] on button "Next" at bounding box center [748, 486] width 18 height 18
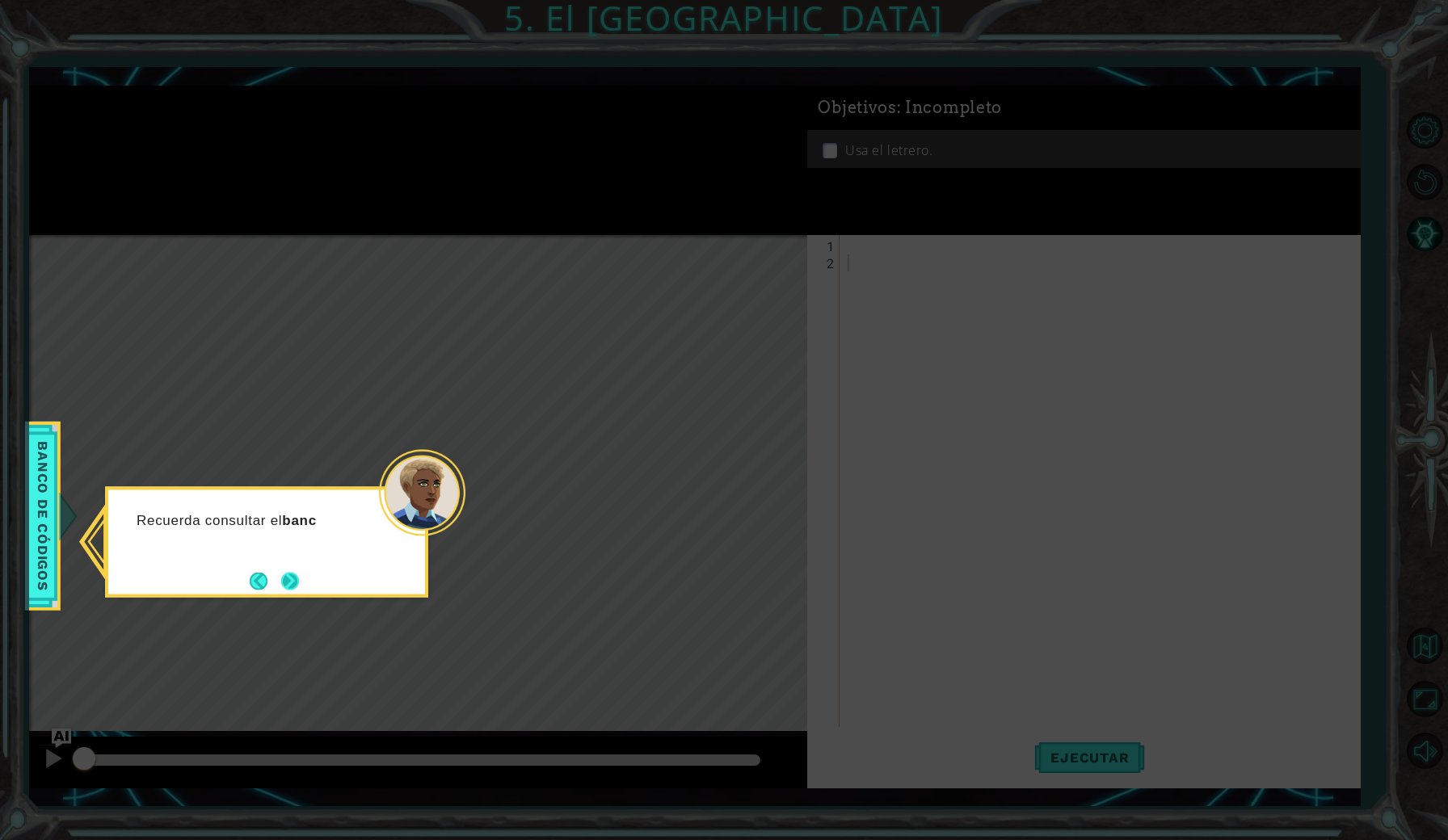
click at [296, 559] on div "Recuerda consultar el banc" at bounding box center [267, 527] width 317 height 64
click at [297, 569] on div "Recuerda consultar el banco de código si quieres saber qué métodos us" at bounding box center [267, 545] width 317 height 99
click at [288, 583] on button "Next" at bounding box center [291, 583] width 18 height 18
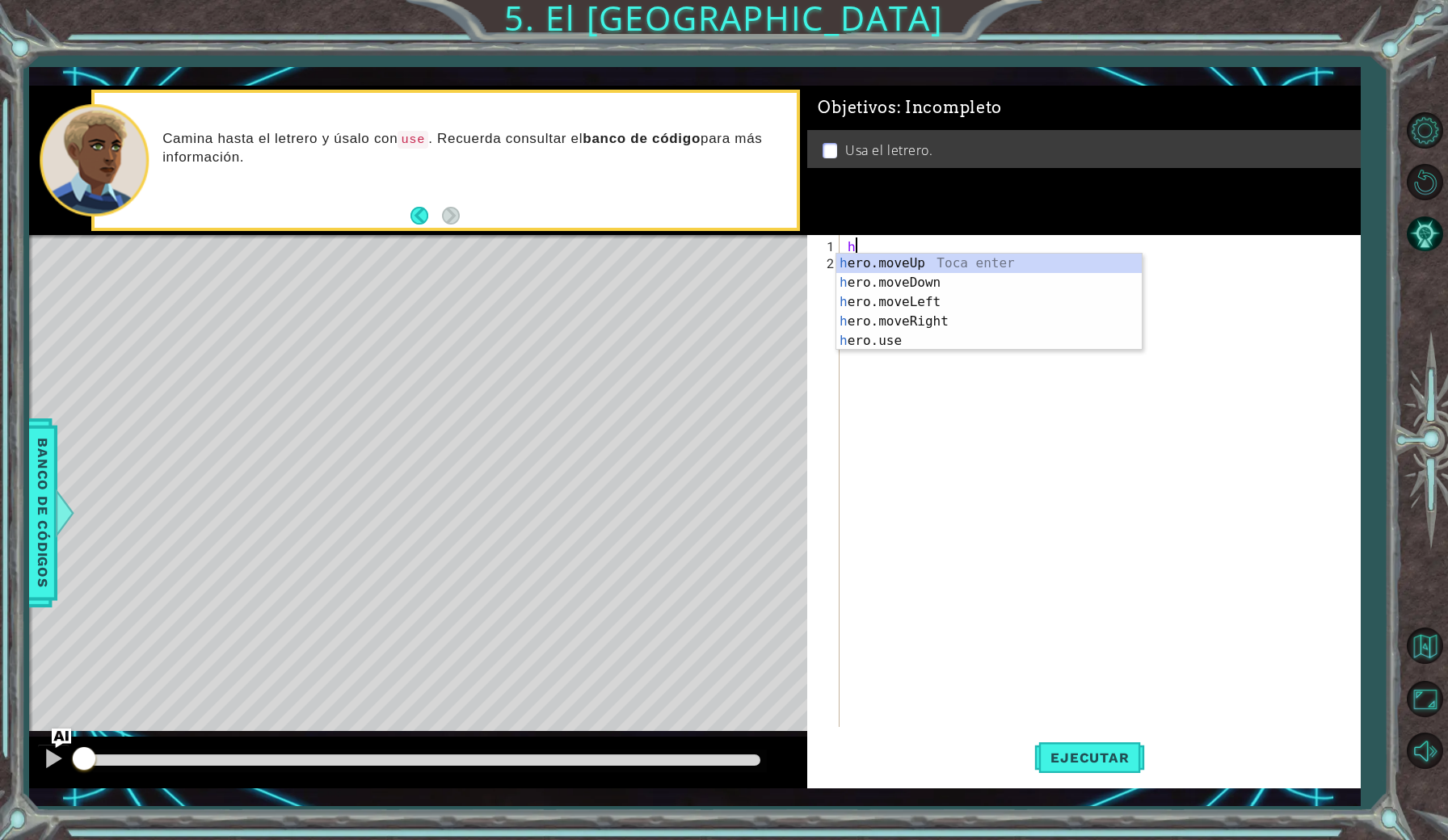
scroll to position [0, 1]
click at [933, 321] on div "hero .moveUp Toca enter hero .moveDown Toca enter hero .moveLeft Toca enter her…" at bounding box center [989, 321] width 305 height 135
type textarea "hero.moveRight(1)"
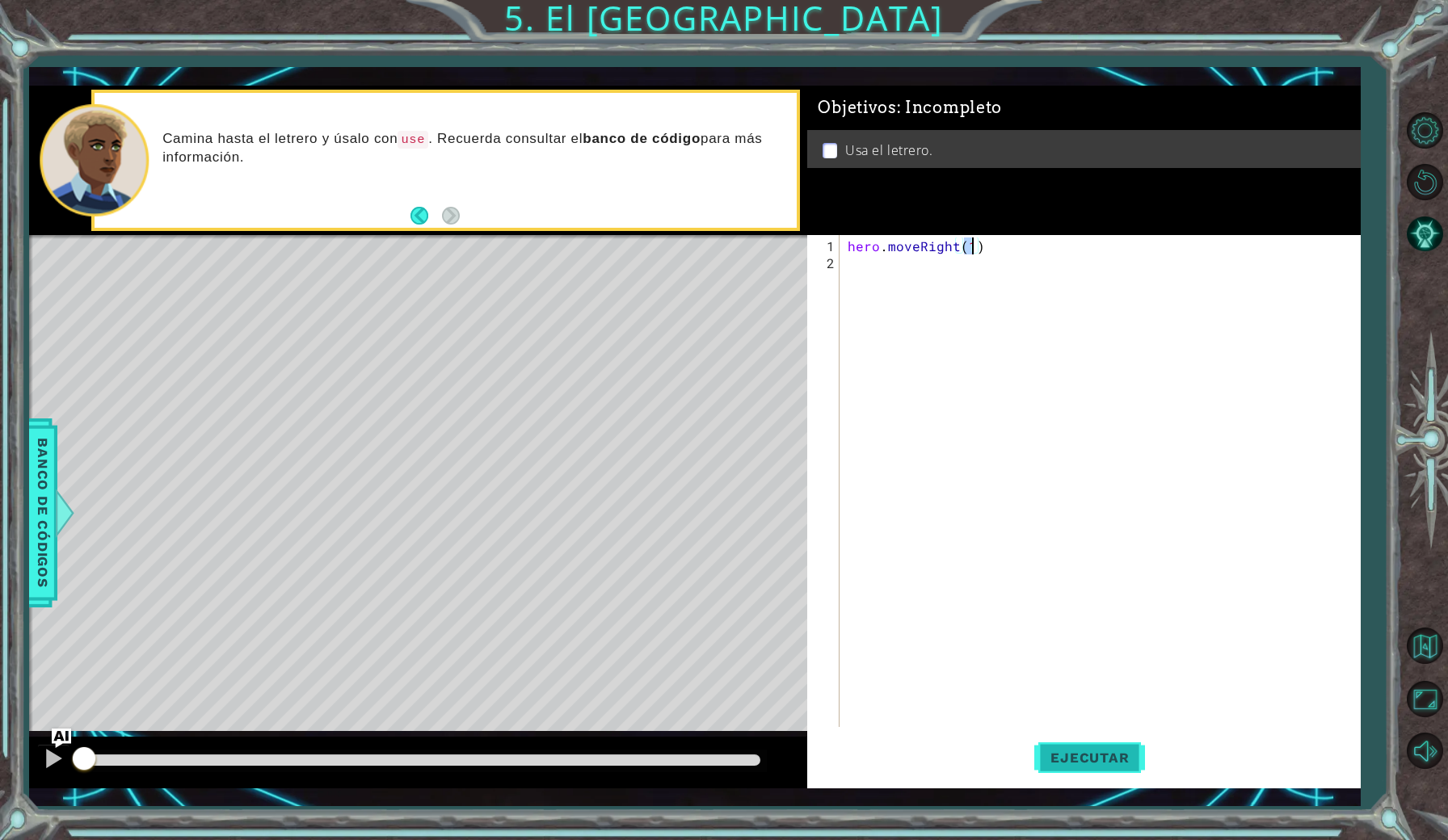
click at [1067, 756] on span "Ejecutar" at bounding box center [1090, 757] width 111 height 17
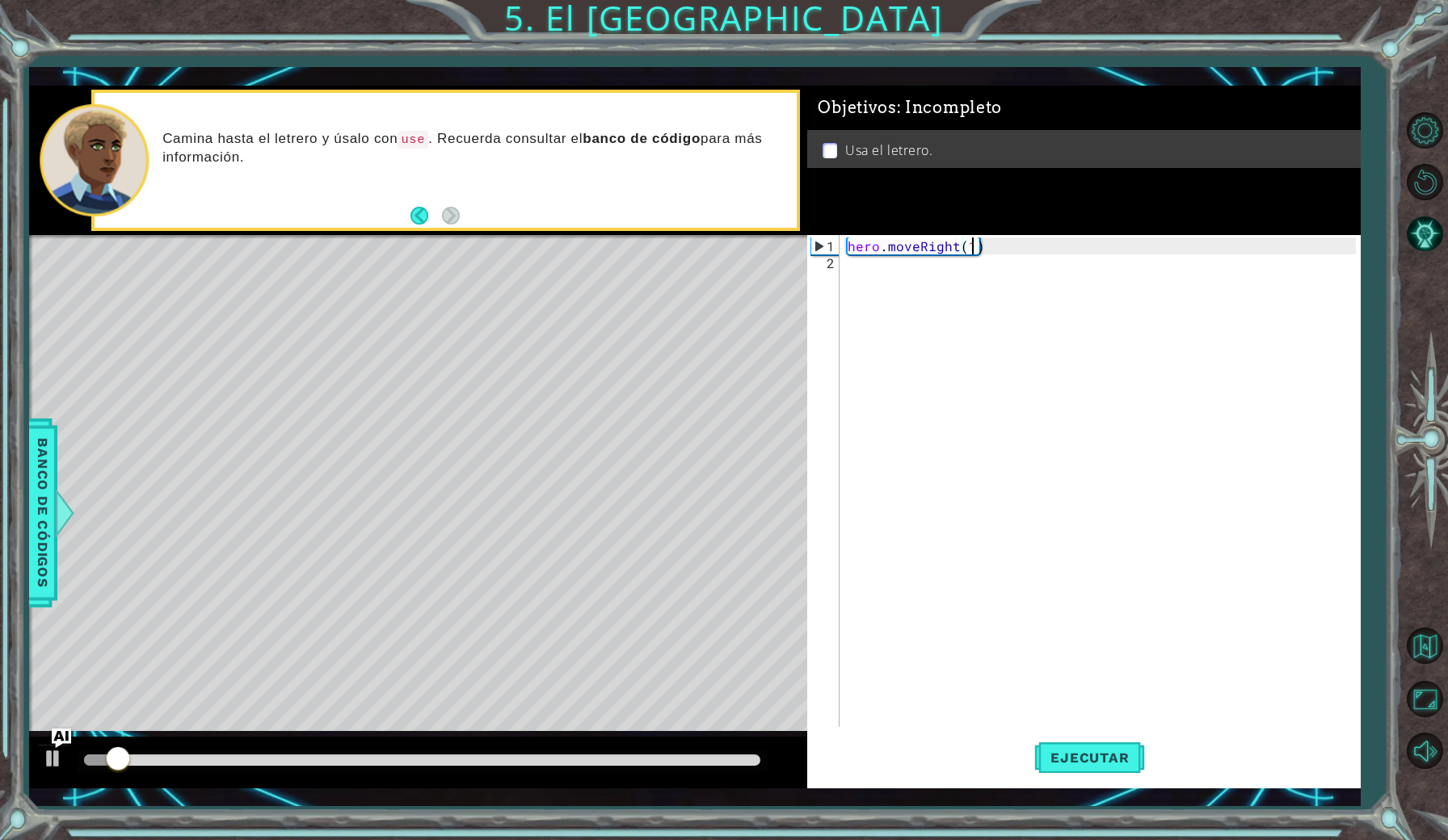
click at [892, 272] on div "hero . moveRight ( 1 )" at bounding box center [1104, 500] width 518 height 526
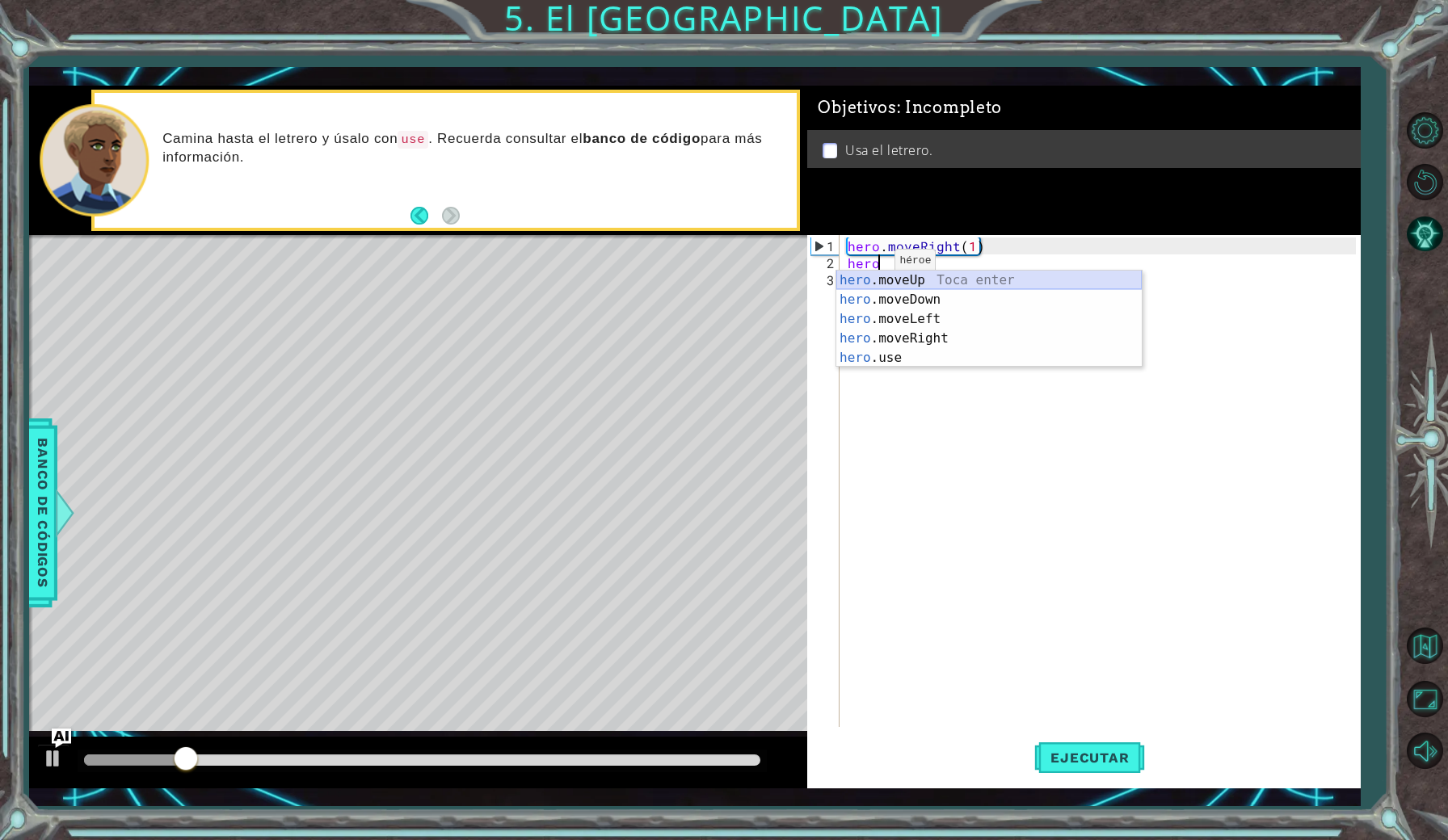
click at [883, 284] on div "hero .moveUp Toca enter hero .moveDown Toca enter hero .moveLeft Toca enter her…" at bounding box center [989, 338] width 305 height 135
type textarea "hero.moveUp(1)"
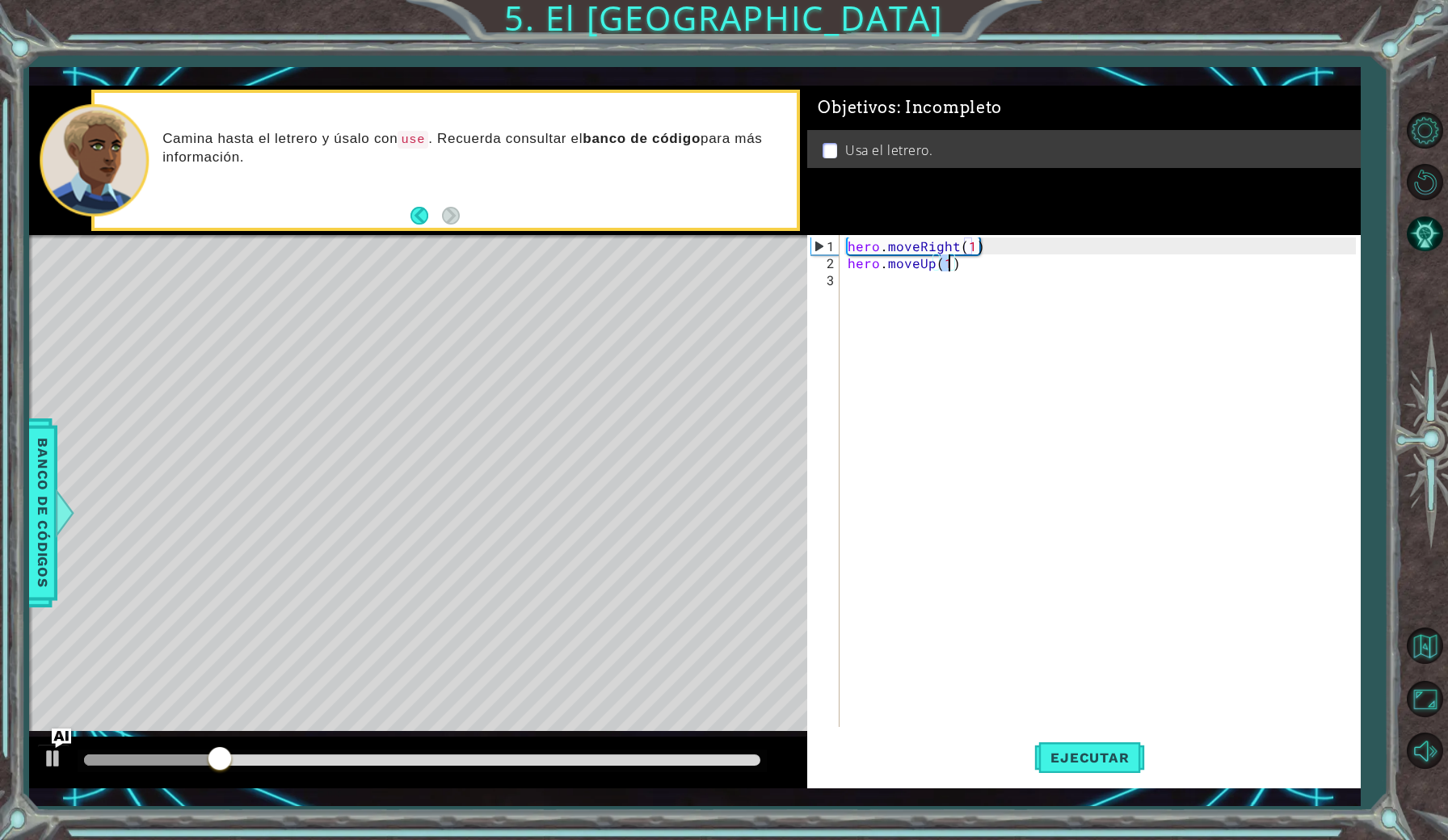
click at [864, 300] on div "hero . moveRight ( 1 ) hero . moveUp ( 1 )" at bounding box center [1104, 500] width 518 height 526
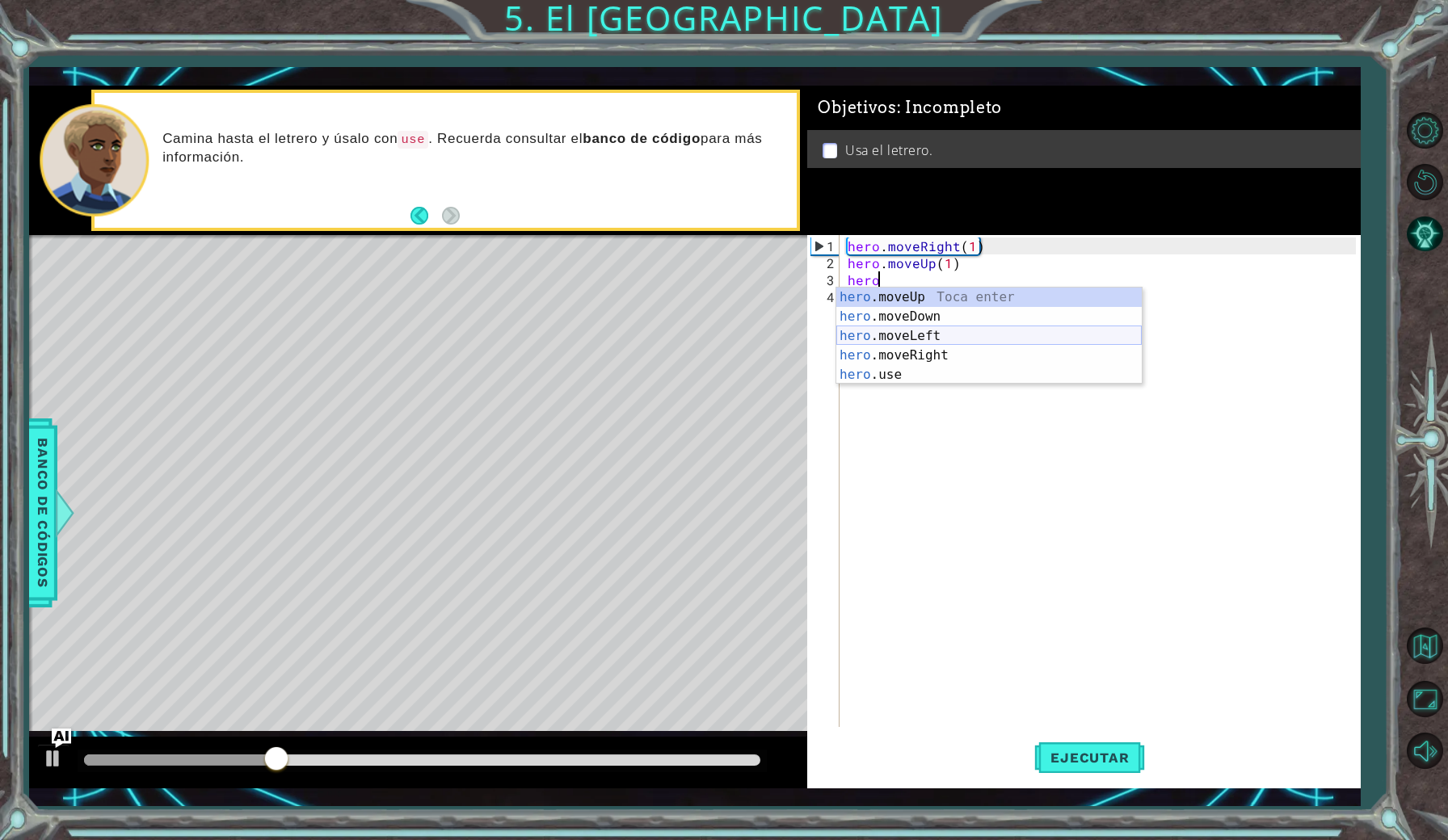
click at [889, 333] on div "hero .moveUp Toca enter hero .moveDown Toca enter hero .moveLeft Toca enter her…" at bounding box center [989, 355] width 305 height 135
type textarea "hero.moveLeft(1)"
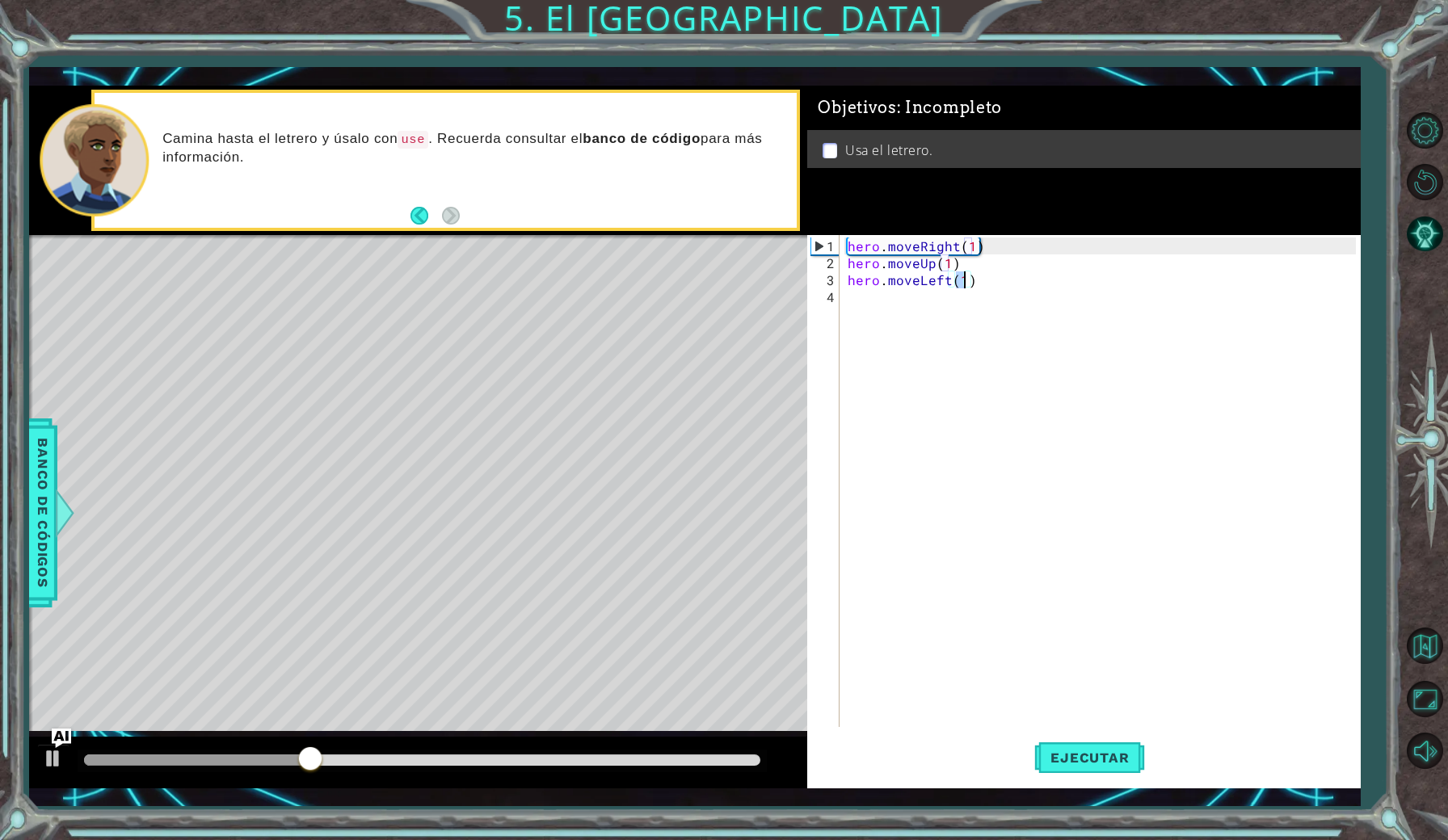
click at [869, 314] on div "hero . moveRight ( 1 ) hero . moveUp ( 1 ) hero . moveLeft ( 1 )" at bounding box center [1104, 500] width 518 height 526
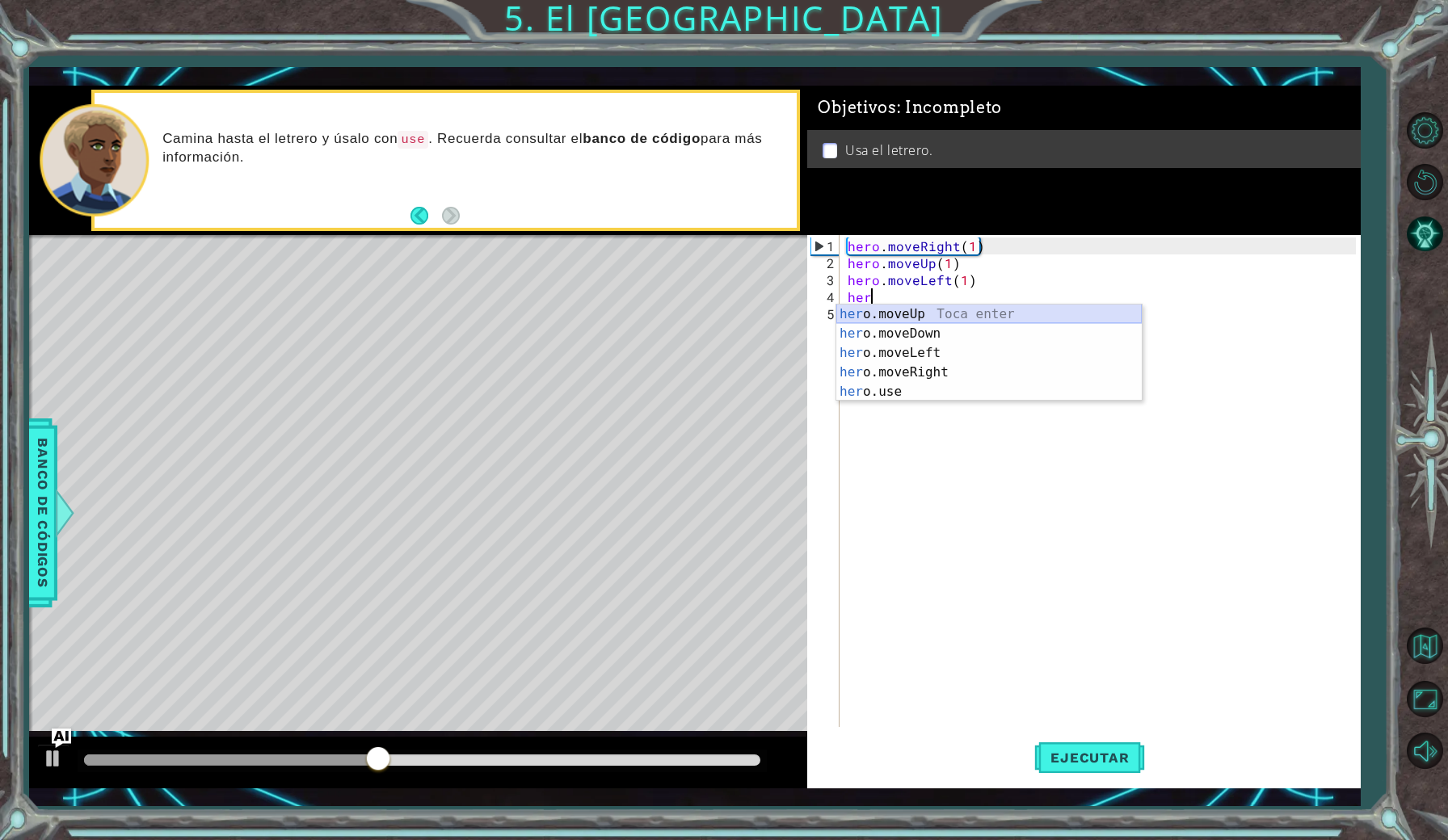
click at [903, 314] on div "her o.moveUp Toca enter her o.moveDown Toca enter her o.moveLeft [PERSON_NAME] …" at bounding box center [989, 372] width 305 height 135
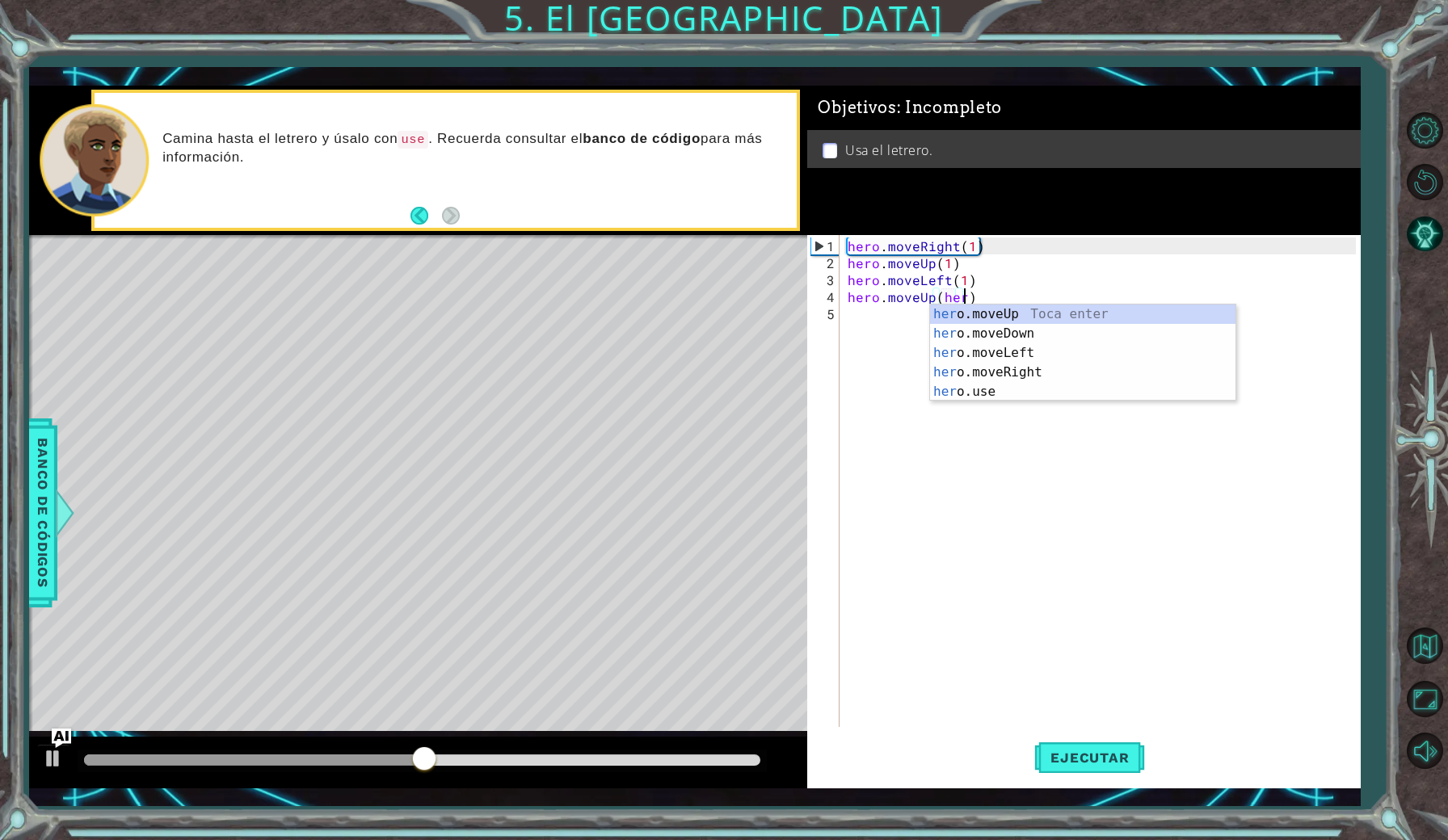
scroll to position [0, 7]
click at [987, 368] on div "hero .moveUp Toca enter hero .moveDown Toca enter hero .moveLeft Toca enter her…" at bounding box center [1083, 372] width 305 height 135
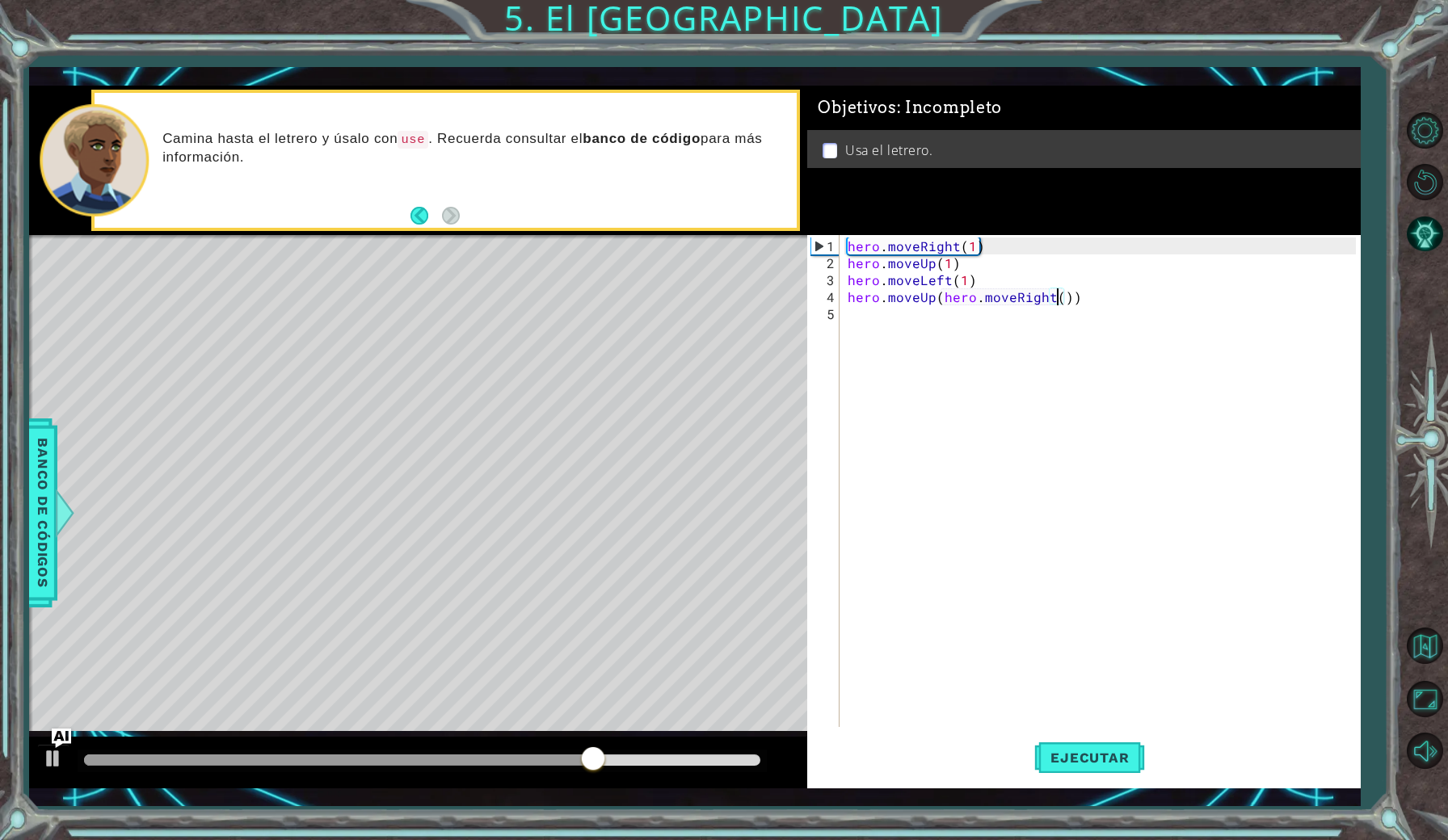
scroll to position [0, 14]
click at [1096, 757] on span "Ejecutar" at bounding box center [1090, 757] width 111 height 17
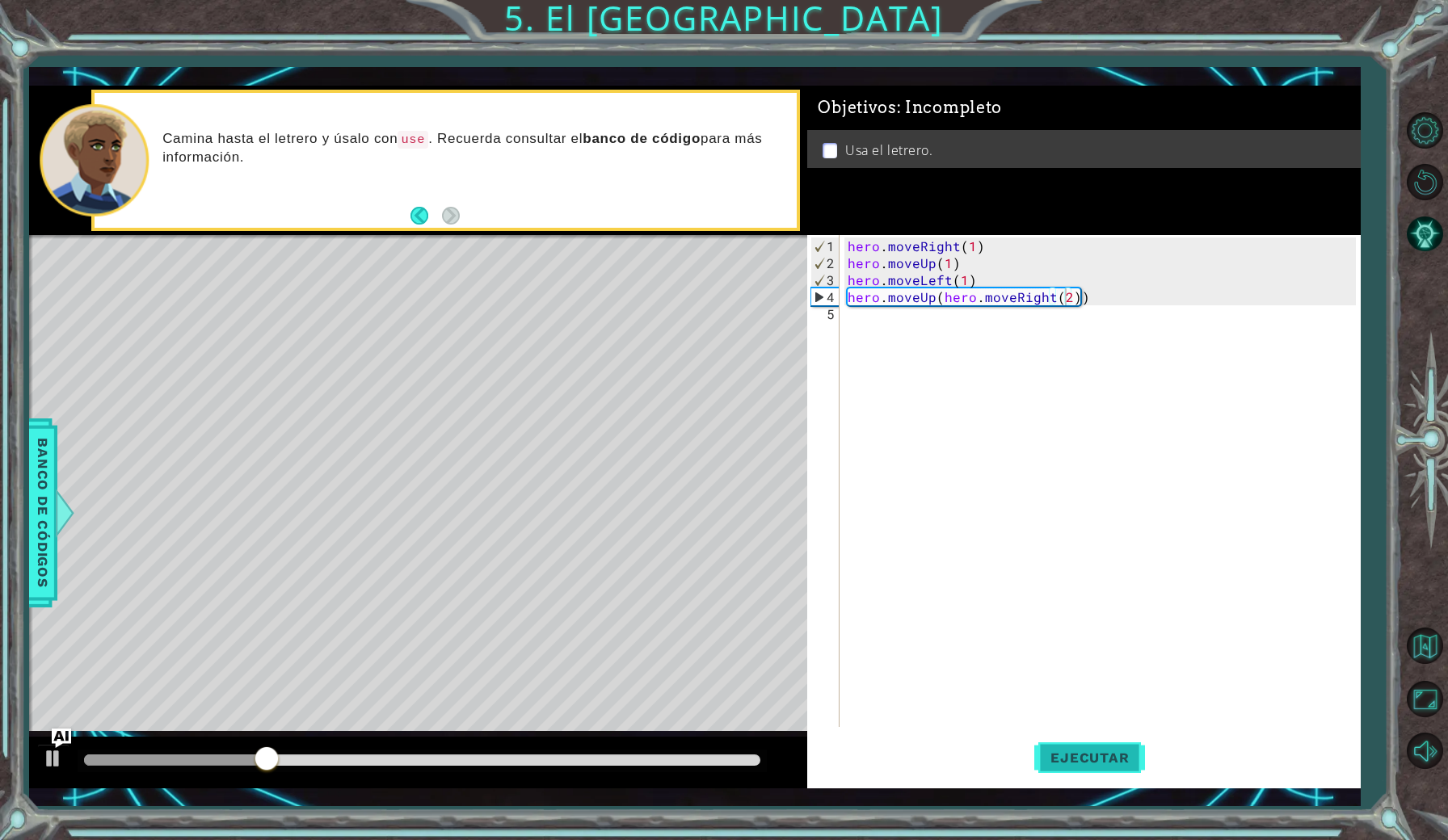
click at [1057, 754] on span "Ejecutar" at bounding box center [1090, 757] width 111 height 17
click at [961, 303] on div "hero . moveRight ( 1 ) hero . moveUp ( 1 ) hero . moveLeft ( 1 ) hero . moveUp …" at bounding box center [1104, 500] width 518 height 526
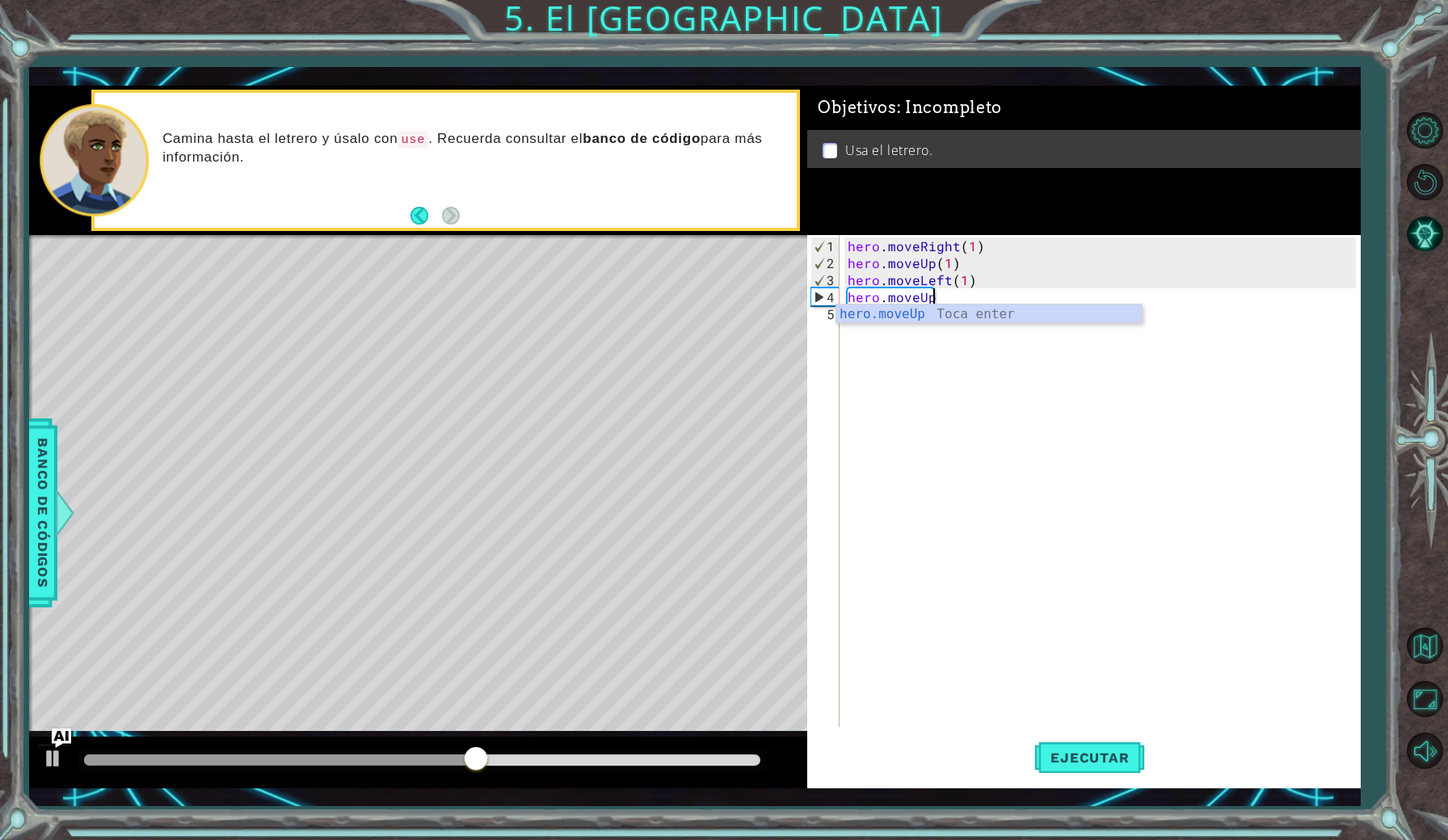
scroll to position [0, 4]
click at [967, 313] on div "hero.moveU p Toca enter" at bounding box center [989, 333] width 305 height 58
type textarea "hero.moveUp(1)"
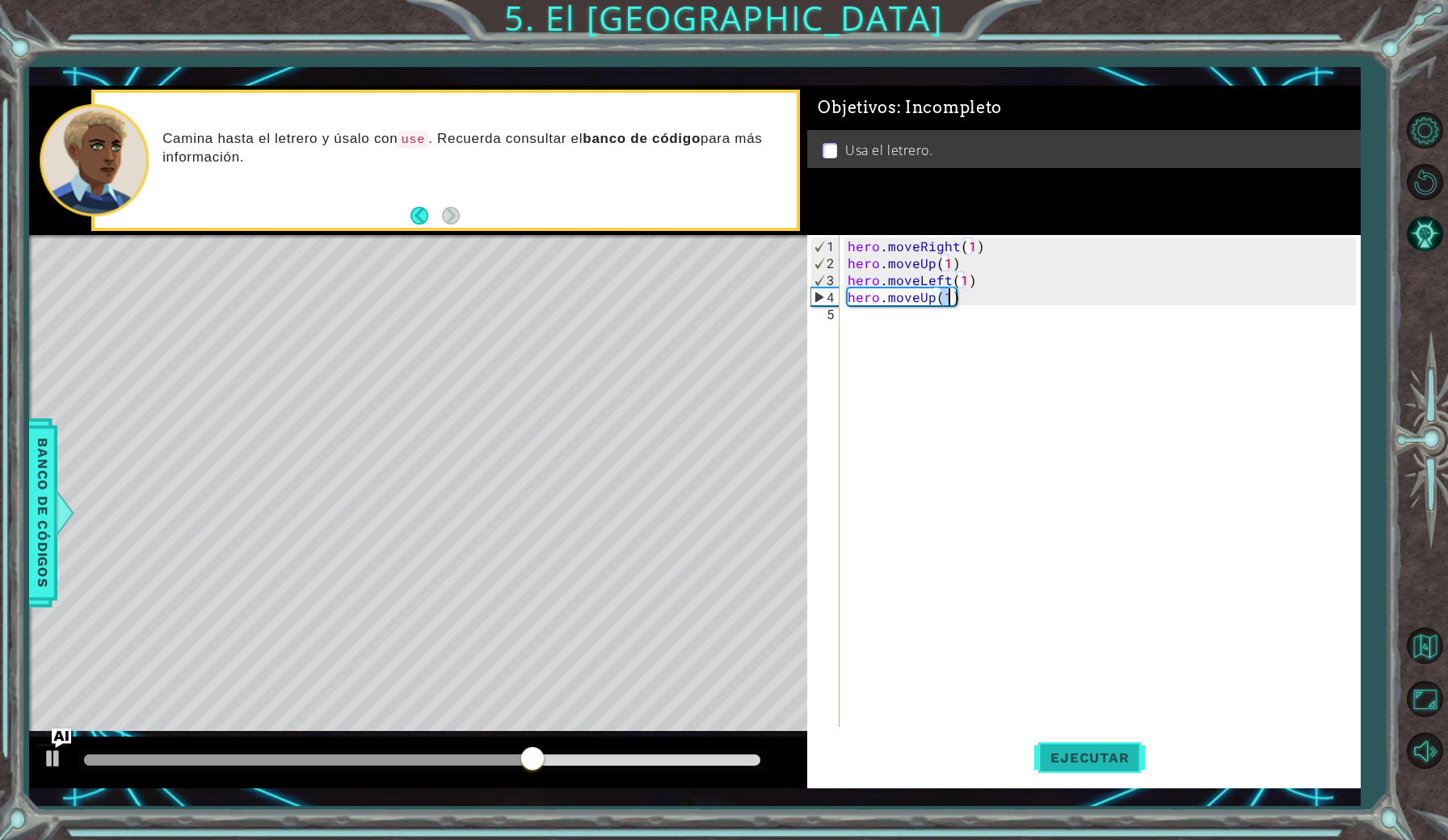
click at [1086, 771] on button "Ejecutar" at bounding box center [1090, 757] width 111 height 55
click at [870, 324] on div "hero . moveRight ( 1 ) hero . moveUp ( 1 ) hero . moveLeft ( 1 ) hero . moveUp …" at bounding box center [1104, 500] width 518 height 526
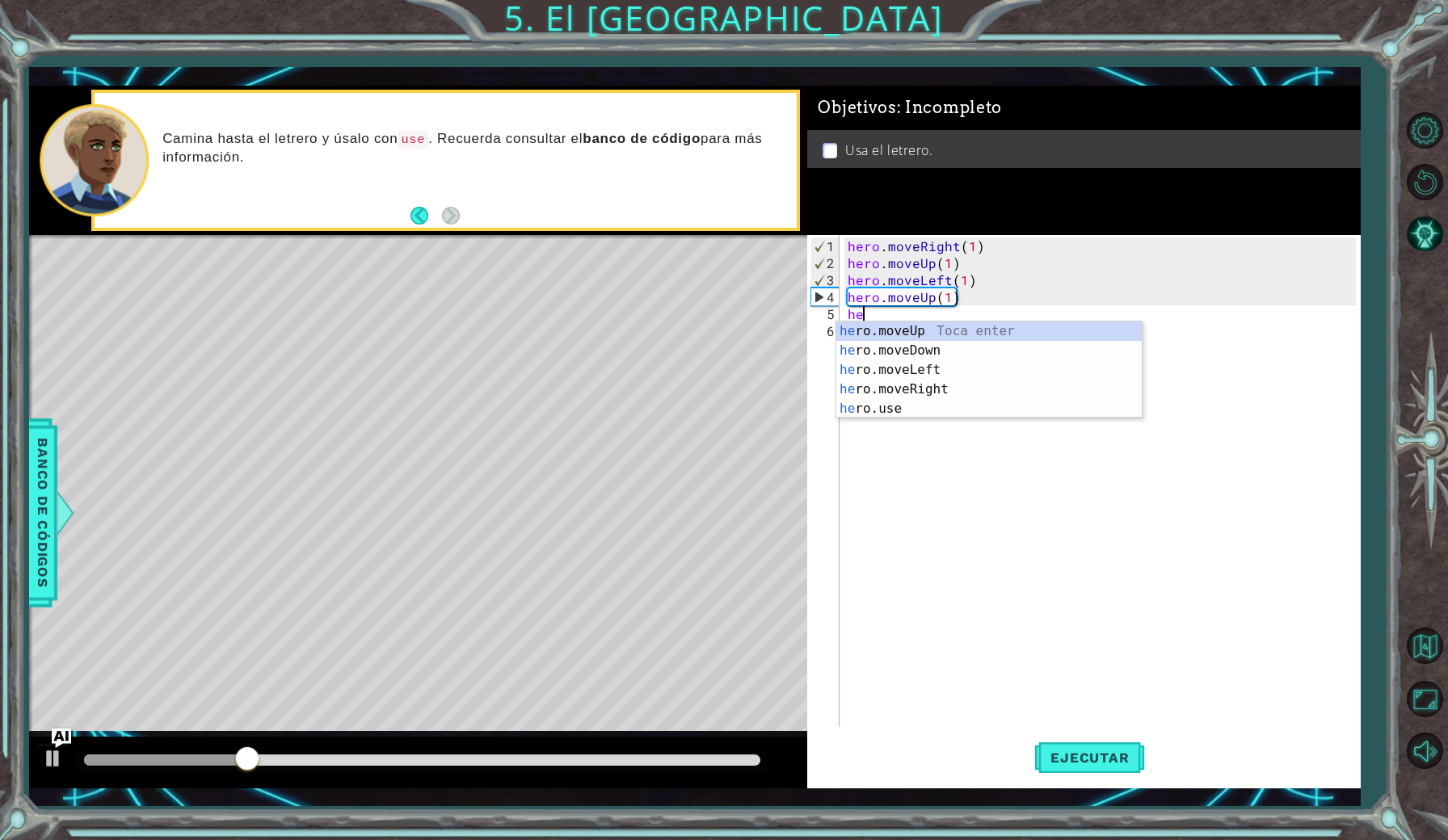
scroll to position [0, 1]
click at [918, 392] on div "her o.moveUp Toca enter her o.moveDown Toca enter her o.moveLeft [PERSON_NAME] …" at bounding box center [989, 389] width 305 height 135
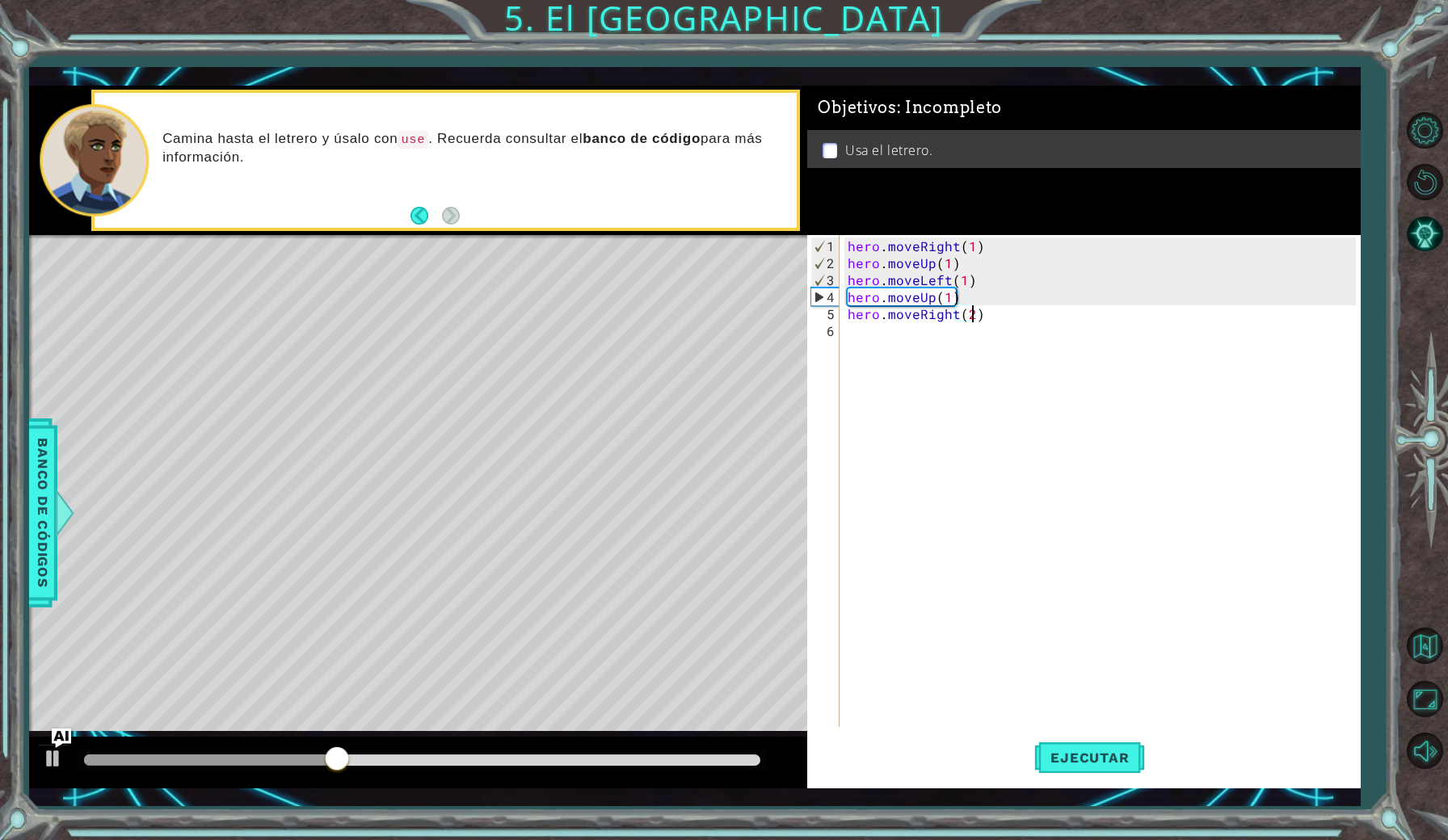
scroll to position [0, 7]
type textarea "hero.moveRight(2)"
click at [1106, 746] on button "Ejecutar" at bounding box center [1090, 757] width 111 height 55
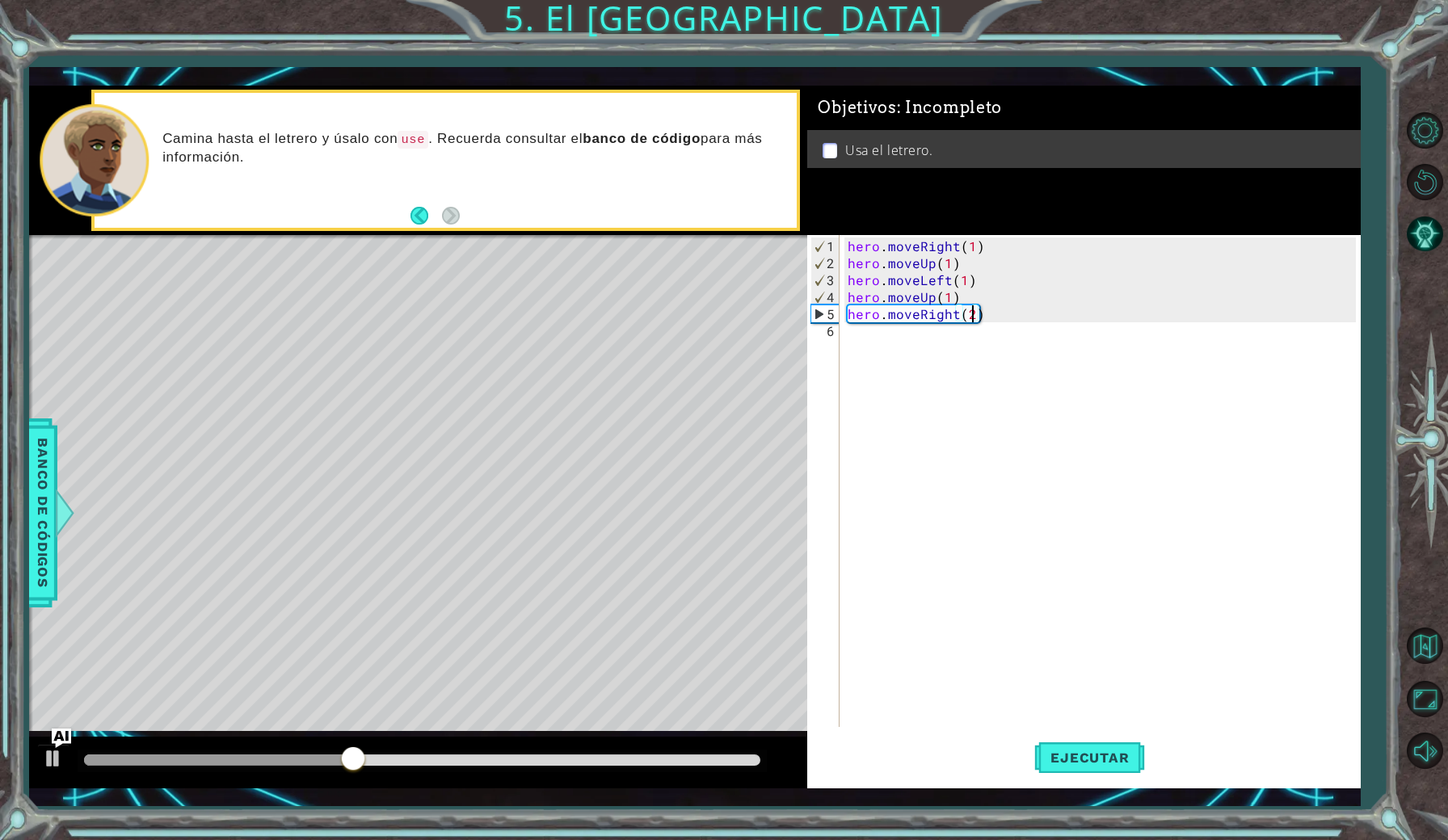
click at [883, 347] on div "hero . moveRight ( 1 ) hero . moveUp ( 1 ) hero . moveLeft ( 1 ) hero . moveUp …" at bounding box center [1104, 500] width 518 height 526
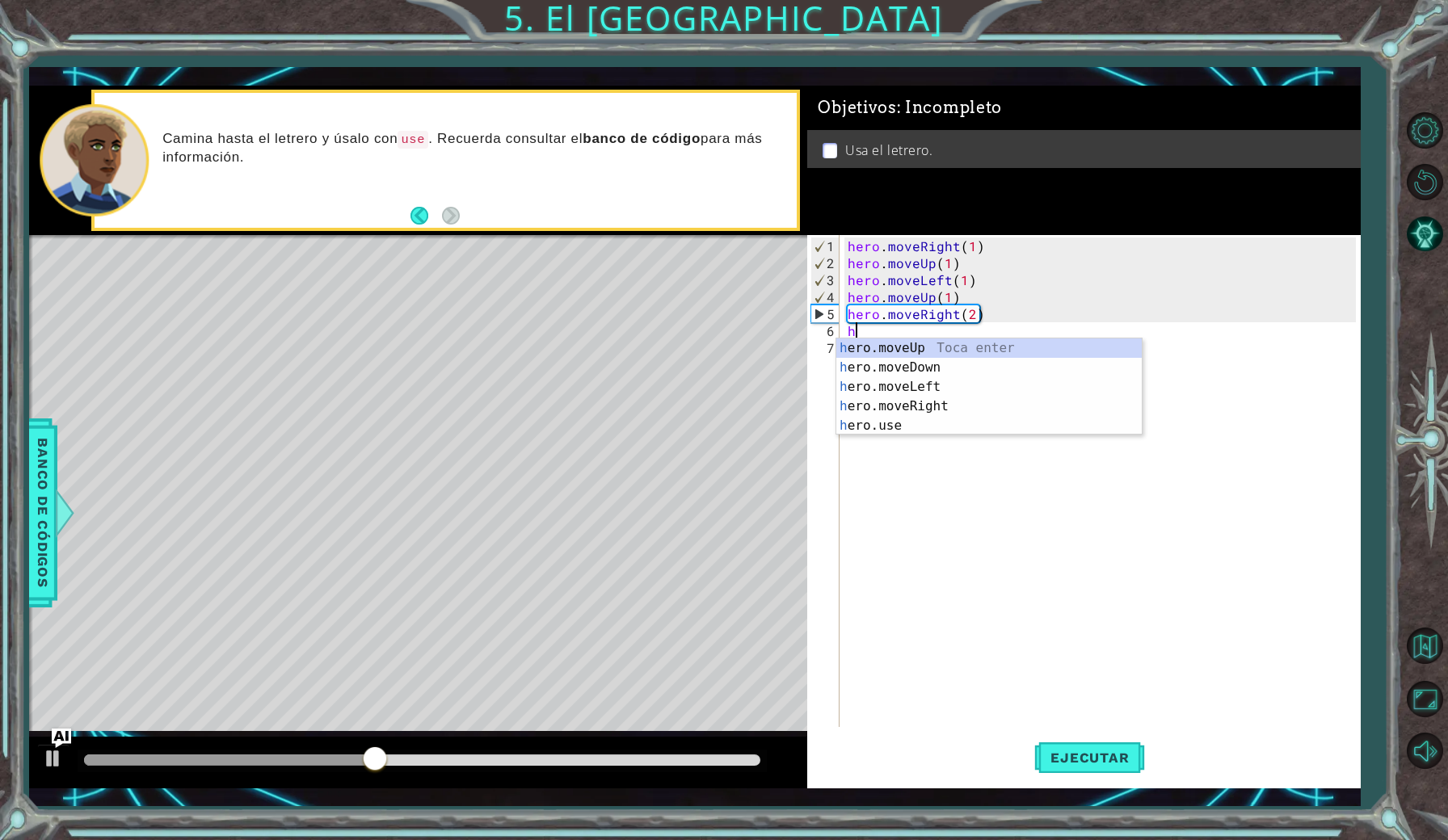
scroll to position [0, 1]
click at [903, 368] on div "hero .moveUp Toca enter hero .moveDown Toca enter hero .moveLeft Toca enter her…" at bounding box center [989, 406] width 305 height 135
type textarea "hero.moveDown(1)"
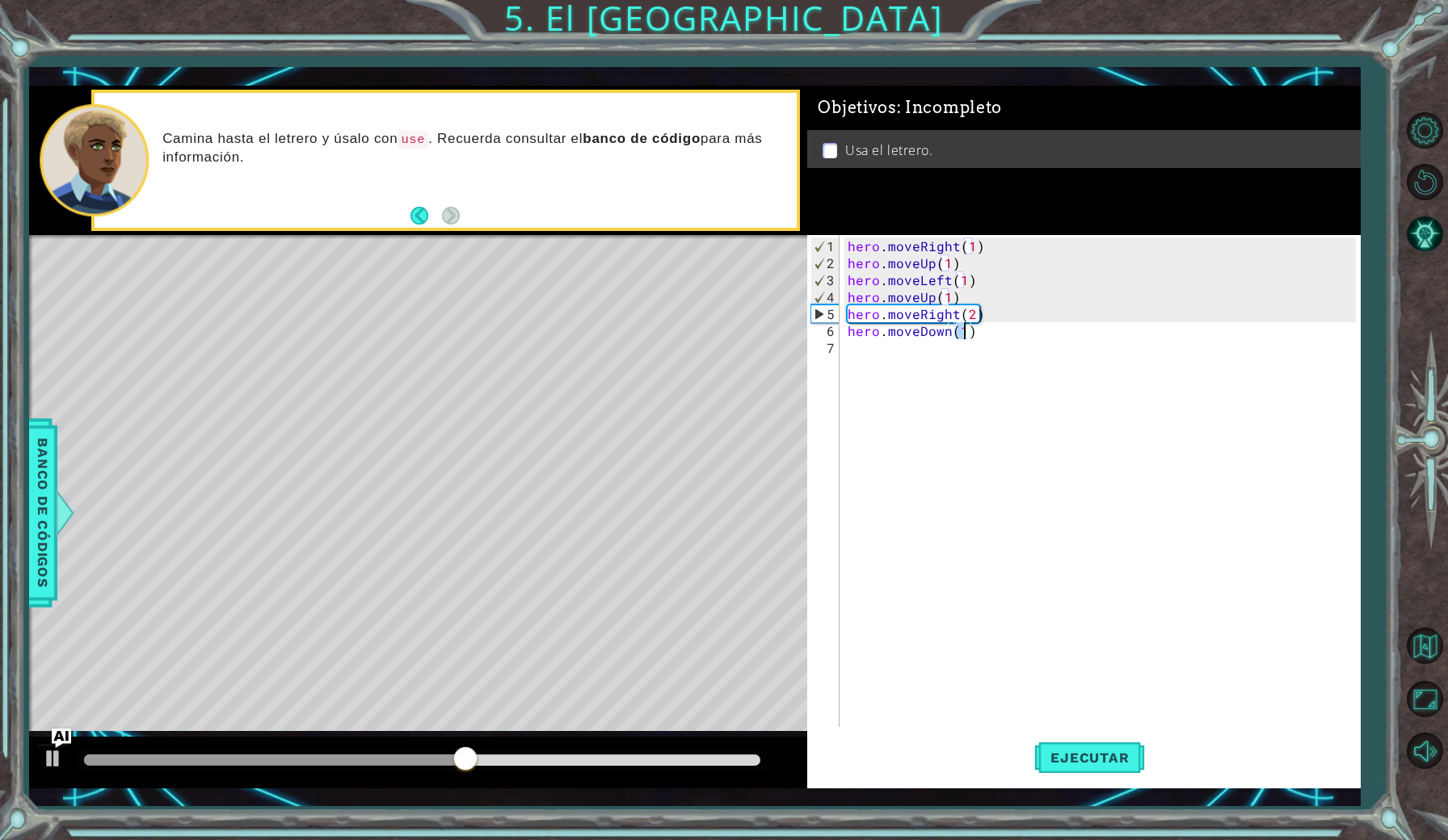
click at [886, 357] on div "hero . moveRight ( 1 ) hero . moveUp ( 1 ) hero . moveLeft ( 1 ) hero . moveUp …" at bounding box center [1104, 500] width 518 height 526
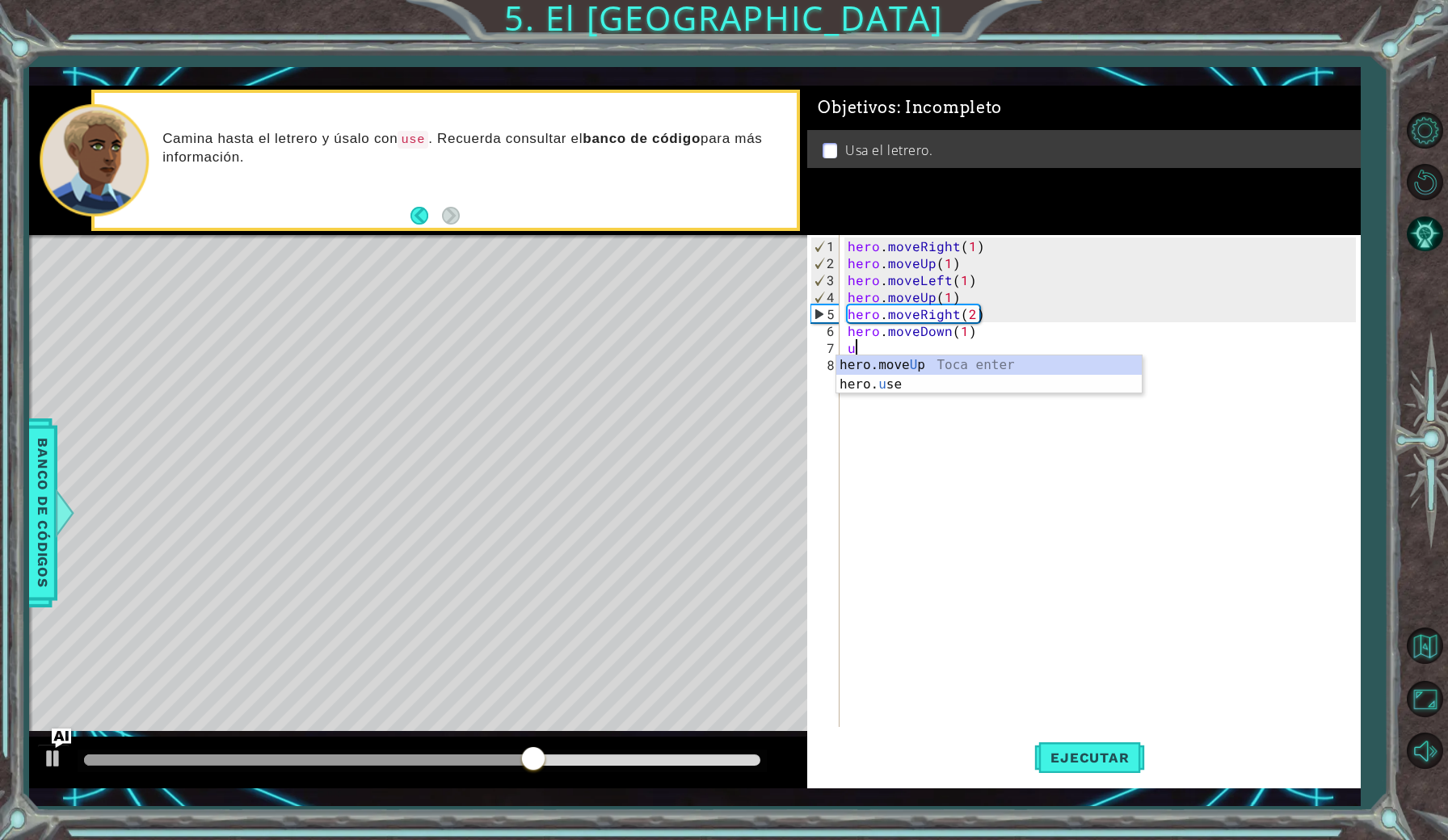
type textarea "u"
click at [866, 394] on body "1 ההההההההההההההההההההההההההההההההההההההההההההההההההההההההההההההההההההההההההההה…" at bounding box center [724, 420] width 1448 height 840
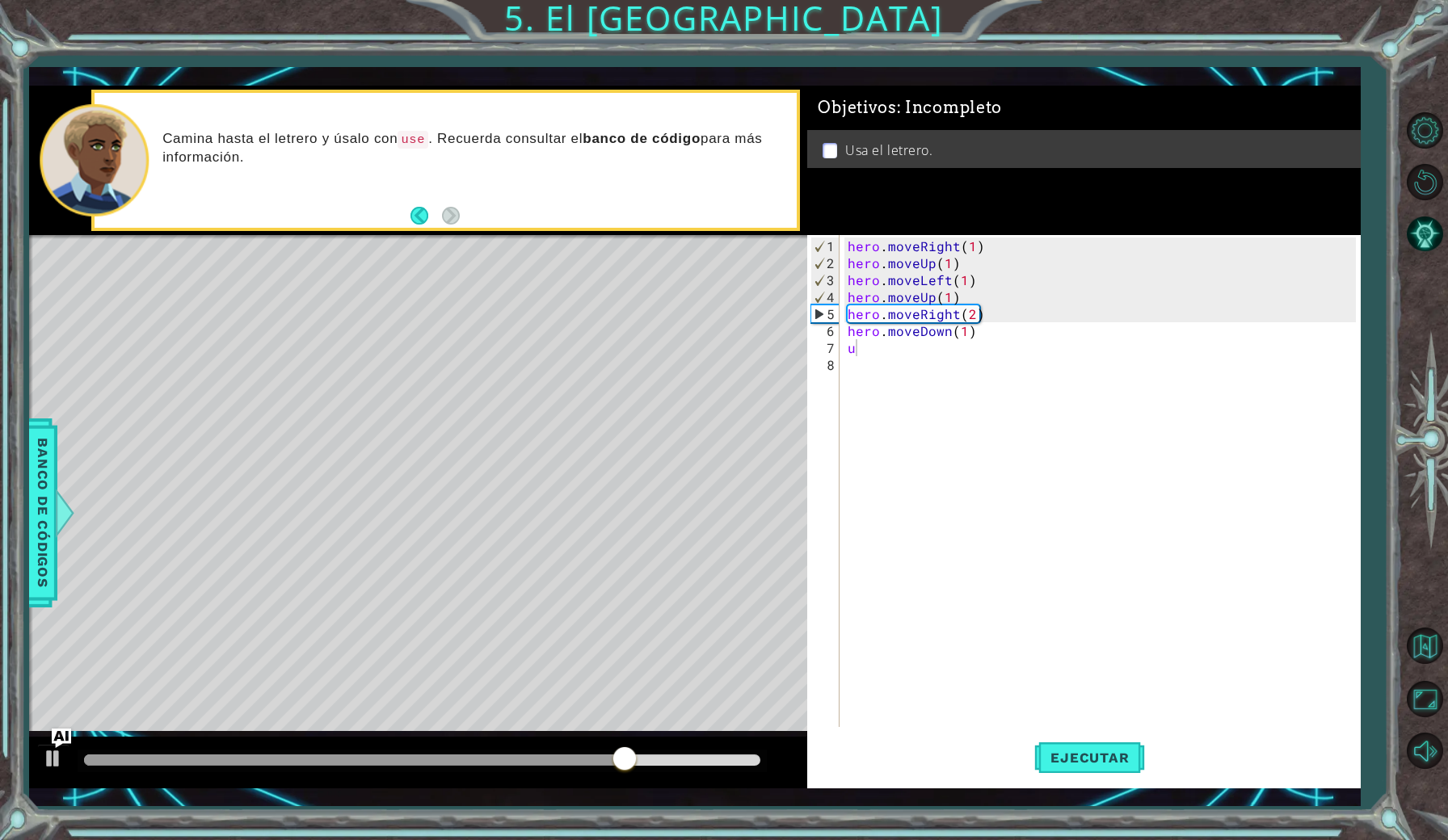
click at [863, 349] on div "hero . moveRight ( 1 ) hero . moveUp ( 1 ) hero . moveLeft ( 1 ) hero . moveUp …" at bounding box center [1104, 500] width 518 height 526
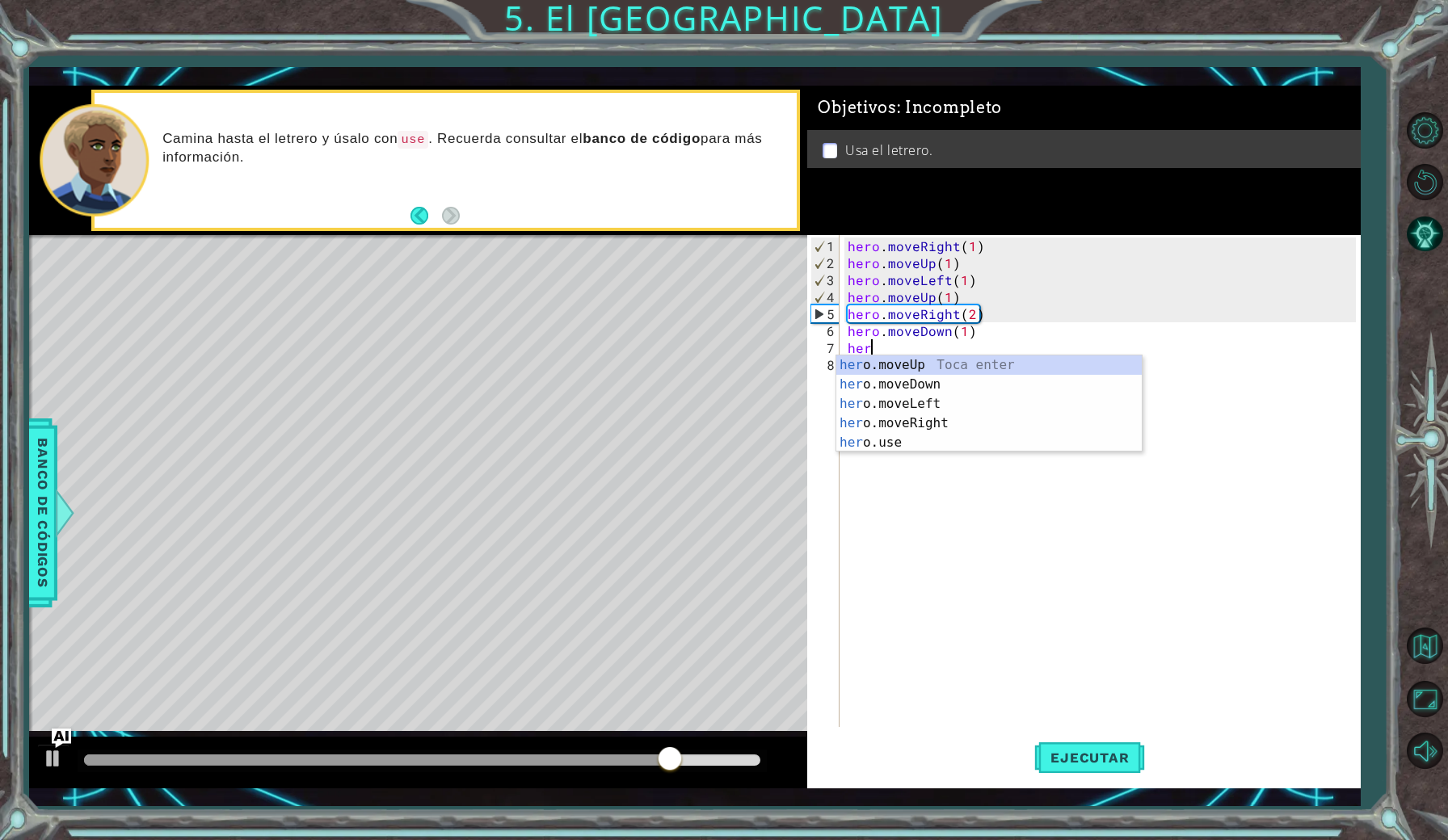
scroll to position [0, 1]
click at [882, 437] on div "her o.moveUp Toca enter her o.moveDown Toca enter her o.moveLeft [PERSON_NAME] …" at bounding box center [989, 423] width 305 height 135
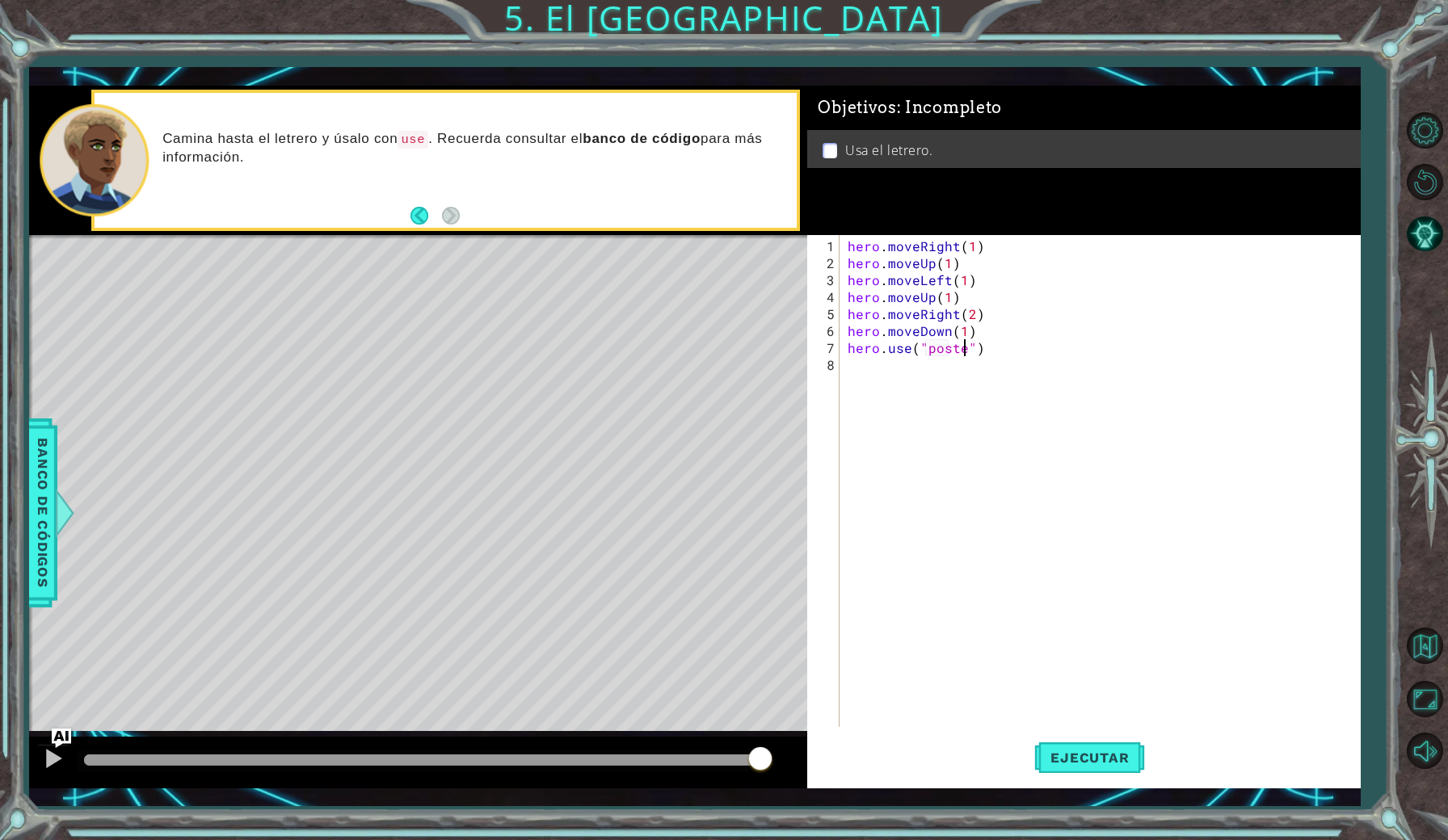
scroll to position [0, 8]
click at [1071, 750] on span "Ejecutar" at bounding box center [1090, 757] width 111 height 17
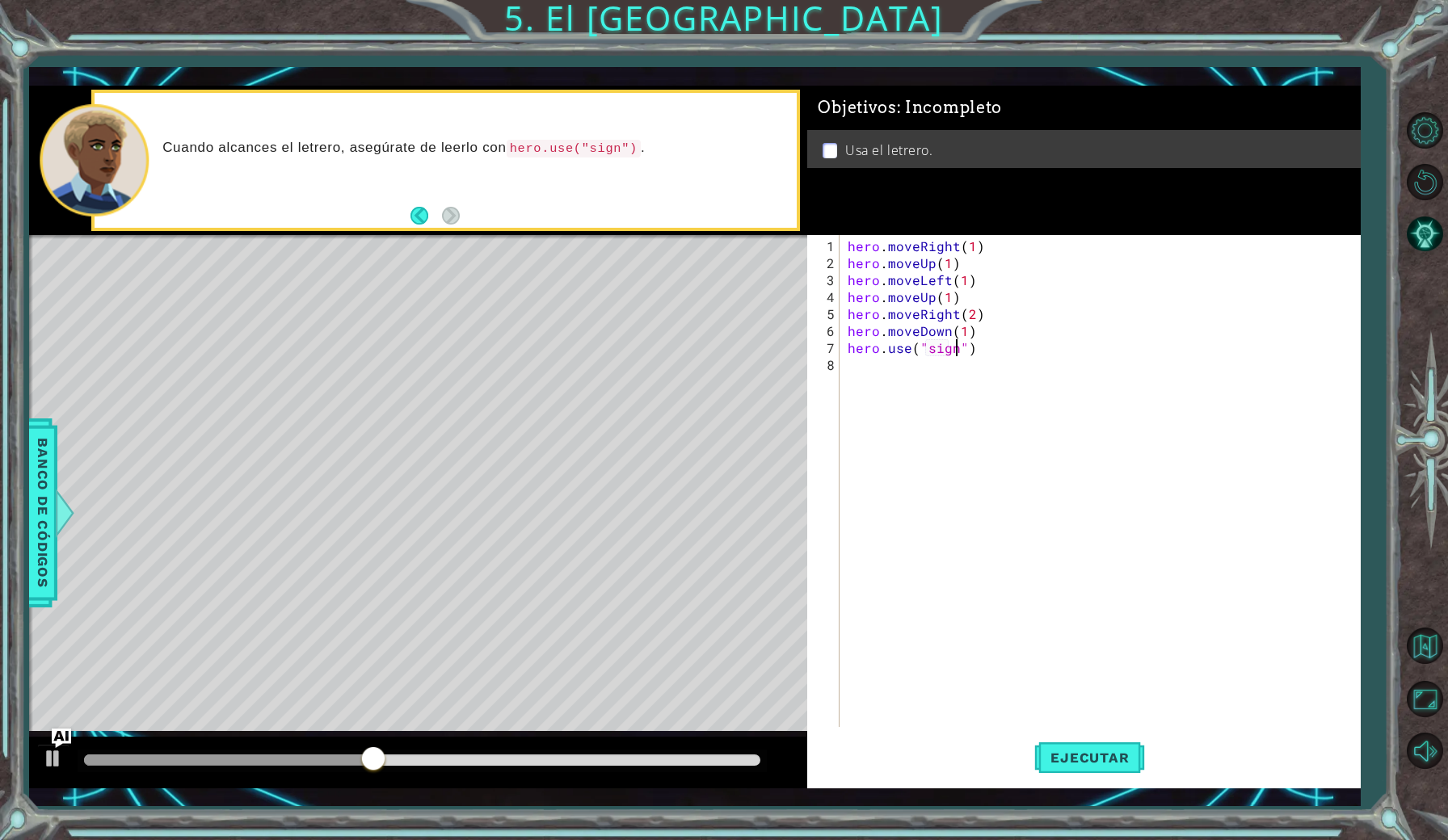
scroll to position [0, 7]
type textarea "hero.use("sign")"
click at [1115, 756] on span "Ejecutar" at bounding box center [1090, 757] width 111 height 17
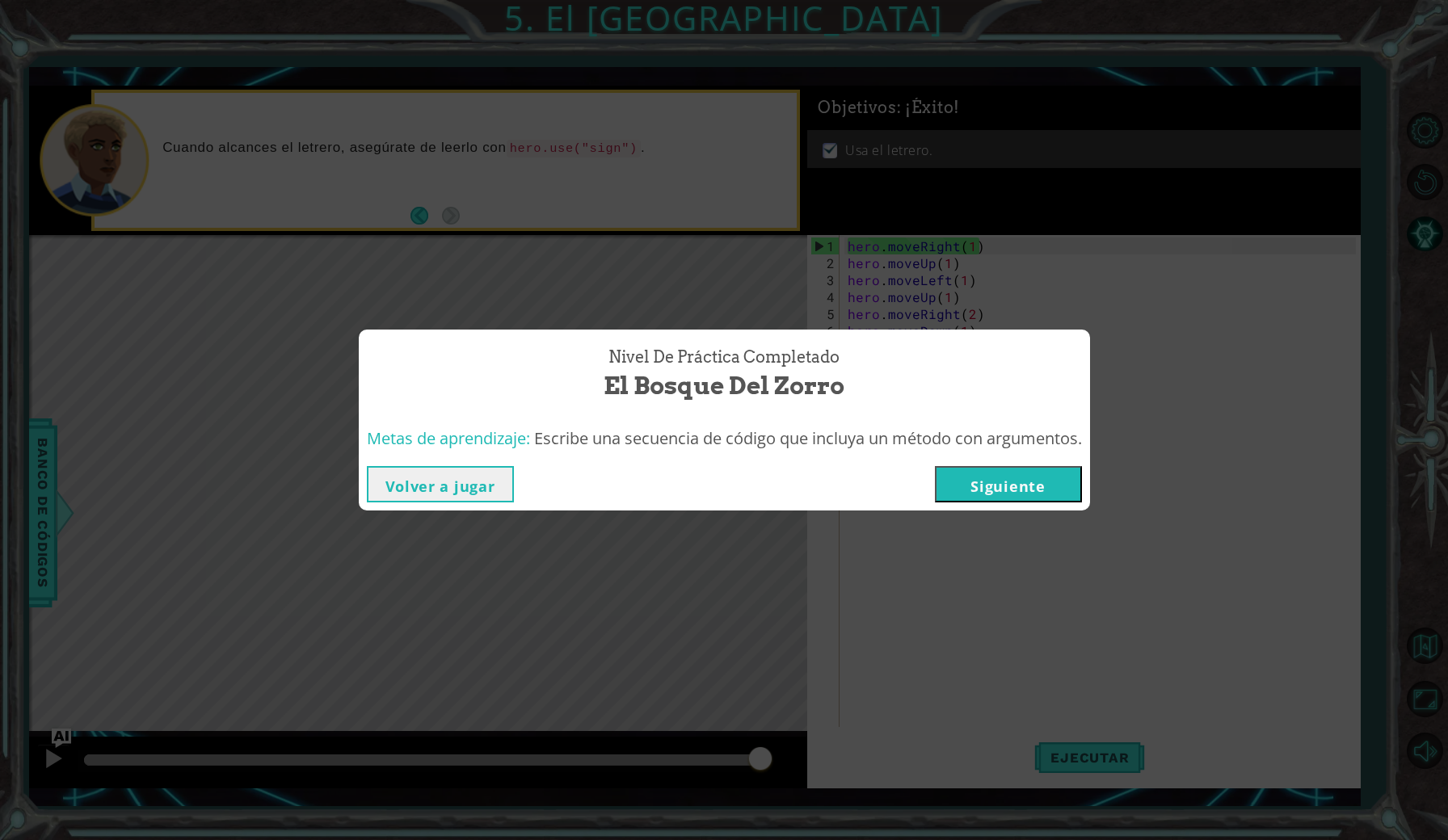
click at [1045, 489] on button "Siguiente" at bounding box center [1008, 484] width 147 height 36
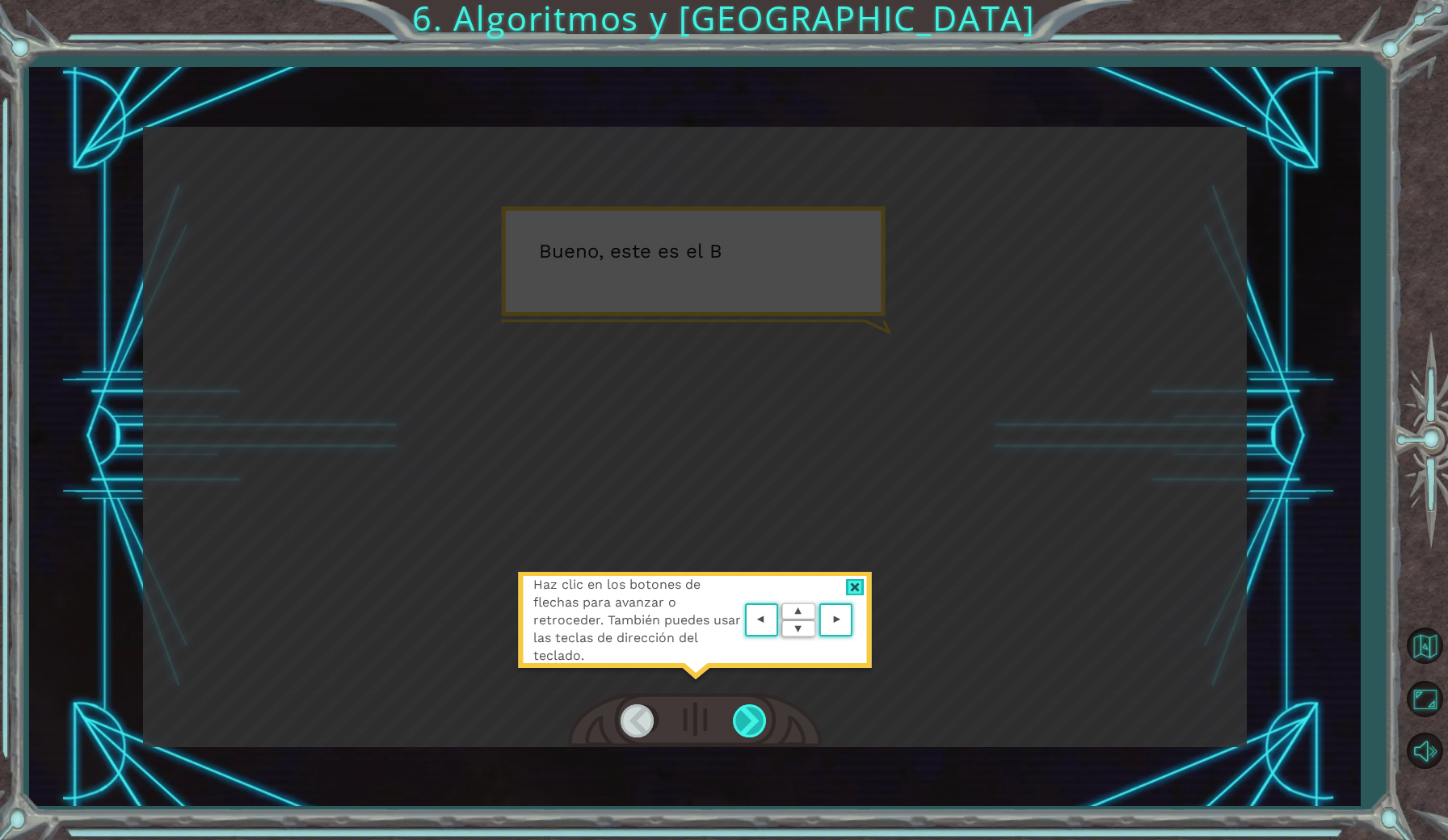
click at [753, 724] on div at bounding box center [751, 721] width 36 height 33
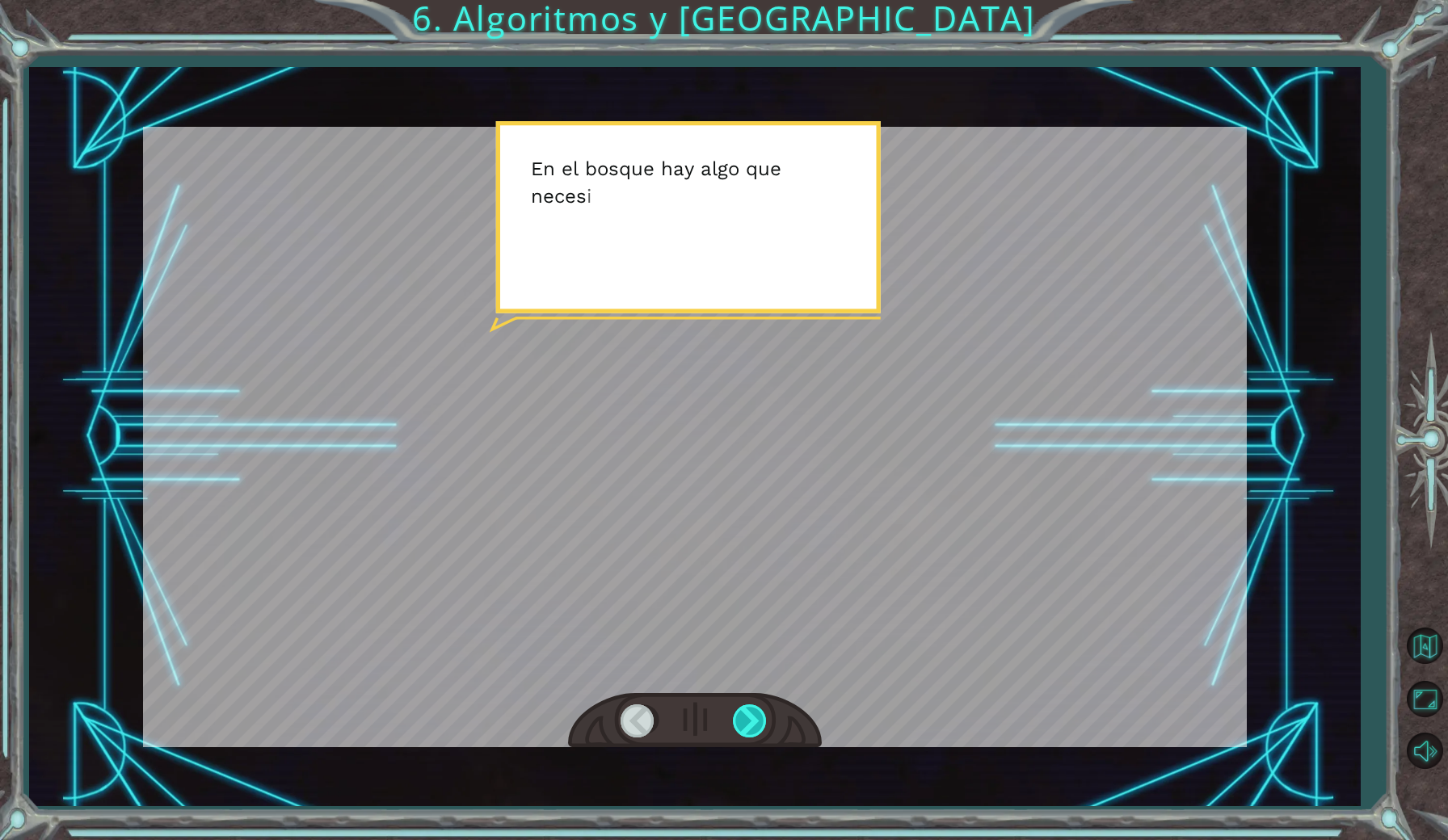
click at [753, 724] on div at bounding box center [751, 721] width 36 height 33
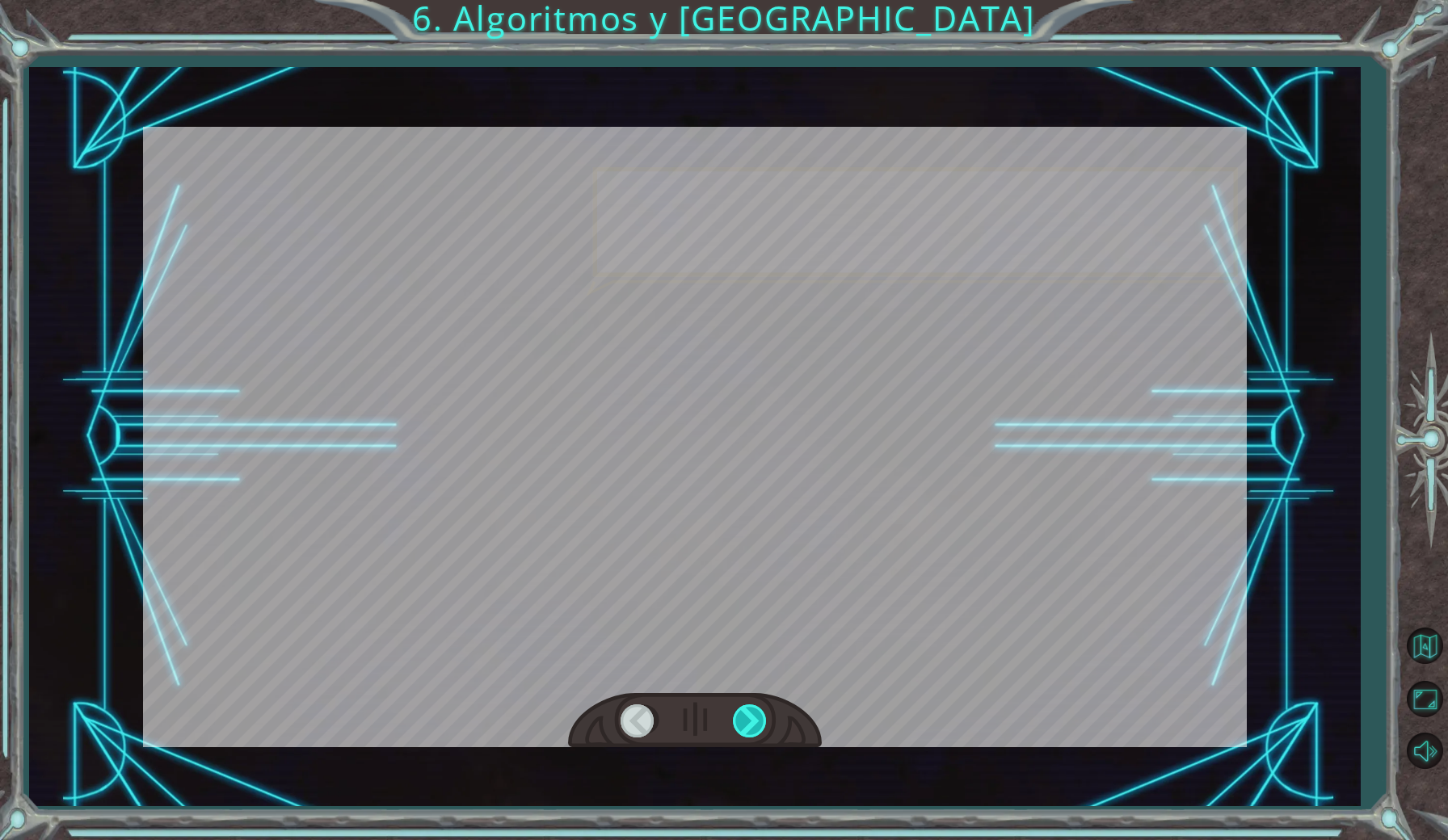
click at [753, 724] on div at bounding box center [751, 721] width 36 height 33
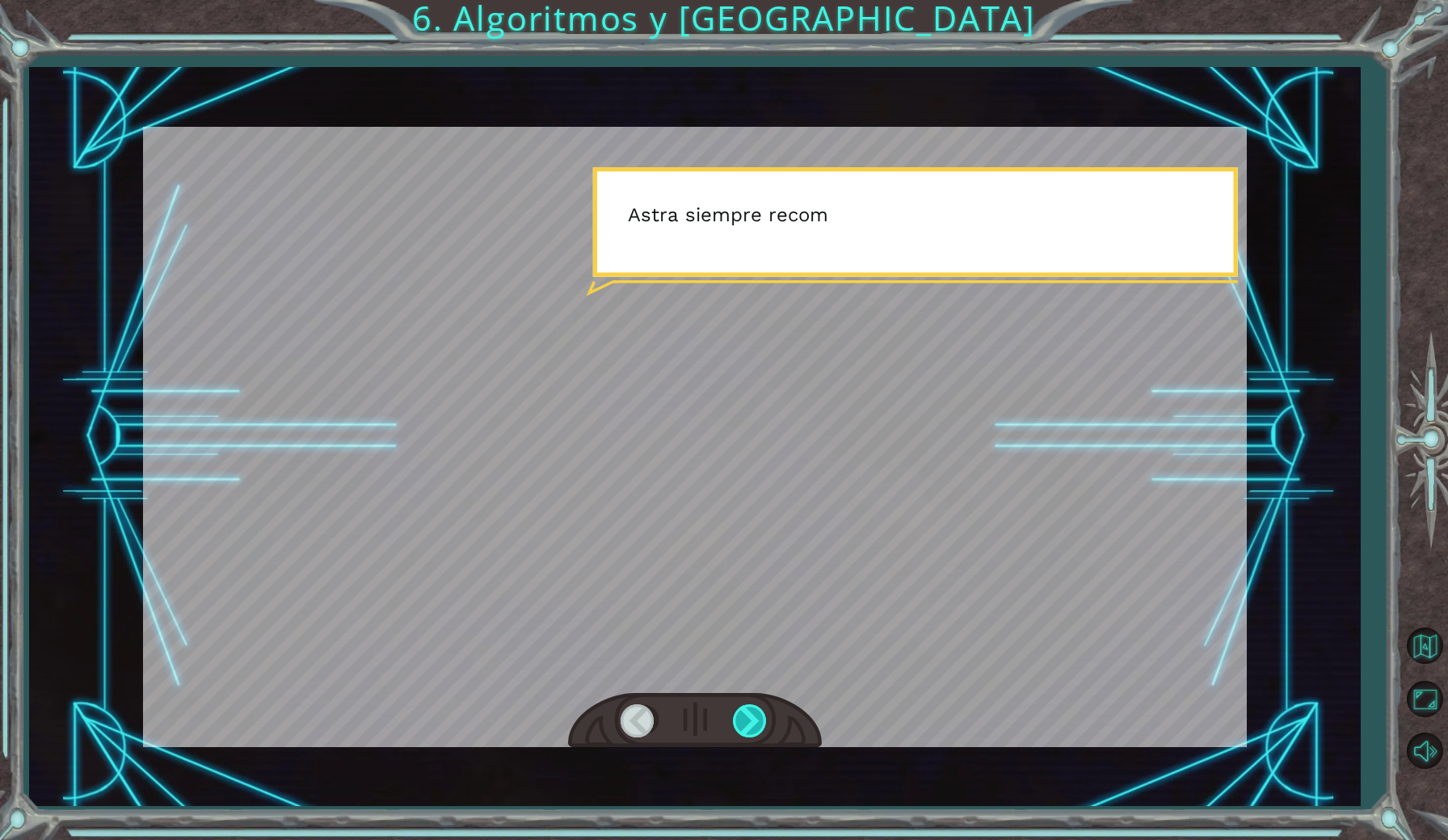
click at [753, 724] on div at bounding box center [751, 721] width 36 height 33
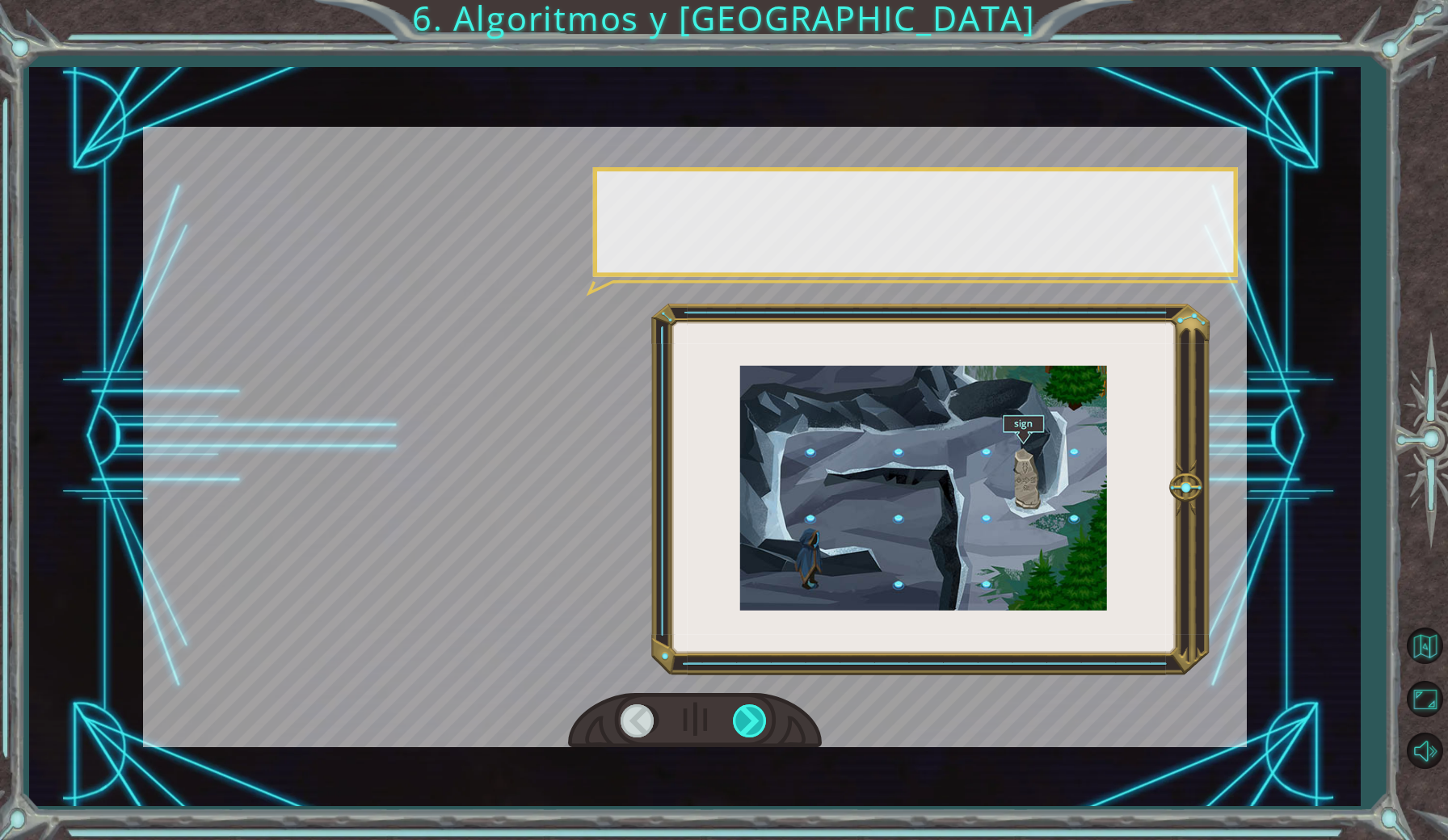
click at [753, 724] on div at bounding box center [751, 721] width 36 height 33
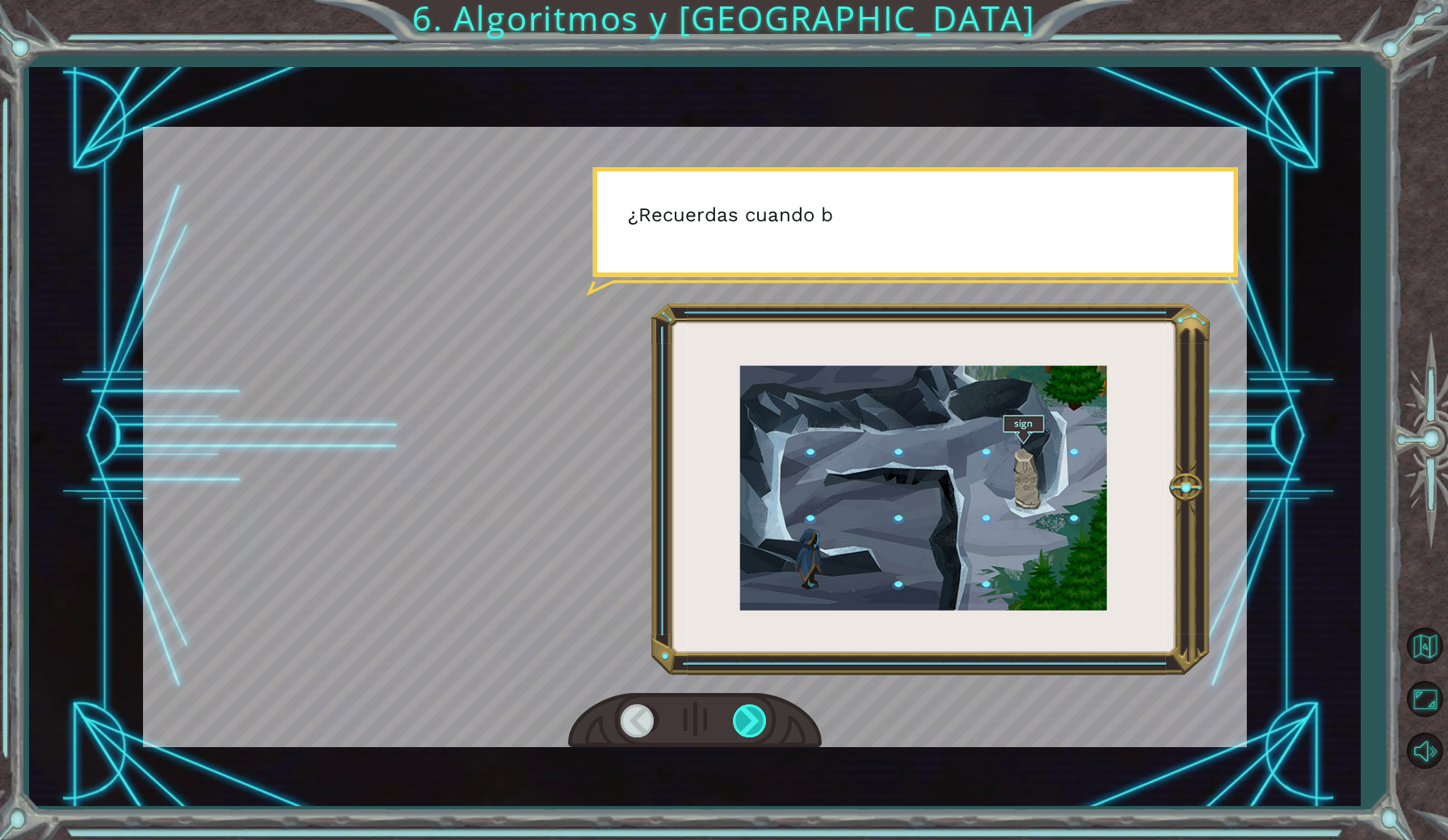
click at [753, 724] on div at bounding box center [751, 721] width 36 height 33
click at [758, 724] on div at bounding box center [751, 721] width 36 height 33
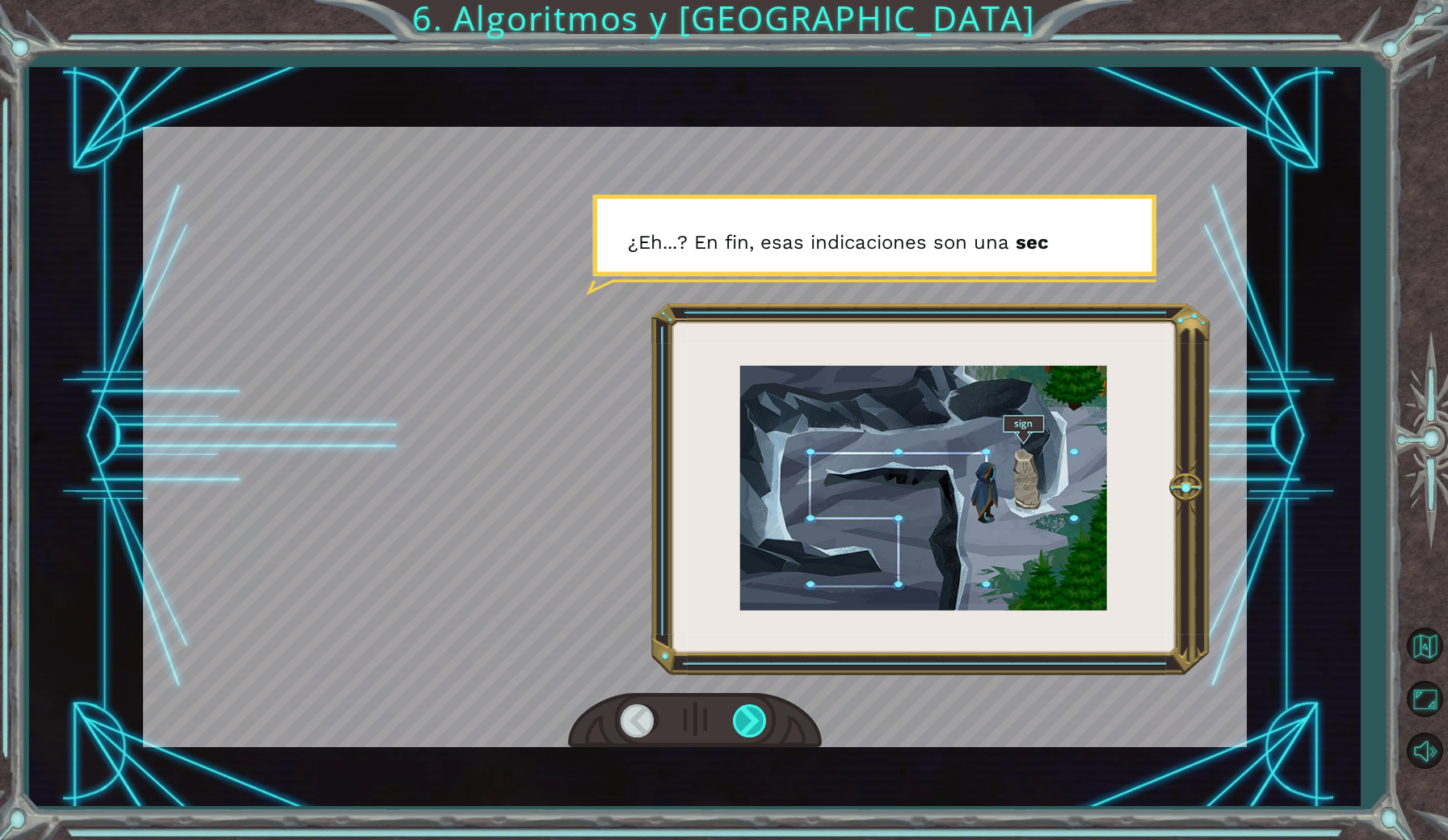
drag, startPoint x: 760, startPoint y: 724, endPoint x: 758, endPoint y: 712, distance: 12.2
click at [757, 712] on div at bounding box center [751, 721] width 36 height 33
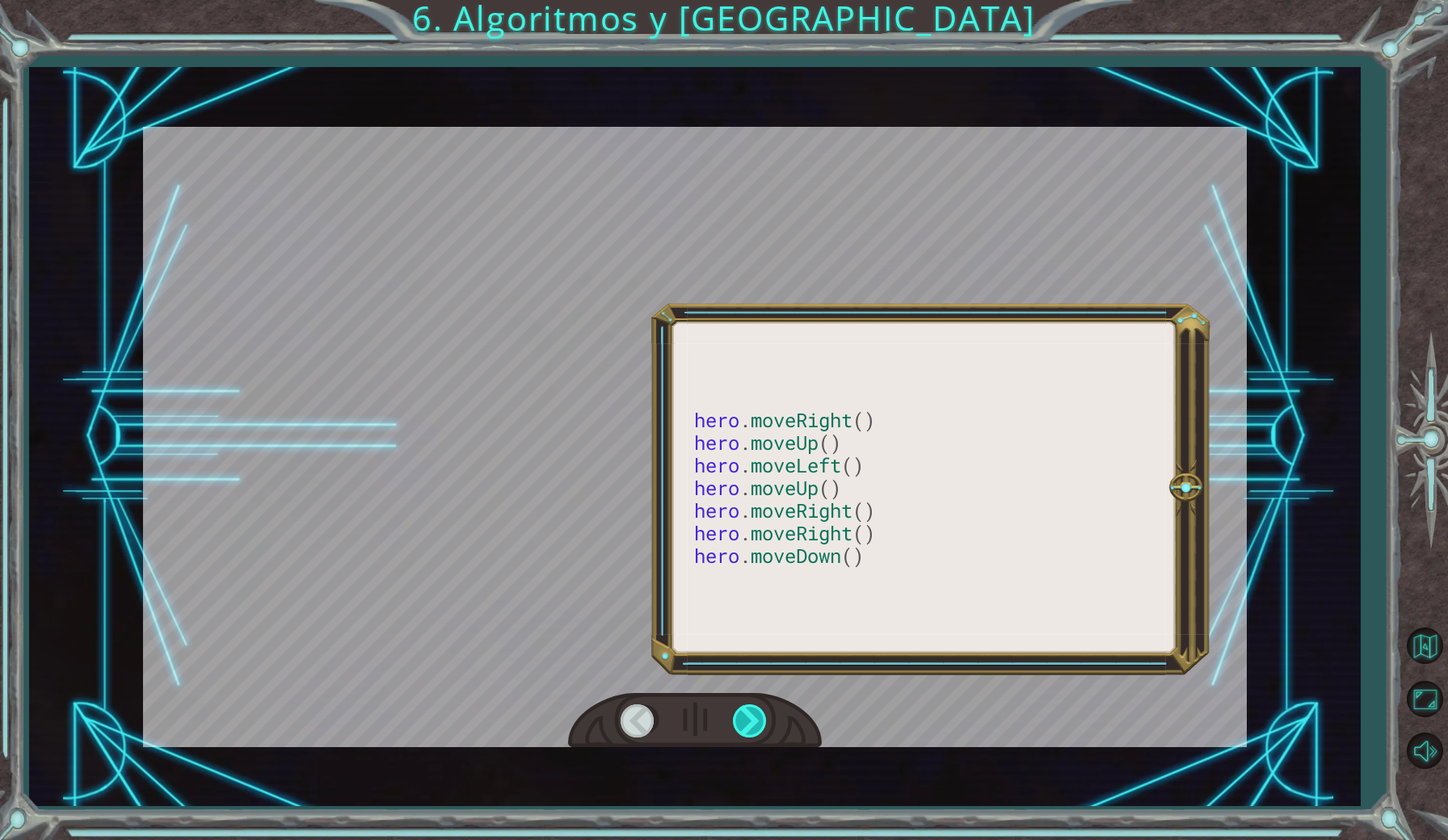
click at [757, 723] on div at bounding box center [751, 721] width 36 height 33
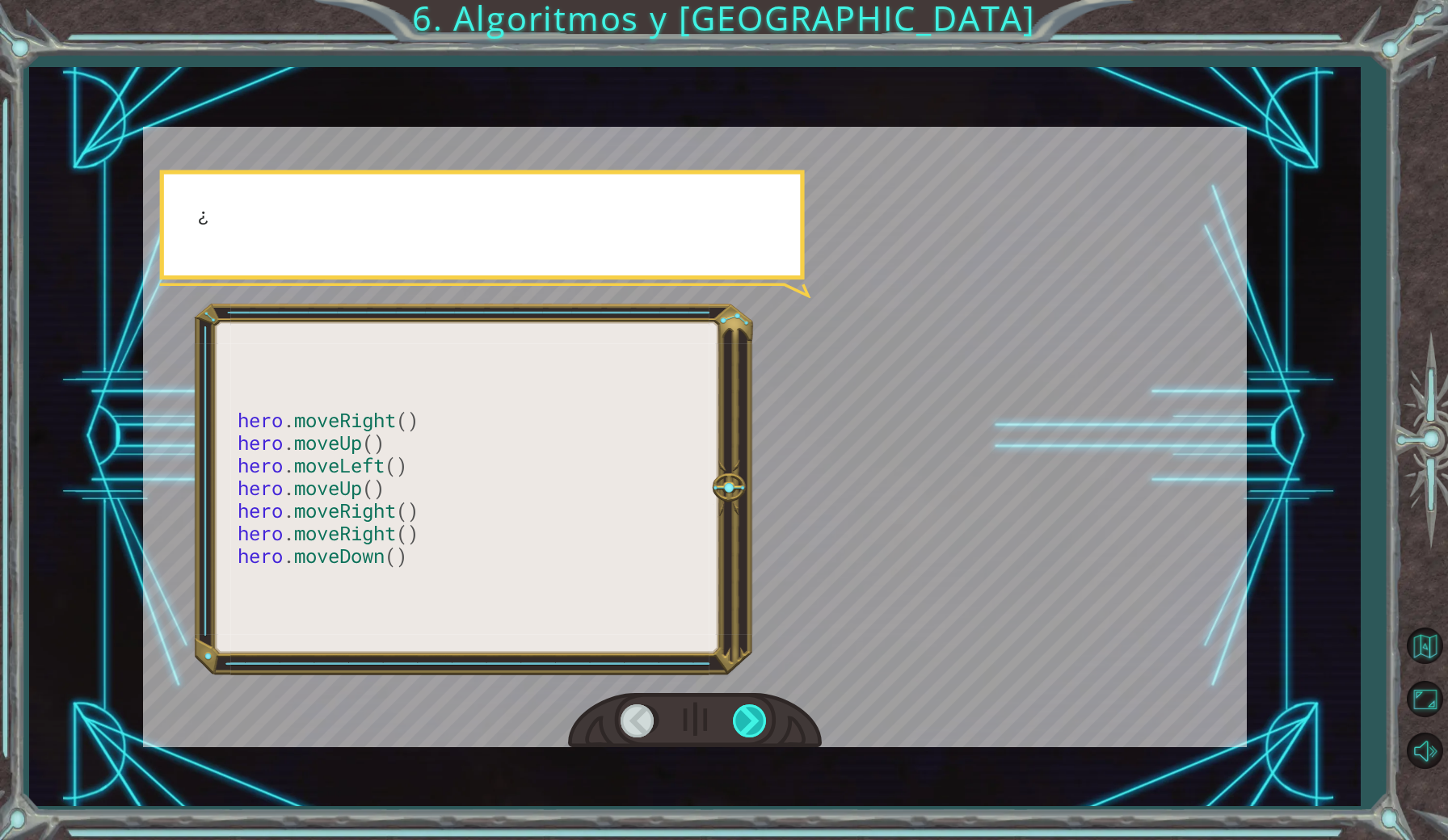
click at [757, 723] on div at bounding box center [751, 721] width 36 height 33
click at [757, 724] on div at bounding box center [751, 721] width 36 height 33
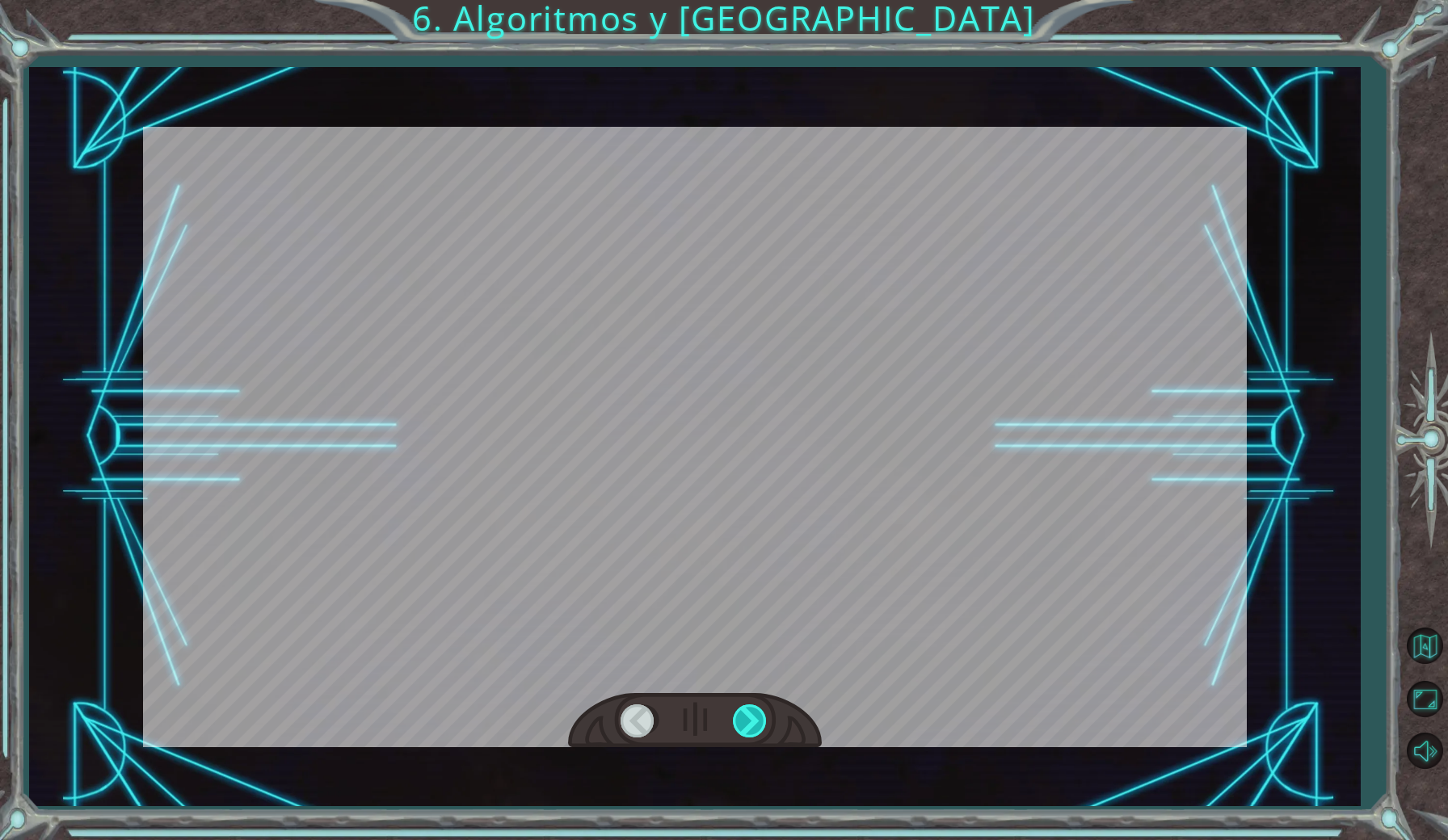
click at [757, 724] on div at bounding box center [751, 721] width 36 height 33
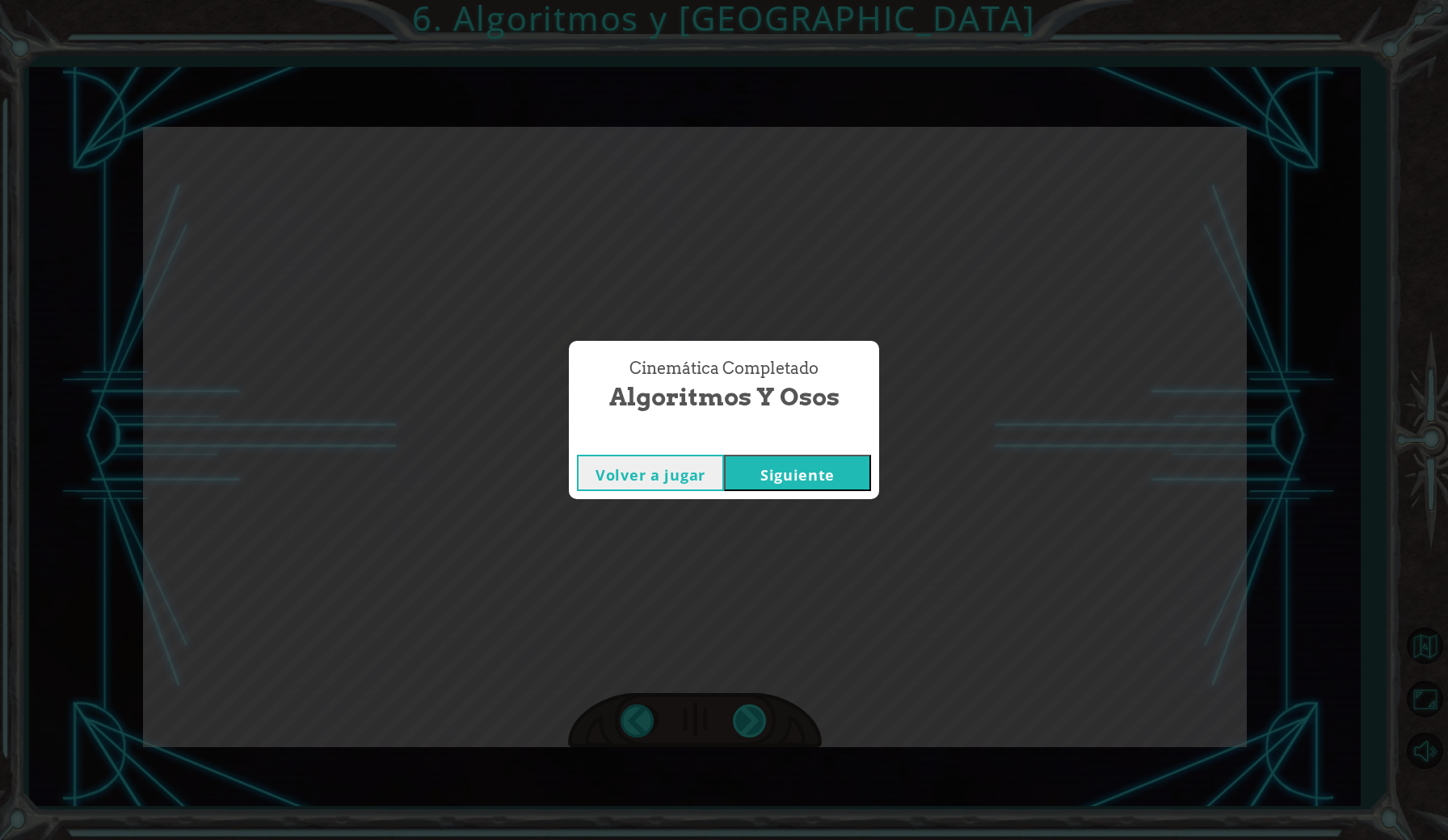
click at [757, 724] on div "Cinemática Completado Algoritmos y Osos Volver a jugar [GEOGRAPHIC_DATA]" at bounding box center [724, 420] width 1448 height 840
click at [799, 473] on button "Siguiente" at bounding box center [797, 473] width 147 height 36
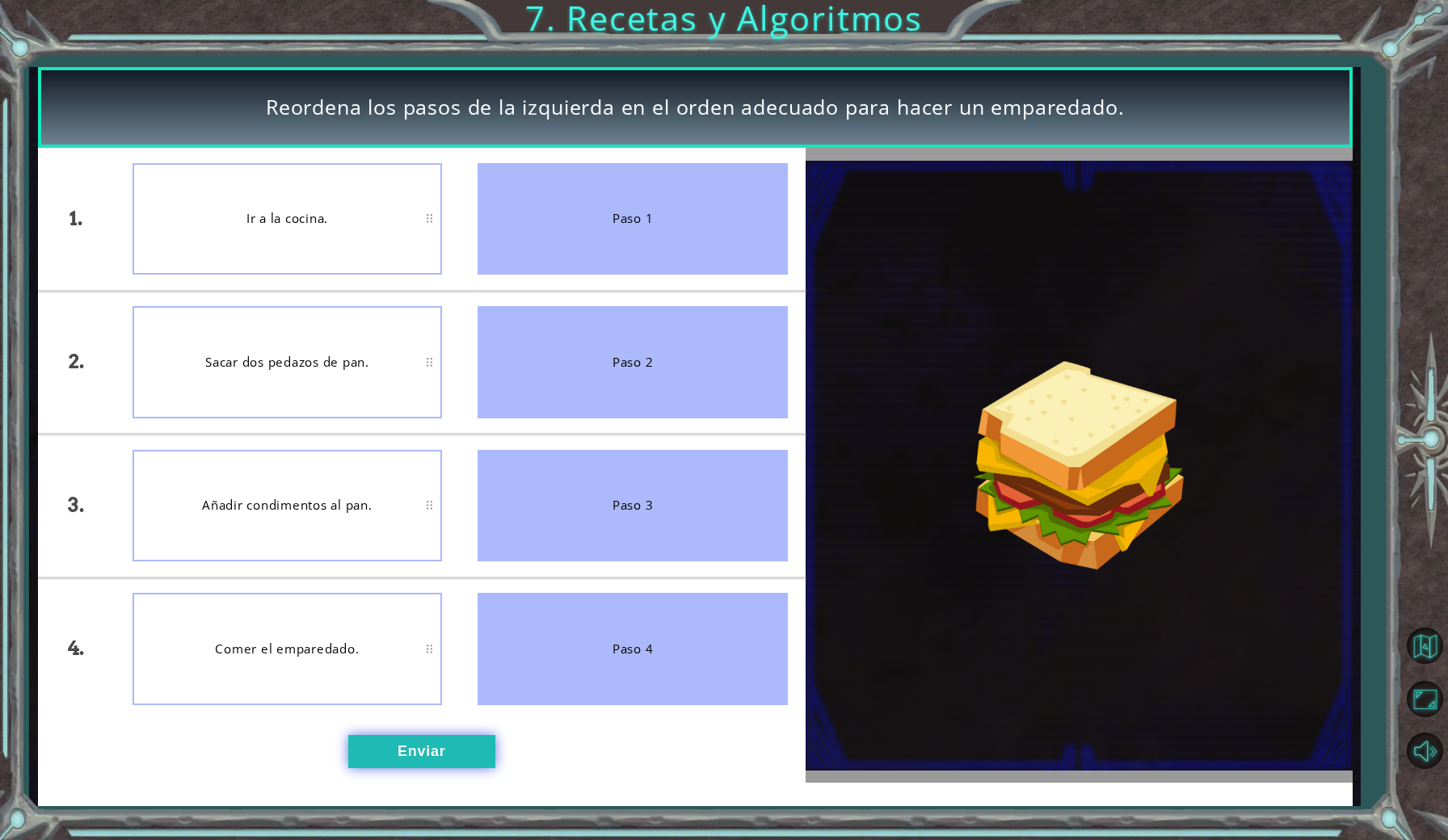
click at [434, 750] on button "Enviar" at bounding box center [422, 752] width 147 height 33
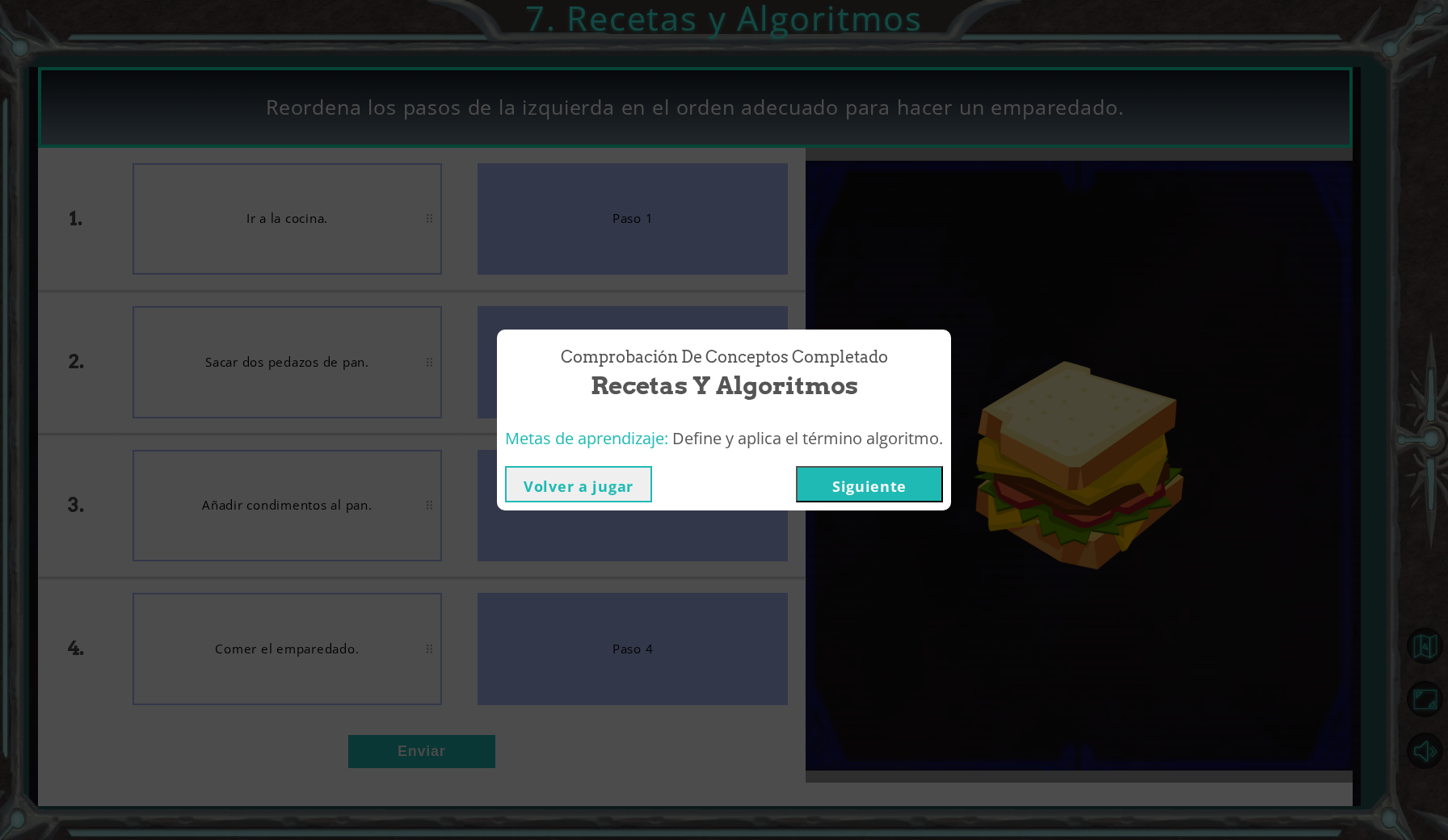
click at [921, 480] on button "Siguiente" at bounding box center [869, 484] width 147 height 36
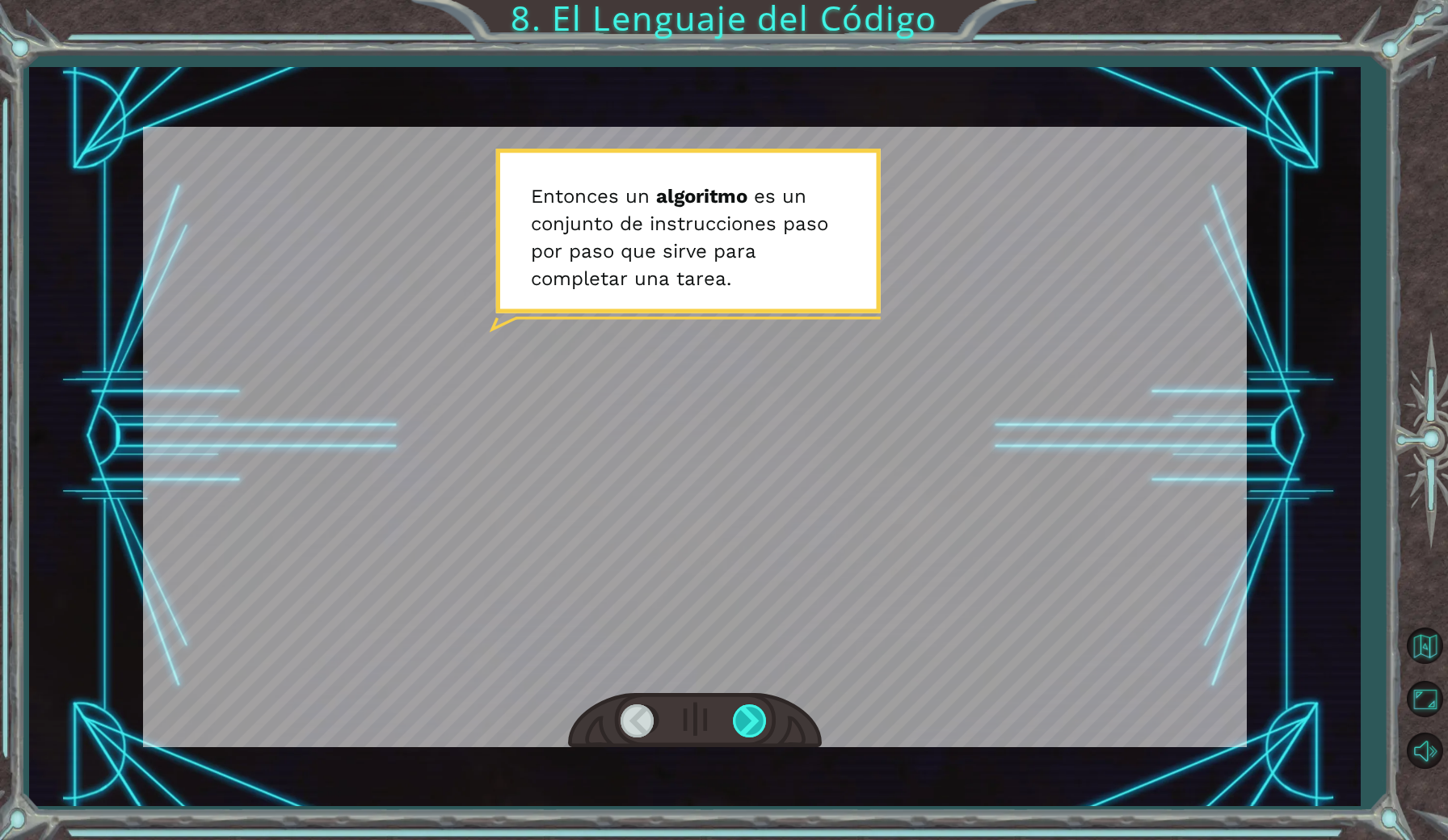
click at [750, 713] on div at bounding box center [751, 721] width 36 height 33
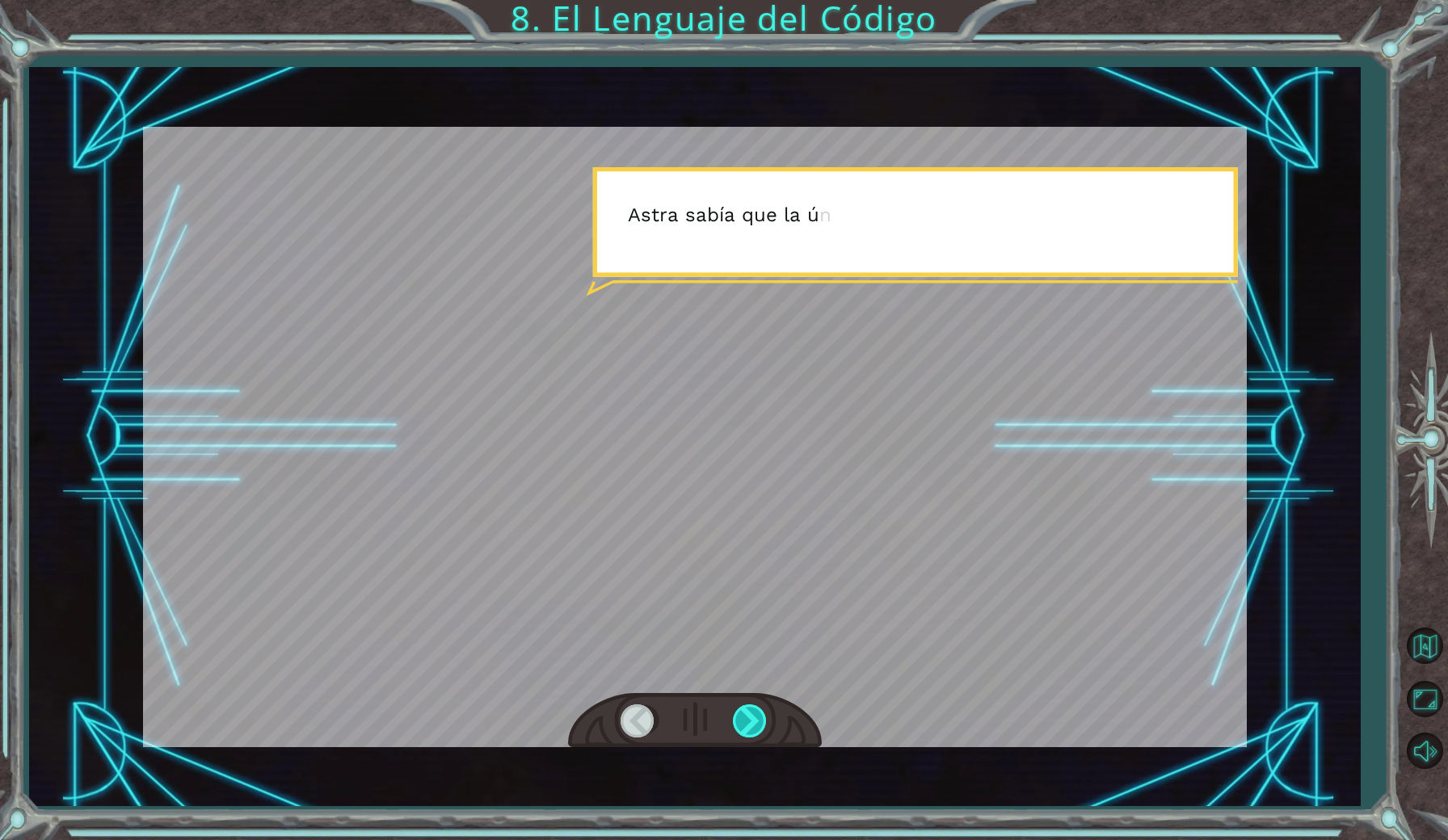
click at [750, 713] on div at bounding box center [751, 721] width 36 height 33
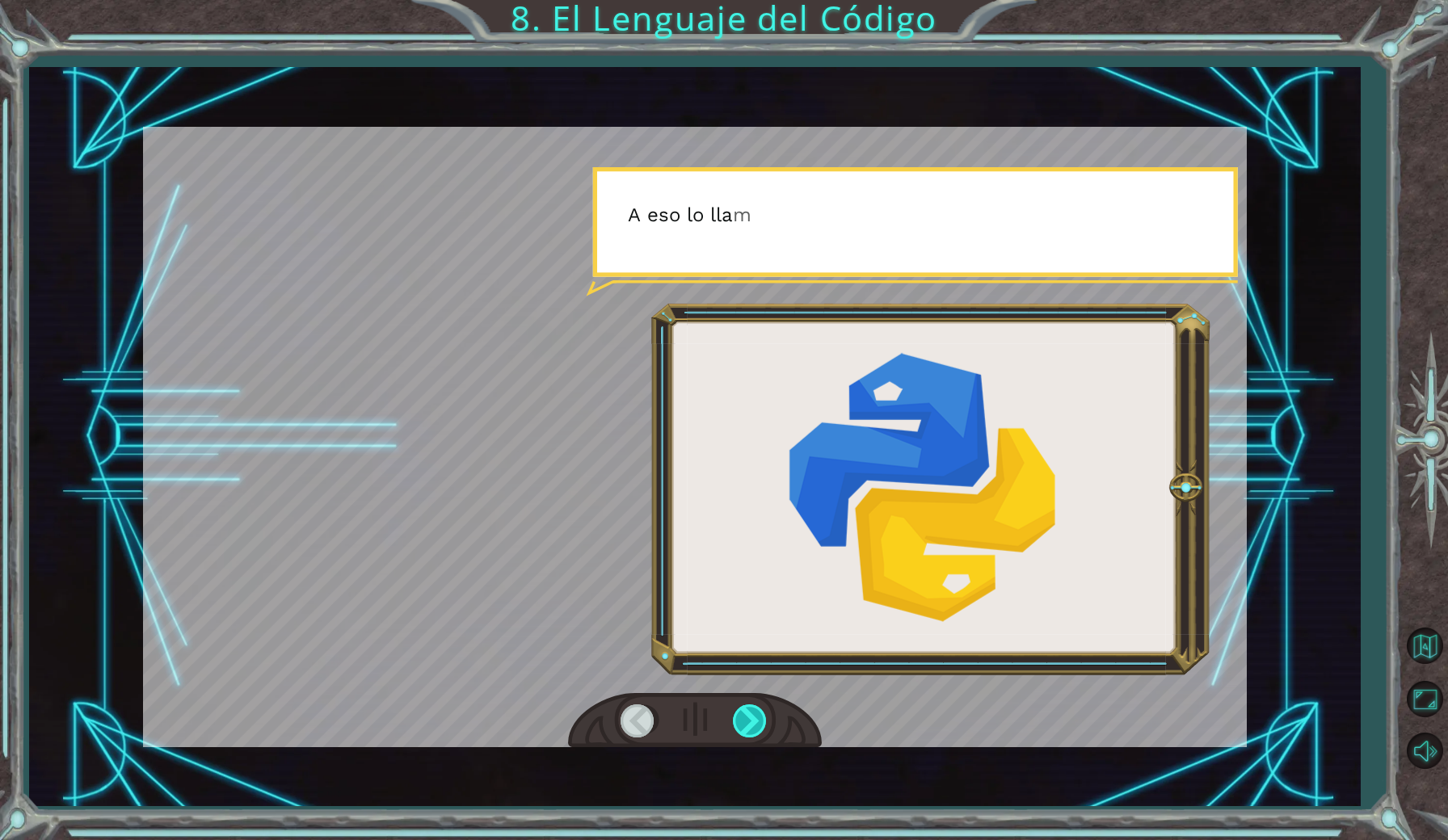
click at [750, 713] on div at bounding box center [751, 721] width 36 height 33
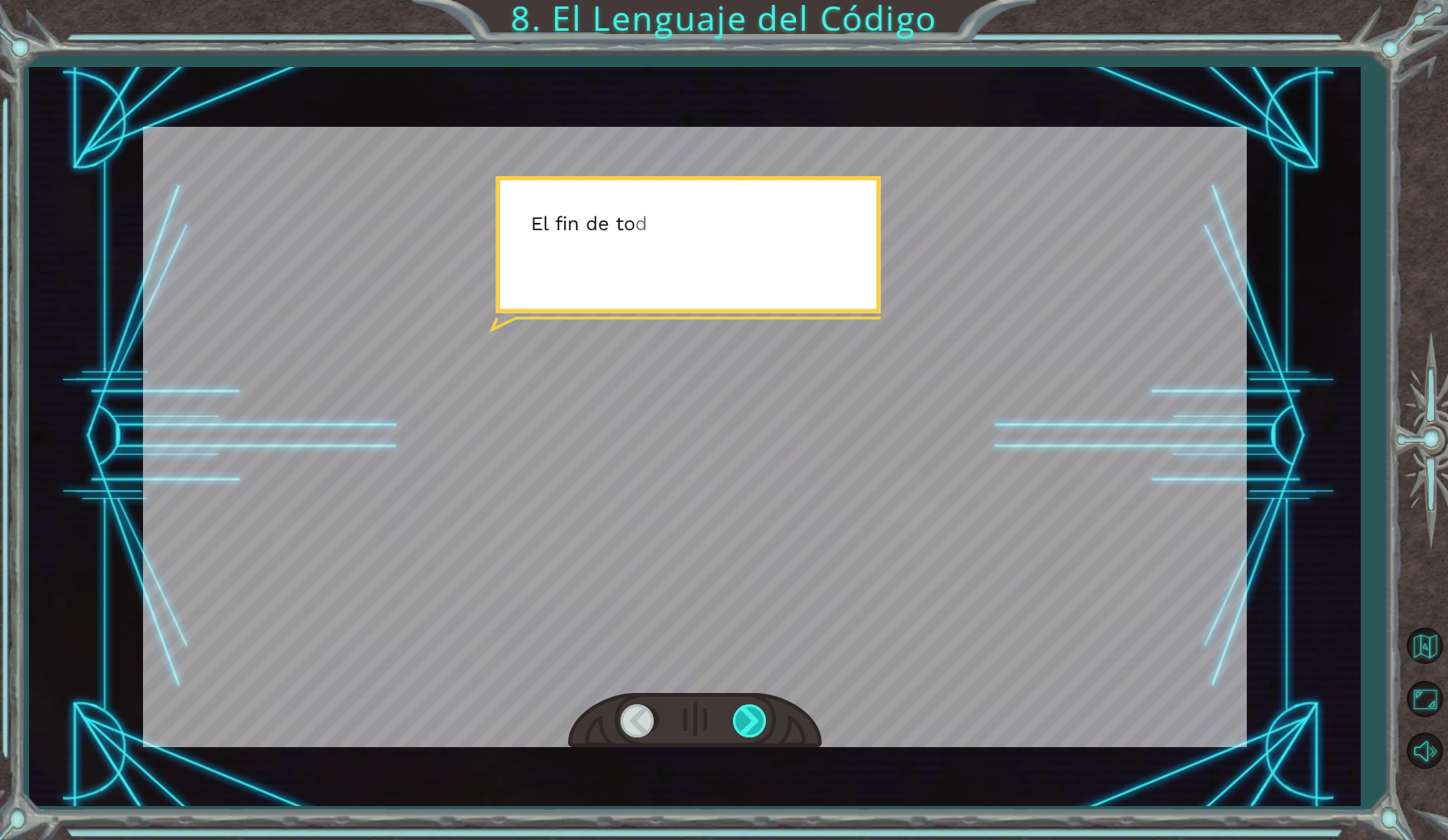
click at [750, 713] on div at bounding box center [751, 721] width 36 height 33
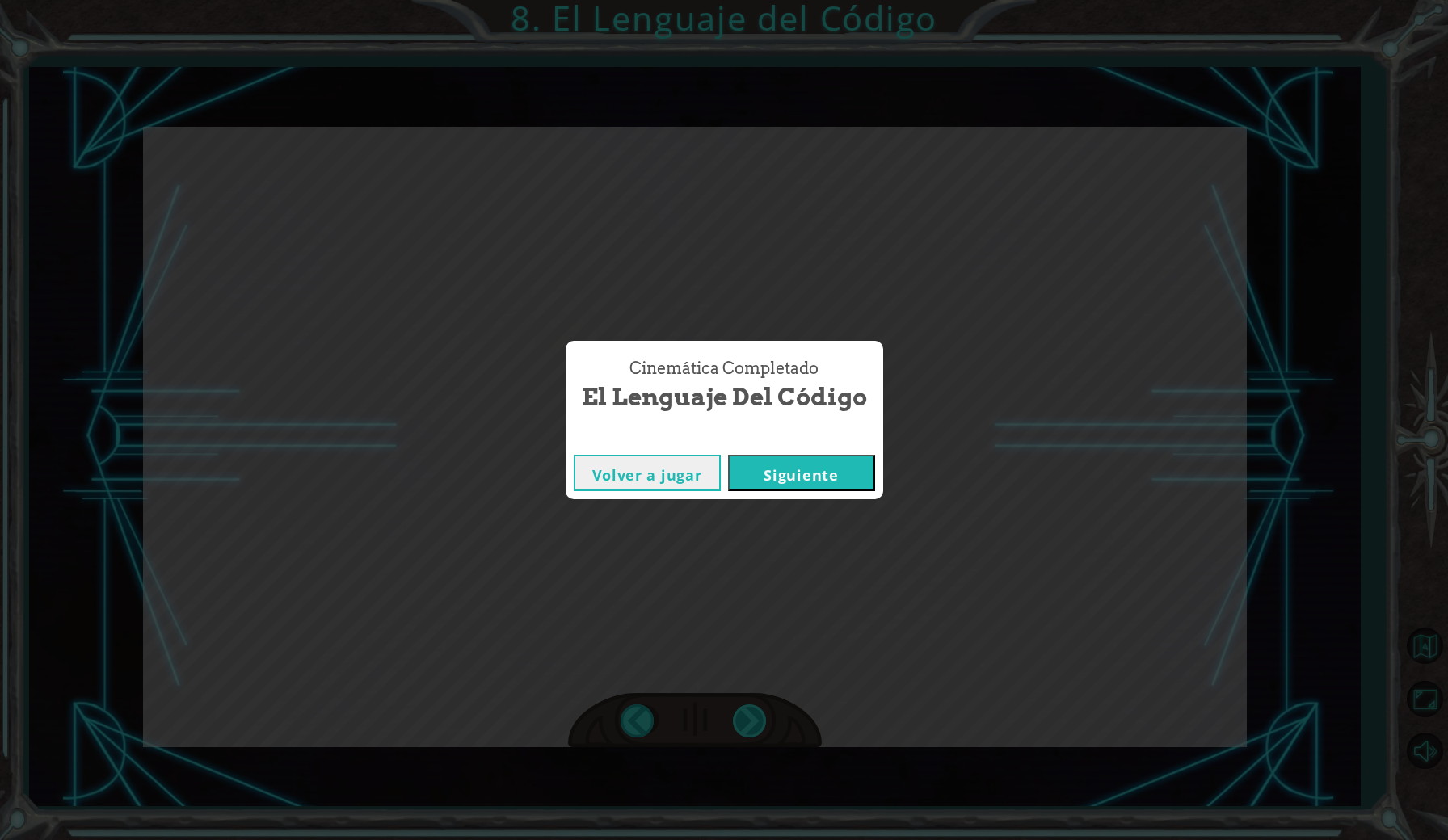
click at [750, 0] on div "E n t o n c e s u n a l g o r i t m o e s u n c o n j u n t o d e i n s t r u c…" at bounding box center [724, 0] width 1448 height 0
click at [783, 467] on button "Siguiente" at bounding box center [802, 473] width 147 height 36
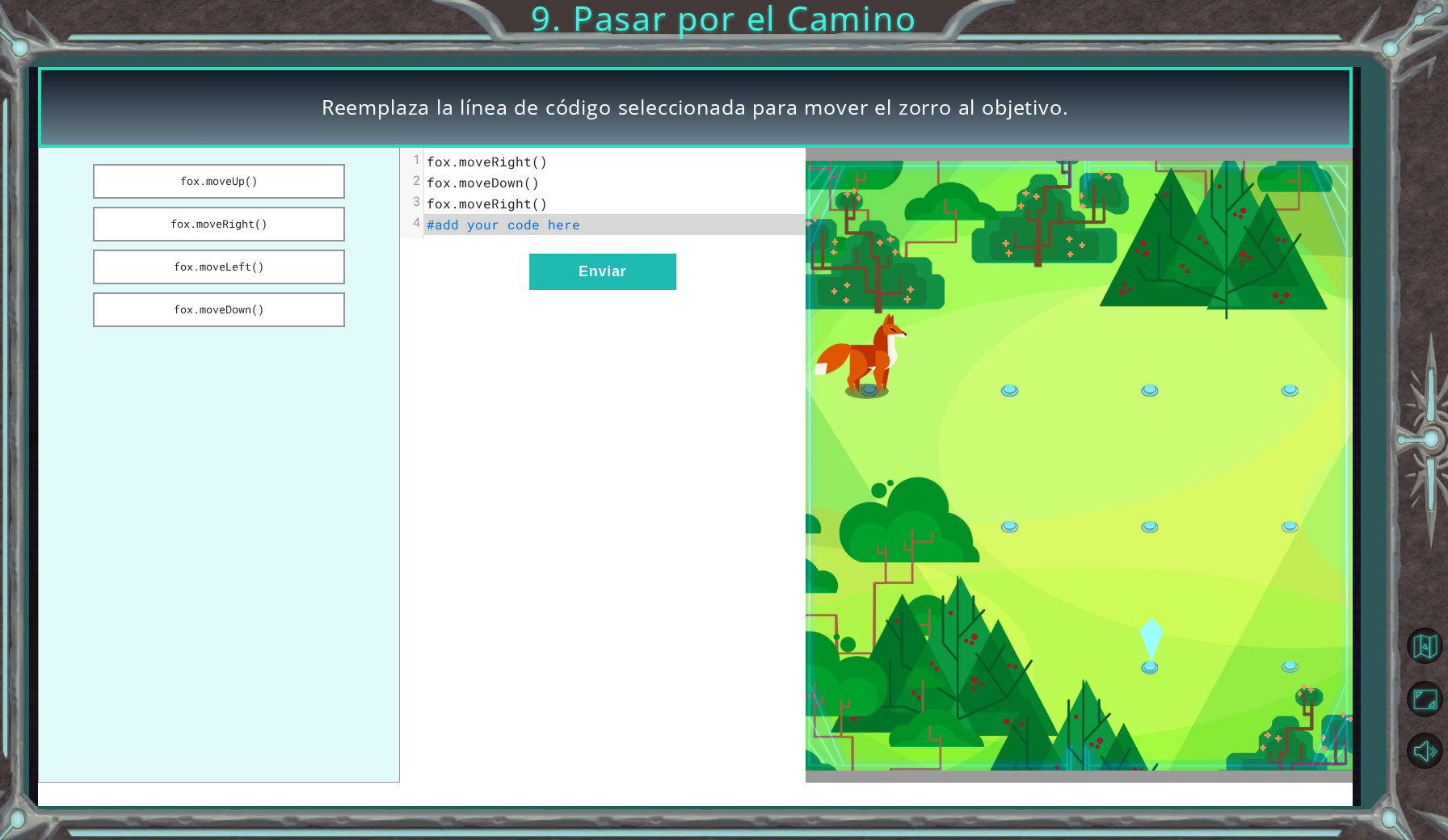
drag, startPoint x: 274, startPoint y: 177, endPoint x: 395, endPoint y: 236, distance: 134.6
click at [395, 236] on ul "fox.moveUp() fox.moveRight() fox.moveLeft() fox.moveDown()" at bounding box center [219, 465] width 362 height 635
click at [577, 217] on pre "#add your code here" at bounding box center [615, 224] width 381 height 21
drag, startPoint x: 584, startPoint y: 227, endPoint x: 559, endPoint y: 220, distance: 26.0
click at [559, 220] on pre "#add your code here" at bounding box center [615, 224] width 381 height 21
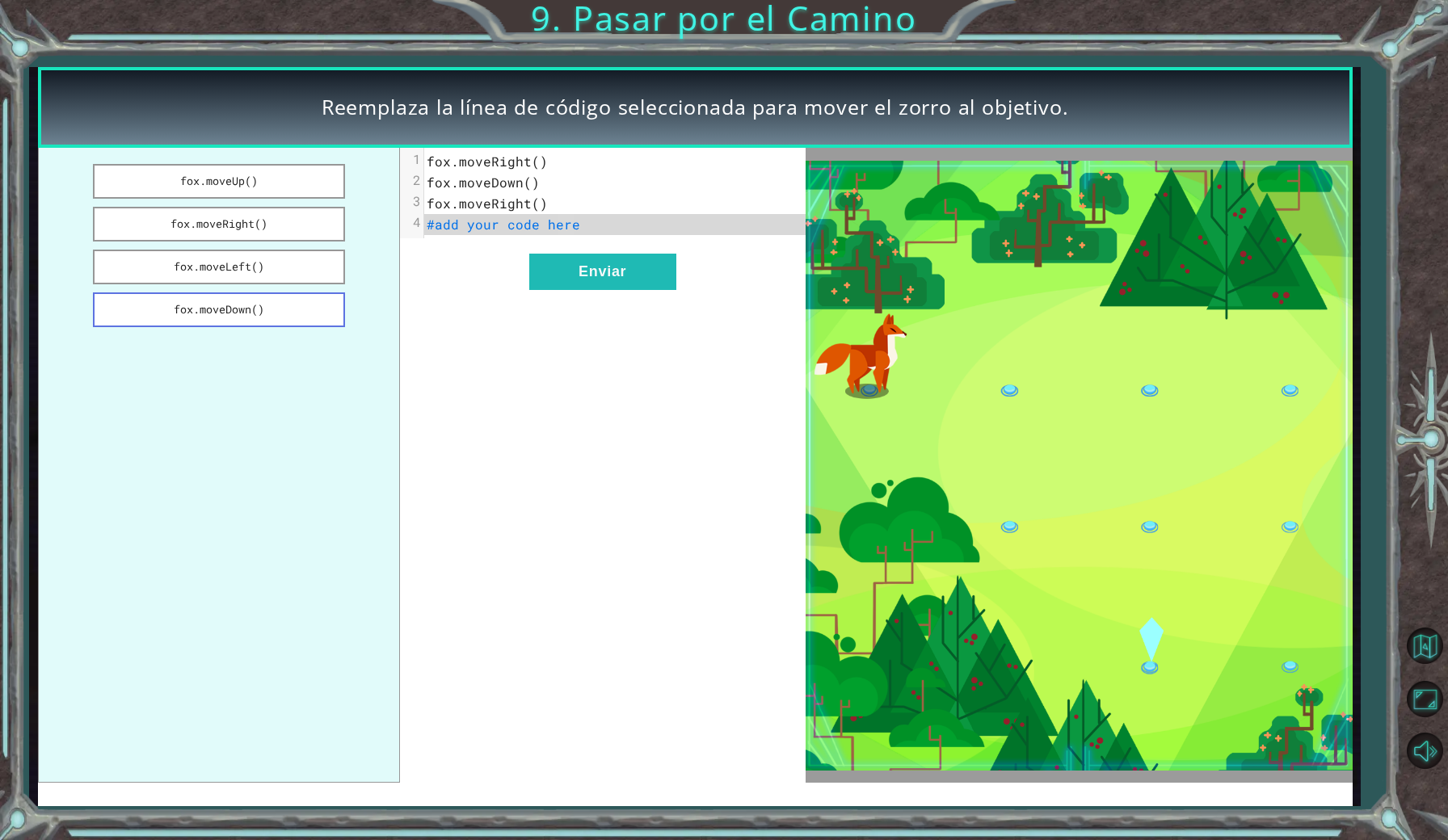
drag, startPoint x: 306, startPoint y: 305, endPoint x: 242, endPoint y: 305, distance: 64.0
click at [242, 305] on button "fox.moveDown()" at bounding box center [219, 309] width 252 height 35
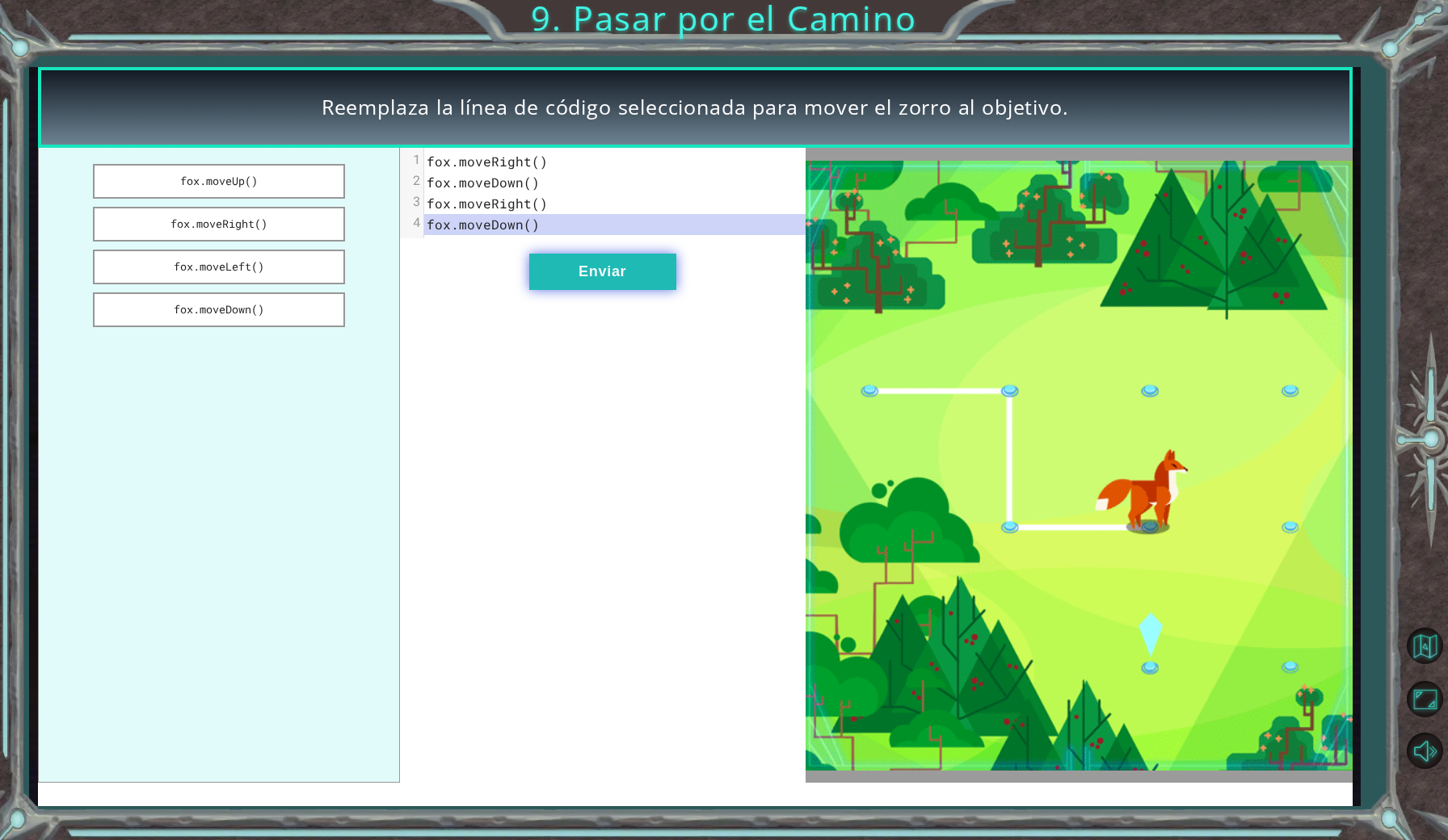
click at [593, 267] on button "Enviar" at bounding box center [603, 271] width 147 height 36
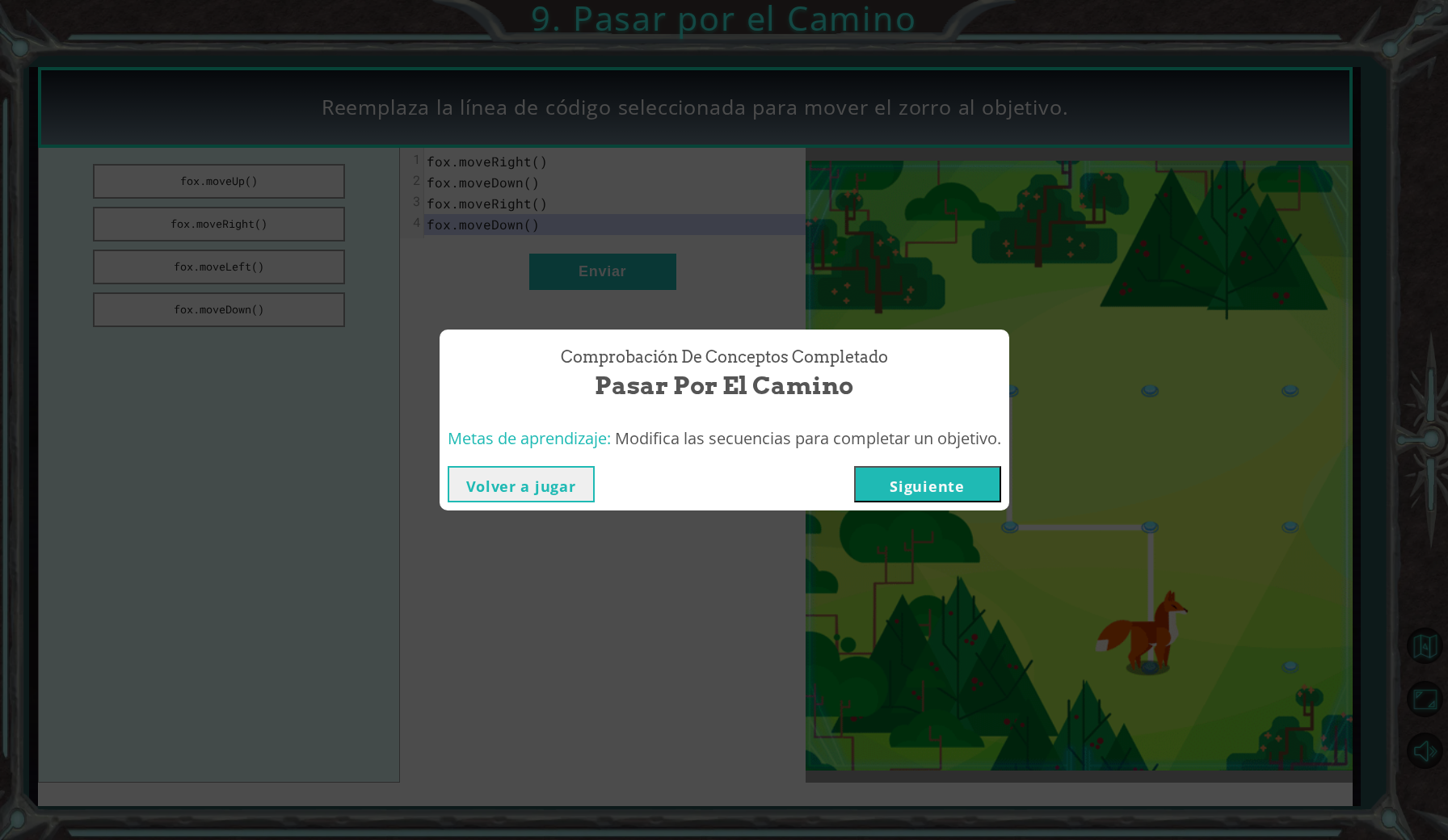
click at [923, 488] on button "Siguiente" at bounding box center [928, 484] width 147 height 36
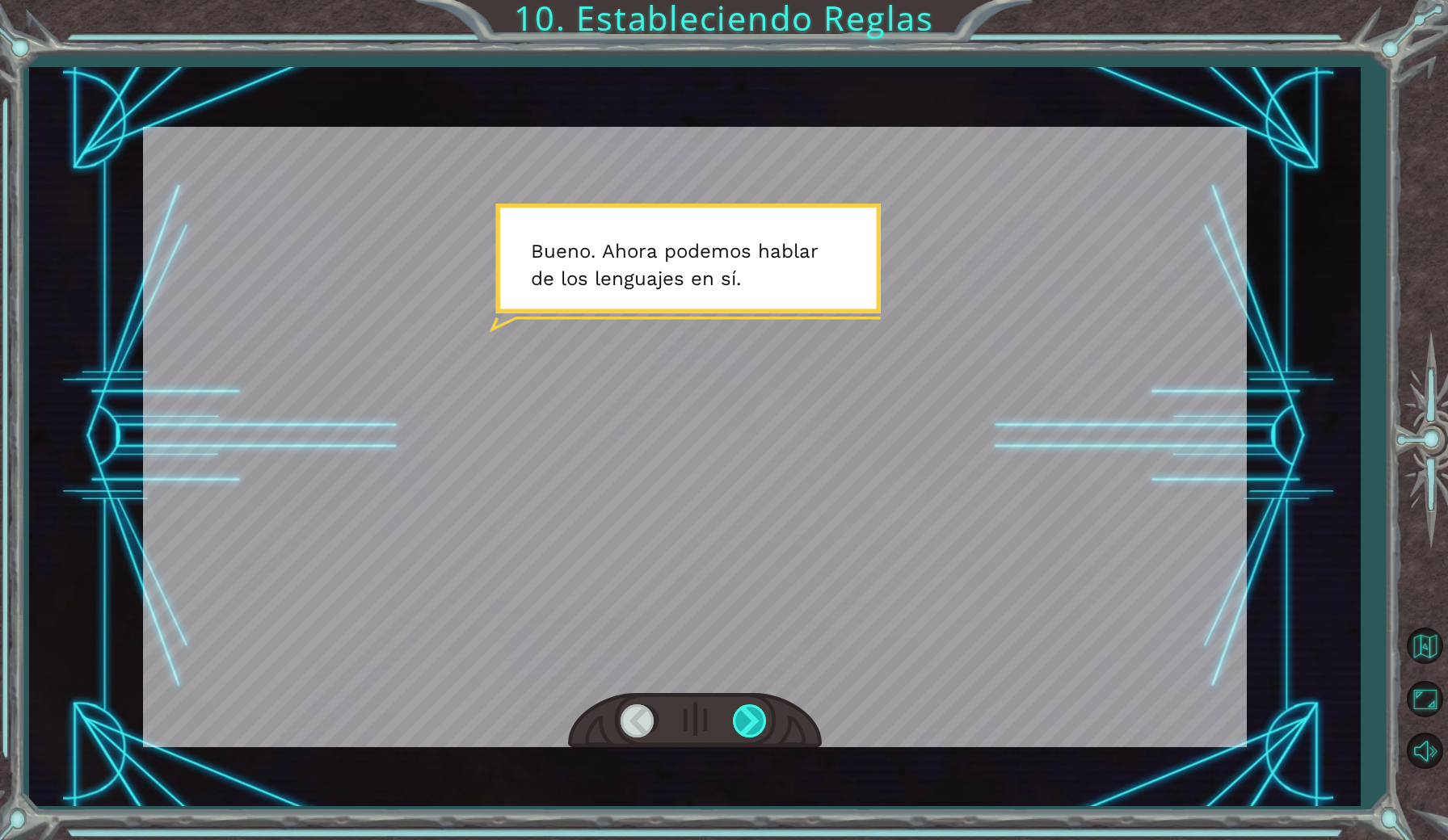
click at [755, 718] on div at bounding box center [751, 721] width 36 height 33
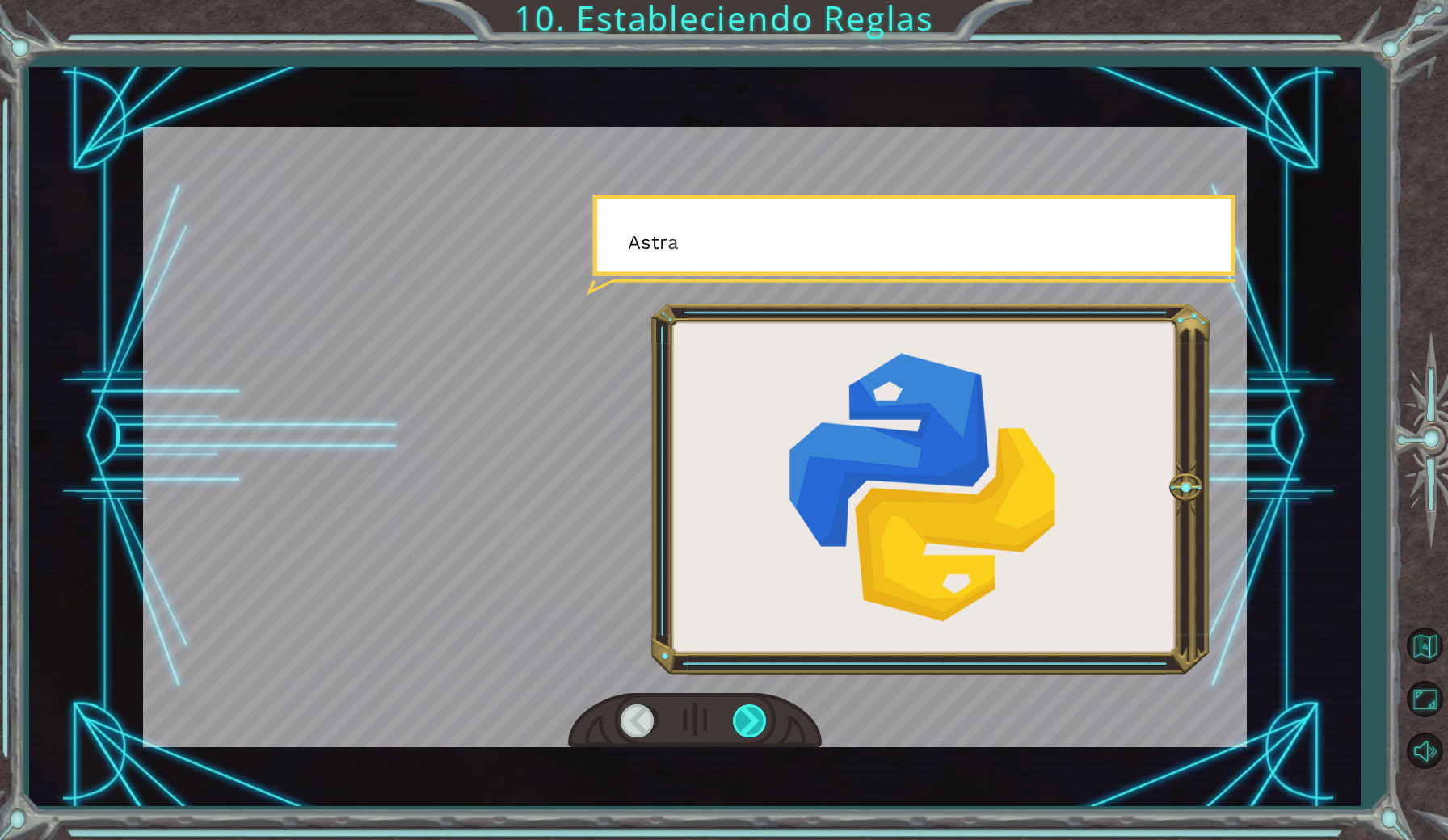
click at [755, 718] on div at bounding box center [751, 721] width 36 height 33
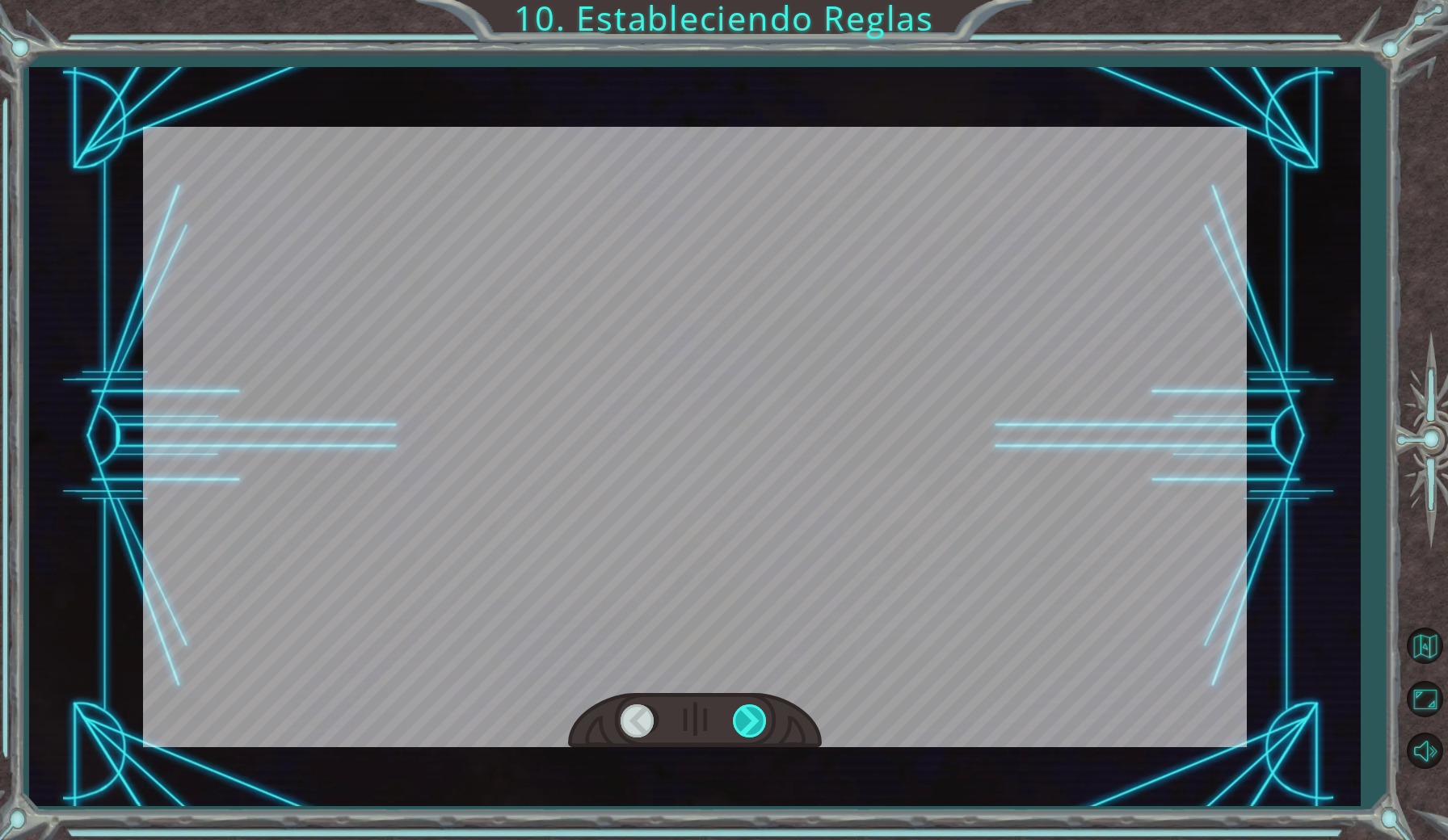
click at [755, 718] on div at bounding box center [751, 721] width 36 height 33
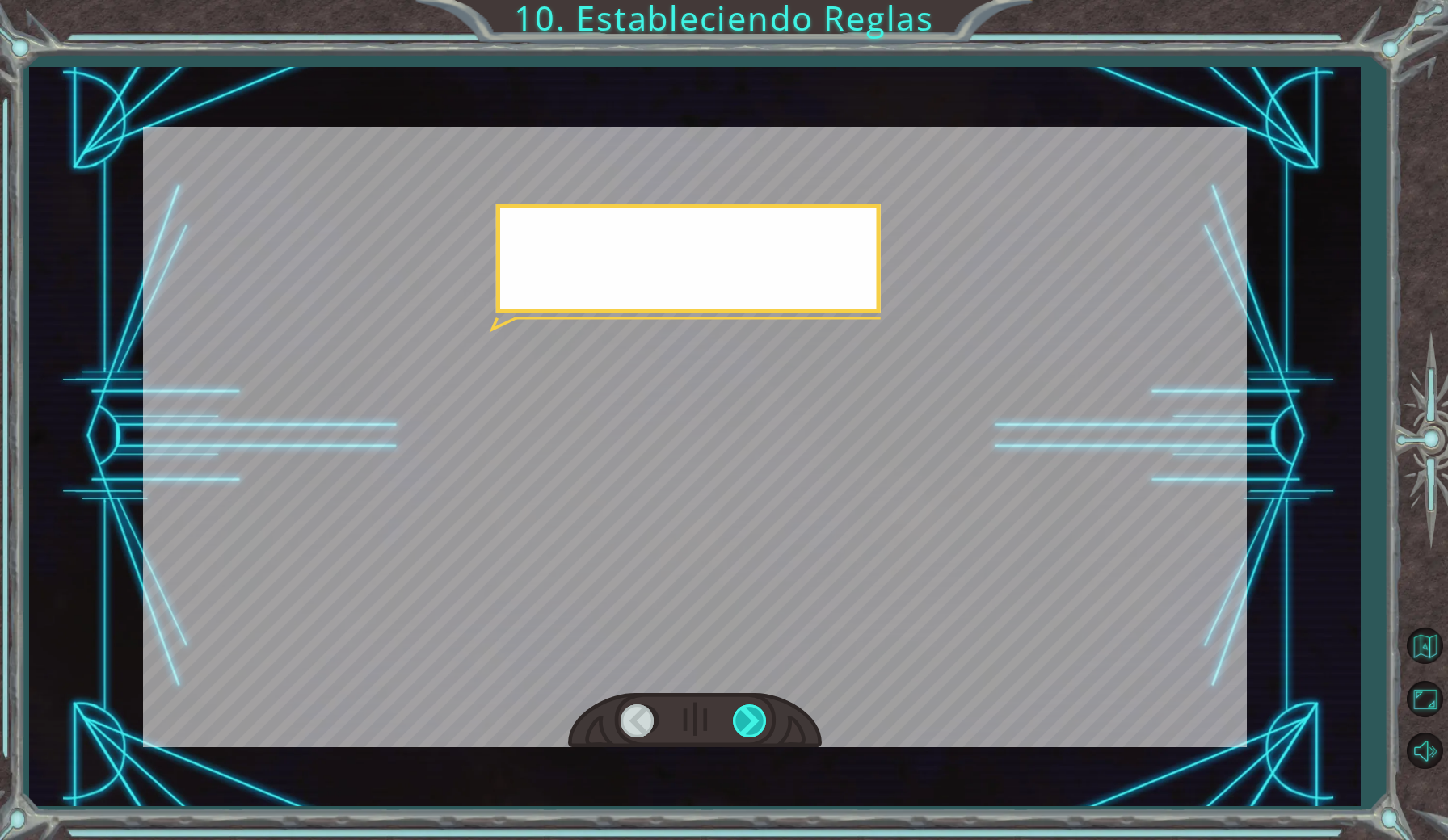
click at [755, 718] on div at bounding box center [751, 721] width 36 height 33
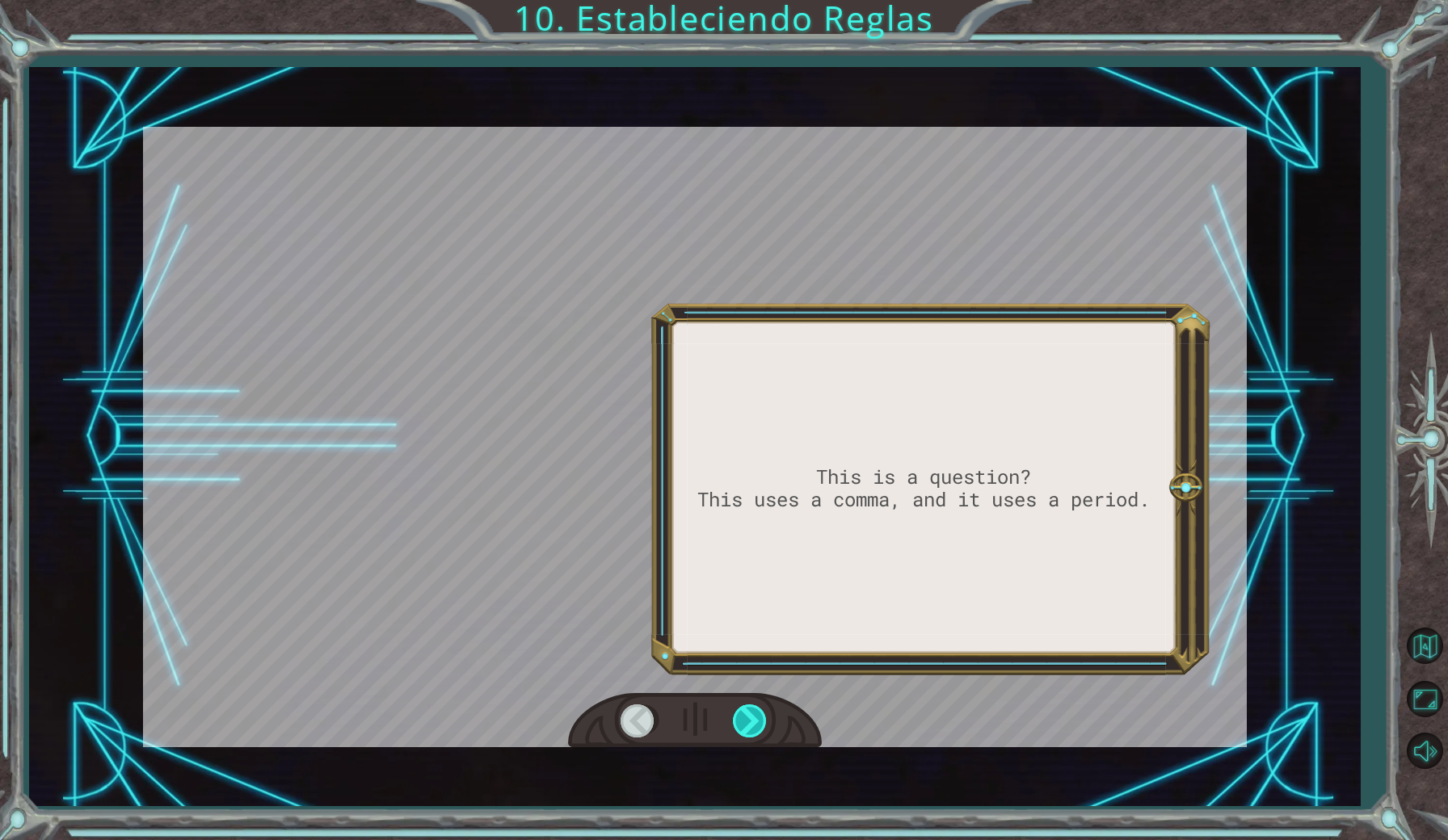
click at [755, 718] on div at bounding box center [751, 721] width 36 height 33
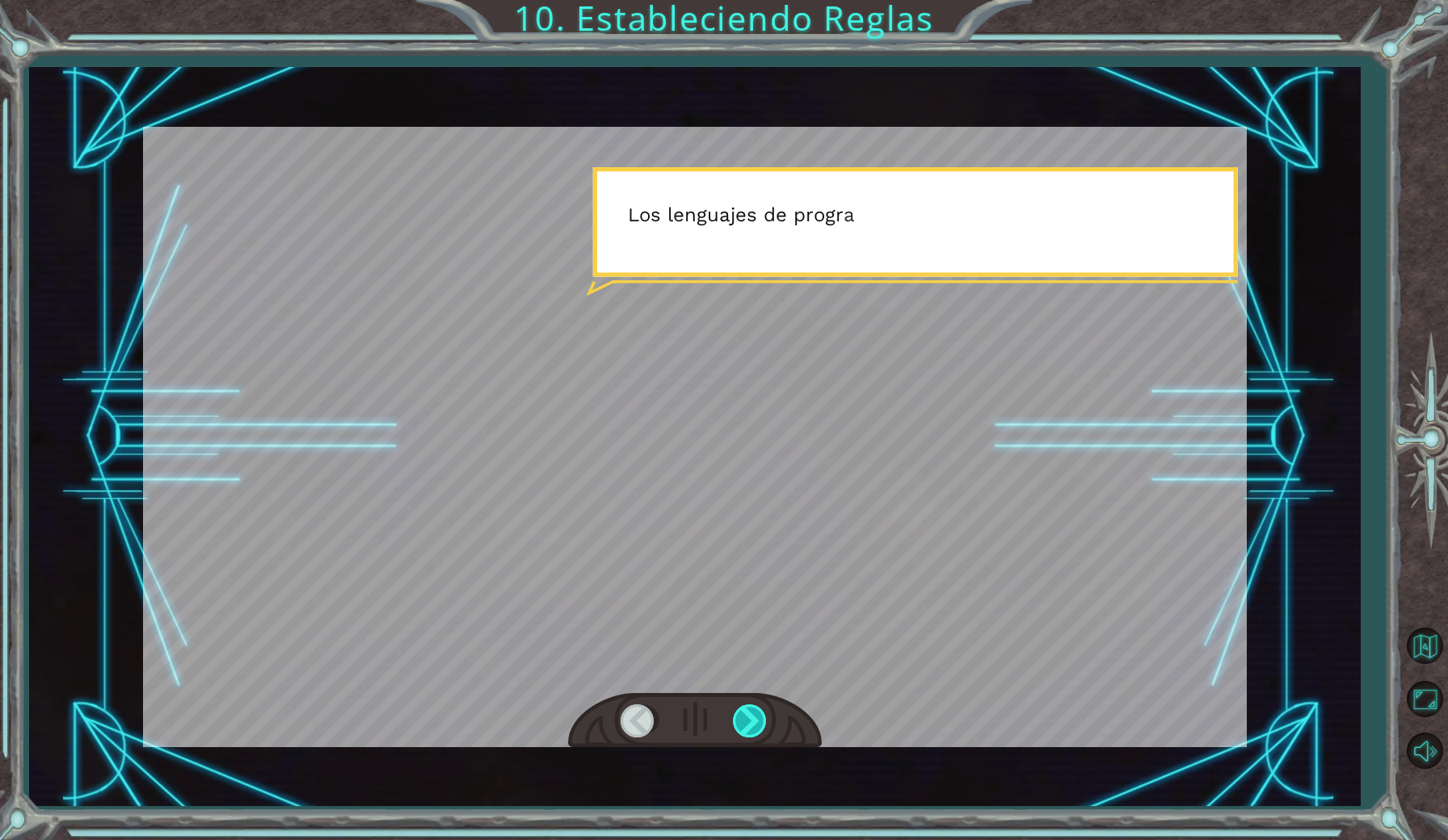
click at [755, 718] on div at bounding box center [751, 721] width 36 height 33
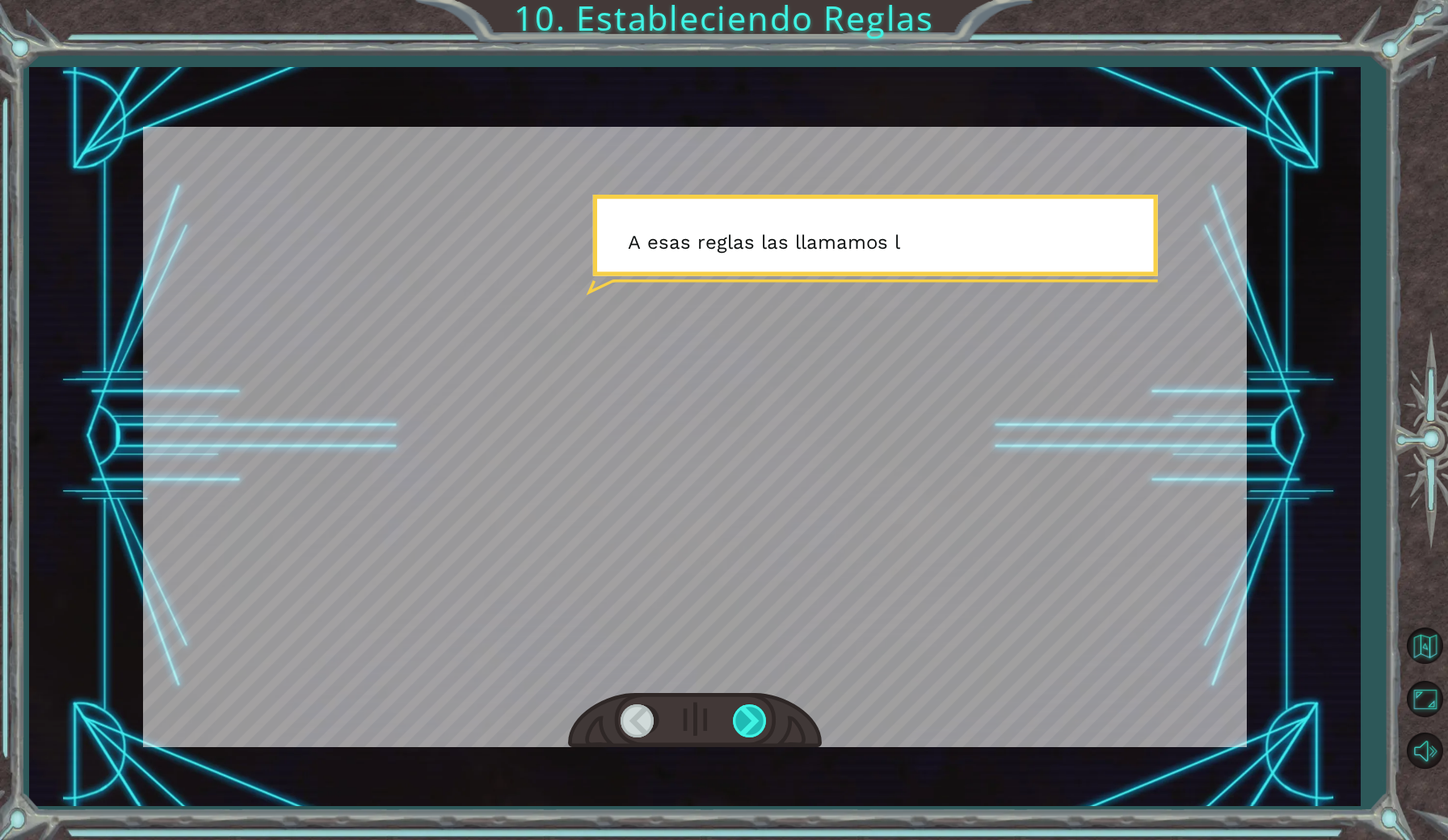
click at [755, 718] on div at bounding box center [751, 721] width 36 height 33
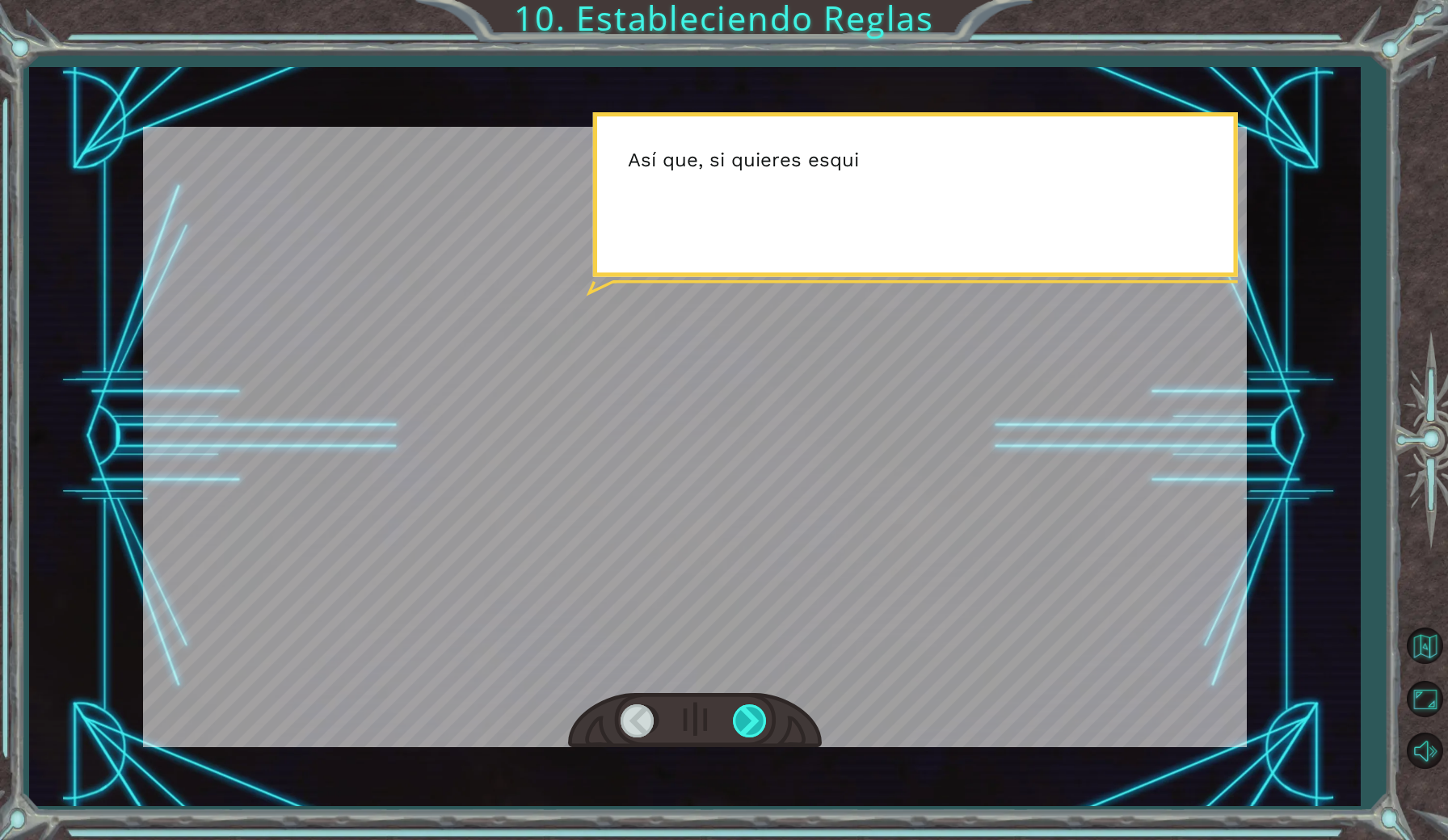
click at [755, 718] on div at bounding box center [751, 721] width 36 height 33
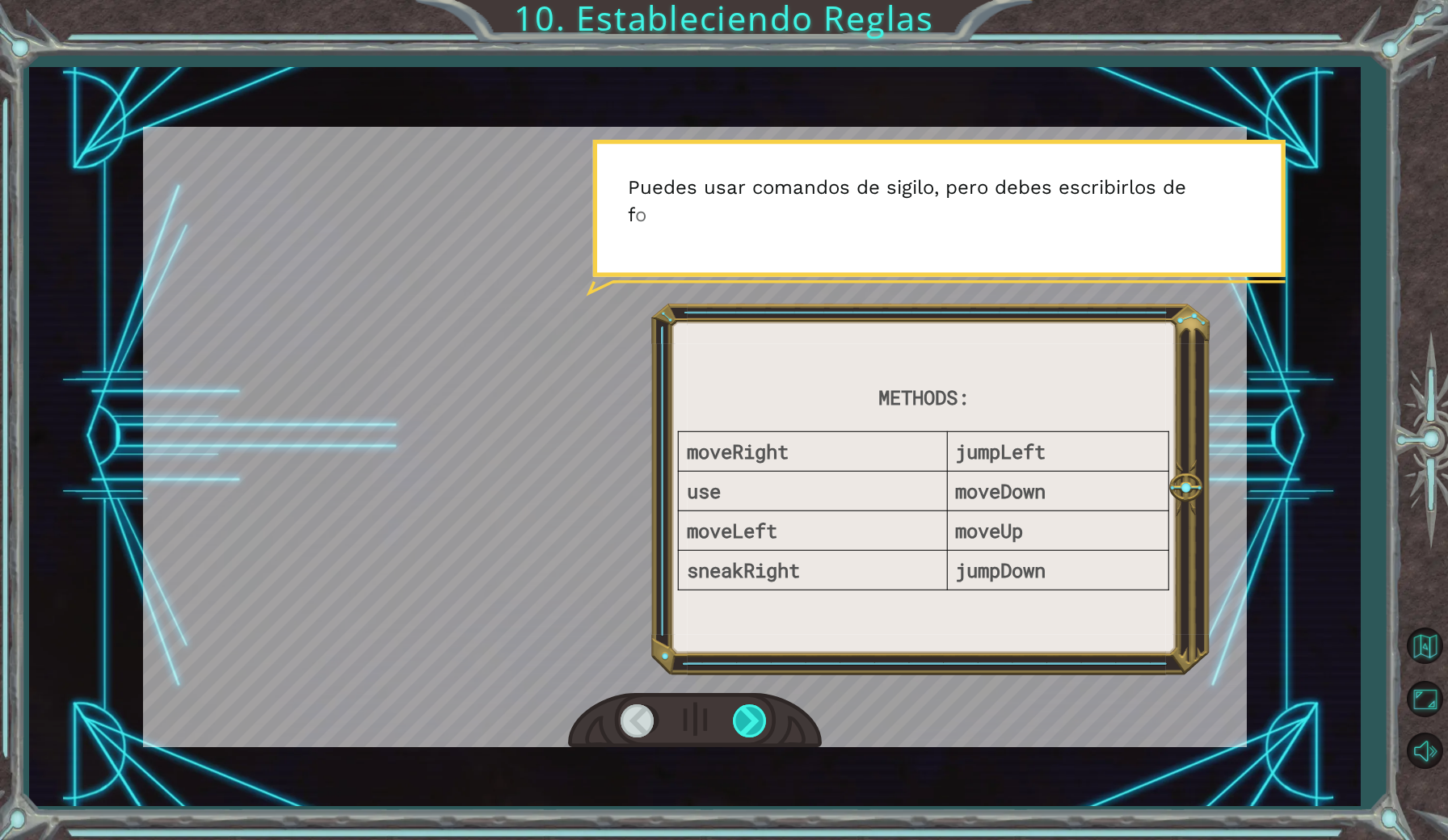
click at [755, 718] on div at bounding box center [751, 721] width 36 height 33
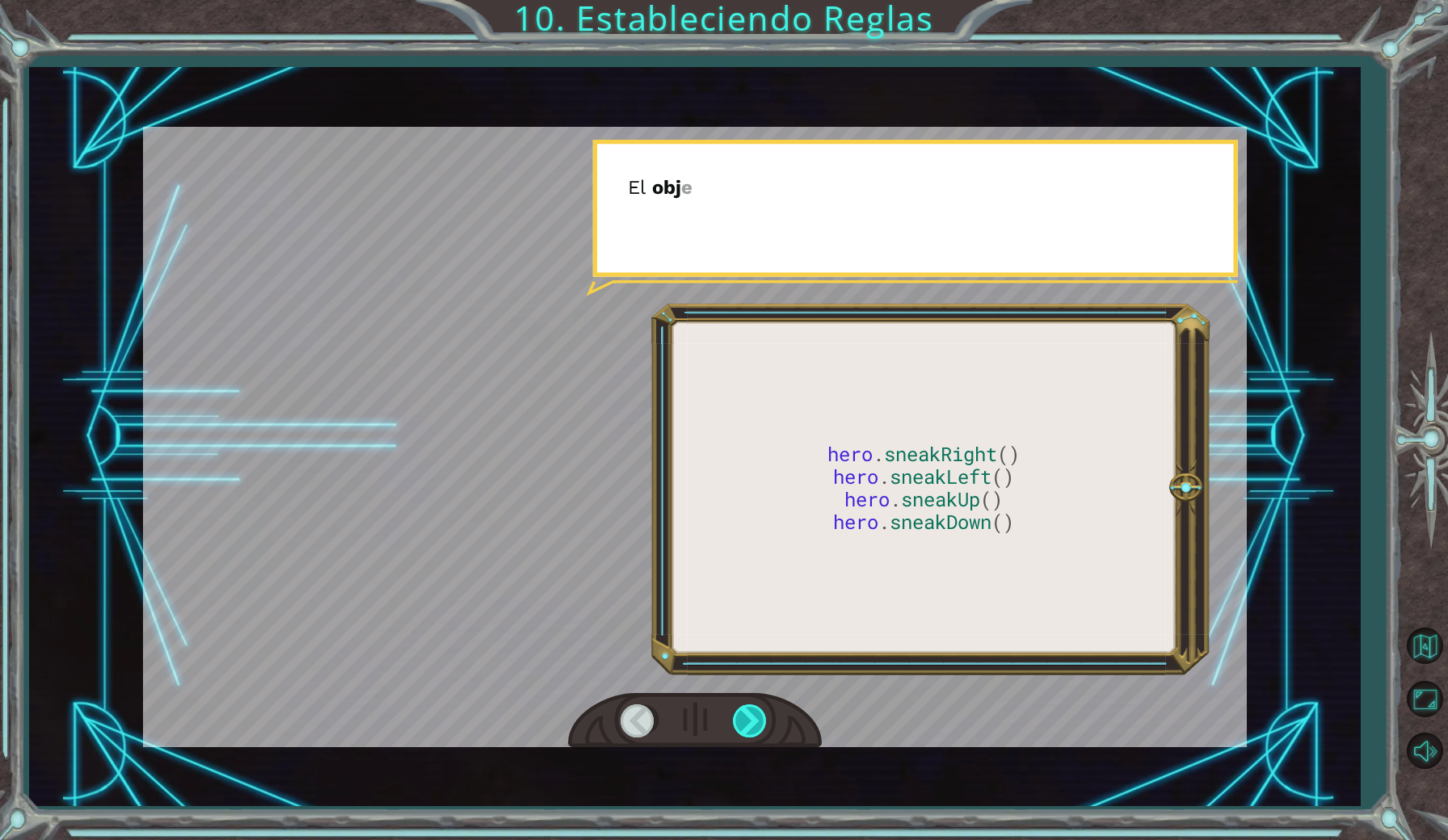
click at [755, 718] on div at bounding box center [751, 721] width 36 height 33
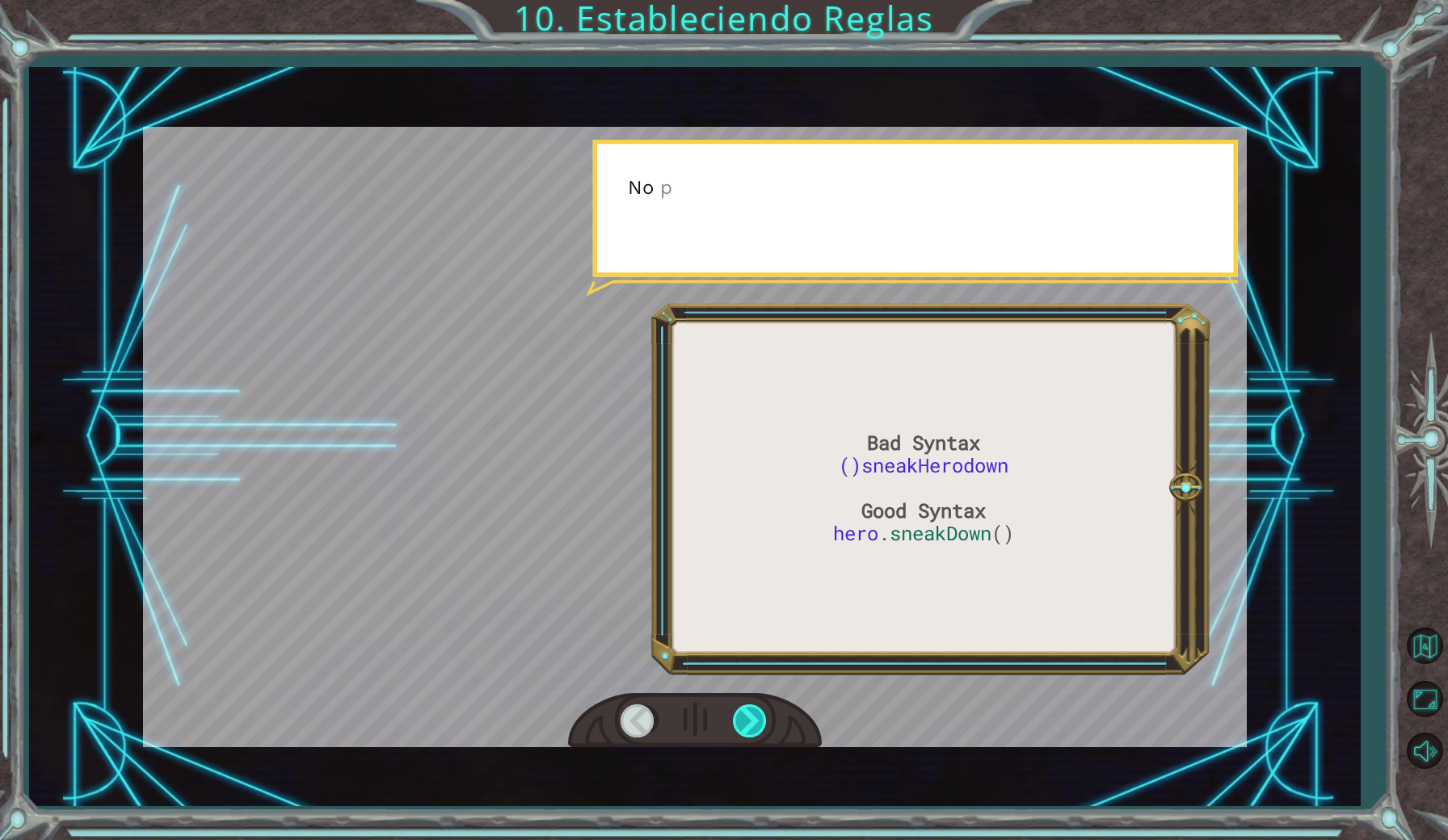
click at [755, 718] on div at bounding box center [751, 721] width 36 height 33
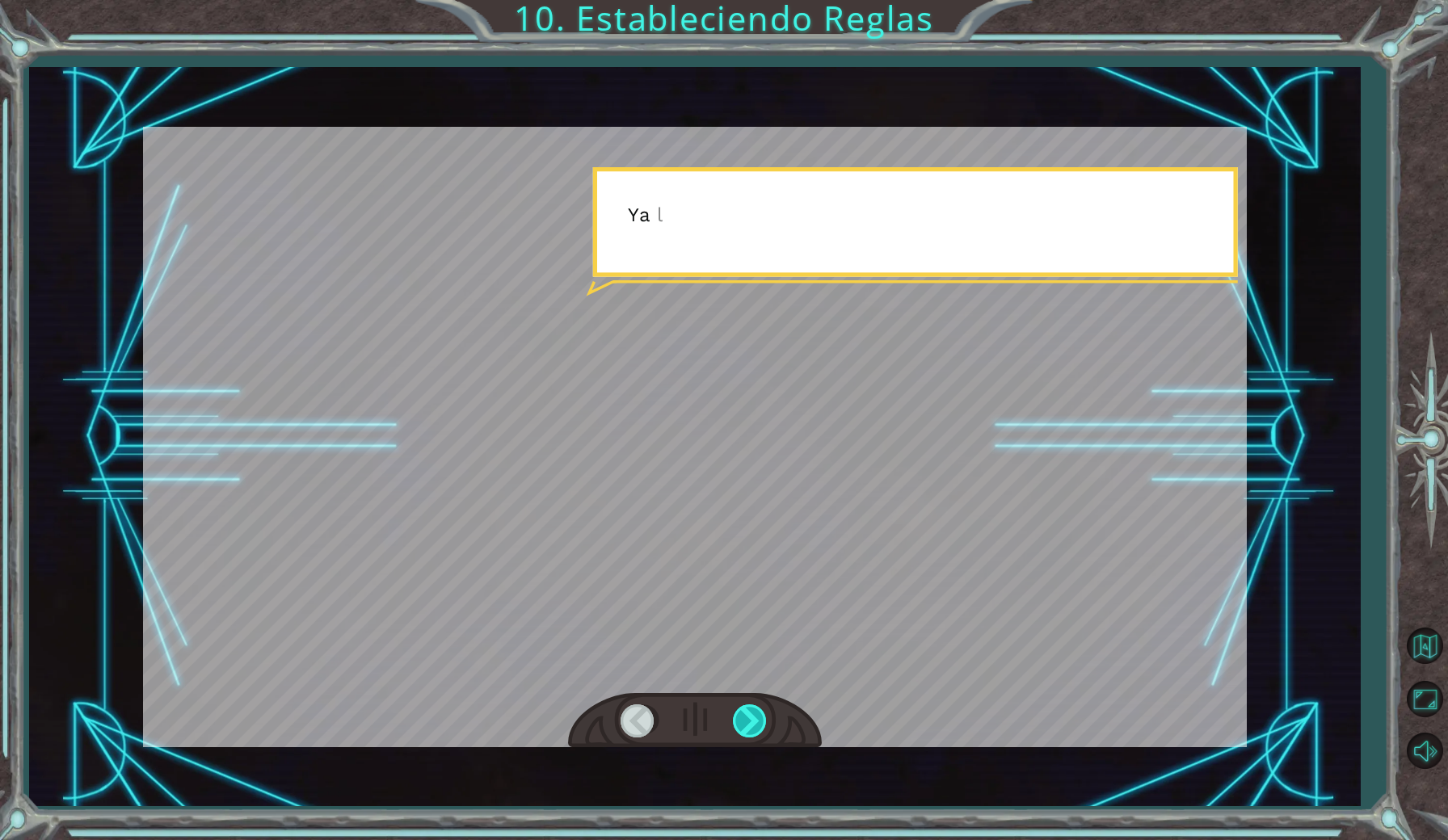
click at [755, 718] on div at bounding box center [751, 721] width 36 height 33
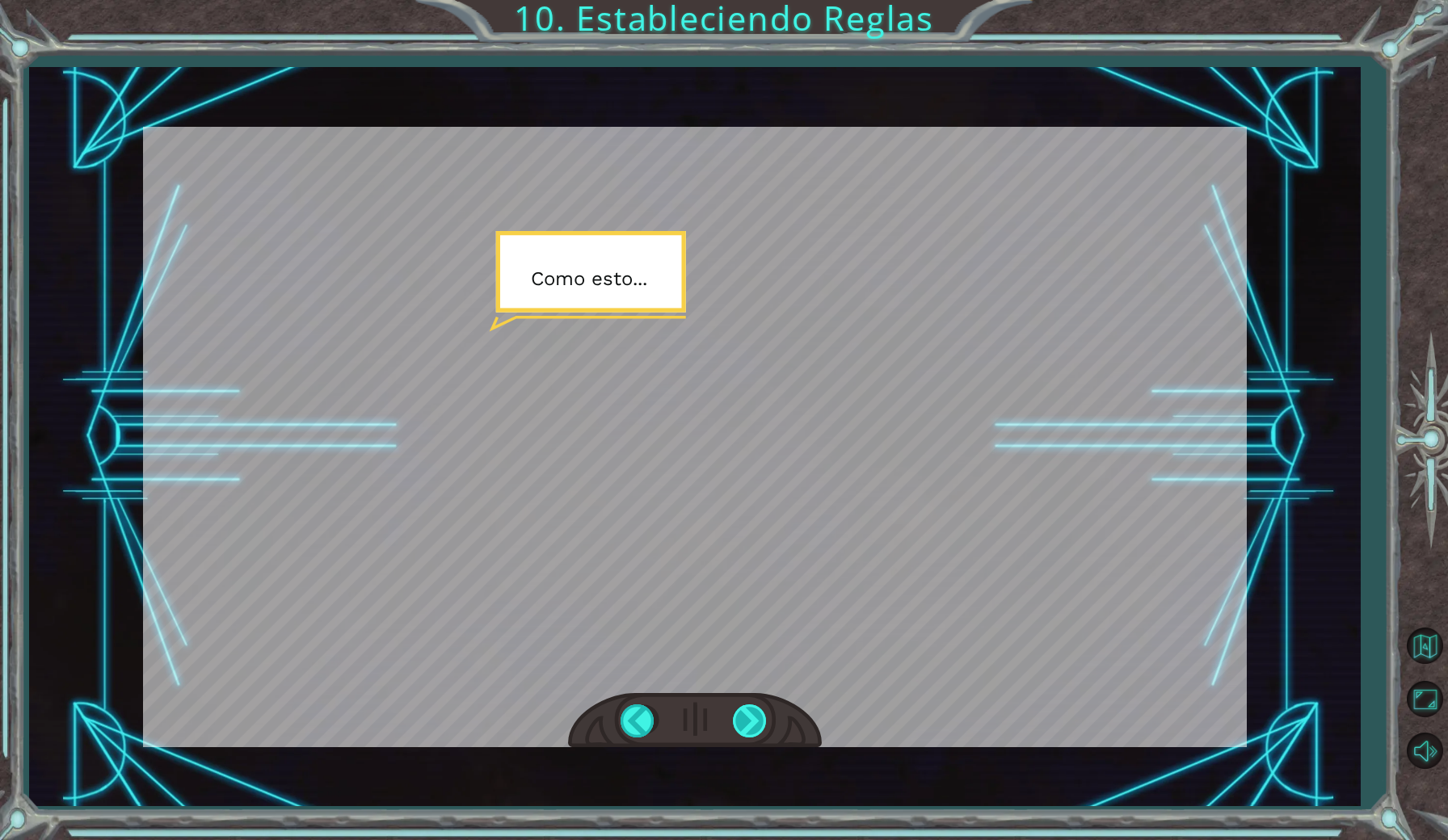
click at [755, 718] on div at bounding box center [751, 721] width 36 height 33
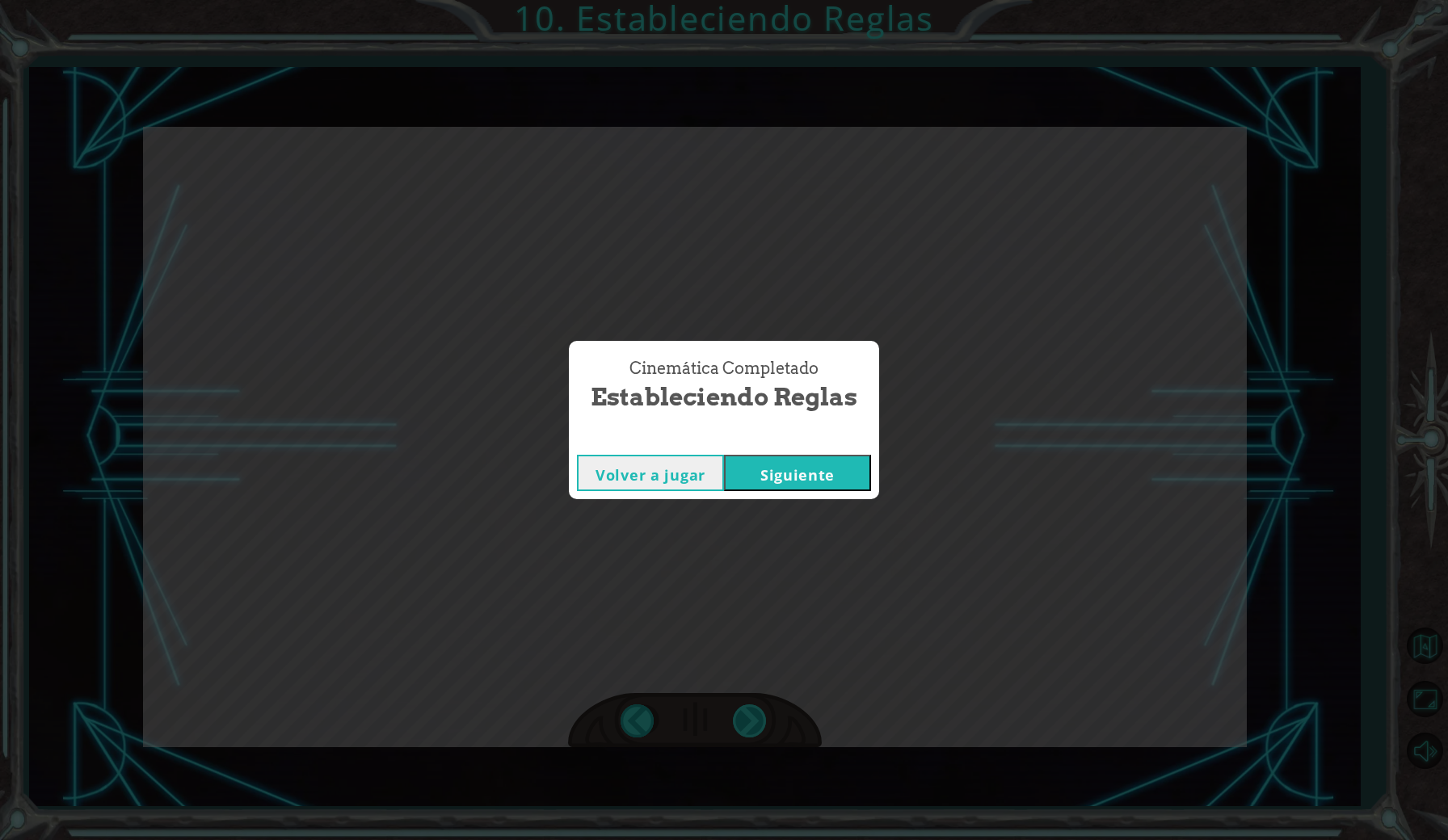
click at [755, 718] on div "Cinemática Completado Estableciendo Reglas Volver a jugar [GEOGRAPHIC_DATA]" at bounding box center [724, 420] width 1448 height 840
click at [789, 475] on button "Siguiente" at bounding box center [797, 473] width 147 height 36
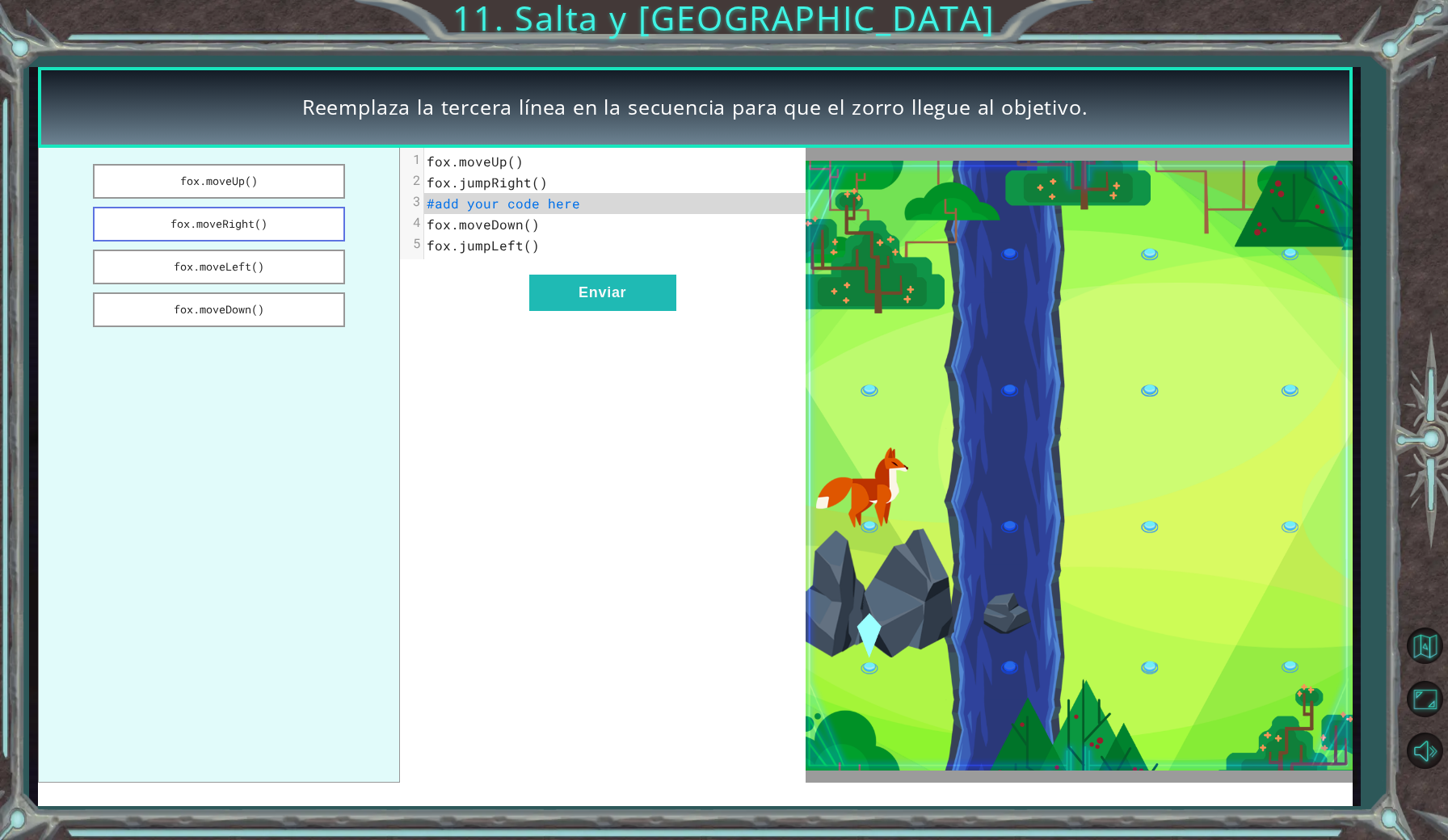
click at [206, 213] on button "fox.moveRight()" at bounding box center [219, 224] width 252 height 35
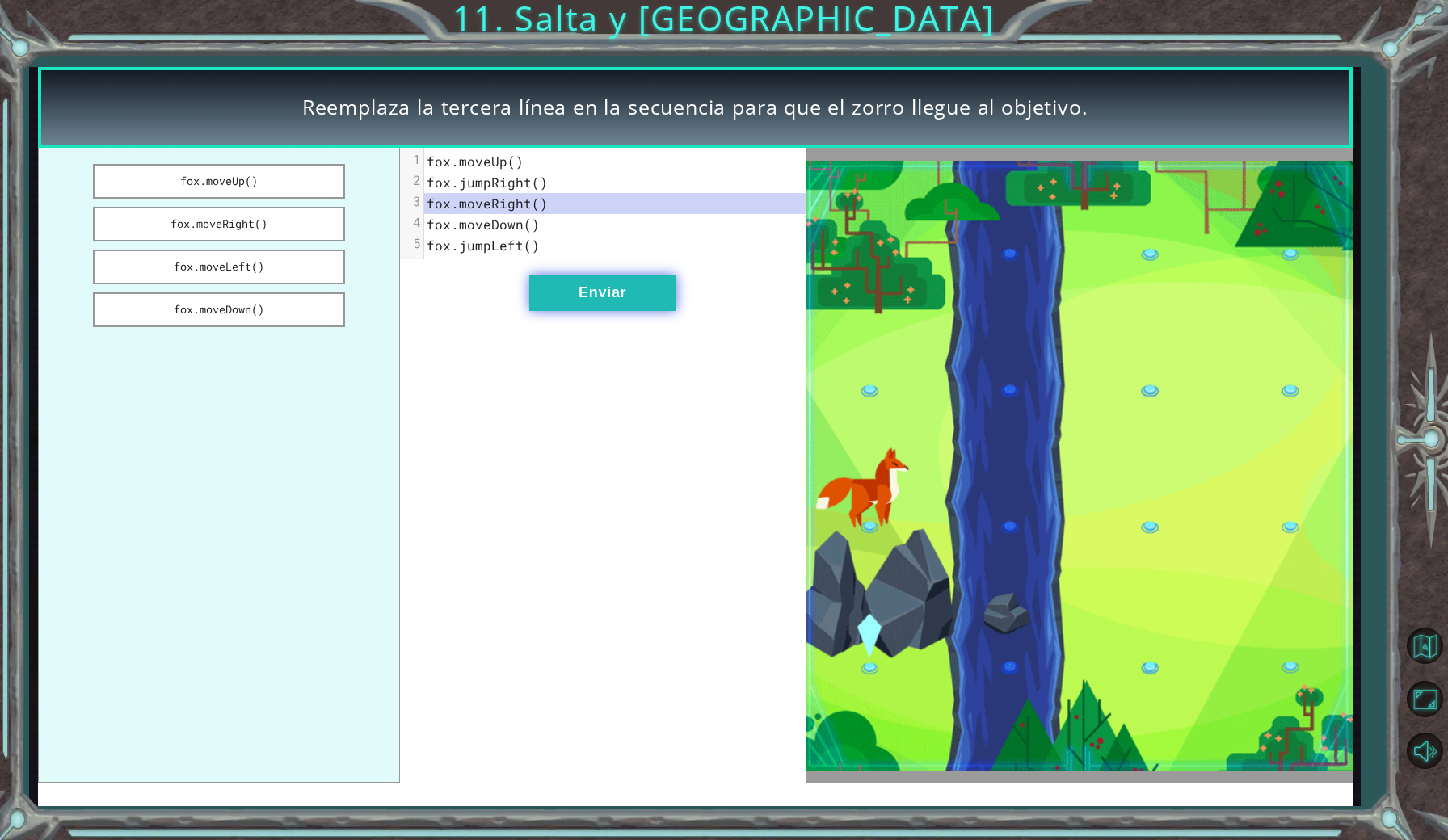
click at [611, 305] on button "Enviar" at bounding box center [603, 293] width 147 height 36
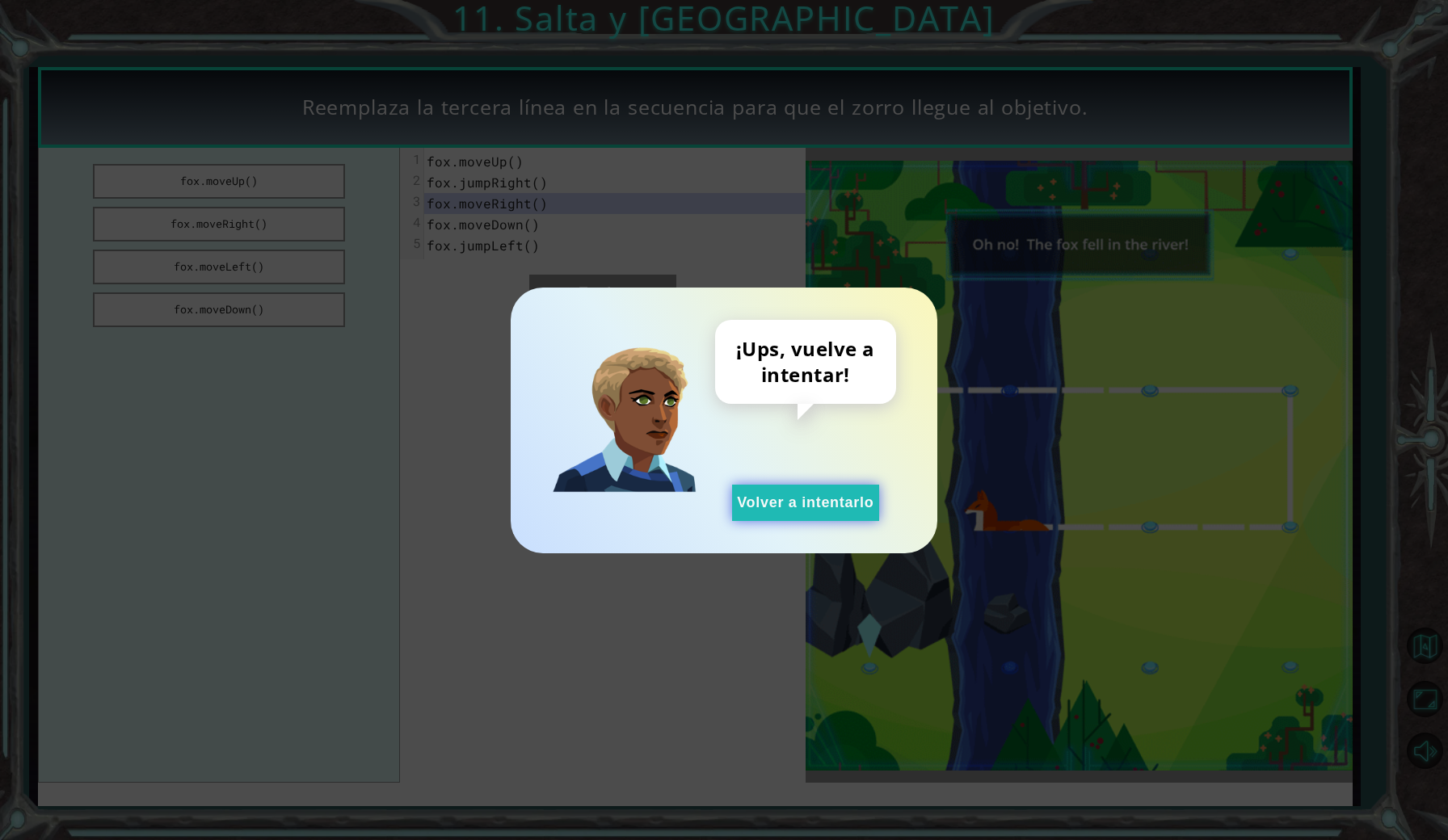
click at [837, 502] on button "Volver a intentarlo" at bounding box center [806, 503] width 147 height 36
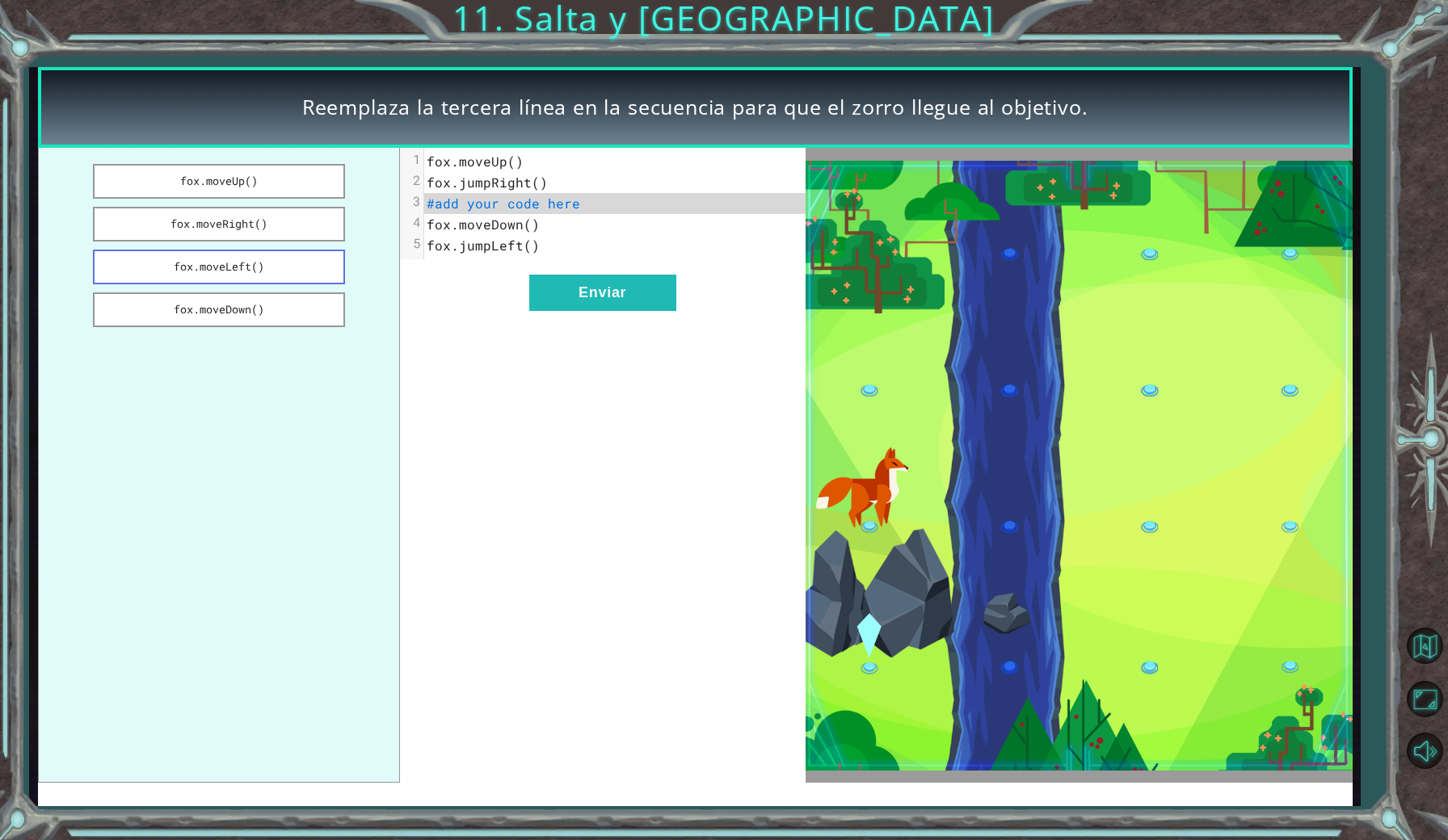
click at [279, 269] on button "fox.moveLeft()" at bounding box center [219, 267] width 252 height 35
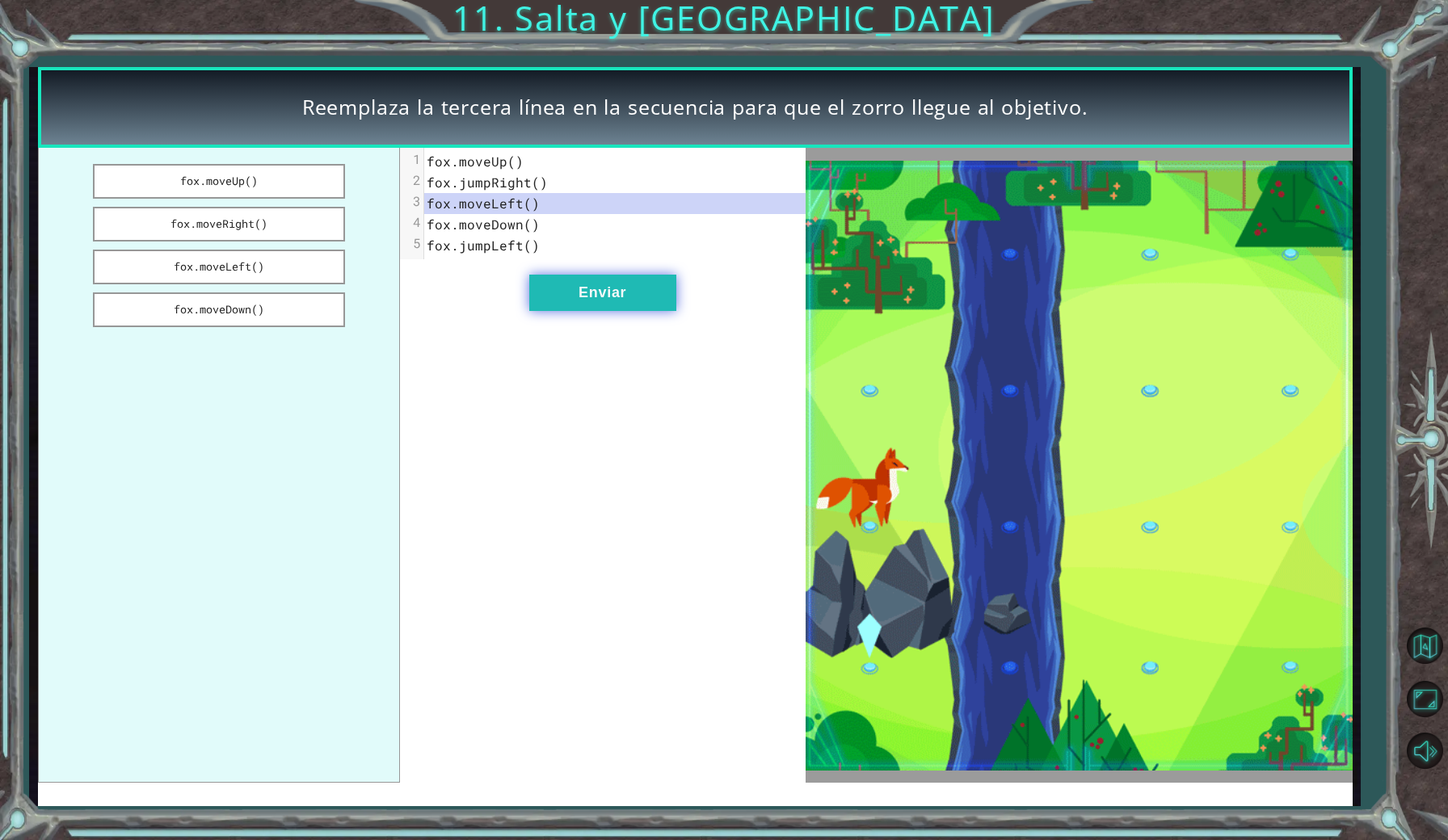
click at [594, 297] on button "Enviar" at bounding box center [603, 293] width 147 height 36
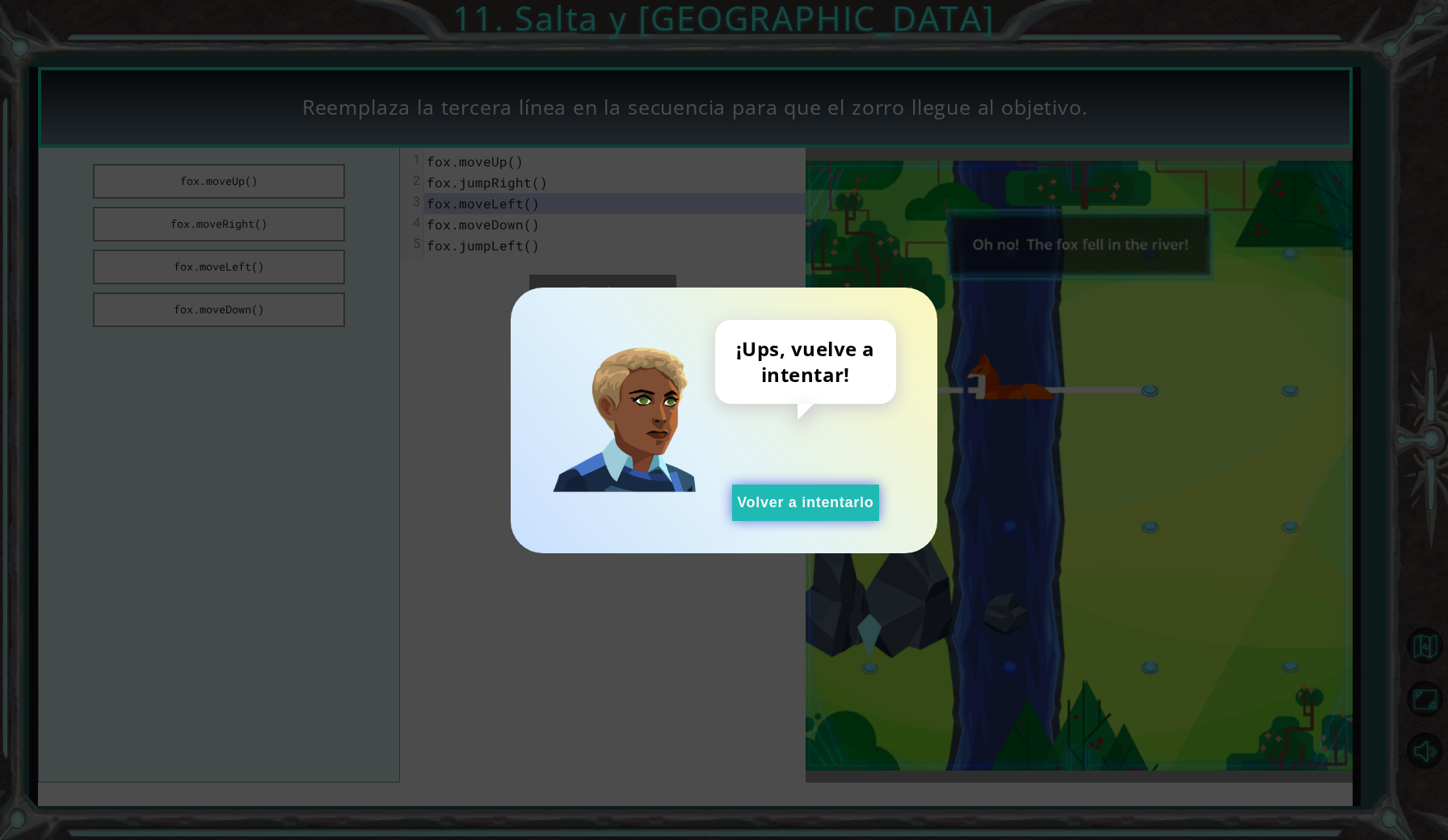
click at [825, 506] on button "Volver a intentarlo" at bounding box center [806, 503] width 147 height 36
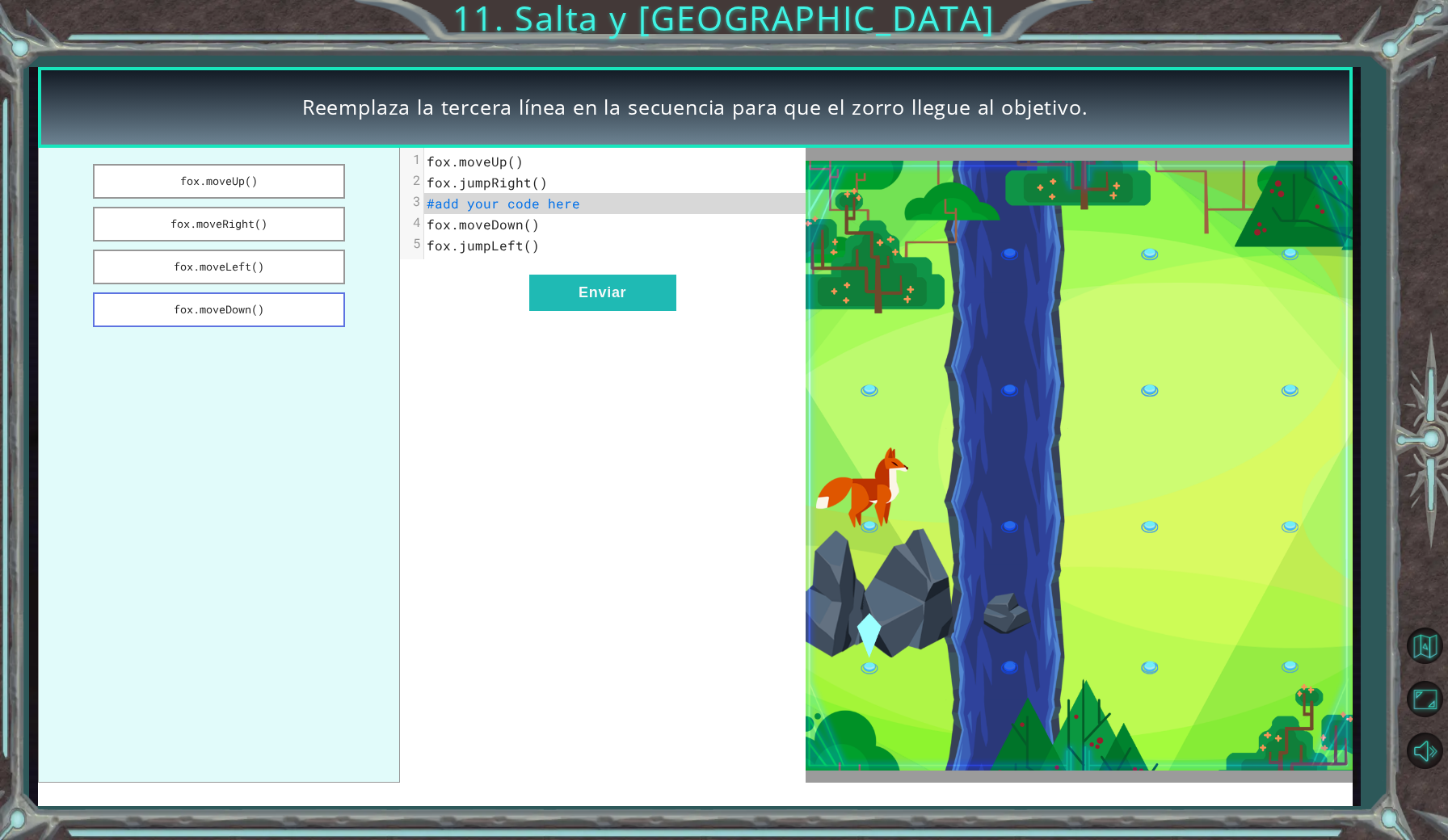
click at [286, 309] on button "fox.moveDown()" at bounding box center [219, 309] width 252 height 35
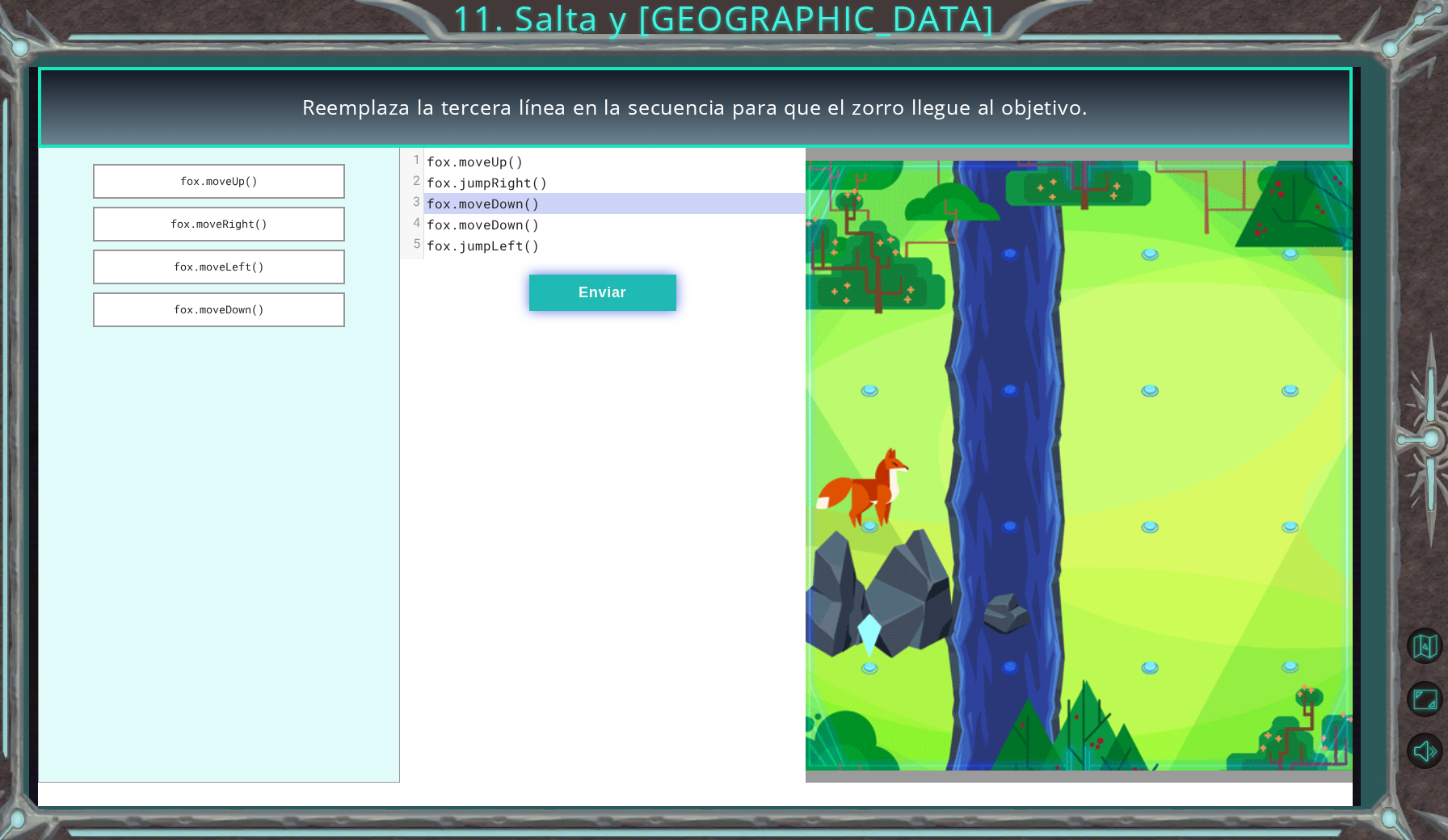
click at [615, 286] on button "Enviar" at bounding box center [603, 293] width 147 height 36
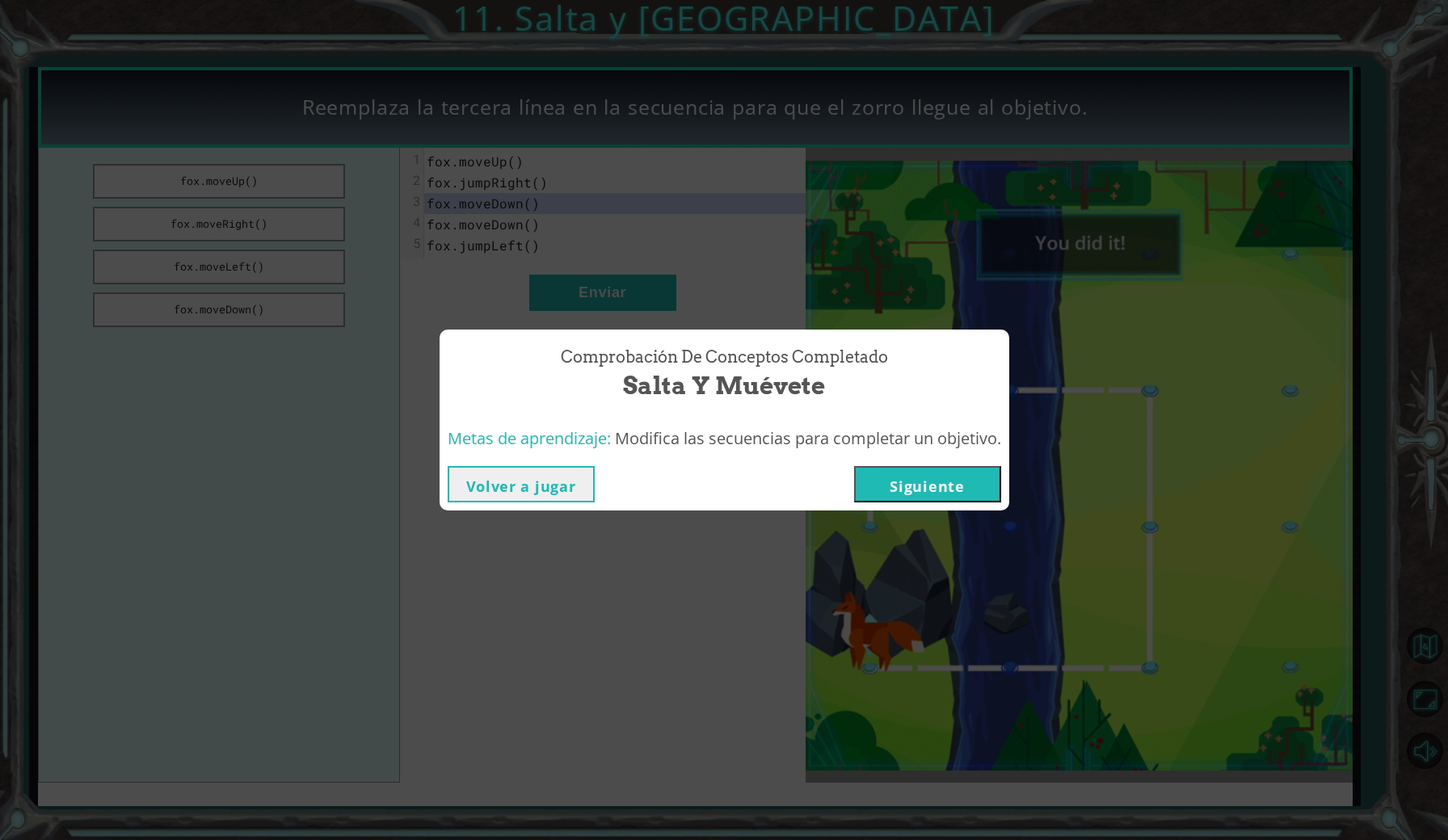
click at [950, 489] on button "Siguiente" at bounding box center [928, 484] width 147 height 36
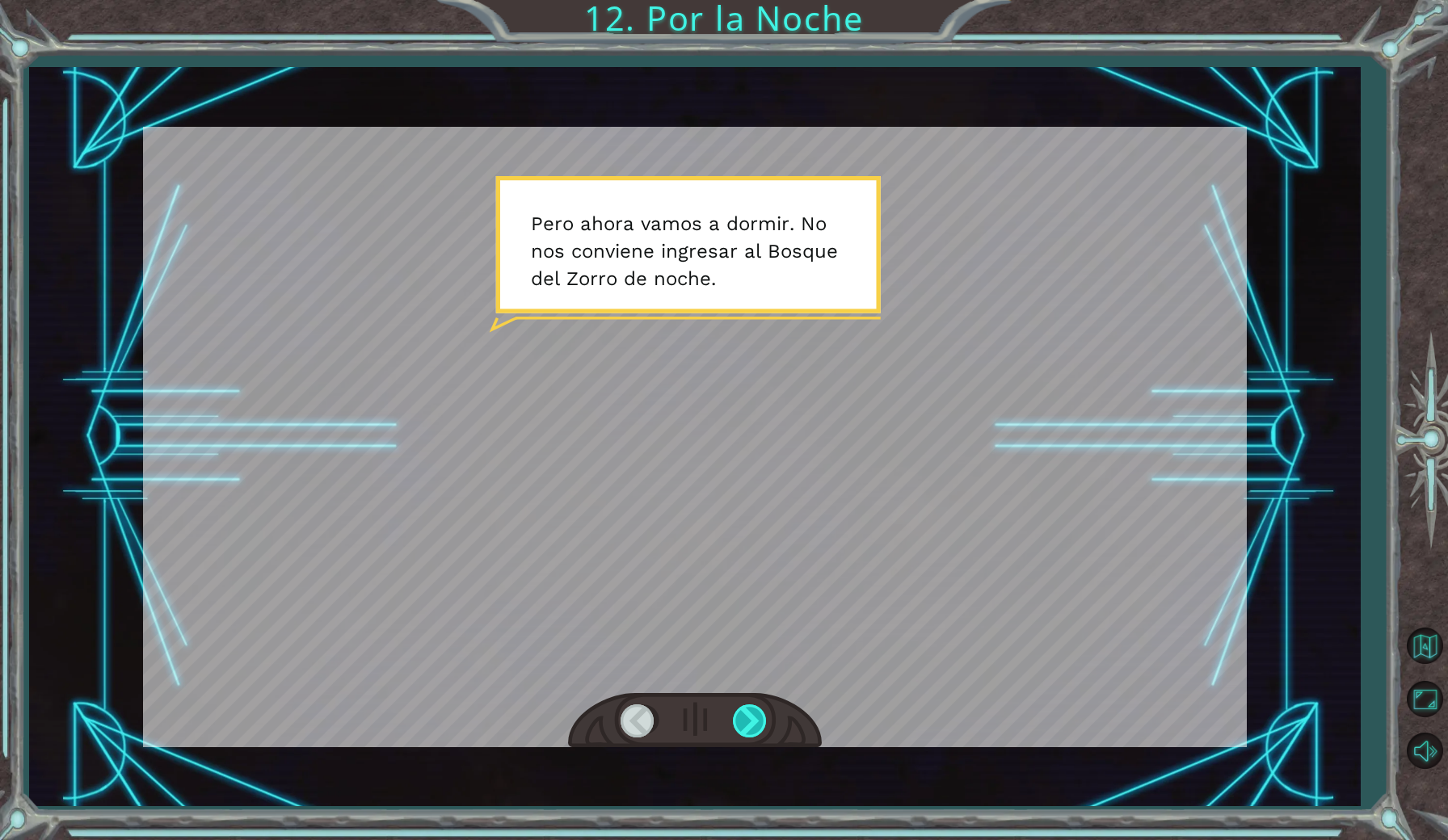
click at [749, 715] on div at bounding box center [751, 721] width 36 height 33
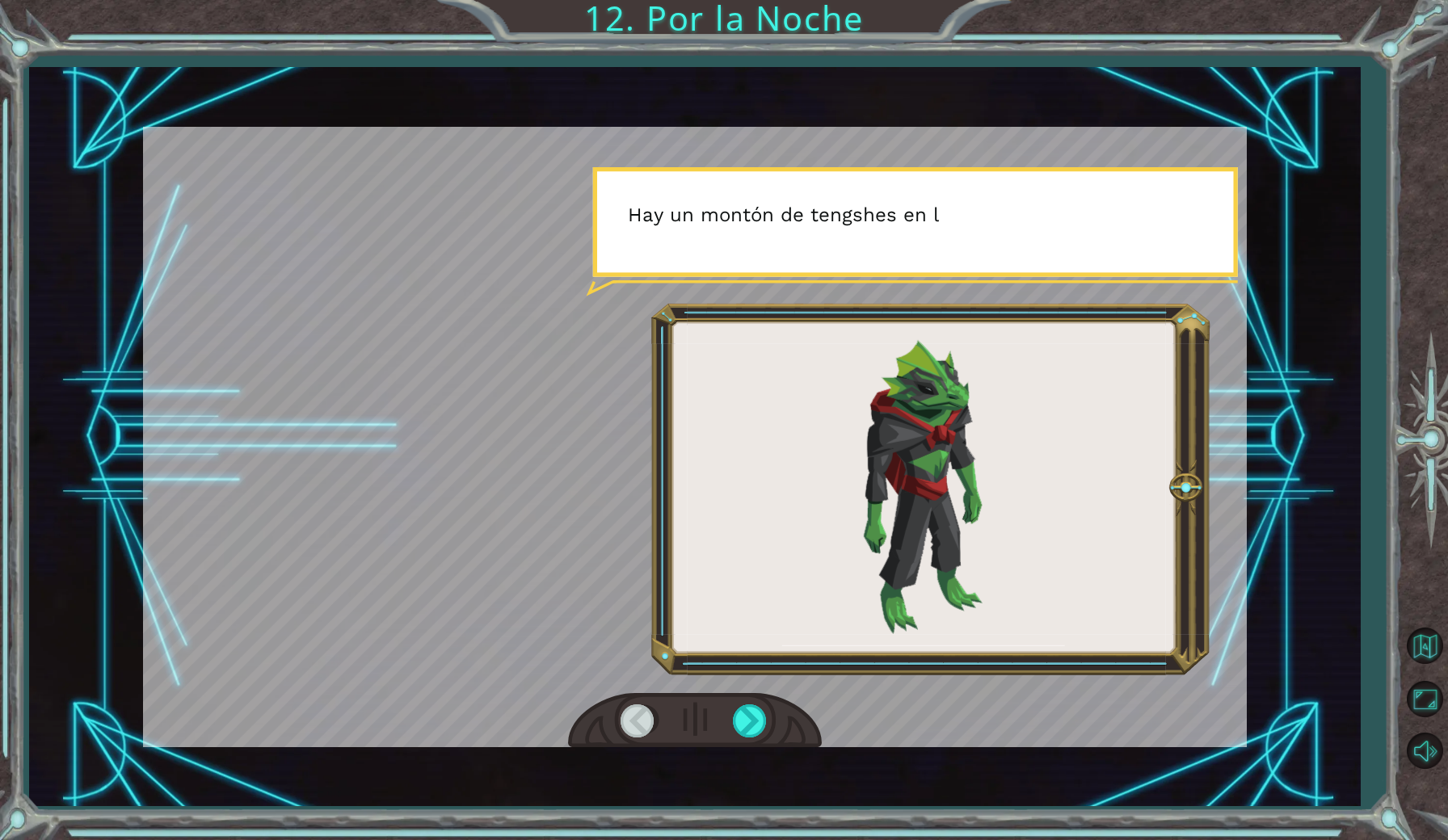
drag, startPoint x: 747, startPoint y: 715, endPoint x: 747, endPoint y: 740, distance: 25.0
click at [747, 724] on div at bounding box center [751, 721] width 36 height 33
click at [751, 713] on div at bounding box center [751, 721] width 36 height 33
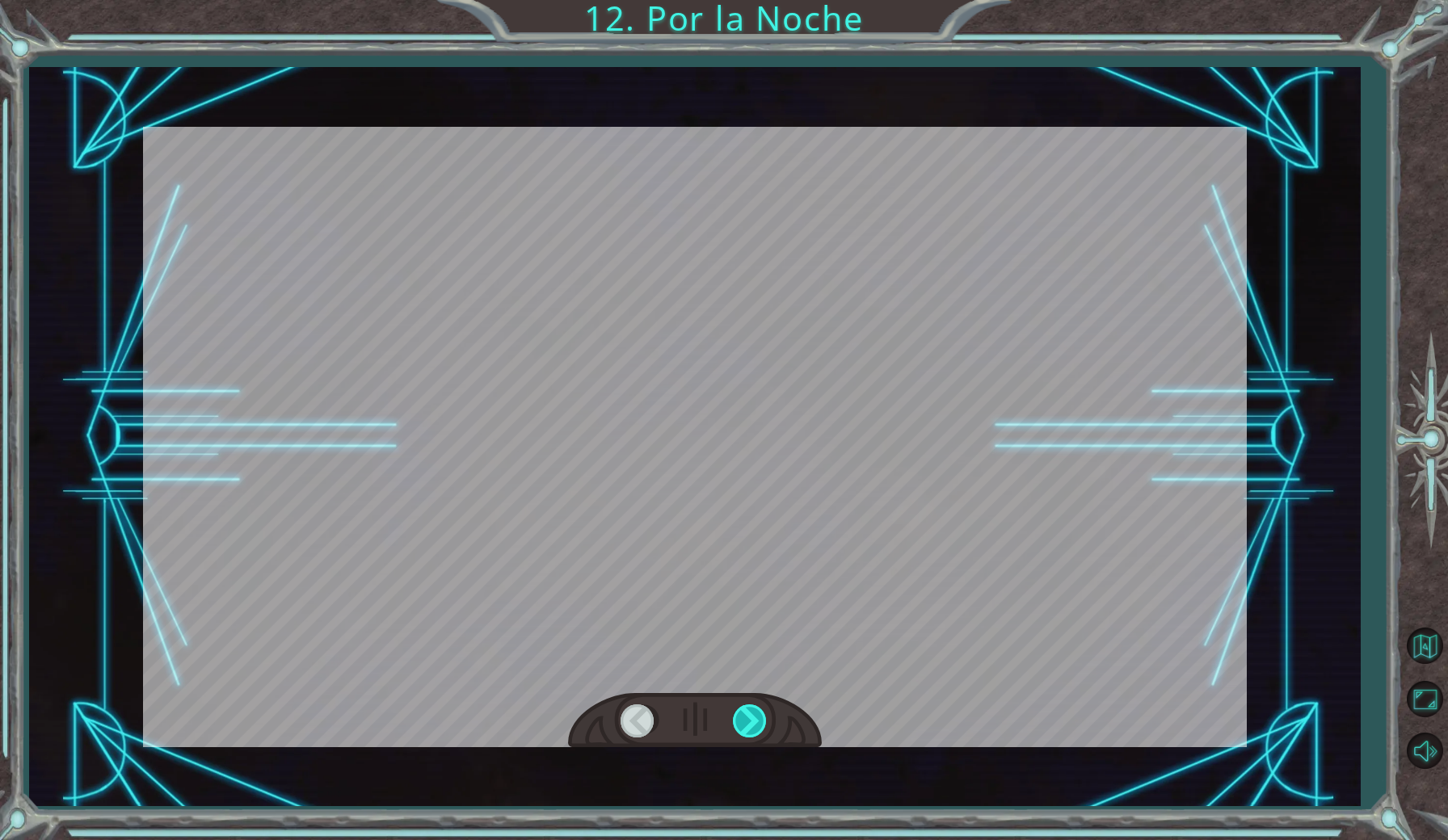
click at [751, 713] on div at bounding box center [751, 721] width 36 height 33
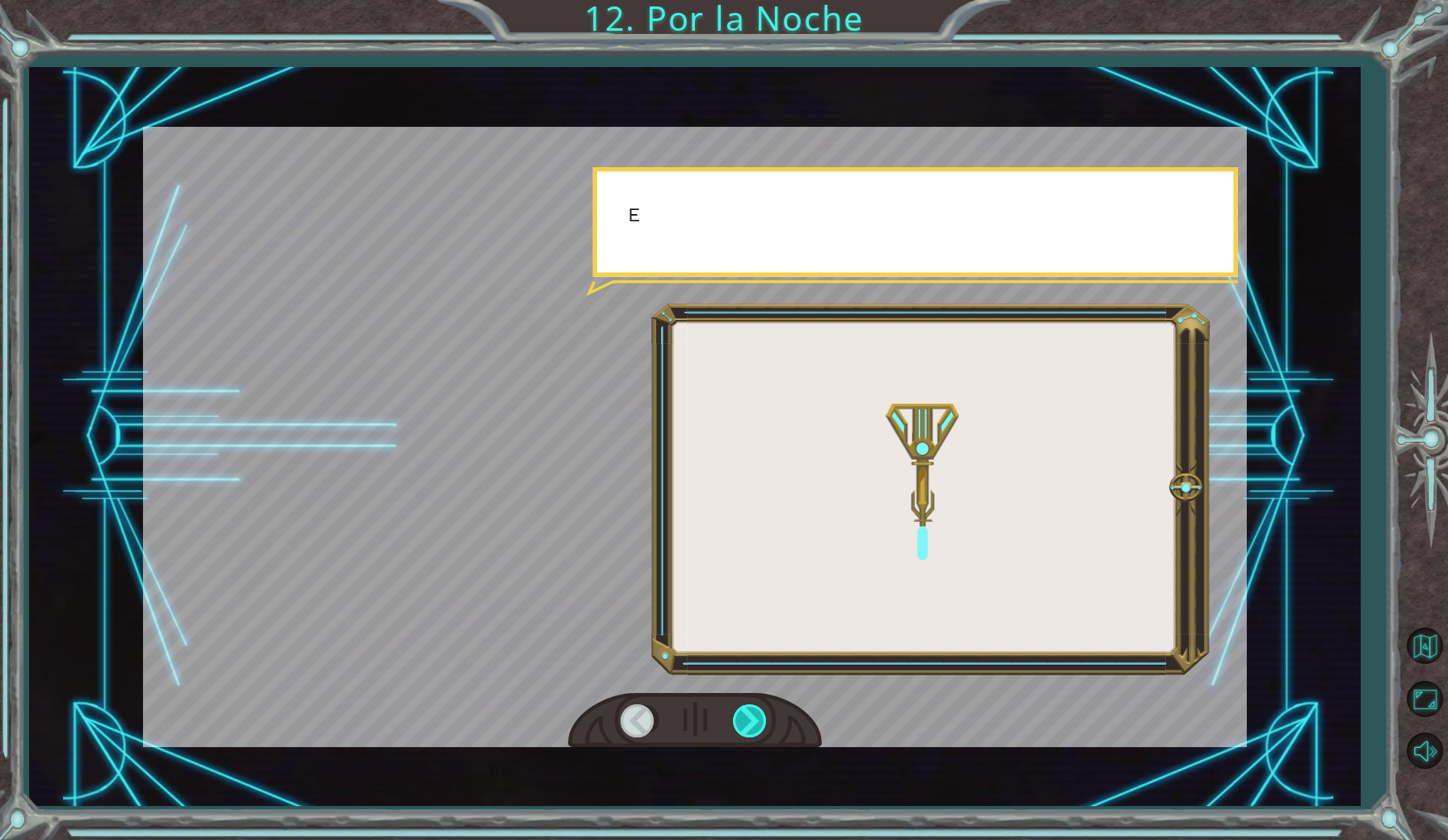
click at [751, 713] on div at bounding box center [751, 721] width 36 height 33
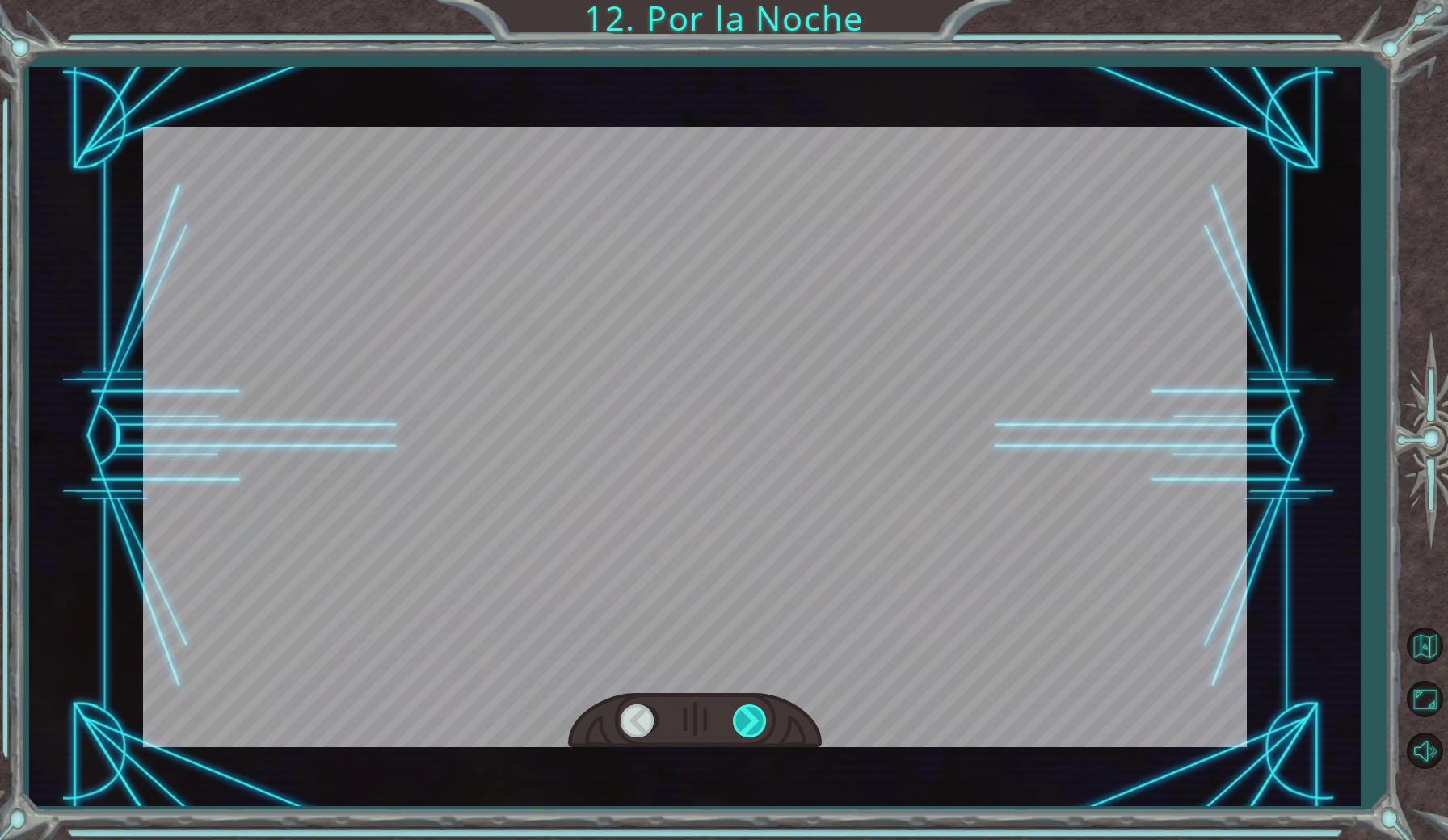
click at [742, 711] on div at bounding box center [751, 721] width 36 height 33
click at [743, 722] on div at bounding box center [751, 721] width 36 height 33
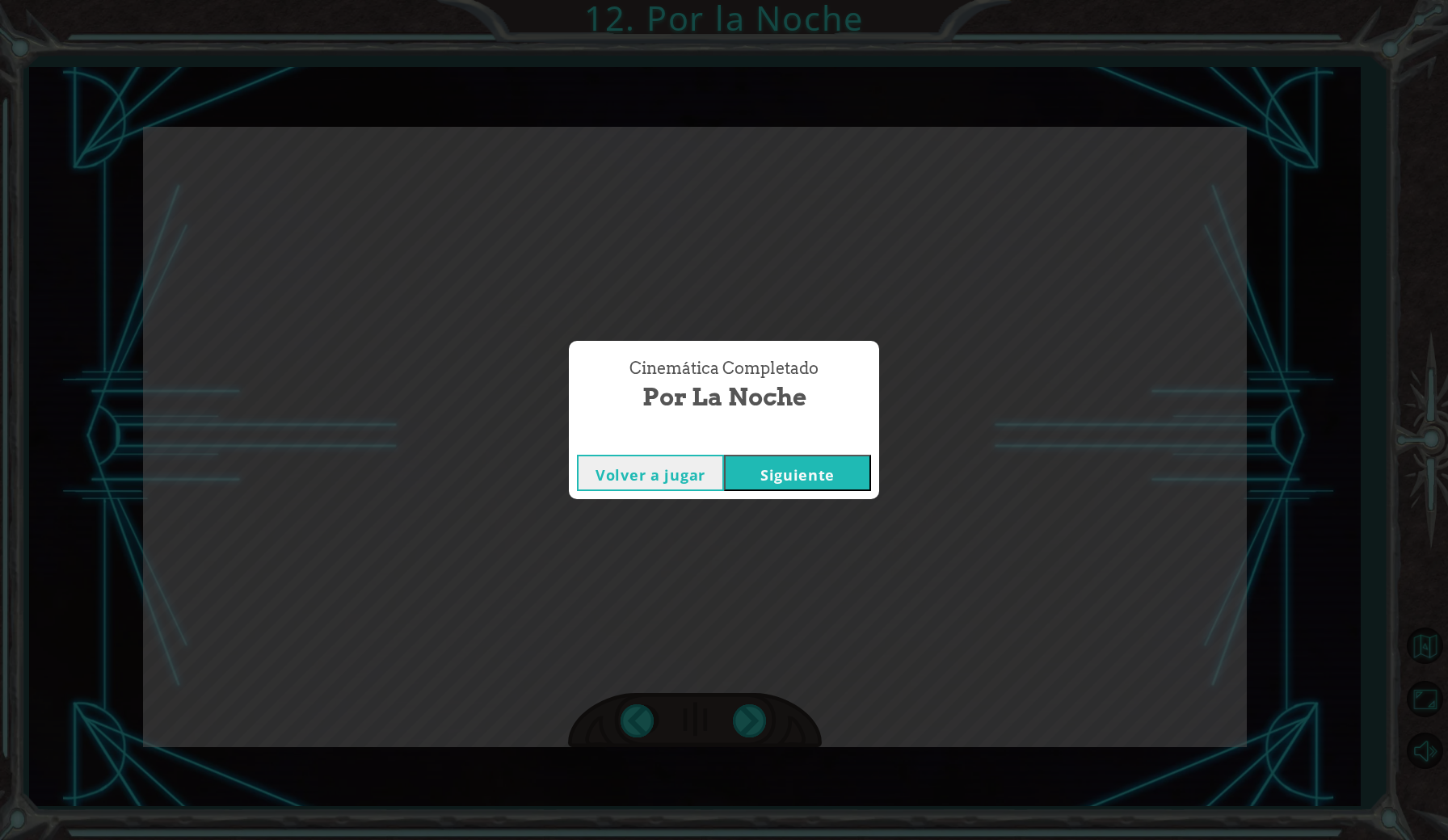
click at [813, 483] on button "Siguiente" at bounding box center [797, 473] width 147 height 36
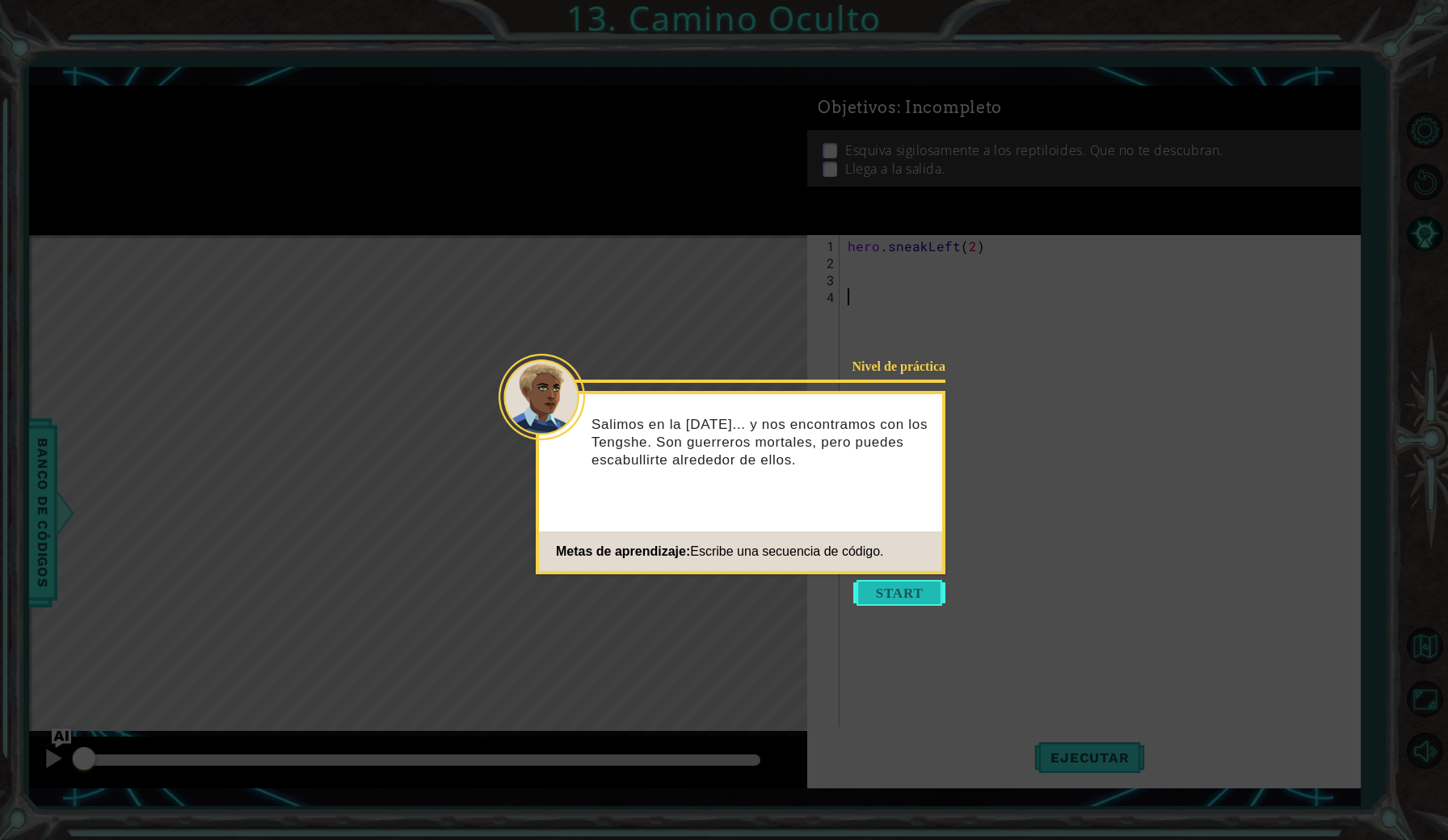
click at [919, 594] on button "Start" at bounding box center [900, 592] width 92 height 26
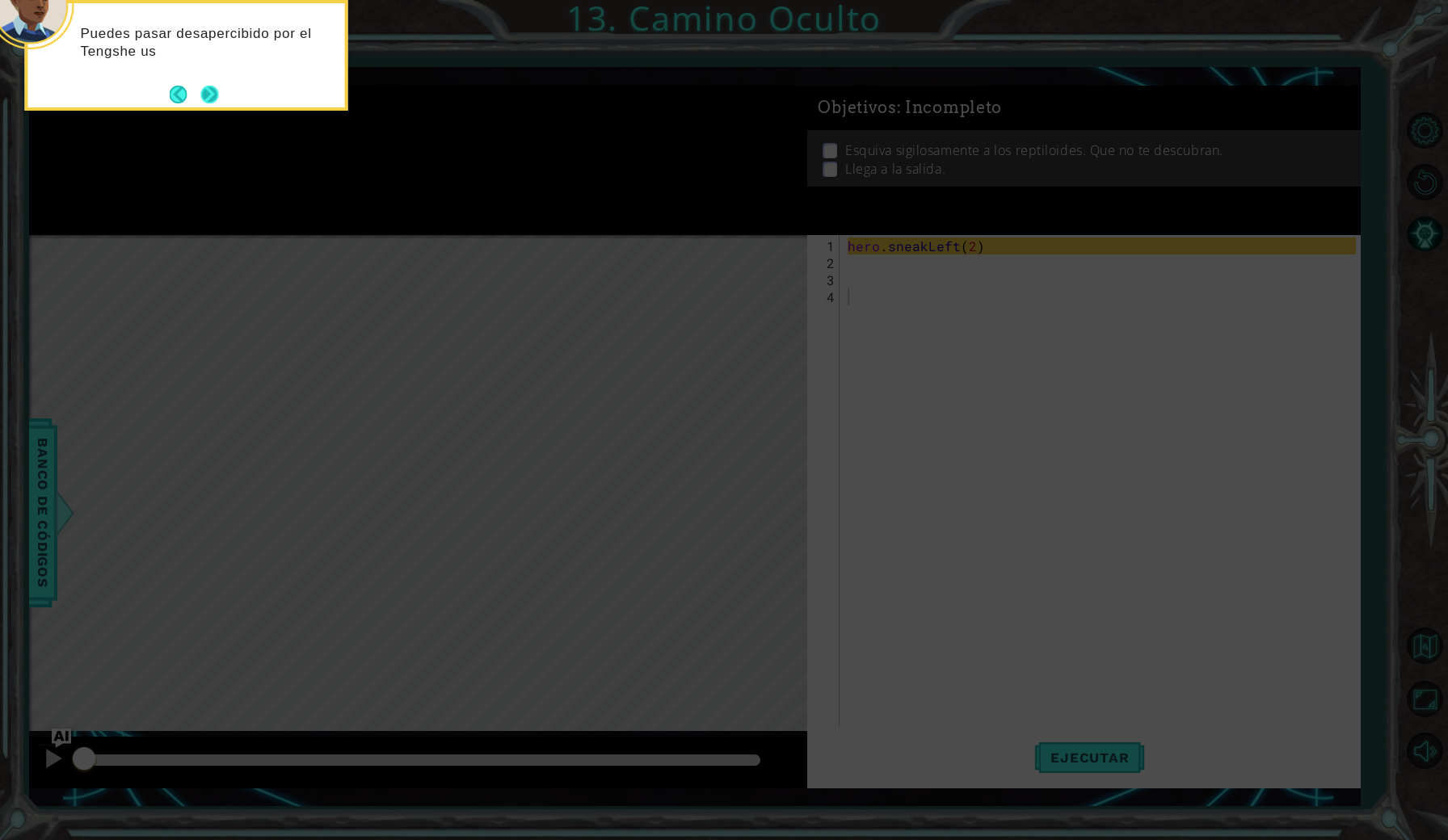
click at [204, 92] on button "Next" at bounding box center [210, 94] width 19 height 19
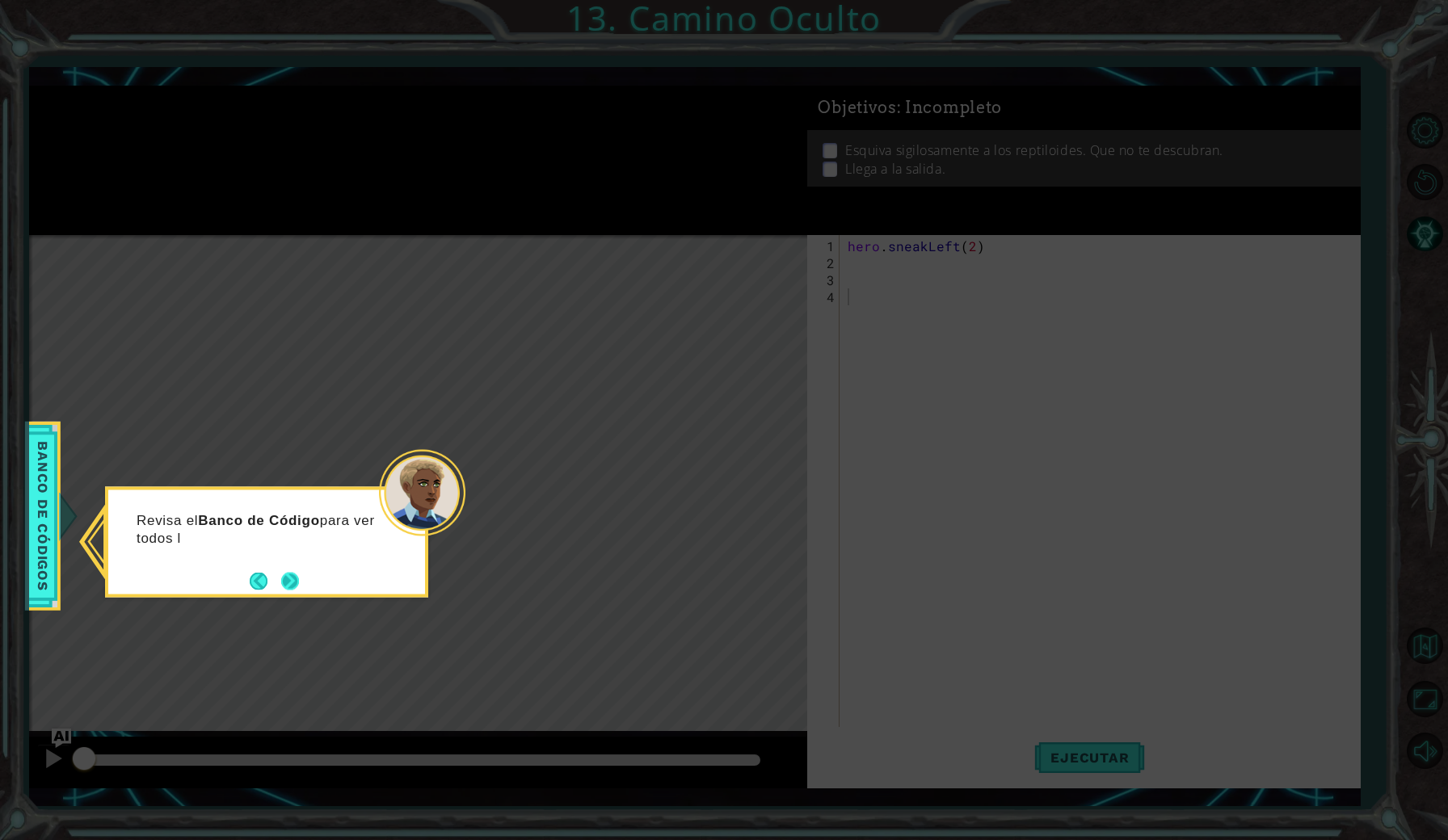
click at [291, 572] on button "Next" at bounding box center [291, 581] width 18 height 18
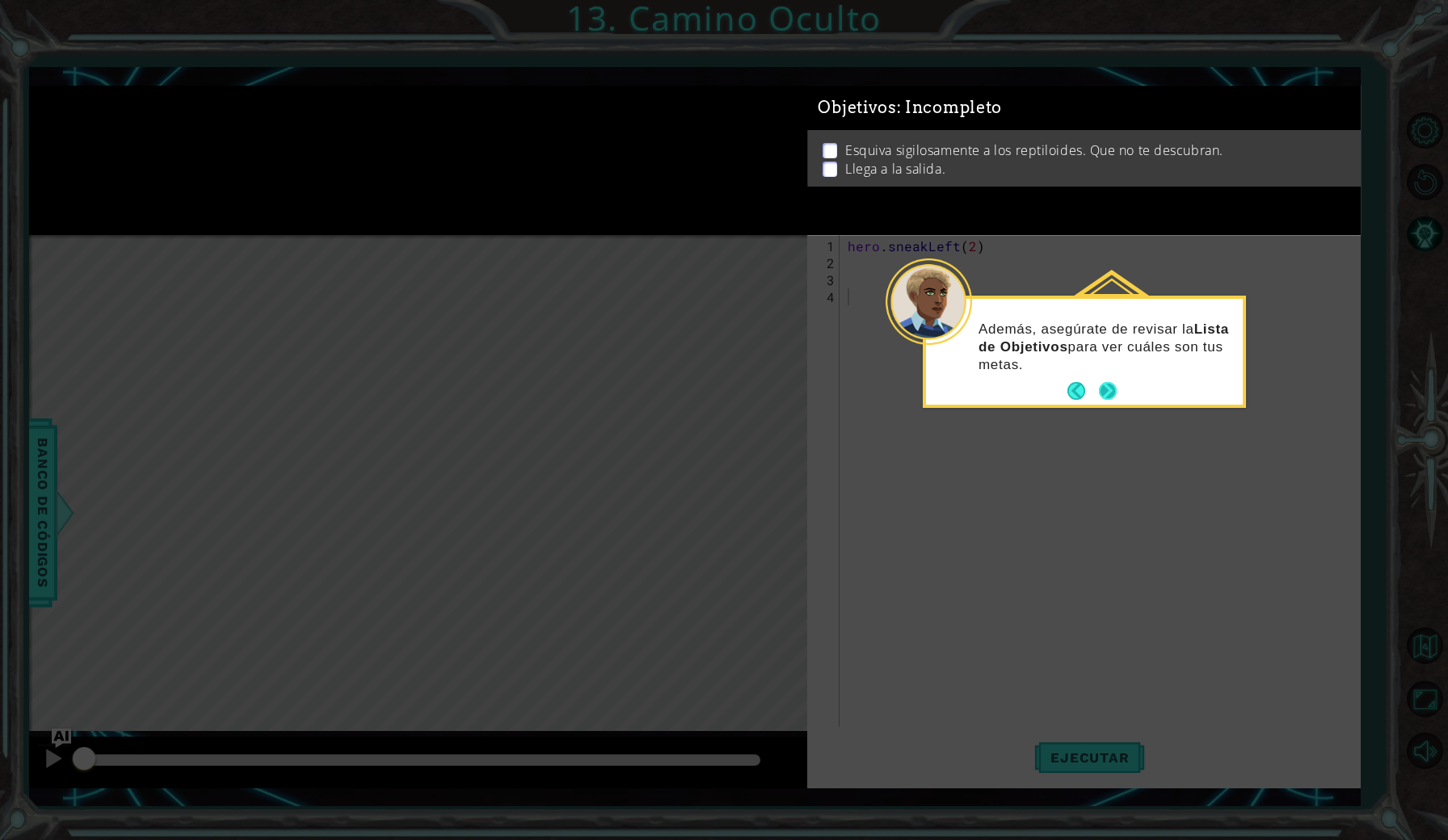
click at [1107, 391] on button "Next" at bounding box center [1108, 391] width 19 height 19
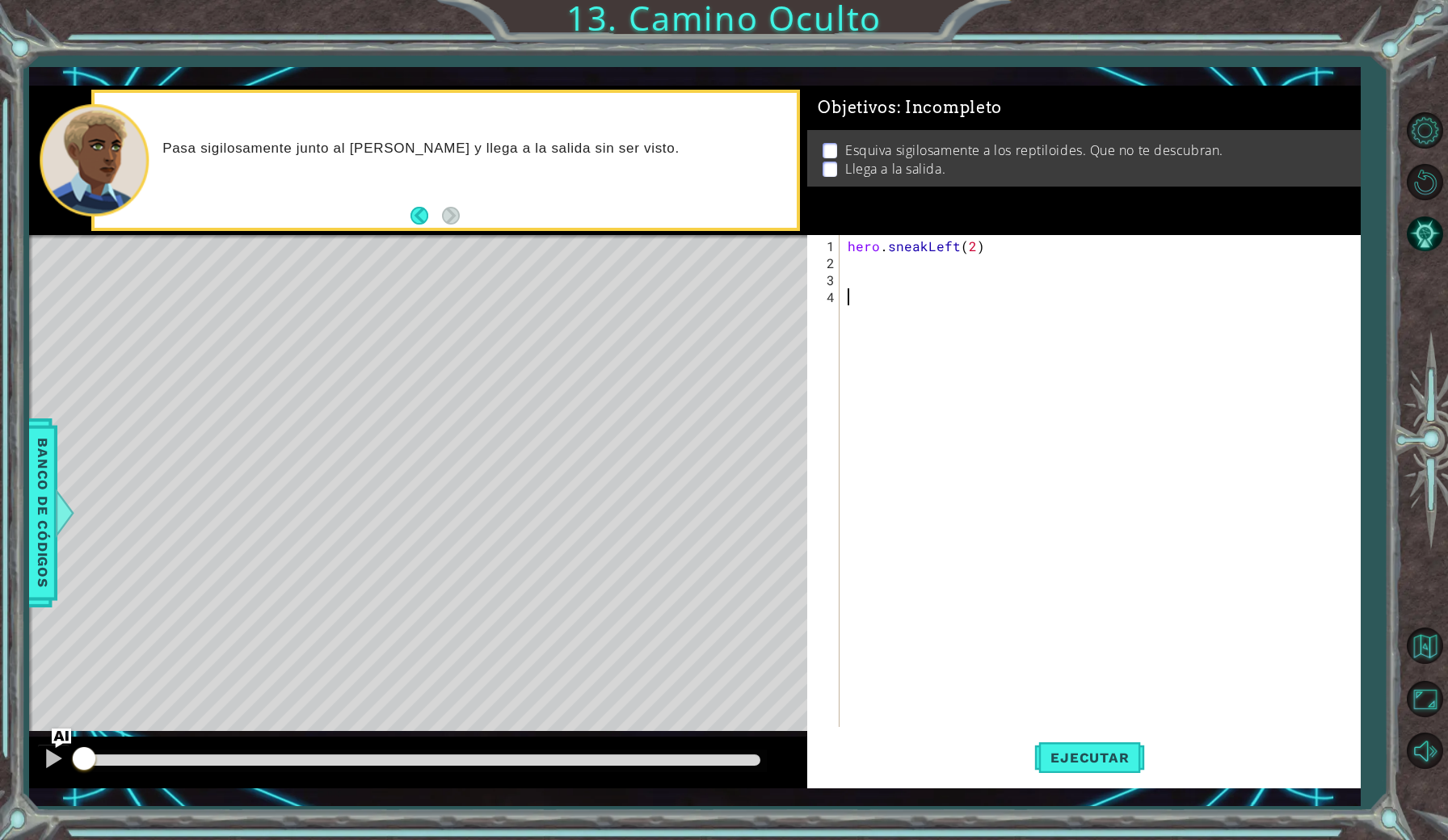
click at [864, 265] on div "hero . sneakLeft ( 2 )" at bounding box center [1104, 500] width 518 height 526
click at [1080, 757] on span "Ejecutar" at bounding box center [1090, 757] width 111 height 17
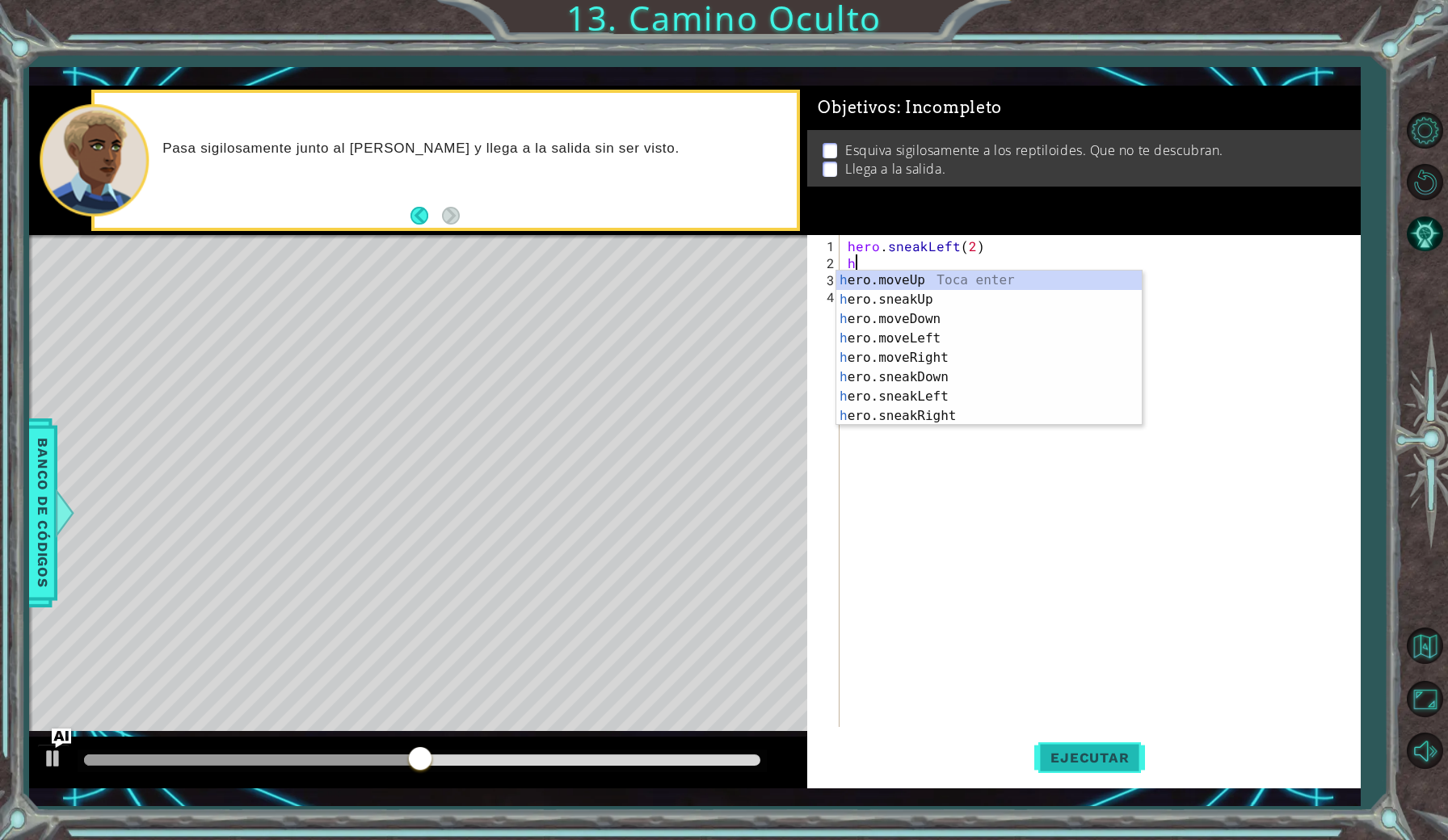
scroll to position [0, 1]
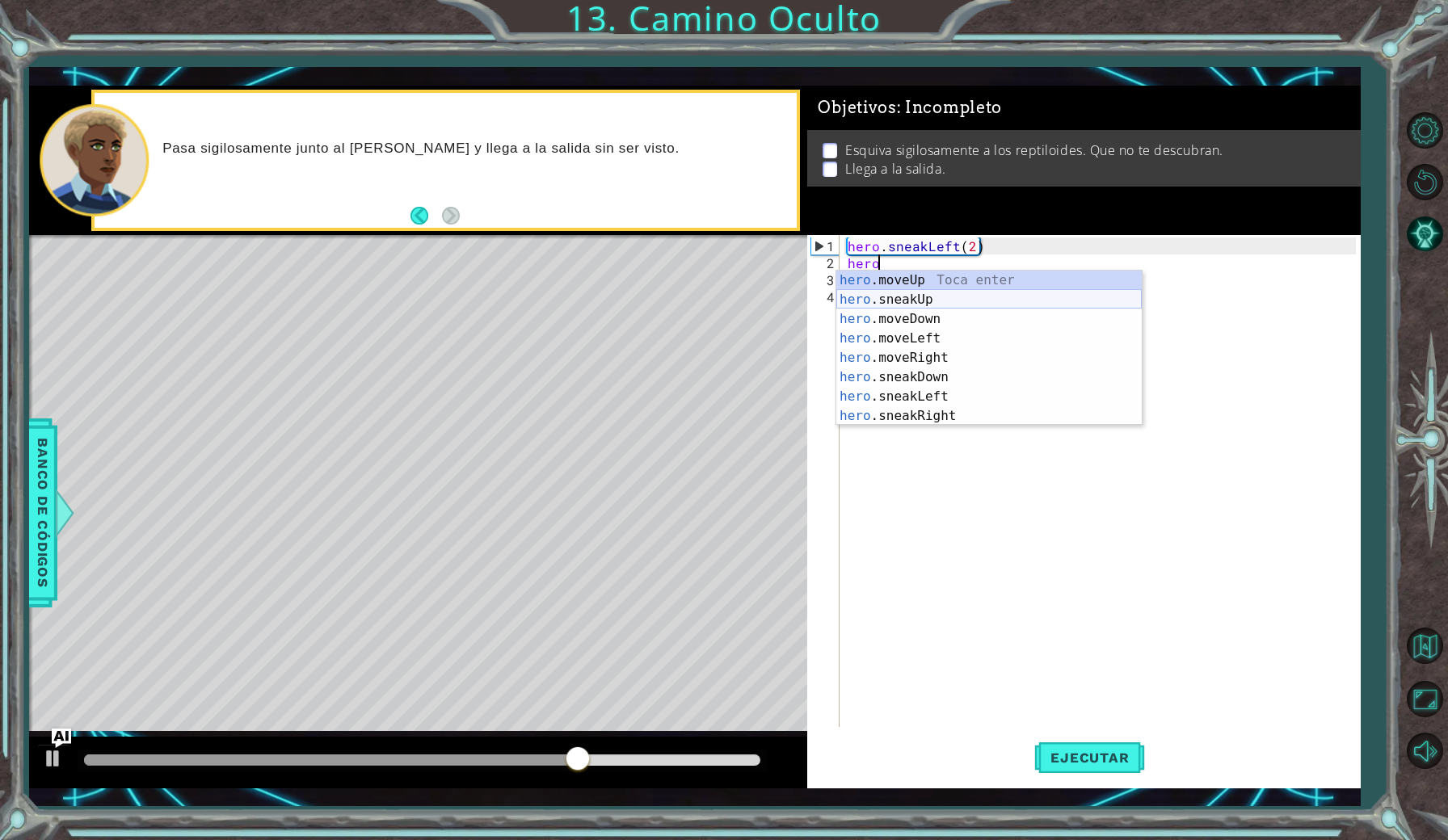
click at [1011, 293] on div "hero .moveUp Toca enter hero .sneakUp Toca enter hero .moveDown Toca enter hero…" at bounding box center [989, 367] width 305 height 194
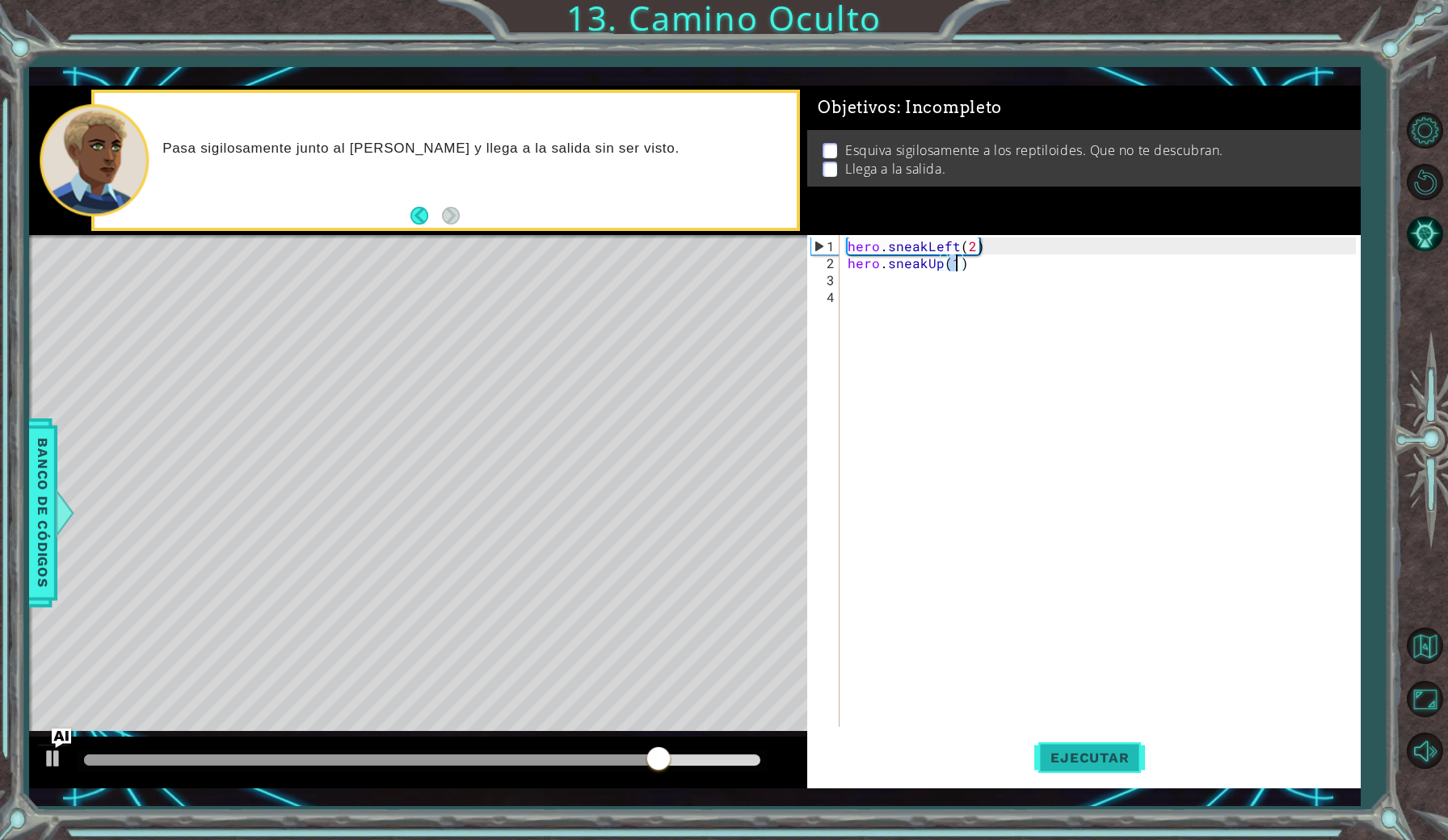
click at [1086, 749] on span "Ejecutar" at bounding box center [1090, 757] width 111 height 17
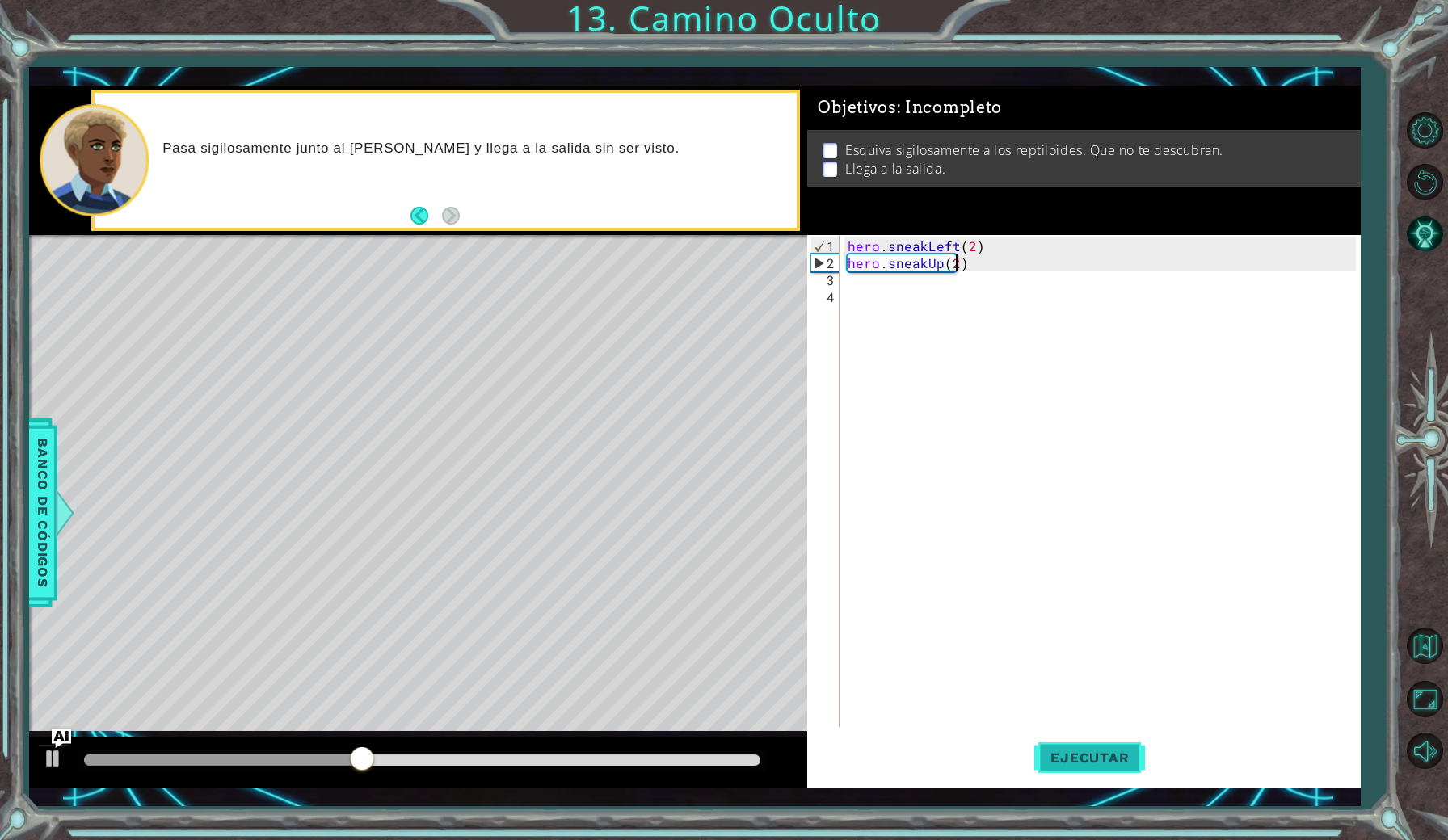
scroll to position [0, 7]
type textarea "hero.sneakUp(2)"
click at [1091, 743] on button "Ejecutar" at bounding box center [1090, 757] width 111 height 55
click at [895, 289] on div "hero . sneakLeft ( 2 ) hero . sneakUp ( 2 )" at bounding box center [1104, 500] width 518 height 526
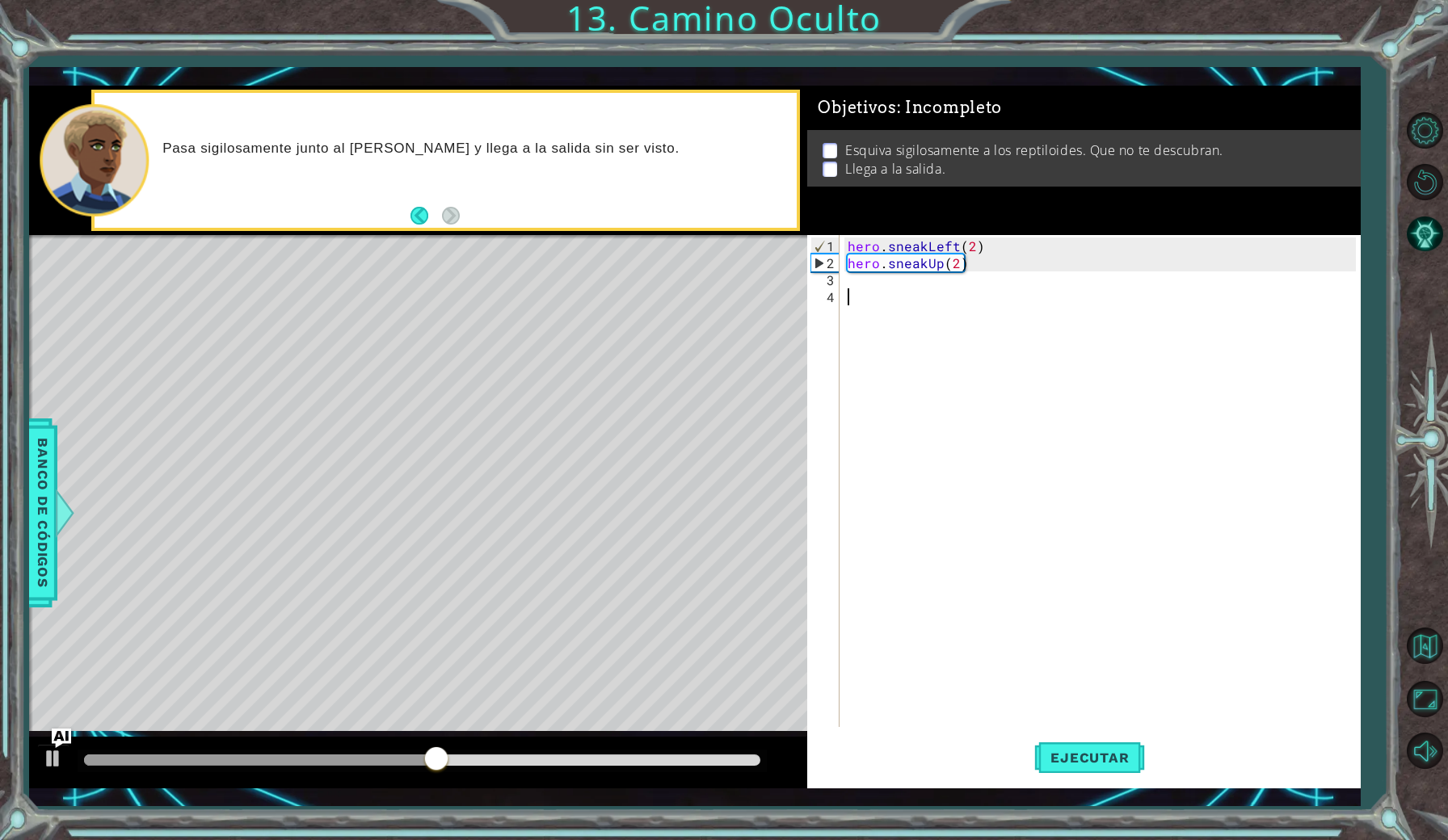
click at [877, 280] on div "hero . sneakLeft ( 2 ) hero . sneakUp ( 2 )" at bounding box center [1104, 500] width 518 height 526
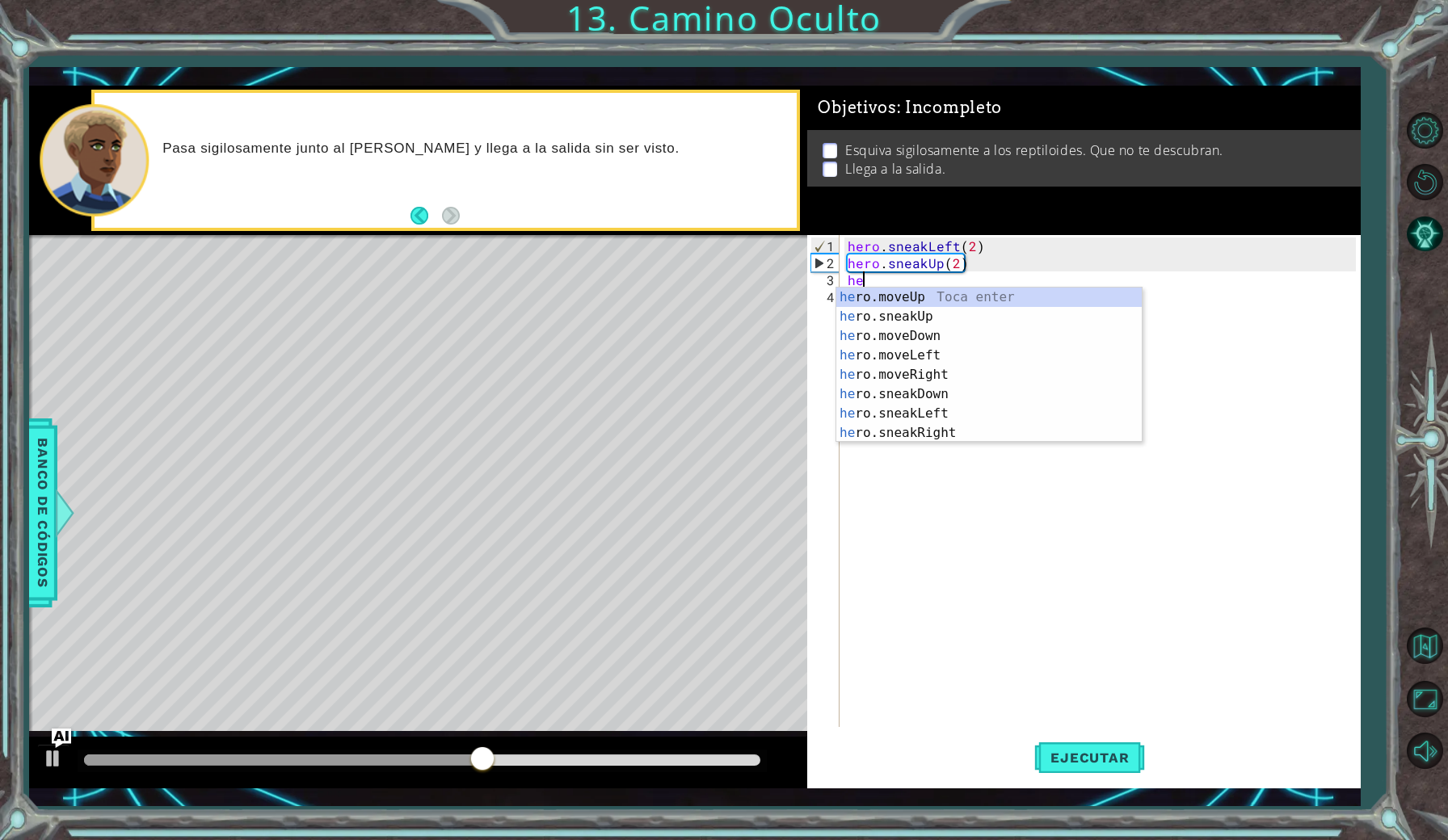
scroll to position [0, 1]
click at [929, 366] on div "hero .moveUp Toca enter hero .sneakUp Toca enter hero .moveDown Toca enter hero…" at bounding box center [989, 384] width 305 height 194
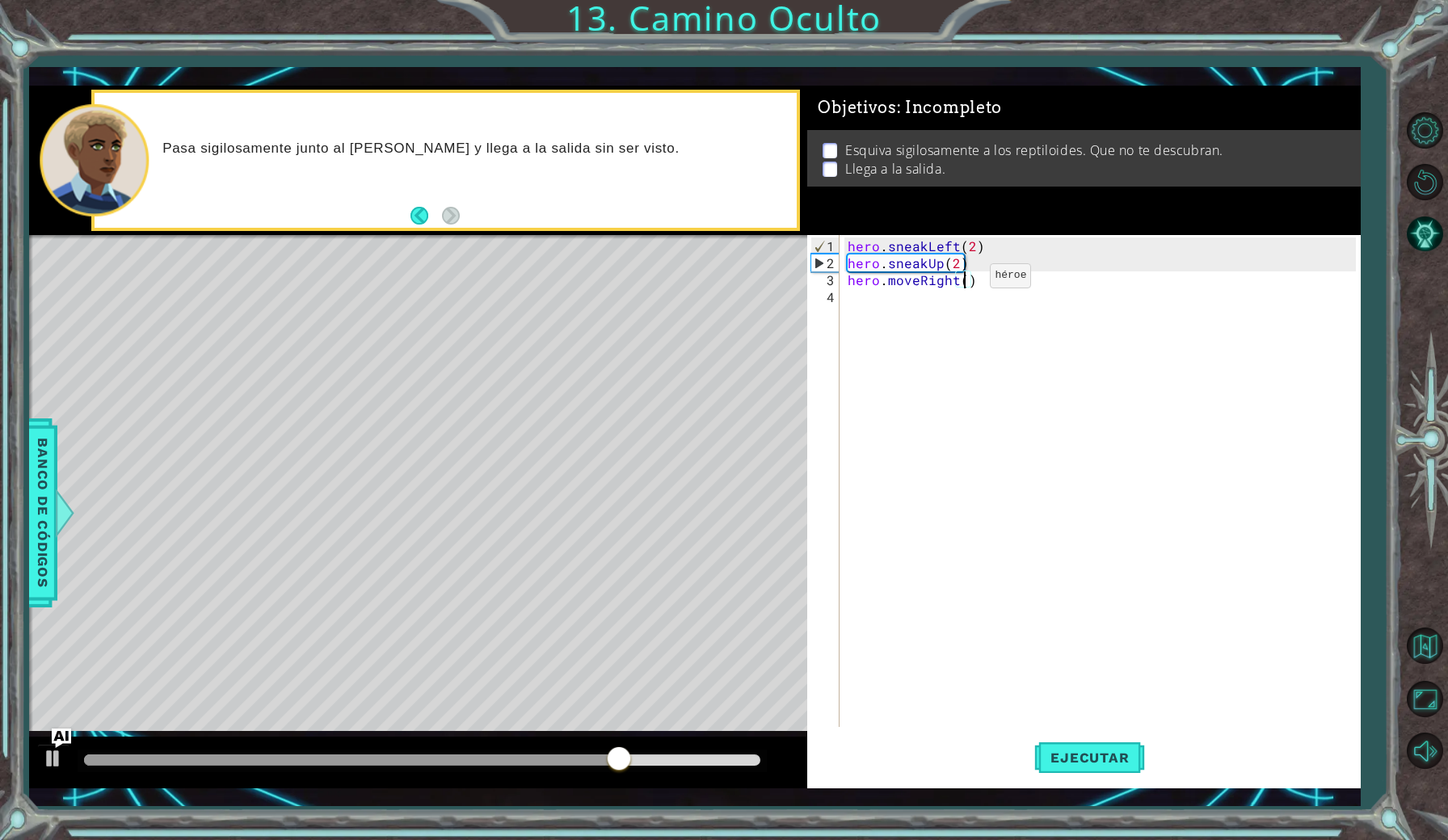
scroll to position [0, 7]
click at [1048, 755] on span "Ejecutar" at bounding box center [1090, 757] width 111 height 17
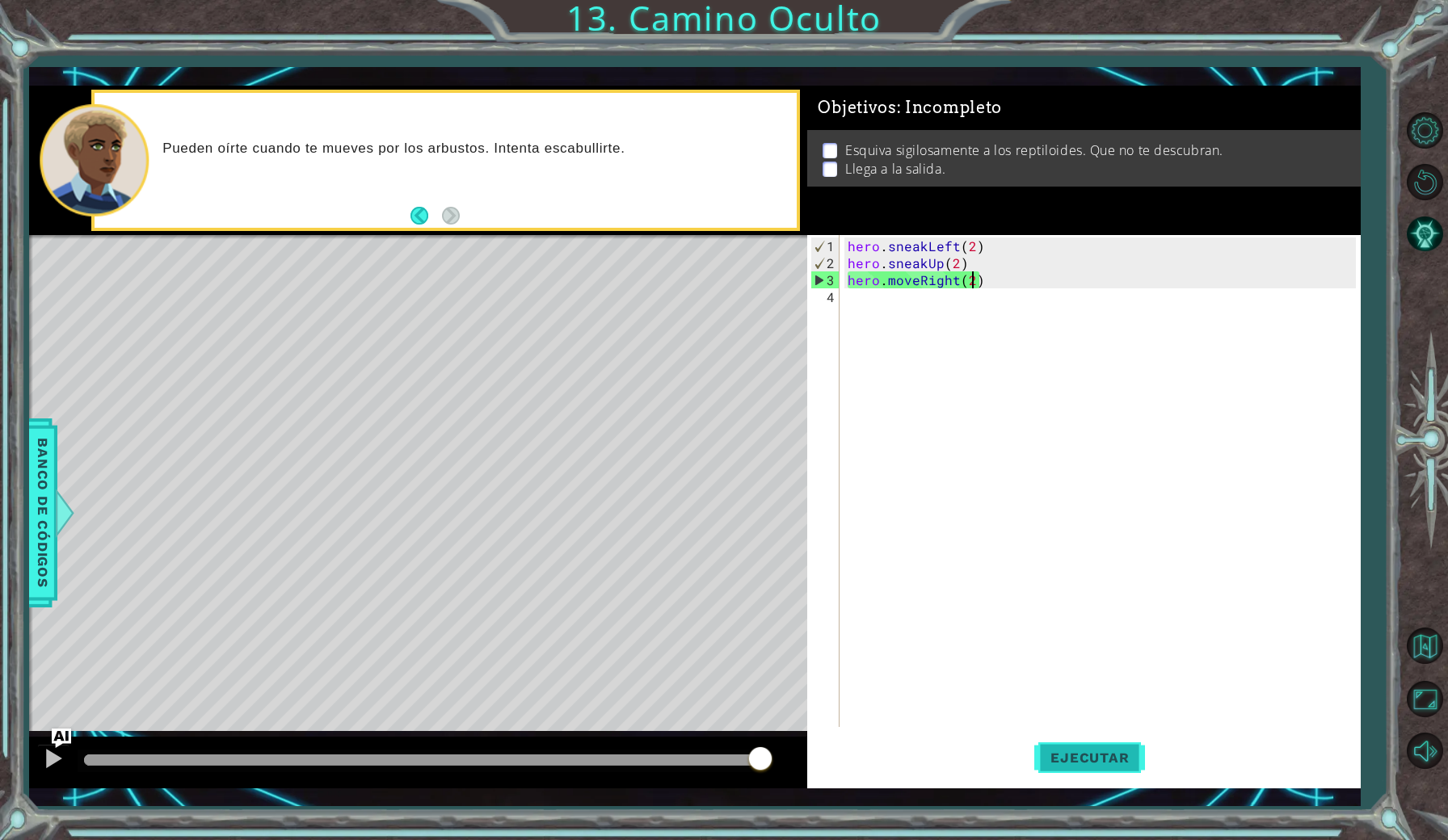
click at [1123, 749] on span "Ejecutar" at bounding box center [1090, 757] width 111 height 17
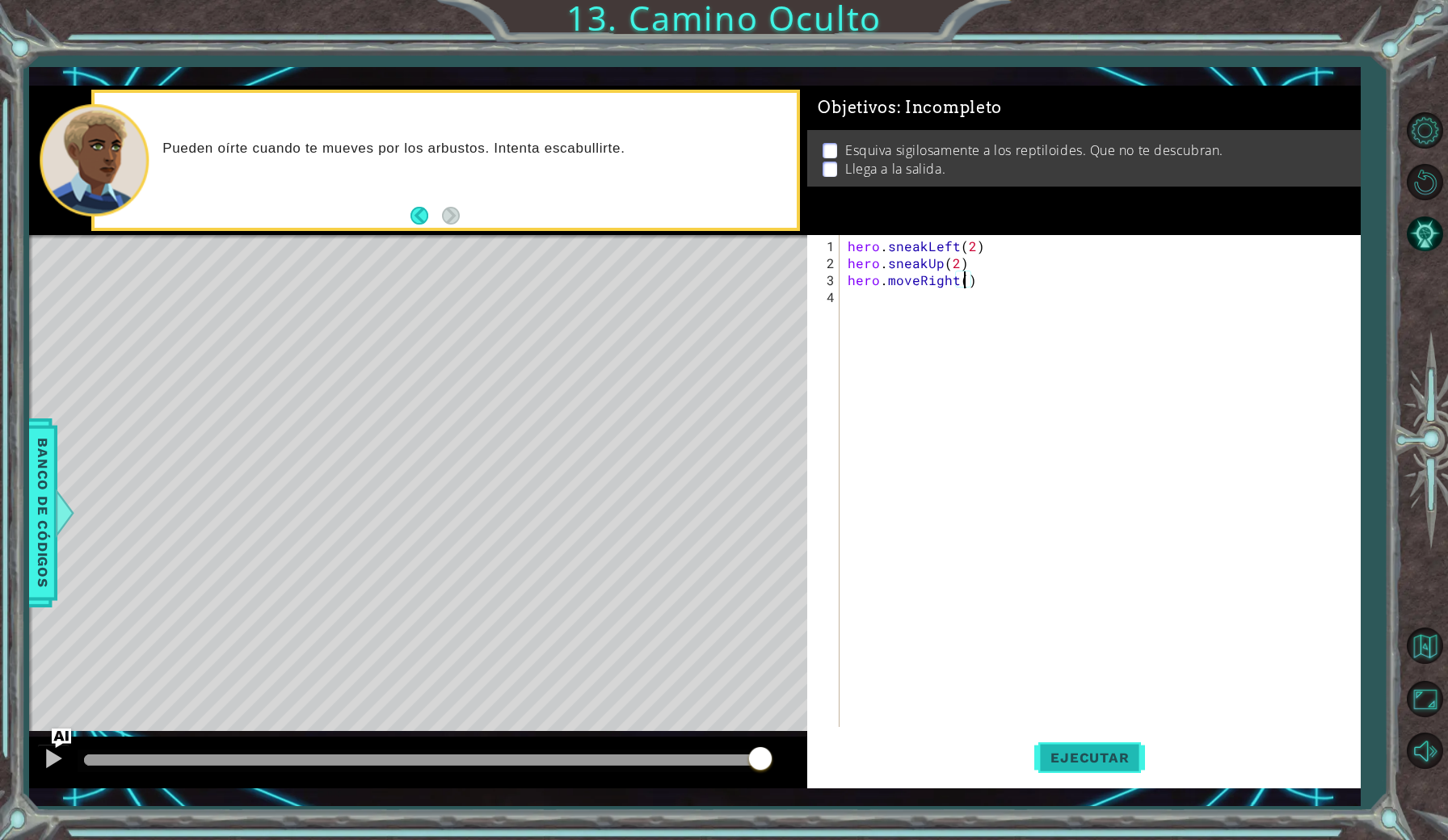
click at [1099, 749] on span "Ejecutar" at bounding box center [1090, 757] width 111 height 17
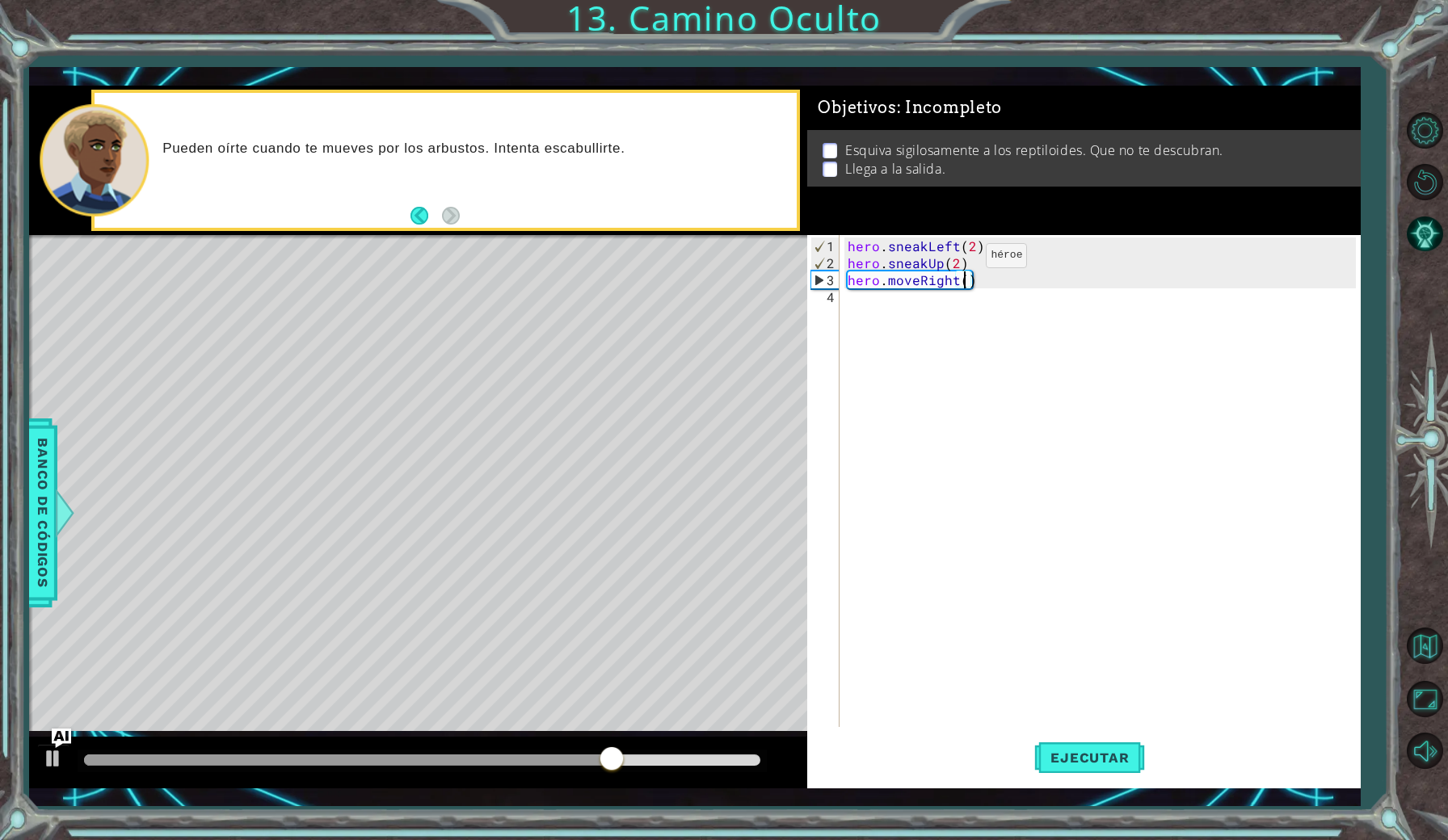
click at [958, 262] on div "hero . sneakLeft ( 2 ) hero . sneakUp ( 2 ) hero . moveRight ( )" at bounding box center [1104, 500] width 518 height 526
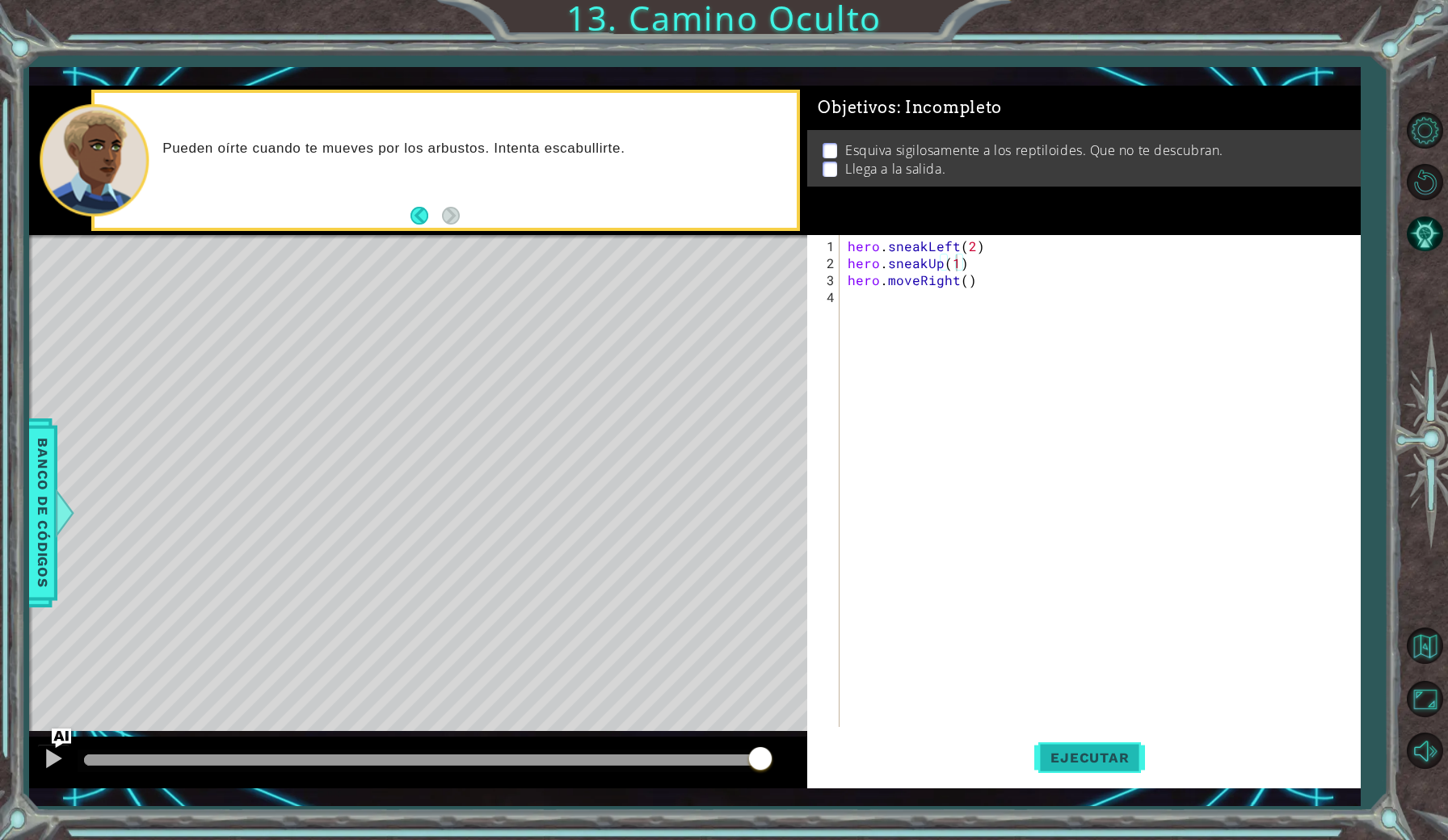
click at [1114, 743] on button "Ejecutar" at bounding box center [1090, 757] width 111 height 55
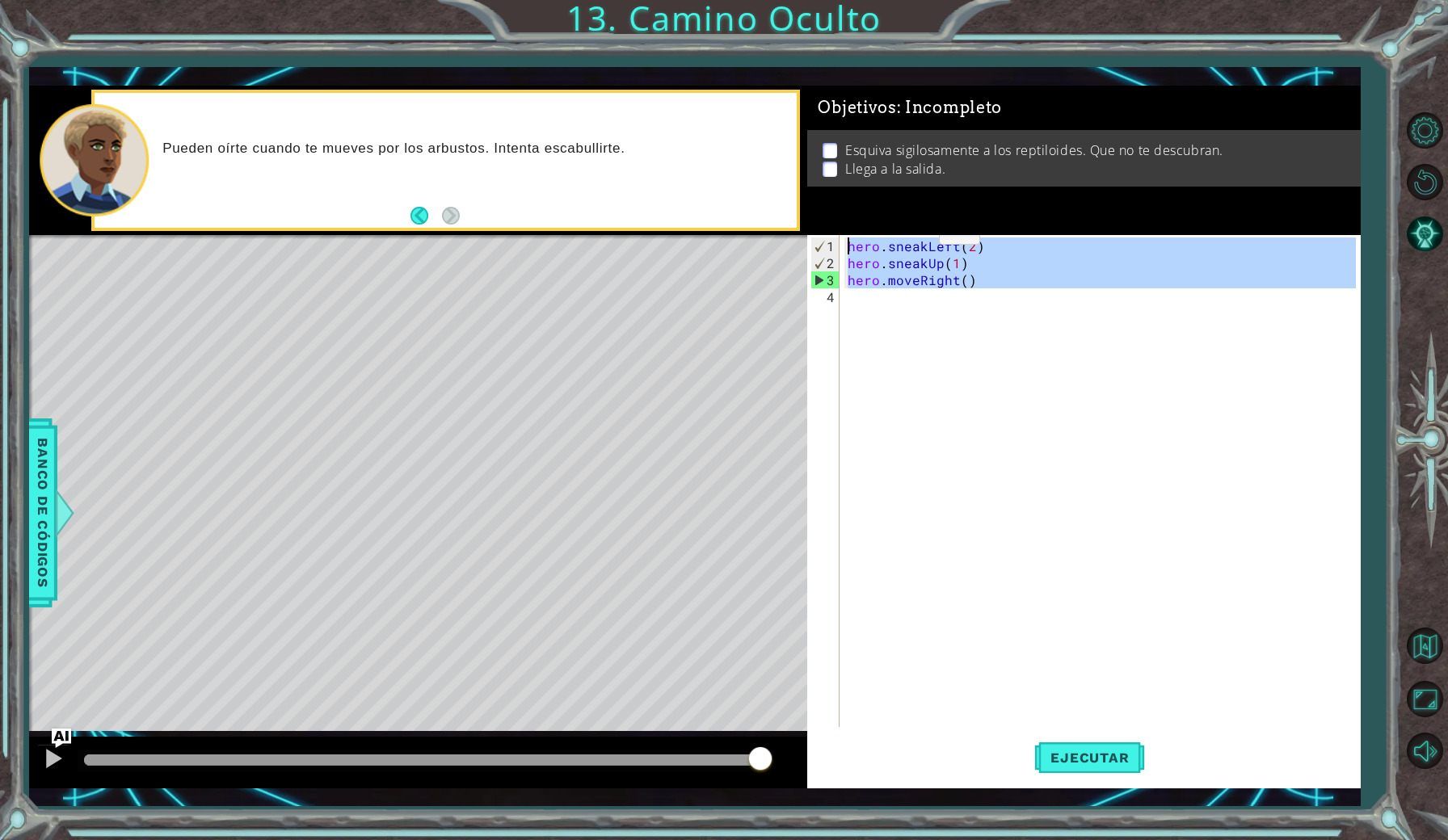
drag, startPoint x: 1002, startPoint y: 291, endPoint x: 893, endPoint y: 212, distance: 134.6
click at [893, 212] on div "Objetivos : Incompleto Esquiva sigilosamente a los reptiloides. Que no te descu…" at bounding box center [1084, 437] width 553 height 703
type textarea "hero.sneakLeft(2) hero.sneakUp(1)"
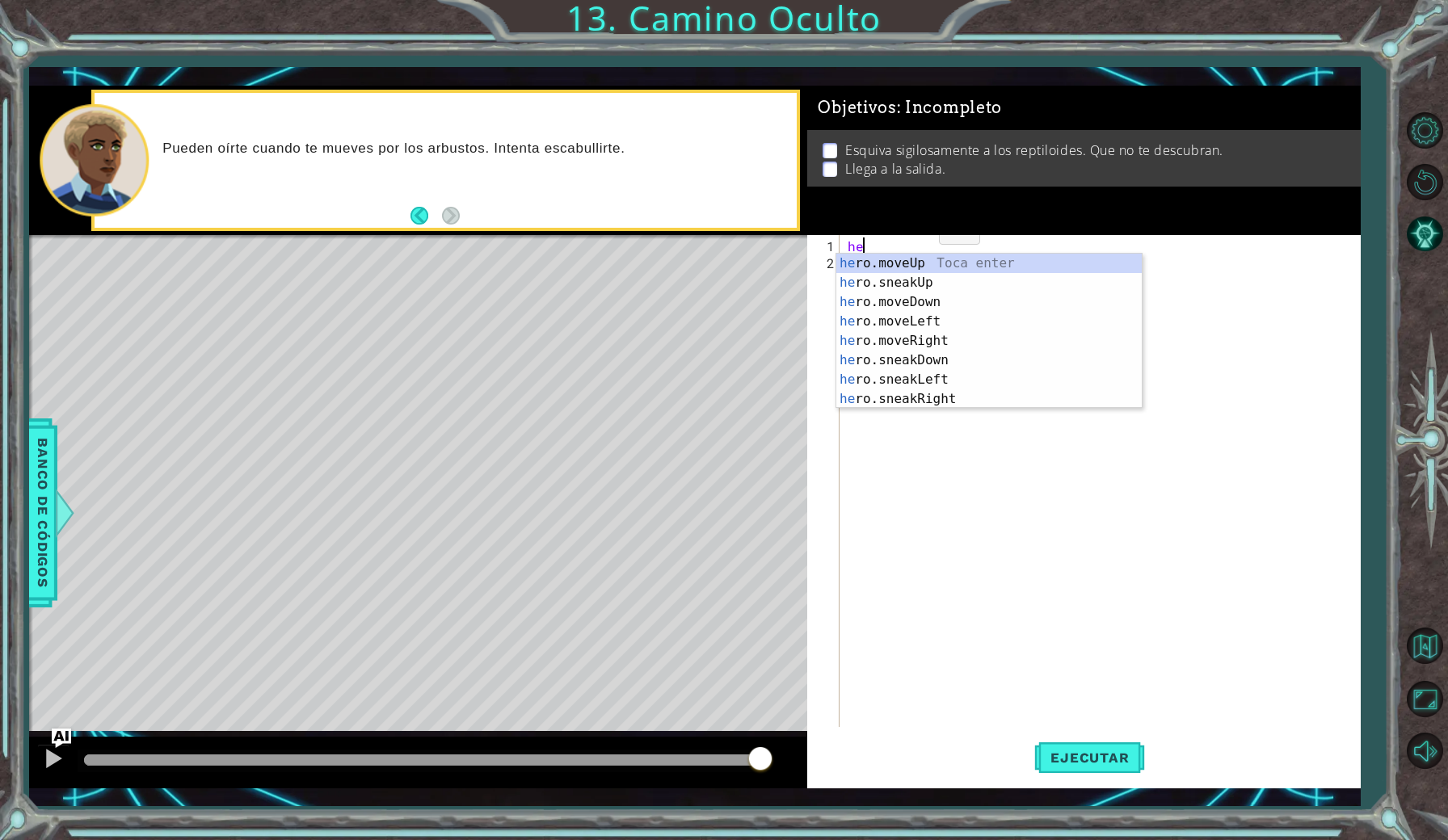
scroll to position [0, 1]
click at [940, 257] on div "her o.moveUp Toca enter her o.sneakUp Toca enter her o.moveDown Toca enter her …" at bounding box center [989, 350] width 305 height 194
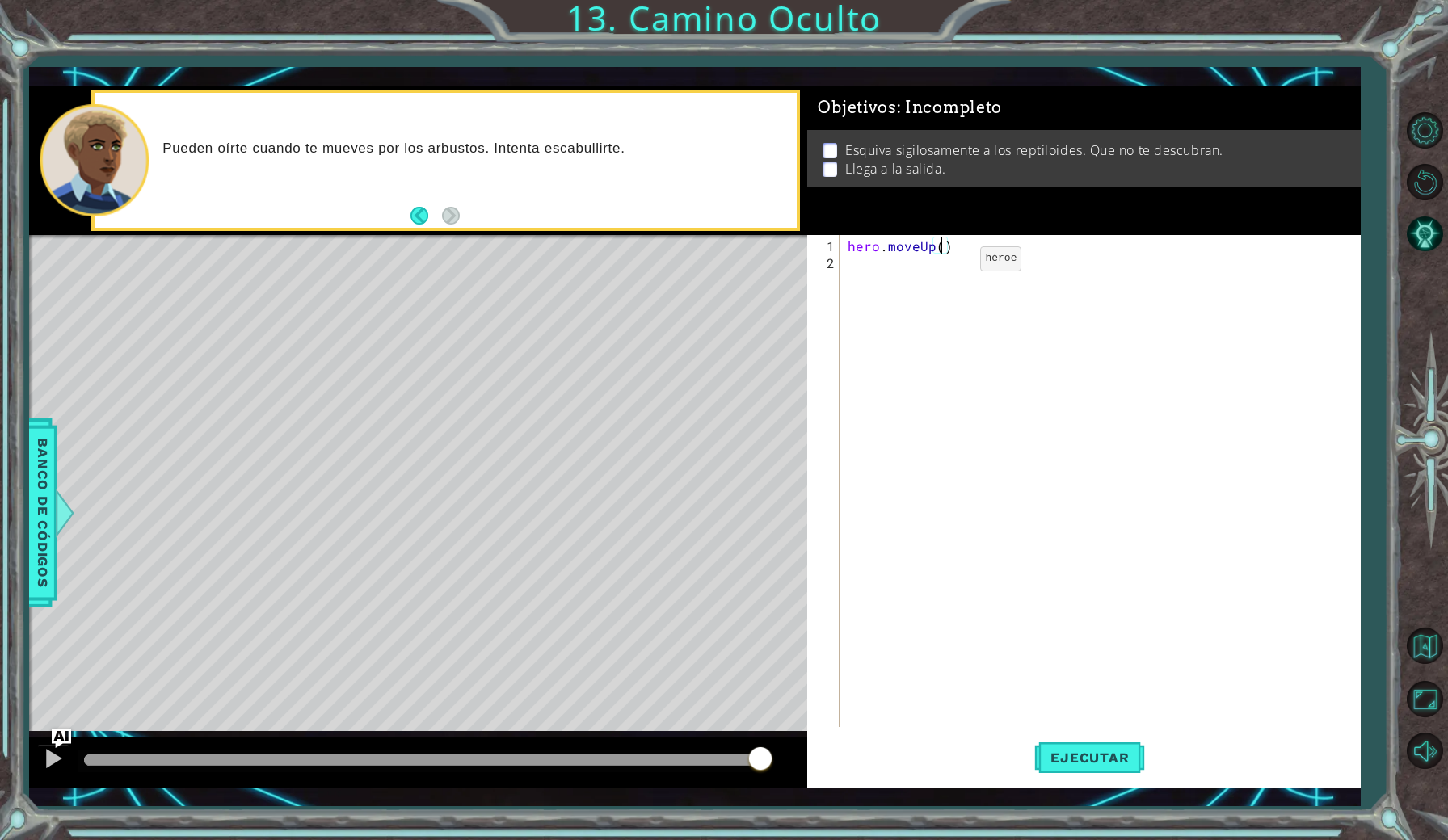
scroll to position [0, 6]
click at [1115, 749] on span "Ejecutar" at bounding box center [1090, 757] width 111 height 17
click at [1015, 252] on div "hero . moveUp ( 2 )" at bounding box center [1104, 500] width 518 height 526
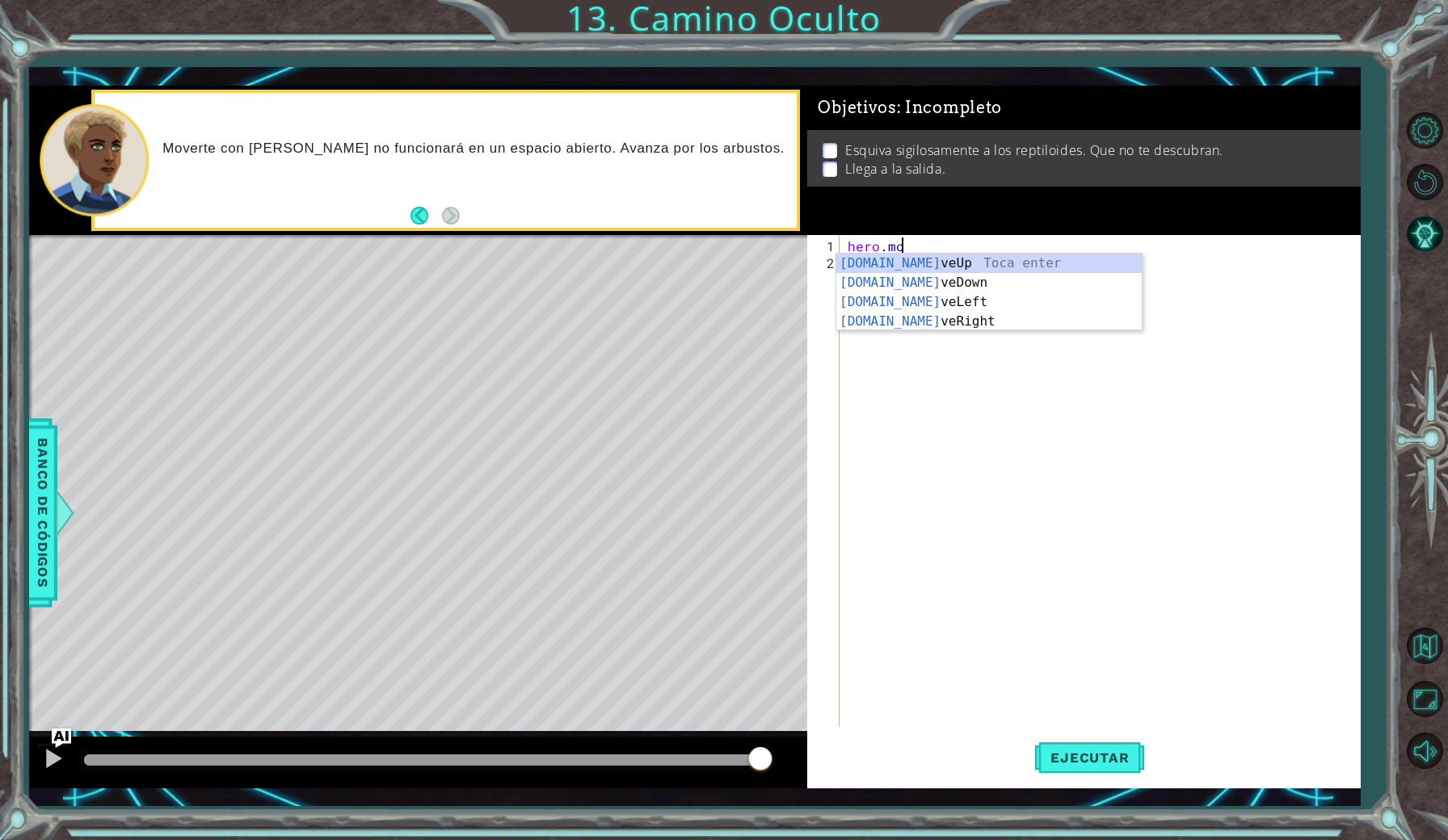
scroll to position [0, 1]
type textarea "h"
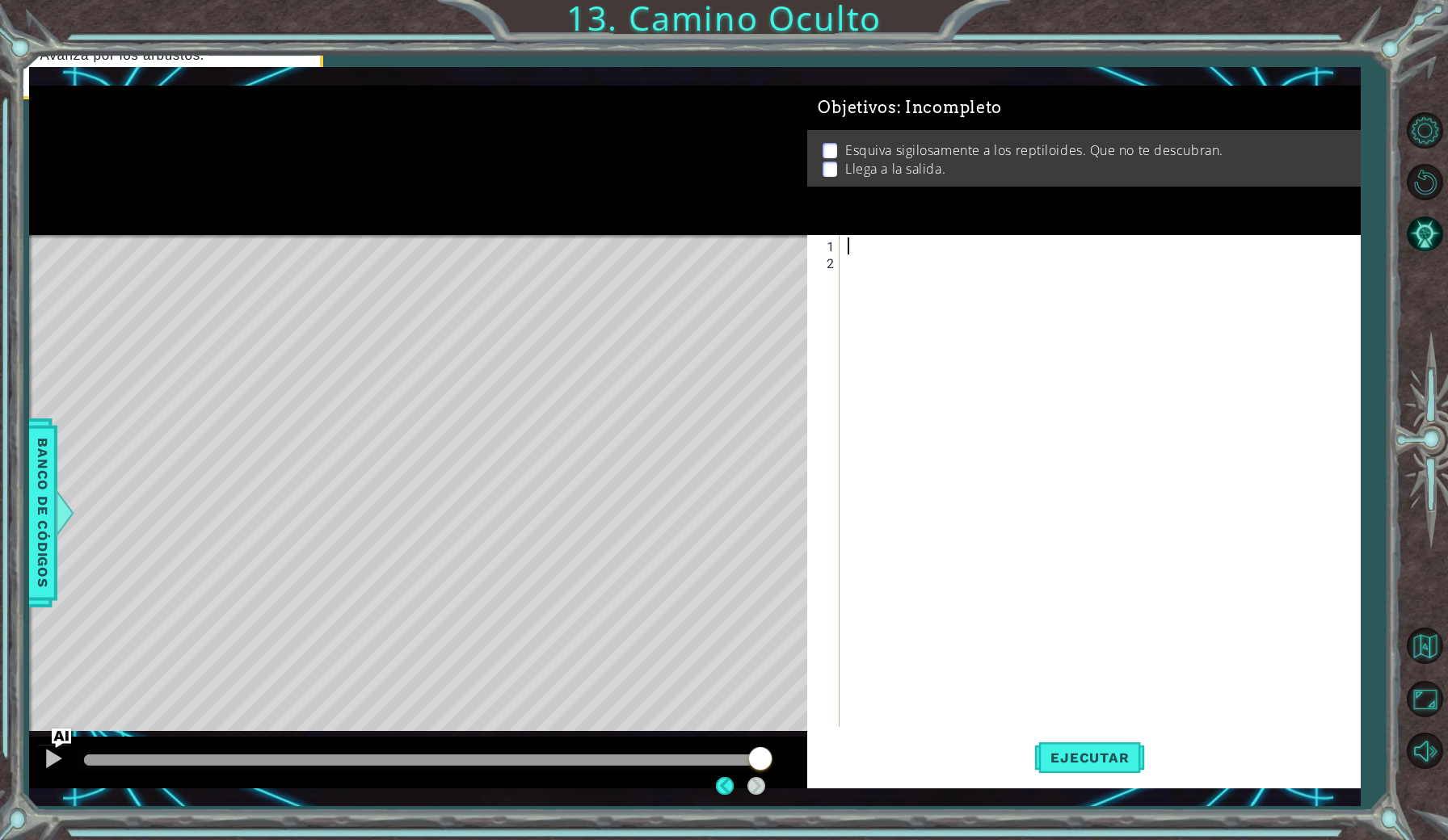
scroll to position [0, 0]
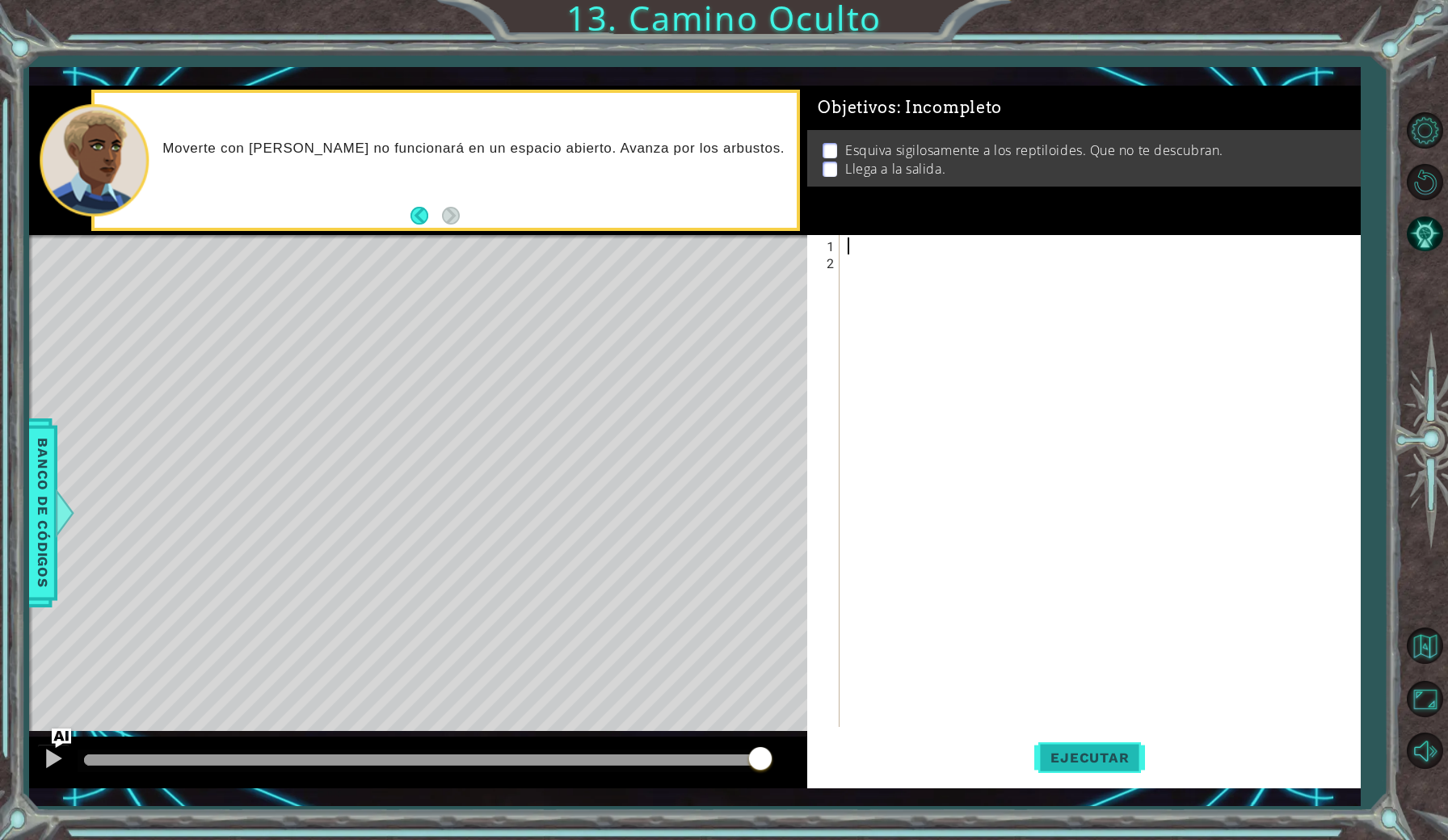
click at [1111, 762] on span "Ejecutar" at bounding box center [1090, 757] width 111 height 17
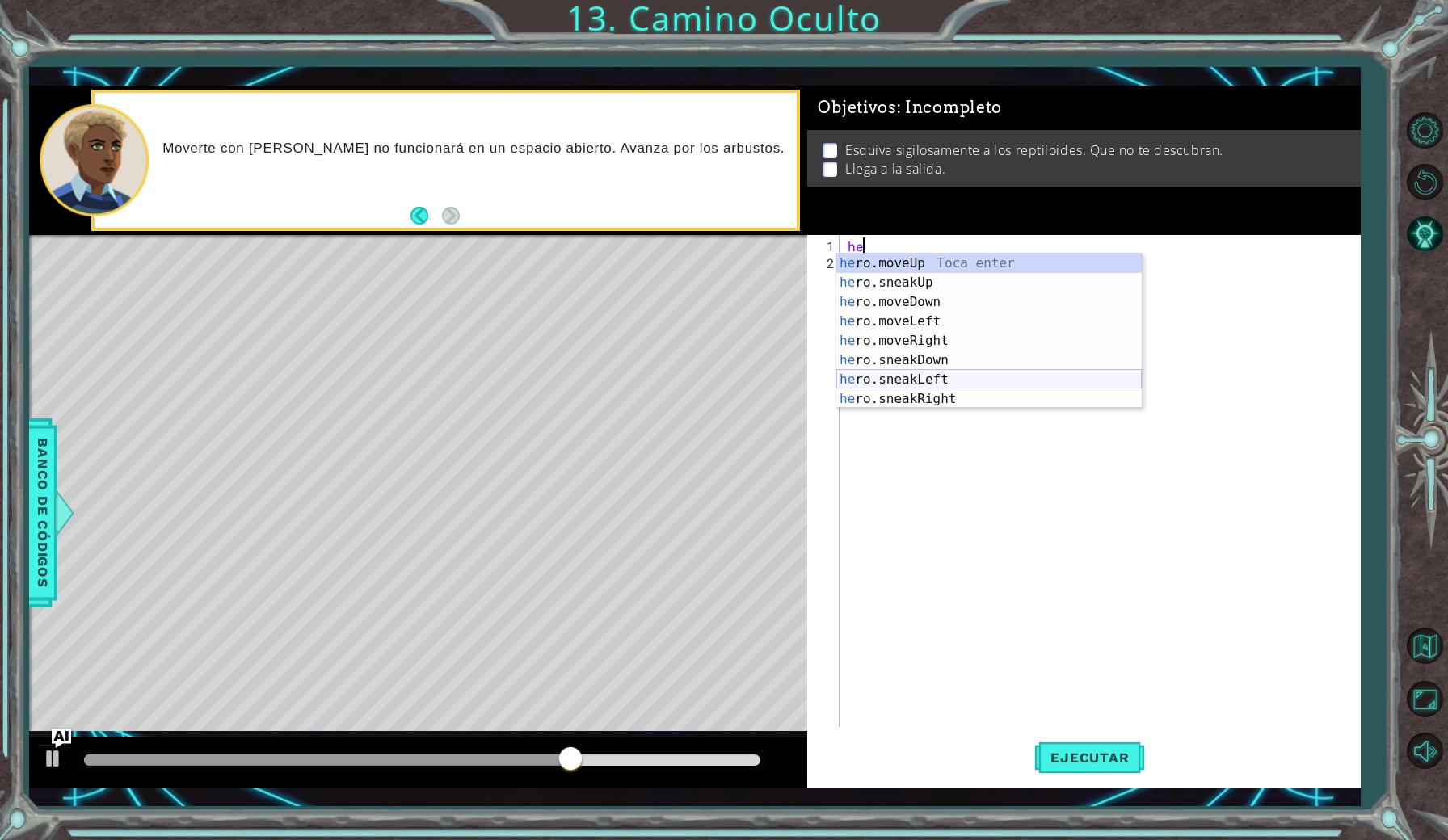
click at [949, 387] on div "he ro.moveUp Toca enter he ro.sneakUp Toca enter he ro.moveDown Toca enter he r…" at bounding box center [989, 350] width 305 height 194
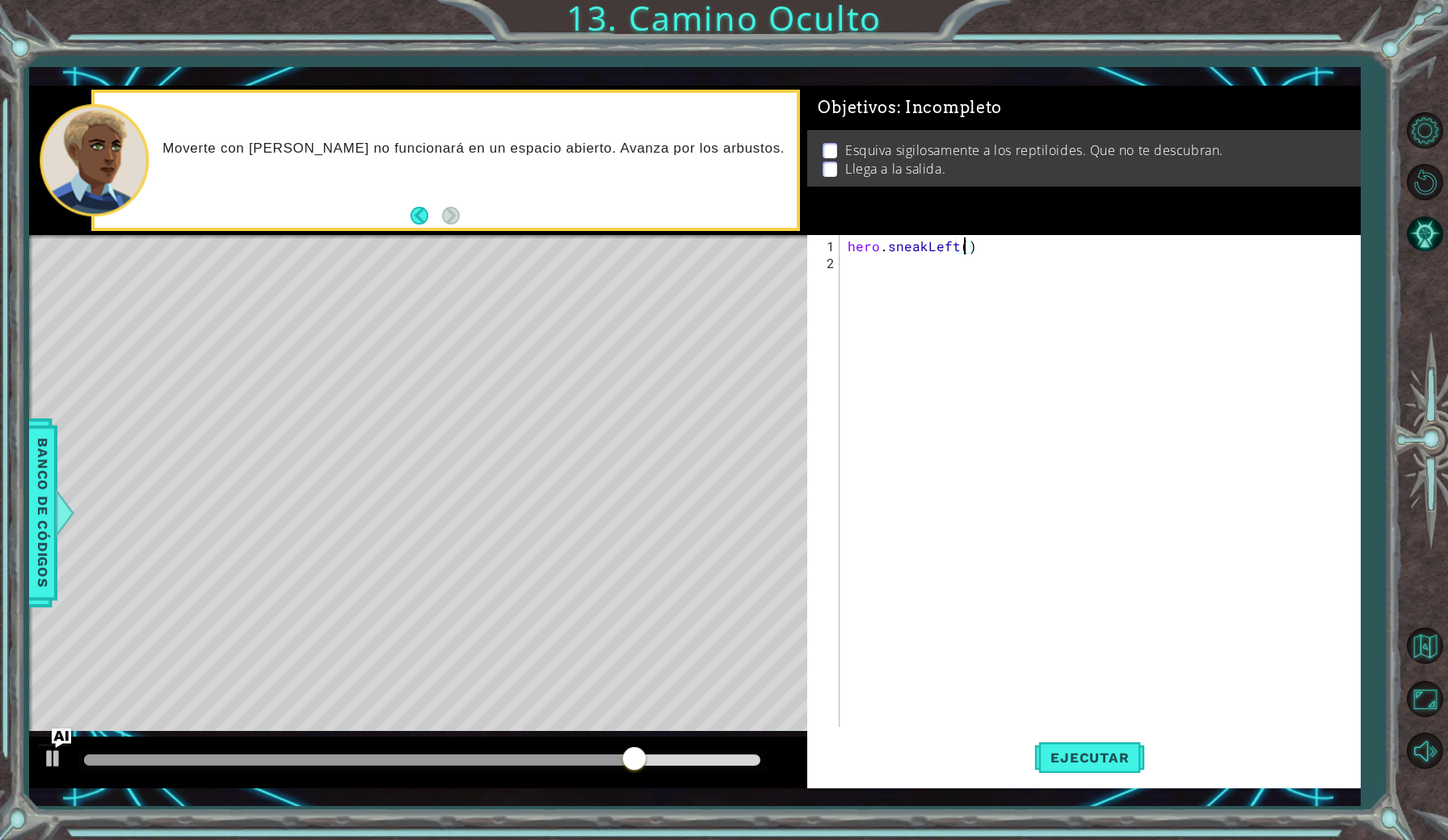
type textarea "hero.sneakLeft(2)"
click at [851, 265] on div "hero . sneakLeft ( 2 )" at bounding box center [1104, 500] width 518 height 526
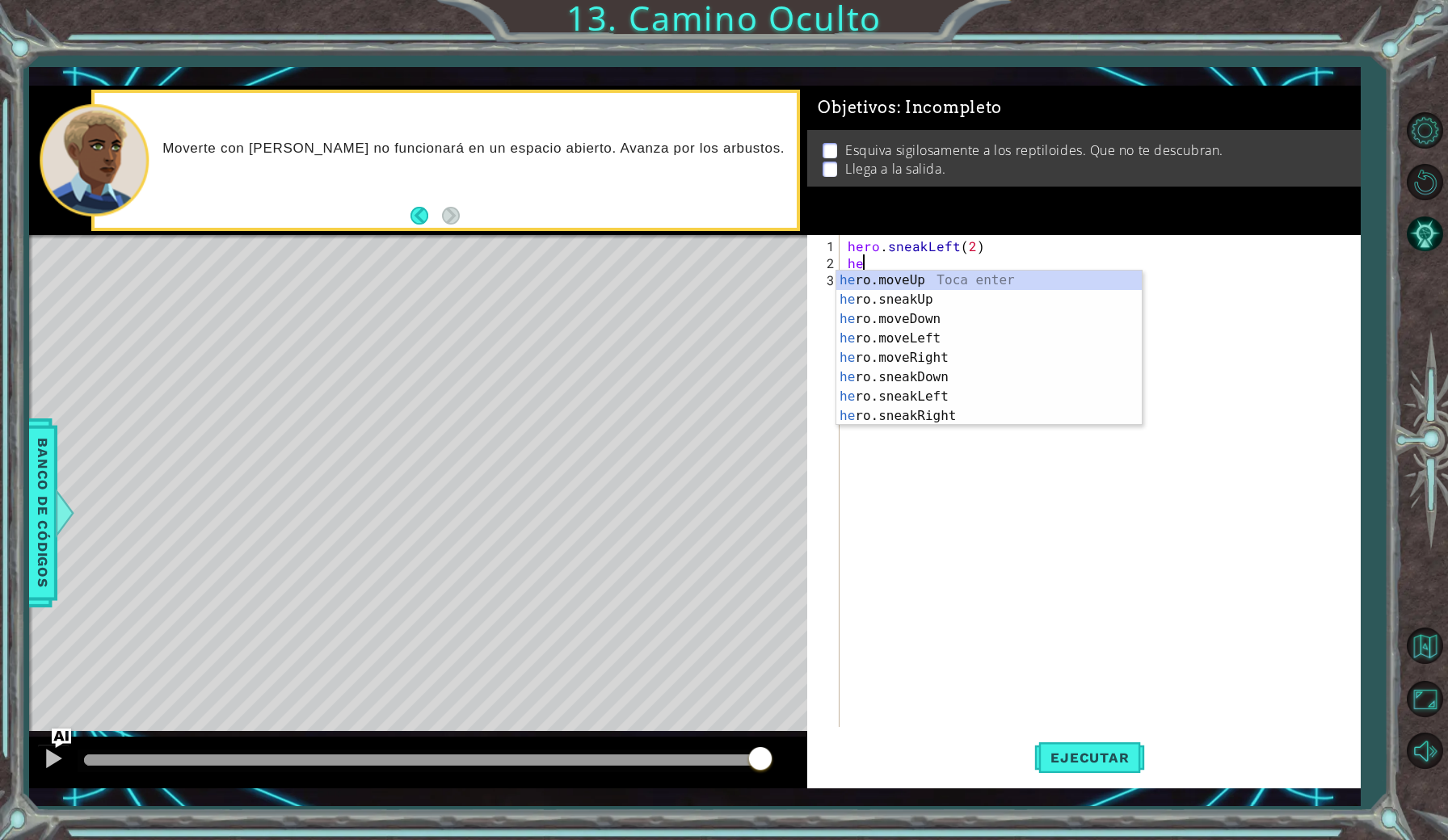
scroll to position [0, 1]
type textarea "her"
click at [908, 270] on body "1 ההההההההההההההההההההההההההההההההההההההההההההההההההההההההההההההההההההההההההההה…" at bounding box center [724, 420] width 1448 height 840
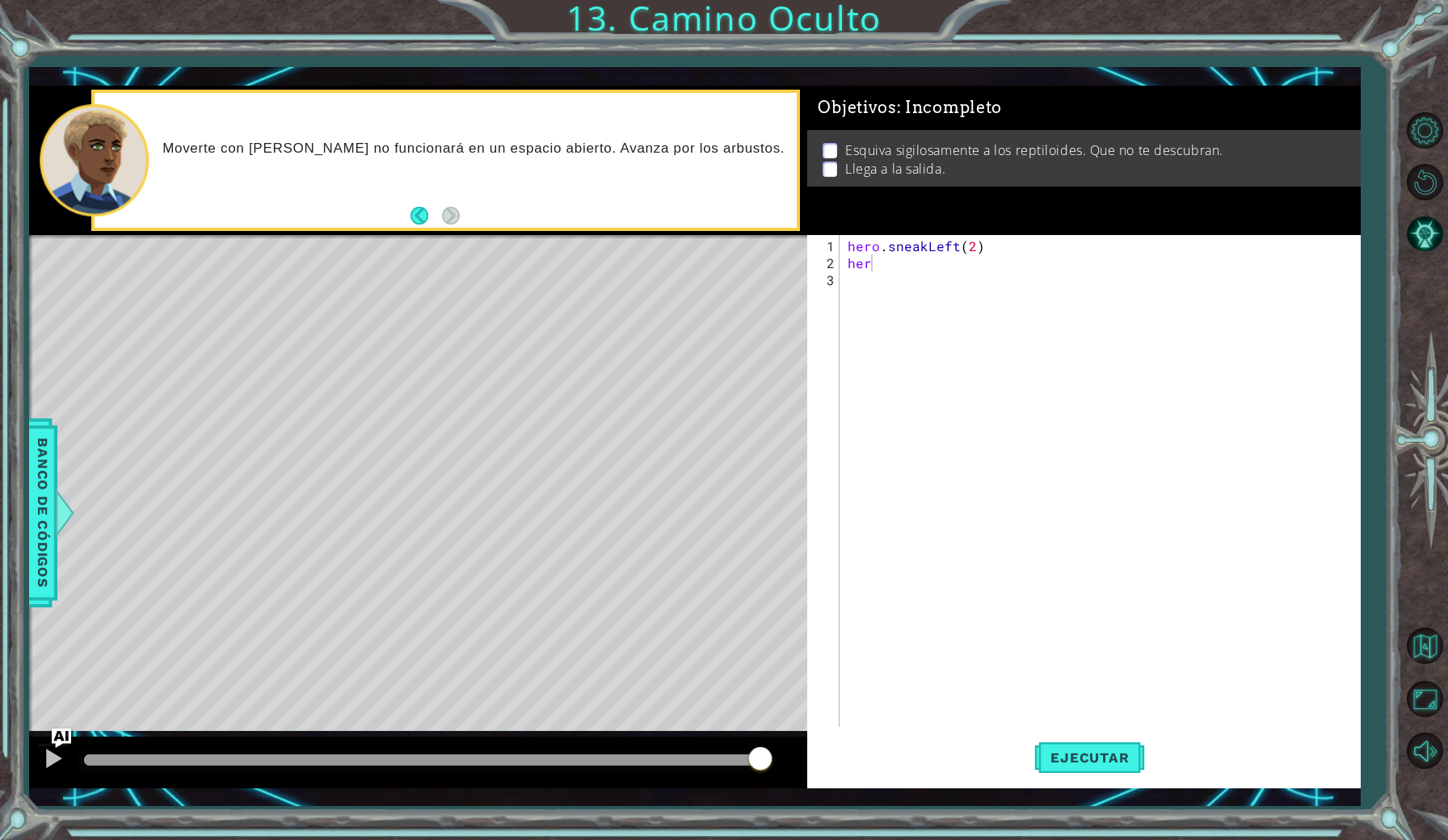
scroll to position [0, 0]
click at [878, 274] on div "hero . sneakLeft ( 2 ) her" at bounding box center [1104, 500] width 518 height 526
click at [877, 271] on div "hero . sneakLeft ( 2 ) her" at bounding box center [1104, 500] width 518 height 526
click at [878, 269] on div "hero . sneakLeft ( 2 ) her" at bounding box center [1104, 500] width 518 height 526
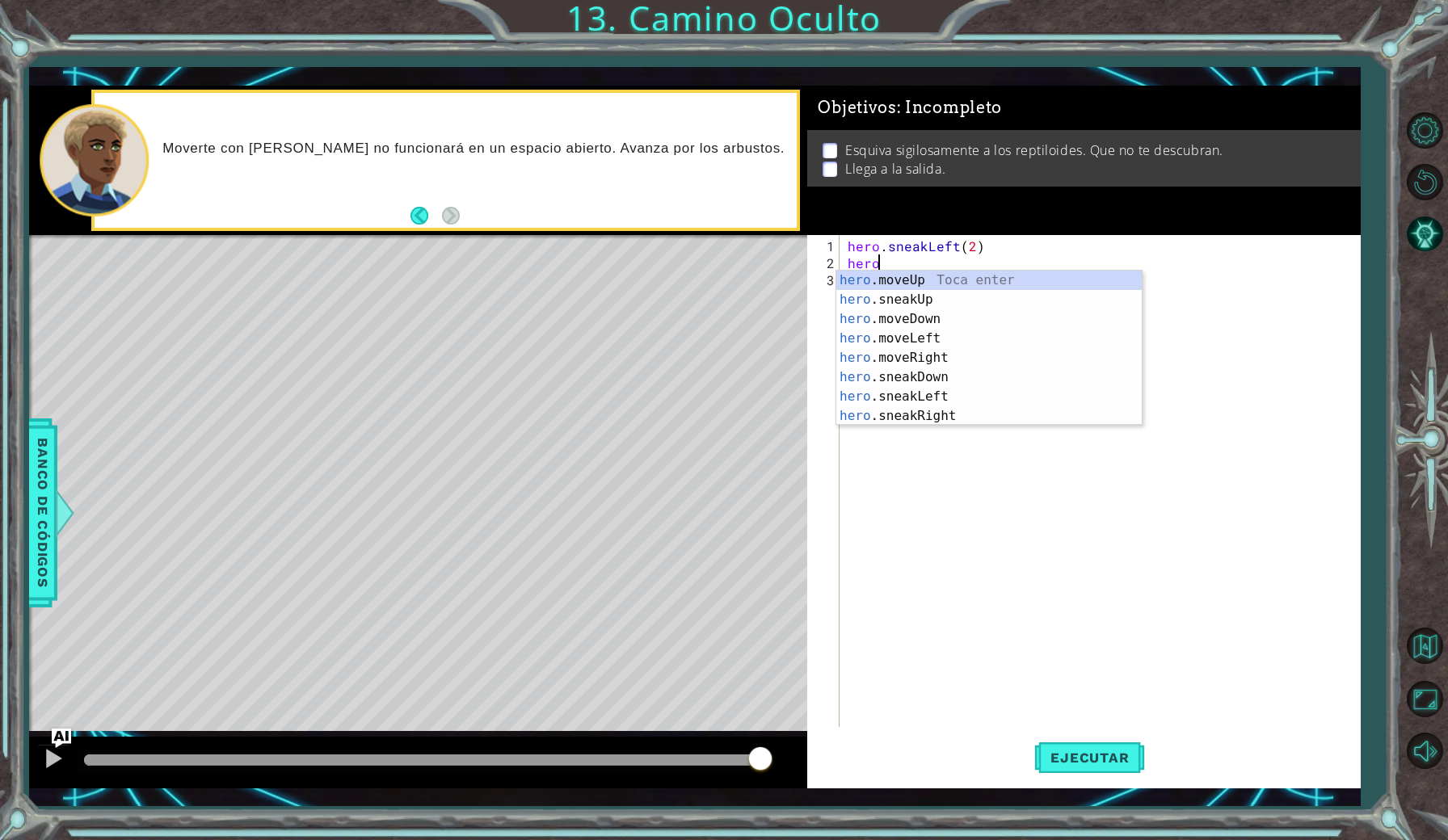
scroll to position [0, 1]
click at [920, 295] on div "hero .moveUp Toca enter hero .sneakUp Toca enter hero .moveDown Toca enter hero…" at bounding box center [989, 367] width 305 height 194
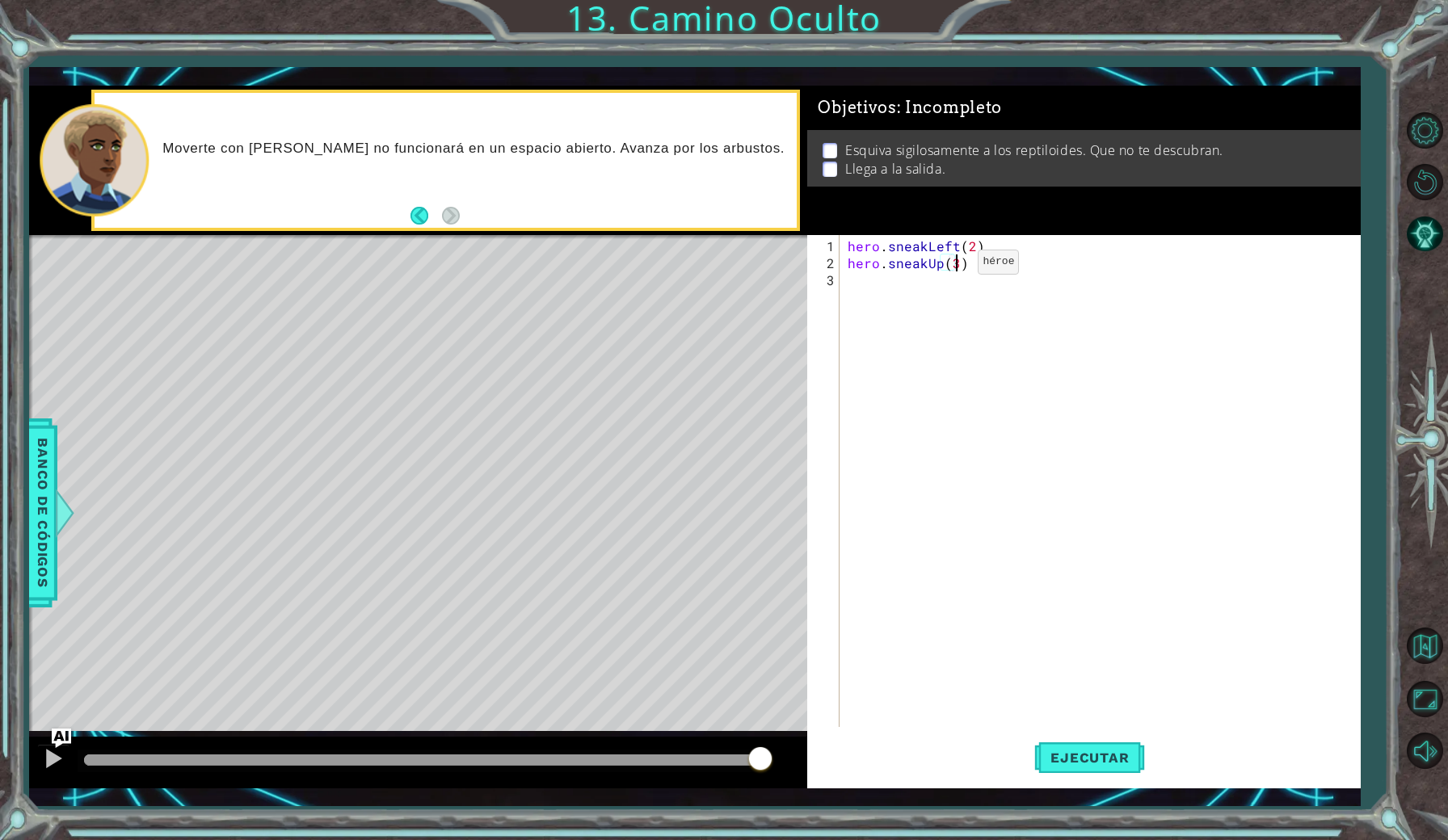
scroll to position [0, 7]
click at [1122, 747] on button "Ejecutar" at bounding box center [1090, 757] width 111 height 55
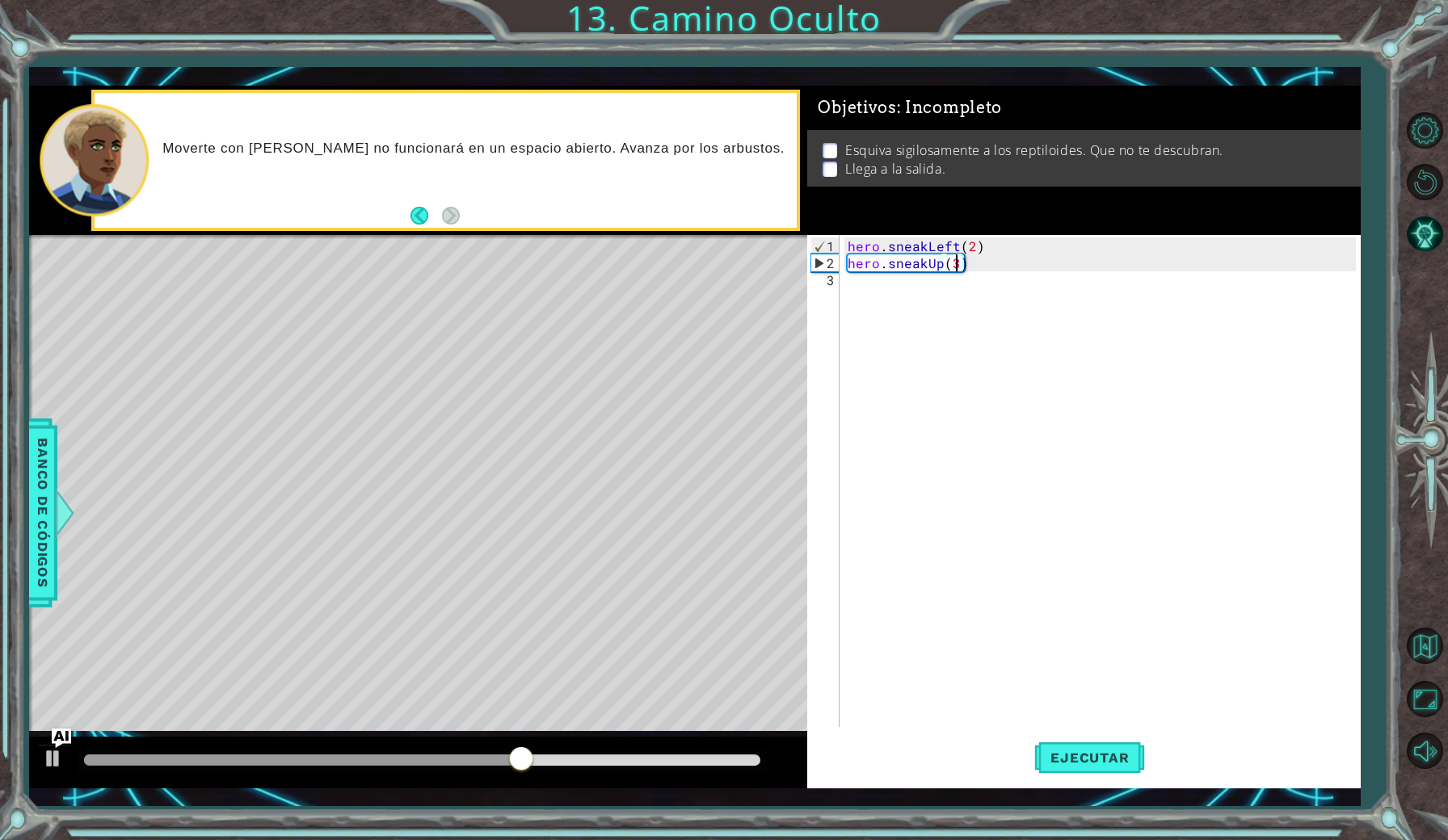
scroll to position [0, 6]
type textarea "hero.sneakUp(2)"
click at [897, 295] on div "hero . sneakLeft ( 2 ) hero . sneakUp ( 2 )" at bounding box center [1104, 500] width 518 height 526
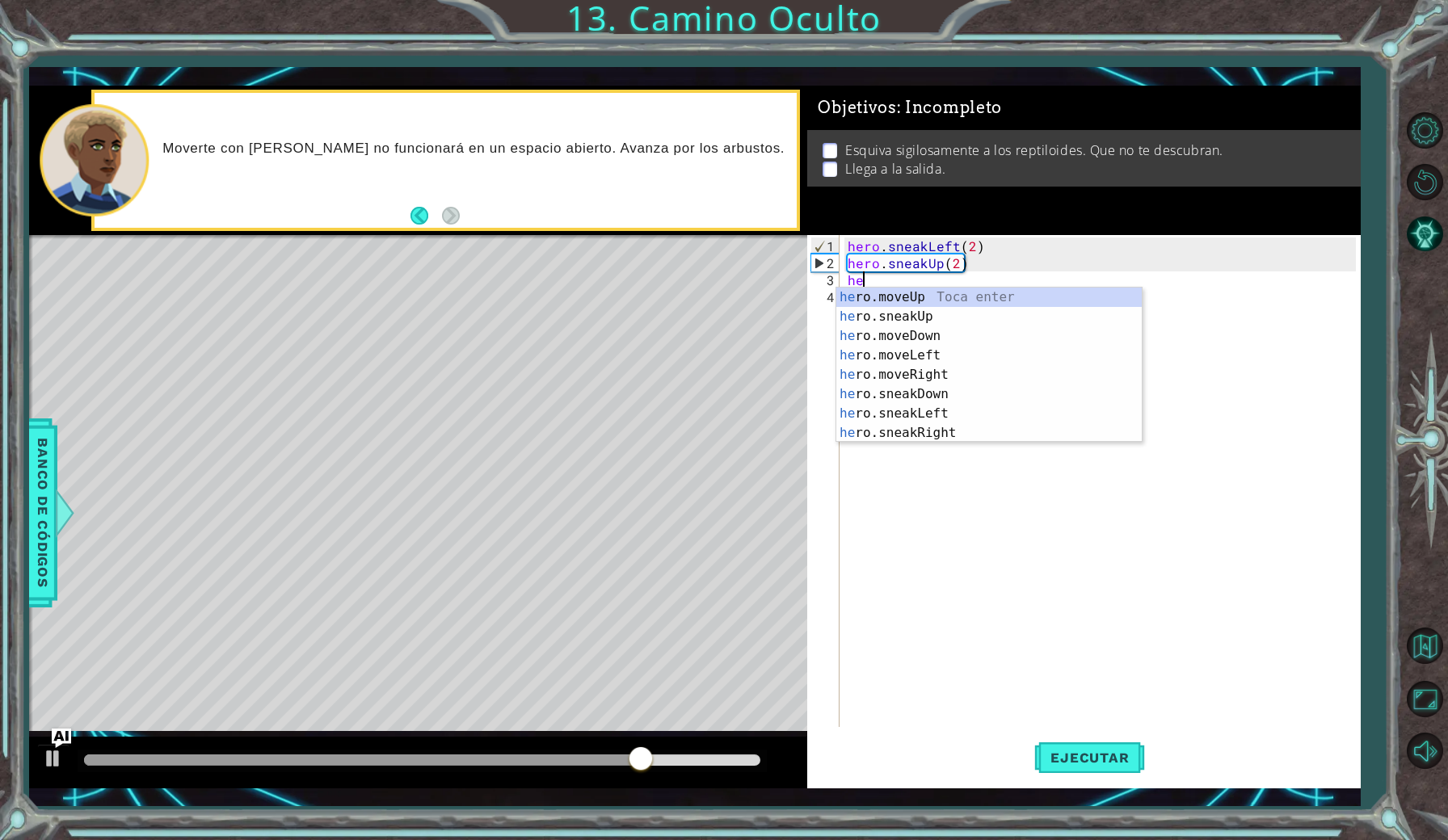
scroll to position [0, 1]
click at [950, 374] on div "her o.moveUp Toca enter her o.sneakUp Toca enter her o.moveDown Toca enter her …" at bounding box center [989, 384] width 305 height 194
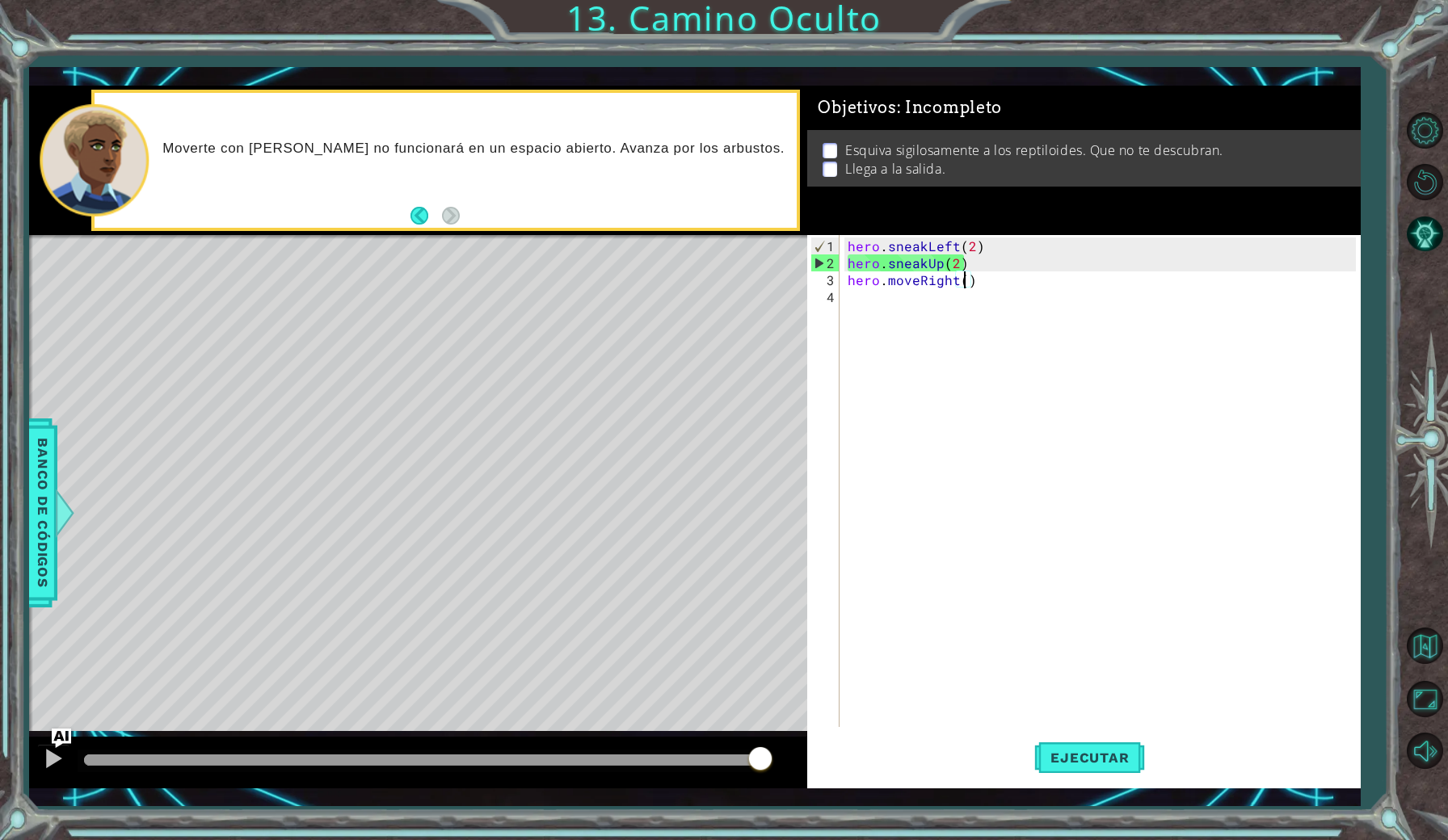
type textarea "hero.moveRight(2)"
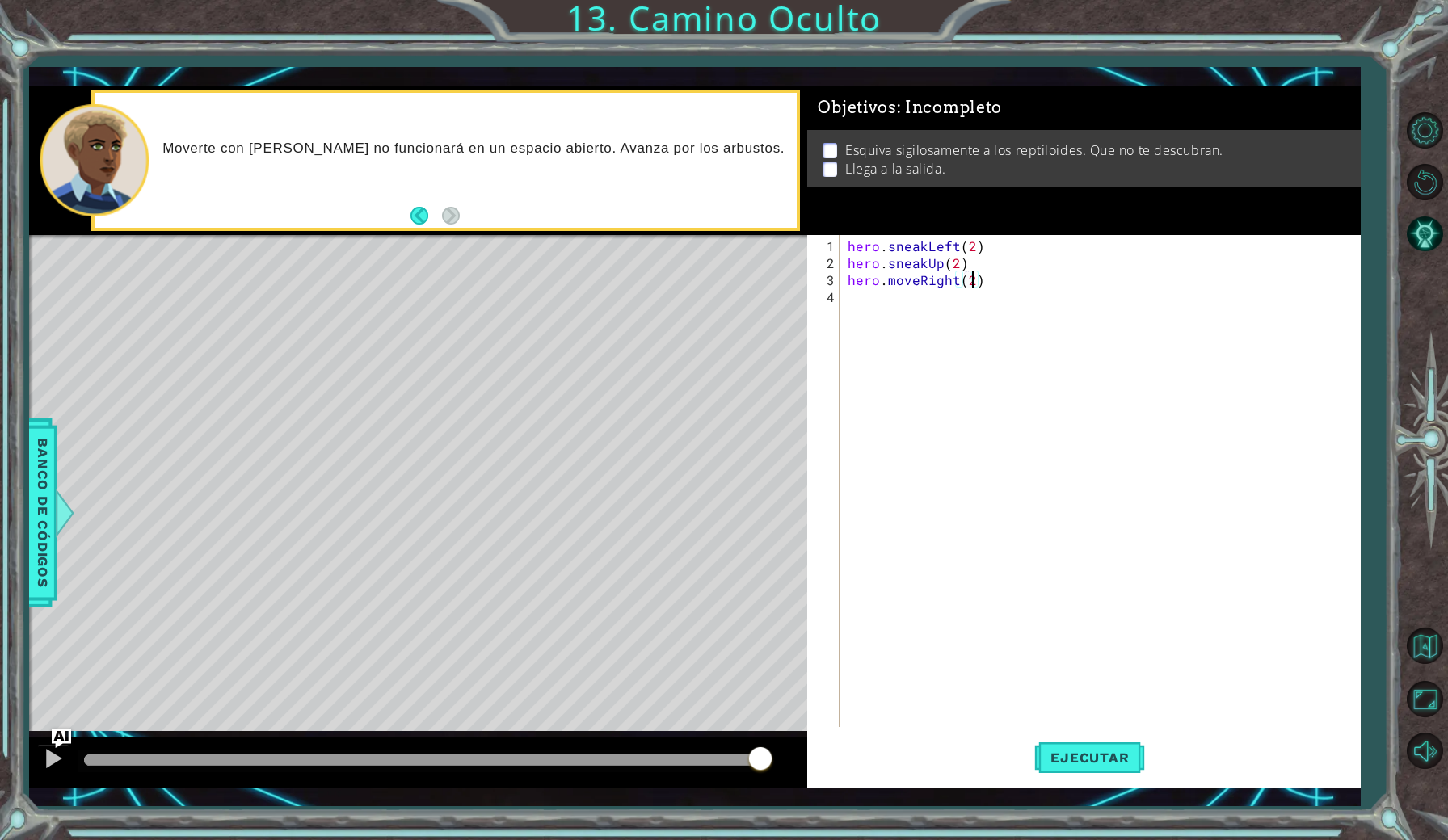
scroll to position [0, 0]
click at [1095, 753] on span "Ejecutar" at bounding box center [1090, 757] width 111 height 17
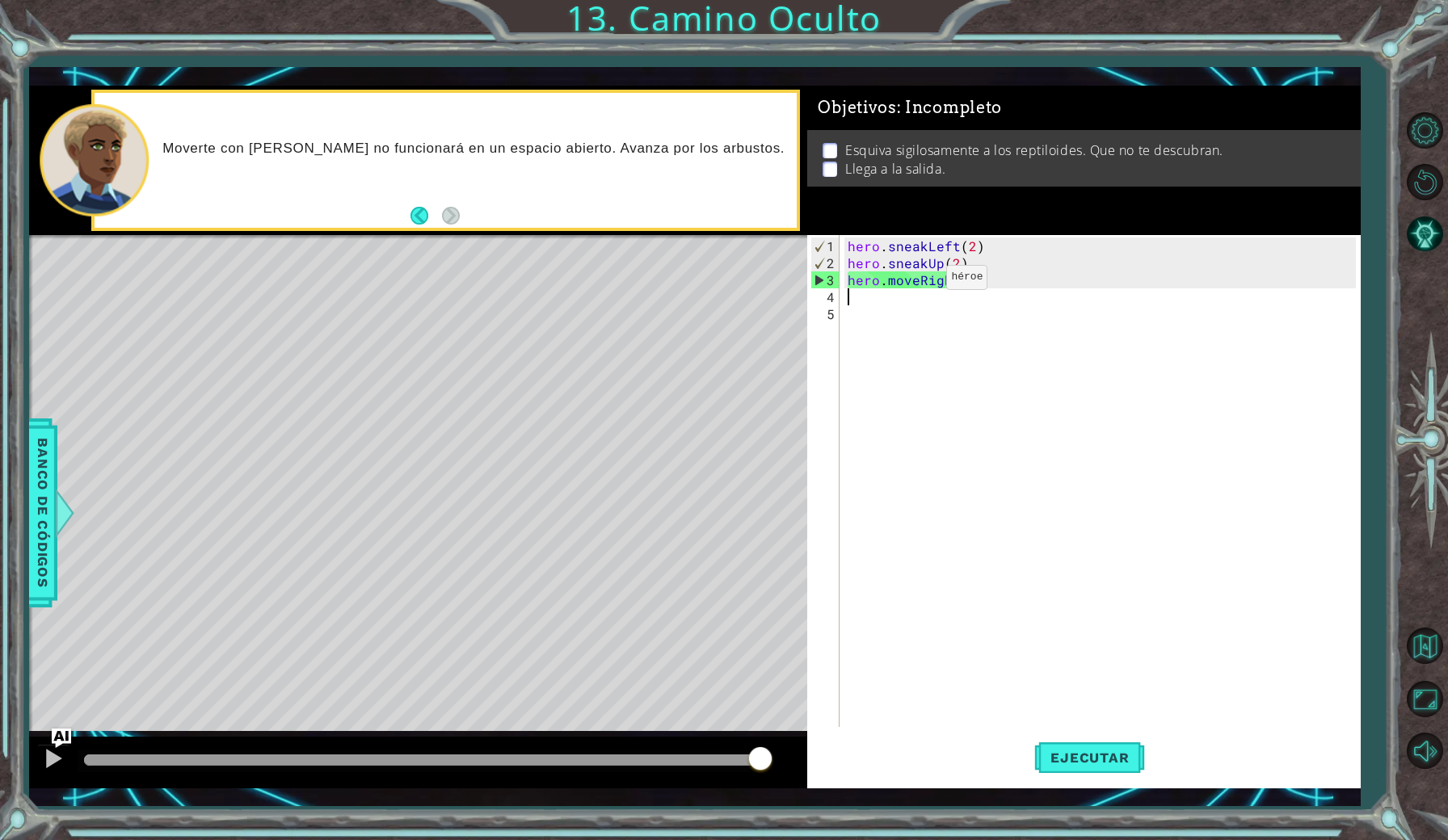
click at [920, 284] on div "hero . sneakLeft ( 2 ) hero . sneakUp ( 2 ) hero . moveRight ( 2 )" at bounding box center [1104, 500] width 518 height 526
drag, startPoint x: 998, startPoint y: 284, endPoint x: 854, endPoint y: 286, distance: 144.0
click at [851, 286] on div "hero . sneakLeft ( 2 ) hero . sneakUp ( 2 ) hero . moveRight ( 2 )" at bounding box center [1104, 500] width 518 height 526
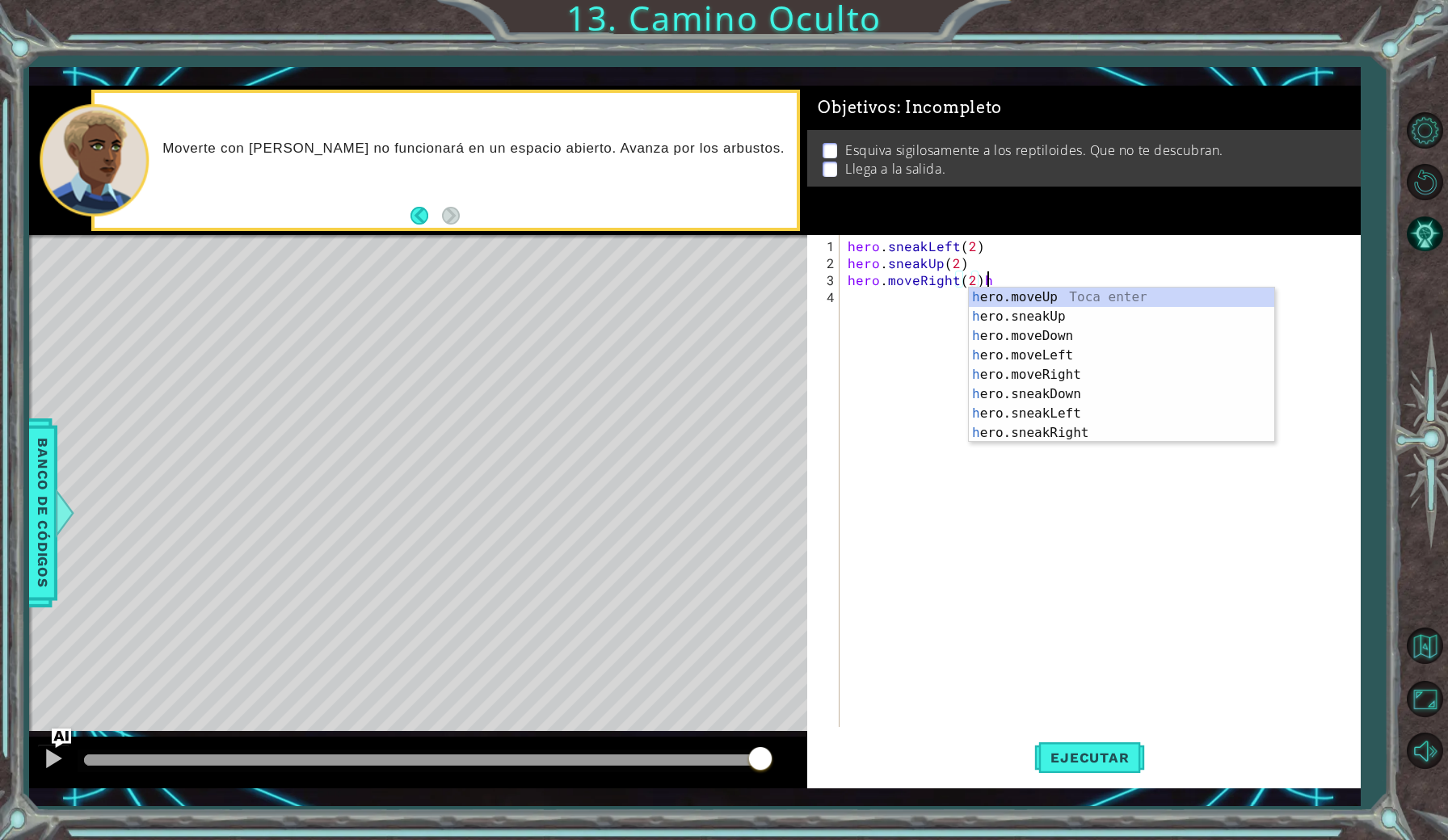
scroll to position [0, 8]
type textarea "hero.moveRight(2)"
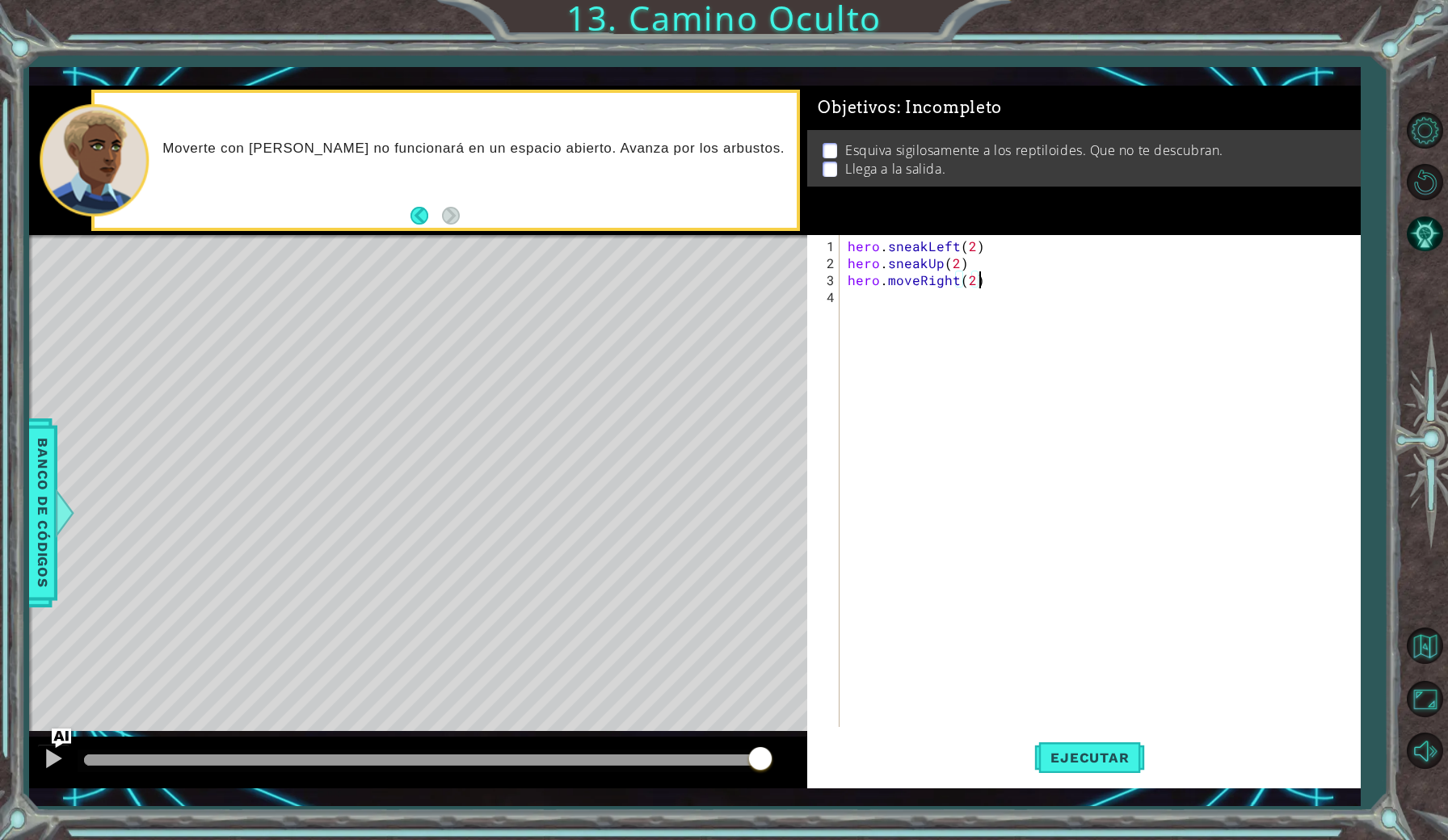
click at [881, 300] on div "hero . sneakLeft ( 2 ) hero . sneakUp ( 2 ) hero . moveRight ( 2 )" at bounding box center [1104, 500] width 518 height 526
drag, startPoint x: 977, startPoint y: 285, endPoint x: 849, endPoint y: 283, distance: 128.0
click at [849, 283] on div "hero . sneakLeft ( 2 ) hero . sneakUp ( 2 ) hero . moveRight ( 2 )" at bounding box center [1104, 500] width 518 height 526
type textarea "hero.moveRight(2)"
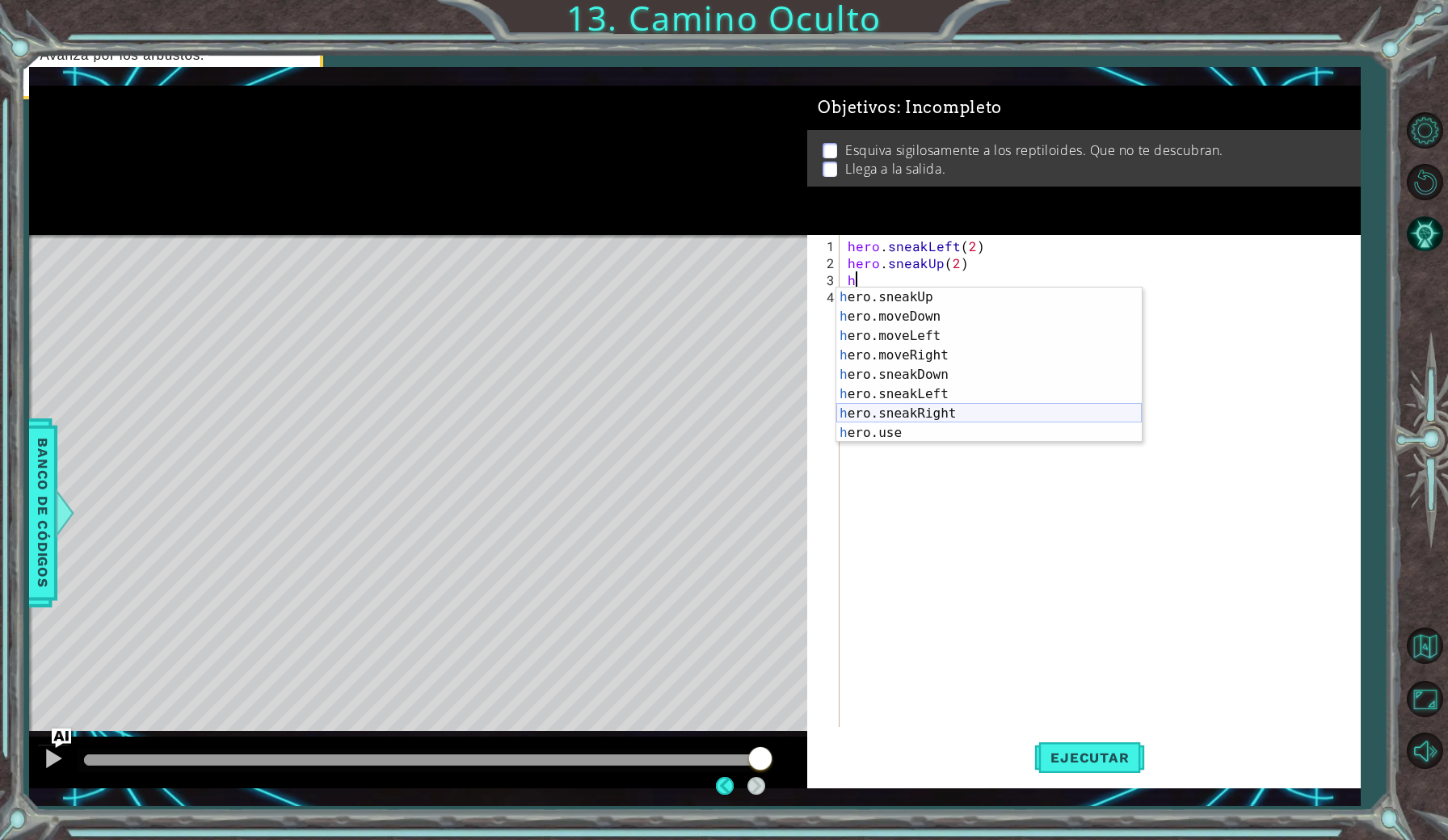
click at [918, 413] on div "h ero.sneakUp Toca enter h ero.moveDown Toca enter h ero.moveLeft Toca enter h …" at bounding box center [989, 384] width 305 height 194
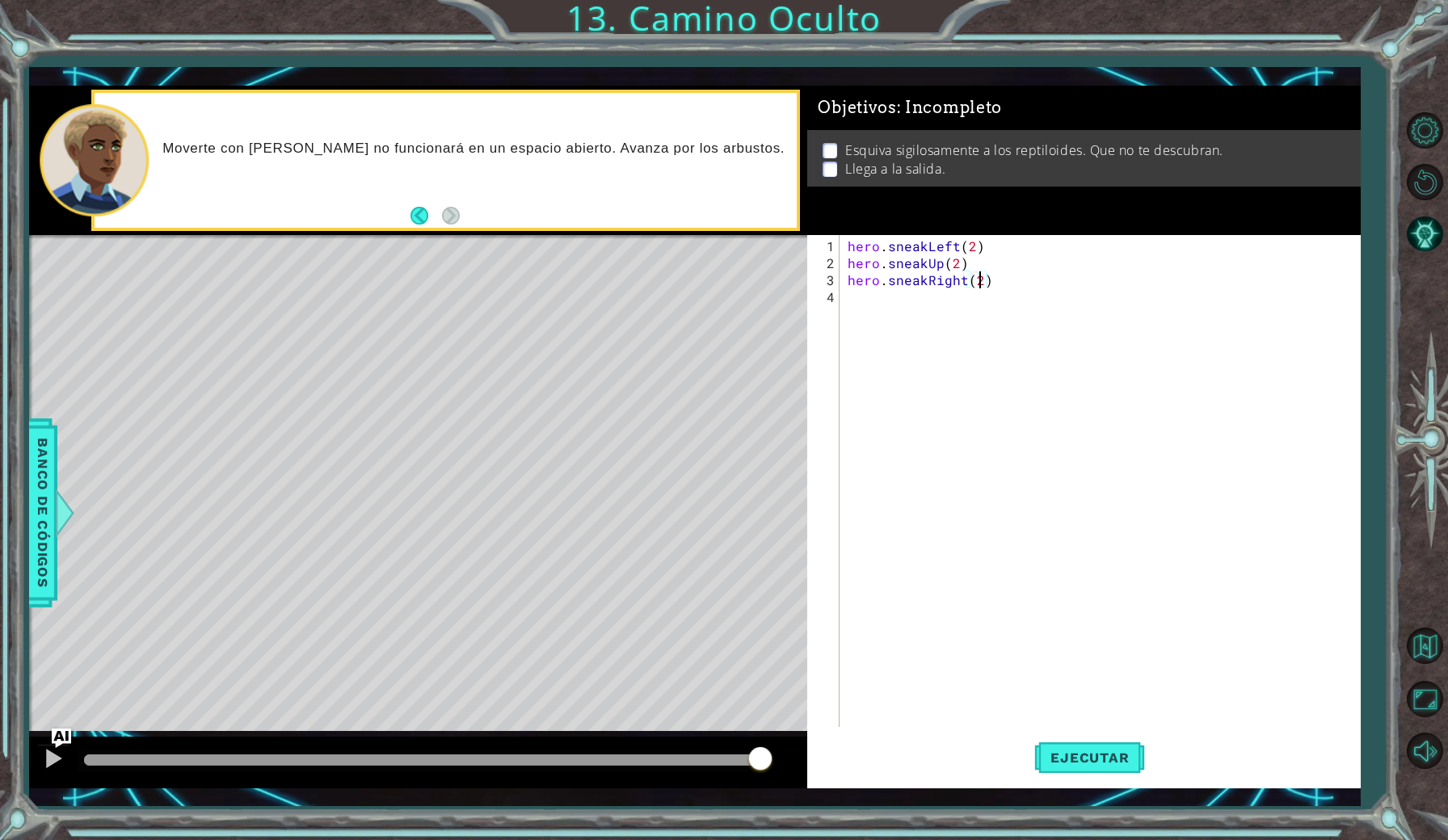
scroll to position [0, 8]
type textarea "hero.sneakRight(2)"
click at [1068, 757] on span "Ejecutar" at bounding box center [1090, 757] width 111 height 17
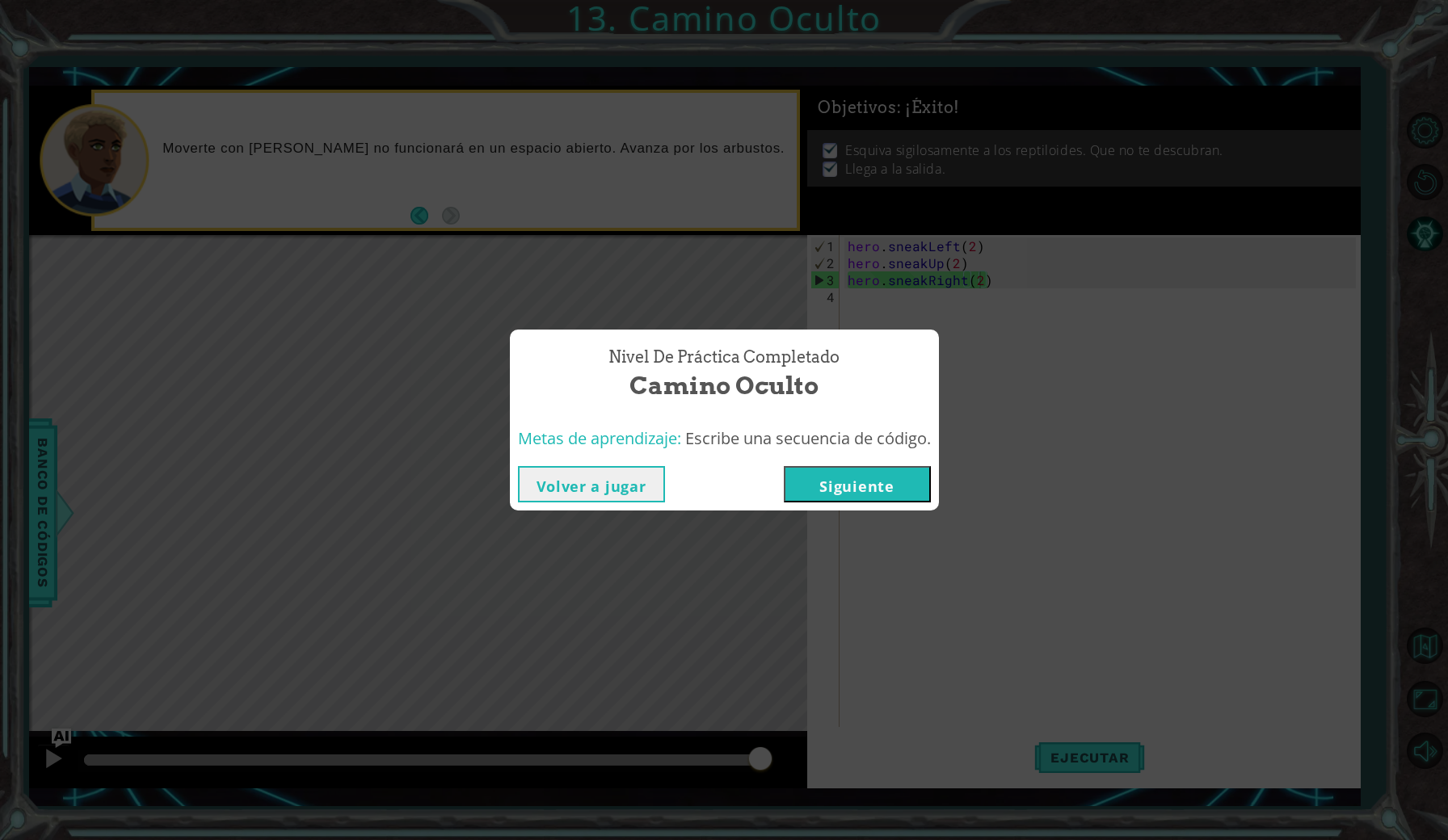
click at [897, 486] on button "Siguiente" at bounding box center [857, 484] width 147 height 36
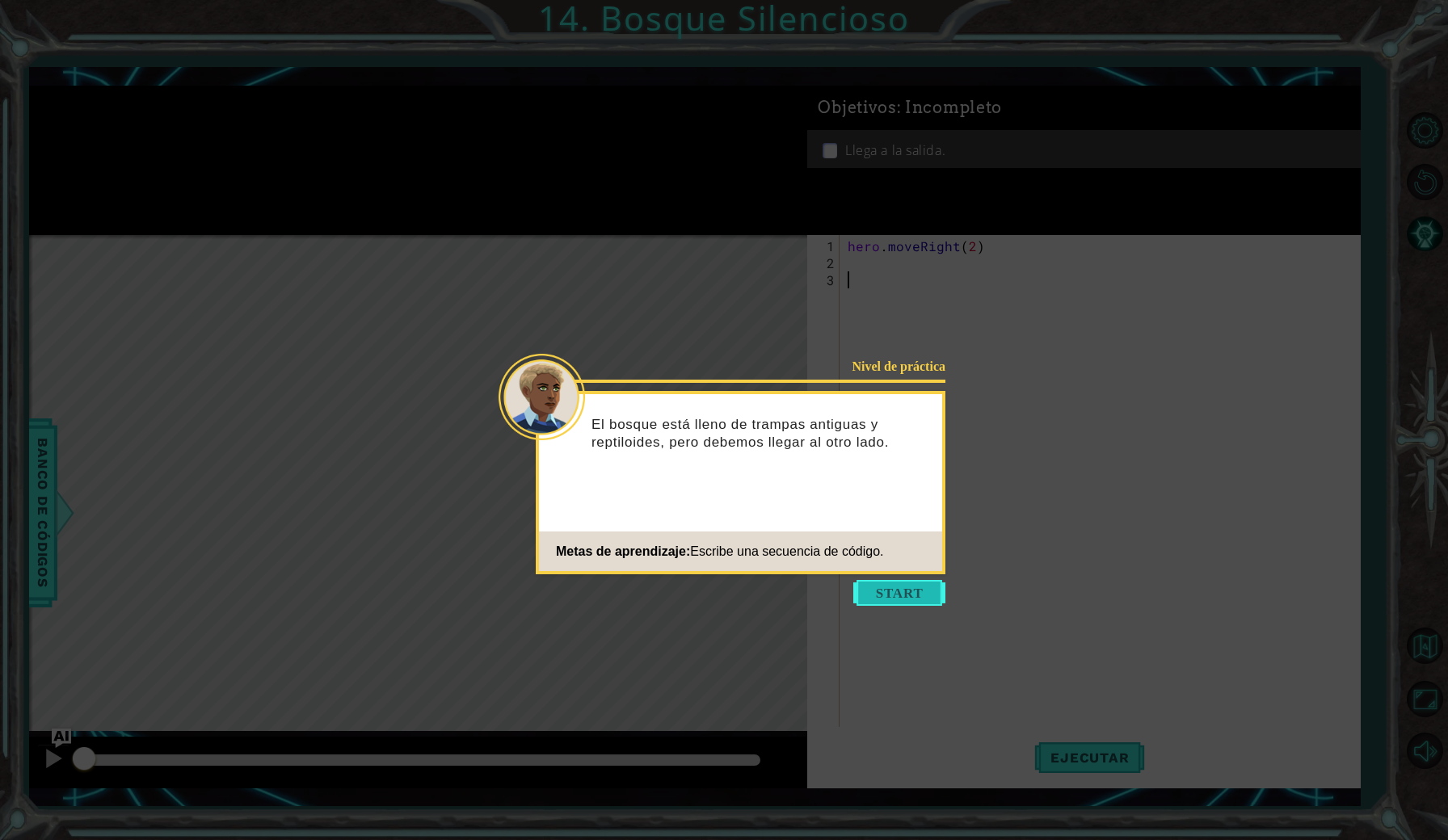
click at [894, 589] on button "Start" at bounding box center [900, 592] width 92 height 26
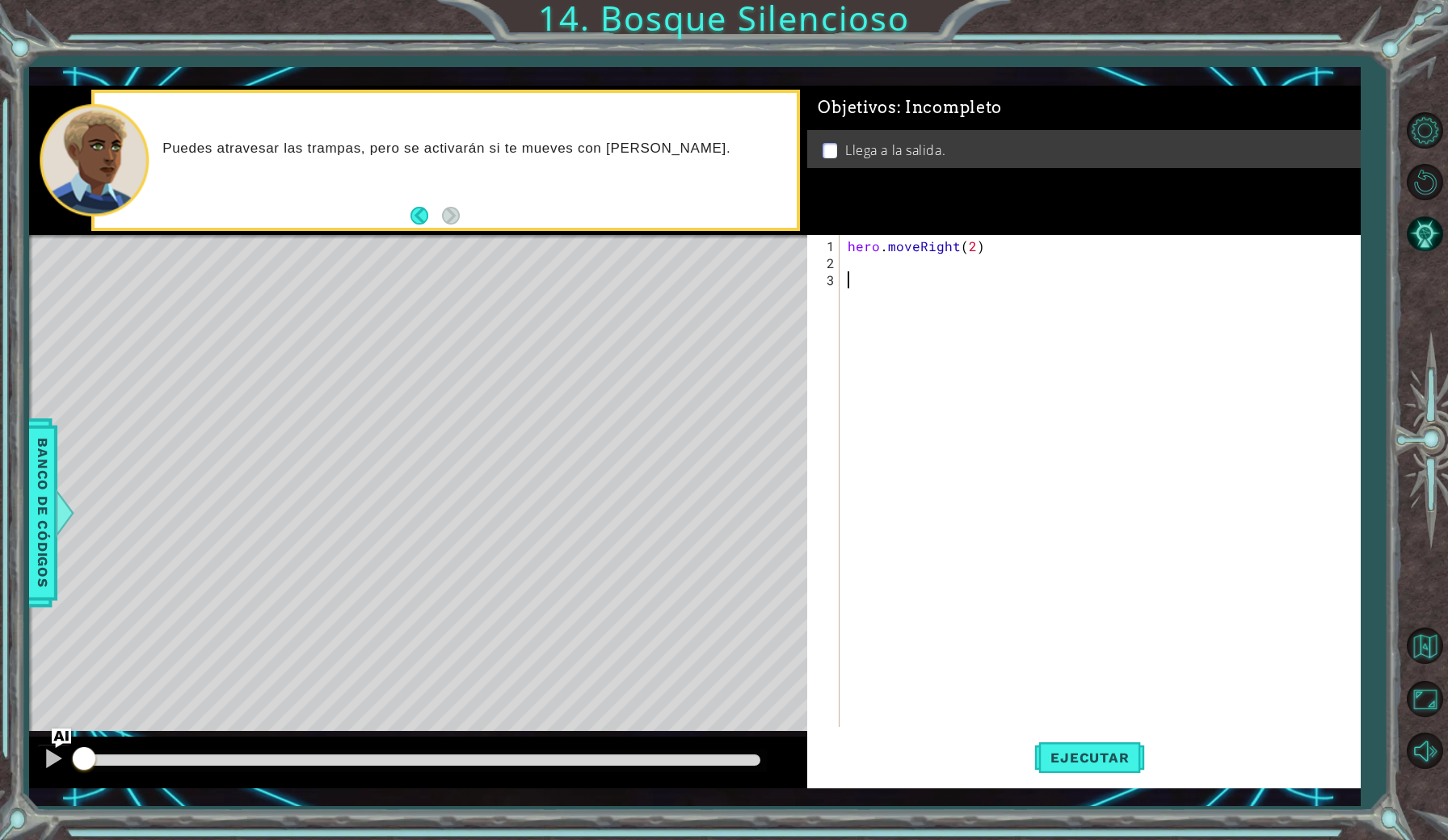
click at [949, 270] on div "hero . moveRight ( 2 )" at bounding box center [1104, 500] width 518 height 526
click at [874, 267] on div "hero . moveRight ( 2 )" at bounding box center [1104, 500] width 518 height 526
drag, startPoint x: 874, startPoint y: 267, endPoint x: 972, endPoint y: 216, distance: 110.5
click at [967, 216] on div "Objetivos : Incompleto Llega a la salida. 1 2 3 hero . moveRight ( 2 ) הההההההה…" at bounding box center [1084, 437] width 553 height 703
type textarea "hero.moveRight(2)"
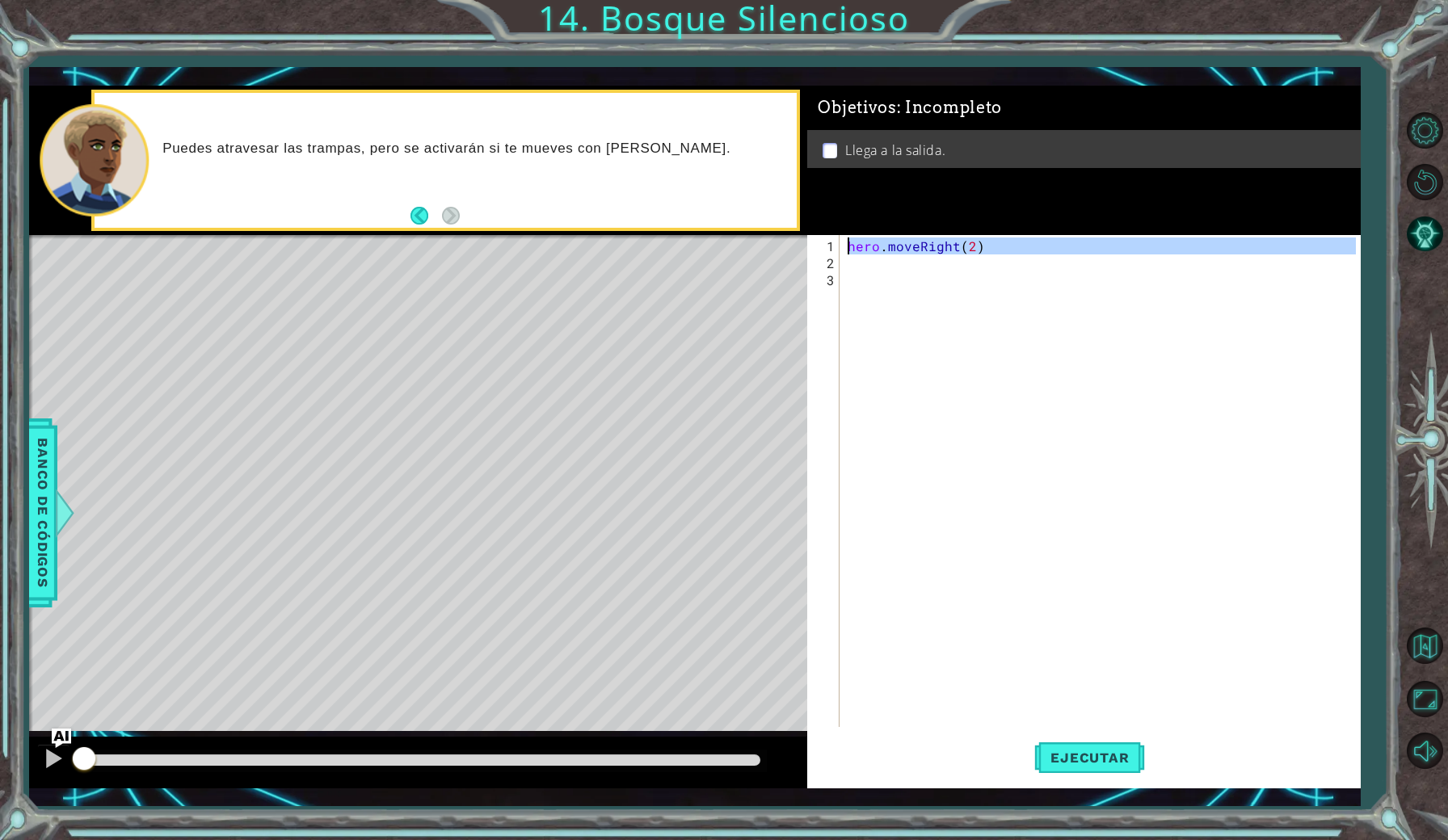
click at [933, 284] on div "hero . moveRight ( 2 )" at bounding box center [1104, 500] width 518 height 526
drag, startPoint x: 843, startPoint y: 241, endPoint x: 929, endPoint y: 281, distance: 94.8
click at [929, 281] on div "1 2 3 hero . moveRight ( 2 ) הההההההההההההההההההההההההההההההההההההההההההההההההה…" at bounding box center [1081, 481] width 548 height 492
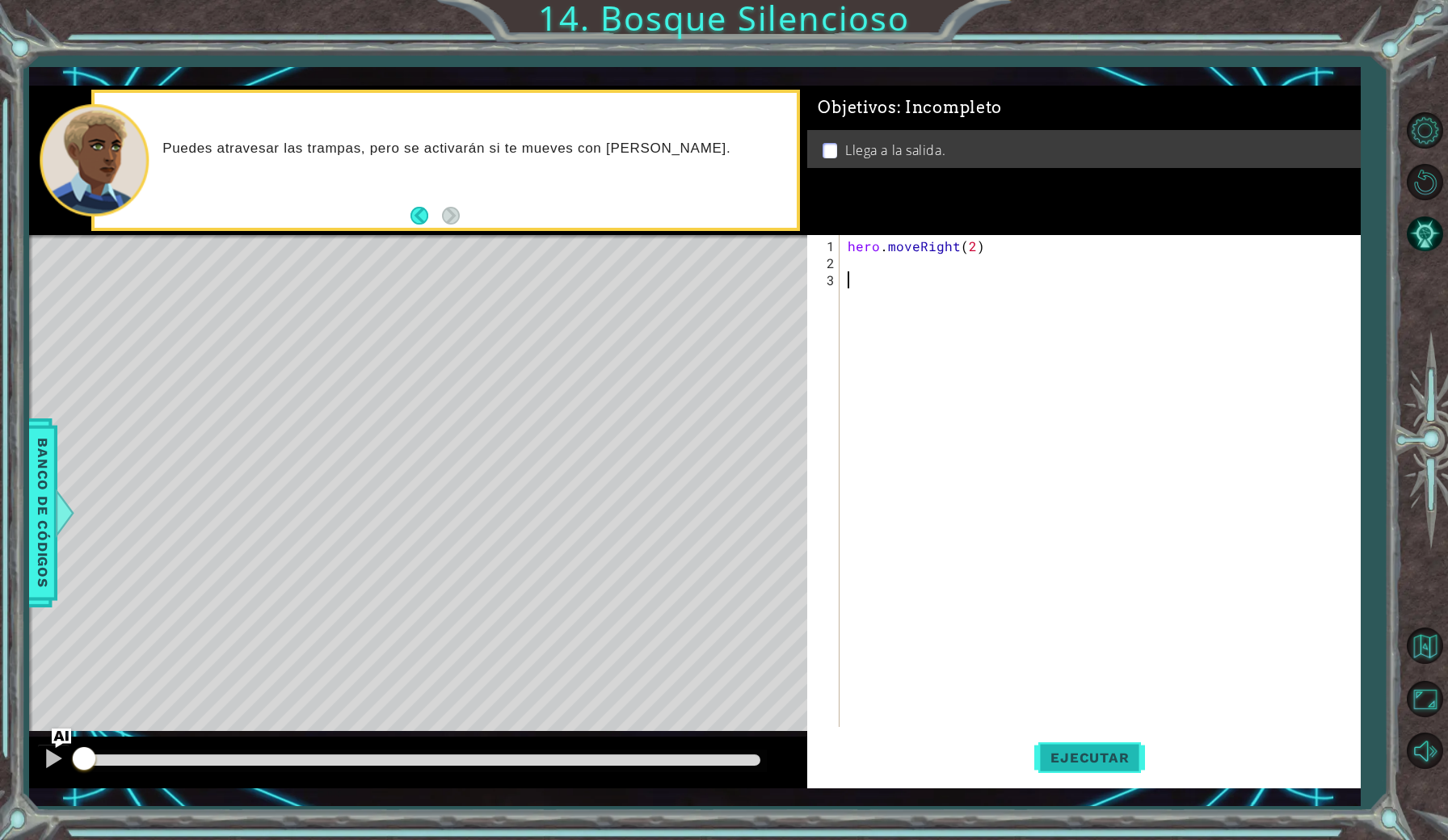
click at [1072, 759] on span "Ejecutar" at bounding box center [1090, 757] width 111 height 17
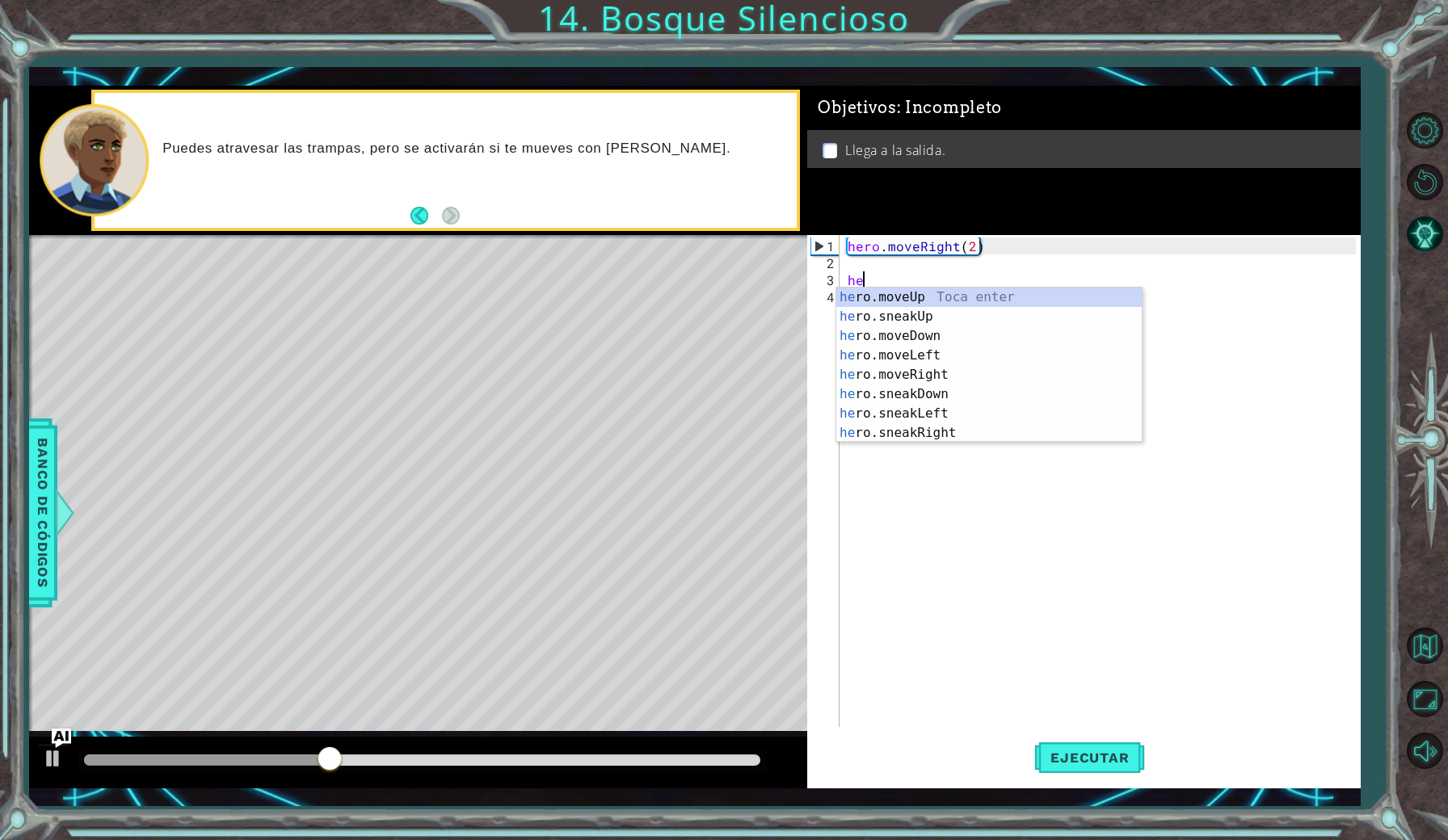
type textarea "h"
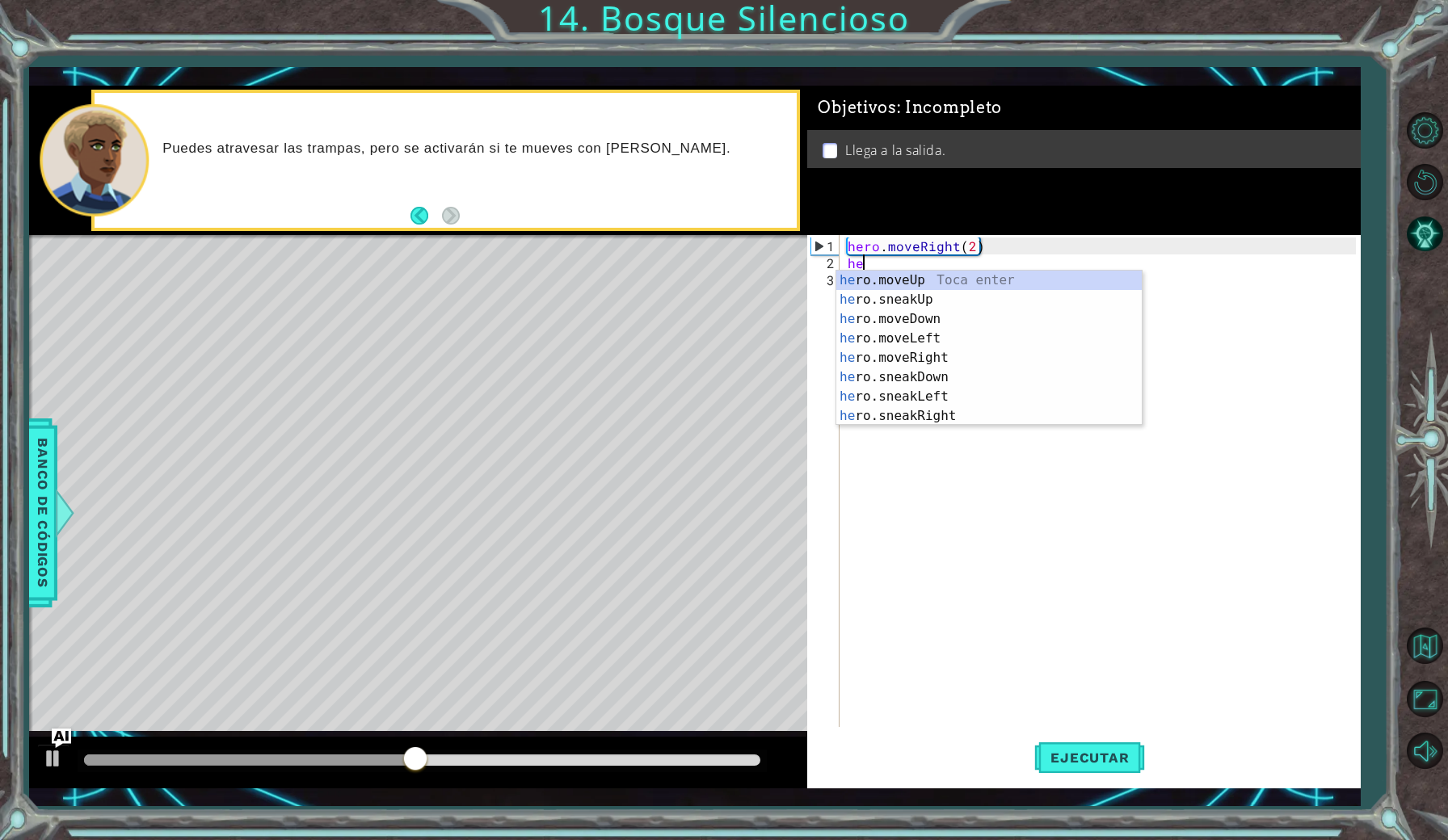
scroll to position [0, 1]
click at [978, 363] on div "her o.moveUp Toca enter her o.sneakUp Toca enter her o.moveDown Toca enter her …" at bounding box center [989, 367] width 305 height 194
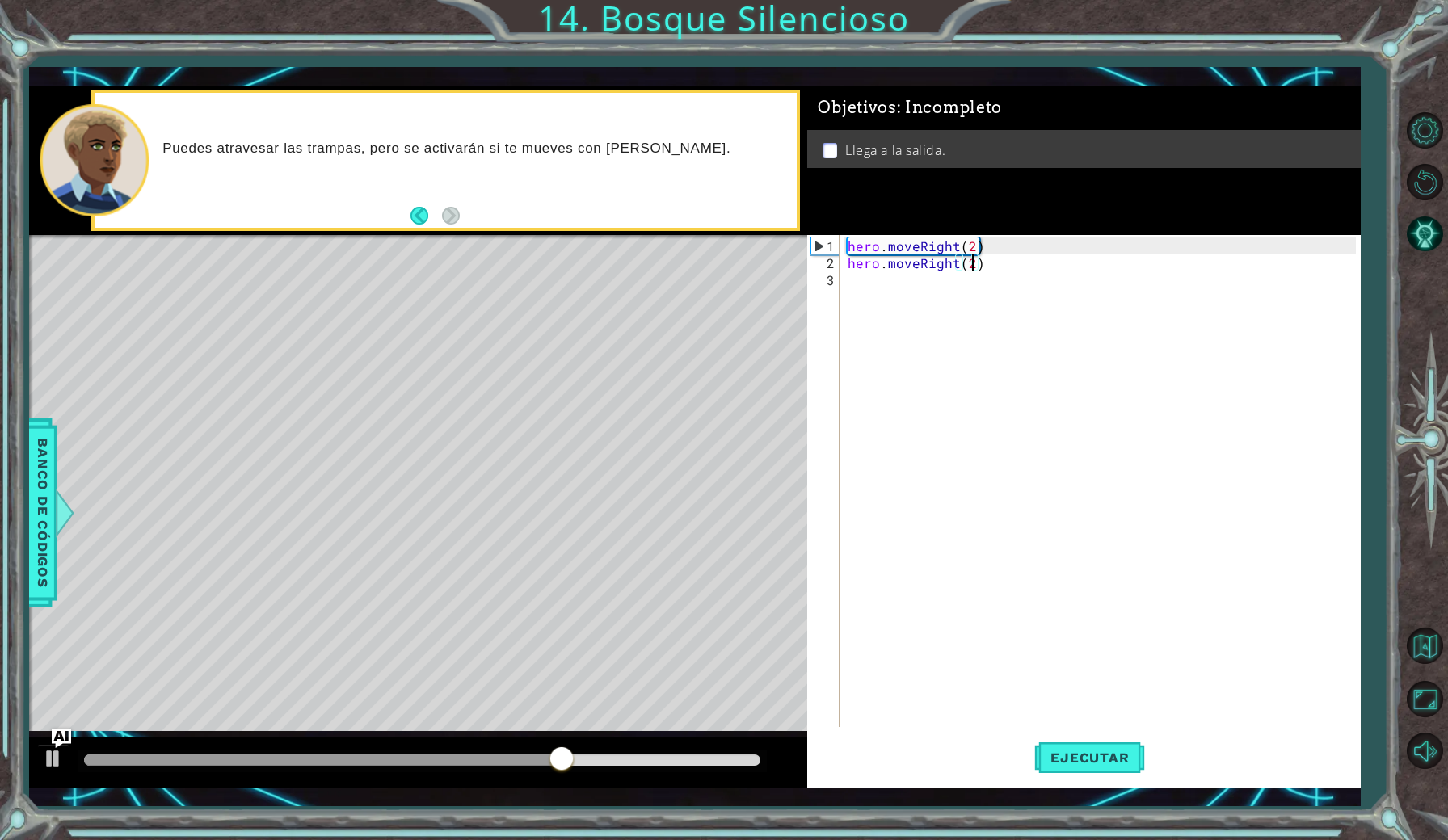
scroll to position [0, 7]
click at [1105, 747] on button "Ejecutar" at bounding box center [1090, 757] width 111 height 55
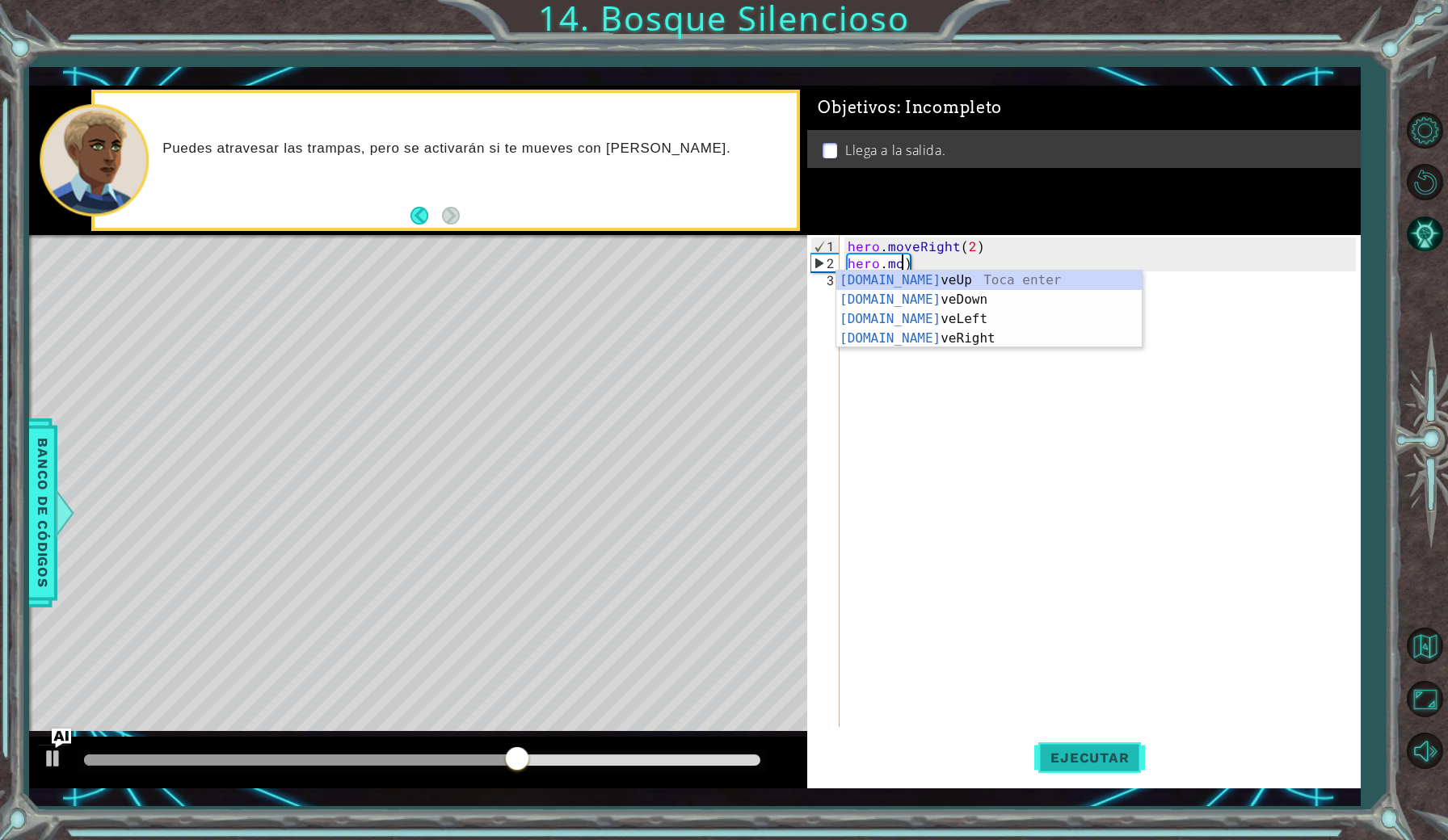
scroll to position [0, 2]
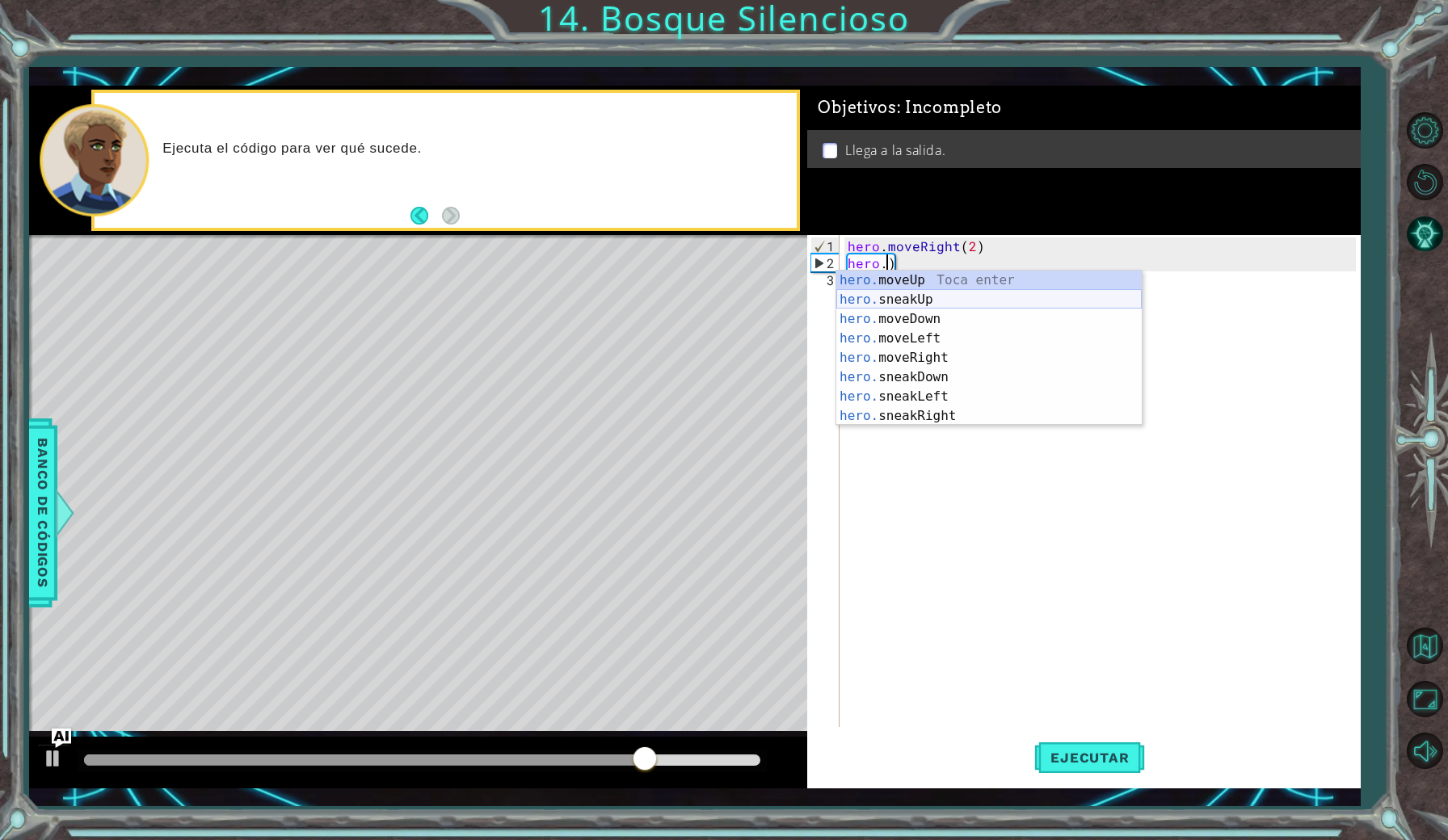
click at [930, 301] on div "hero. moveUp Toca enter hero. sneakUp Toca enter hero. moveDown Toca enter hero…" at bounding box center [989, 367] width 305 height 194
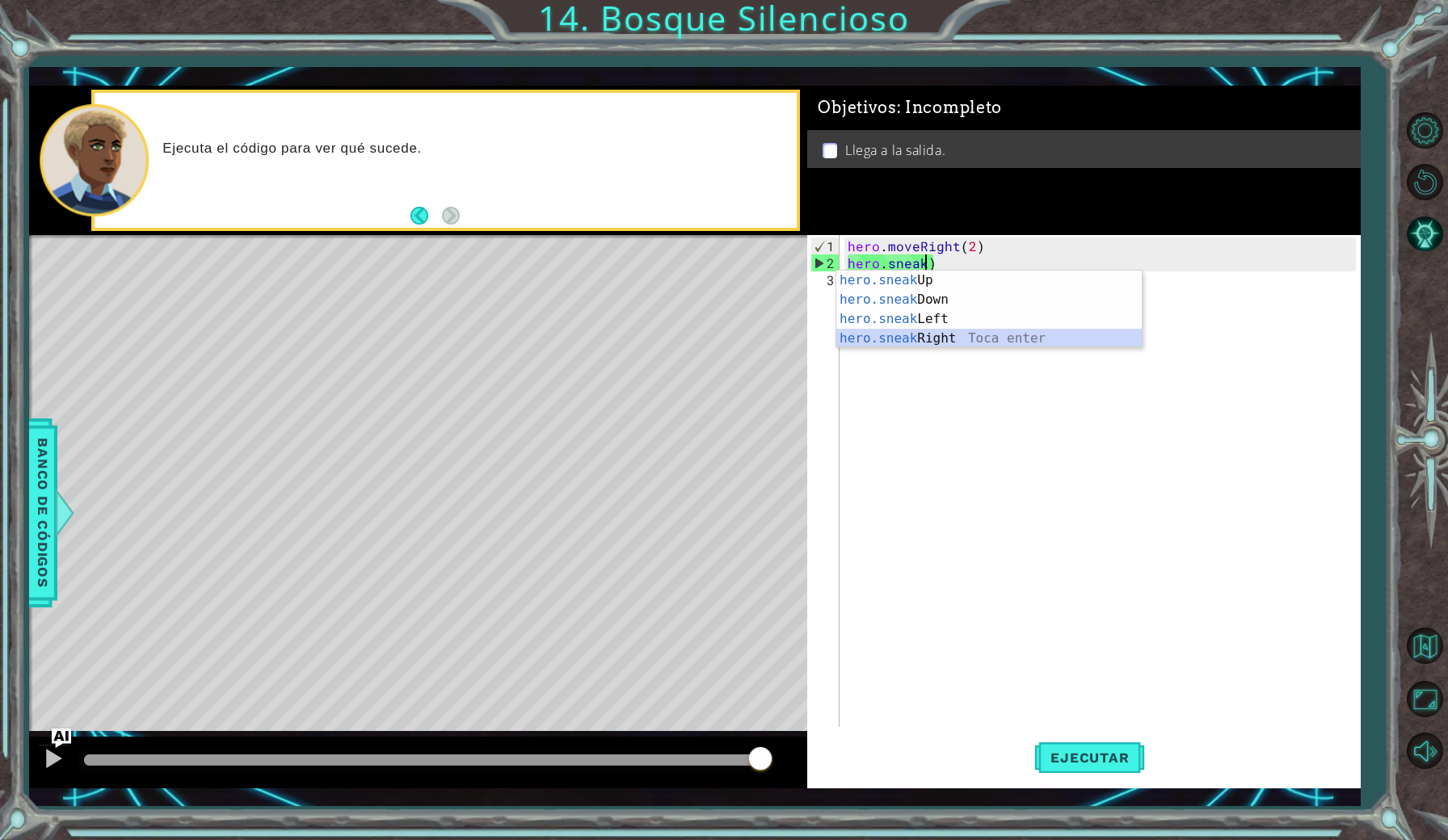
click at [958, 333] on div "hero.sneak Up Toca enter hero.sneak Down Toca enter hero.sneak Left Toca enter …" at bounding box center [989, 328] width 305 height 116
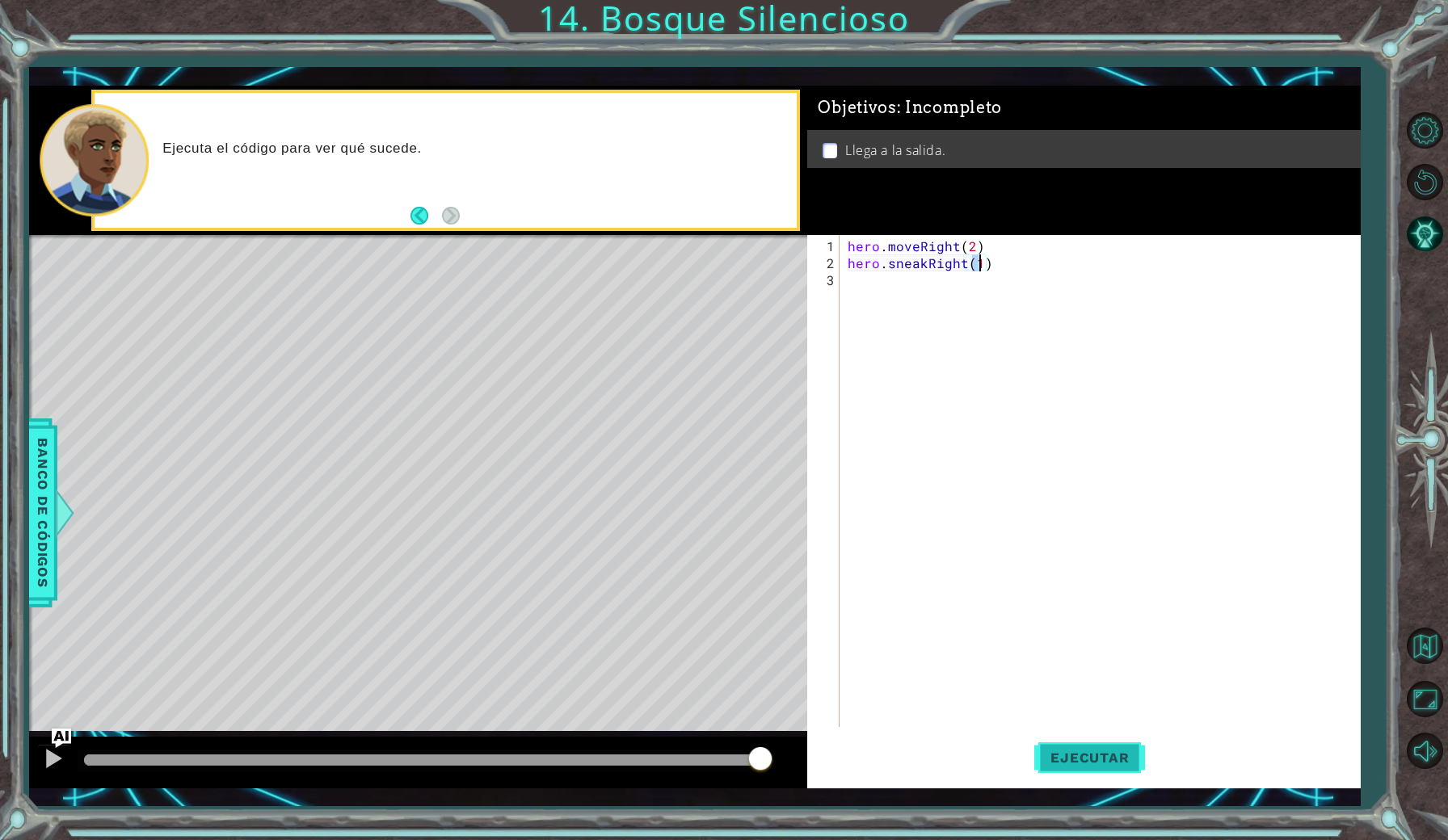
click at [1088, 762] on span "Ejecutar" at bounding box center [1090, 757] width 111 height 17
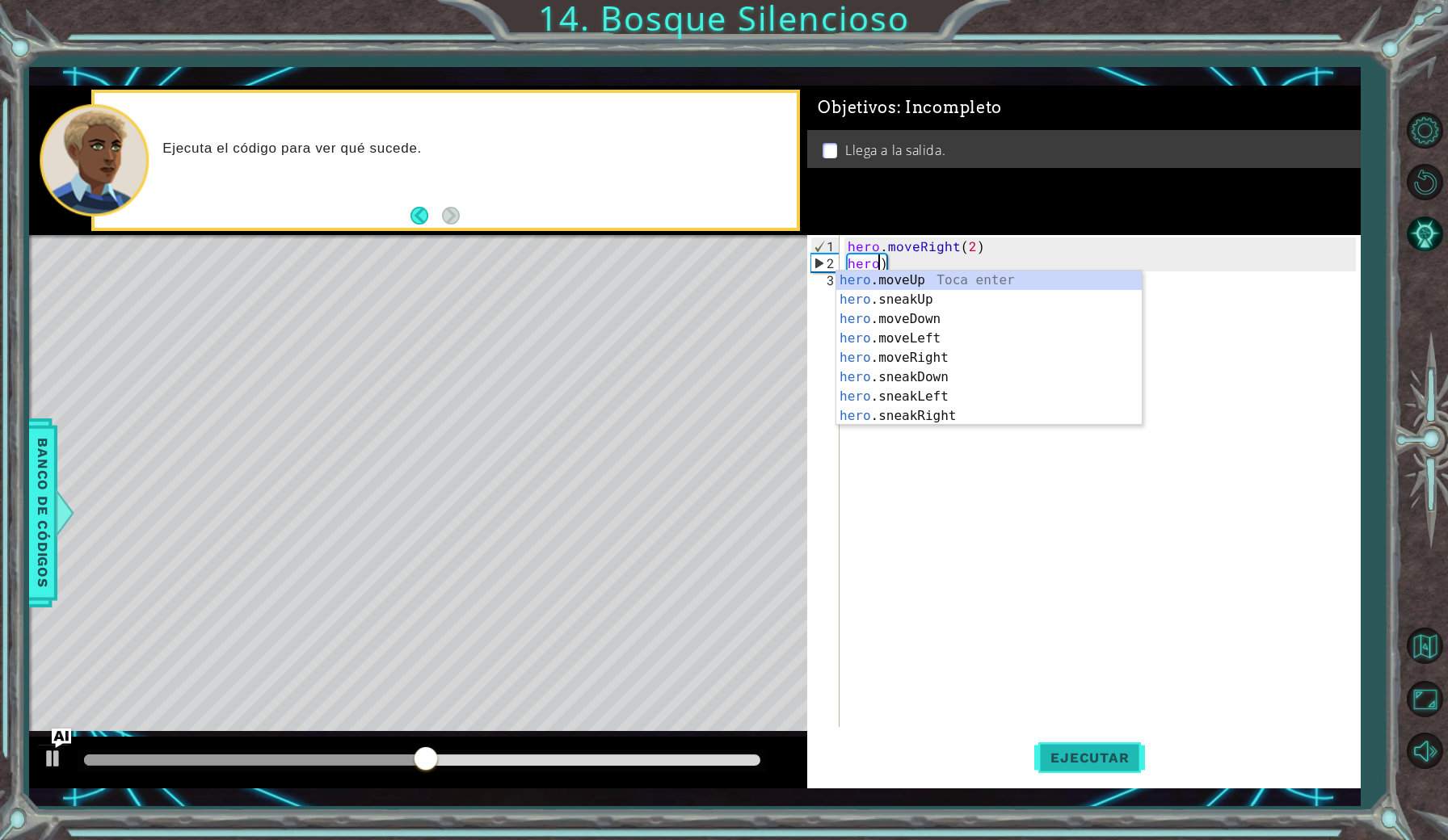
scroll to position [0, 0]
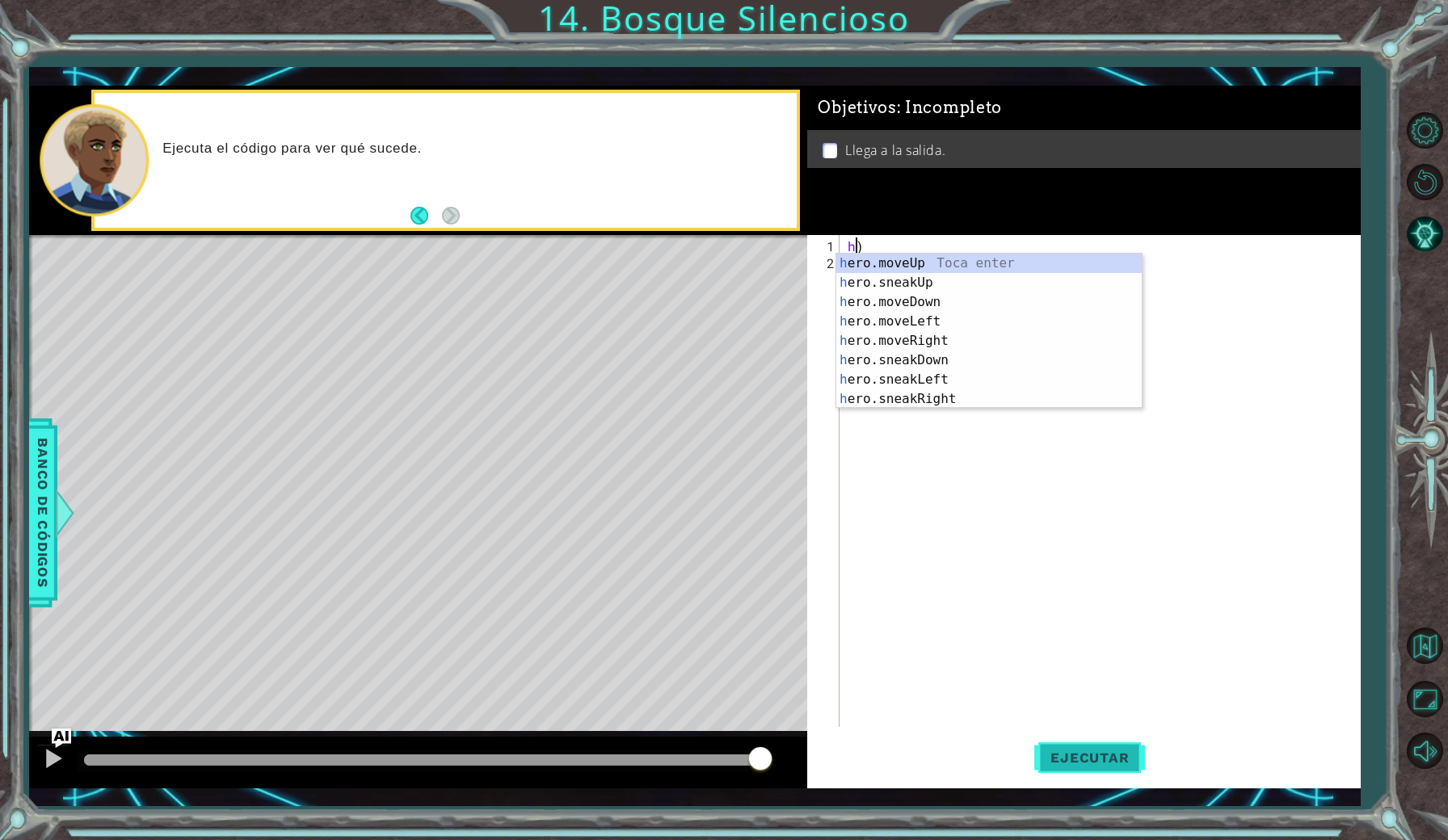
type textarea ")"
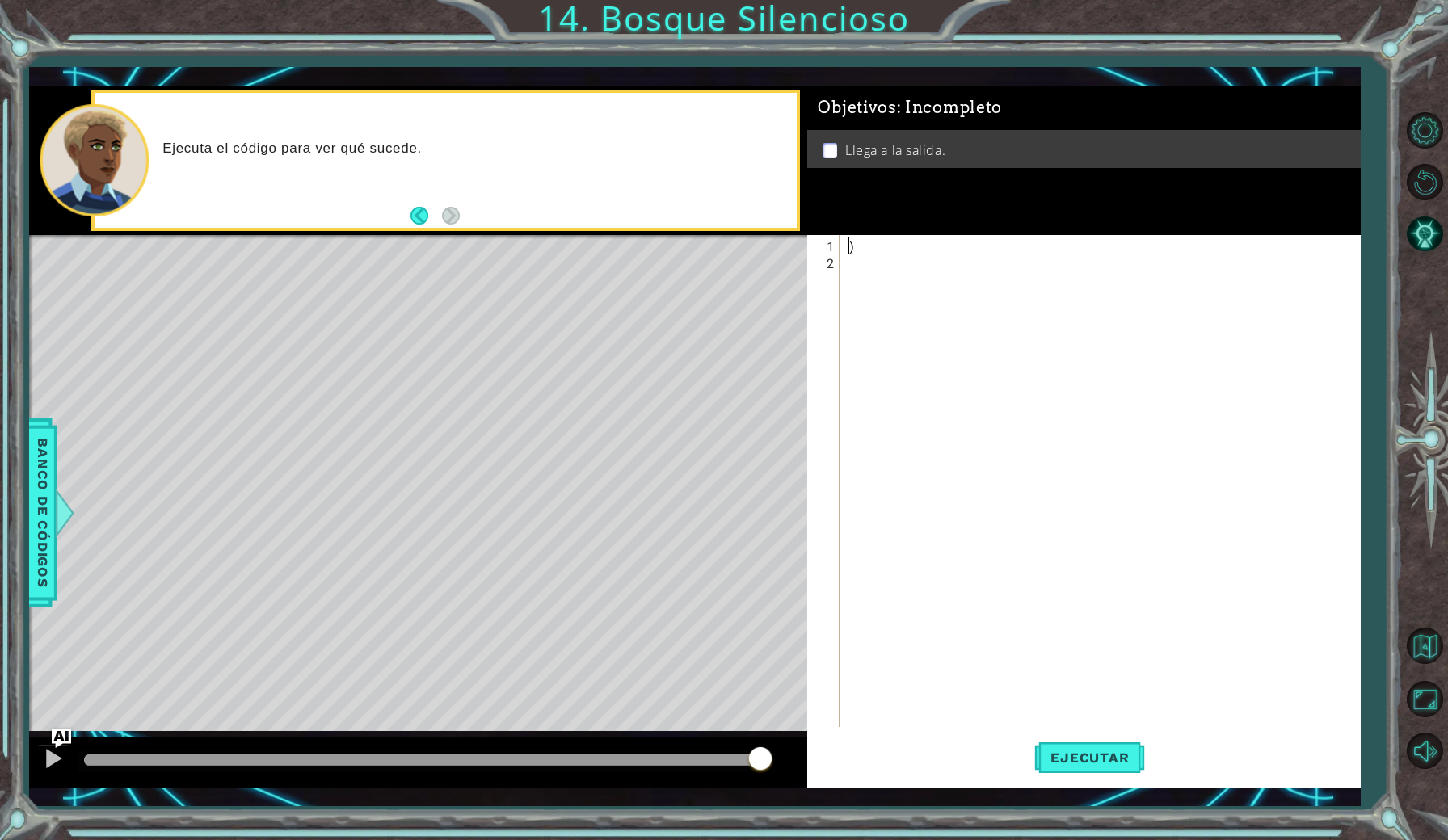
click at [971, 262] on div ")" at bounding box center [1104, 500] width 518 height 526
click at [930, 248] on div ")" at bounding box center [1104, 500] width 518 height 526
type textarea ")"
click at [915, 246] on div at bounding box center [1104, 500] width 518 height 526
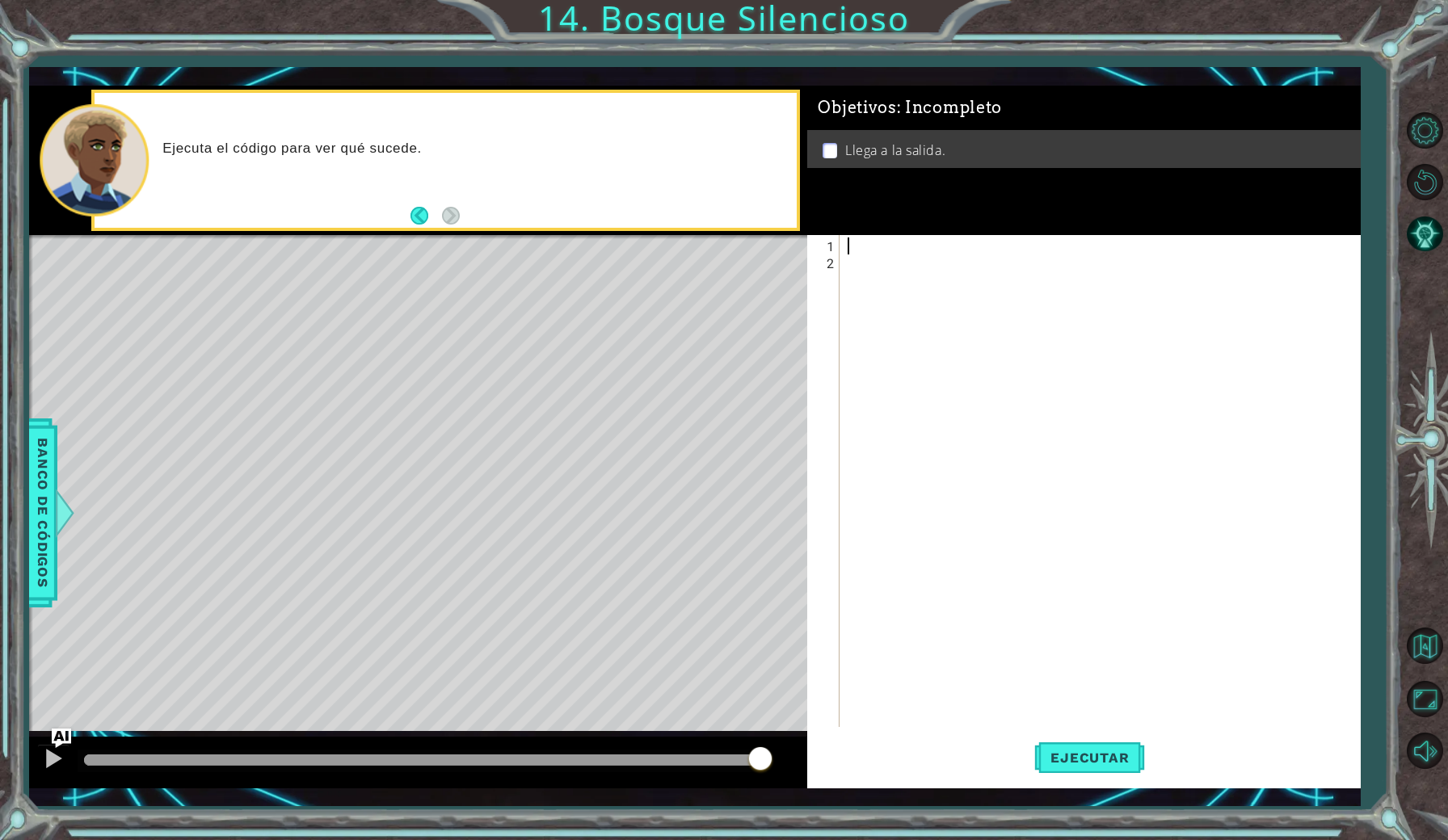
click at [915, 246] on div at bounding box center [1104, 500] width 518 height 526
drag, startPoint x: 915, startPoint y: 247, endPoint x: 884, endPoint y: 263, distance: 34.9
click at [884, 264] on div at bounding box center [1104, 500] width 518 height 526
click at [884, 263] on div at bounding box center [1104, 500] width 518 height 526
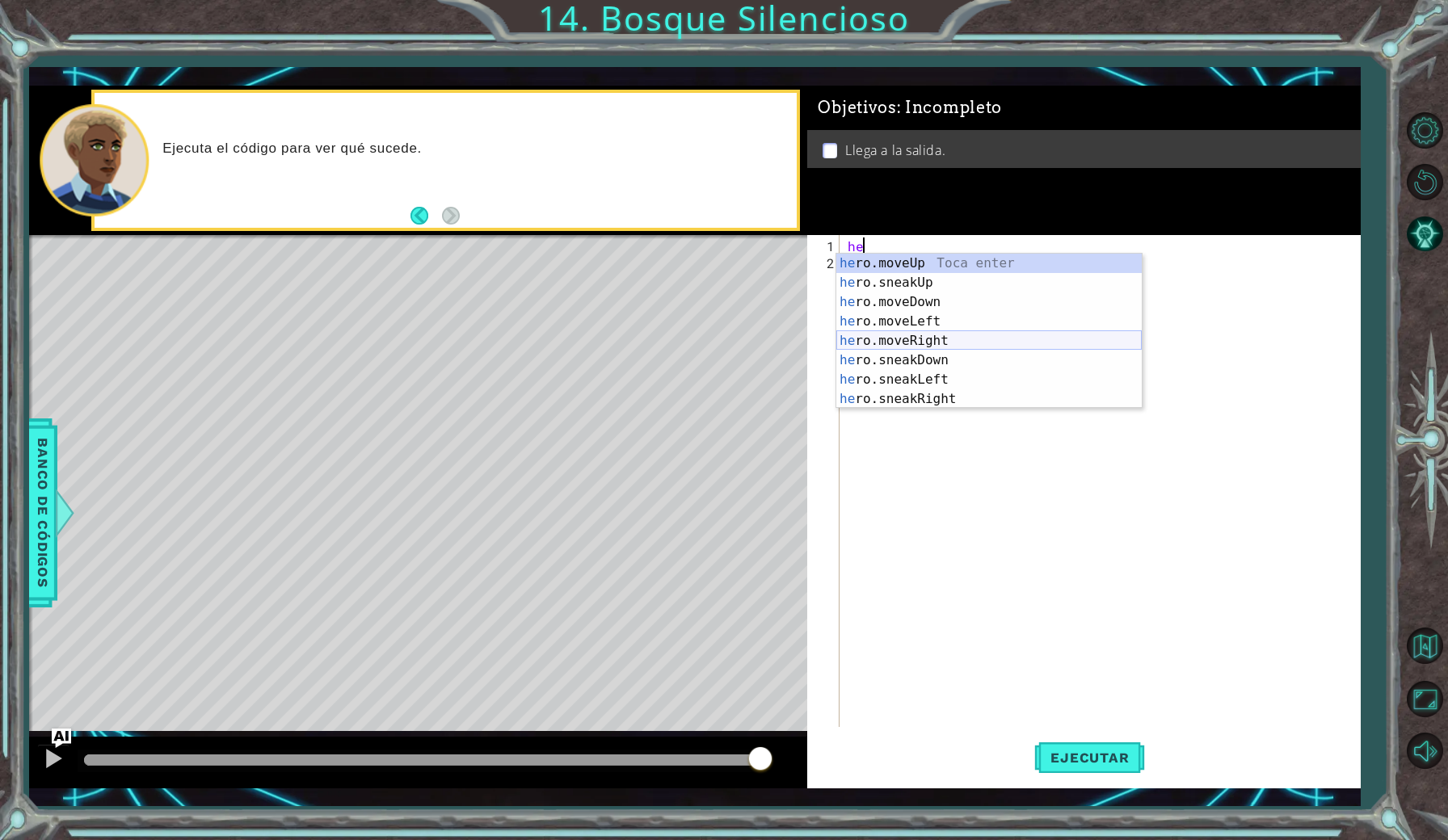
click at [887, 341] on div "he ro.moveUp Toca enter he ro.sneakUp Toca enter he ro.moveDown Toca enter he r…" at bounding box center [989, 350] width 305 height 194
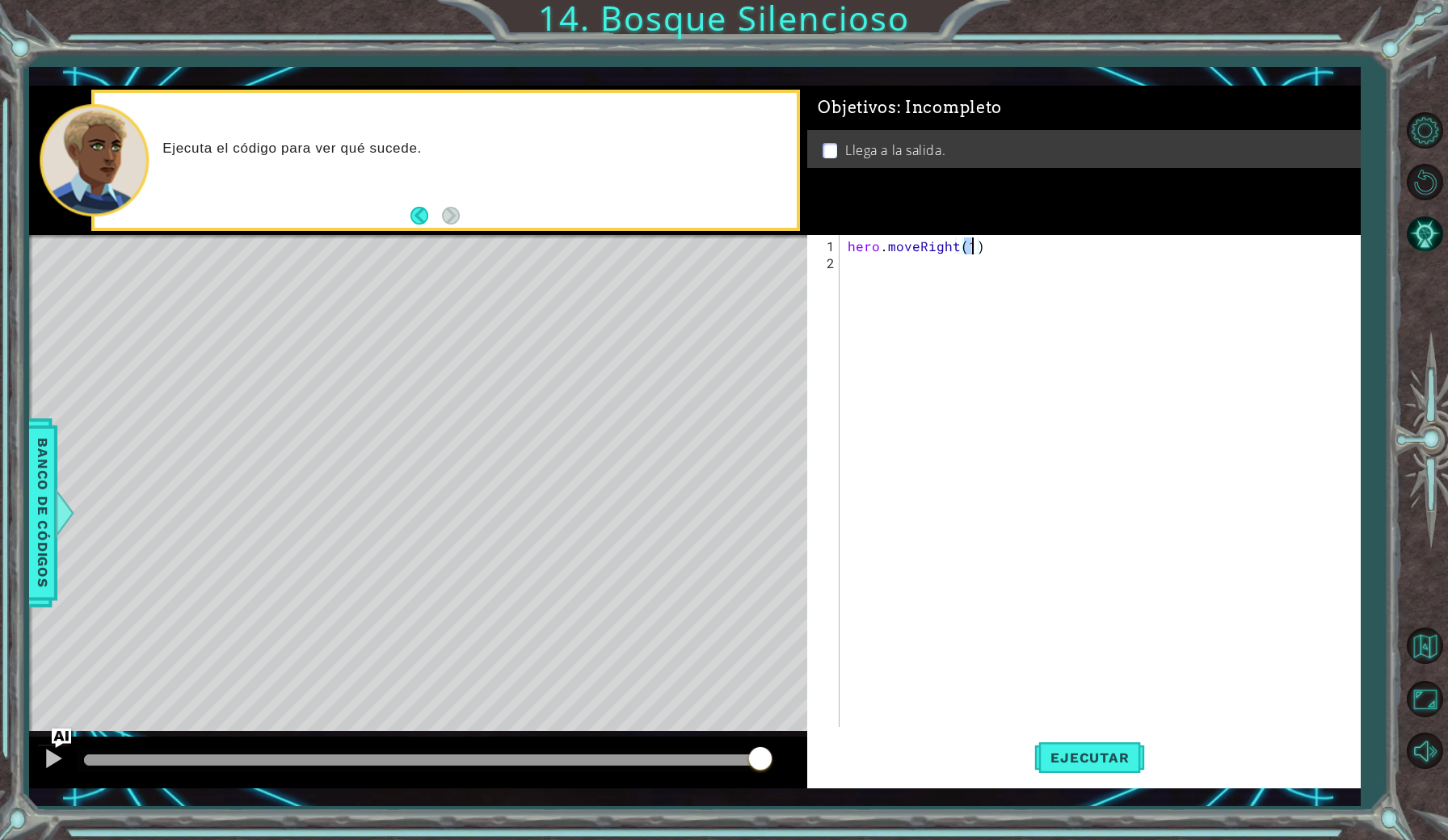
type textarea "hero.moveRight(2)"
click at [892, 262] on div "hero . moveRight ( 2 )" at bounding box center [1104, 500] width 518 height 526
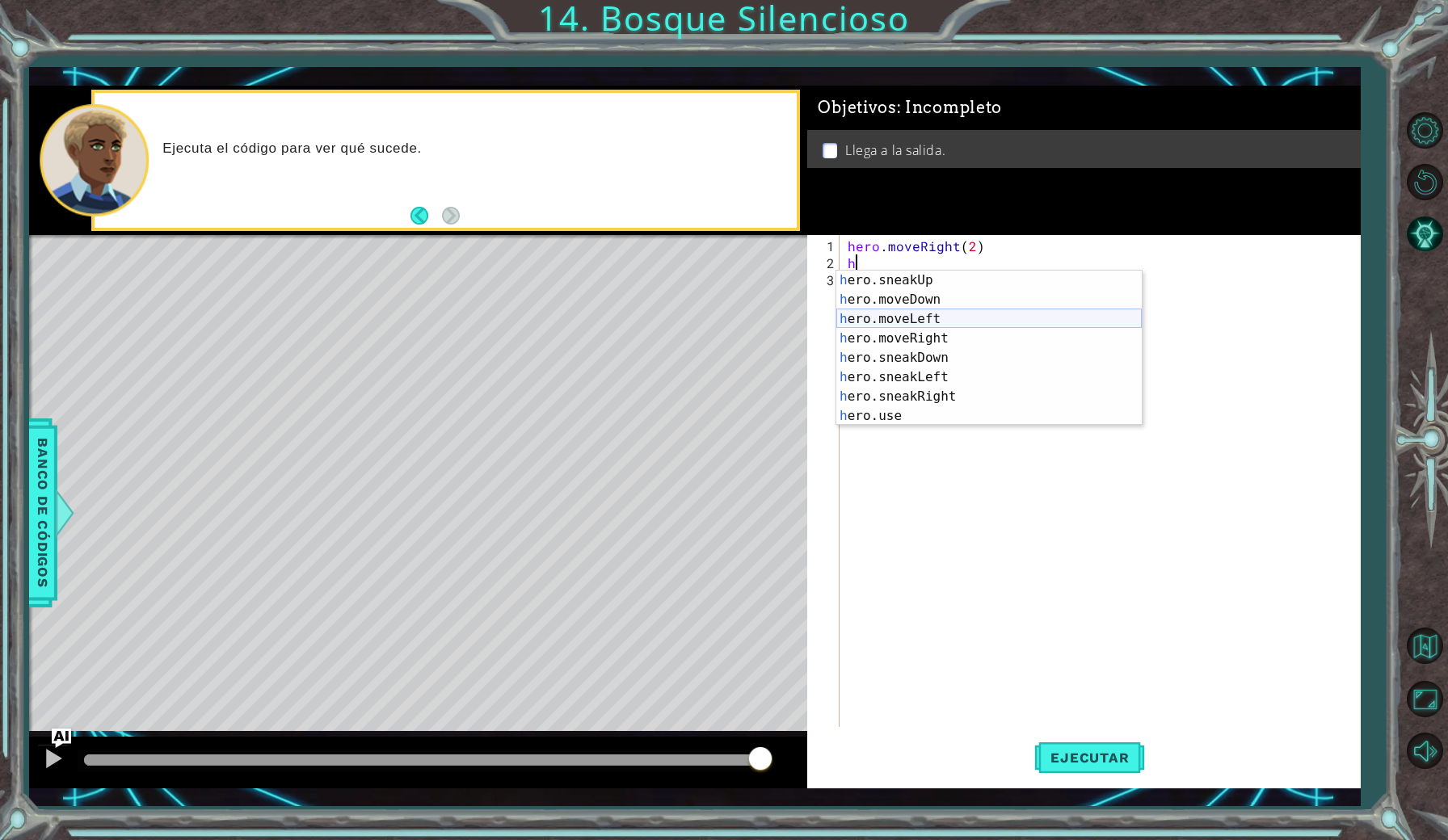
scroll to position [0, 0]
click at [917, 356] on div "h ero.sneakUp Toca enter h ero.moveDown Toca enter h ero.moveLeft Toca enter h …" at bounding box center [989, 367] width 305 height 194
type textarea "hero.sneakDown(1)"
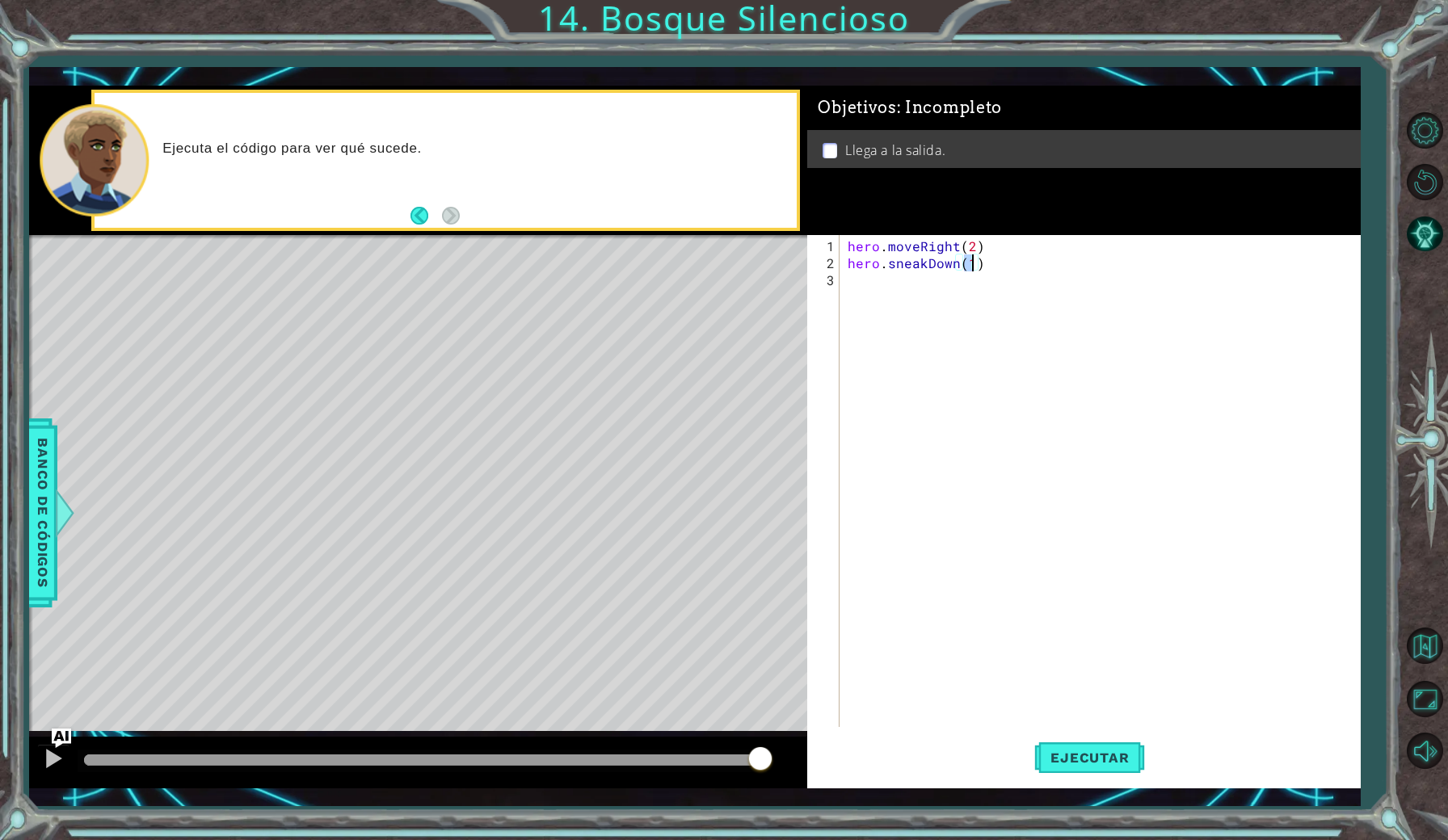
click at [879, 295] on div "hero . moveRight ( 2 ) hero . sneakDown ( 1 )" at bounding box center [1104, 500] width 518 height 526
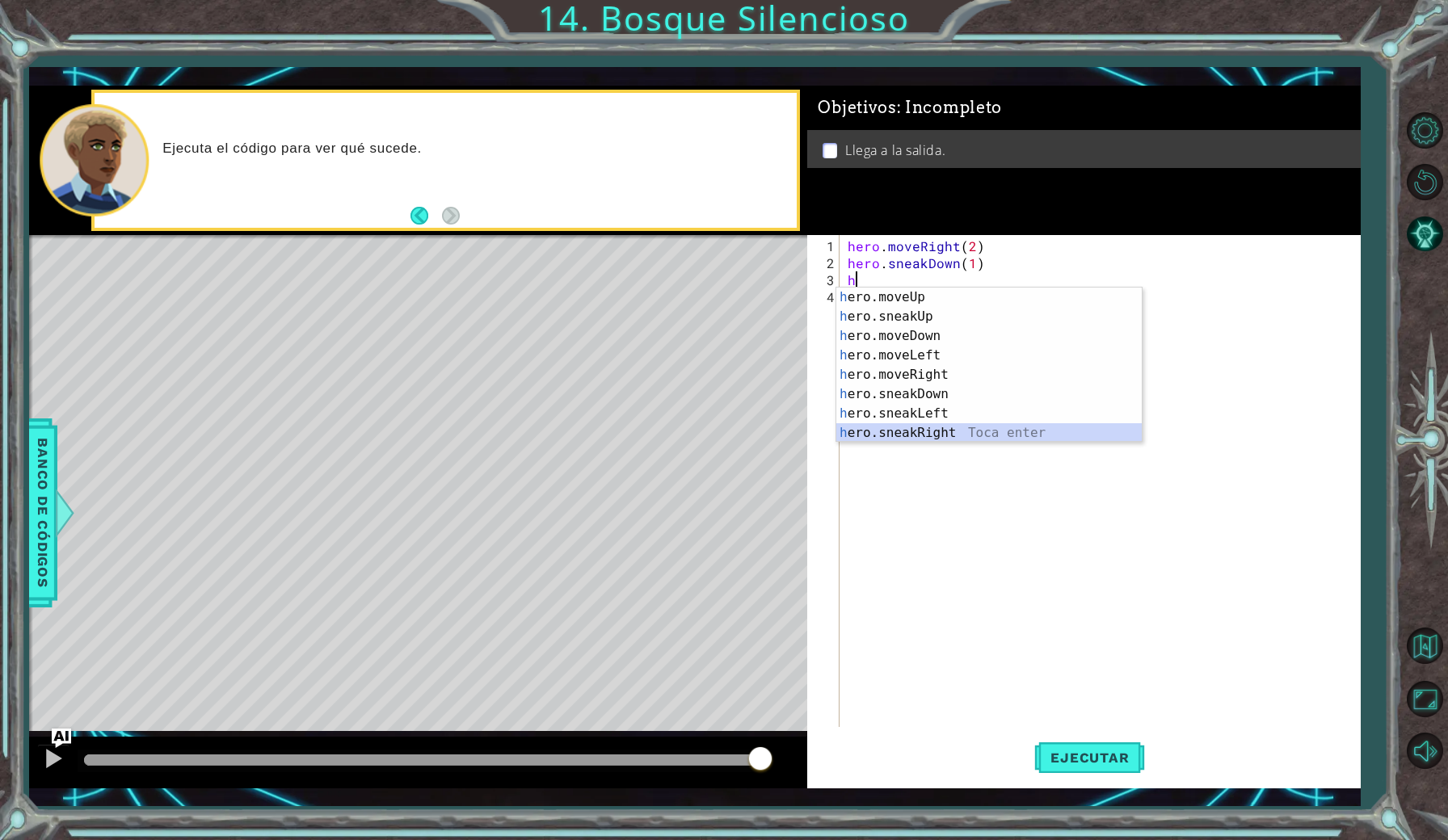
click at [909, 432] on div "h ero.moveUp Toca enter h ero.sneakUp Toca enter h ero.moveDown Toca enter h er…" at bounding box center [989, 384] width 305 height 194
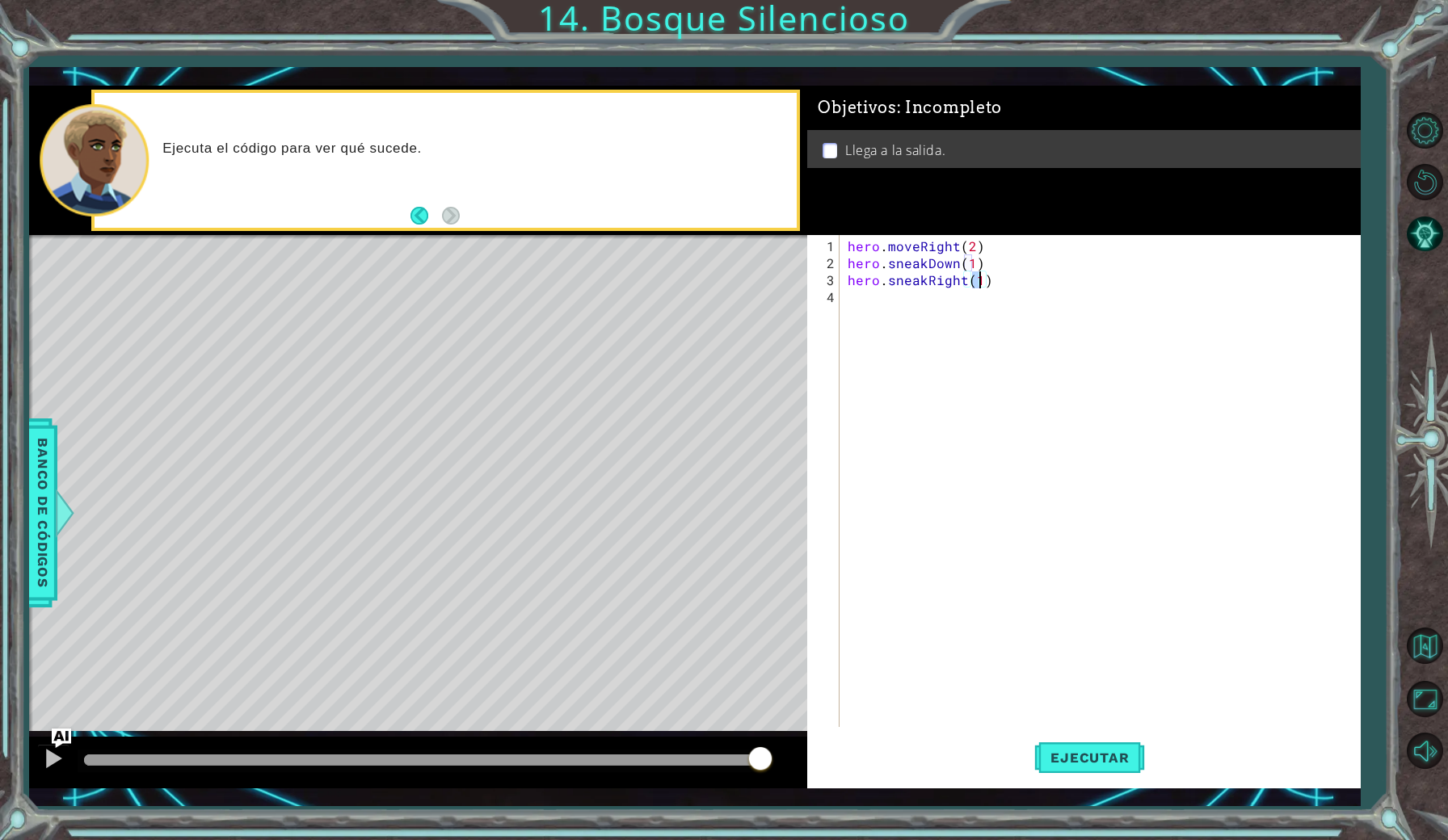
type textarea "hero.sneakRight(2)"
click at [879, 305] on div "hero . moveRight ( 2 ) hero . sneakDown ( 1 ) hero . sneakRight ( 2 )" at bounding box center [1104, 500] width 518 height 526
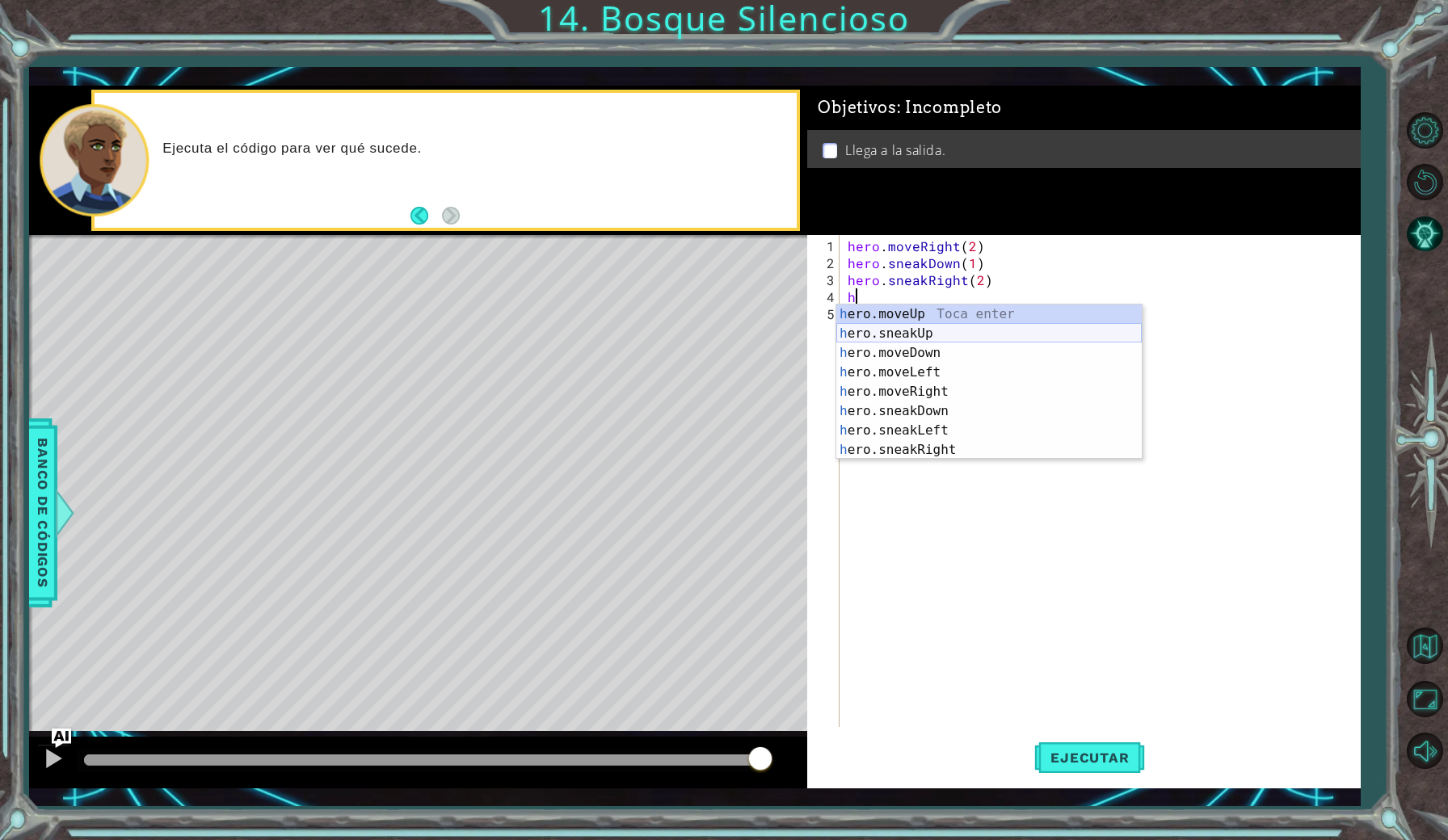
click at [938, 337] on div "h ero.moveUp Toca enter h ero.sneakUp Toca enter h ero.moveDown Toca enter h er…" at bounding box center [989, 401] width 305 height 194
type textarea "hero.sneakUp(1)"
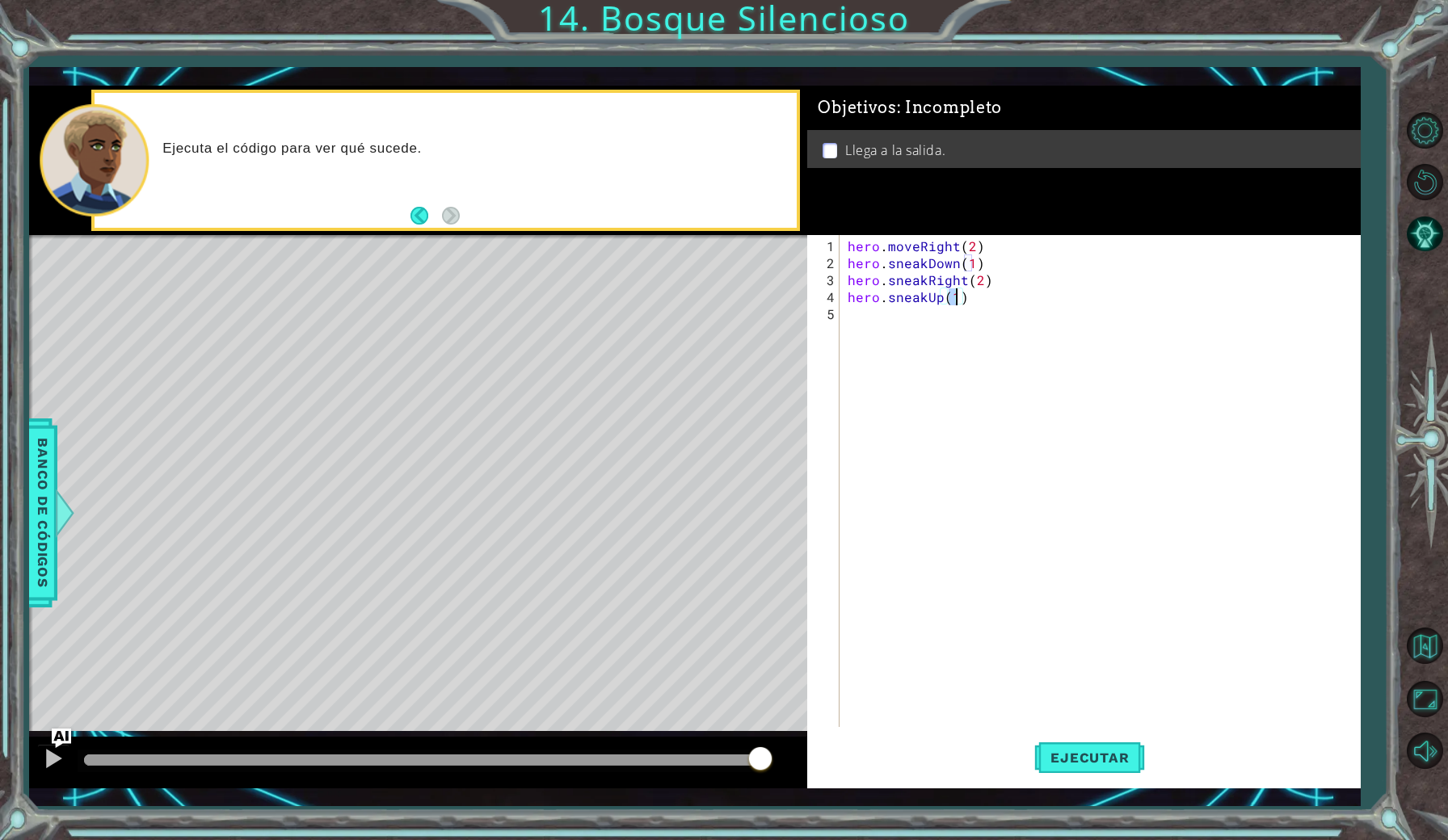
click at [897, 327] on div "hero . moveRight ( 2 ) hero . sneakDown ( 1 ) hero . sneakRight ( 2 ) hero . sn…" at bounding box center [1104, 500] width 518 height 526
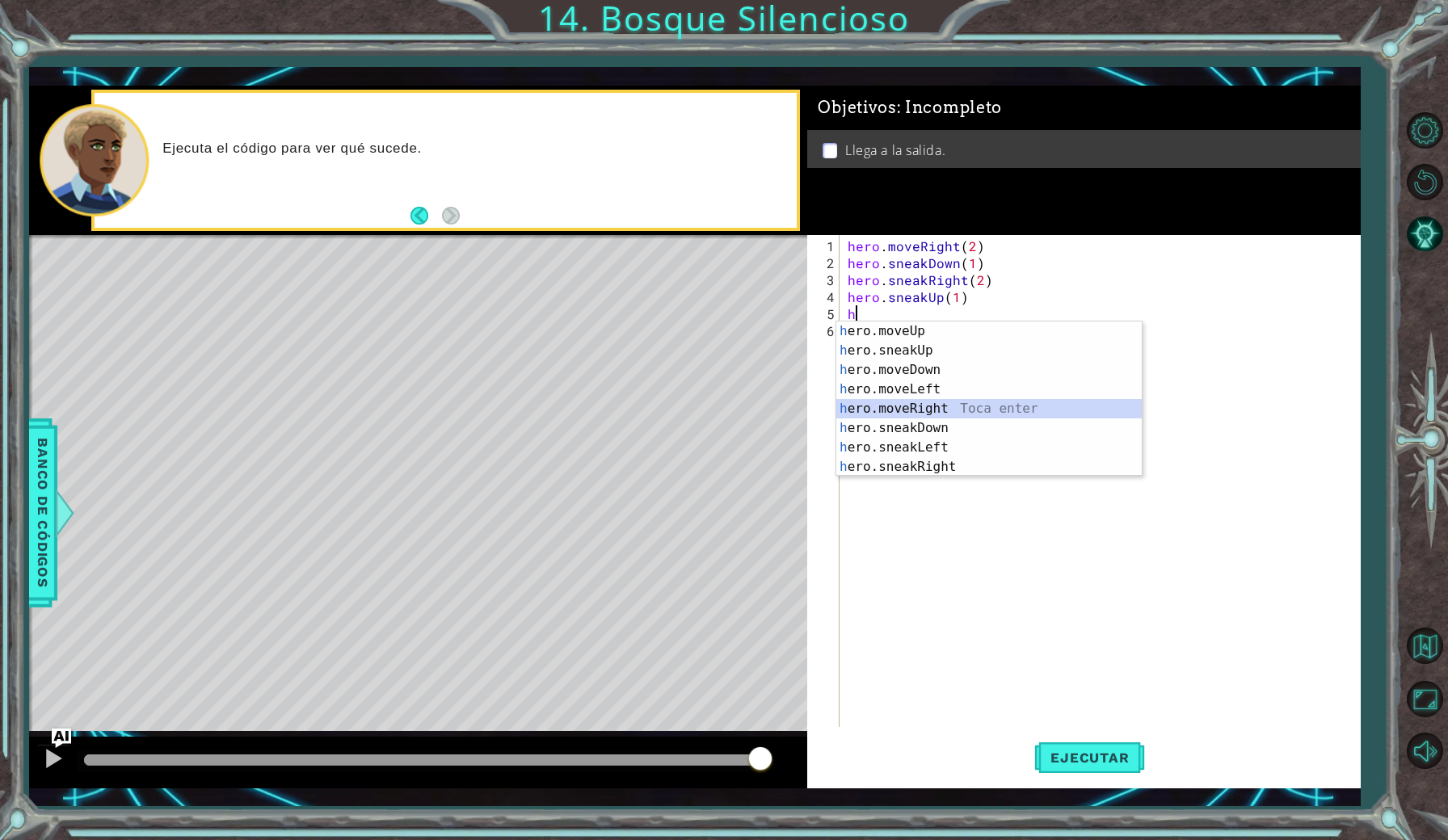
click at [916, 405] on div "h ero.moveUp Toca enter h ero.sneakUp Toca enter h ero.moveDown Toca enter h er…" at bounding box center [989, 418] width 305 height 194
type textarea "hero.moveRight(1)"
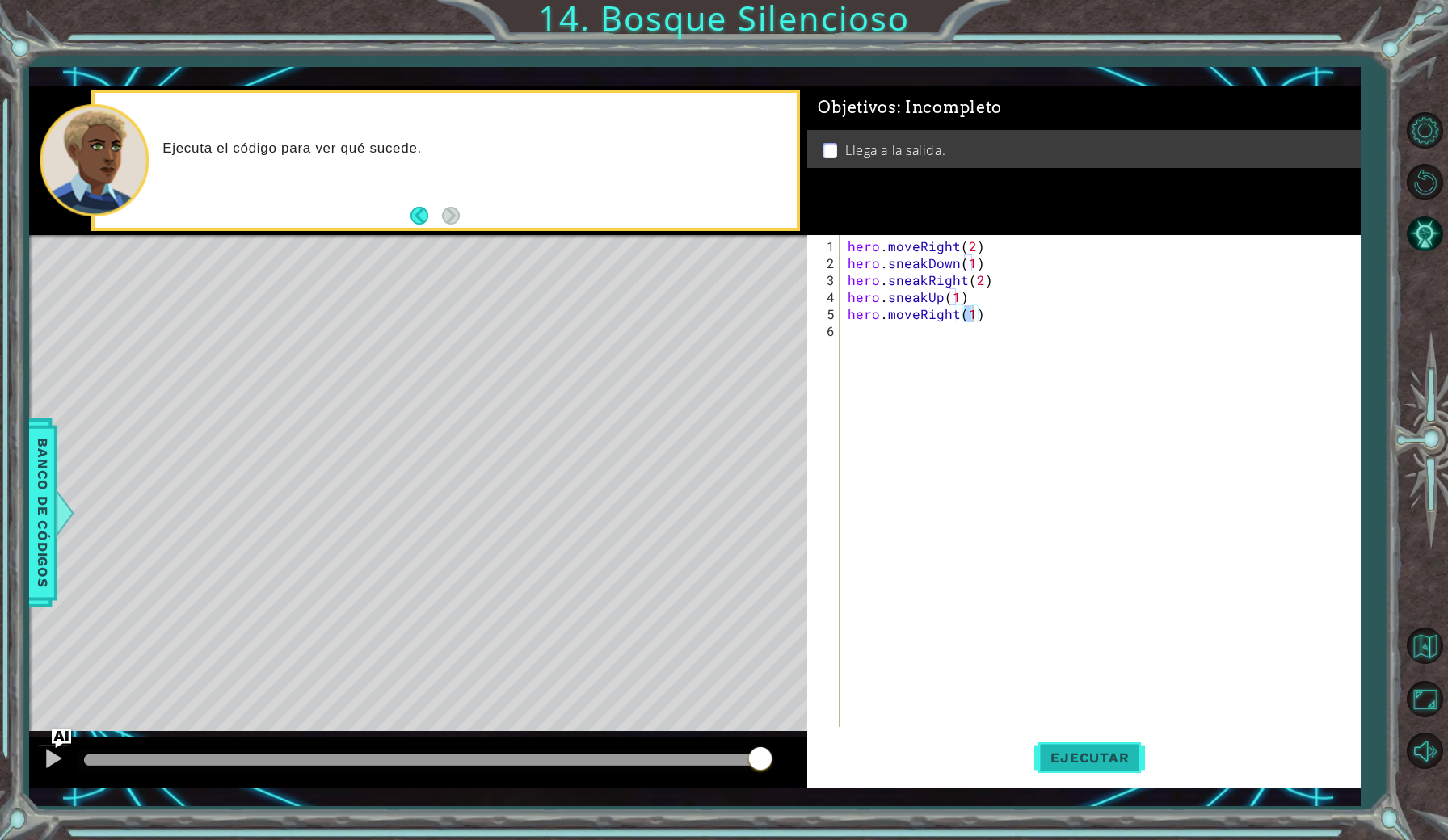
click at [1058, 762] on span "Ejecutar" at bounding box center [1090, 757] width 111 height 17
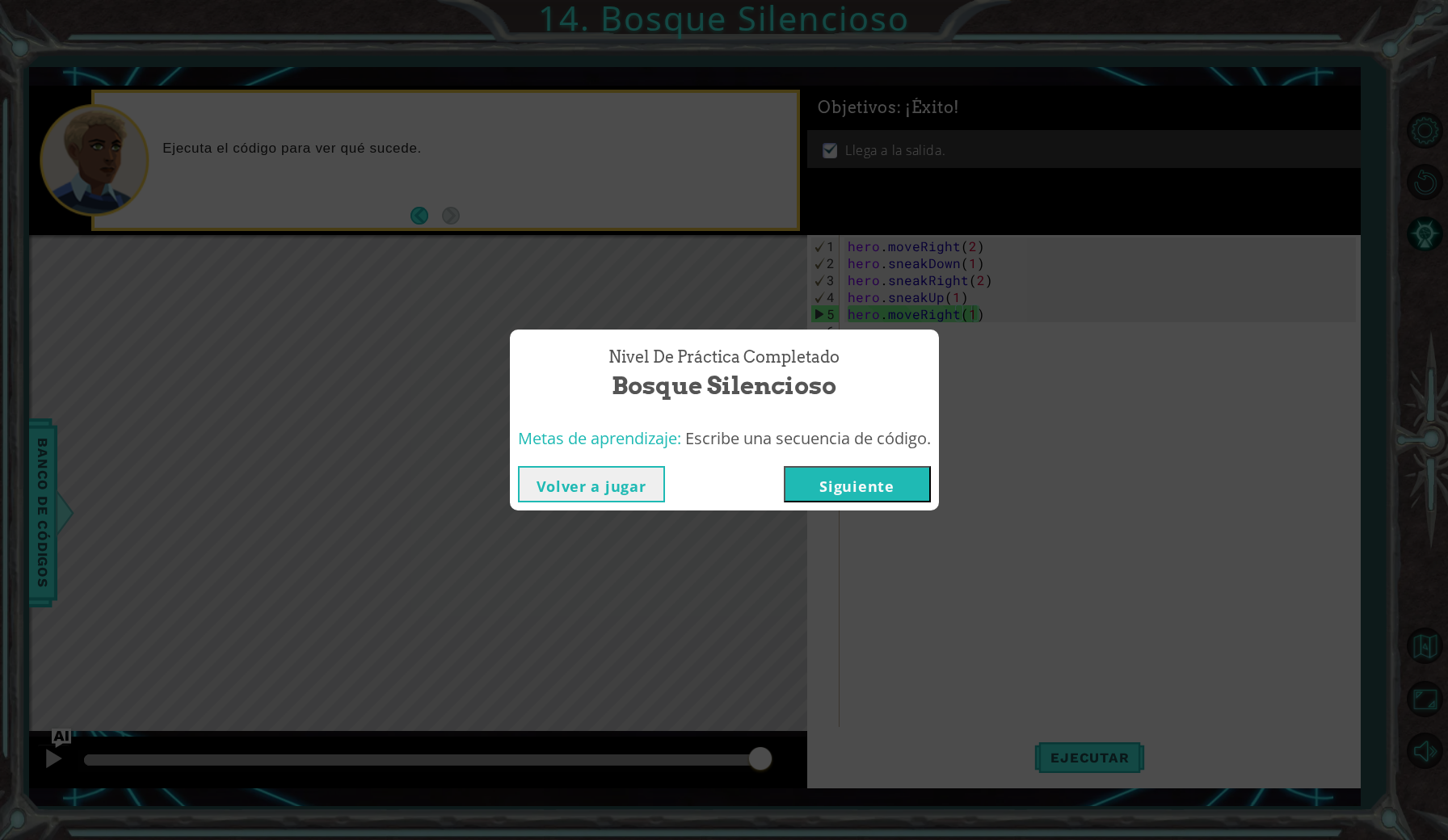
click at [875, 480] on button "Siguiente" at bounding box center [857, 484] width 147 height 36
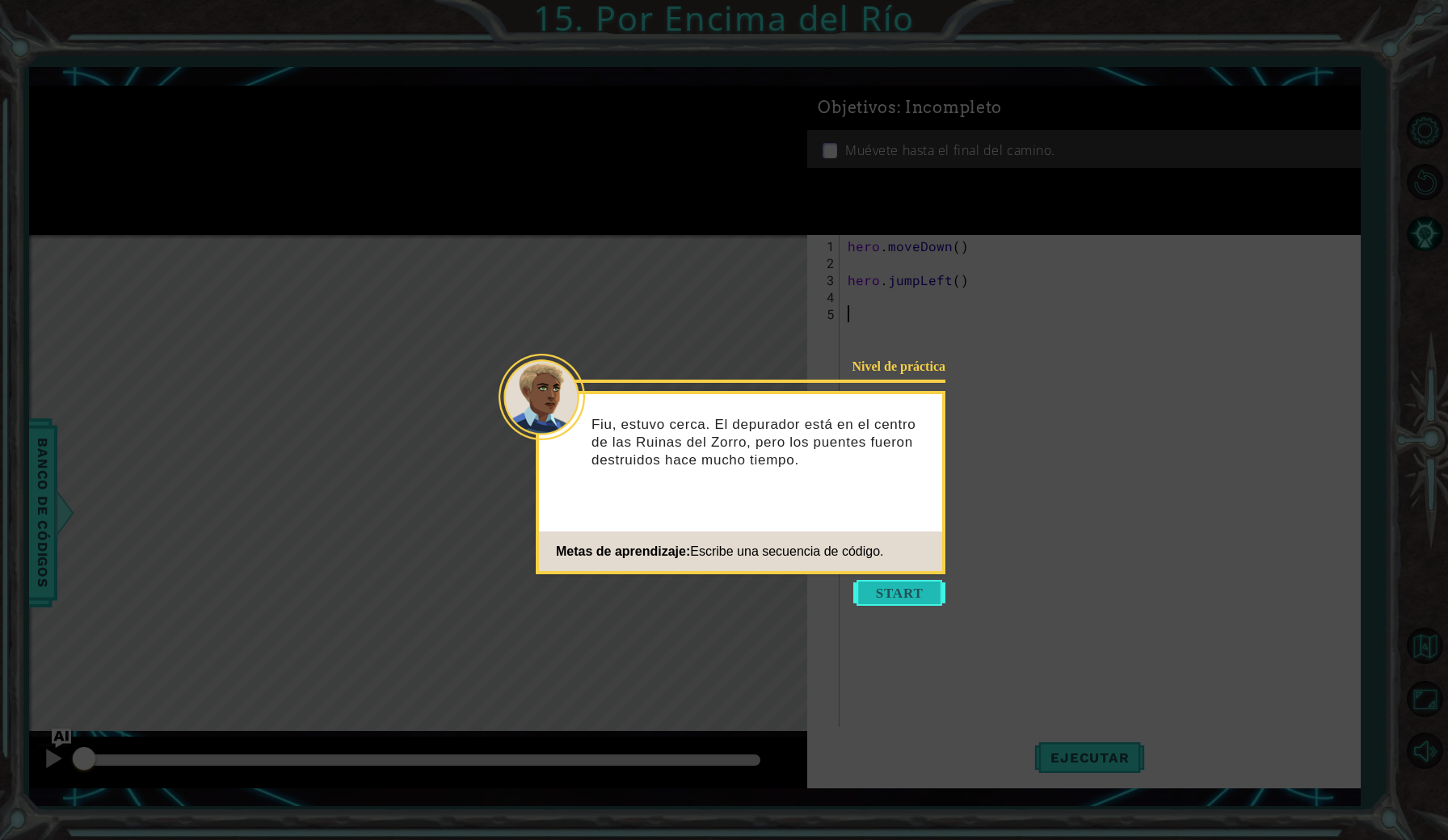
click at [911, 583] on button "Start" at bounding box center [900, 592] width 92 height 26
